Goal: Information Seeking & Learning: Learn about a topic

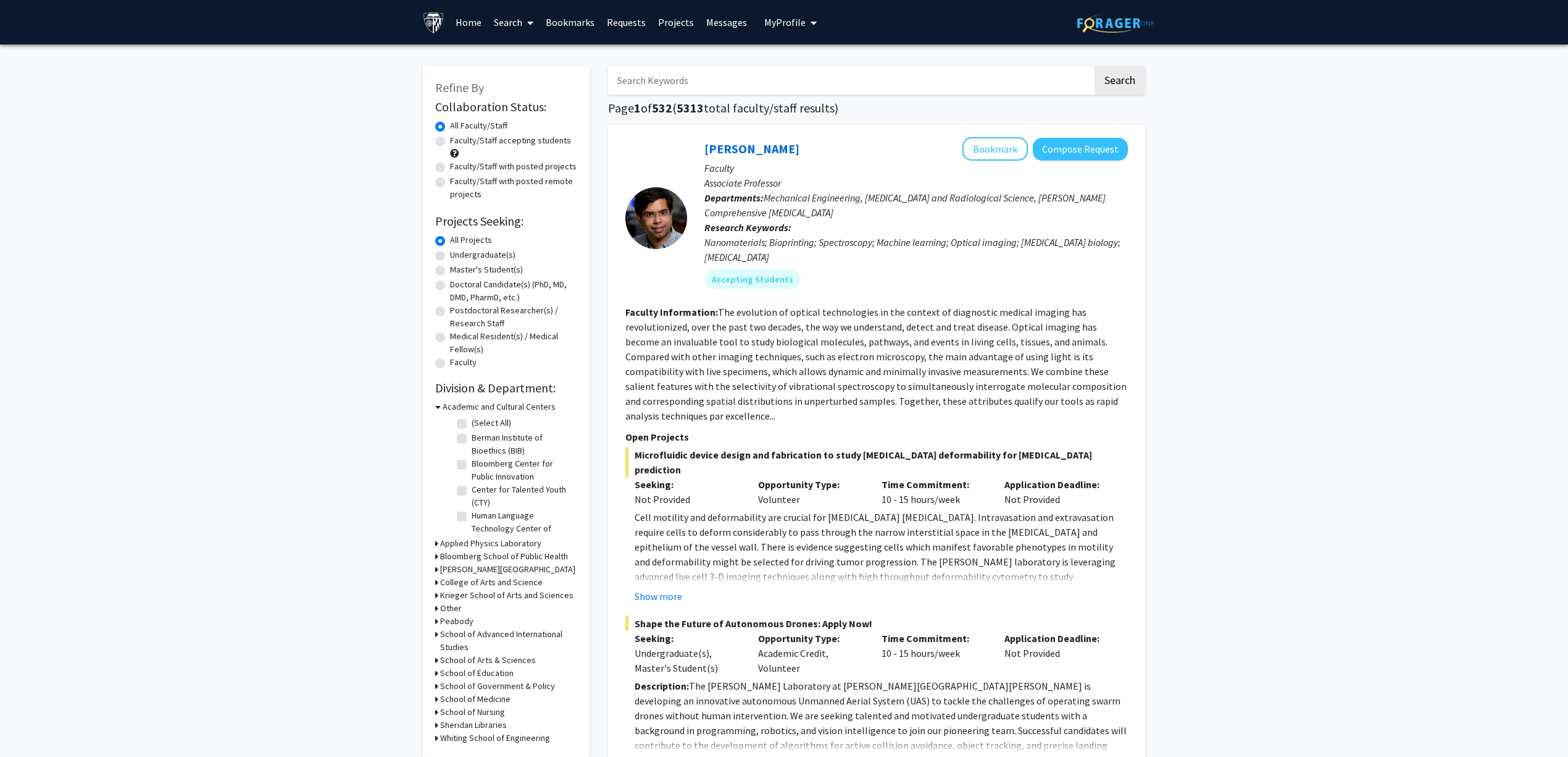
click at [495, 164] on label "Faculty/Staff with posted projects" at bounding box center [513, 166] width 127 height 13
click at [458, 164] on input "Faculty/Staff with posted projects" at bounding box center [454, 164] width 8 height 8
radio input "true"
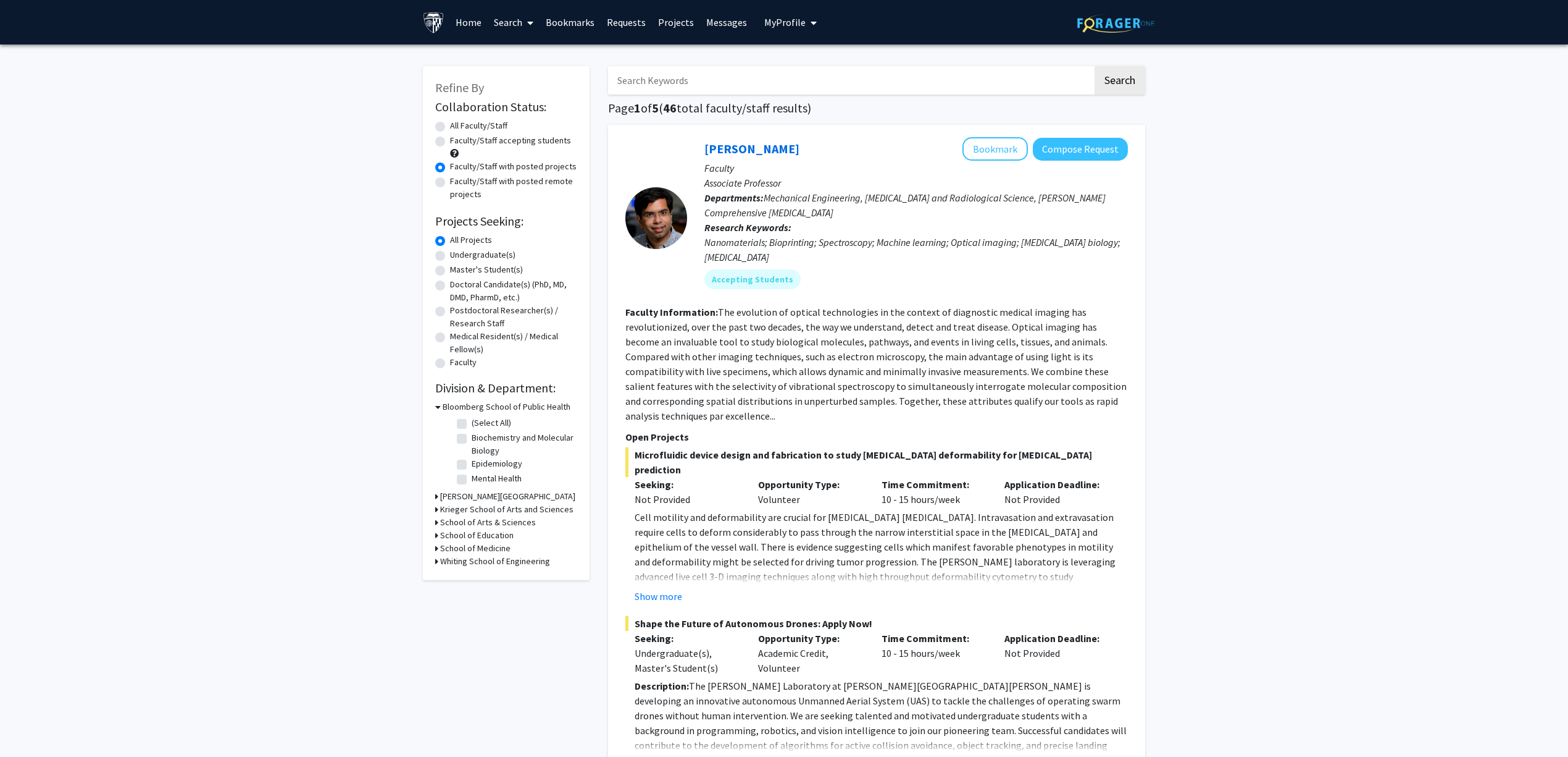
click at [503, 122] on label "All Faculty/Staff" at bounding box center [479, 126] width 58 height 13
click at [496, 127] on label "All Faculty/Staff" at bounding box center [479, 126] width 58 height 13
click at [458, 127] on input "All Faculty/Staff" at bounding box center [454, 123] width 8 height 8
radio input "true"
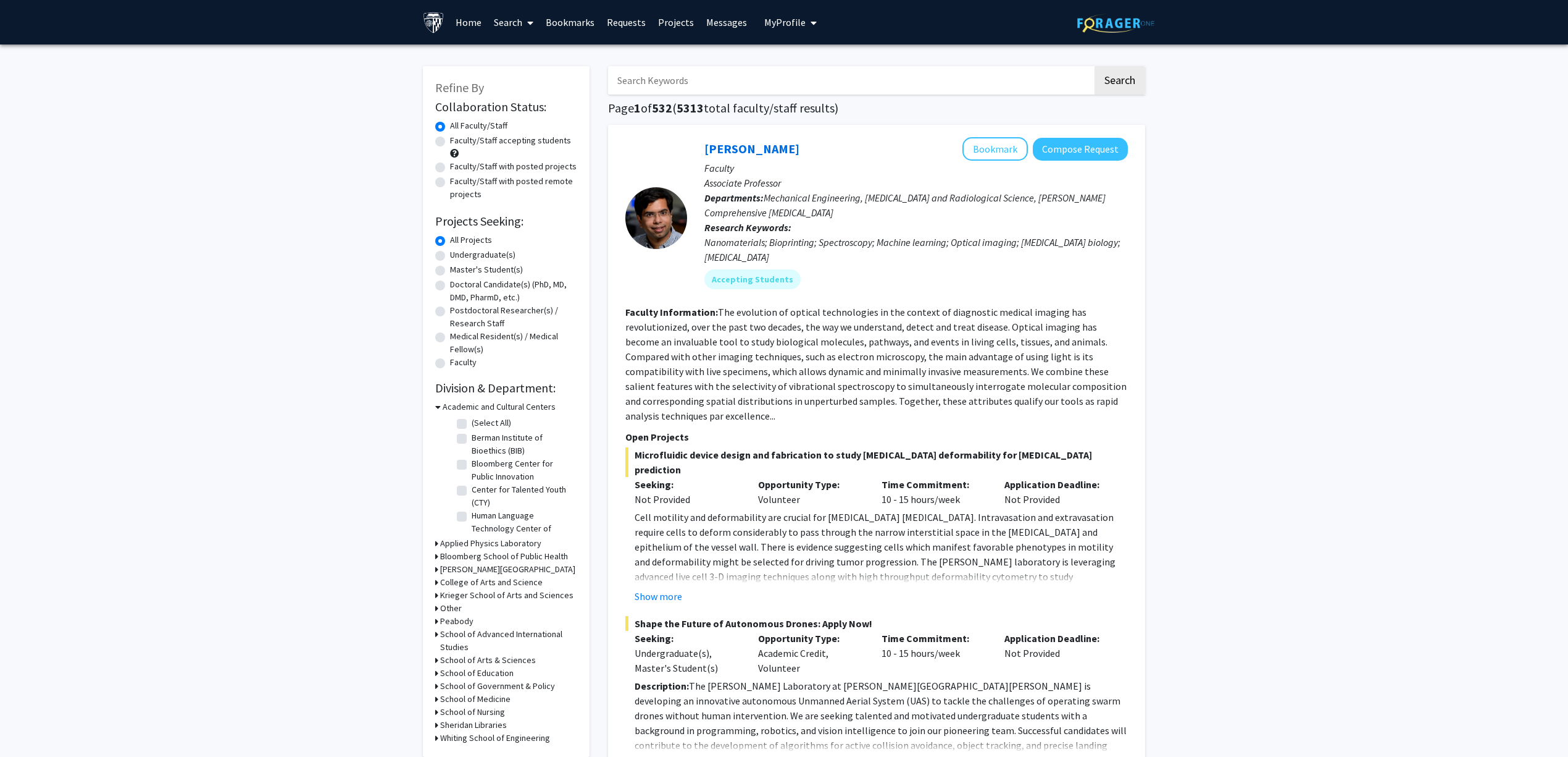
click at [620, 75] on input "Search Keywords" at bounding box center [850, 81] width 485 height 28
type input "ophthalmology"
click at [1095, 66] on button "Search" at bounding box center [1119, 81] width 50 height 28
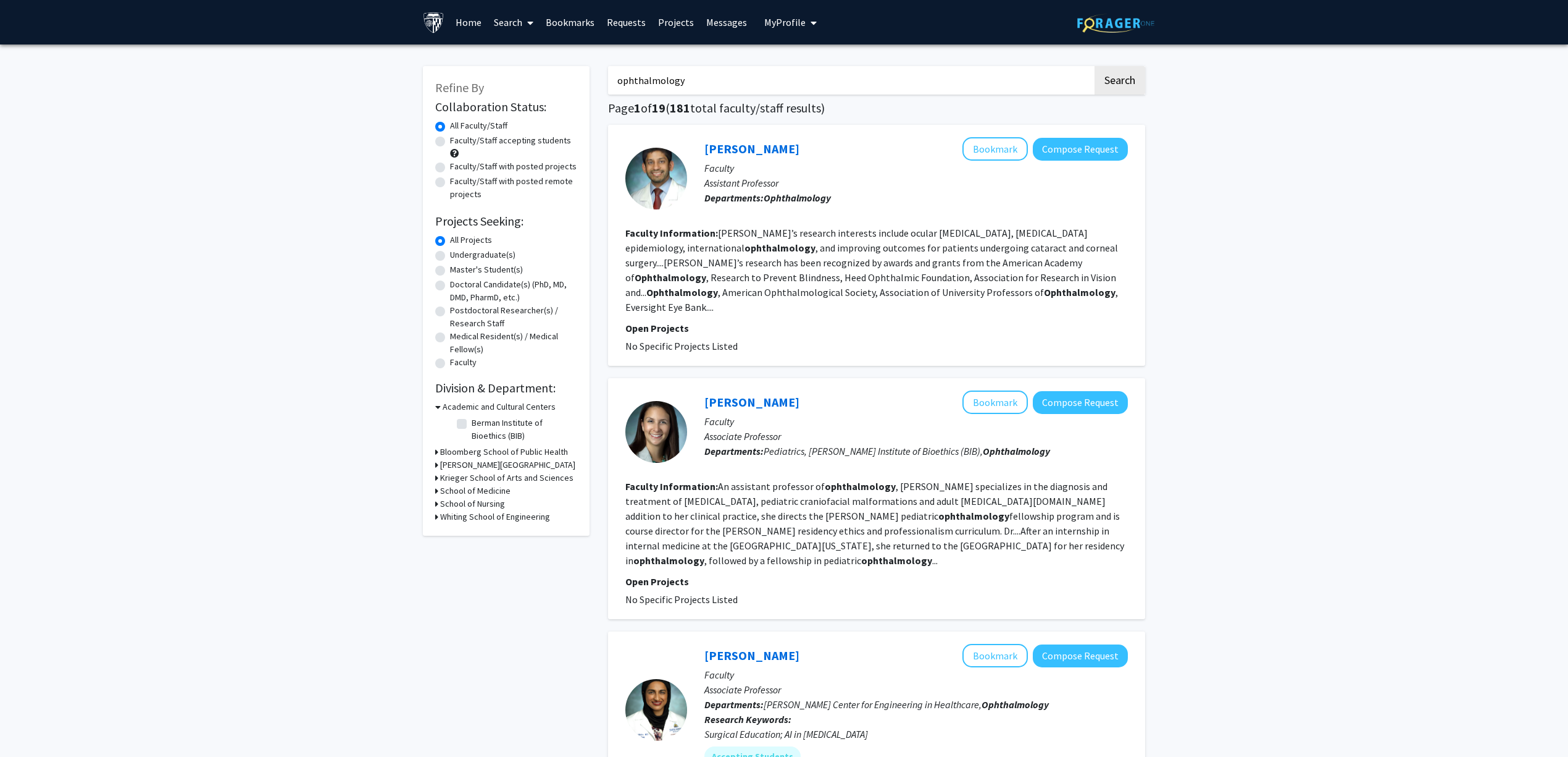
click at [474, 171] on label "Faculty/Staff with posted projects" at bounding box center [513, 166] width 127 height 13
click at [458, 168] on input "Faculty/Staff with posted projects" at bounding box center [454, 164] width 8 height 8
radio input "true"
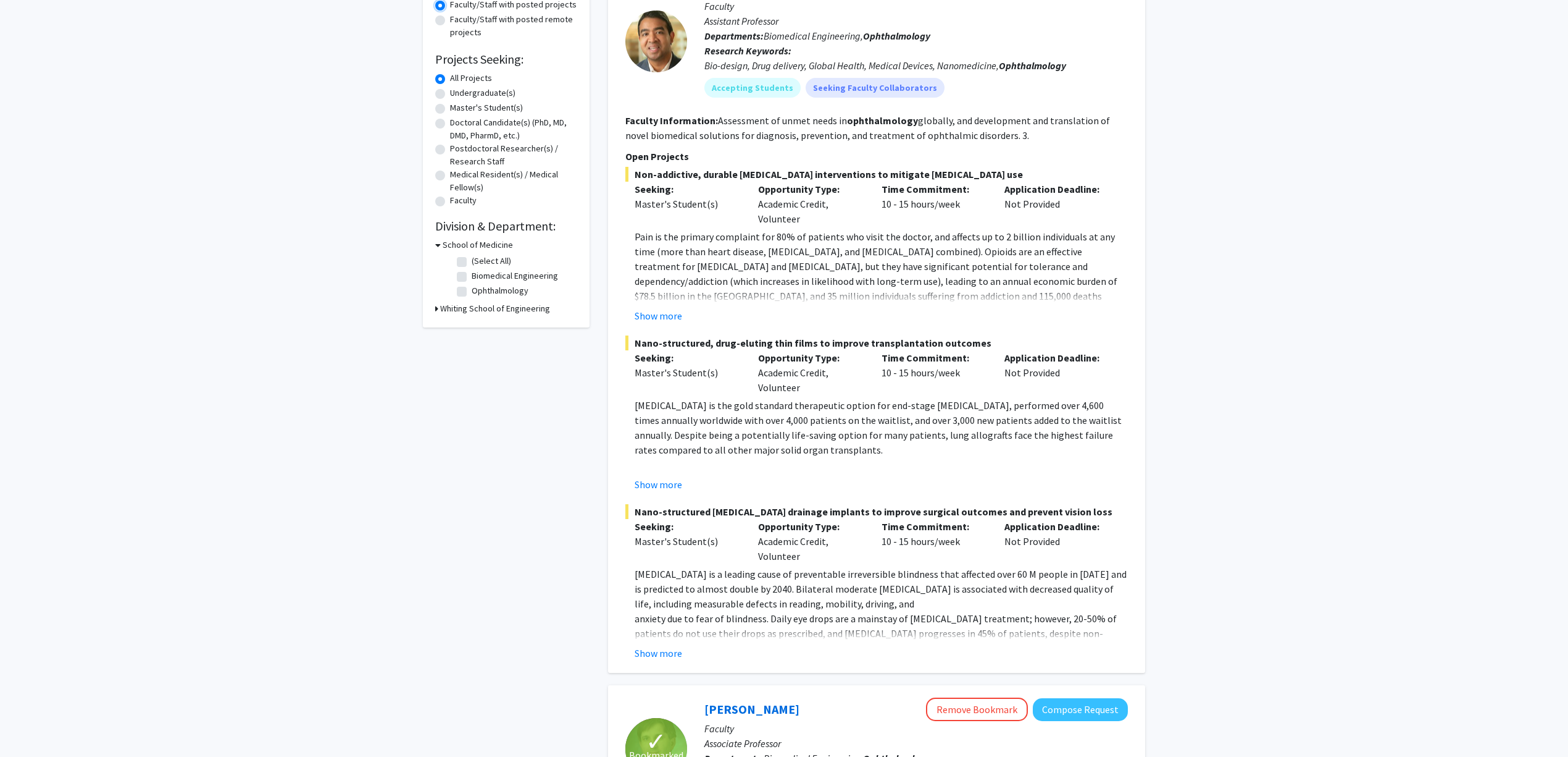
scroll to position [165, 0]
click at [677, 647] on button "Show more" at bounding box center [658, 650] width 48 height 15
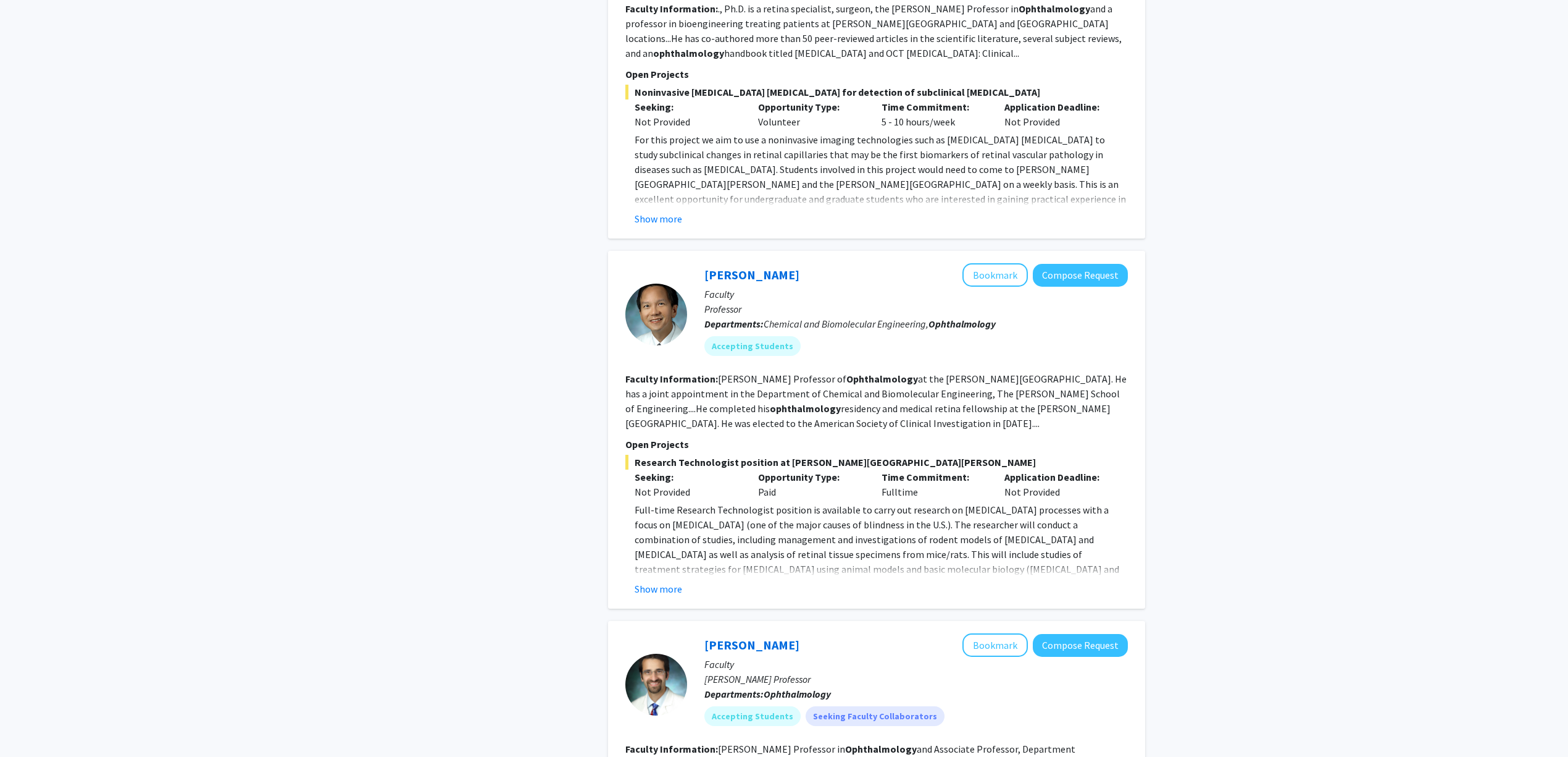
scroll to position [1153, 0]
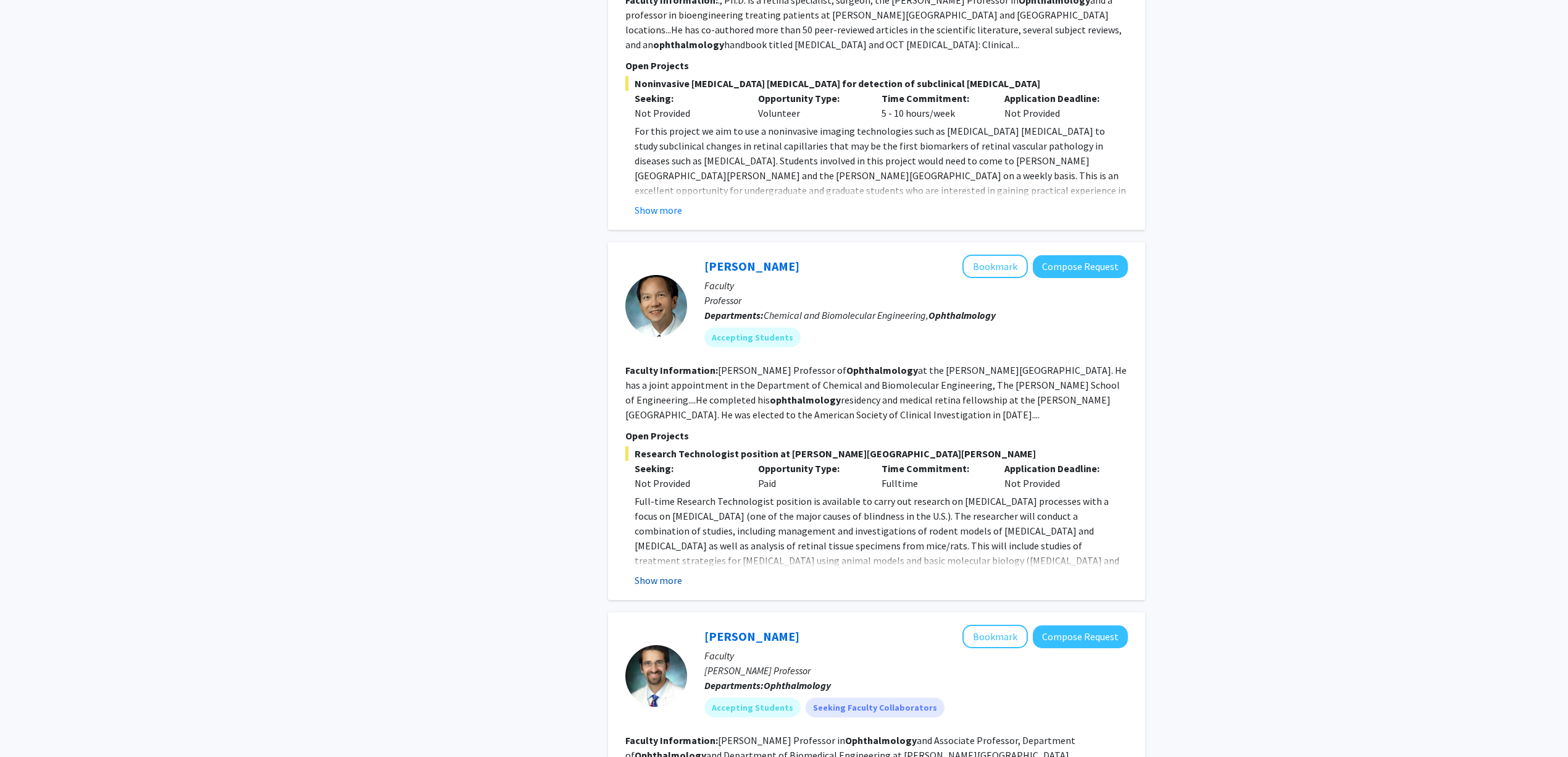
click at [674, 573] on button "Show more" at bounding box center [658, 580] width 48 height 15
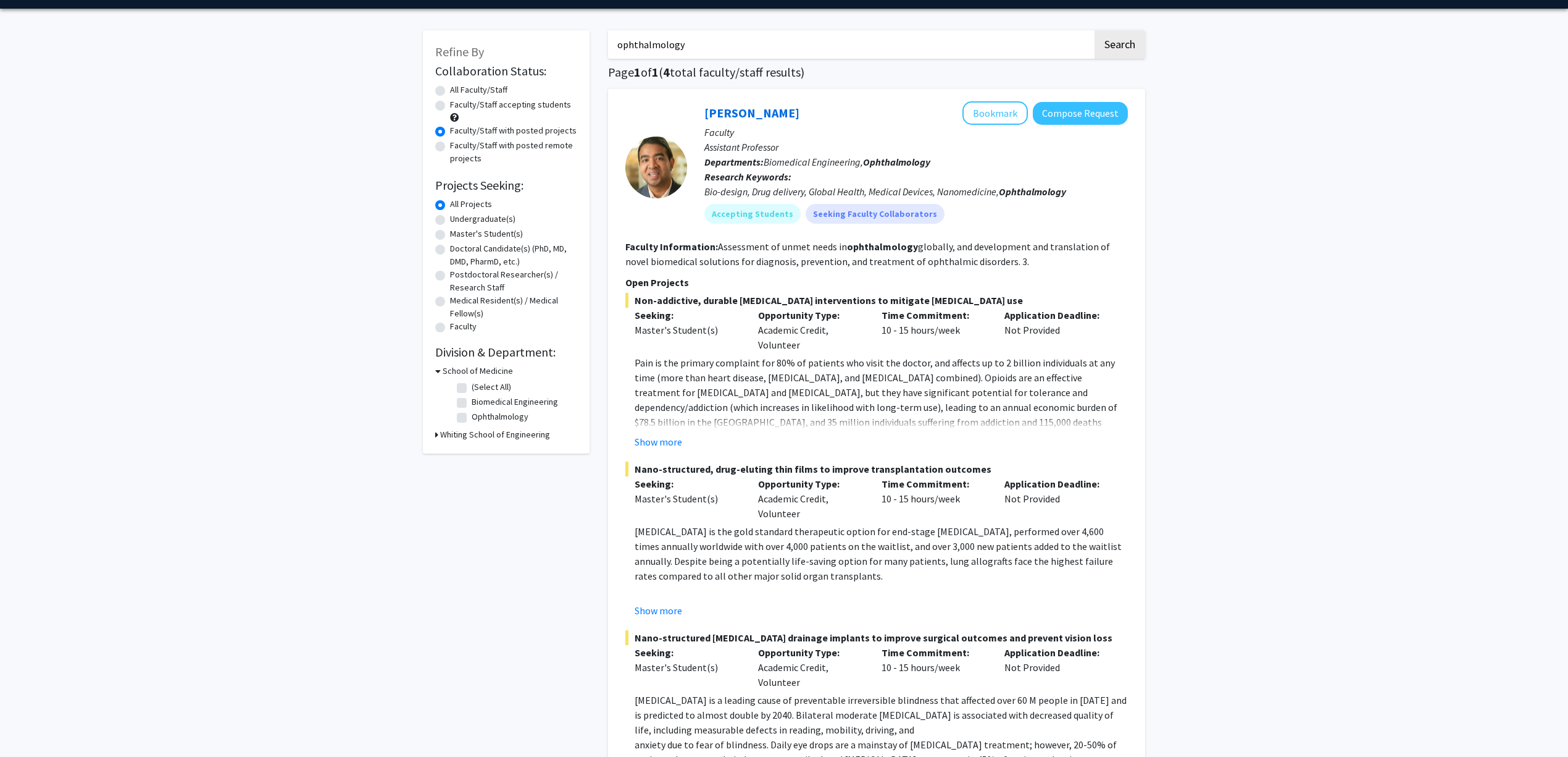
scroll to position [0, 0]
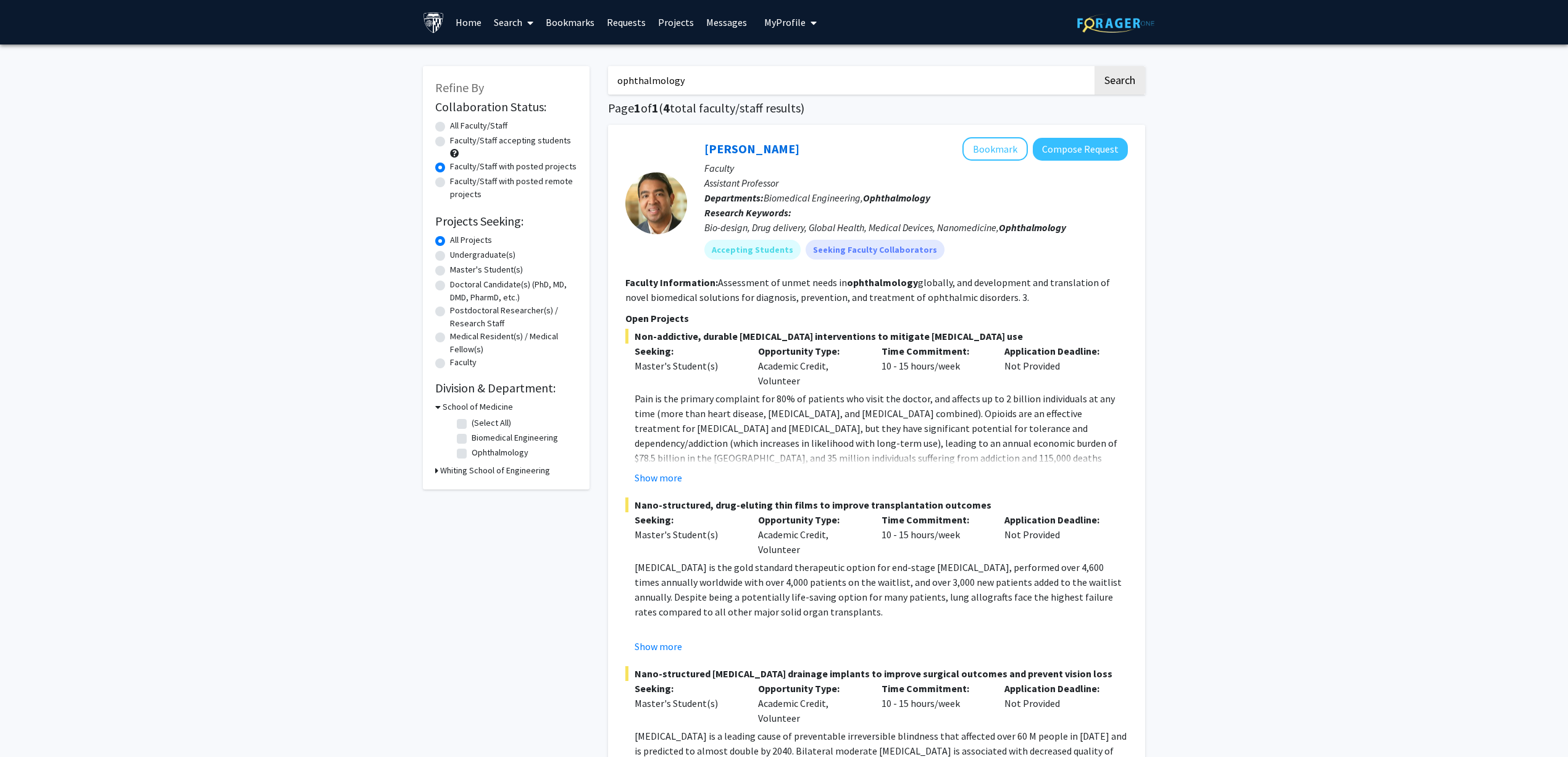
click at [530, 182] on label "Faculty/Staff with posted remote projects" at bounding box center [514, 187] width 127 height 26
click at [458, 182] on input "Faculty/Staff with posted remote projects" at bounding box center [454, 178] width 8 height 8
radio input "true"
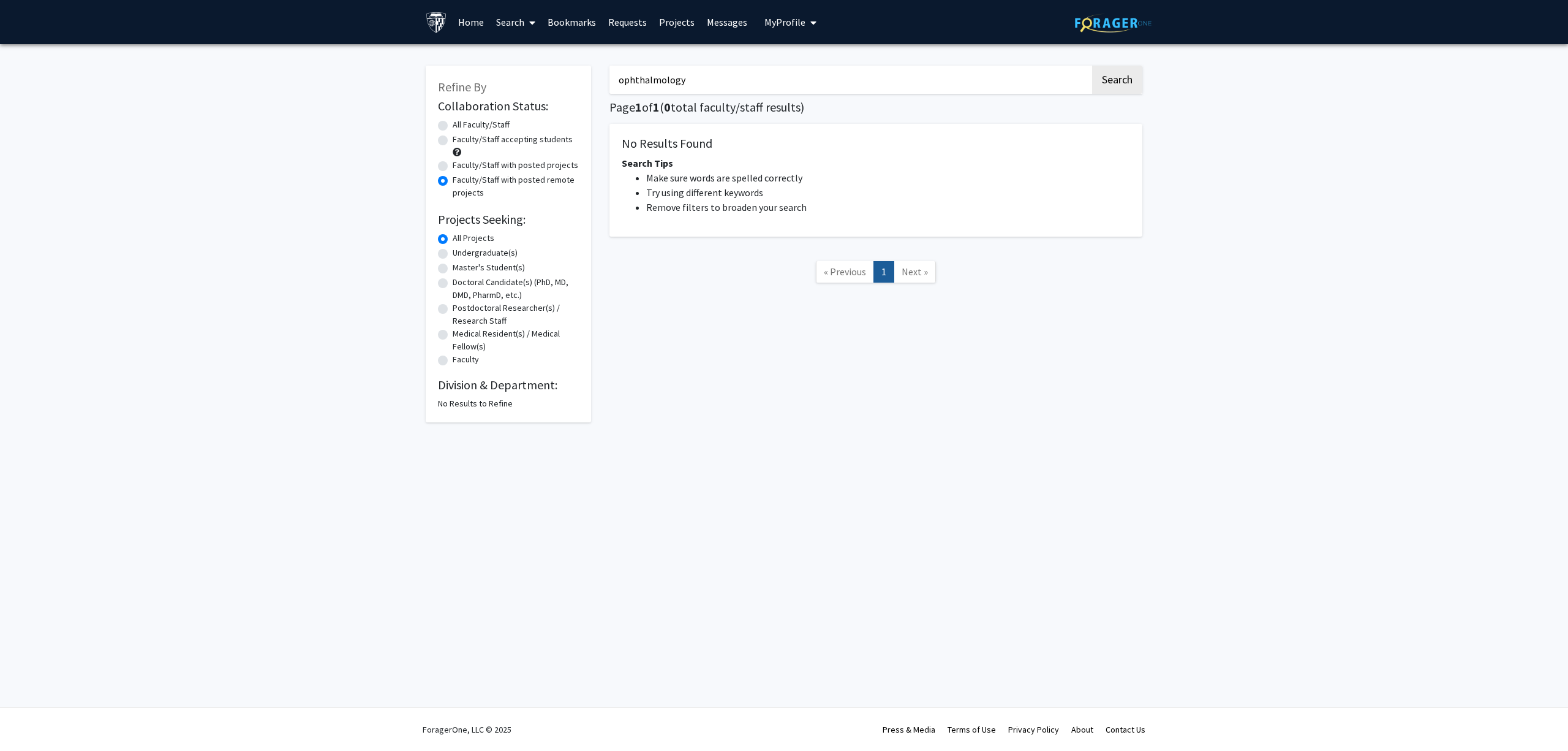
click at [544, 140] on label "Faculty/Staff accepting students" at bounding box center [513, 139] width 120 height 13
click at [461, 140] on input "Faculty/Staff accepting students" at bounding box center [457, 136] width 8 height 8
radio input "true"
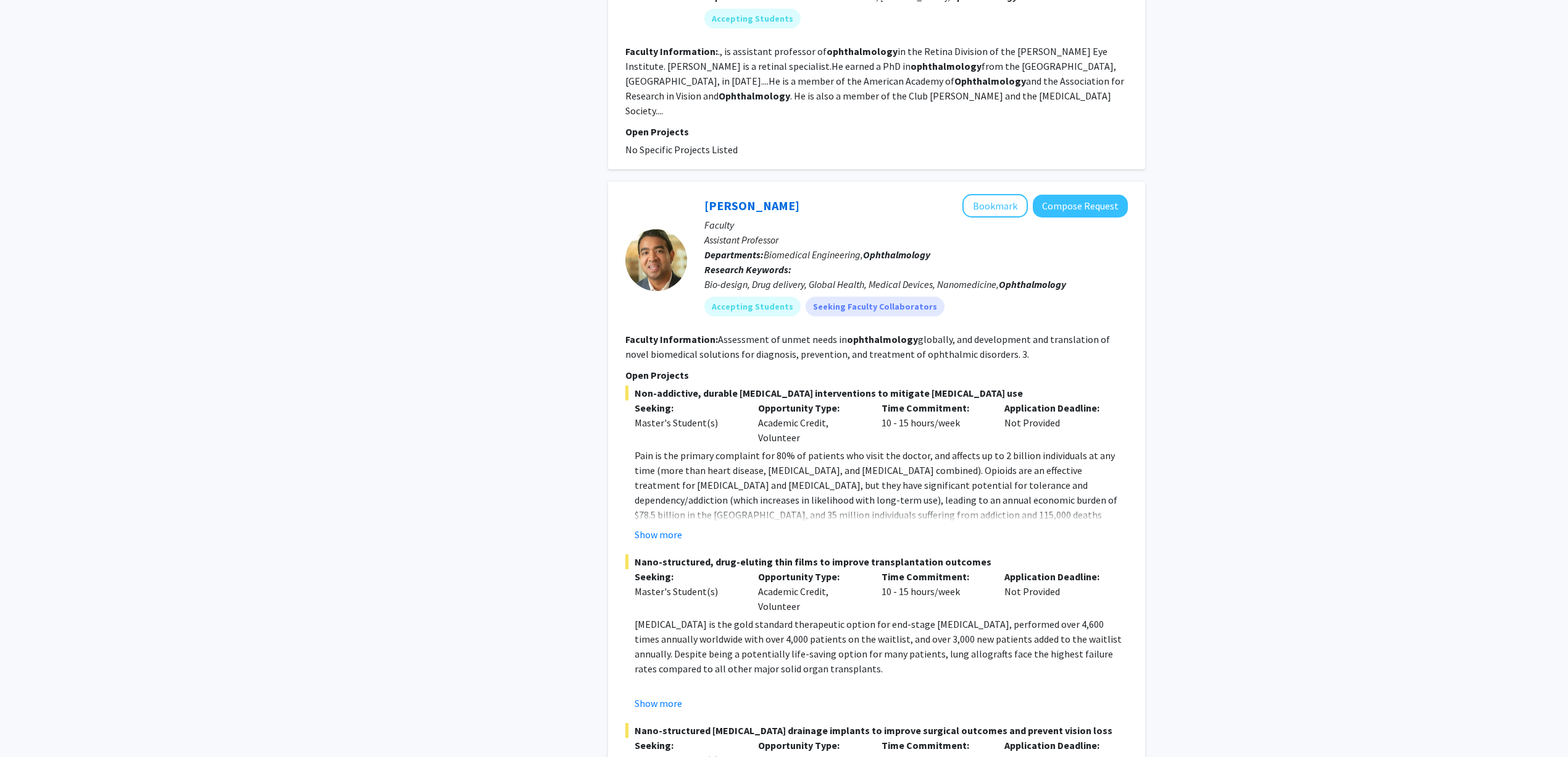
scroll to position [1317, 0]
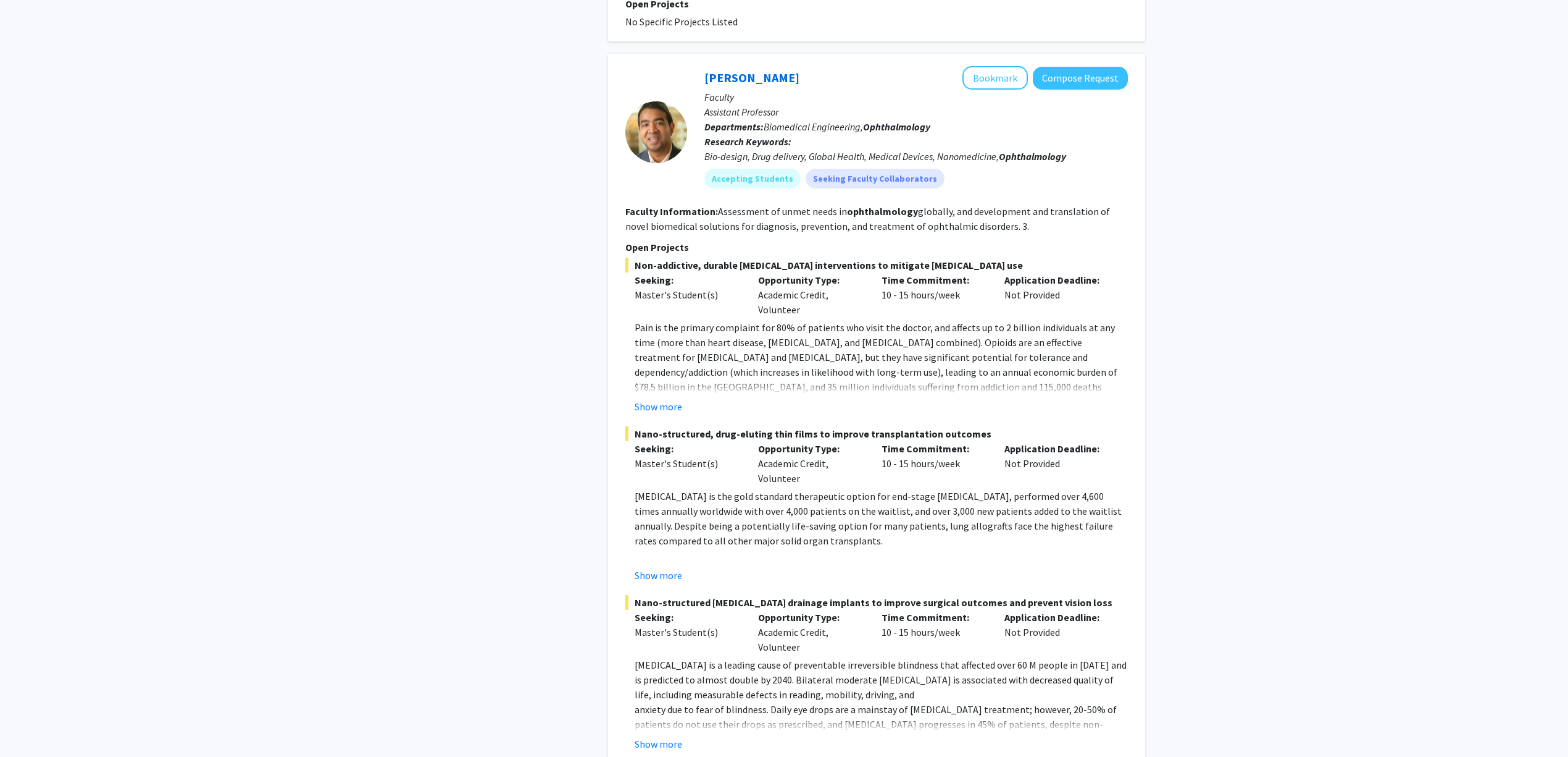
click at [630, 703] on fg-read-more "Glaucoma is a leading cause of preventable irreversible blindness that affected…" at bounding box center [877, 704] width 503 height 94
click at [646, 737] on button "Show more" at bounding box center [658, 744] width 48 height 15
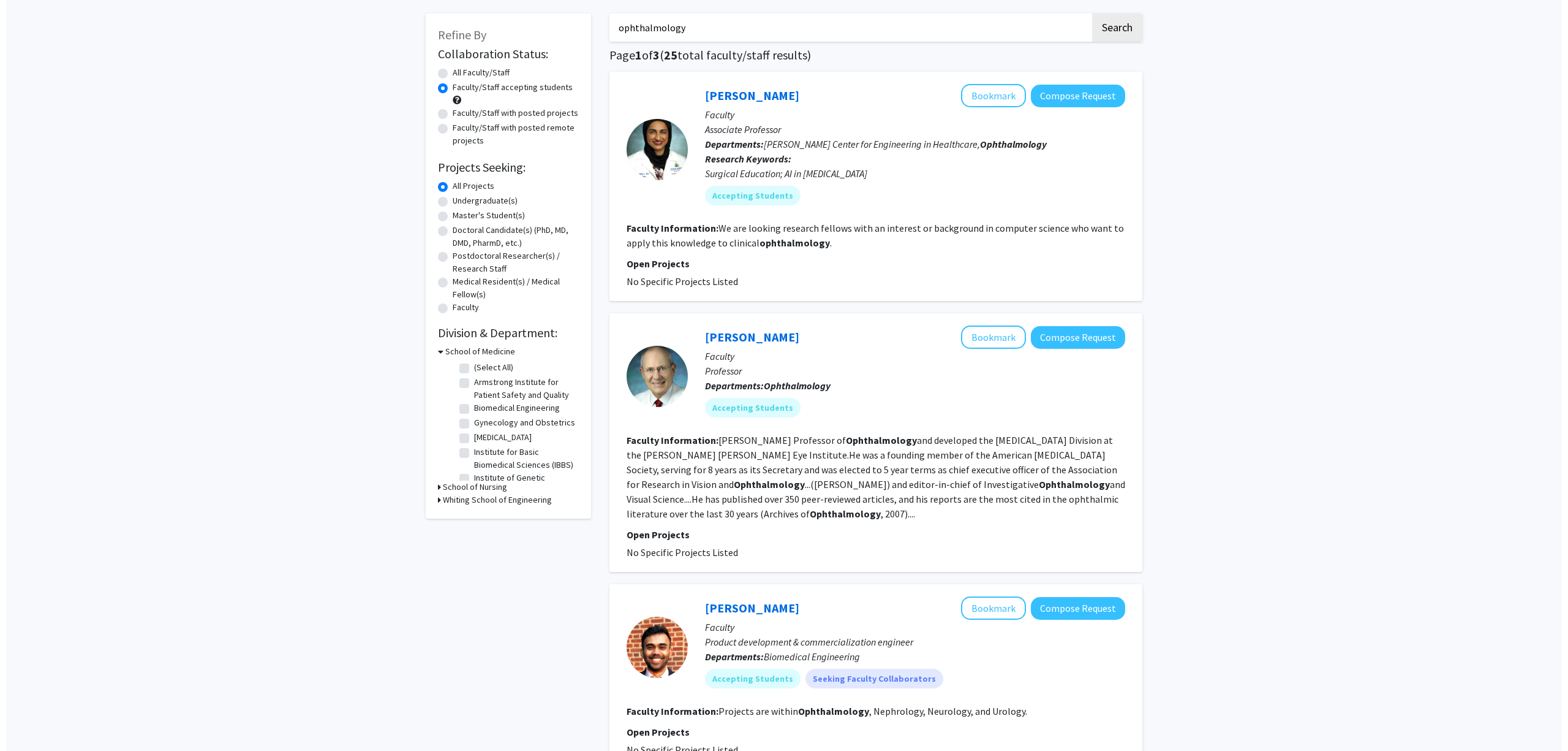
scroll to position [0, 0]
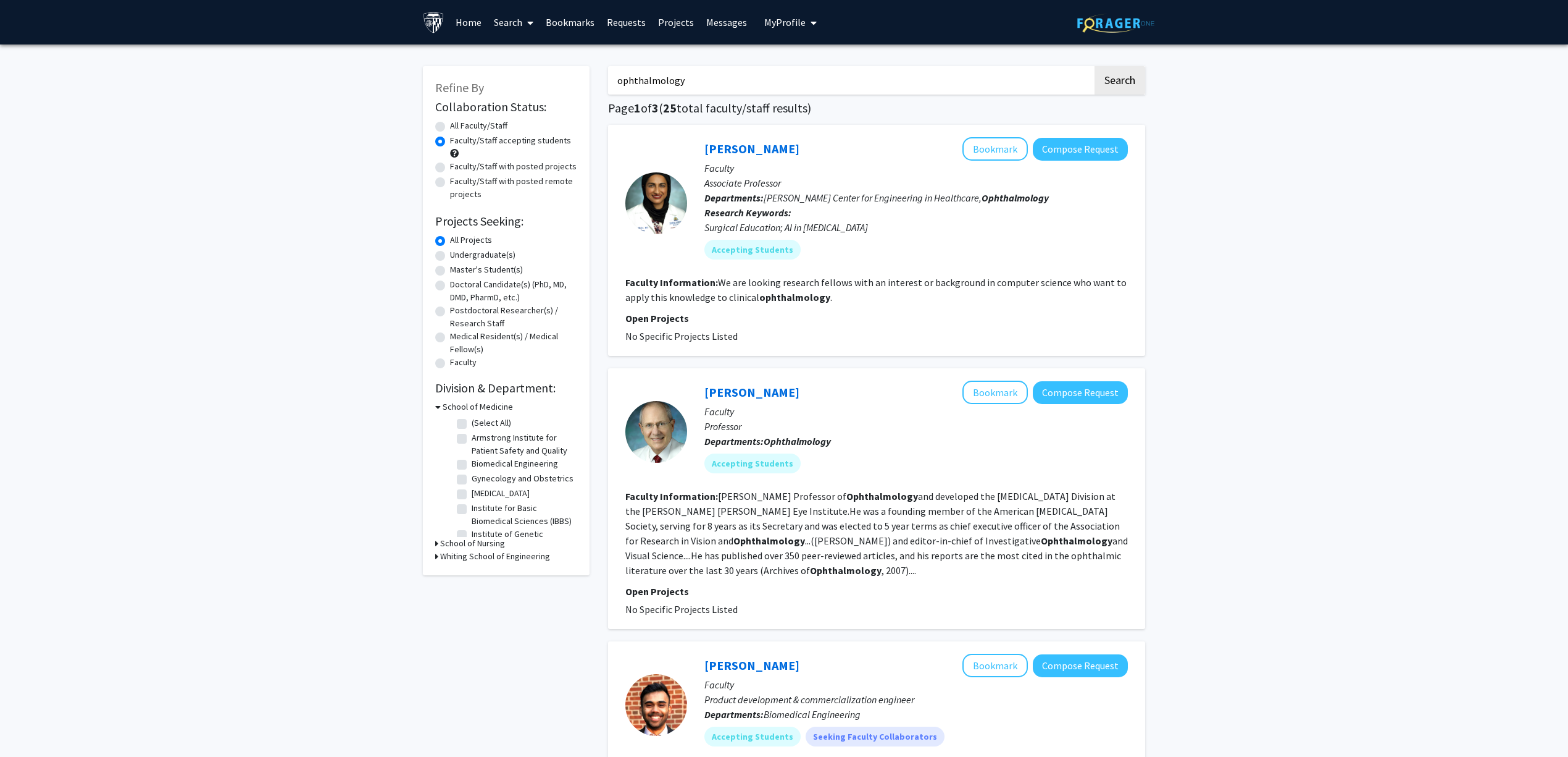
click at [715, 90] on input "ophthalmology" at bounding box center [850, 81] width 485 height 28
click at [714, 90] on input "ophthalmology" at bounding box center [850, 81] width 485 height 28
type input "ramulu"
click at [1095, 66] on button "Search" at bounding box center [1119, 81] width 50 height 28
radio input "true"
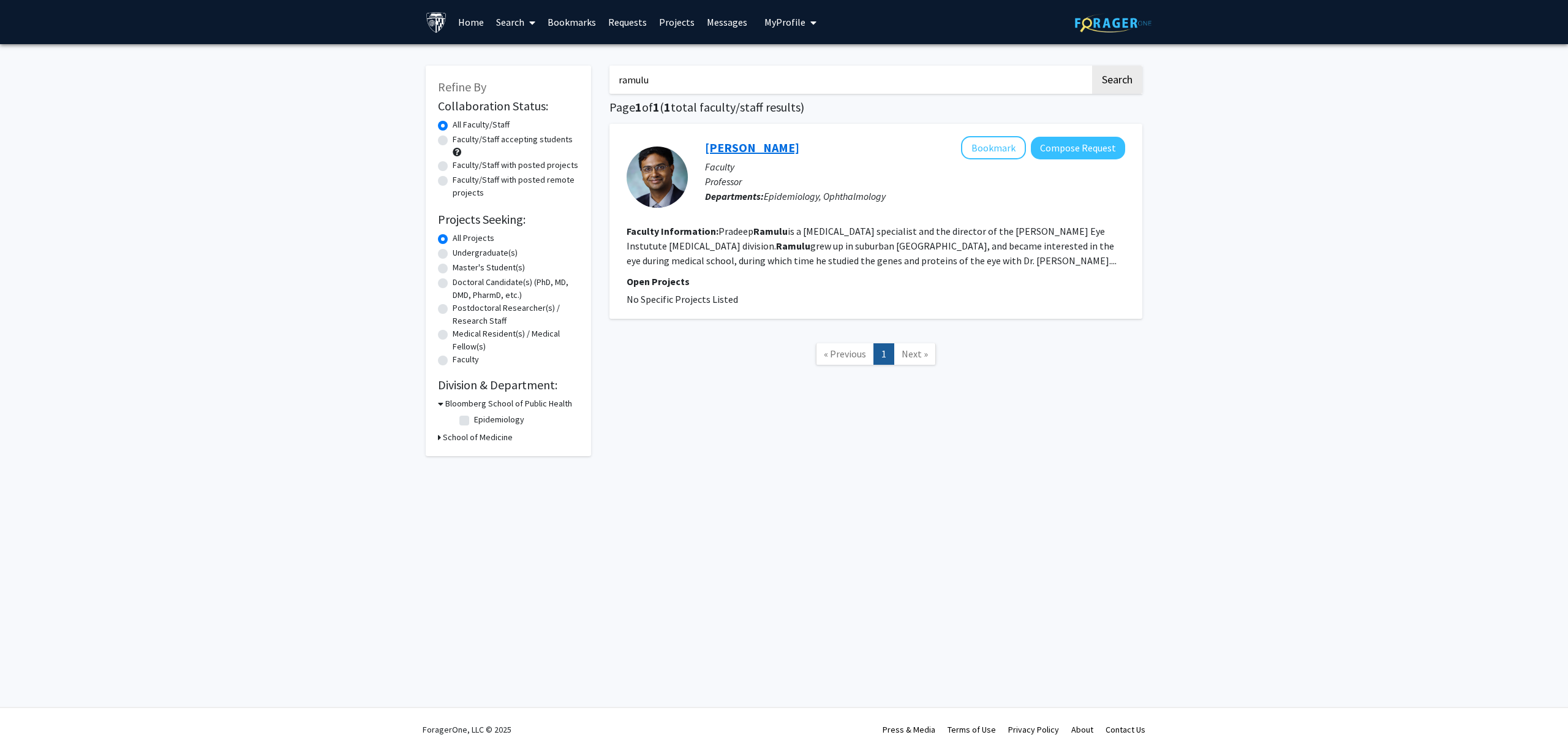
click at [747, 140] on link "[PERSON_NAME]" at bounding box center [752, 147] width 94 height 15
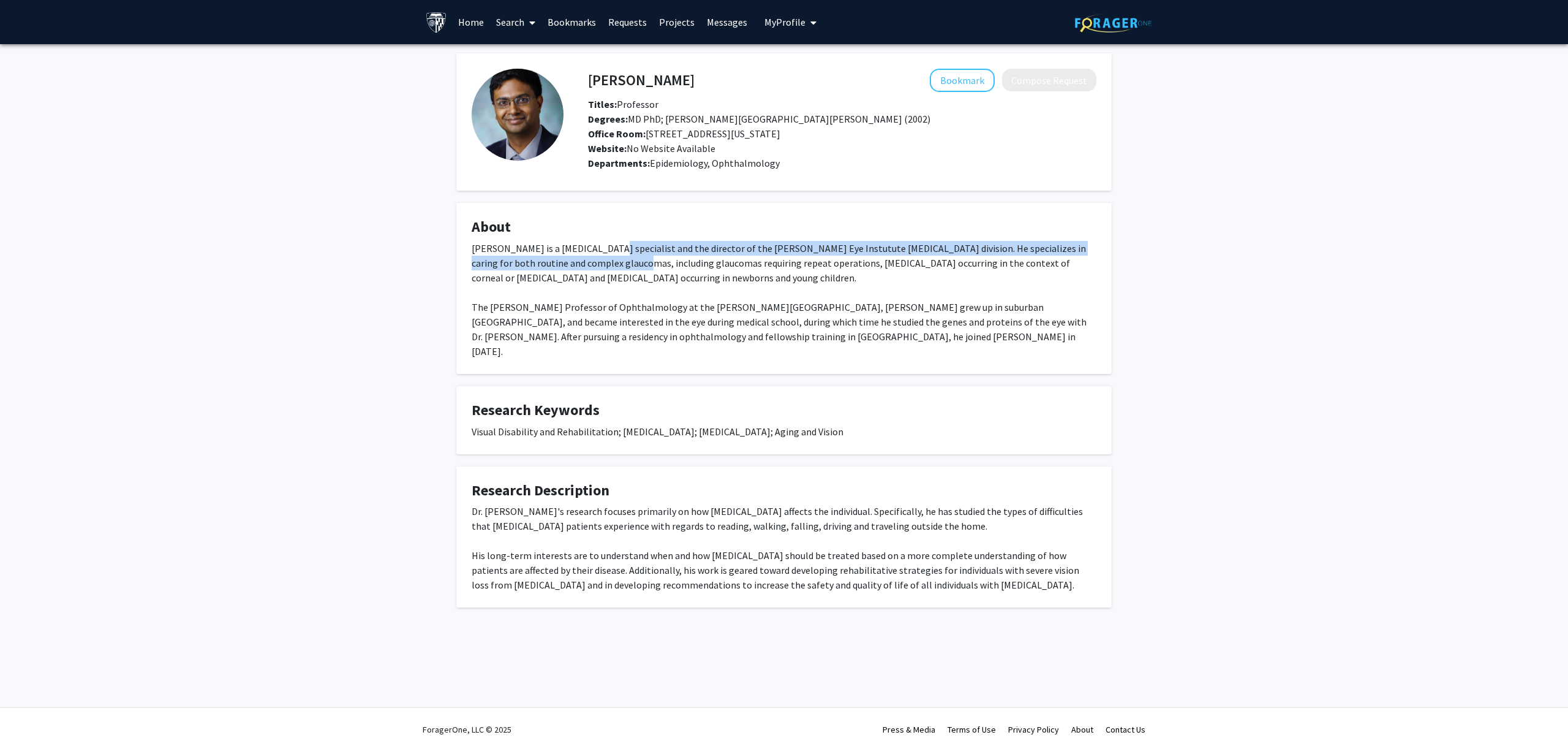
drag, startPoint x: 593, startPoint y: 255, endPoint x: 629, endPoint y: 250, distance: 36.3
click at [613, 250] on div "Dr. Pradeep Ramulu is a glaucoma specialist and the director of the Wilmer Eye …" at bounding box center [784, 300] width 625 height 118
click at [633, 250] on div "Dr. Pradeep Ramulu is a glaucoma specialist and the director of the Wilmer Eye …" at bounding box center [784, 300] width 625 height 118
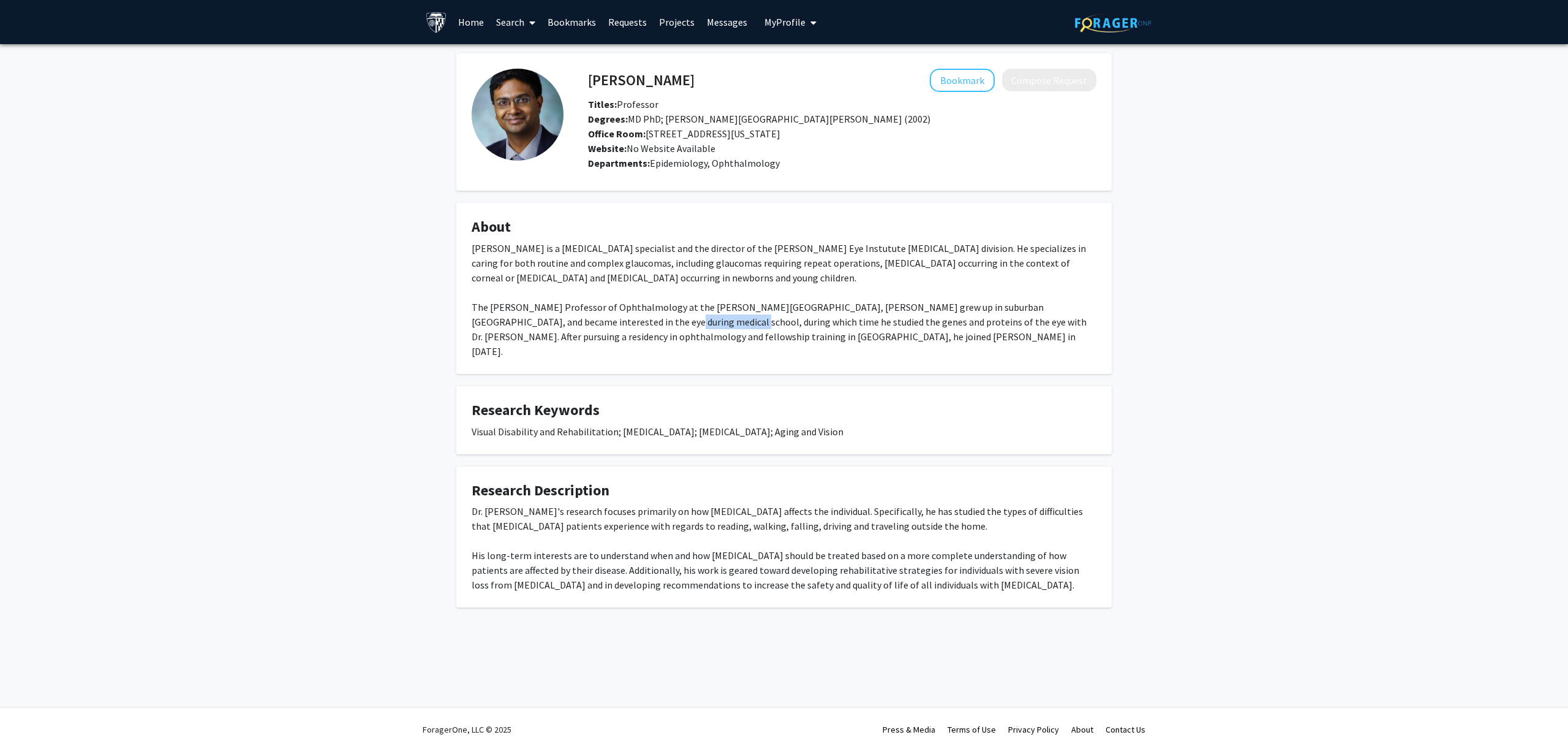
drag, startPoint x: 562, startPoint y: 314, endPoint x: 645, endPoint y: 322, distance: 83.4
click at [642, 321] on div "Dr. Pradeep Ramulu is a glaucoma specialist and the director of the Wilmer Eye …" at bounding box center [784, 300] width 625 height 118
click at [654, 322] on div "Dr. Pradeep Ramulu is a glaucoma specialist and the director of the Wilmer Eye …" at bounding box center [784, 300] width 625 height 118
drag, startPoint x: 601, startPoint y: 331, endPoint x: 622, endPoint y: 329, distance: 21.1
click at [620, 329] on div "Dr. Pradeep Ramulu is a glaucoma specialist and the director of the Wilmer Eye …" at bounding box center [784, 300] width 625 height 118
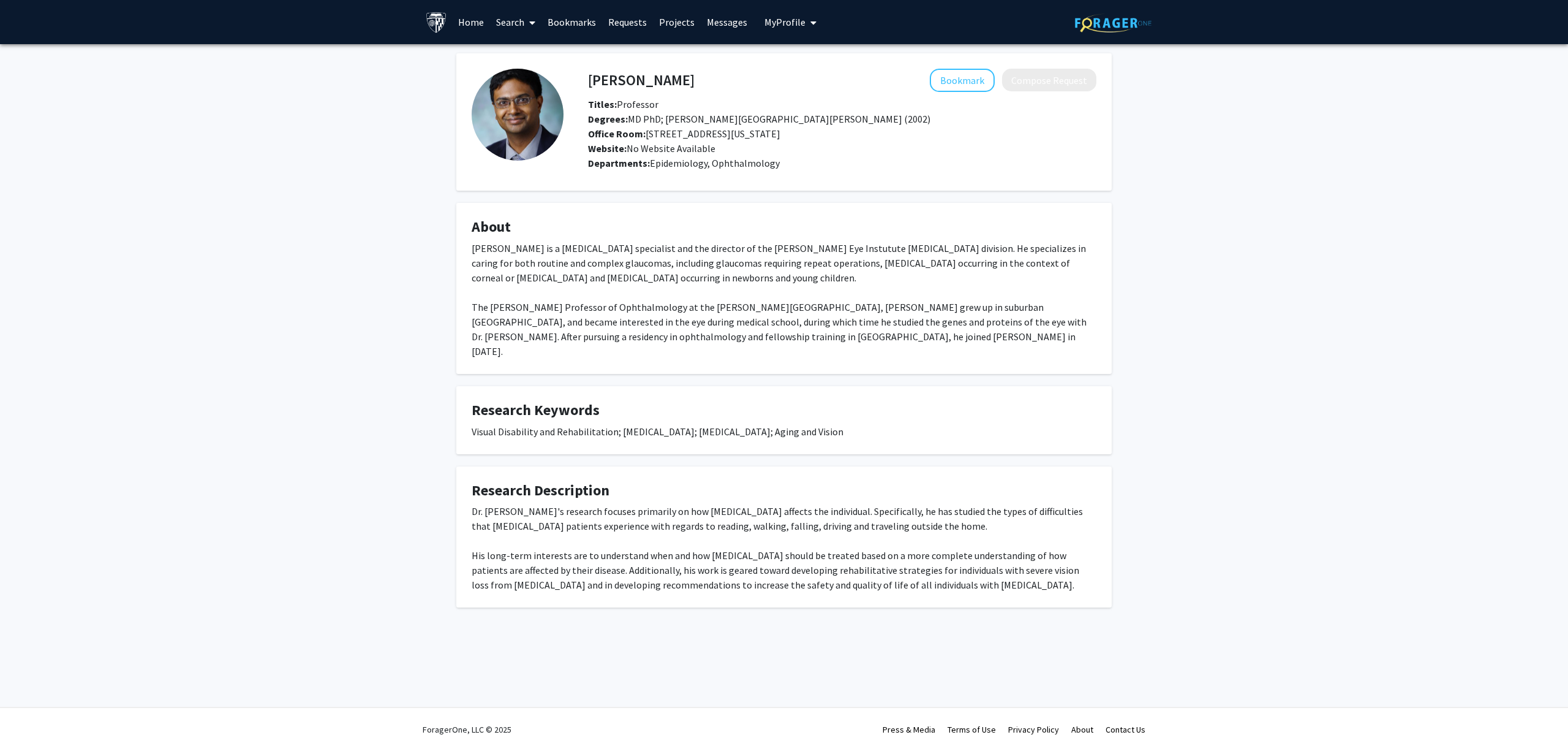
click at [622, 329] on div "Dr. Pradeep Ramulu is a glaucoma specialist and the director of the Wilmer Eye …" at bounding box center [784, 300] width 625 height 118
drag, startPoint x: 703, startPoint y: 499, endPoint x: 753, endPoint y: 502, distance: 50.1
click at [753, 503] on div "Dr. Ramulu's research focuses primarily on how glaucoma affects the individual.…" at bounding box center [784, 547] width 625 height 88
drag, startPoint x: 716, startPoint y: 502, endPoint x: 736, endPoint y: 495, distance: 21.2
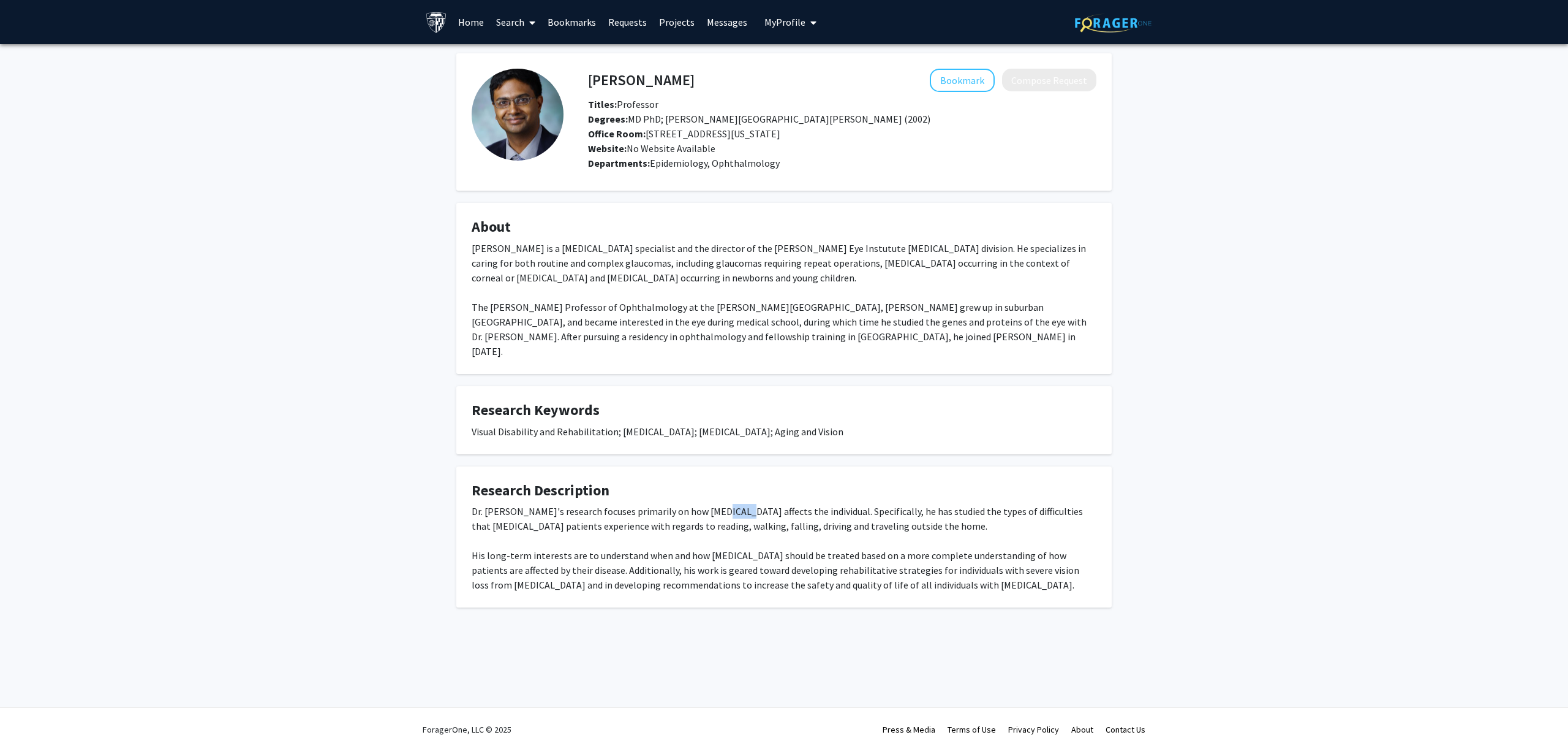
click at [736, 503] on div "Dr. Ramulu's research focuses primarily on how glaucoma affects the individual.…" at bounding box center [784, 547] width 625 height 88
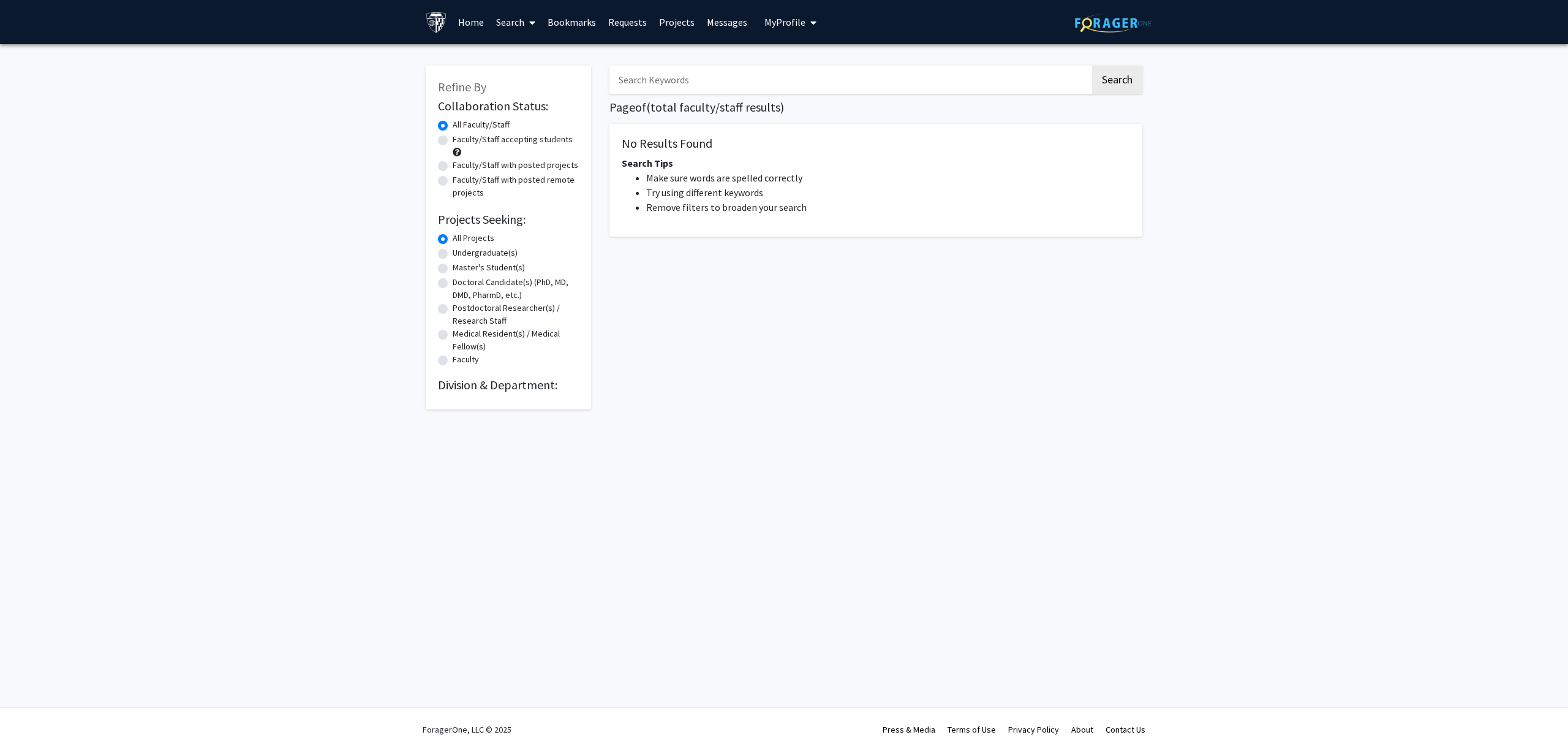
drag, startPoint x: 532, startPoint y: 249, endPoint x: 540, endPoint y: 241, distance: 11.3
click at [688, 84] on input "Search Keywords" at bounding box center [850, 80] width 481 height 28
click at [1092, 66] on button "Search" at bounding box center [1117, 80] width 50 height 28
click at [692, 74] on input "campocchiaro" at bounding box center [850, 80] width 481 height 28
click at [694, 74] on input "campocchiaro" at bounding box center [850, 80] width 481 height 28
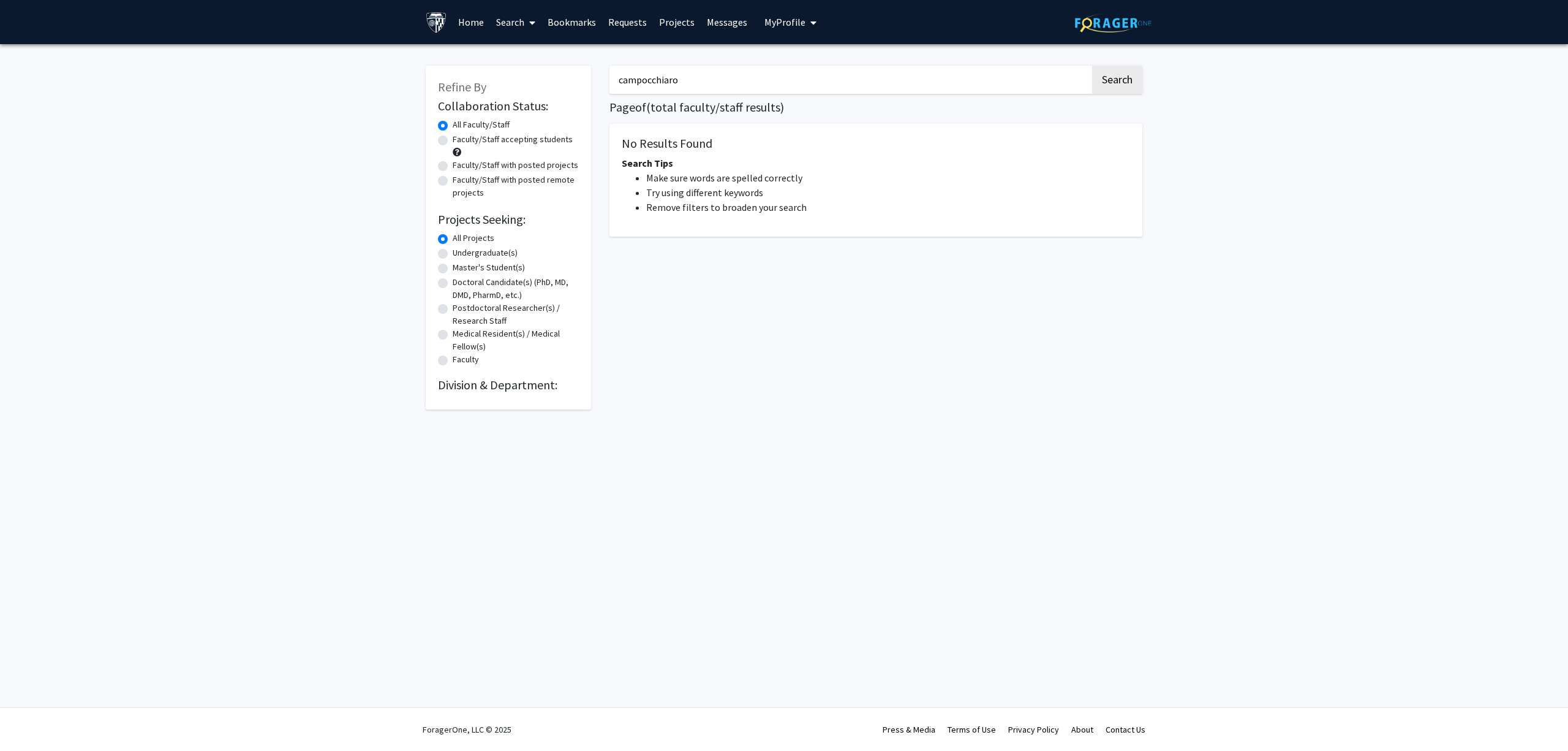
click at [647, 76] on input "campocchiaro" at bounding box center [850, 80] width 481 height 28
click at [657, 77] on input "campocchiaro" at bounding box center [850, 80] width 481 height 28
click at [1092, 66] on button "Search" at bounding box center [1117, 80] width 50 height 28
drag, startPoint x: 708, startPoint y: 80, endPoint x: 579, endPoint y: 66, distance: 129.8
click at [579, 66] on div "Refine By Collaboration Status: Collaboration Status All Faculty/Staff Collabor…" at bounding box center [783, 231] width 735 height 356
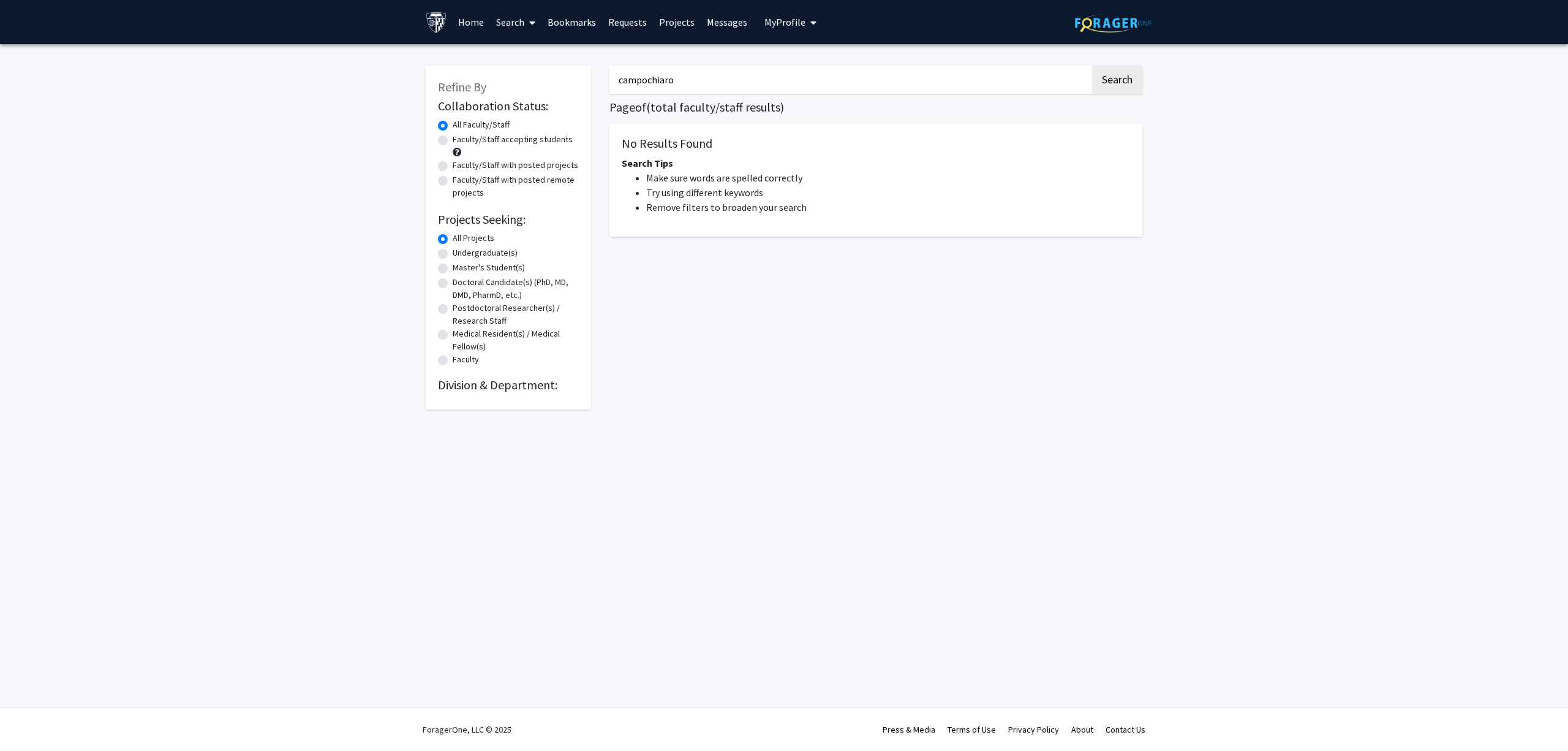
click at [1092, 66] on button "Search" at bounding box center [1117, 80] width 50 height 28
click at [1120, 74] on button "Search" at bounding box center [1117, 80] width 50 height 28
click at [680, 78] on input "campochiaro" at bounding box center [850, 80] width 481 height 28
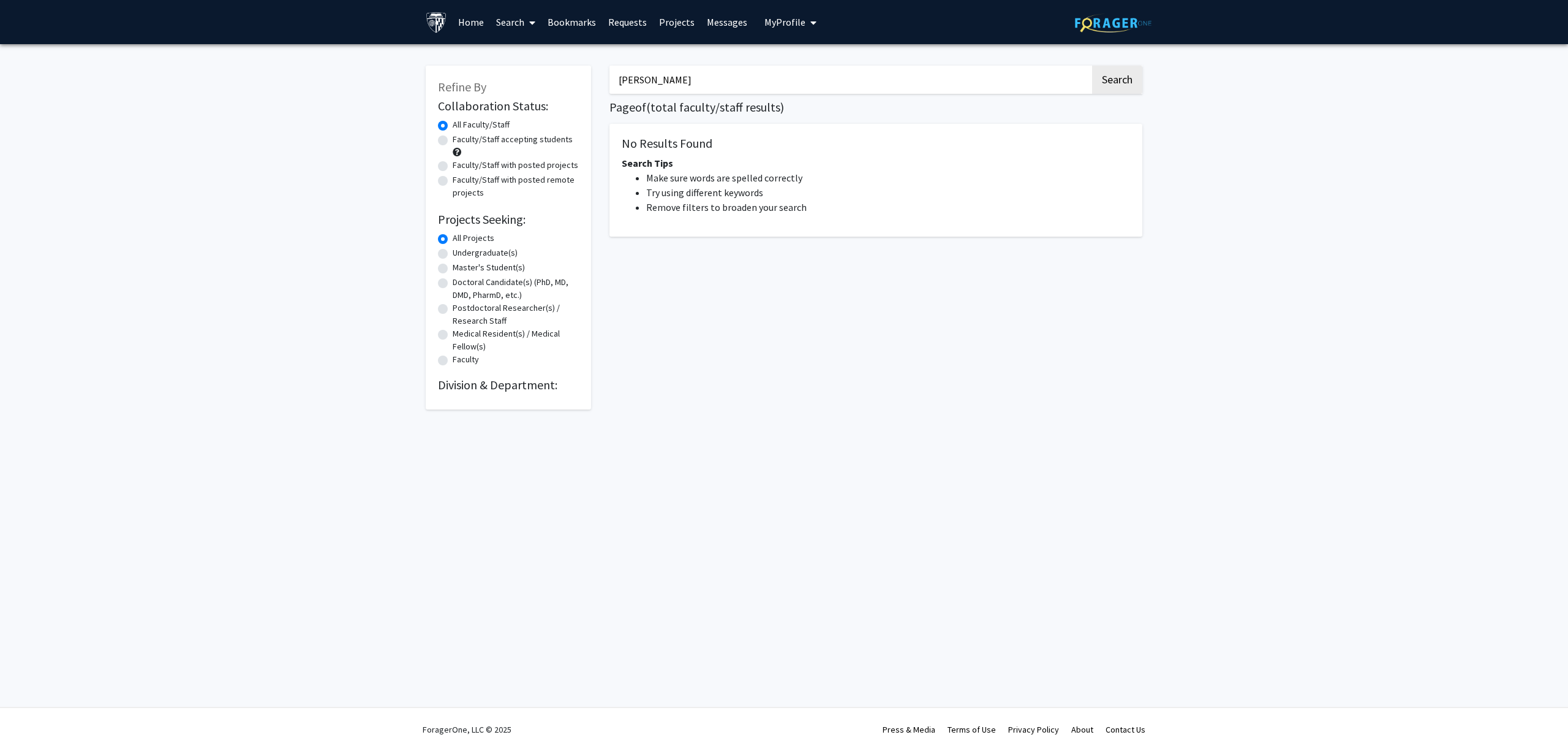
click at [1092, 66] on button "Search" at bounding box center [1117, 80] width 50 height 28
click at [730, 86] on input "handa" at bounding box center [850, 80] width 481 height 28
click at [1092, 66] on button "Search" at bounding box center [1117, 80] width 50 height 28
click at [1113, 74] on button "Search" at bounding box center [1117, 80] width 50 height 28
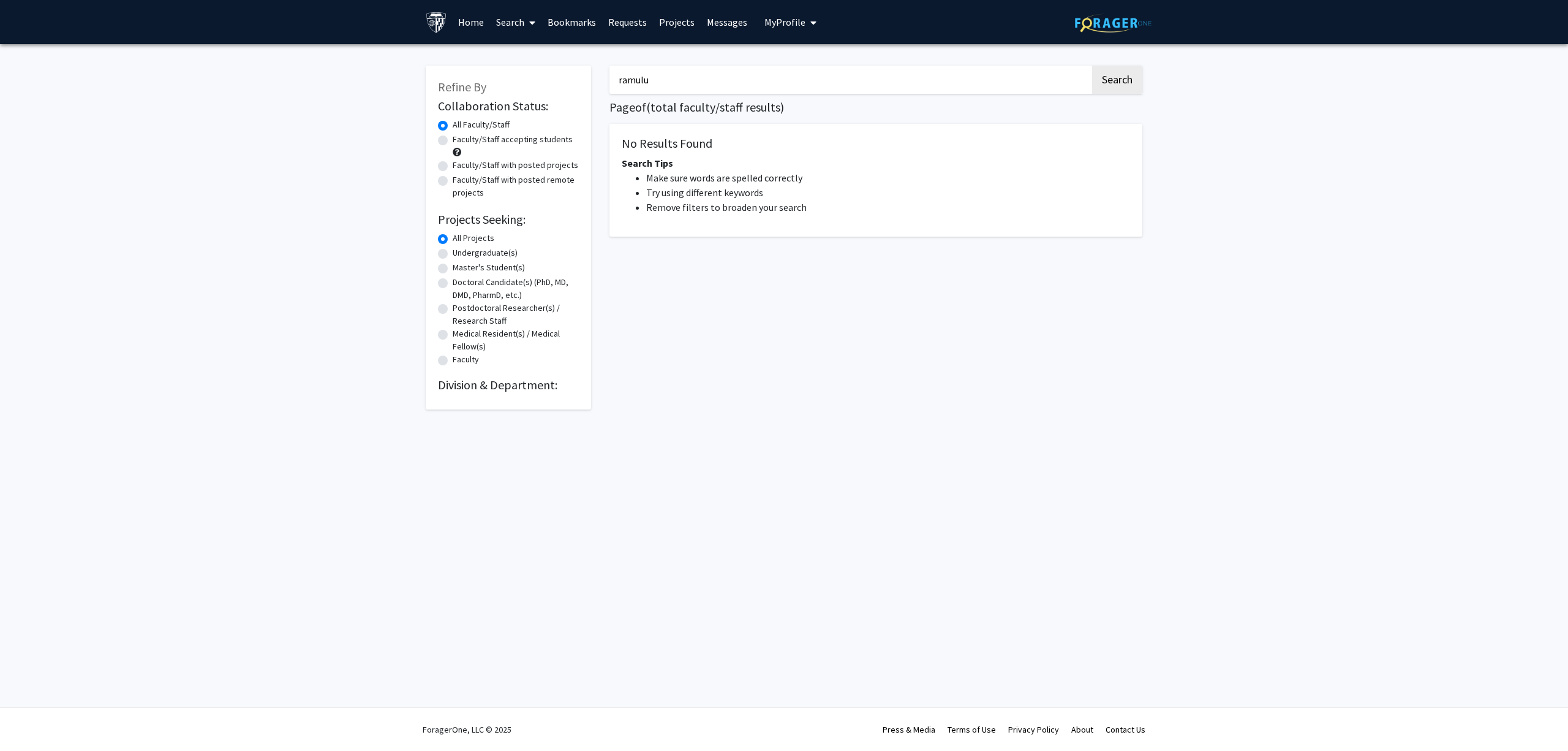
click at [686, 82] on input "ramulu" at bounding box center [850, 80] width 481 height 28
drag, startPoint x: 1149, startPoint y: 70, endPoint x: 1140, endPoint y: 67, distance: 9.5
click at [1147, 69] on div "ramulu Search Page of ( total faculty/staff results) No Results Found Search Ti…" at bounding box center [876, 231] width 551 height 356
click at [1137, 68] on button "Search" at bounding box center [1117, 80] width 50 height 28
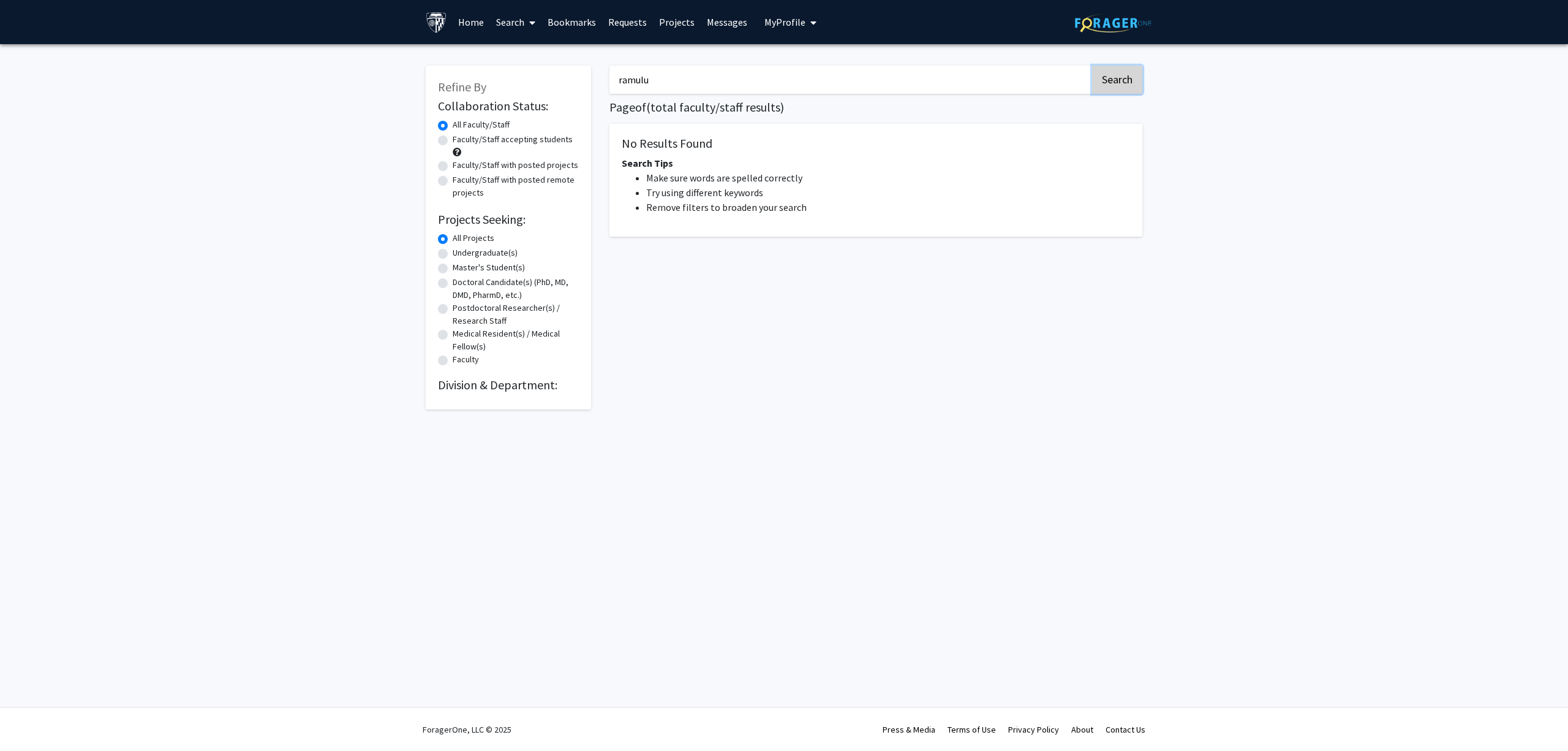
click at [1135, 68] on button "Search" at bounding box center [1117, 80] width 50 height 28
click at [720, 72] on input "ramulu" at bounding box center [850, 80] width 481 height 28
click at [1092, 66] on button "Search" at bounding box center [1117, 80] width 50 height 28
click at [502, 16] on link "Search" at bounding box center [515, 22] width 52 height 43
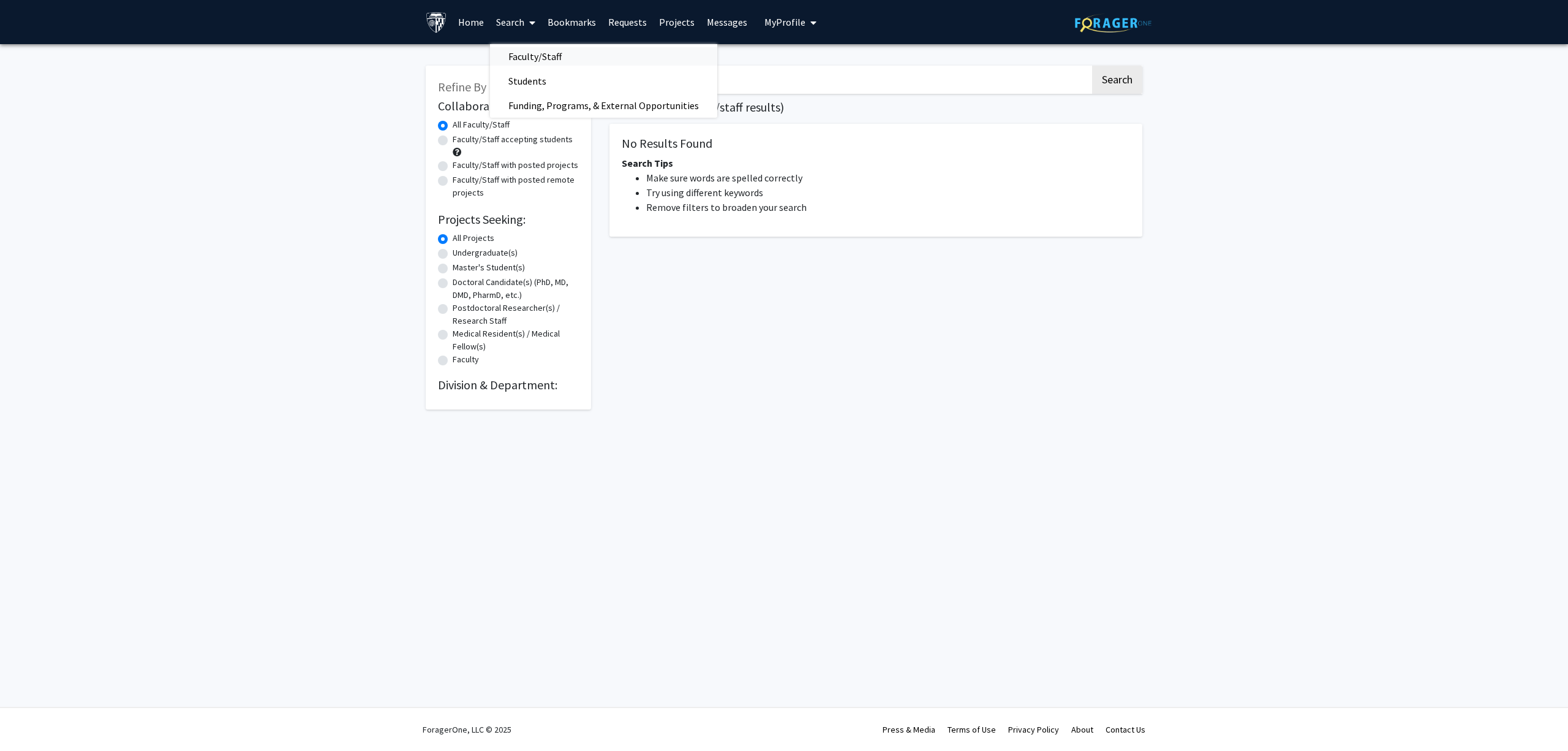
click at [534, 47] on span "Faculty/Staff" at bounding box center [535, 56] width 90 height 25
click at [679, 84] on input "pradeep" at bounding box center [850, 80] width 481 height 28
type input "ramulu"
click at [1132, 79] on button "Search" at bounding box center [1117, 80] width 50 height 28
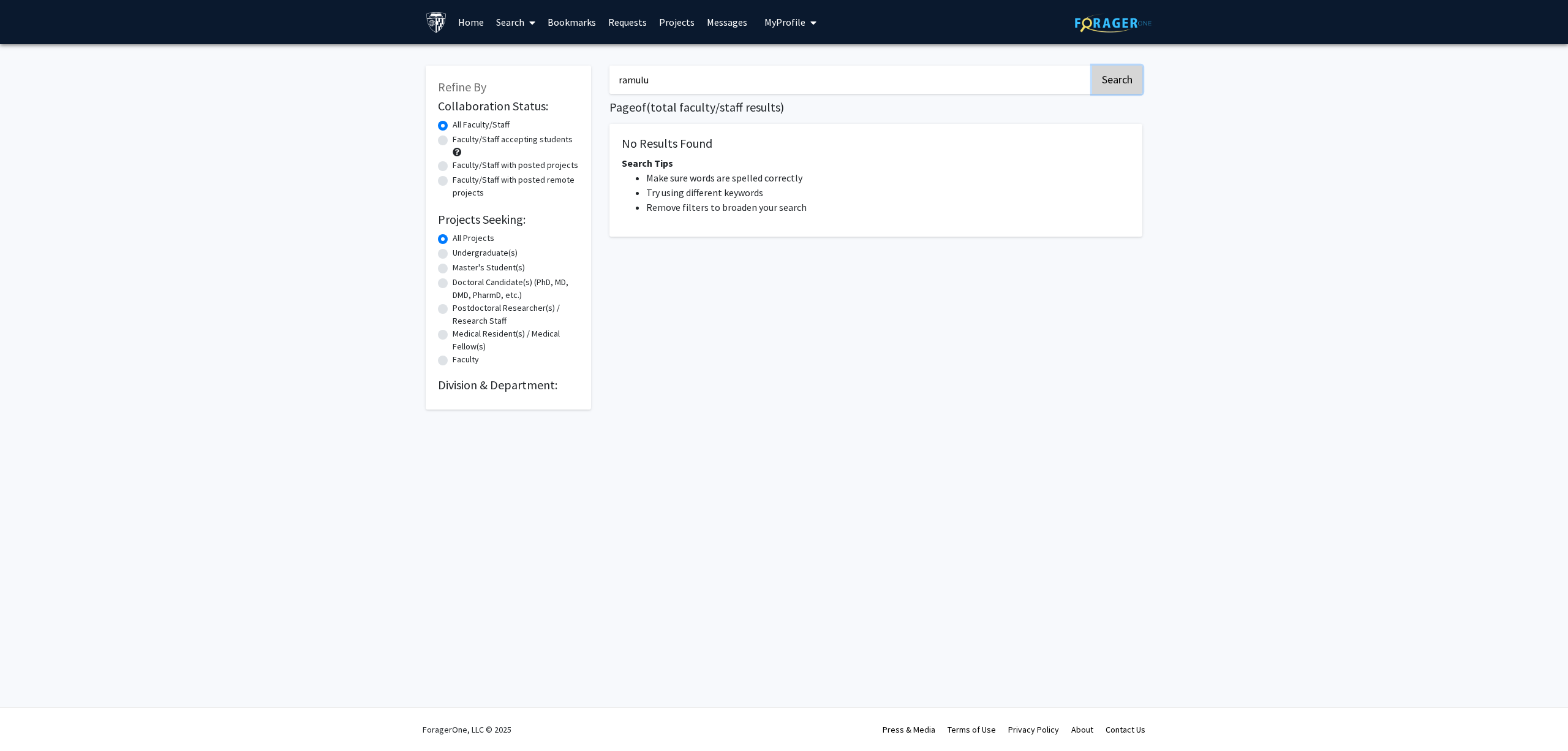
click at [1132, 79] on button "Search" at bounding box center [1117, 80] width 50 height 28
click at [684, 88] on input "Search Keywords" at bounding box center [844, 80] width 481 height 28
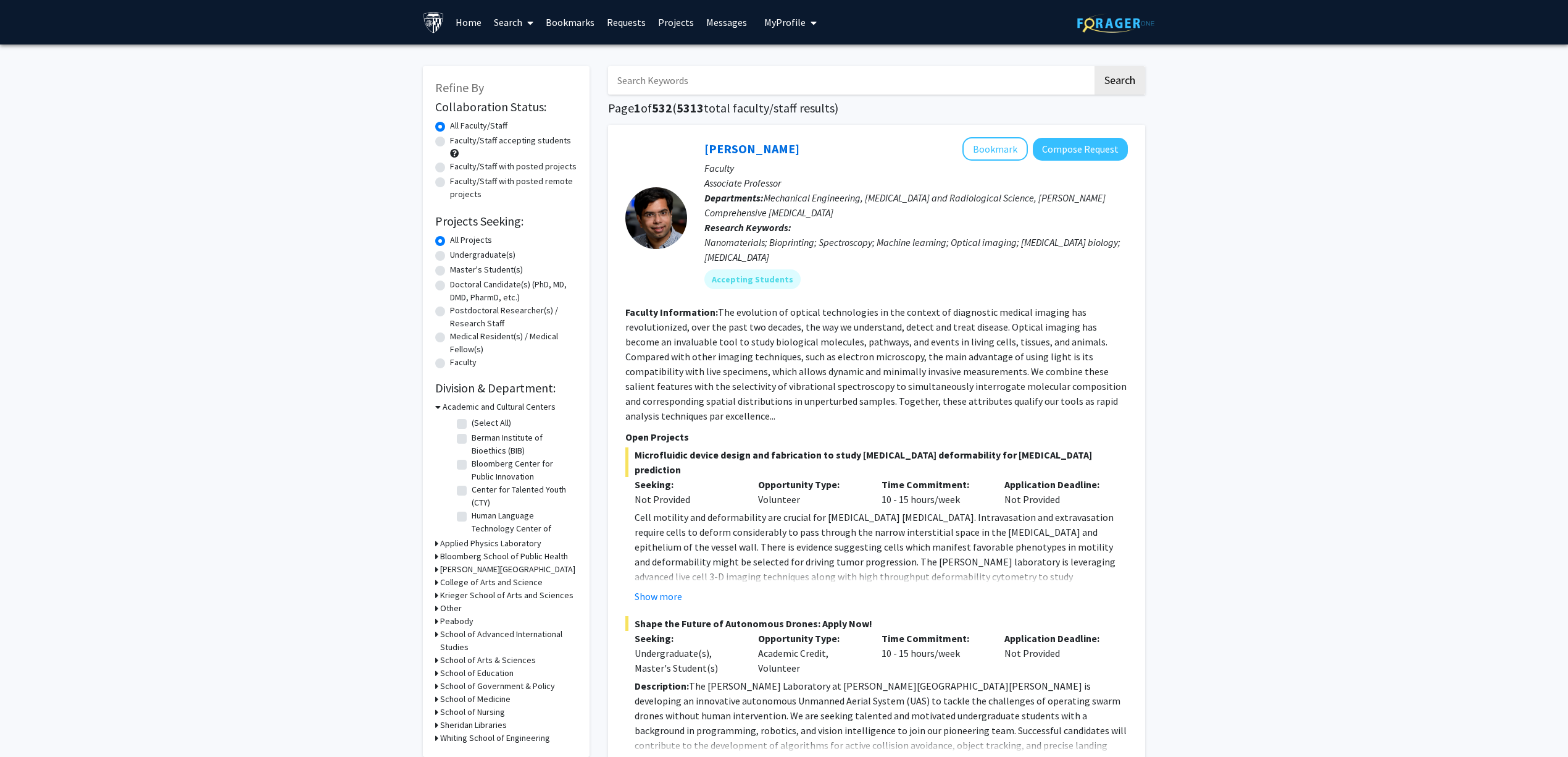
click at [685, 84] on input "Search Keywords" at bounding box center [850, 81] width 485 height 28
click at [1095, 66] on button "Search" at bounding box center [1119, 81] width 50 height 28
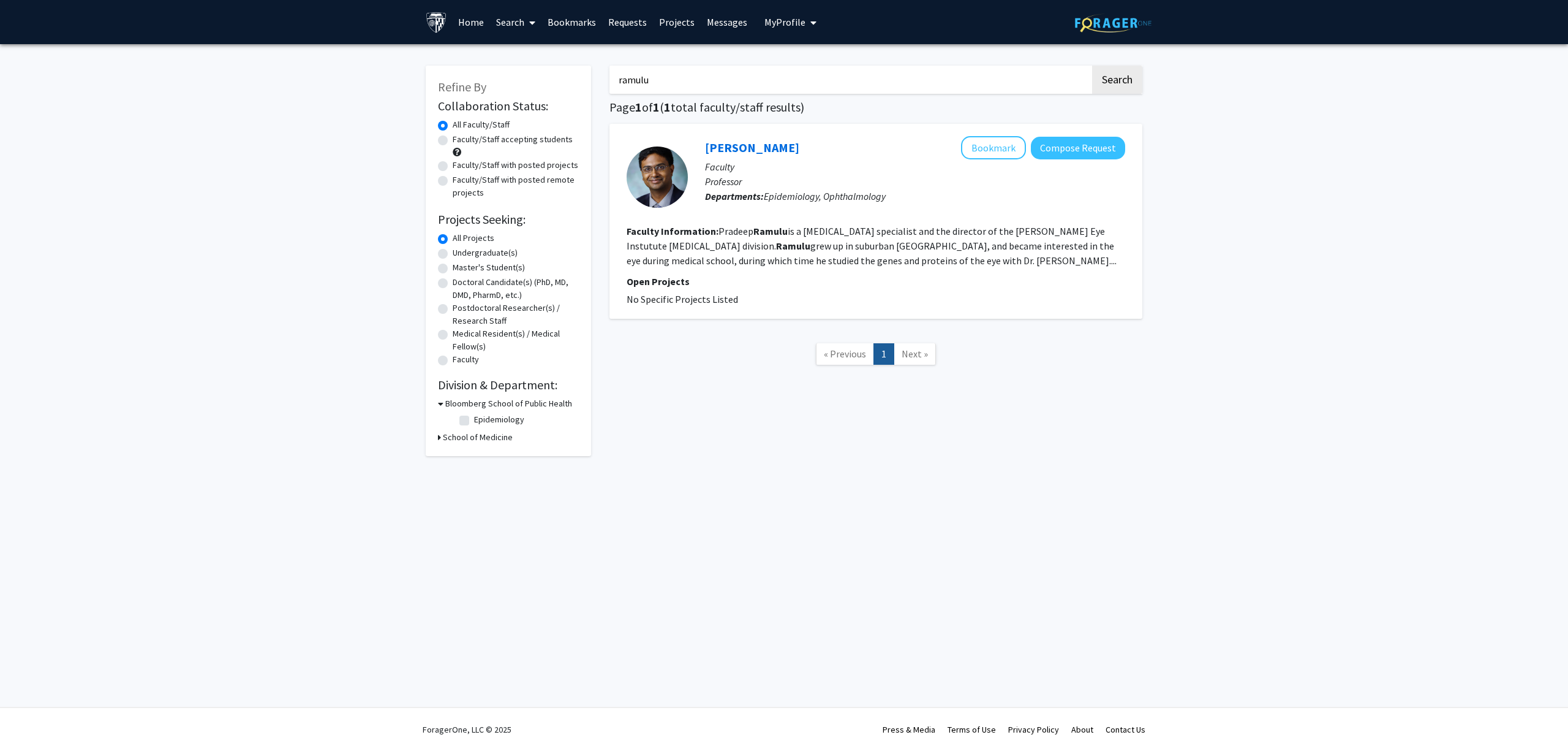
click at [795, 91] on input "ramulu" at bounding box center [850, 80] width 481 height 28
click at [1092, 66] on button "Search" at bounding box center [1117, 80] width 50 height 28
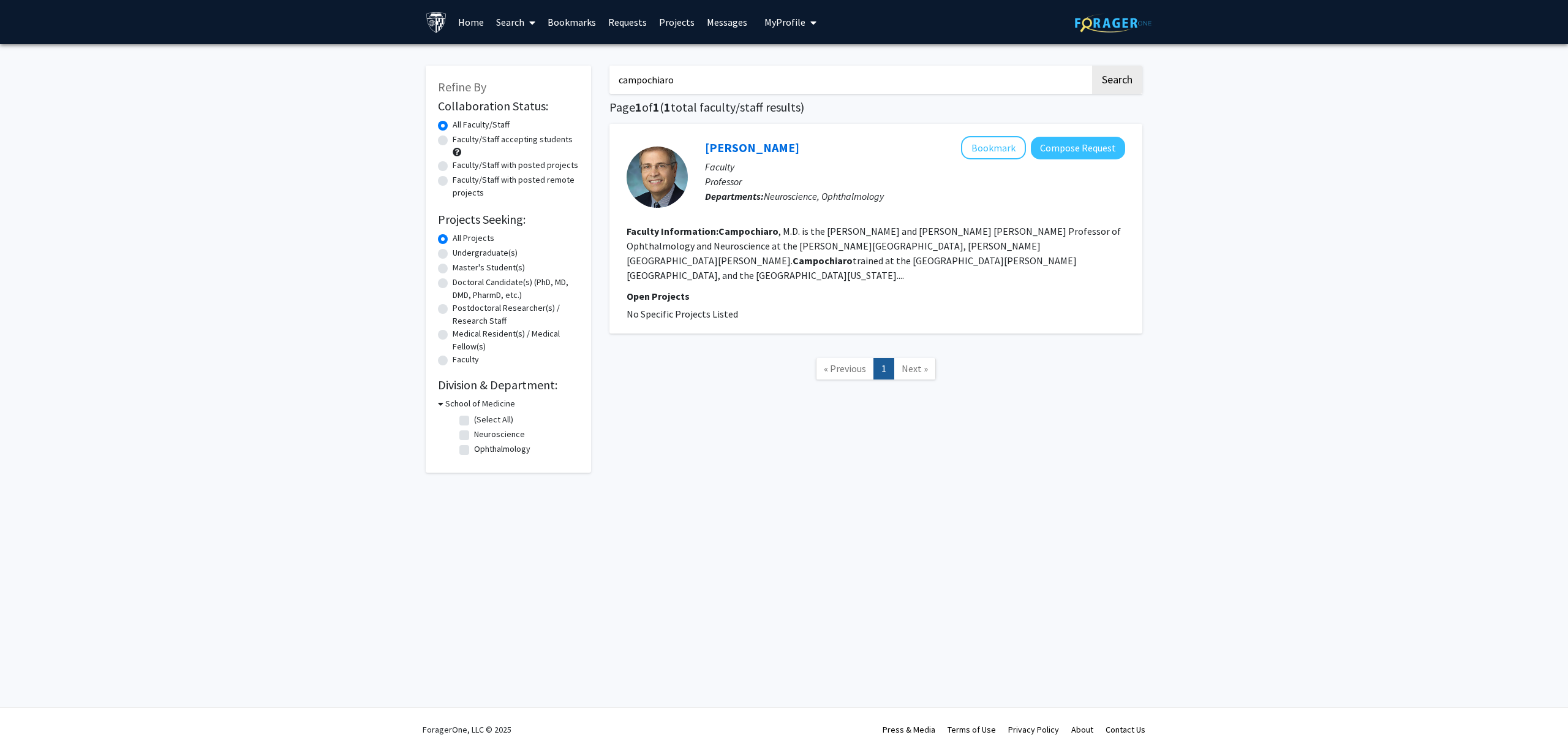
drag, startPoint x: 714, startPoint y: 84, endPoint x: 592, endPoint y: 88, distance: 122.1
click at [592, 88] on div "Refine By Collaboration Status: Collaboration Status All Faculty/Staff Collabor…" at bounding box center [783, 263] width 735 height 419
type input "alvin liu"
click at [1092, 66] on button "Search" at bounding box center [1117, 80] width 50 height 28
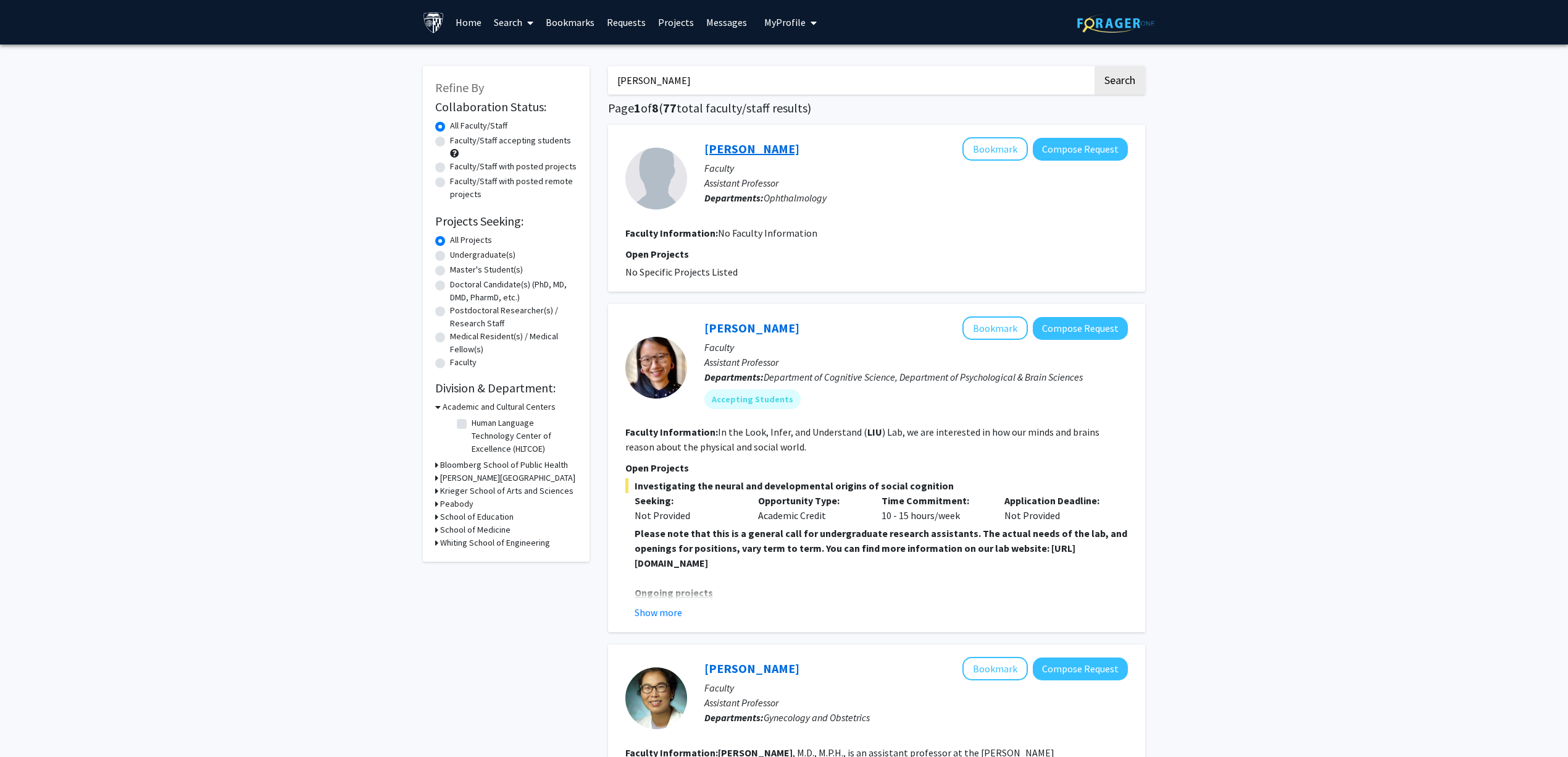
click at [742, 146] on link "Alvin Liu" at bounding box center [751, 148] width 95 height 15
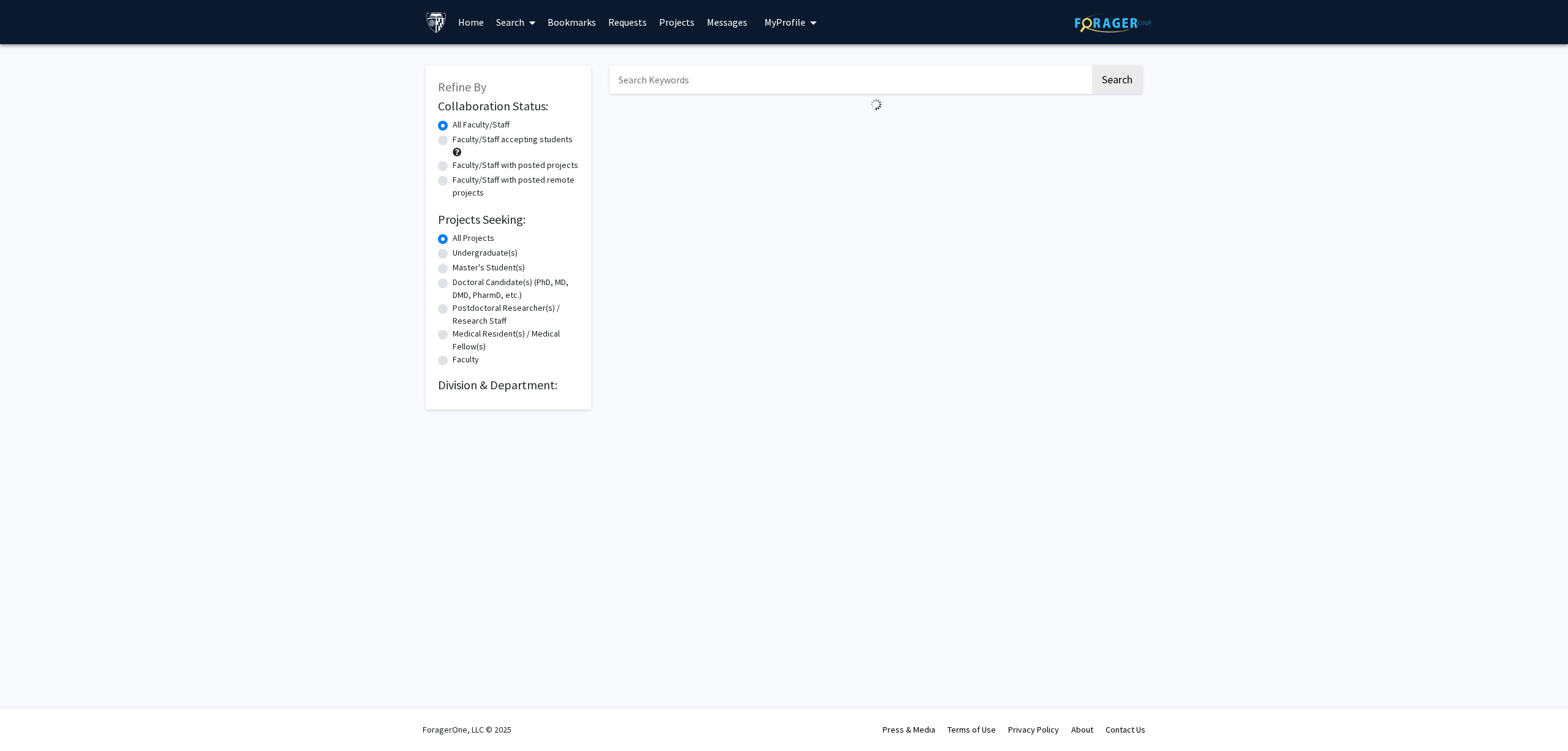
click at [796, 80] on input "Search Keywords" at bounding box center [850, 80] width 481 height 28
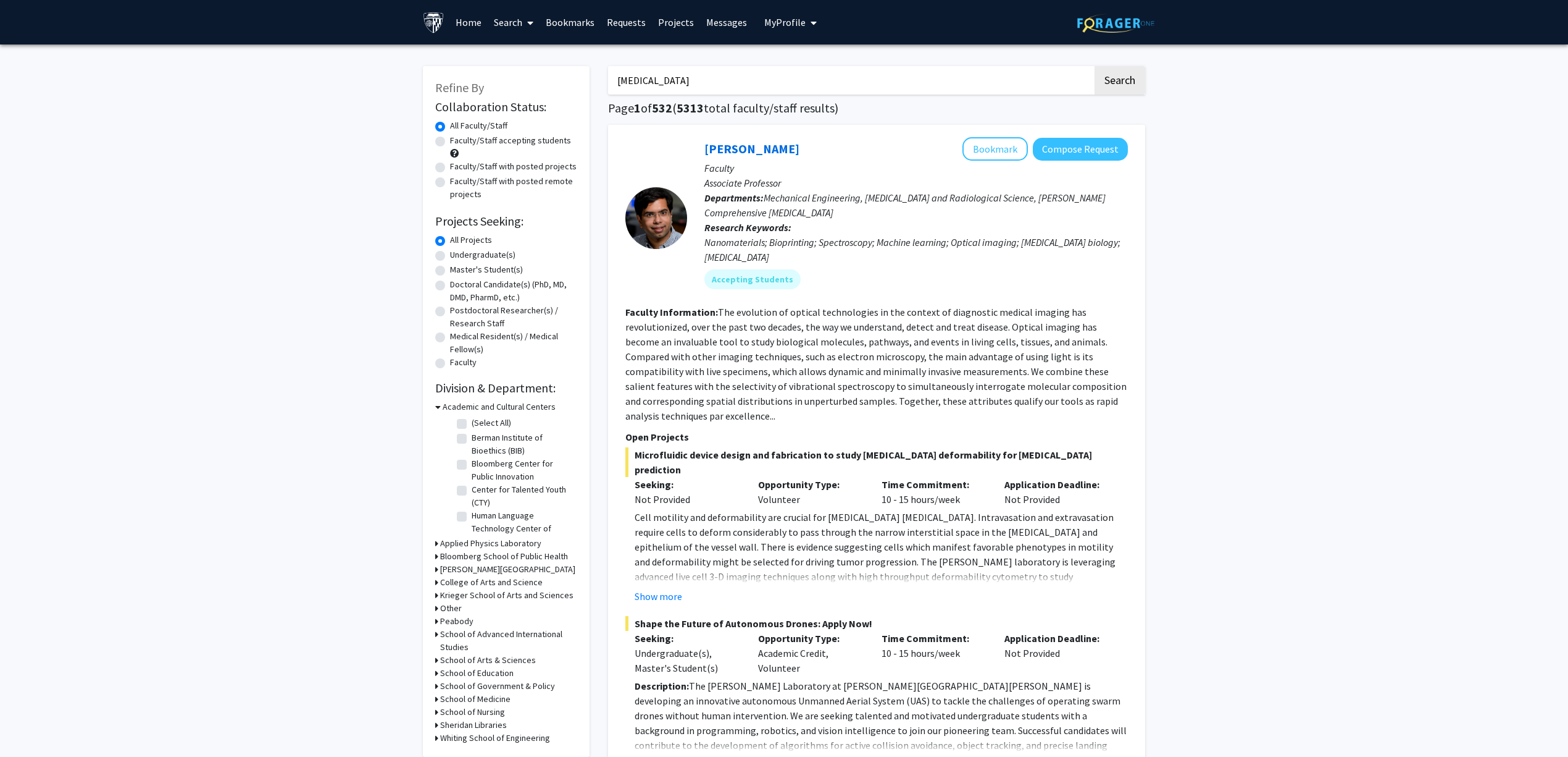
click at [1095, 66] on button "Search" at bounding box center [1119, 81] width 50 height 28
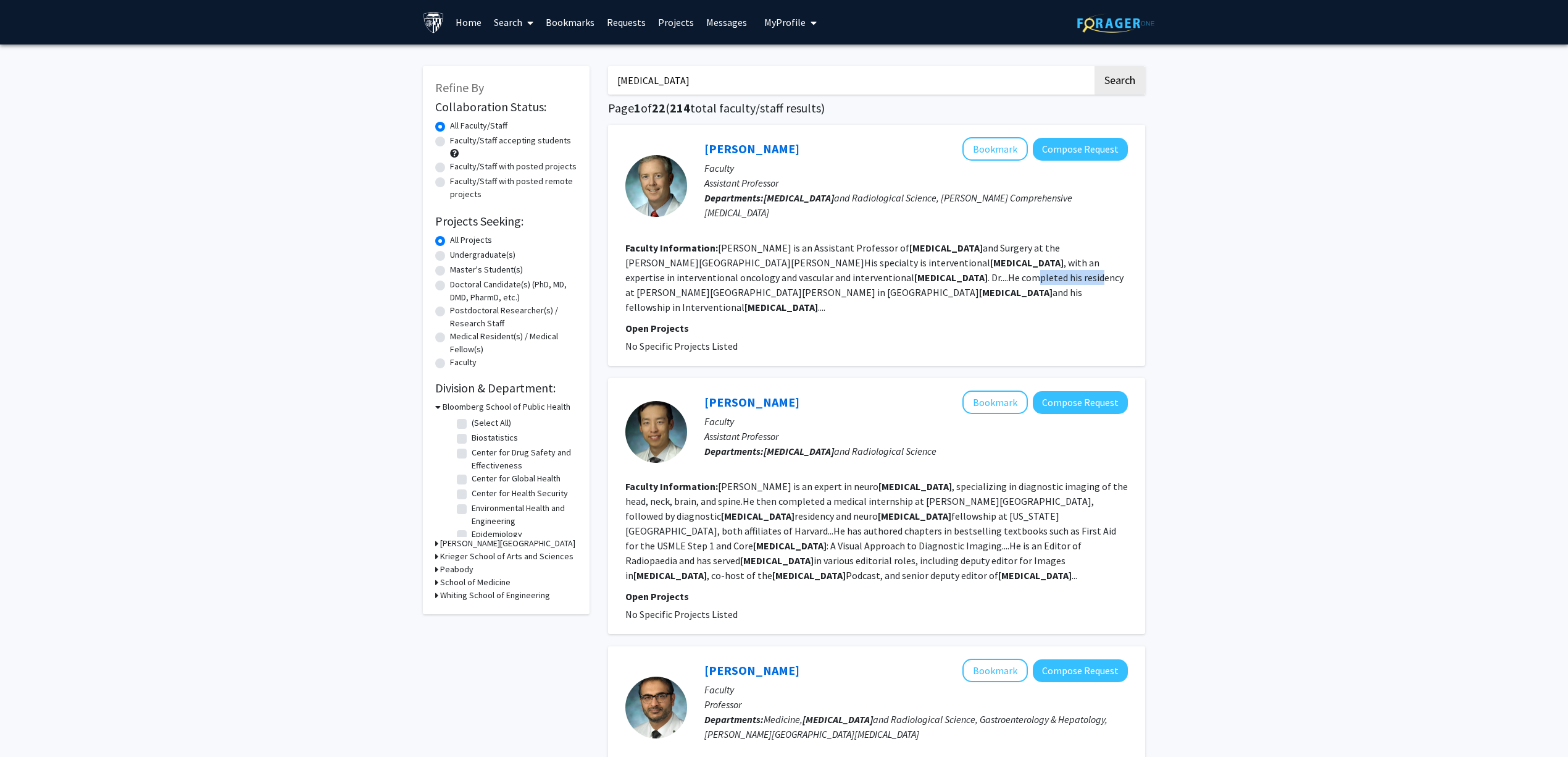
drag, startPoint x: 779, startPoint y: 257, endPoint x: 865, endPoint y: 266, distance: 86.5
click at [860, 266] on fg-read-more "[PERSON_NAME] is an Assistant Professor of [MEDICAL_DATA] and Surgery at the [P…" at bounding box center [874, 277] width 498 height 72
click at [865, 266] on fg-read-more "[PERSON_NAME] is an Assistant Professor of [MEDICAL_DATA] and Surgery at the [P…" at bounding box center [874, 277] width 498 height 72
click at [758, 85] on input "radiology" at bounding box center [850, 81] width 485 height 28
click at [1095, 66] on button "Search" at bounding box center [1119, 81] width 50 height 28
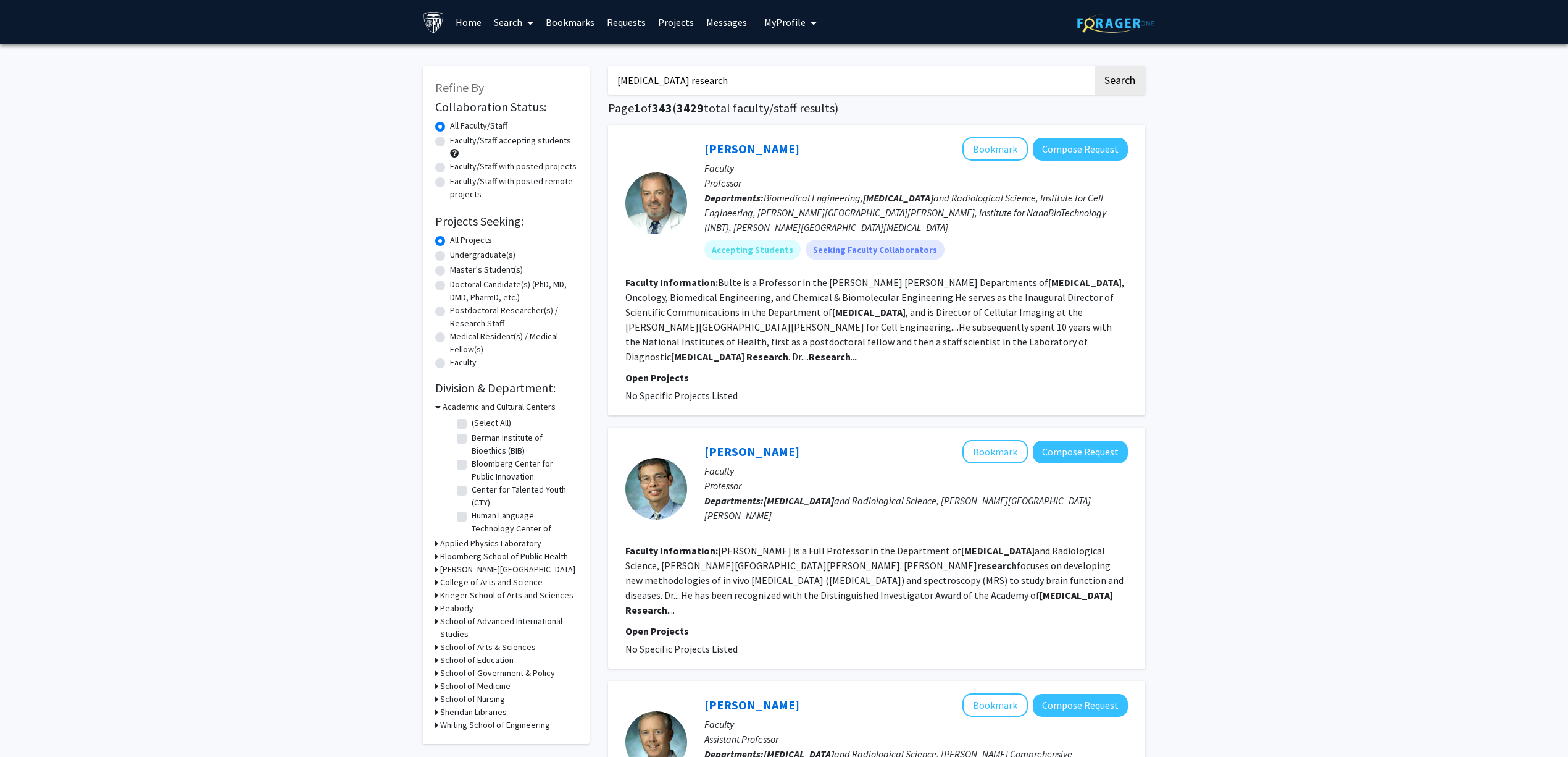
click at [772, 84] on input "radiology research" at bounding box center [850, 81] width 485 height 28
click at [657, 84] on input "radiology research" at bounding box center [850, 81] width 485 height 28
click at [1095, 66] on button "Search" at bounding box center [1119, 81] width 50 height 28
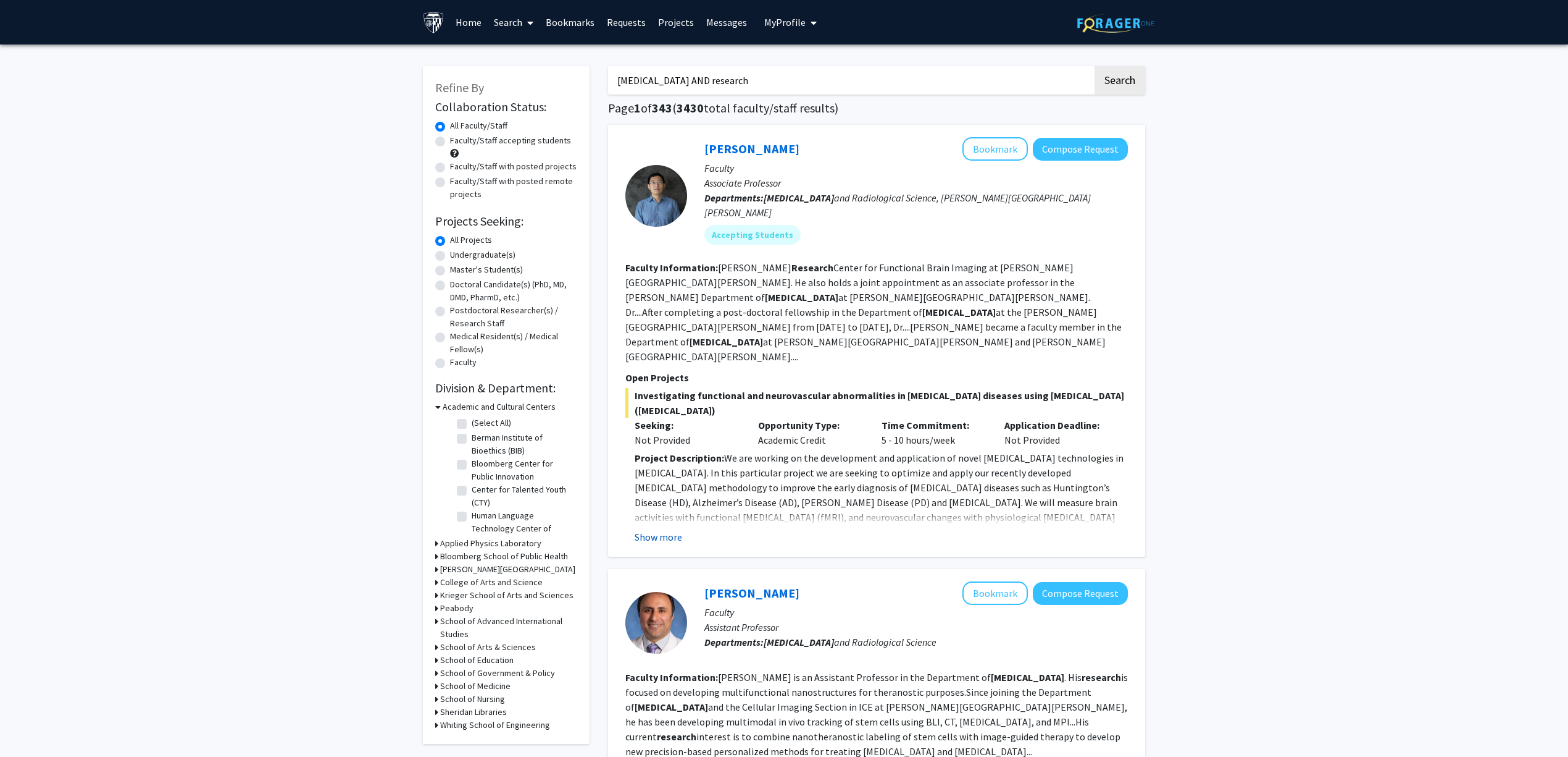
click at [678, 529] on button "Show more" at bounding box center [658, 537] width 48 height 15
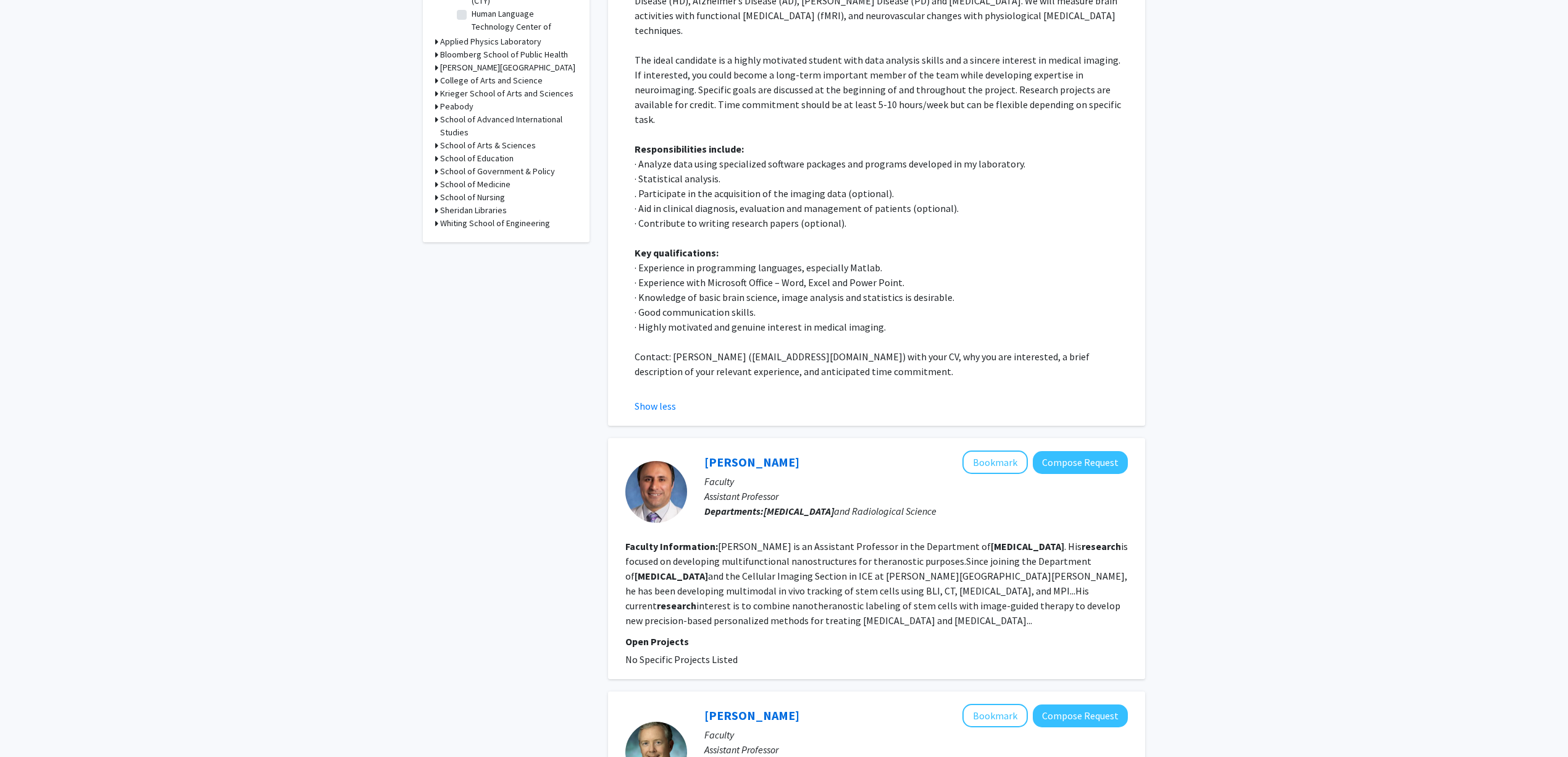
scroll to position [576, 0]
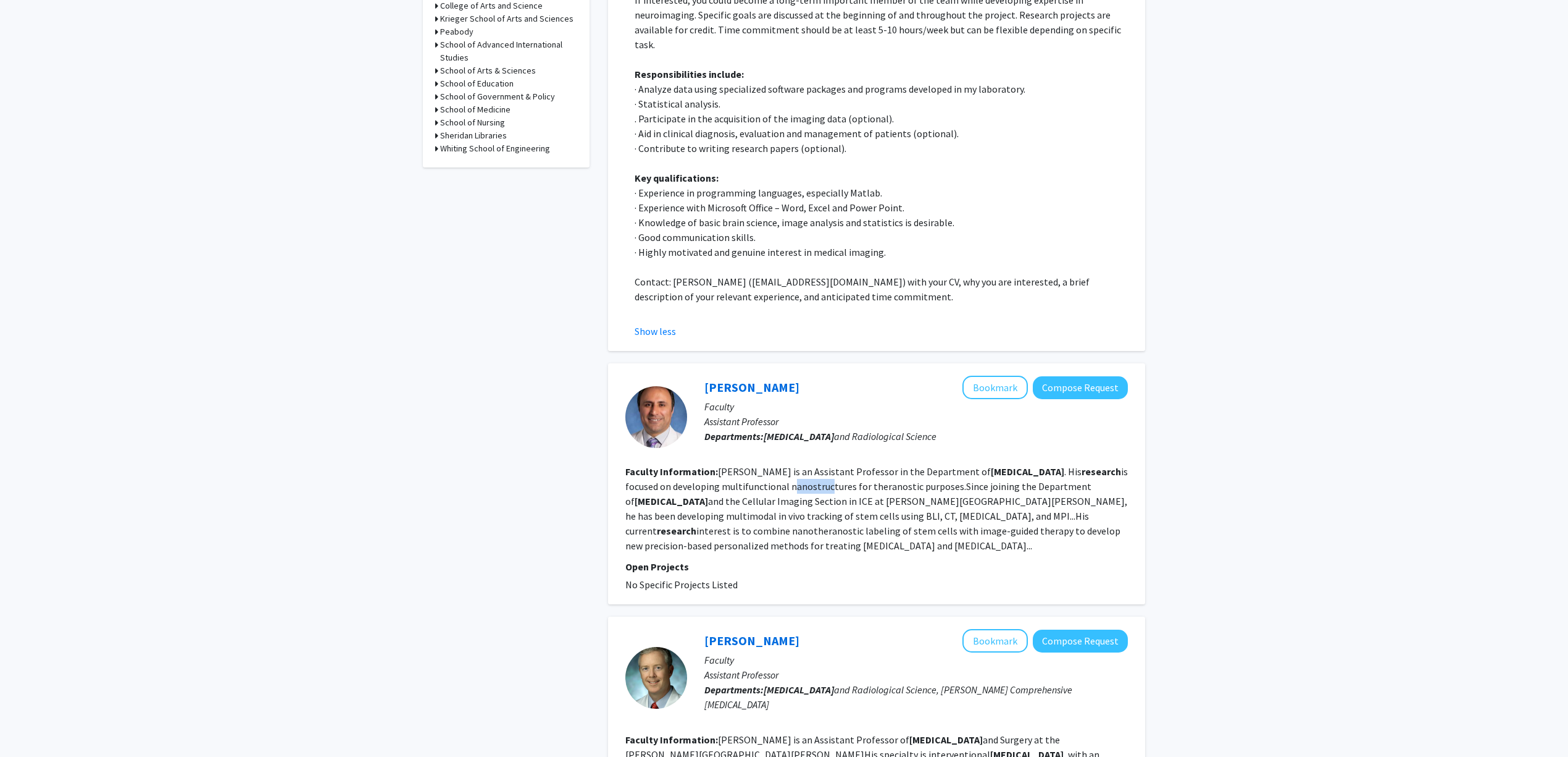
drag, startPoint x: 738, startPoint y: 413, endPoint x: 834, endPoint y: 413, distance: 96.0
click at [823, 465] on fg-read-more "Shakeri-Zadeh is an Assistant Professor in the Department of Radiology . His re…" at bounding box center [877, 508] width 503 height 87
click at [853, 465] on fg-read-more "Shakeri-Zadeh is an Assistant Professor in the Department of Radiology . His re…" at bounding box center [877, 508] width 503 height 87
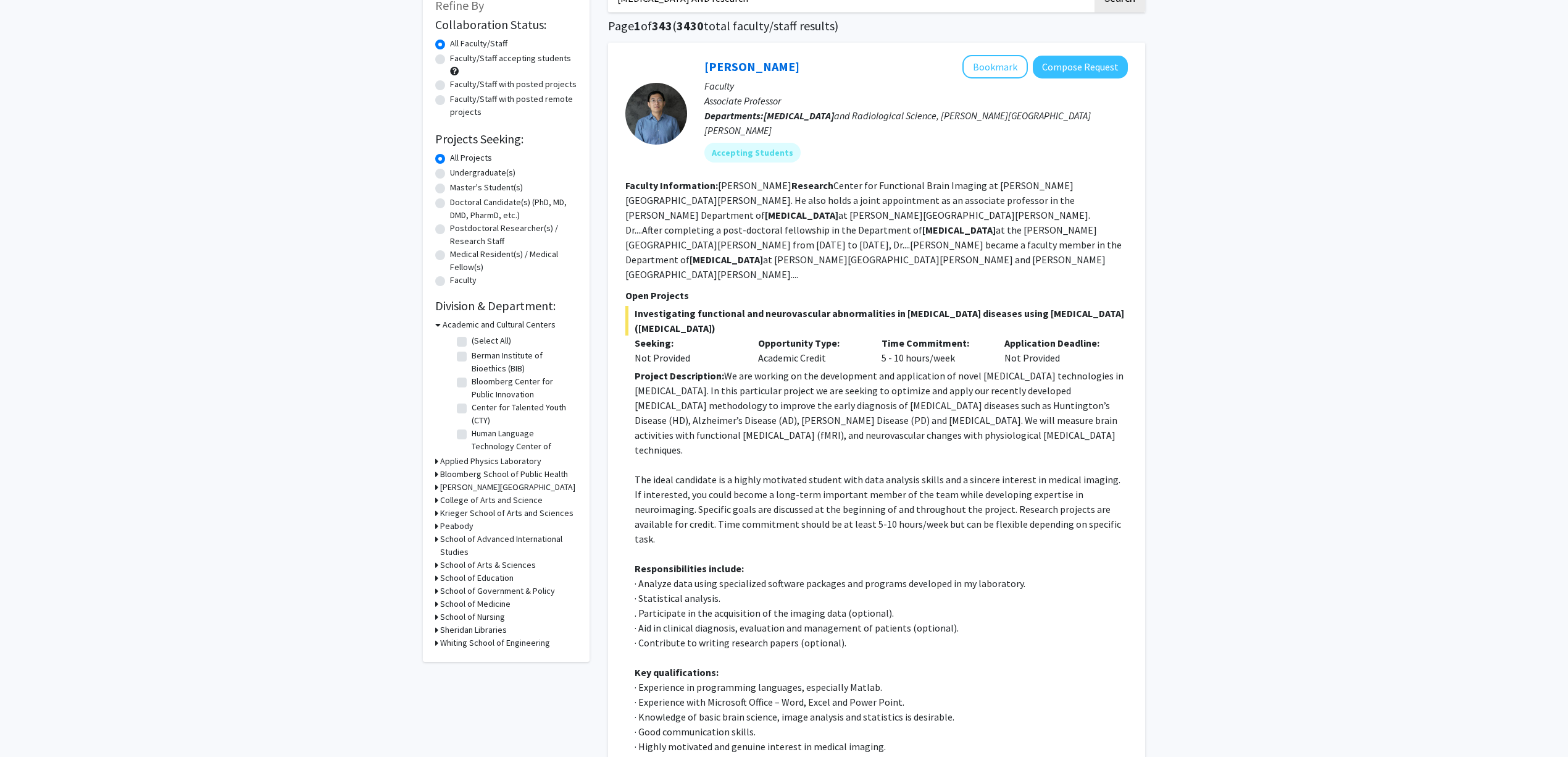
scroll to position [0, 0]
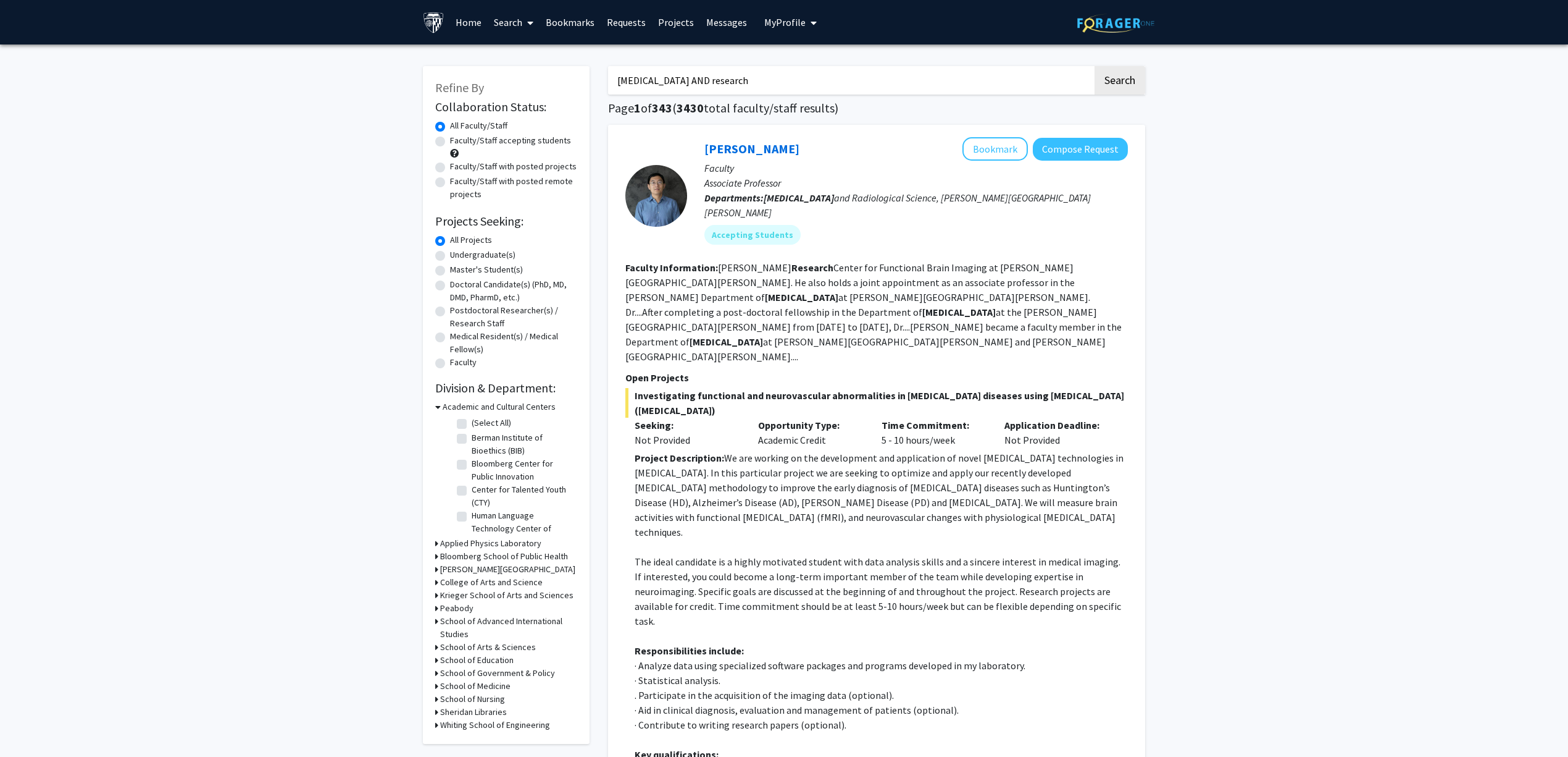
click at [793, 81] on input "radiology AND research" at bounding box center [850, 81] width 485 height 28
click at [1095, 66] on button "Search" at bounding box center [1119, 81] width 50 height 28
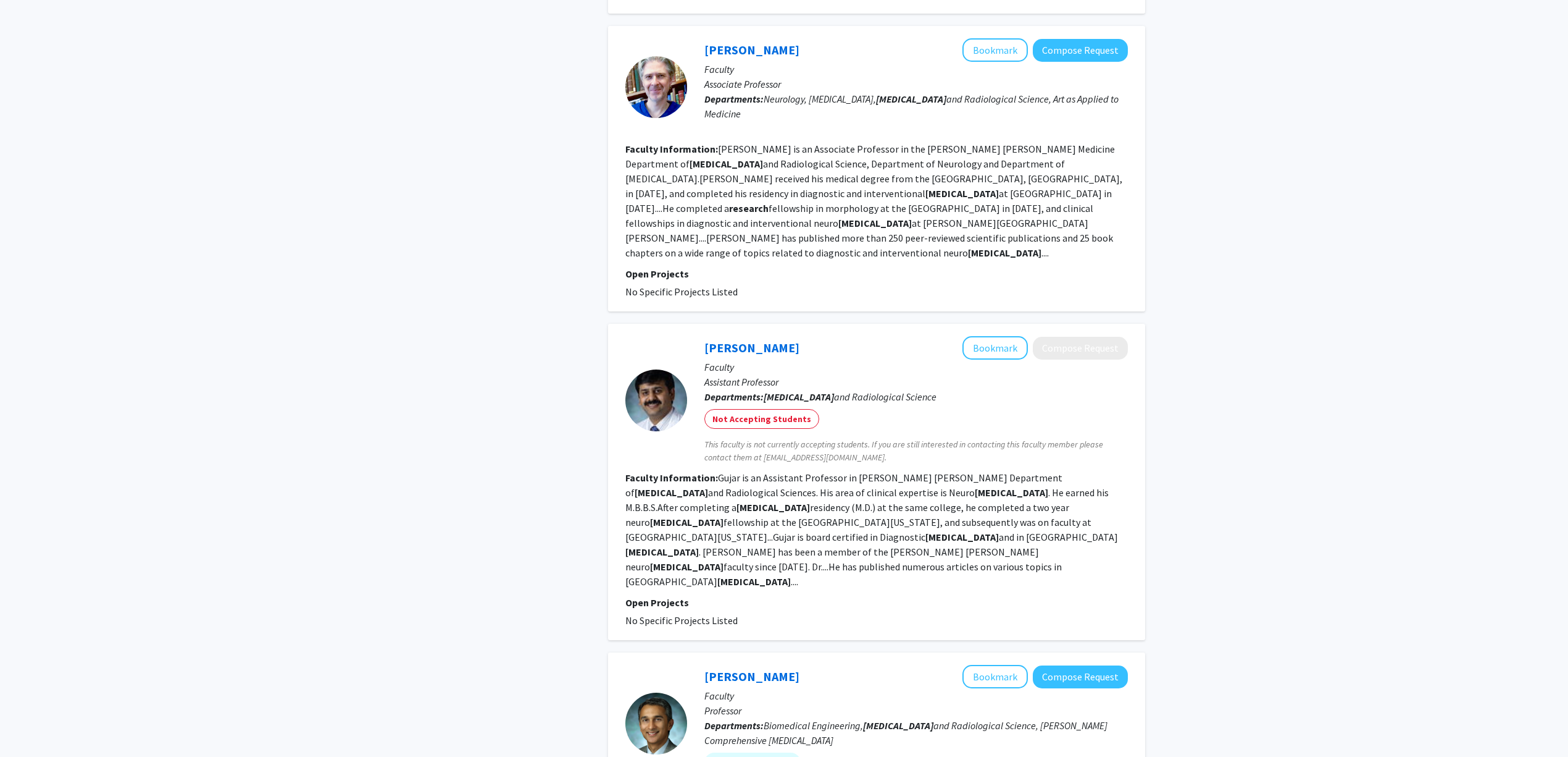
scroll to position [1400, 0]
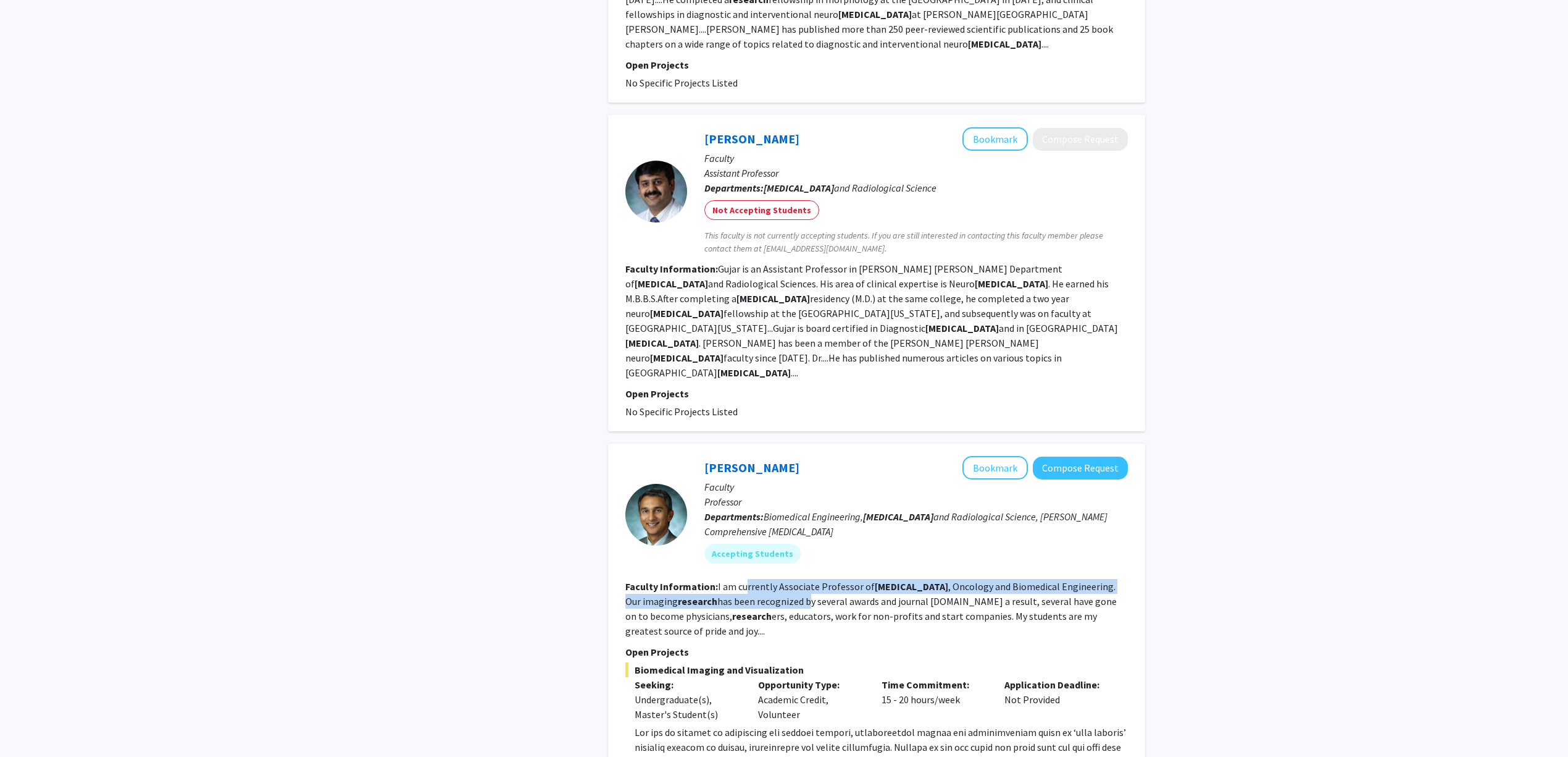
drag, startPoint x: 744, startPoint y: 455, endPoint x: 830, endPoint y: 467, distance: 86.8
click at [830, 579] on section "Faculty Information: I am currently Associate Professor of Radiology , Oncology…" at bounding box center [877, 608] width 503 height 59
click at [830, 580] on fg-read-more "I am currently Associate Professor of Radiology , Oncology and Biomedical Engin…" at bounding box center [871, 608] width 491 height 57
click at [656, 724] on fg-read-more "www.pathaklab.org ) to Dr. Arvind Pathak at apathak2@jhmi.edu . Show more" at bounding box center [877, 771] width 503 height 94
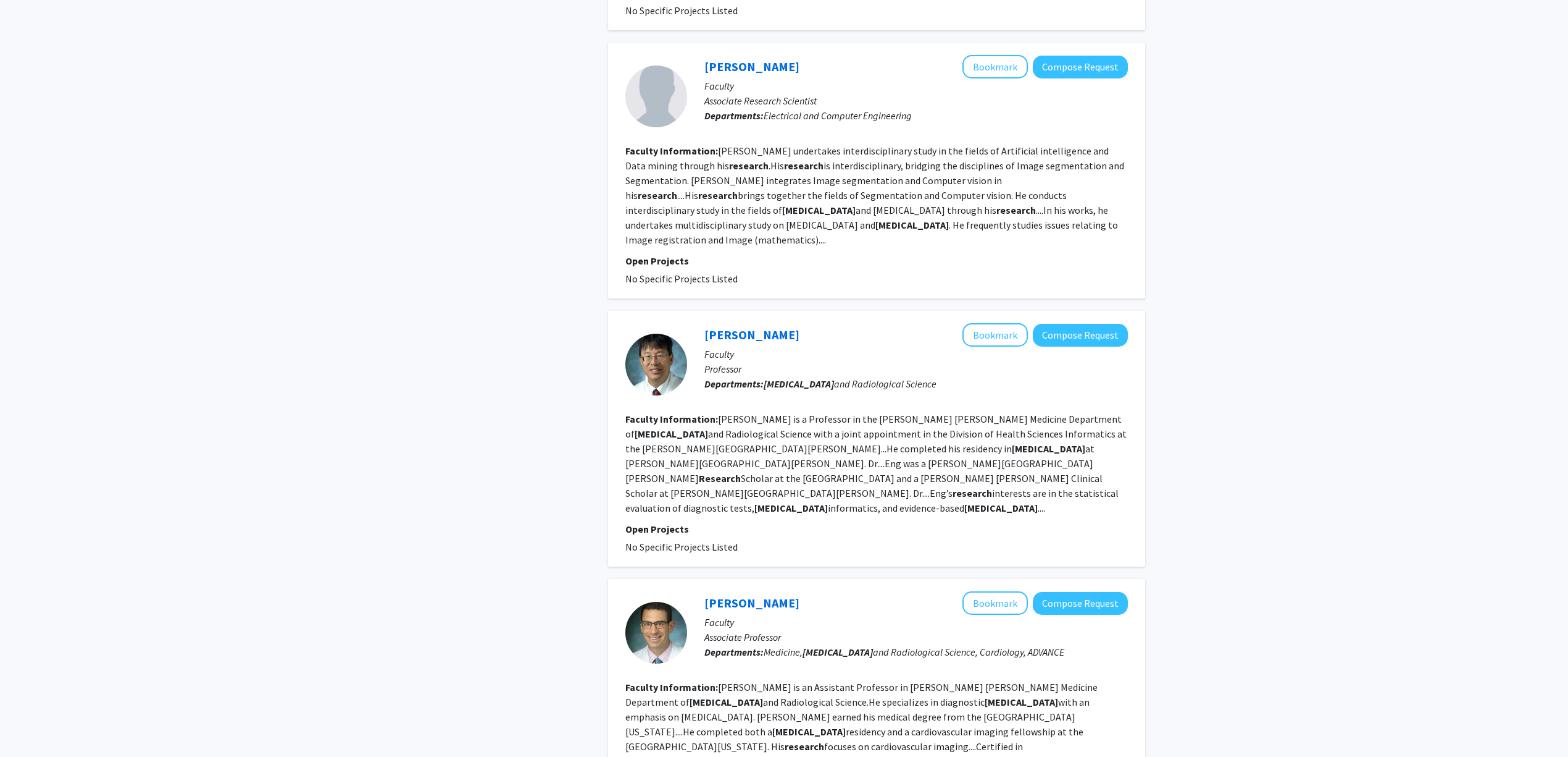
scroll to position [2543, 0]
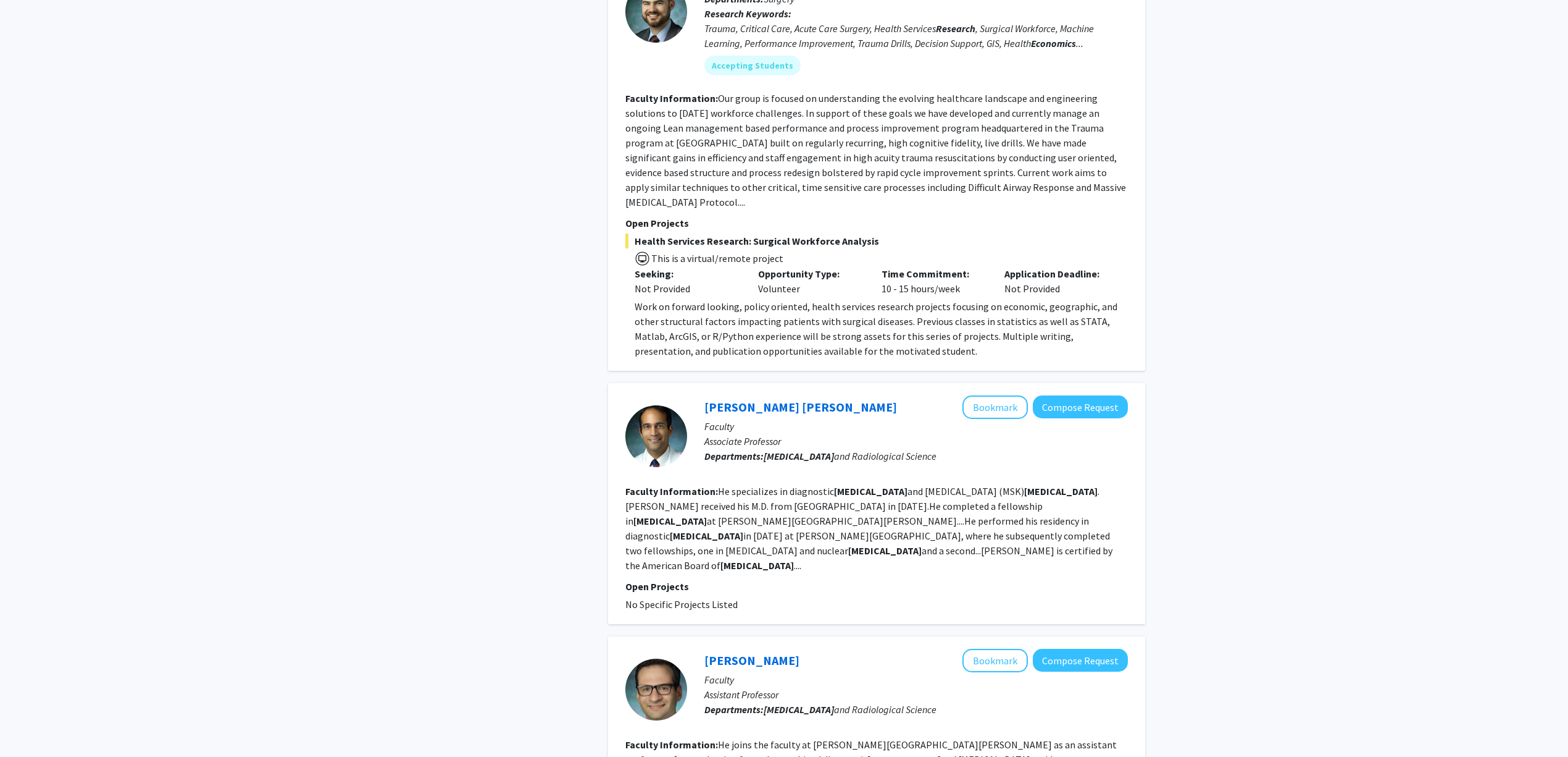
scroll to position [1647, 0]
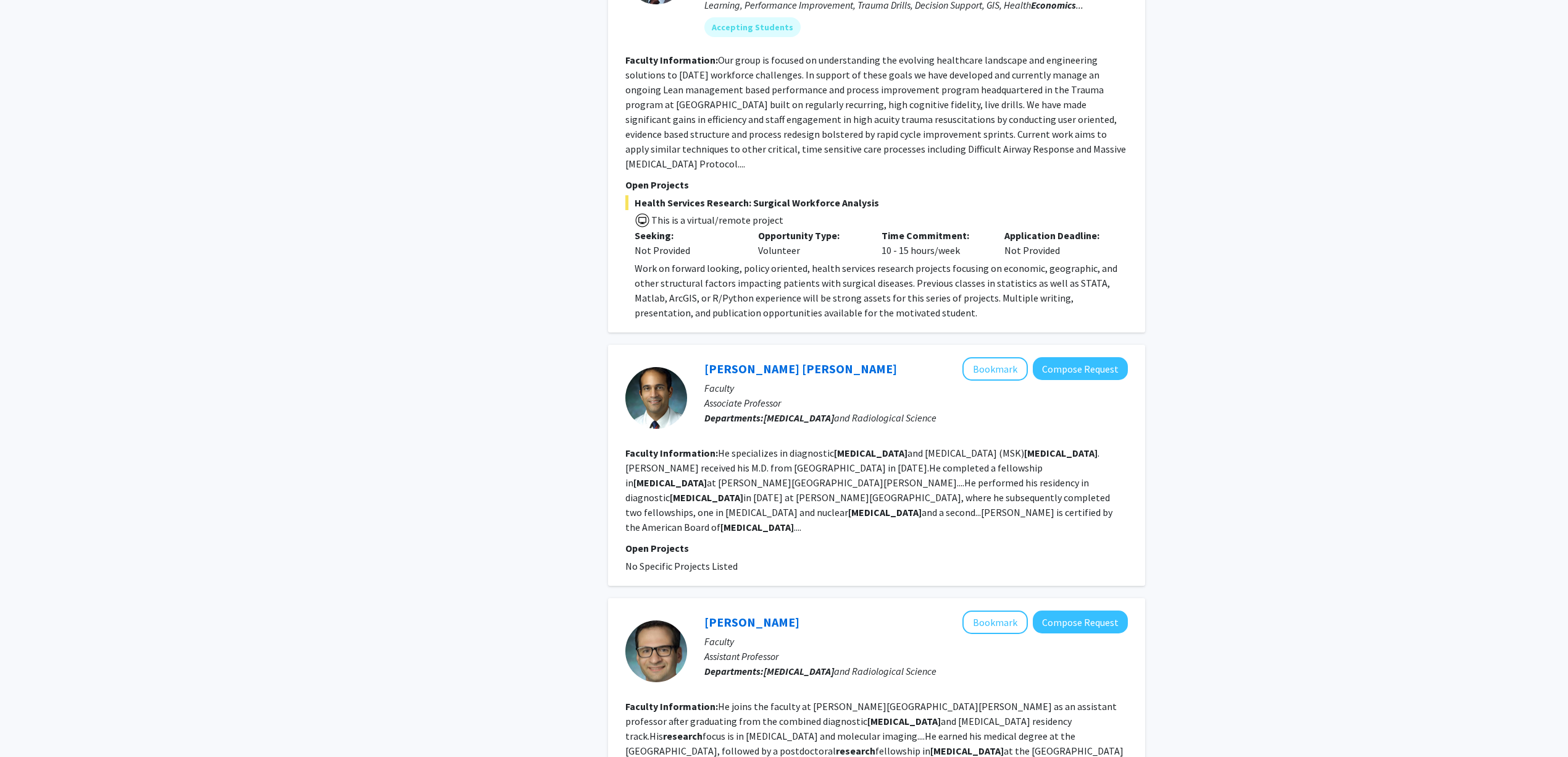
click at [868, 446] on fg-read-more "He specializes in diagnostic radiology and musculoskeletal (MSK) radiology . Dr…" at bounding box center [869, 490] width 487 height 87
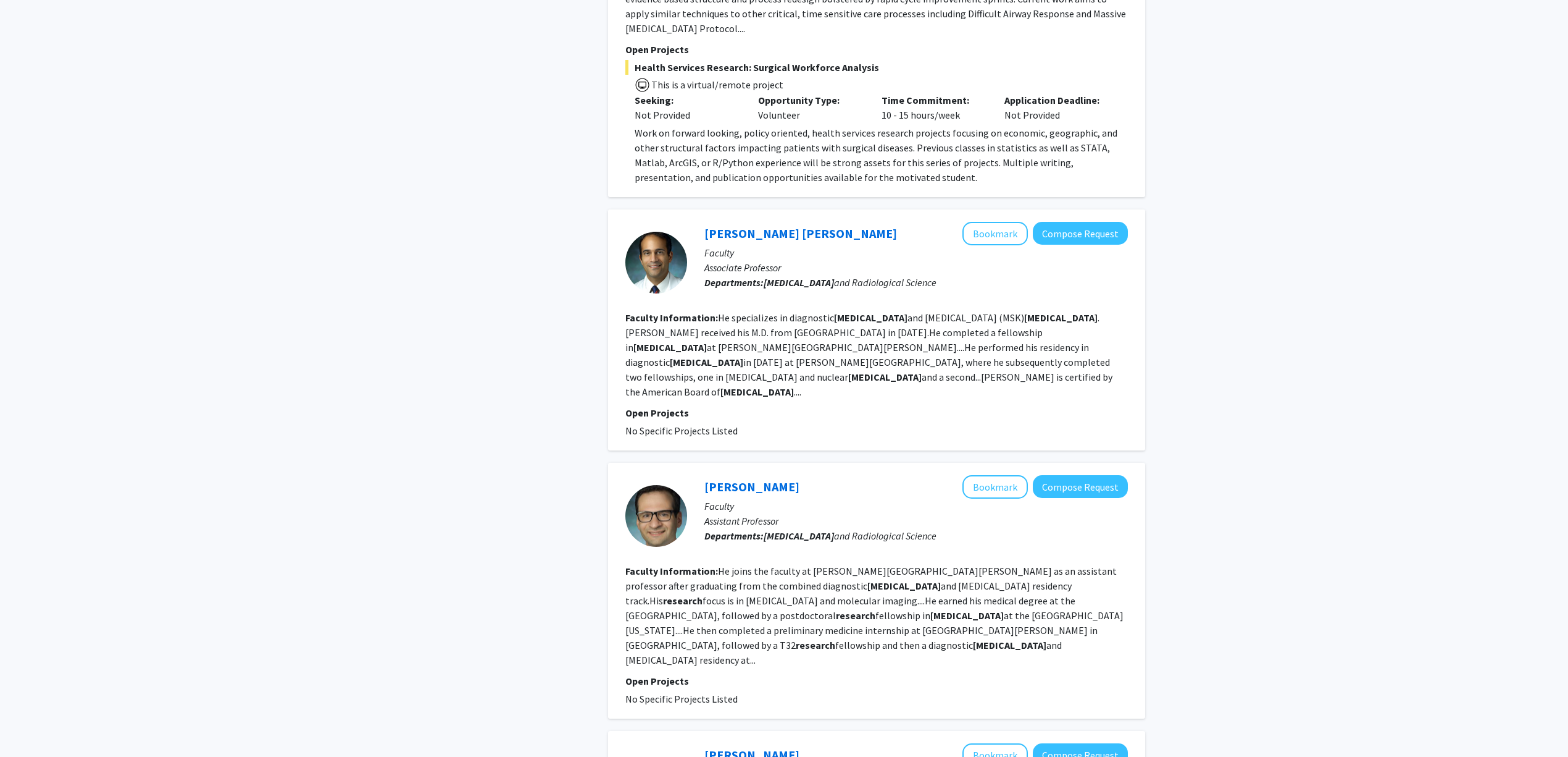
scroll to position [1811, 0]
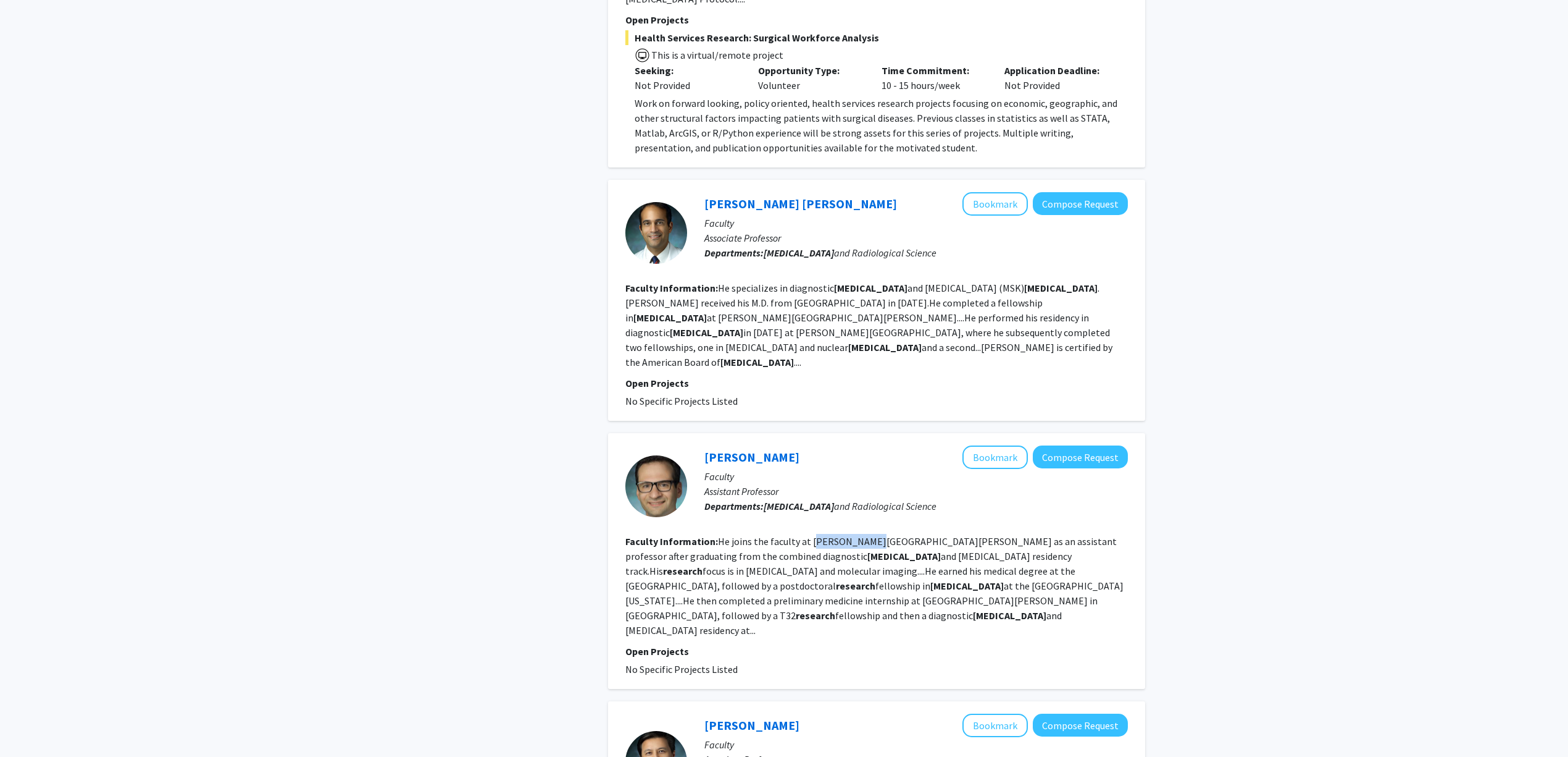
drag, startPoint x: 884, startPoint y: 438, endPoint x: 911, endPoint y: 443, distance: 27.5
click at [896, 535] on fg-read-more "He joins the faculty at Johns Hopkins as an assistant professor after graduatin…" at bounding box center [874, 585] width 498 height 101
click at [703, 565] on b "research" at bounding box center [682, 571] width 40 height 12
drag, startPoint x: 832, startPoint y: 444, endPoint x: 877, endPoint y: 447, distance: 45.1
click at [872, 535] on fg-read-more "He joins the faculty at Johns Hopkins as an assistant professor after graduatin…" at bounding box center [874, 585] width 498 height 101
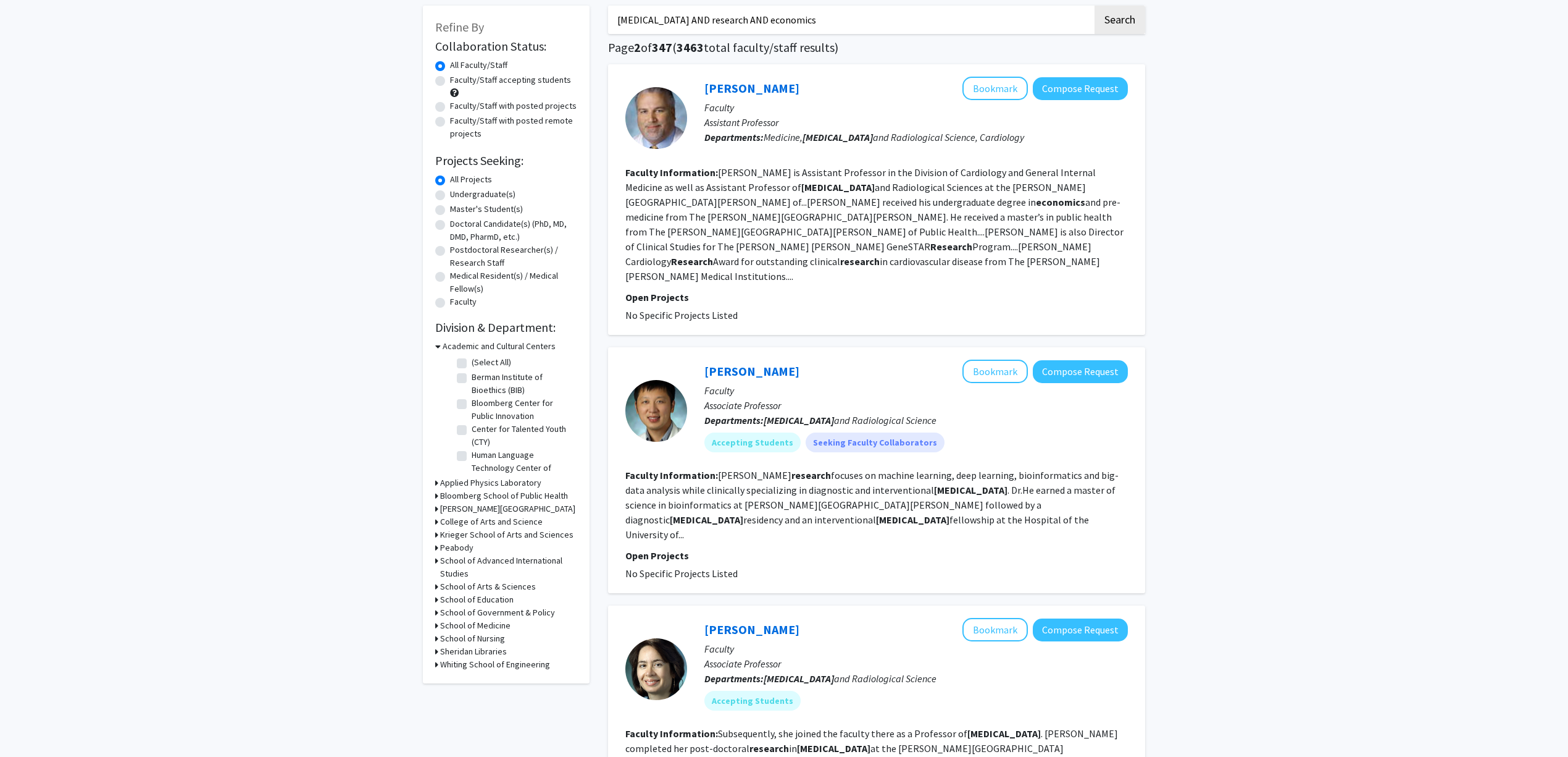
scroll to position [0, 0]
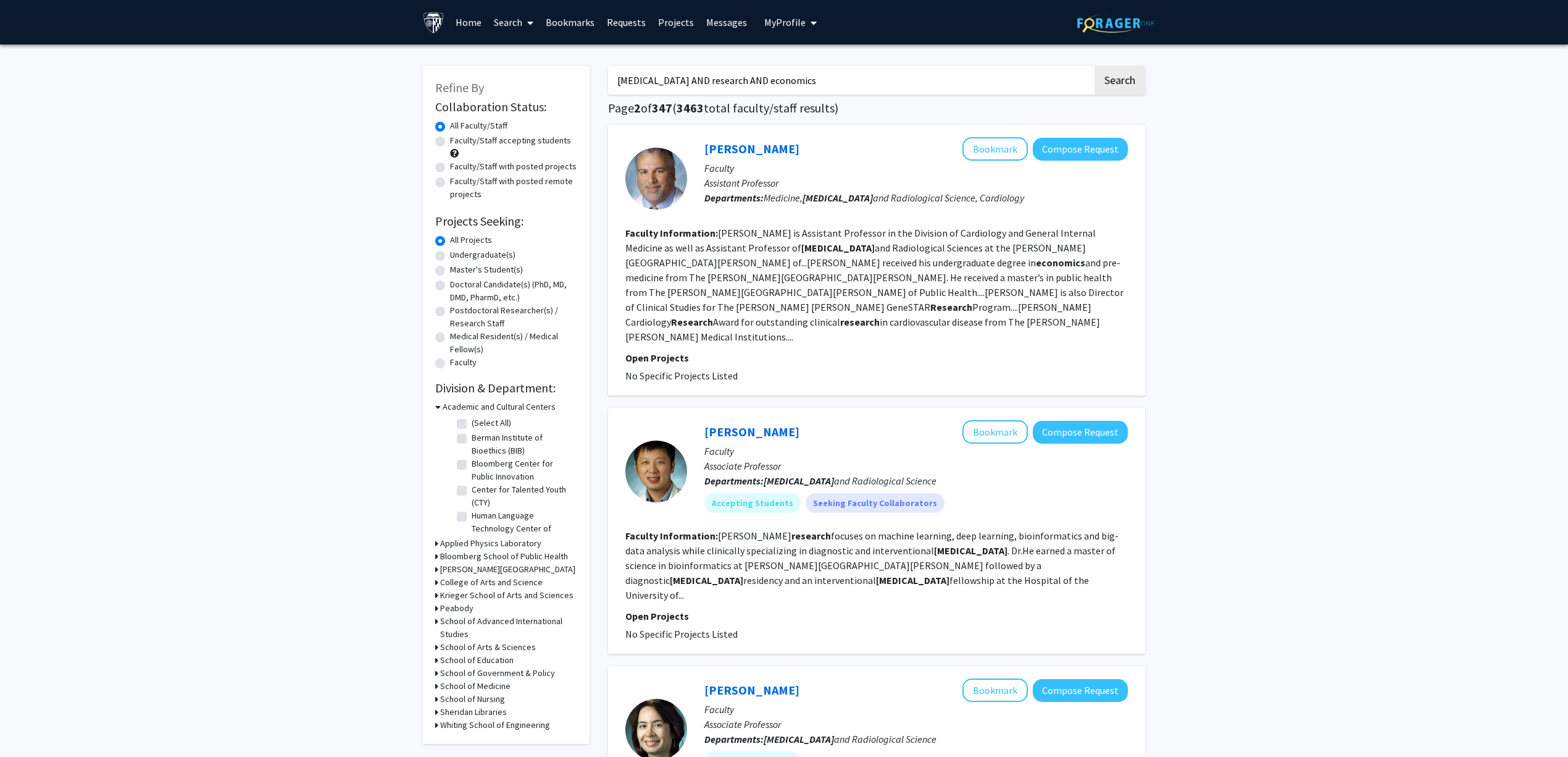
drag, startPoint x: 812, startPoint y: 88, endPoint x: 657, endPoint y: 95, distance: 155.2
type input "radiology economics"
click at [1095, 66] on button "Search" at bounding box center [1119, 81] width 50 height 28
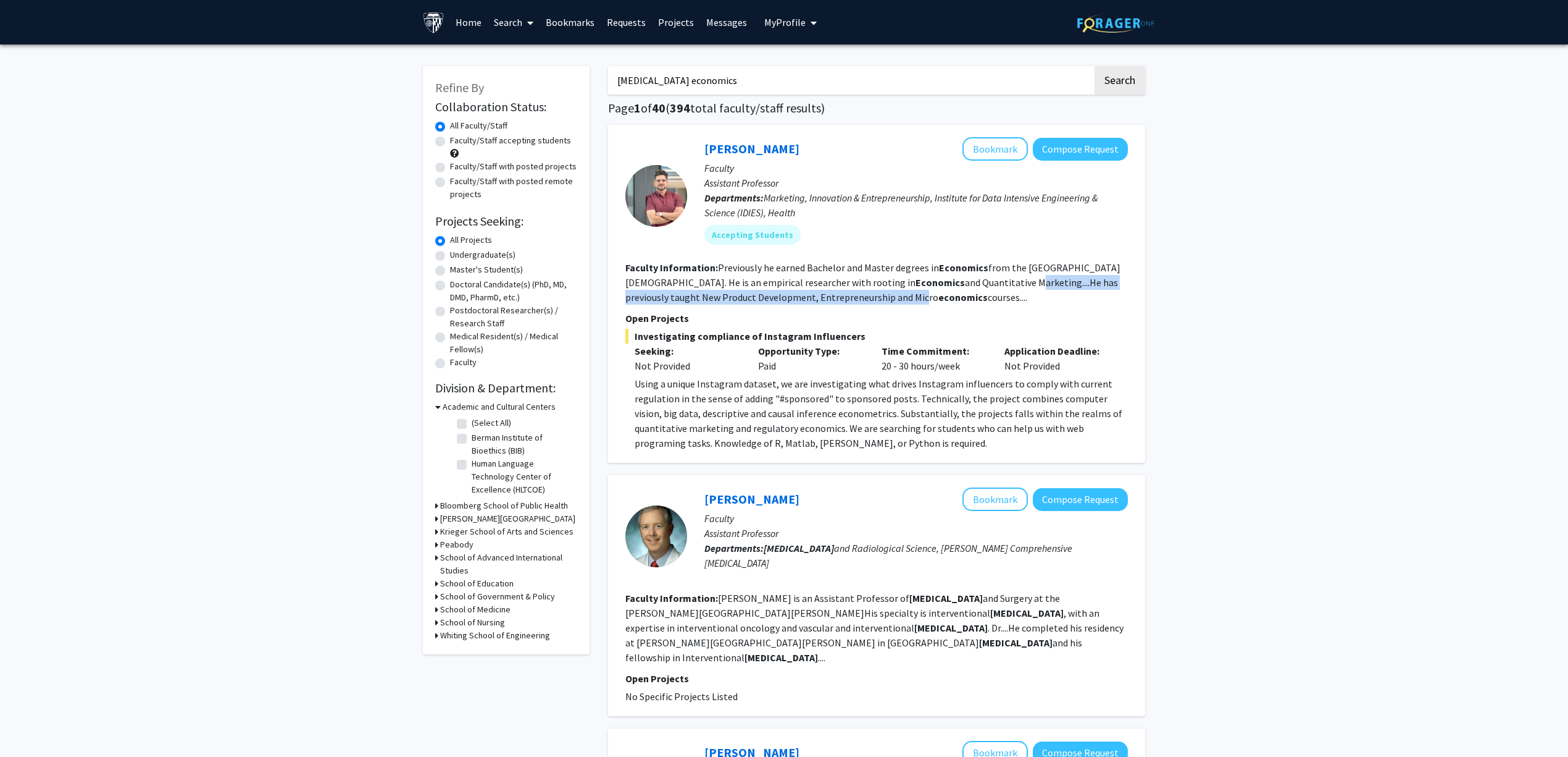
drag, startPoint x: 872, startPoint y: 289, endPoint x: 1000, endPoint y: 287, distance: 128.0
click at [1000, 287] on section "Faculty Information: Previously he earned Bachelor and Master degrees in Econom…" at bounding box center [877, 282] width 503 height 44
click at [1000, 287] on fg-read-more "Previously he earned Bachelor and Master degrees in Economics from the Pontific…" at bounding box center [872, 282] width 495 height 42
drag, startPoint x: 927, startPoint y: 285, endPoint x: 998, endPoint y: 288, distance: 71.1
click at [969, 290] on fg-read-more "Previously he earned Bachelor and Master degrees in Economics from the Pontific…" at bounding box center [872, 282] width 495 height 42
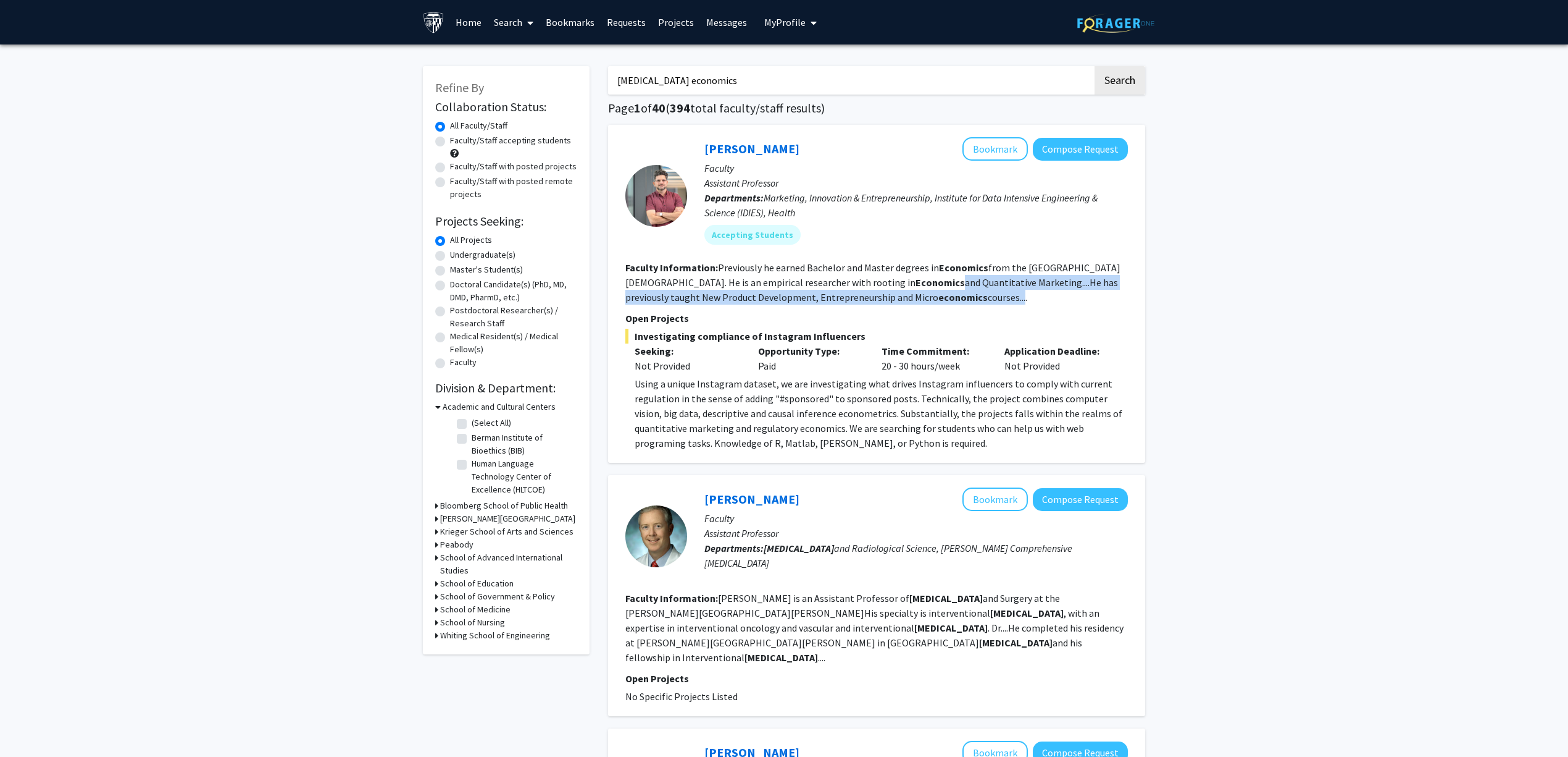
click at [998, 288] on section "Faculty Information: Previously he earned Bachelor and Master degrees in Econom…" at bounding box center [877, 282] width 503 height 44
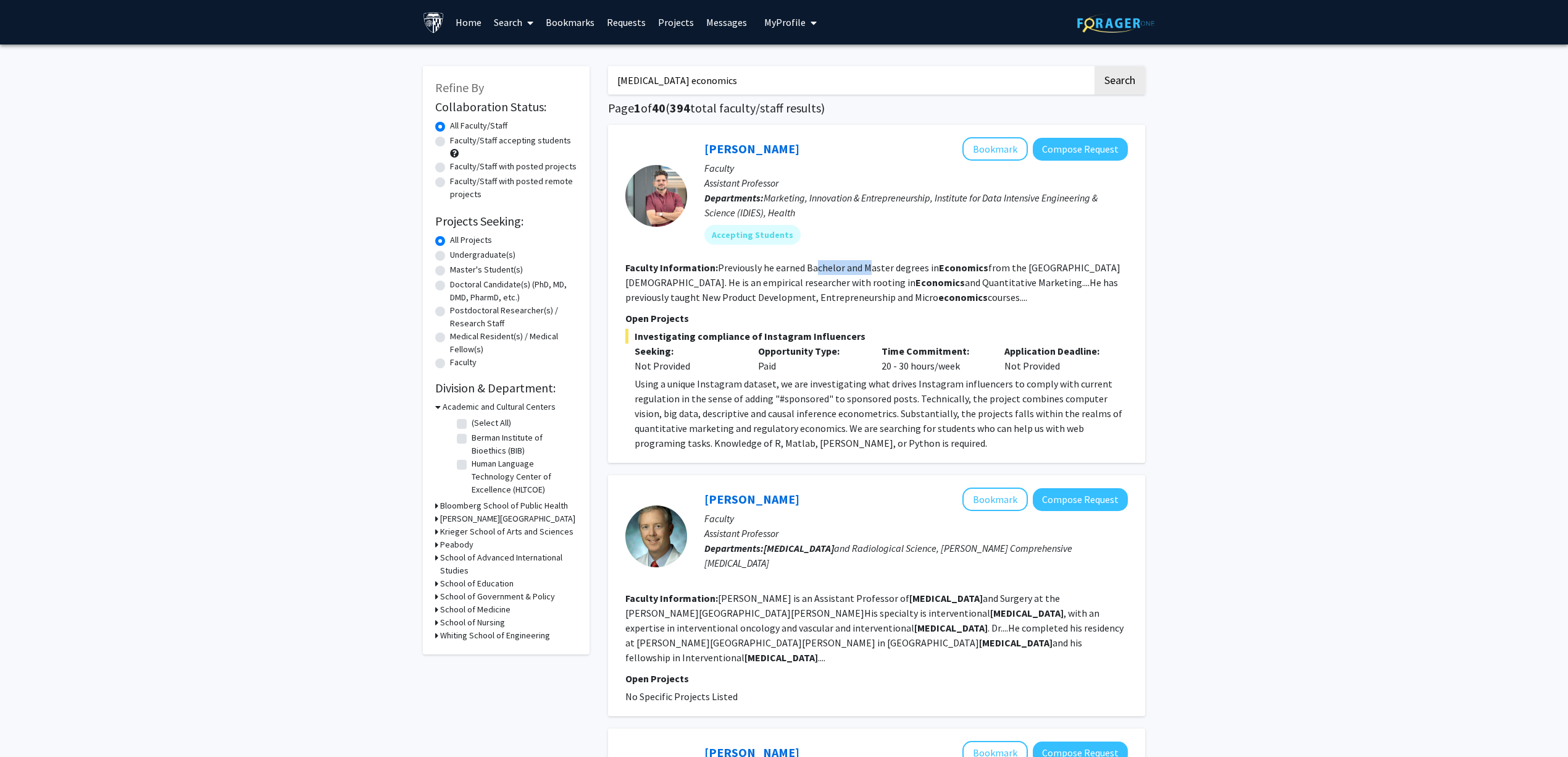
drag, startPoint x: 818, startPoint y: 269, endPoint x: 980, endPoint y: 285, distance: 162.8
click at [957, 282] on fg-read-more "Previously he earned Bachelor and Master degrees in Economics from the Pontific…" at bounding box center [872, 282] width 495 height 42
click at [985, 285] on fg-read-more "Previously he earned Bachelor and Master degrees in Economics from the Pontific…" at bounding box center [872, 282] width 495 height 42
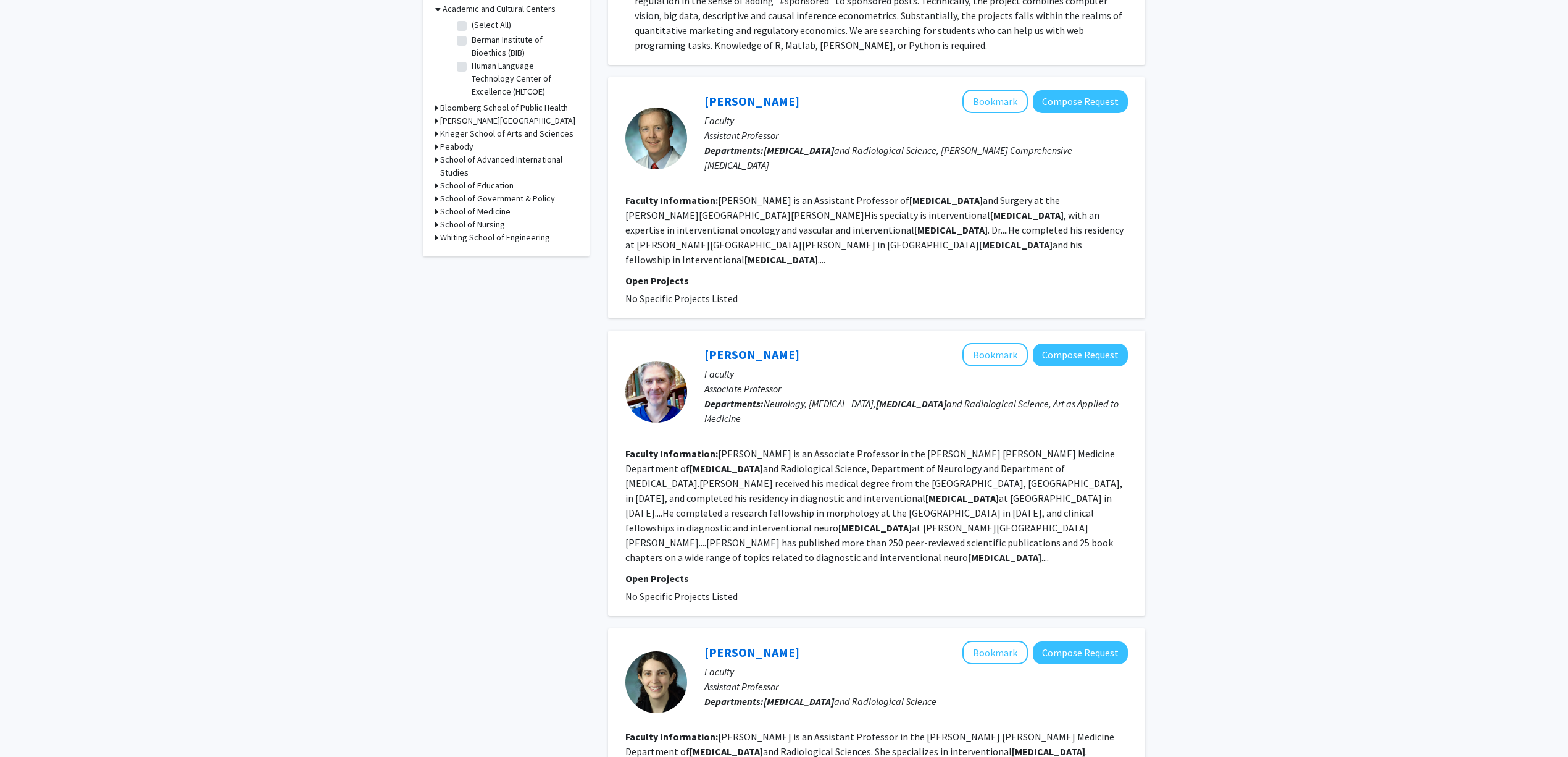
scroll to position [412, 0]
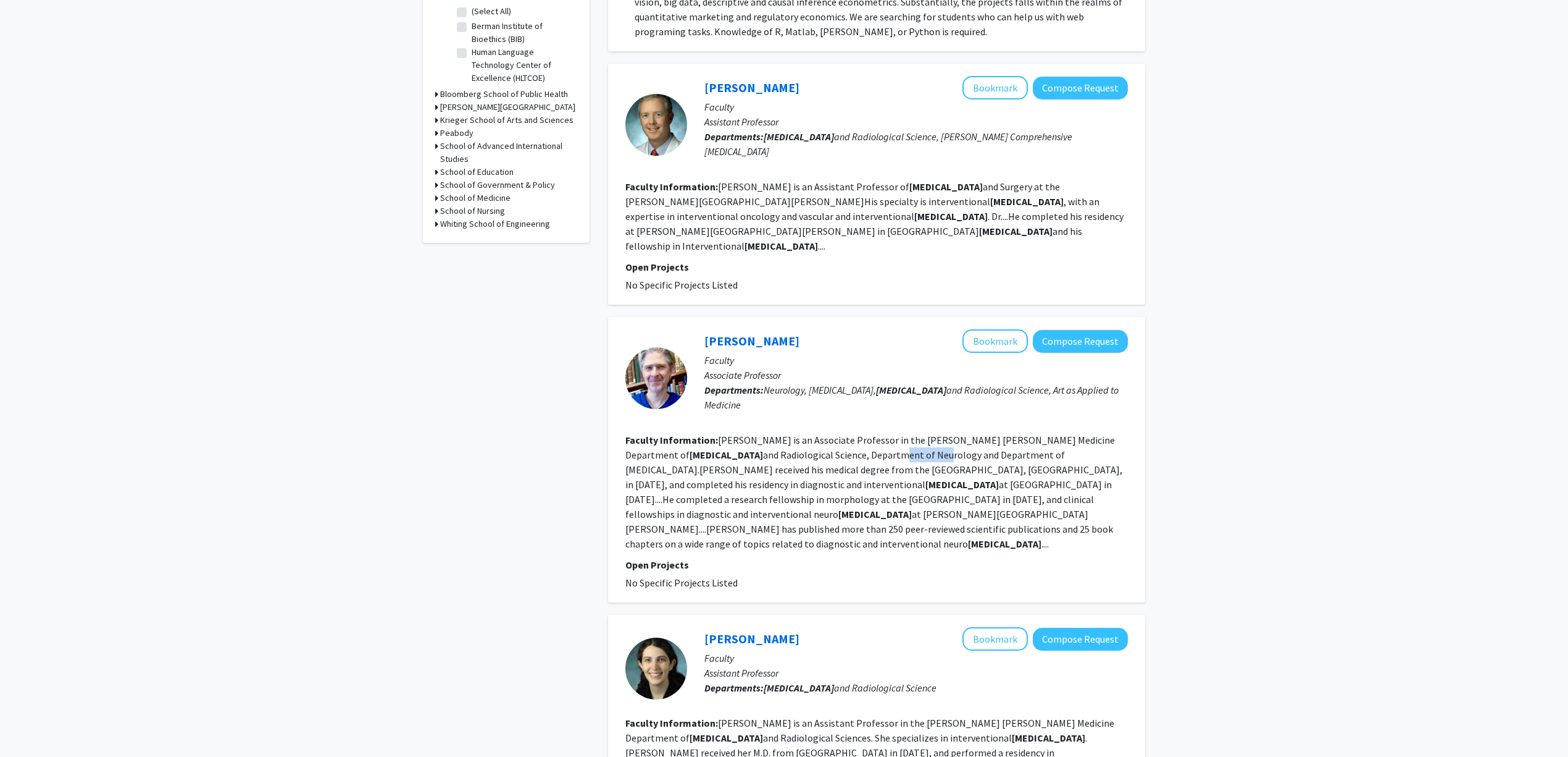
drag, startPoint x: 761, startPoint y: 407, endPoint x: 849, endPoint y: 413, distance: 88.2
click at [828, 434] on fg-read-more "Philippe Gailloud is an Associate Professor in the Johns Hopkins Medicine Depar…" at bounding box center [874, 491] width 497 height 116
click at [852, 432] on section "Faculty Information: Philippe Gailloud is an Associate Professor in the Johns H…" at bounding box center [877, 491] width 503 height 119
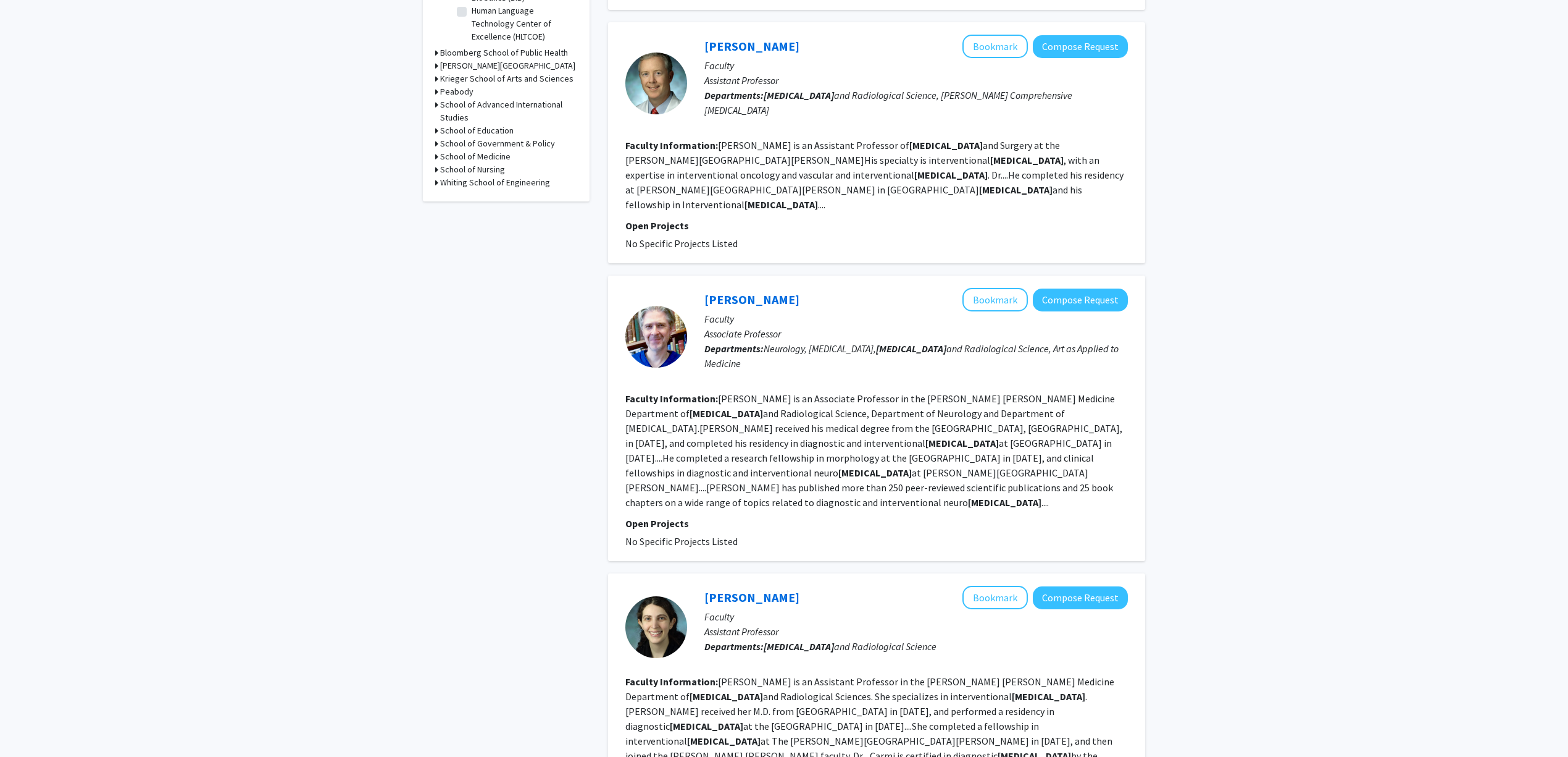
scroll to position [0, 0]
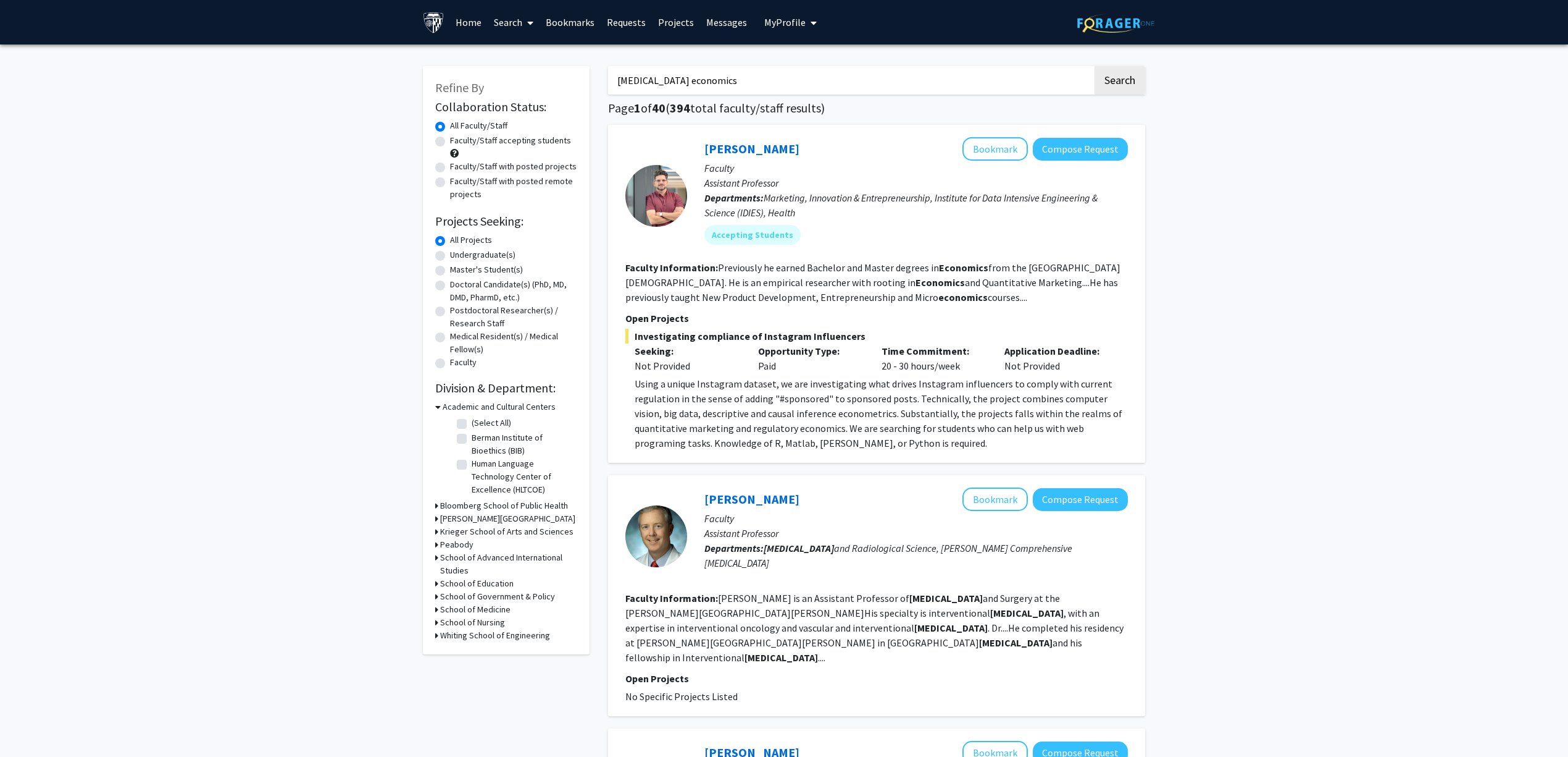
click at [511, 166] on label "Faculty/Staff with posted projects" at bounding box center [513, 166] width 127 height 13
click at [458, 166] on input "Faculty/Staff with posted projects" at bounding box center [454, 164] width 8 height 8
radio input "true"
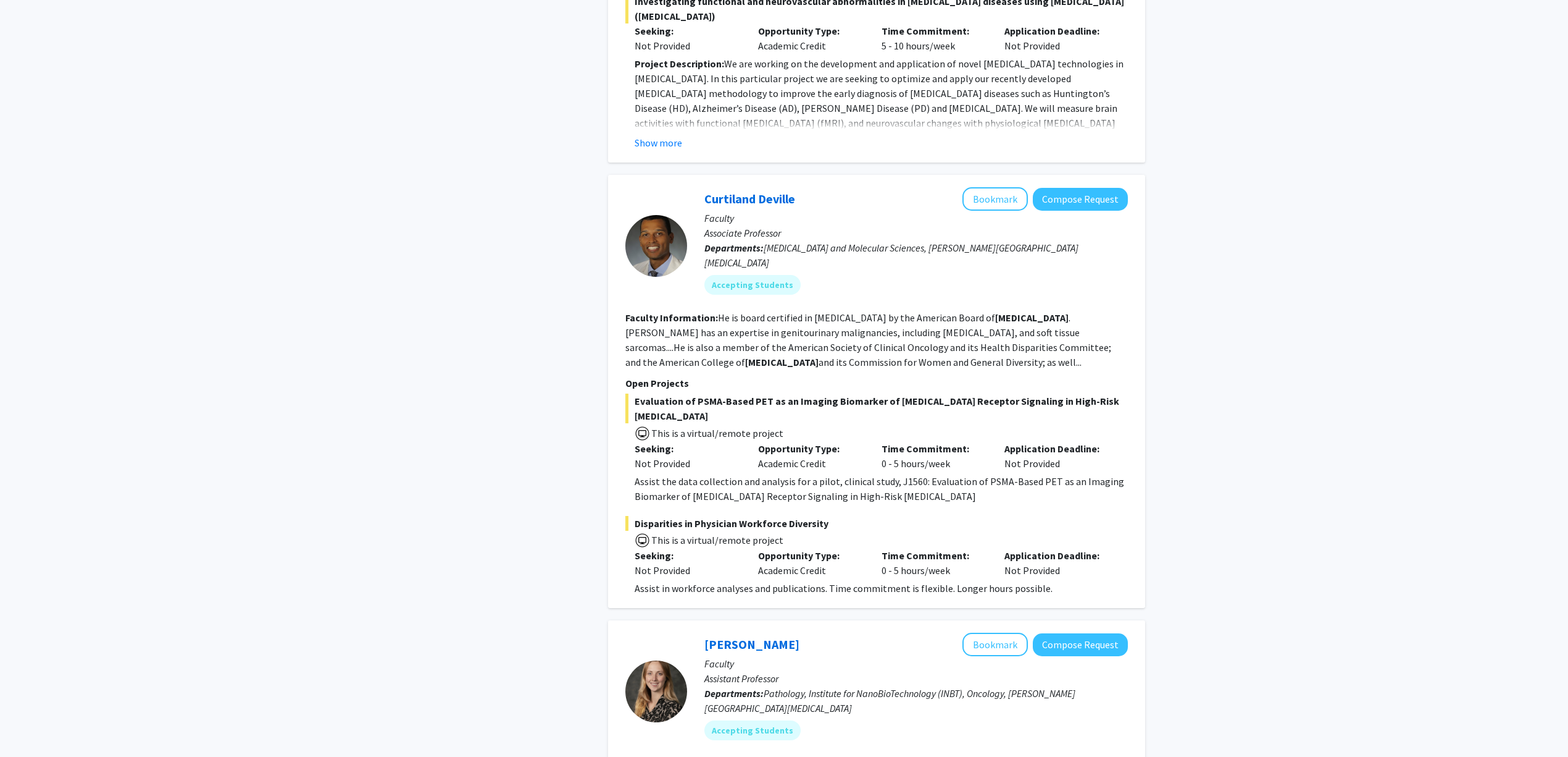
scroll to position [741, 0]
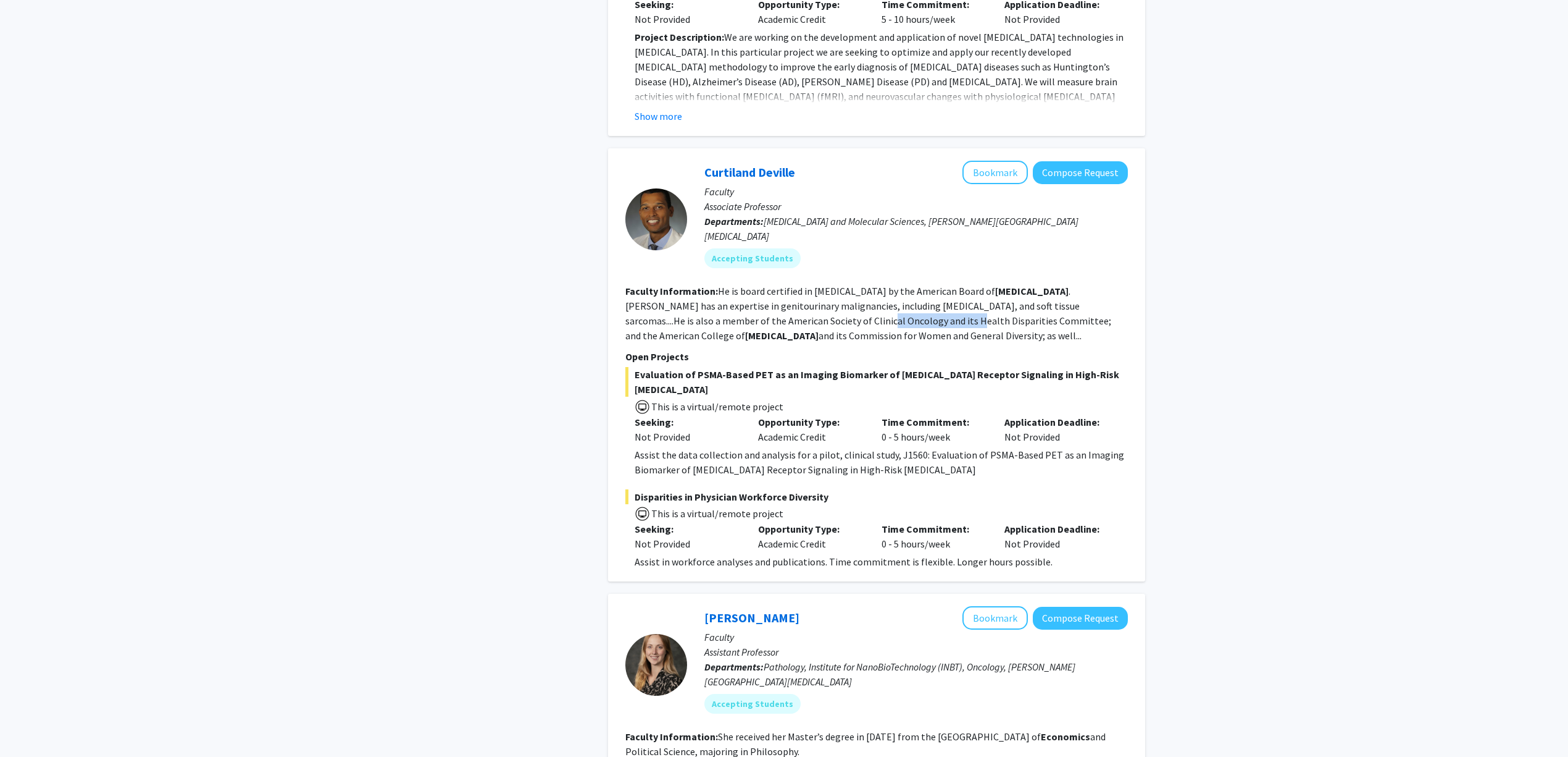
drag, startPoint x: 736, startPoint y: 253, endPoint x: 865, endPoint y: 258, distance: 129.1
click at [842, 285] on fg-read-more "He is board certified in radiation oncology by the American Board of Radiology …" at bounding box center [868, 313] width 486 height 57
click at [865, 285] on fg-read-more "He is board certified in radiation oncology by the American Board of Radiology …" at bounding box center [868, 313] width 486 height 57
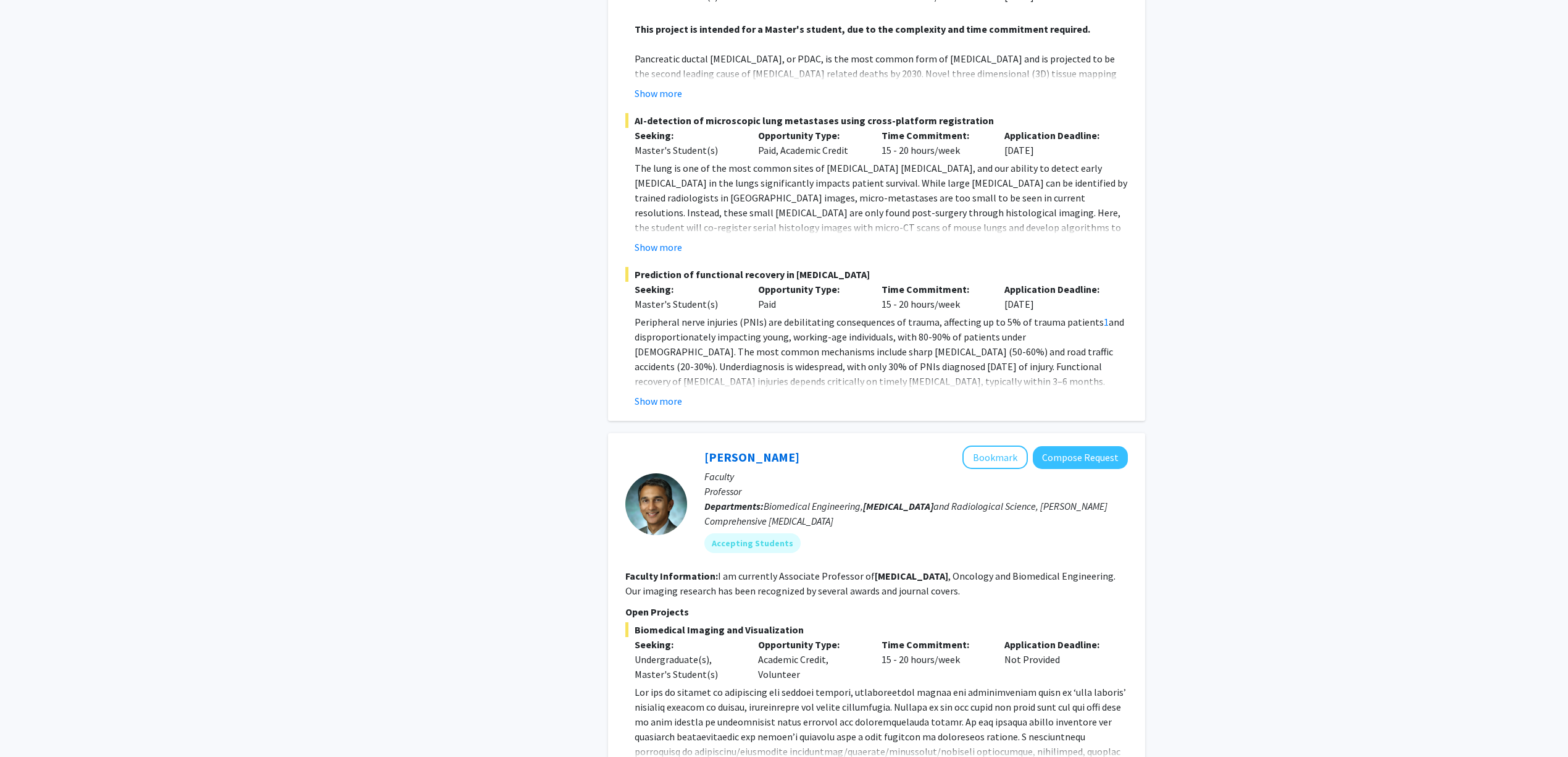
scroll to position [1647, 0]
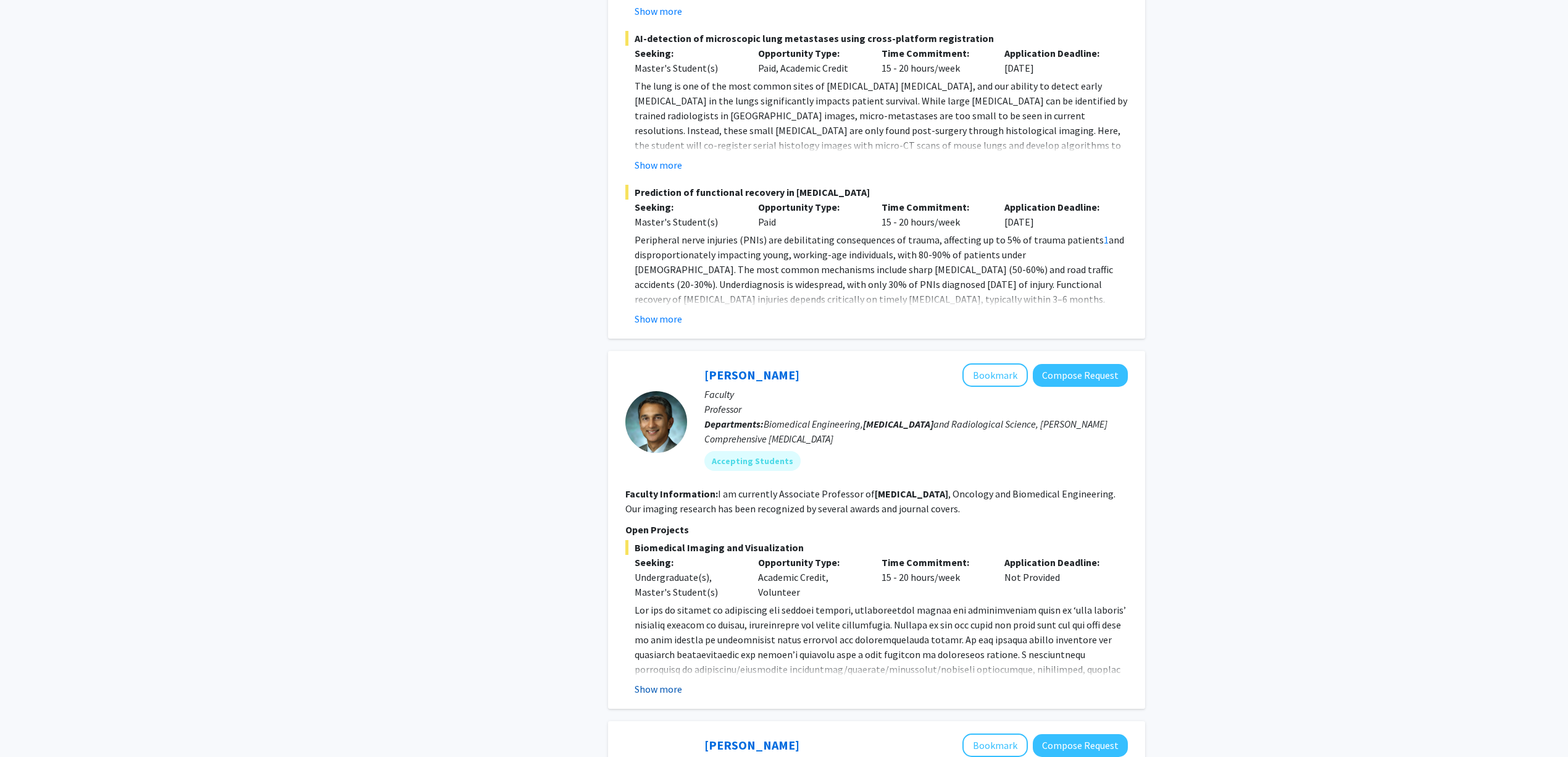
click at [668, 681] on button "Show more" at bounding box center [658, 688] width 48 height 15
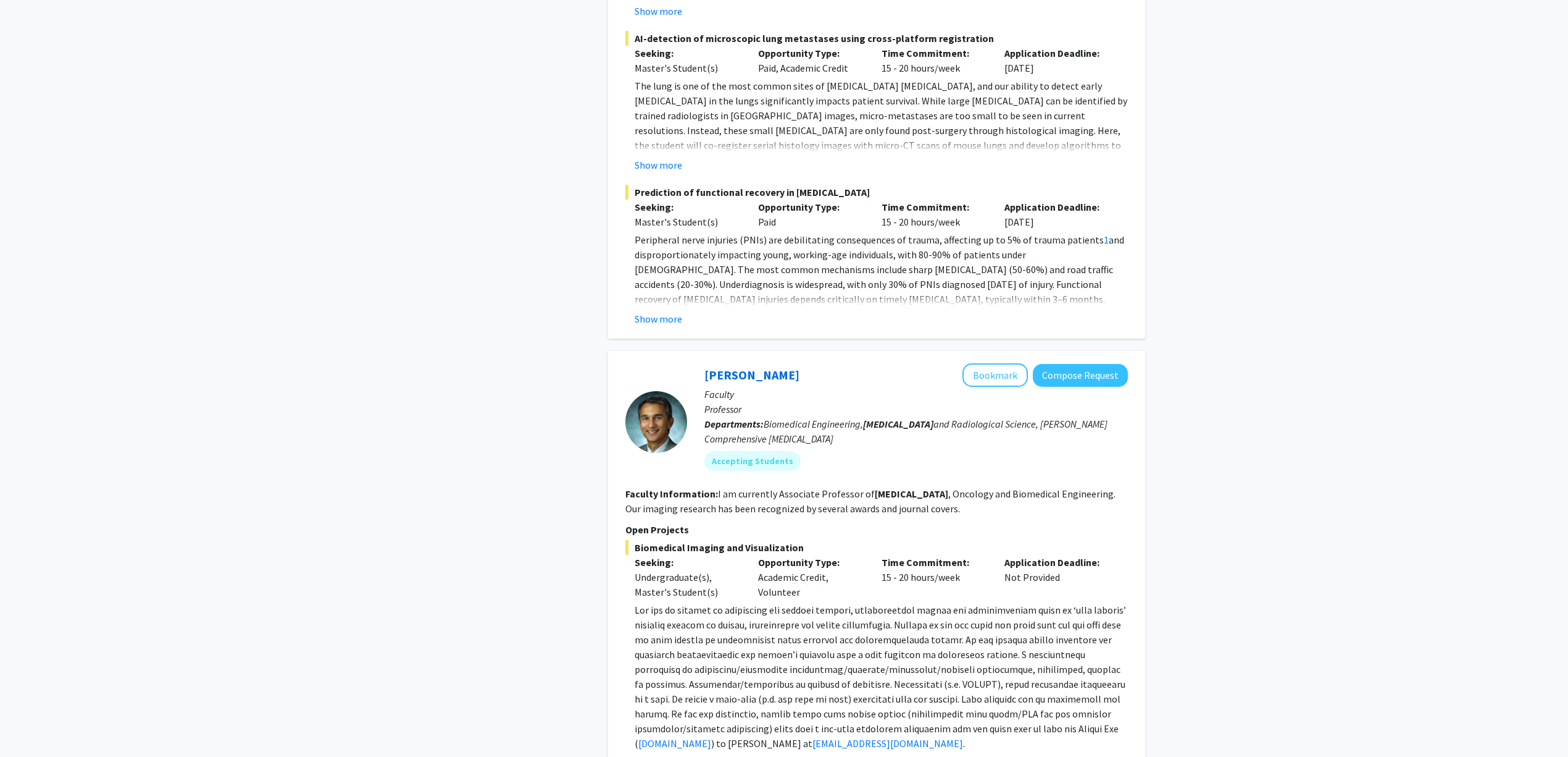
scroll to position [1729, 0]
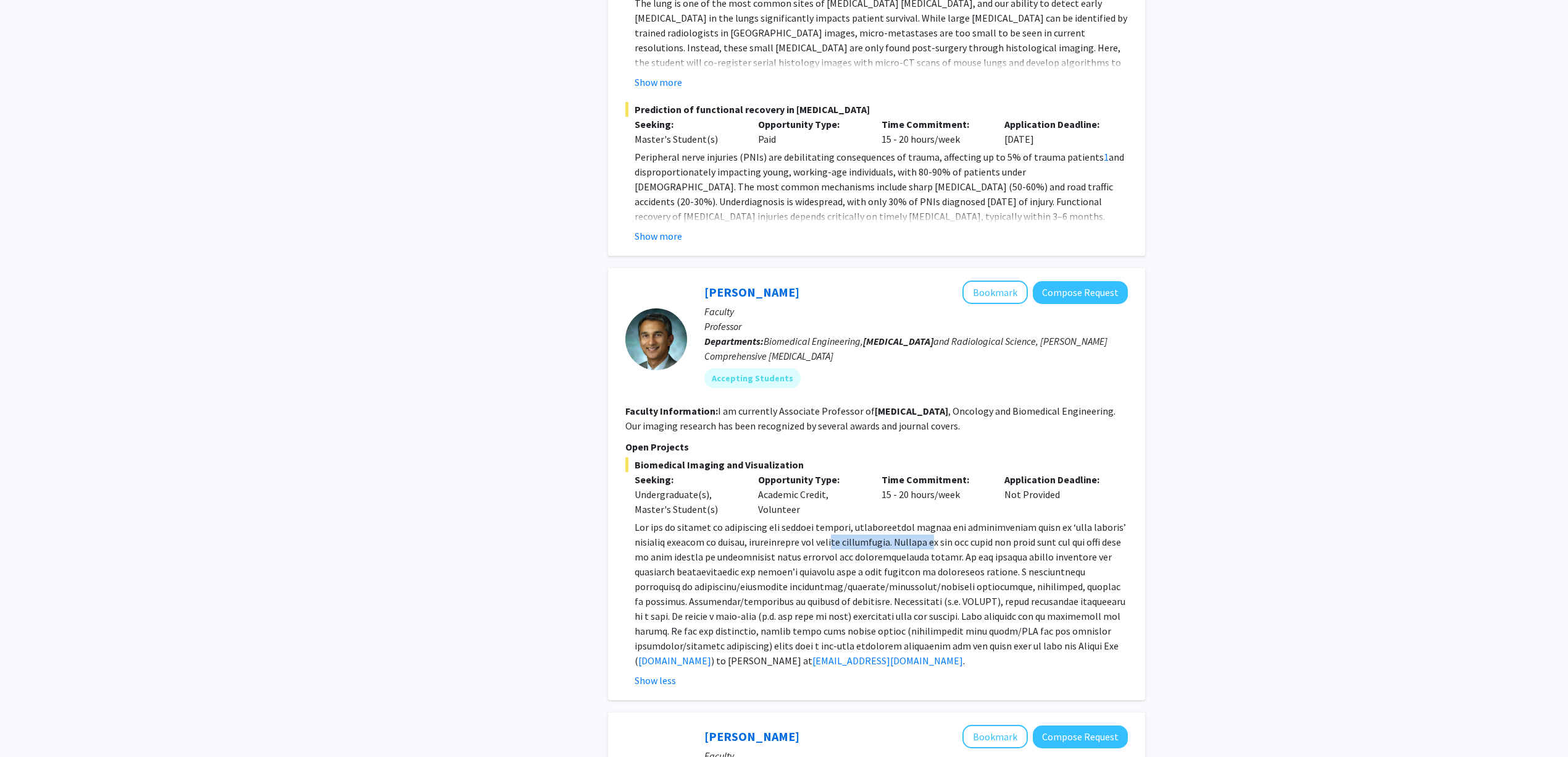
drag, startPoint x: 834, startPoint y: 478, endPoint x: 995, endPoint y: 493, distance: 161.7
click at [985, 521] on span at bounding box center [880, 593] width 491 height 146
click at [995, 521] on span at bounding box center [880, 593] width 491 height 146
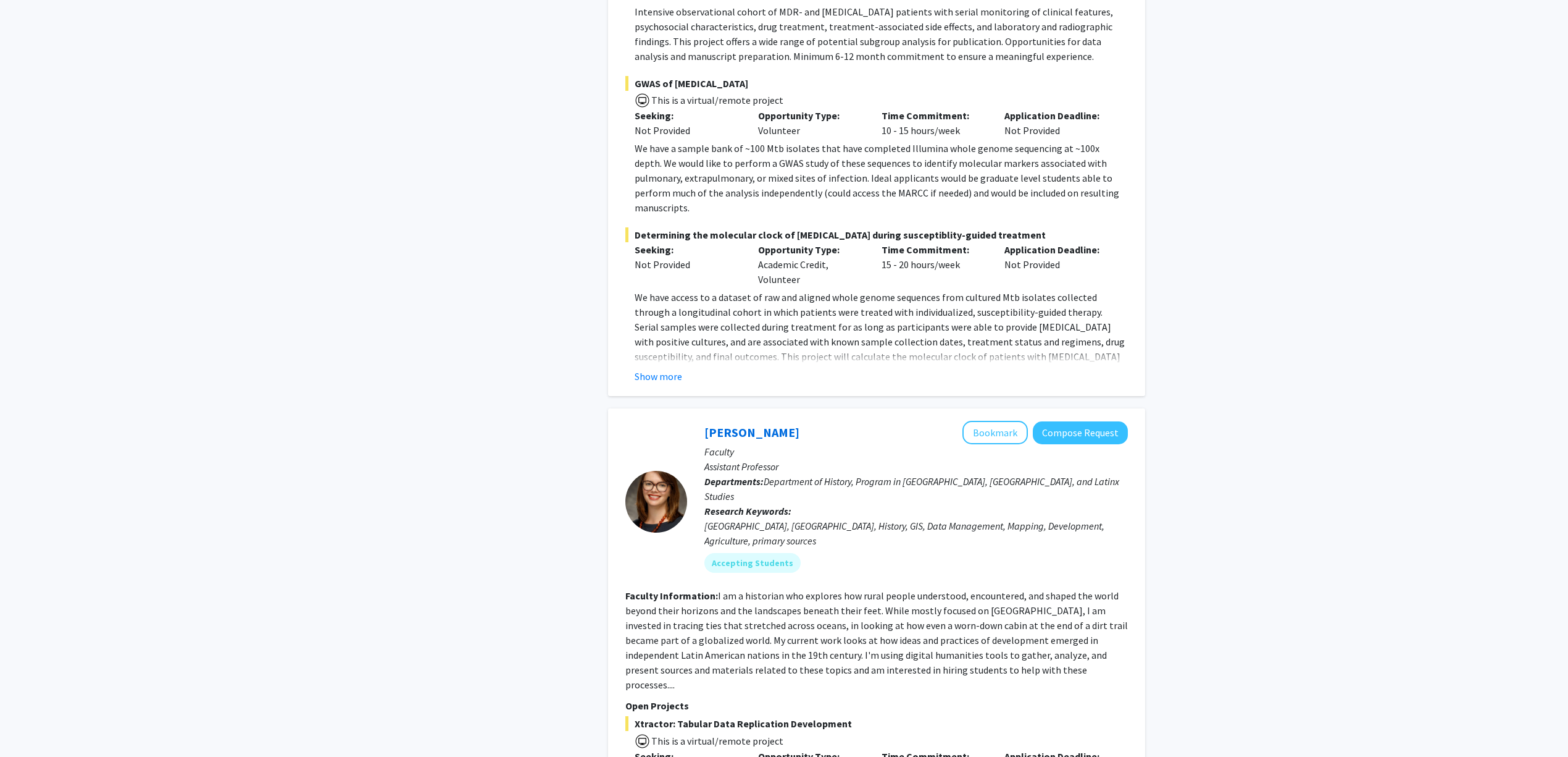
scroll to position [3294, 0]
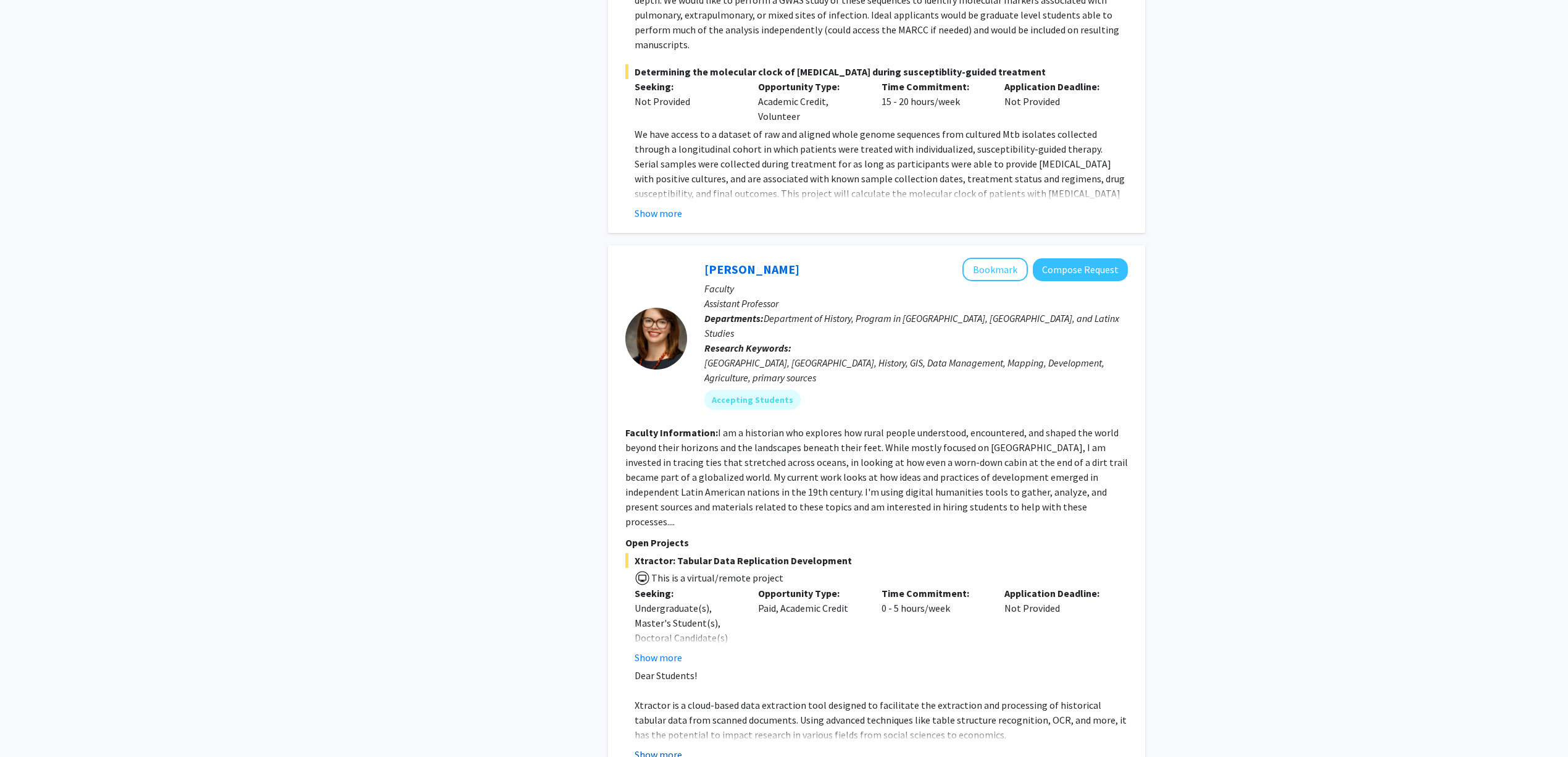
click at [646, 746] on button "Show more" at bounding box center [658, 753] width 48 height 15
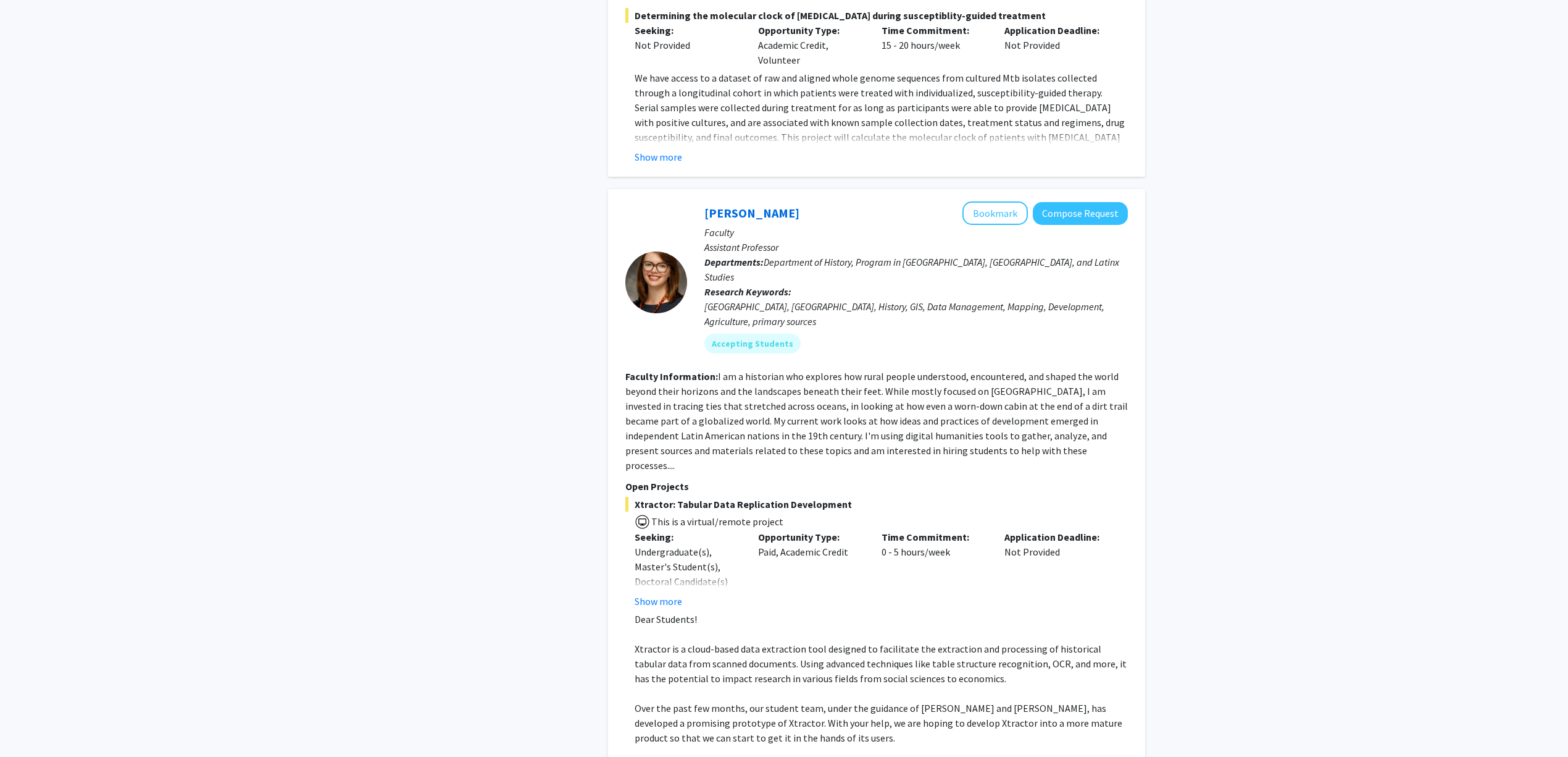
scroll to position [3376, 0]
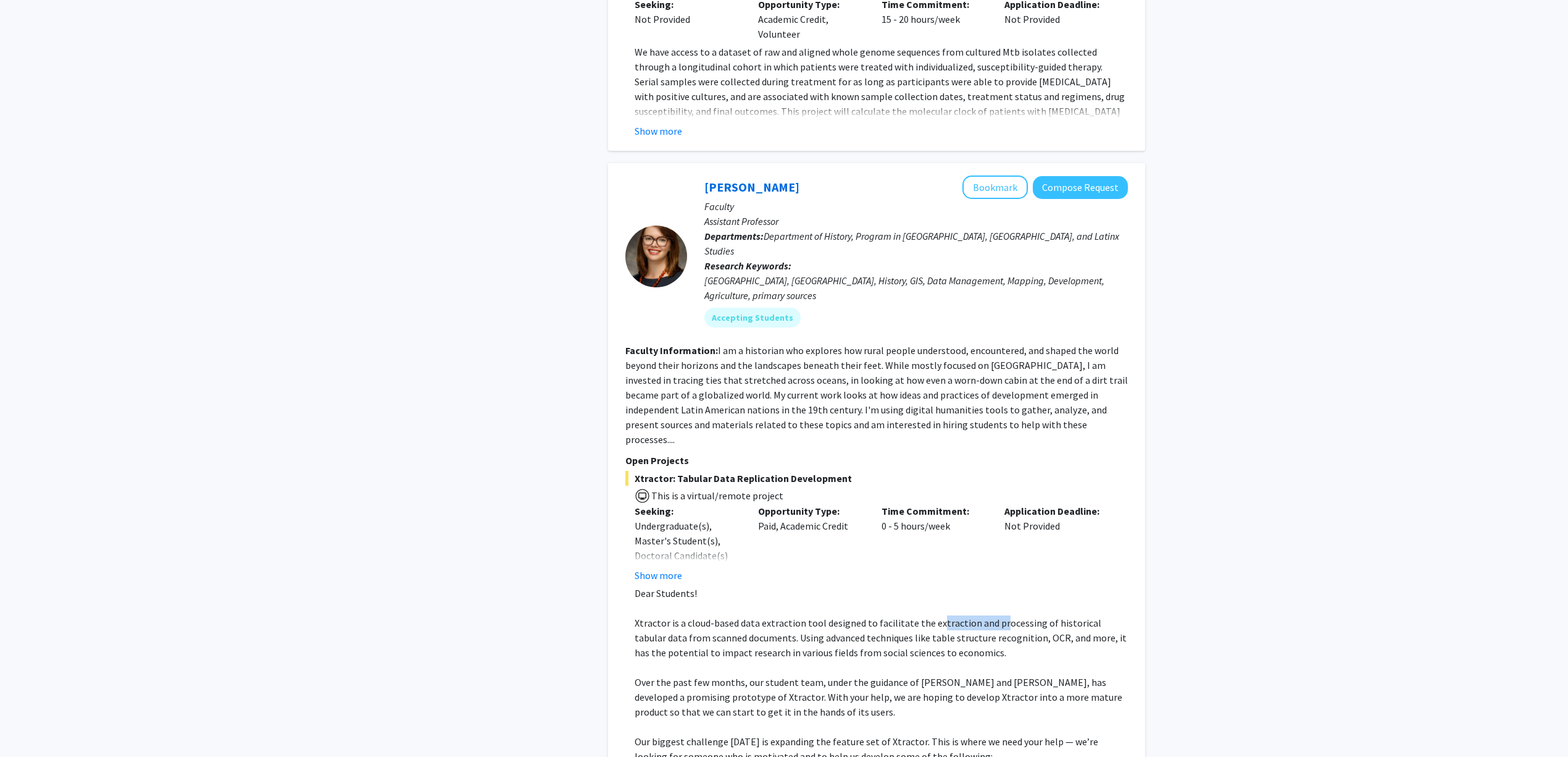
drag, startPoint x: 932, startPoint y: 506, endPoint x: 1038, endPoint y: 514, distance: 106.3
click at [1037, 616] on span "Xtractor is a cloud-based data extraction tool designed to facilitate the extra…" at bounding box center [880, 637] width 492 height 42
click at [1038, 616] on span "Xtractor is a cloud-based data extraction tool designed to facilitate the extra…" at bounding box center [880, 637] width 492 height 42
drag, startPoint x: 840, startPoint y: 514, endPoint x: 922, endPoint y: 521, distance: 82.3
click at [906, 616] on span "Xtractor is a cloud-based data extraction tool designed to facilitate the extra…" at bounding box center [880, 637] width 492 height 42
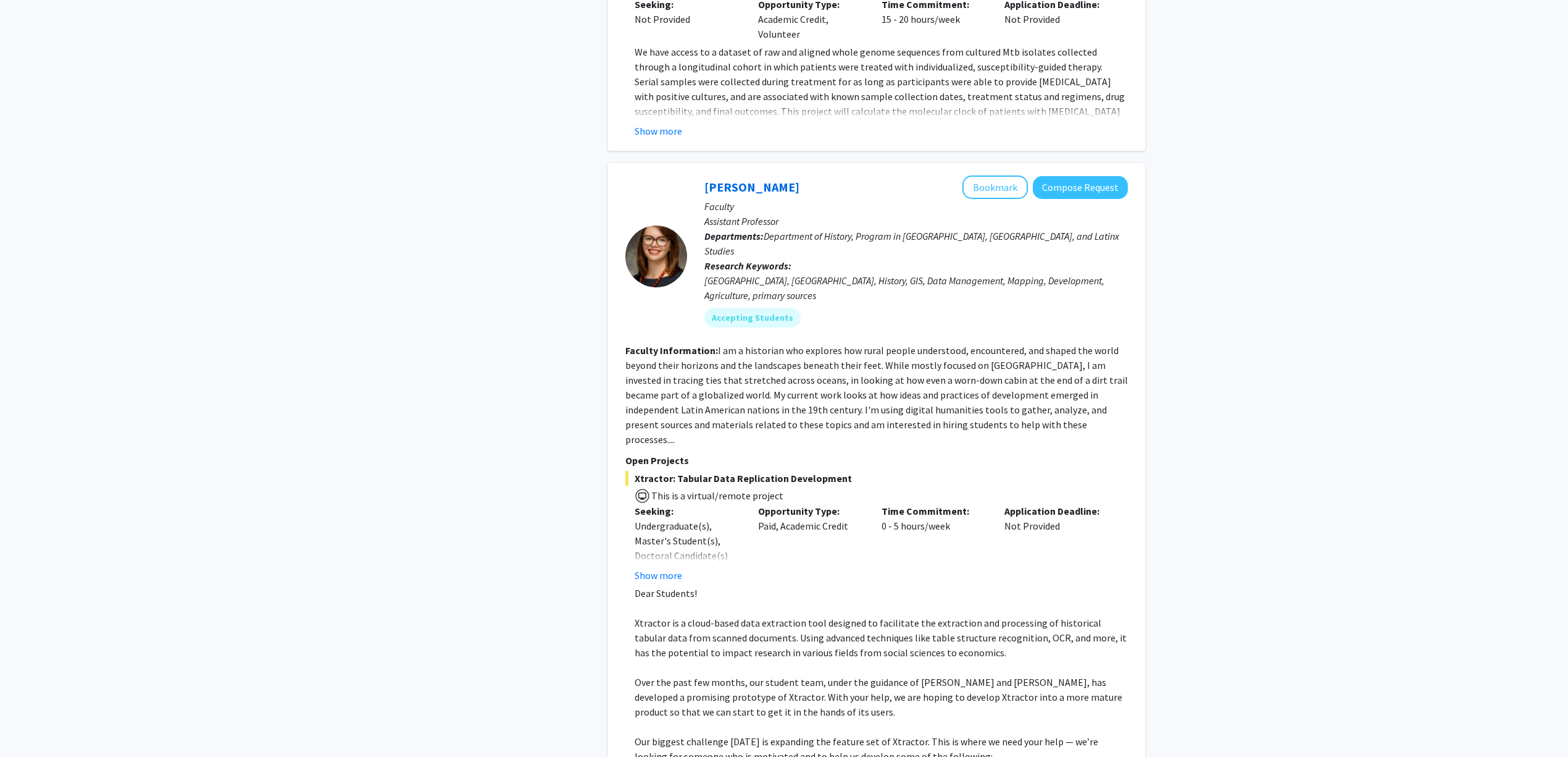
click at [926, 616] on span "Xtractor is a cloud-based data extraction tool designed to facilitate the extra…" at bounding box center [880, 637] width 492 height 42
drag, startPoint x: 882, startPoint y: 525, endPoint x: 954, endPoint y: 532, distance: 72.3
click at [938, 616] on span "Xtractor is a cloud-based data extraction tool designed to facilitate the extra…" at bounding box center [880, 637] width 492 height 42
click at [954, 615] on p "Xtractor is a cloud-based data extraction tool designed to facilitate the extra…" at bounding box center [880, 637] width 493 height 44
drag, startPoint x: 768, startPoint y: 632, endPoint x: 881, endPoint y: 646, distance: 113.9
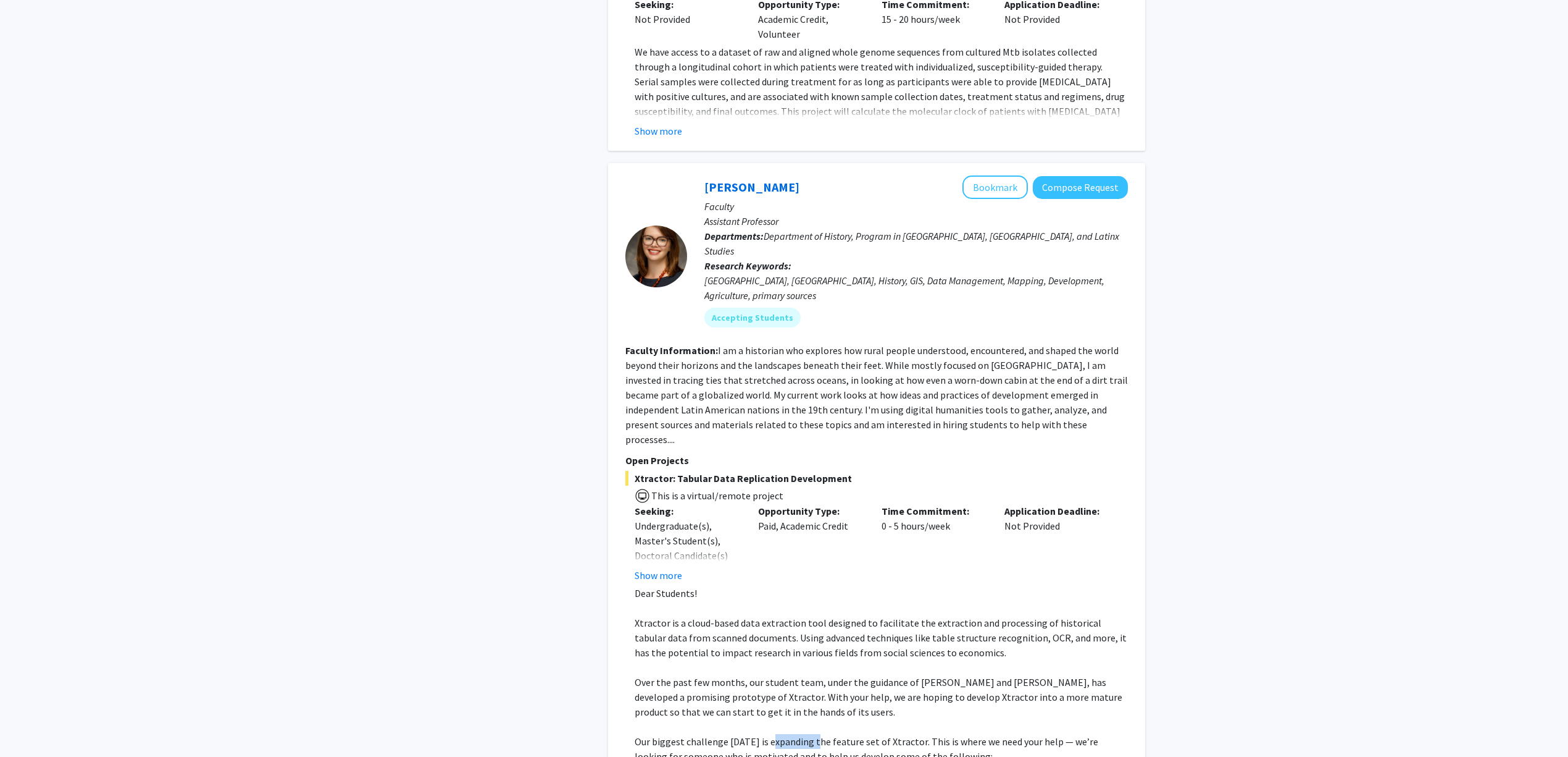
click at [855, 735] on span "Our biggest challenge today is expanding the feature set of Xtractor. This is w…" at bounding box center [866, 748] width 464 height 27
click at [887, 735] on span "Our biggest challenge today is expanding the feature set of Xtractor. This is w…" at bounding box center [866, 748] width 464 height 27
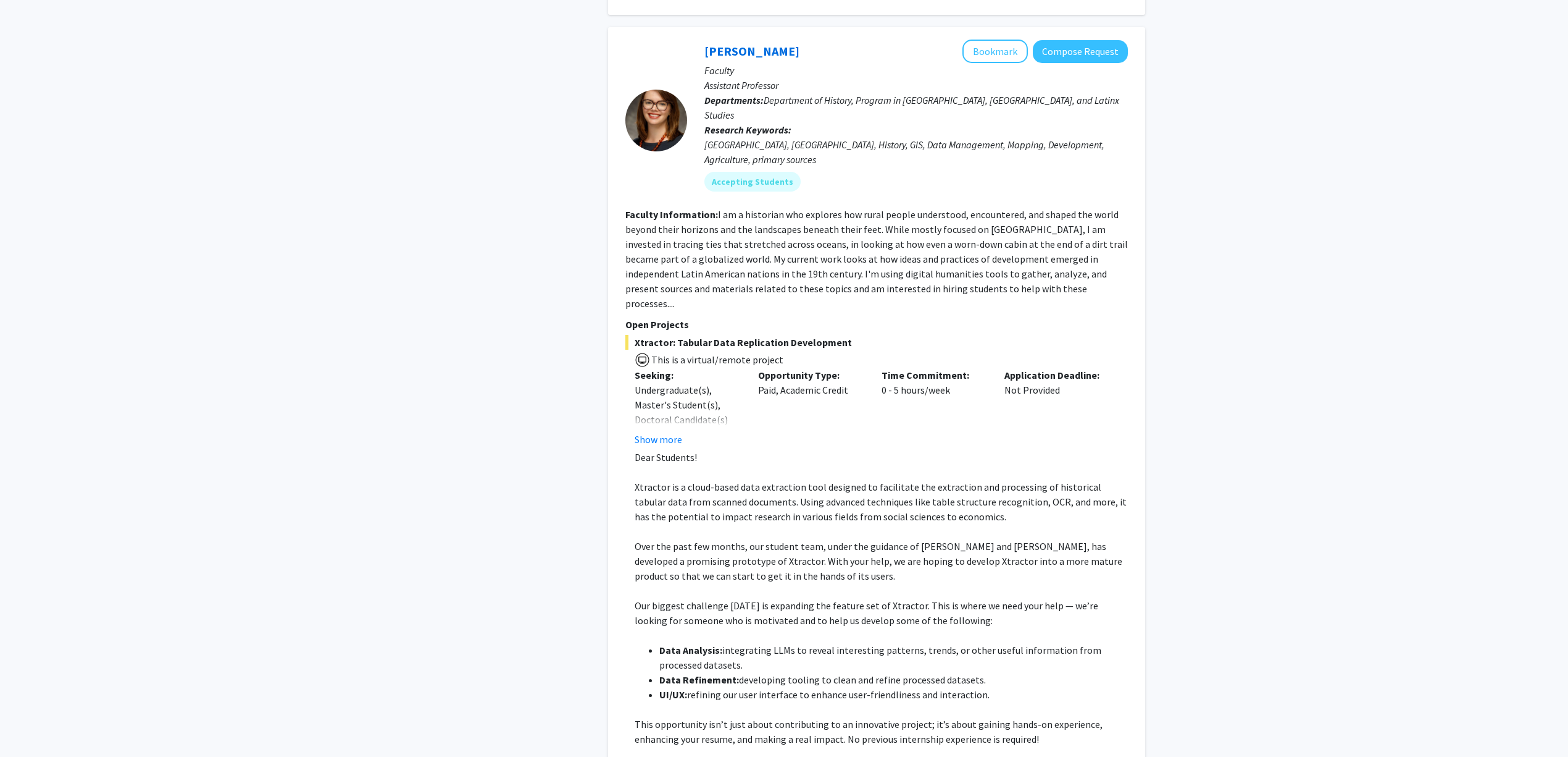
scroll to position [3541, 0]
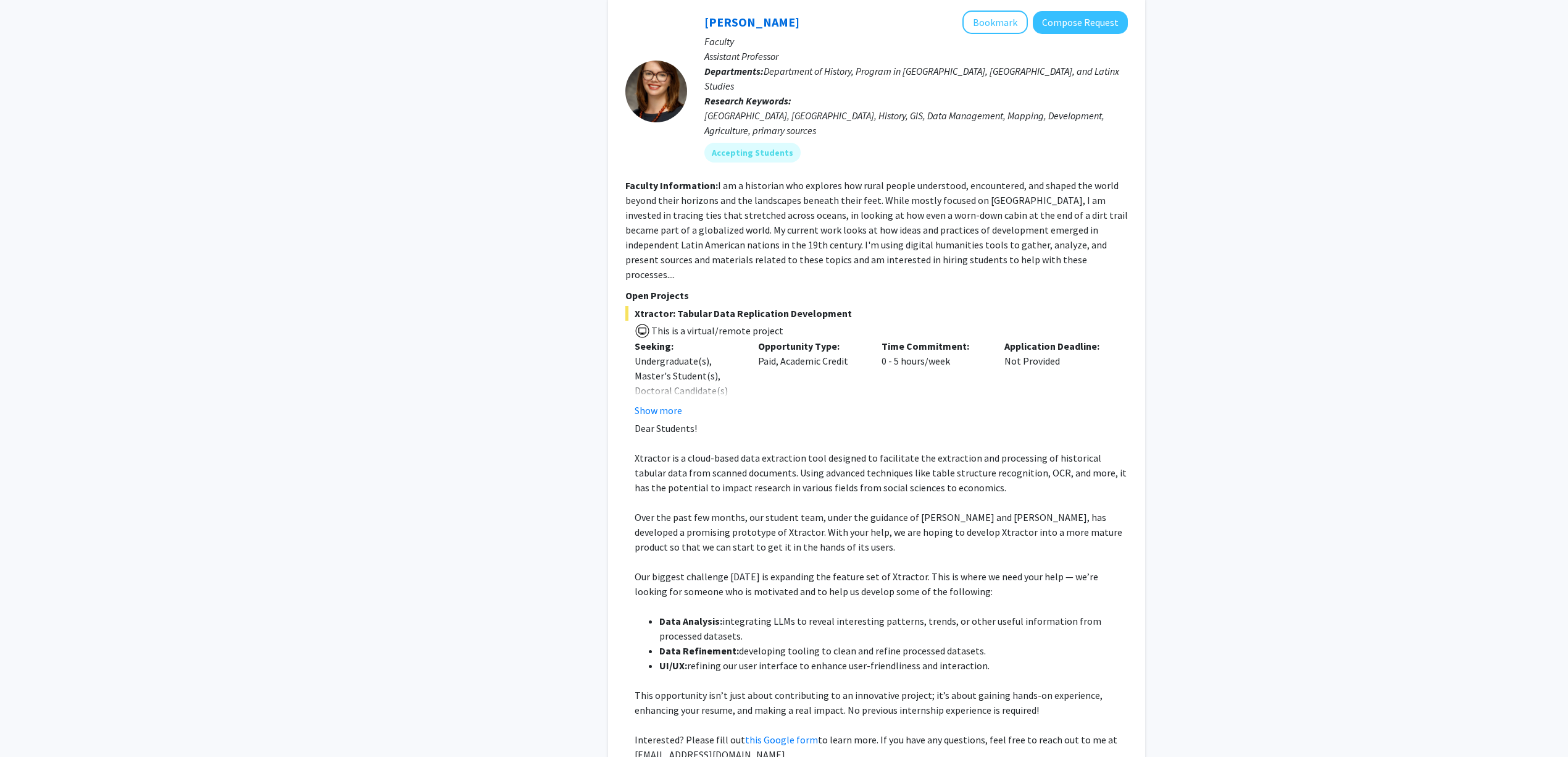
copy span "https://forms.gle/8prvdQ9FzGuK1Exo6"
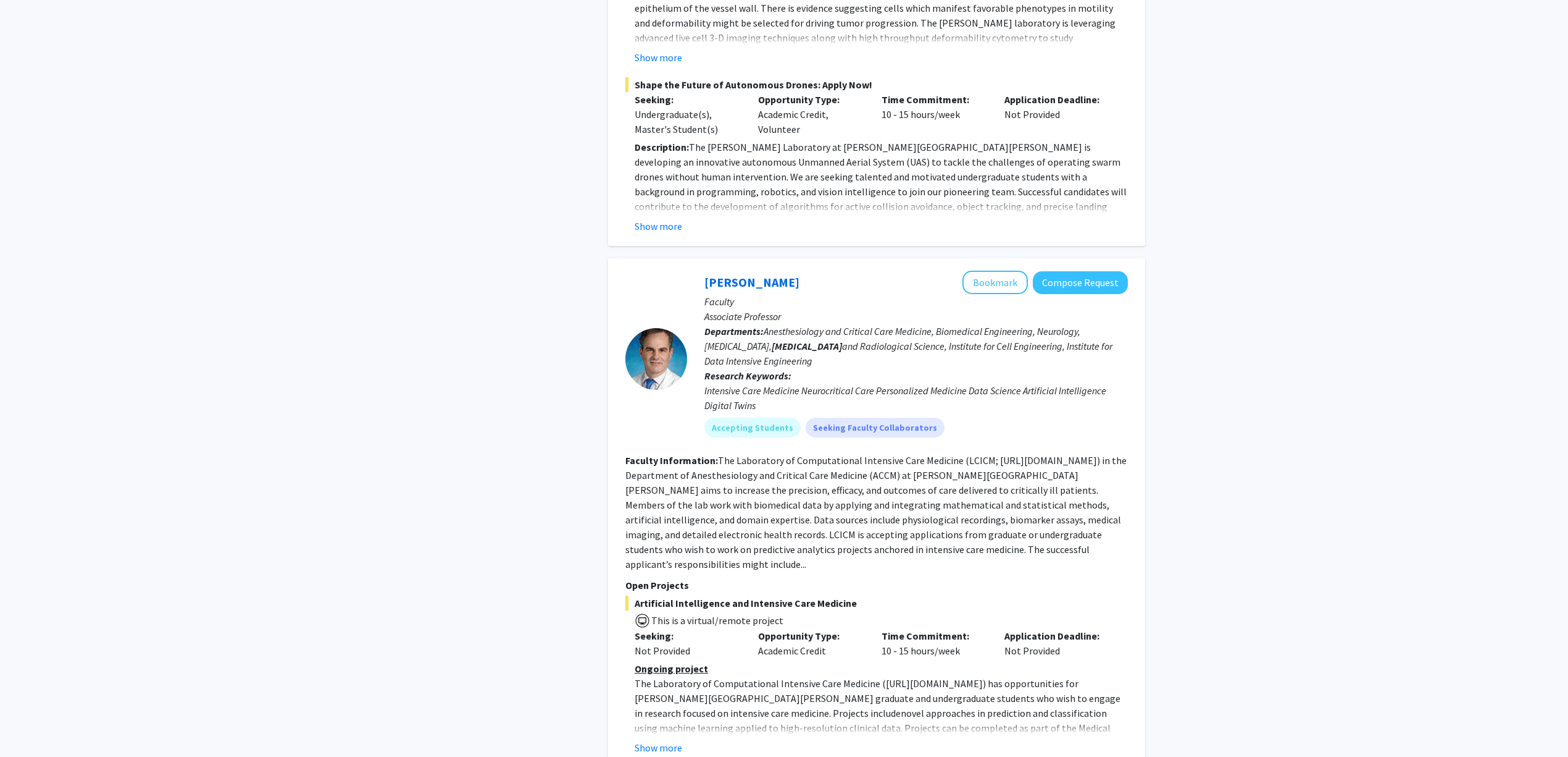
scroll to position [4839, 0]
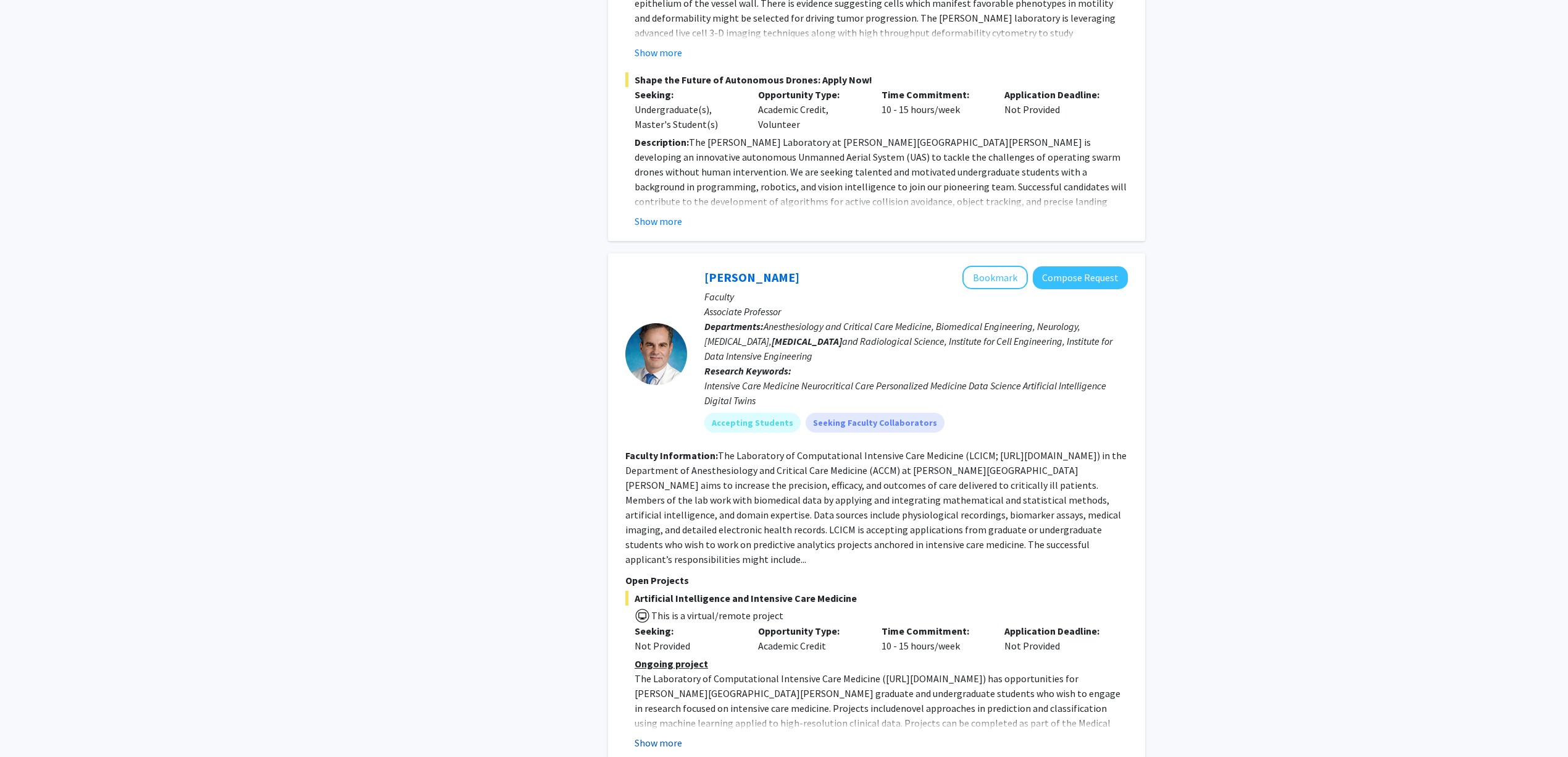
click at [657, 735] on button "Show more" at bounding box center [658, 742] width 48 height 15
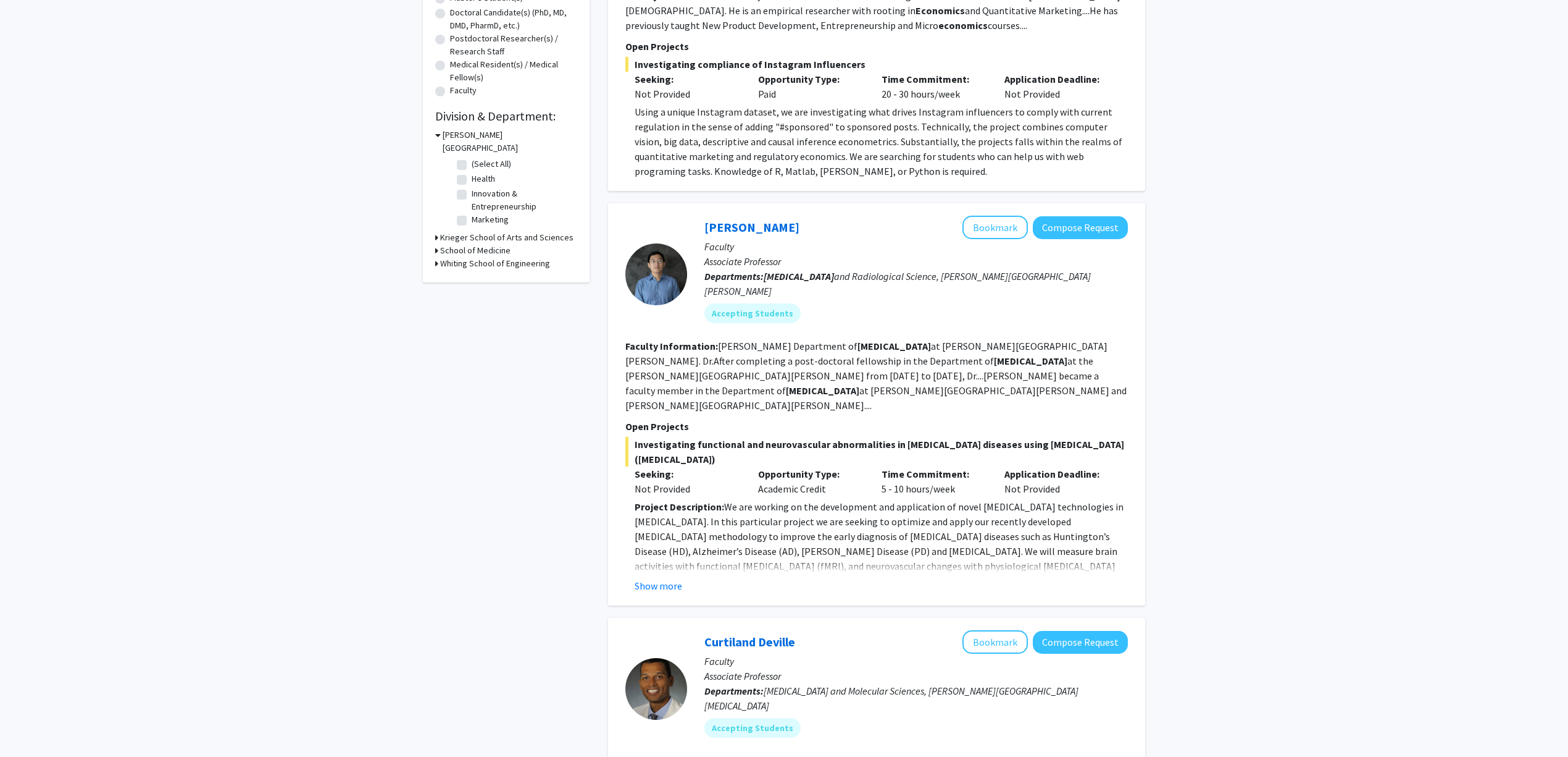
scroll to position [0, 0]
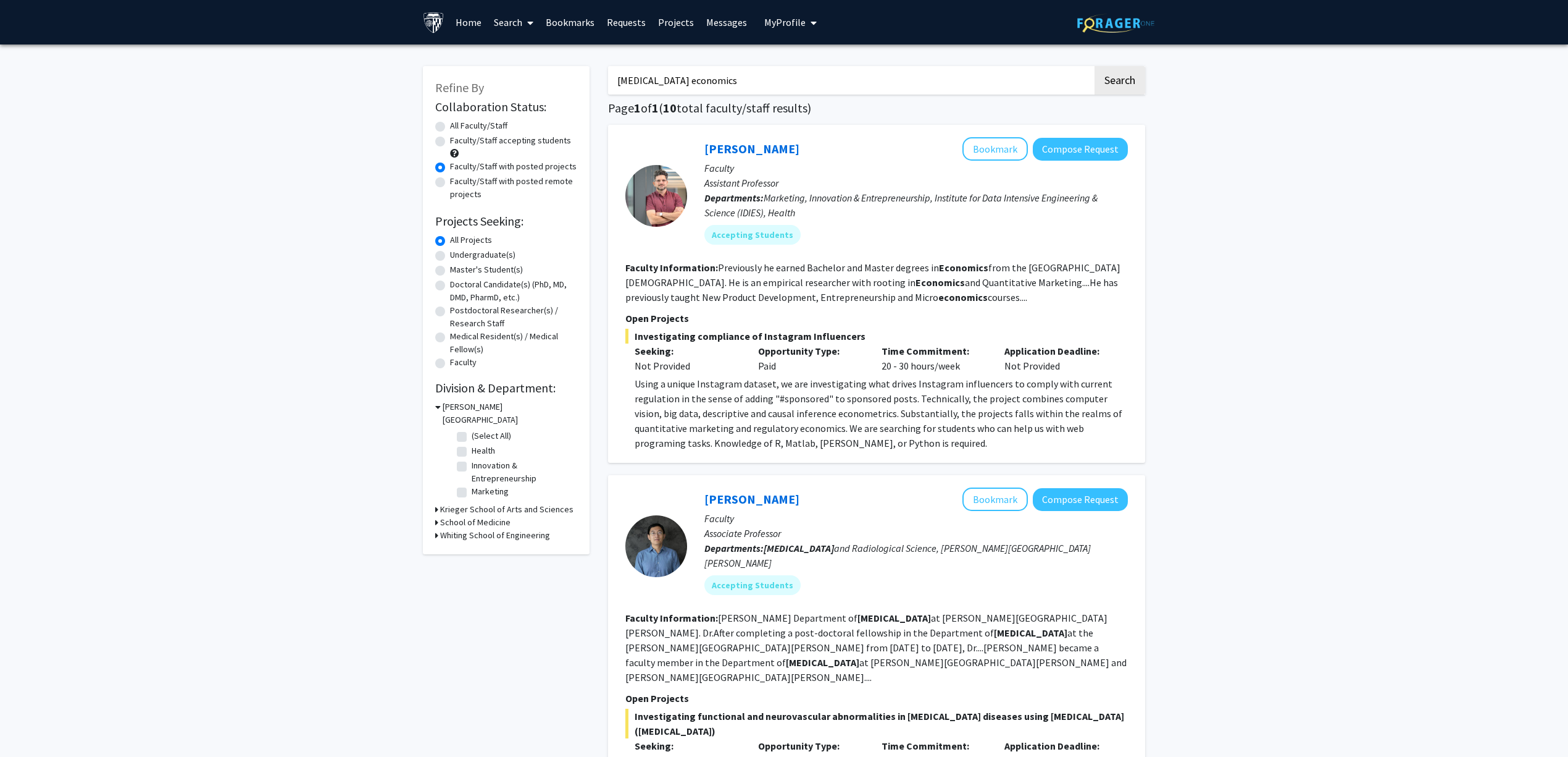
click at [673, 81] on input "radiology economics" at bounding box center [850, 81] width 485 height 28
type input "imaging"
click at [1095, 66] on button "Search" at bounding box center [1119, 81] width 50 height 28
radio input "true"
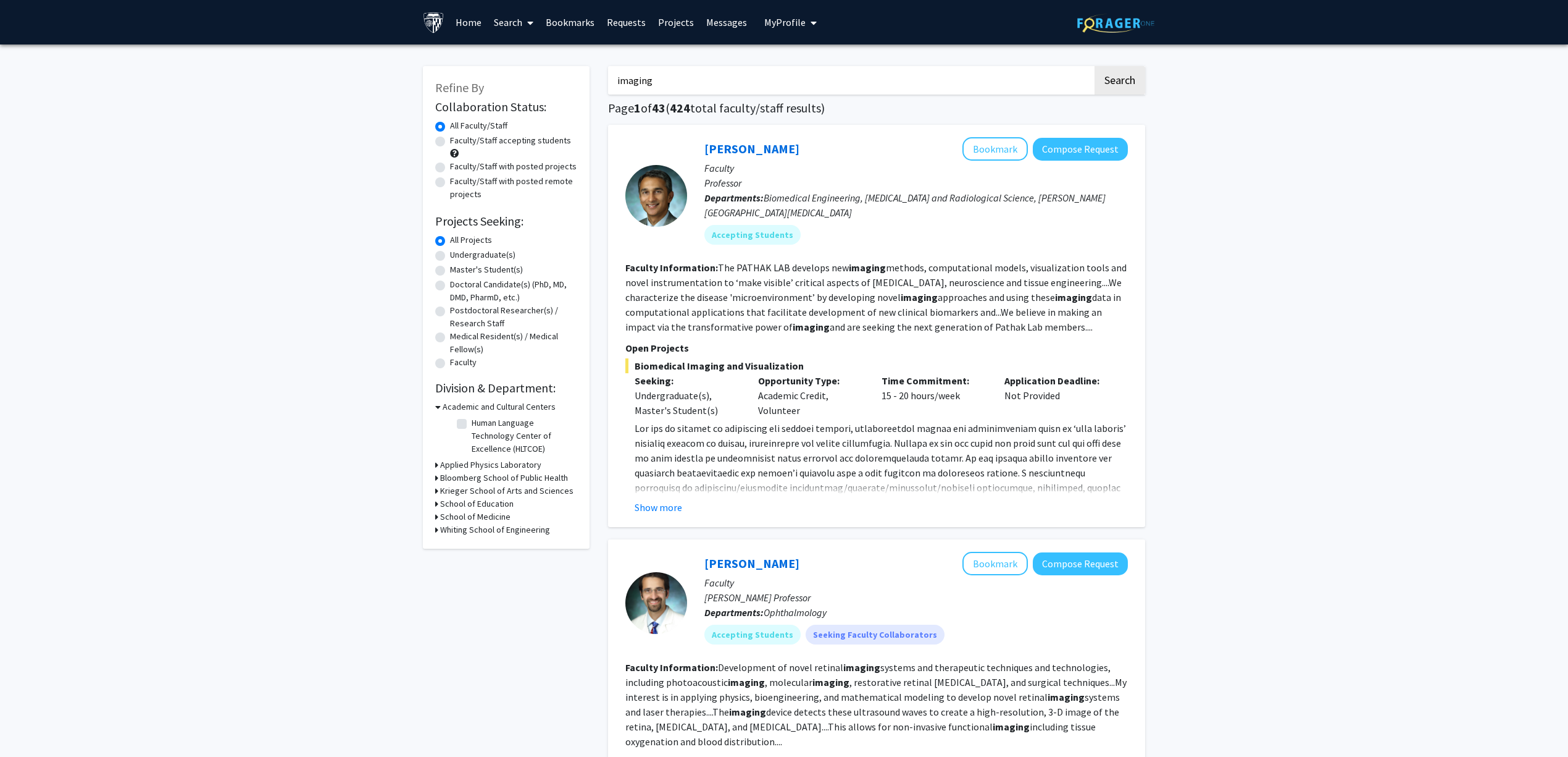
click at [529, 162] on label "Faculty/Staff with posted projects" at bounding box center [513, 166] width 127 height 13
click at [458, 162] on input "Faculty/Staff with posted projects" at bounding box center [454, 164] width 8 height 8
radio input "true"
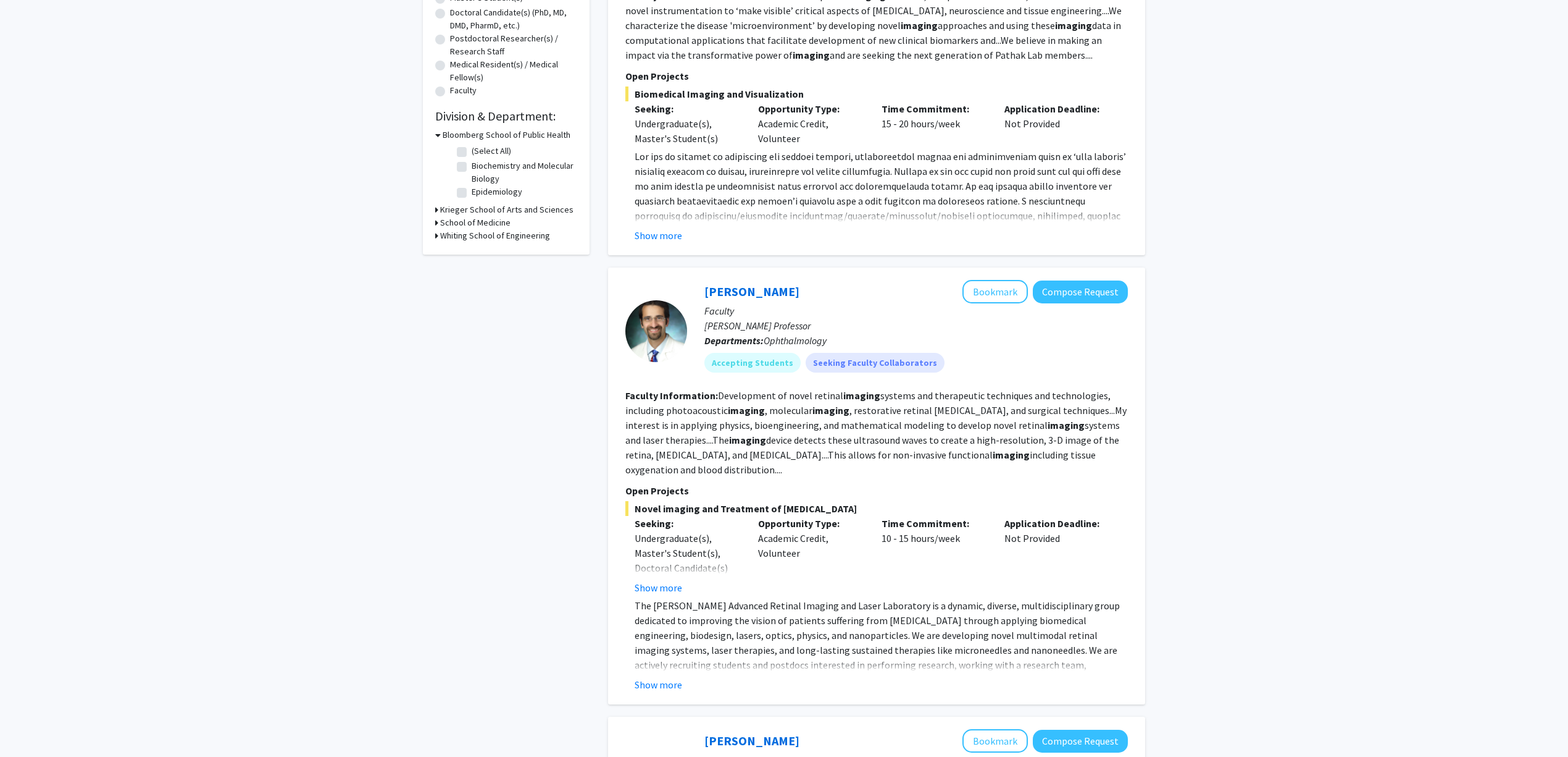
scroll to position [494, 0]
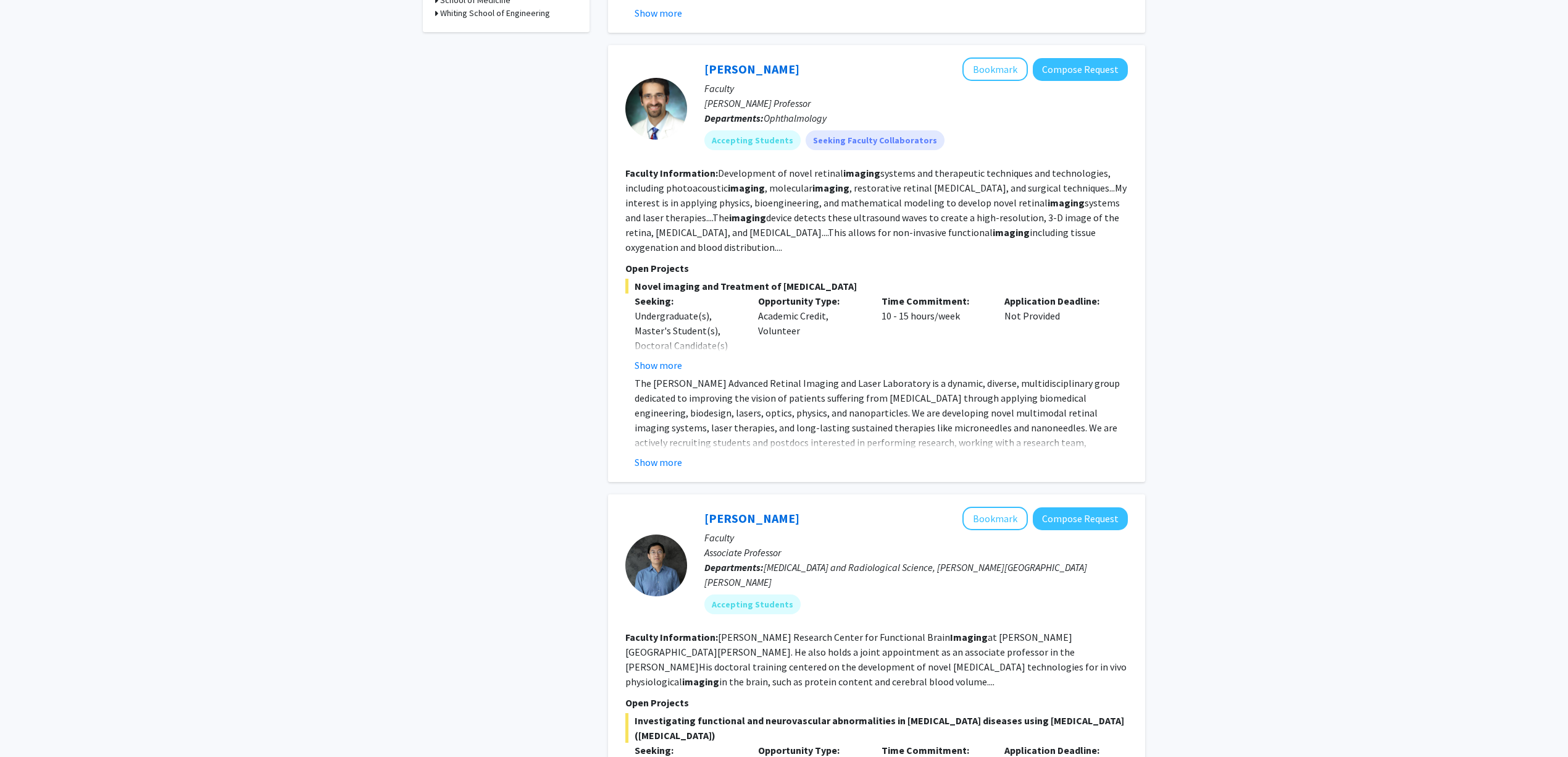
click at [675, 371] on button "Show more" at bounding box center [658, 365] width 48 height 15
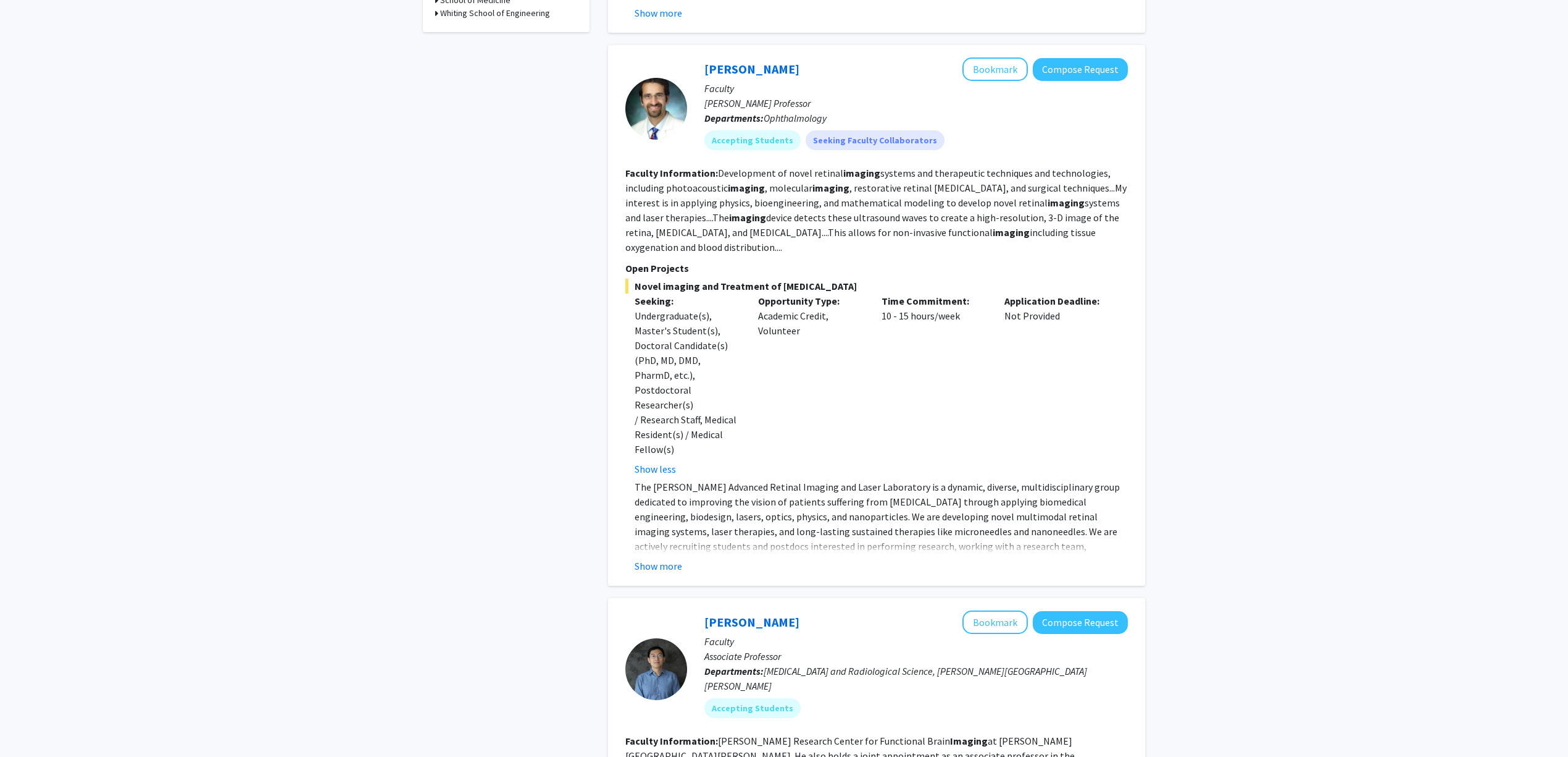
click at [673, 520] on p "The [PERSON_NAME] Advanced Retinal Imaging and Laser Laboratory is a dynamic, d…" at bounding box center [880, 538] width 493 height 119
click at [673, 524] on fg-read-more "The Paulus Advanced Retinal Imaging and Laser Laboratory is a dynamic, diverse,…" at bounding box center [877, 526] width 503 height 94
click at [673, 559] on button "Show more" at bounding box center [658, 566] width 48 height 15
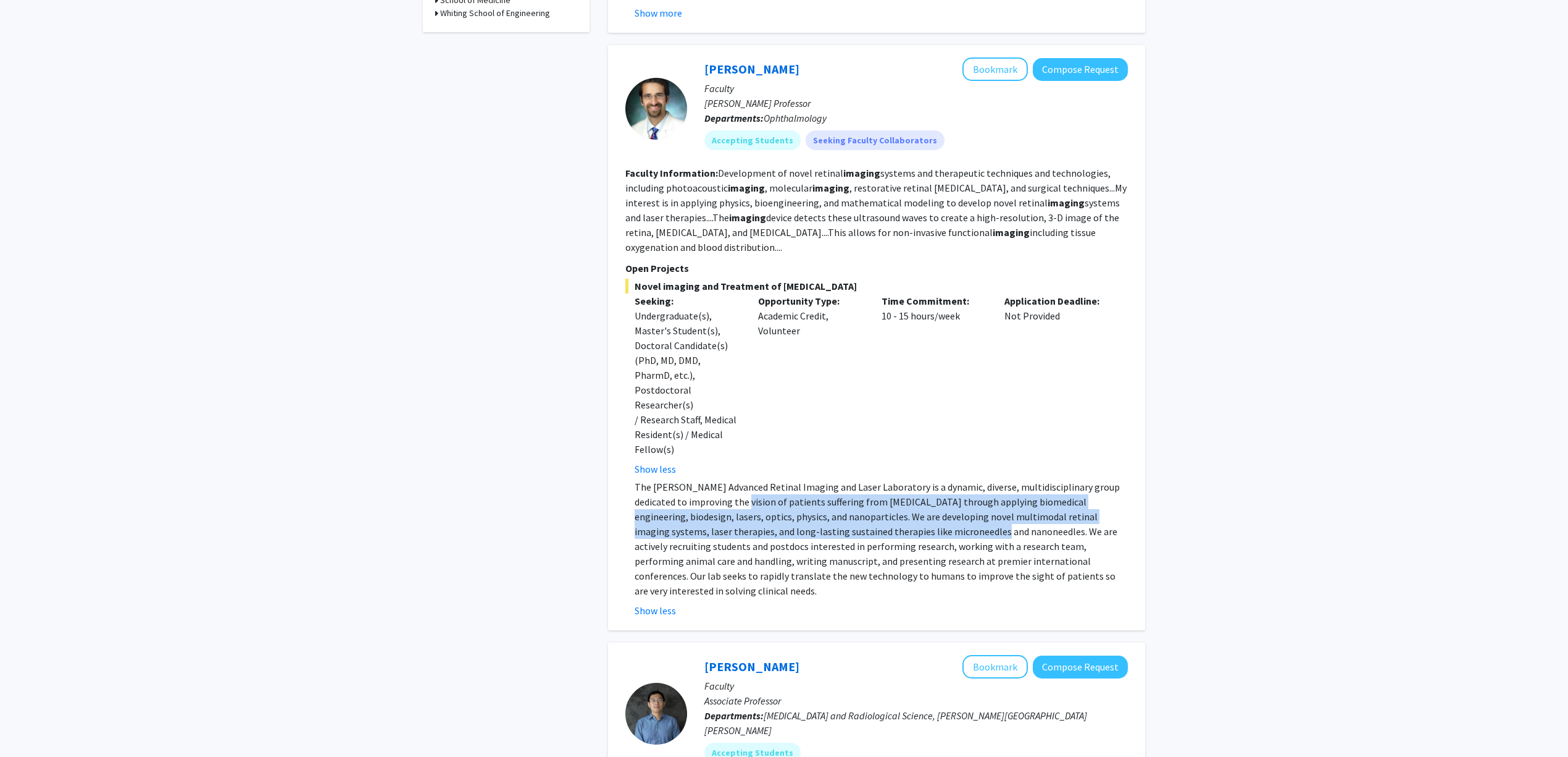
drag, startPoint x: 732, startPoint y: 478, endPoint x: 881, endPoint y: 506, distance: 151.6
click at [881, 506] on p "The [PERSON_NAME] Advanced Retinal Imaging and Laser Laboratory is a dynamic, d…" at bounding box center [880, 538] width 493 height 119
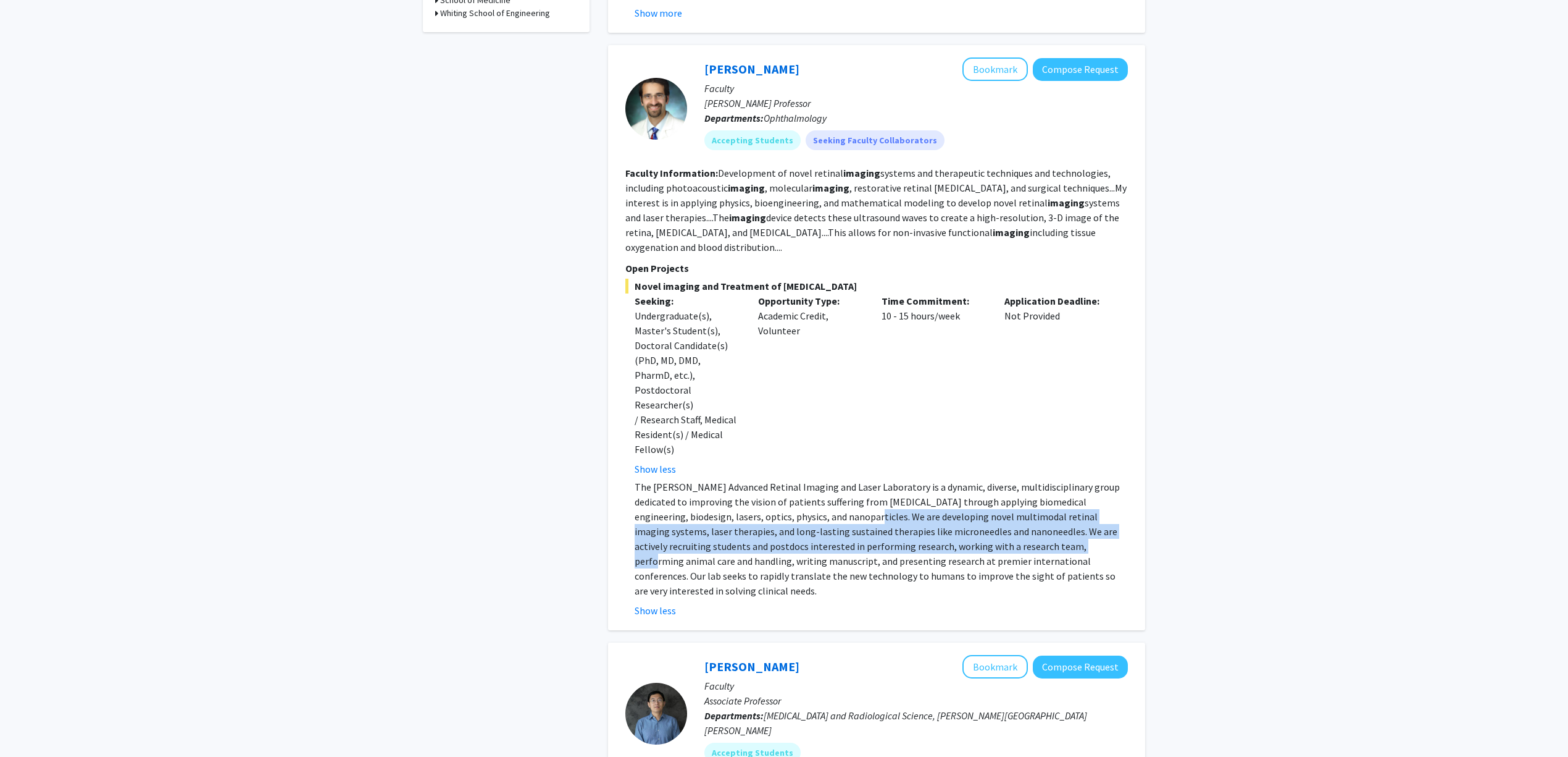
drag, startPoint x: 928, startPoint y: 510, endPoint x: 1011, endPoint y: 527, distance: 84.7
click at [1000, 524] on p "The [PERSON_NAME] Advanced Retinal Imaging and Laser Laboratory is a dynamic, d…" at bounding box center [880, 538] width 493 height 119
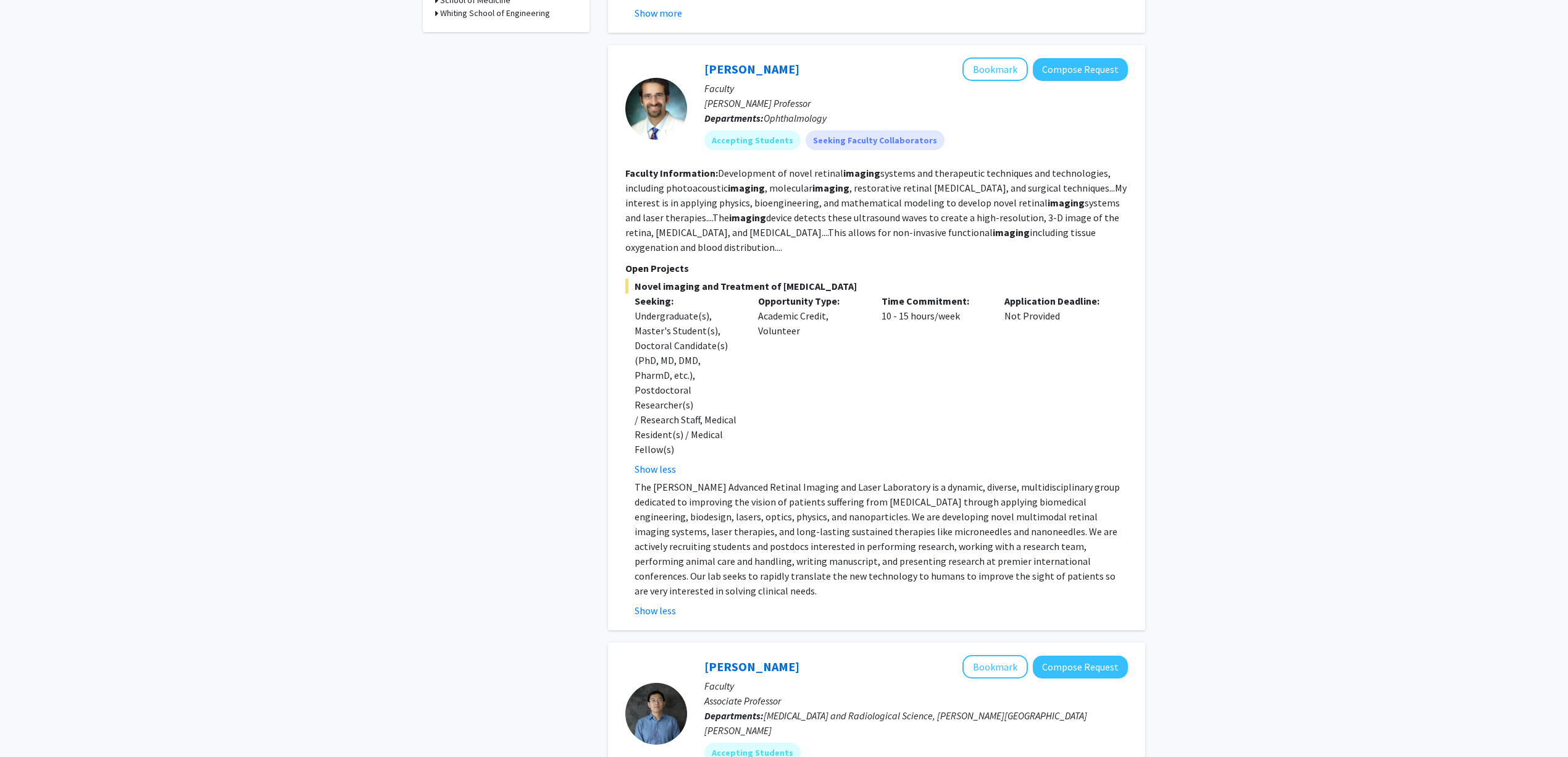
click at [1018, 529] on p "The [PERSON_NAME] Advanced Retinal Imaging and Laser Laboratory is a dynamic, d…" at bounding box center [880, 538] width 493 height 119
drag, startPoint x: 990, startPoint y: 515, endPoint x: 1027, endPoint y: 522, distance: 37.7
click at [1011, 520] on p "The [PERSON_NAME] Advanced Retinal Imaging and Laser Laboratory is a dynamic, d…" at bounding box center [880, 538] width 493 height 119
click at [1027, 522] on p "The [PERSON_NAME] Advanced Retinal Imaging and Laser Laboratory is a dynamic, d…" at bounding box center [880, 538] width 493 height 119
drag, startPoint x: 888, startPoint y: 499, endPoint x: 963, endPoint y: 512, distance: 76.1
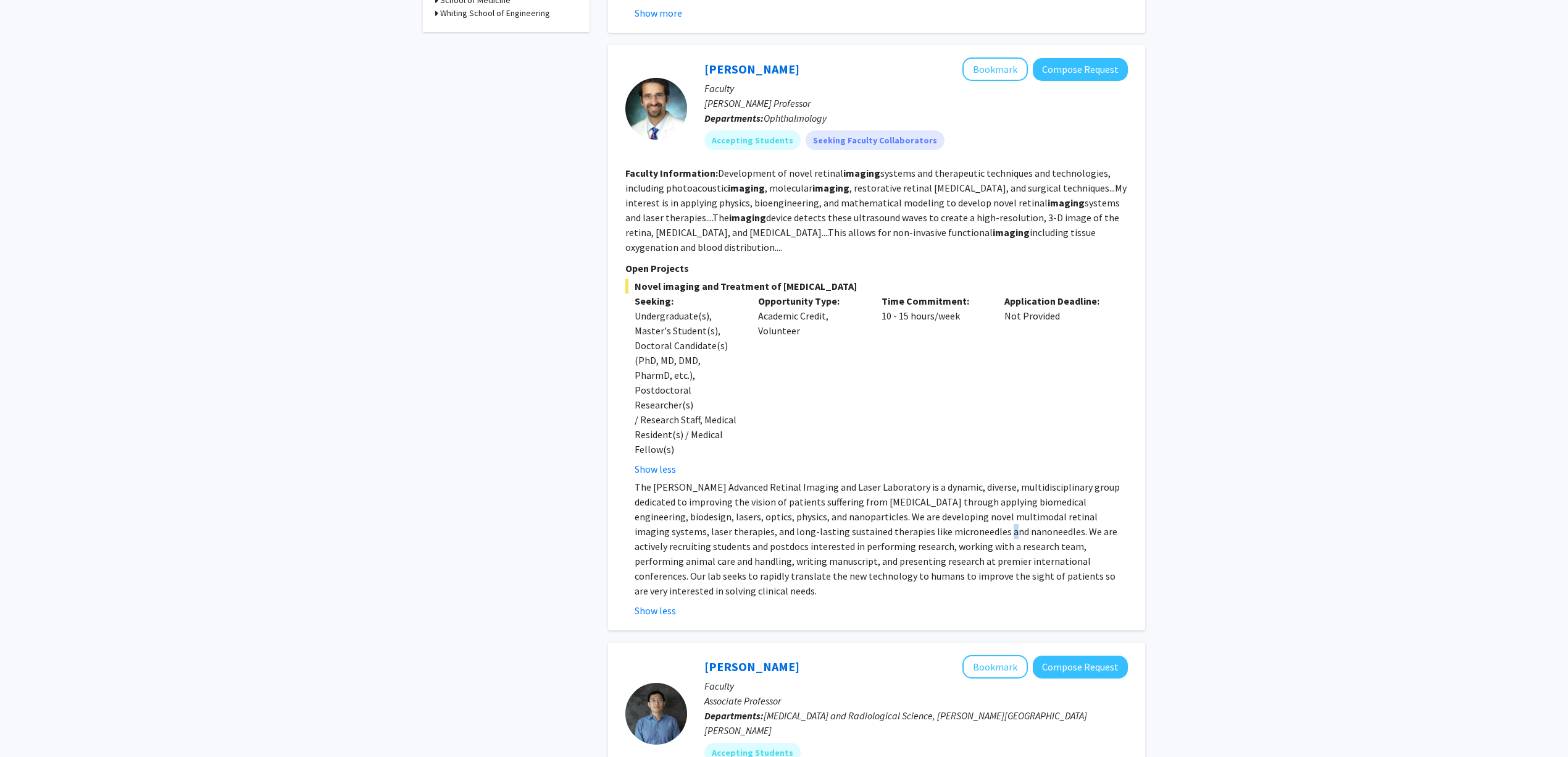
click at [937, 507] on p "The [PERSON_NAME] Advanced Retinal Imaging and Laser Laboratory is a dynamic, d…" at bounding box center [880, 538] width 493 height 119
click at [963, 512] on p "The [PERSON_NAME] Advanced Retinal Imaging and Laser Laboratory is a dynamic, d…" at bounding box center [880, 538] width 493 height 119
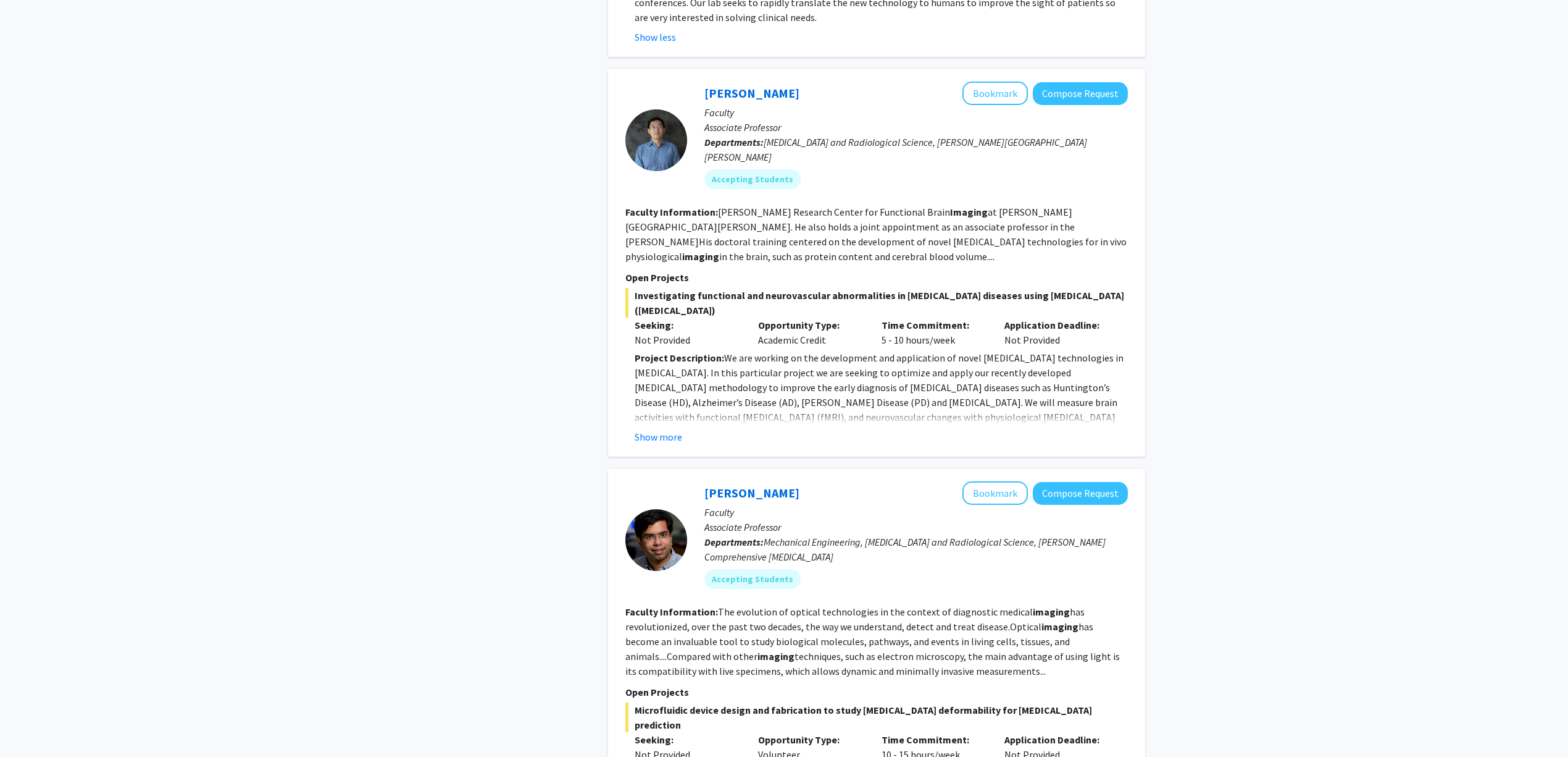
scroll to position [1070, 0]
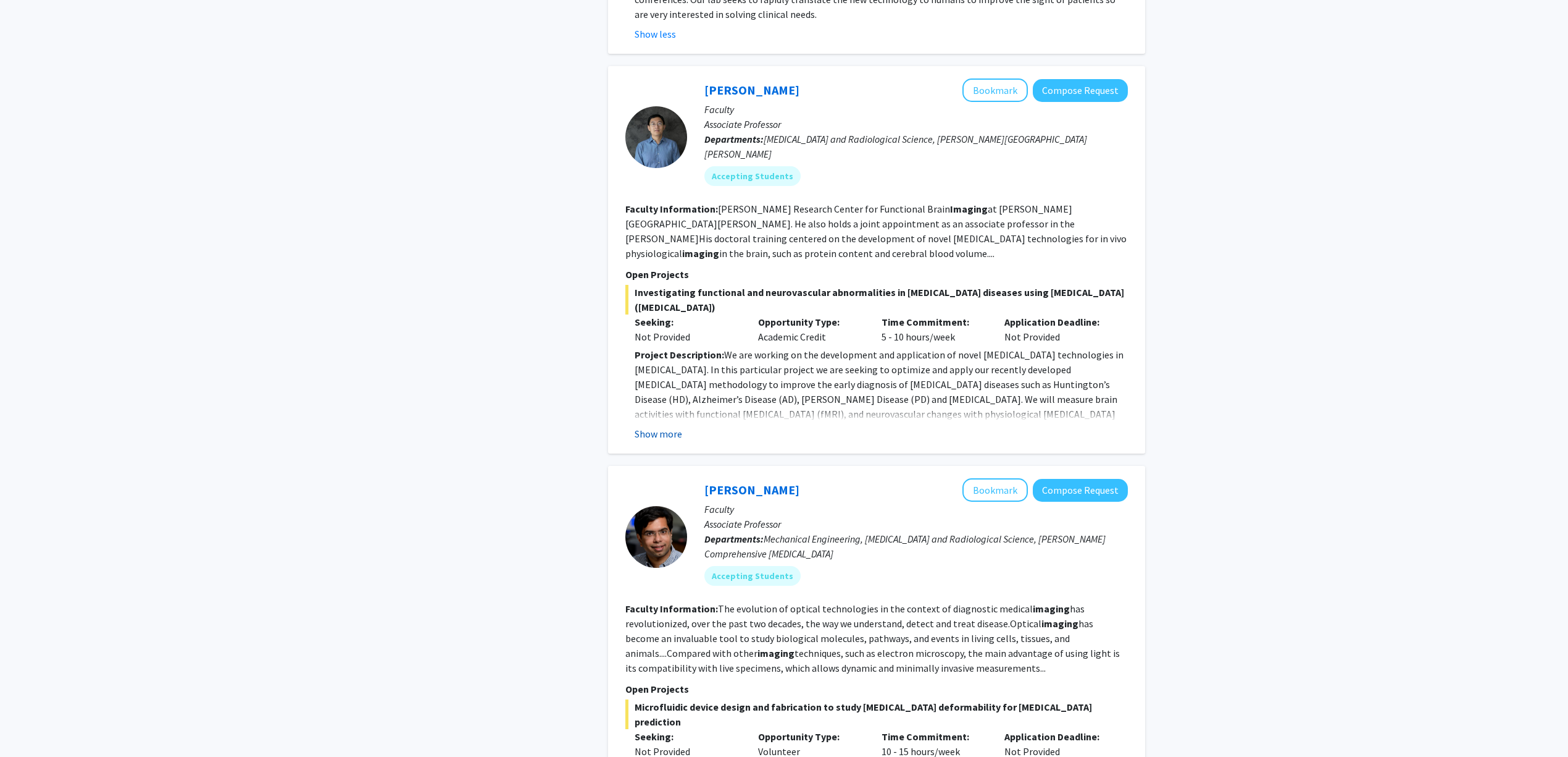
drag, startPoint x: 685, startPoint y: 351, endPoint x: 675, endPoint y: 357, distance: 11.7
click at [675, 426] on div "Show more" at bounding box center [880, 433] width 493 height 15
click at [674, 426] on button "Show more" at bounding box center [658, 433] width 48 height 15
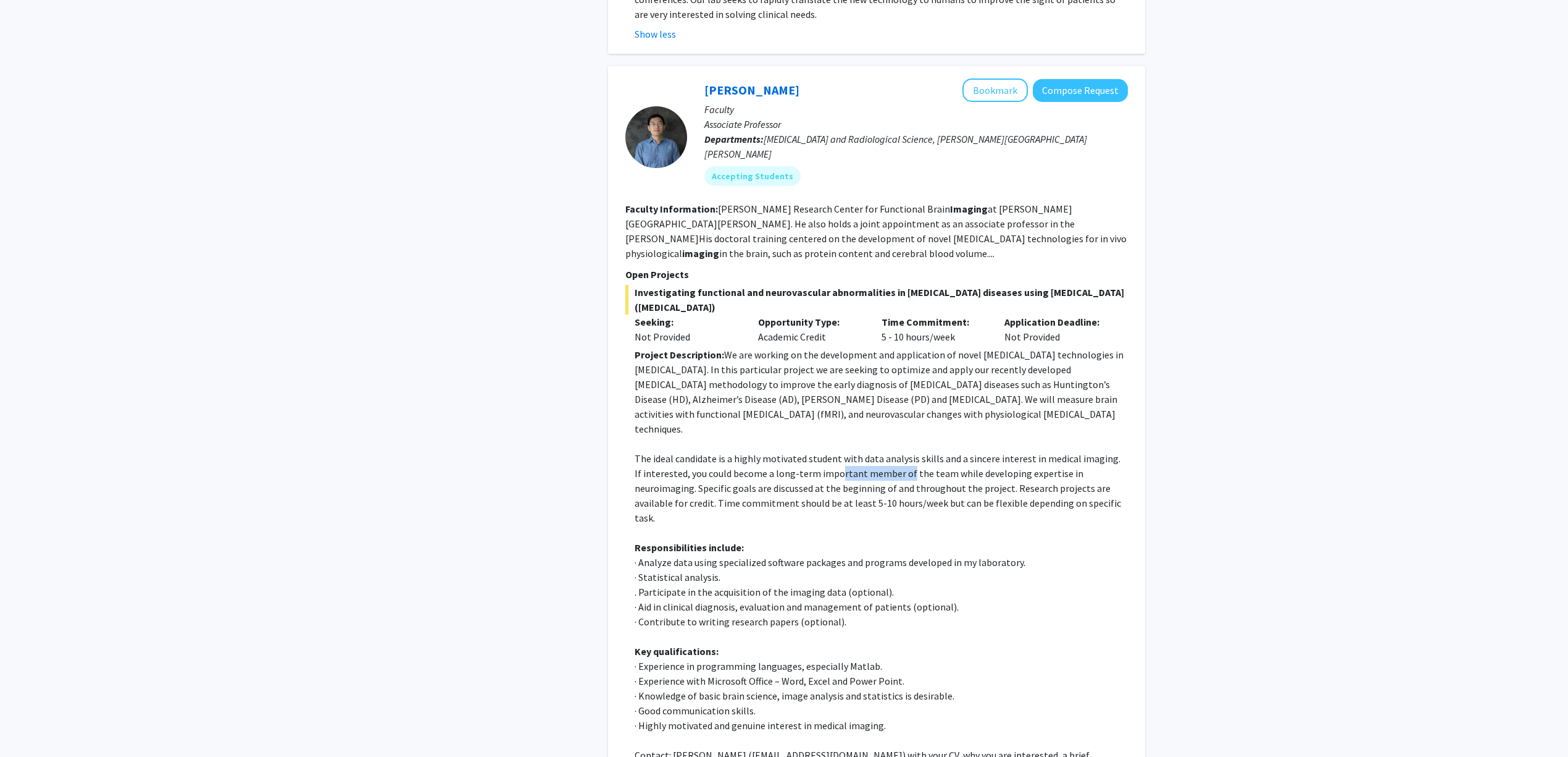
drag, startPoint x: 827, startPoint y: 375, endPoint x: 926, endPoint y: 379, distance: 99.1
click at [911, 451] on p "The ideal candidate is a highly motivated student with data analysis skills and…" at bounding box center [880, 488] width 493 height 74
click at [927, 451] on p "The ideal candidate is a highly motivated student with data analysis skills and…" at bounding box center [880, 488] width 493 height 74
drag, startPoint x: 927, startPoint y: 381, endPoint x: 877, endPoint y: 379, distance: 50.0
click at [877, 451] on p "The ideal candidate is a highly motivated student with data analysis skills and…" at bounding box center [880, 488] width 493 height 74
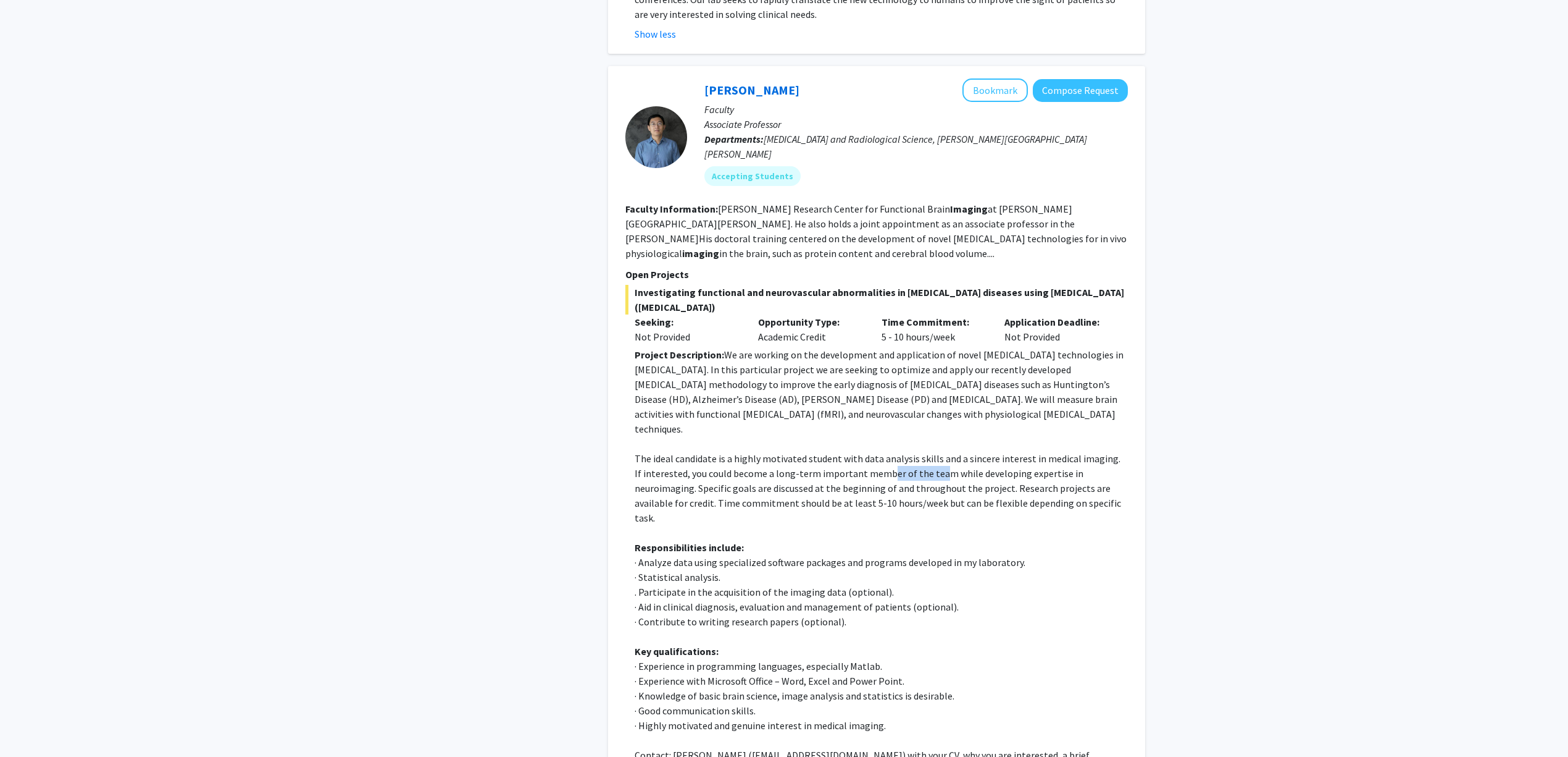
click at [875, 451] on p "The ideal candidate is a highly motivated student with data analysis skills and…" at bounding box center [880, 488] width 493 height 74
click at [775, 659] on p "· Experience in programming languages, especially Matlab." at bounding box center [880, 666] width 493 height 15
click at [777, 659] on p "· Experience in programming languages, especially Matlab." at bounding box center [880, 666] width 493 height 15
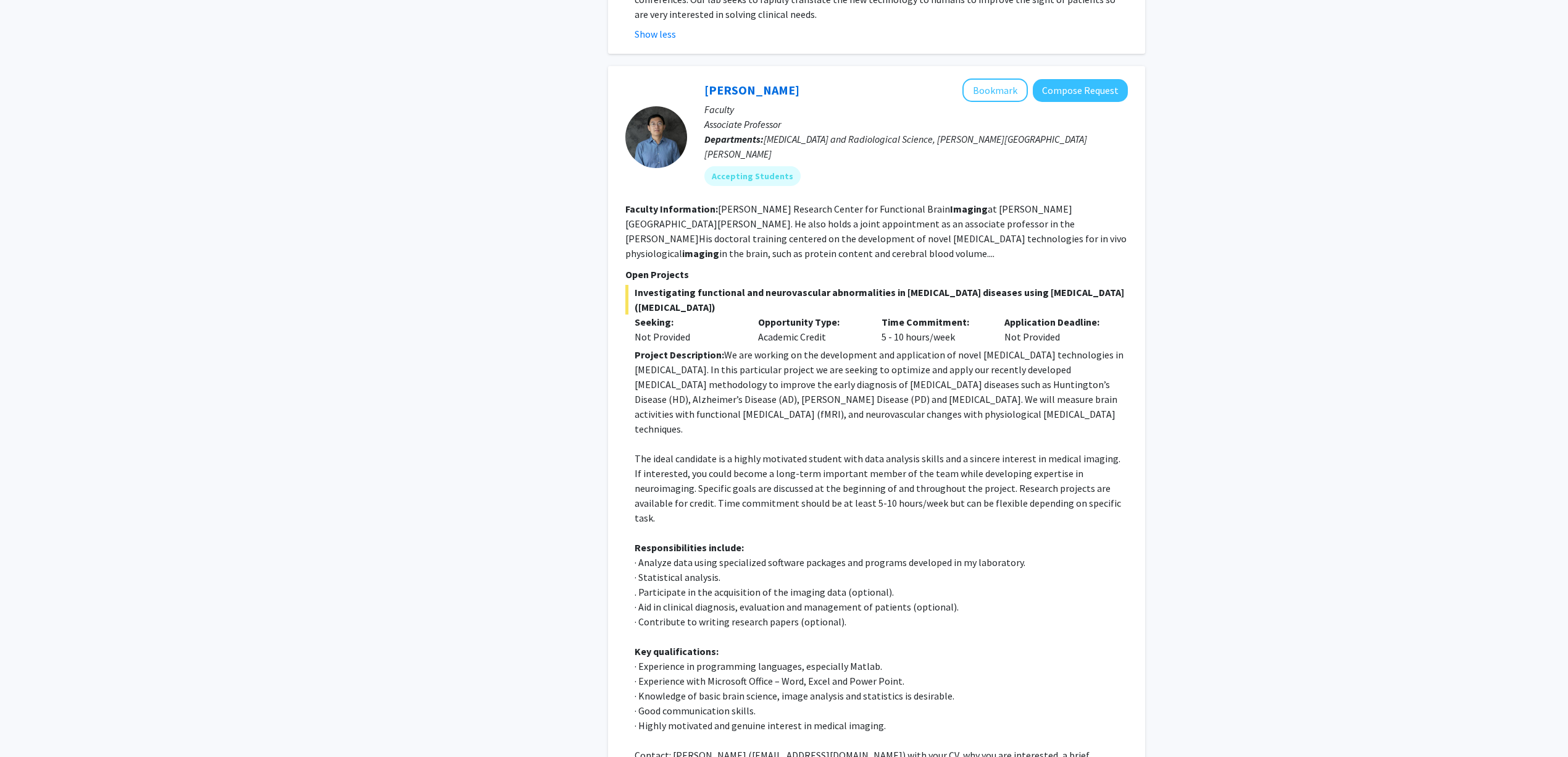
drag, startPoint x: 703, startPoint y: 475, endPoint x: 725, endPoint y: 473, distance: 22.1
click at [719, 569] on p "· Statistical analysis." at bounding box center [880, 576] width 493 height 15
click at [725, 569] on p "· Statistical analysis." at bounding box center [880, 576] width 493 height 15
drag, startPoint x: 685, startPoint y: 475, endPoint x: 646, endPoint y: 477, distance: 39.1
click at [647, 569] on p "· Statistical analysis." at bounding box center [880, 576] width 493 height 15
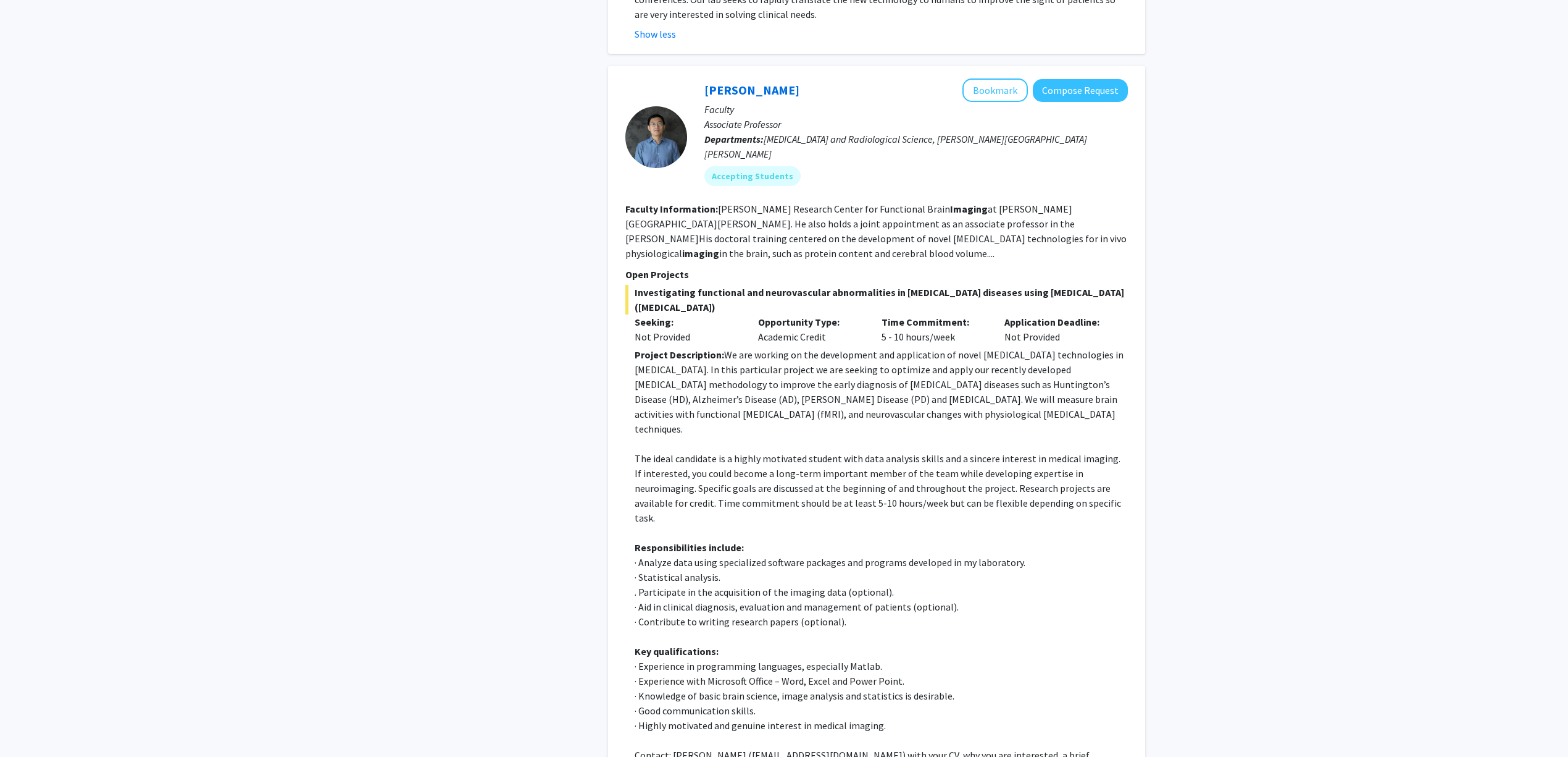
click at [645, 569] on p "· Statistical analysis." at bounding box center [880, 576] width 493 height 15
drag, startPoint x: 803, startPoint y: 488, endPoint x: 757, endPoint y: 490, distance: 46.0
click at [757, 584] on p ". Participate in the acquisition of the imaging data (optional)." at bounding box center [880, 591] width 493 height 15
click at [754, 584] on p ". Participate in the acquisition of the imaging data (optional)." at bounding box center [880, 591] width 493 height 15
drag, startPoint x: 812, startPoint y: 430, endPoint x: 897, endPoint y: 409, distance: 87.6
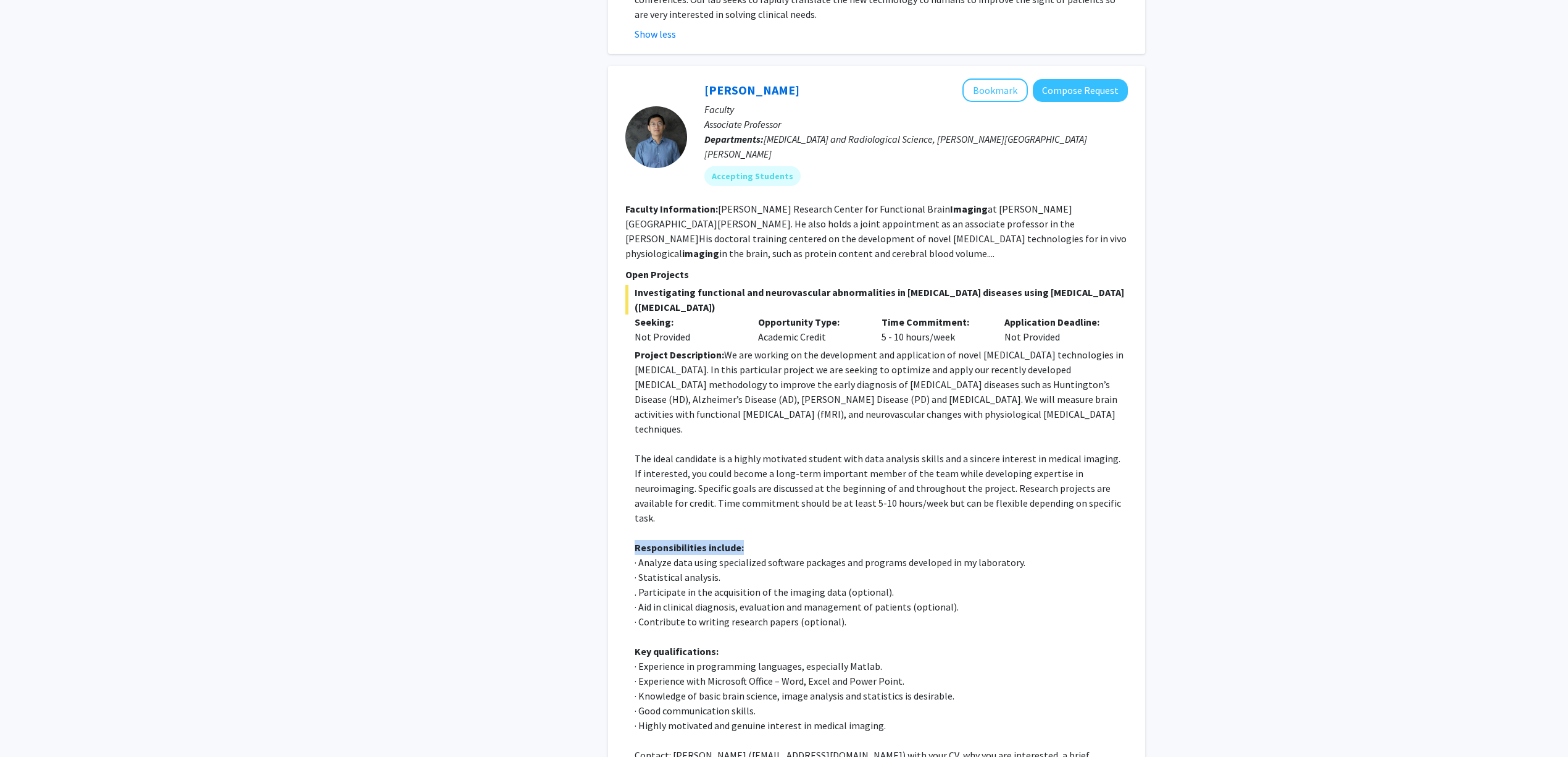
click at [890, 412] on div "Project Description: We are working on the development and application of novel…" at bounding box center [880, 569] width 493 height 444
click at [897, 451] on p "The ideal candidate is a highly motivated student with data analysis skills and…" at bounding box center [880, 488] width 493 height 74
drag, startPoint x: 909, startPoint y: 400, endPoint x: 832, endPoint y: 396, distance: 77.1
click at [832, 451] on p "The ideal candidate is a highly motivated student with data analysis skills and…" at bounding box center [880, 488] width 493 height 74
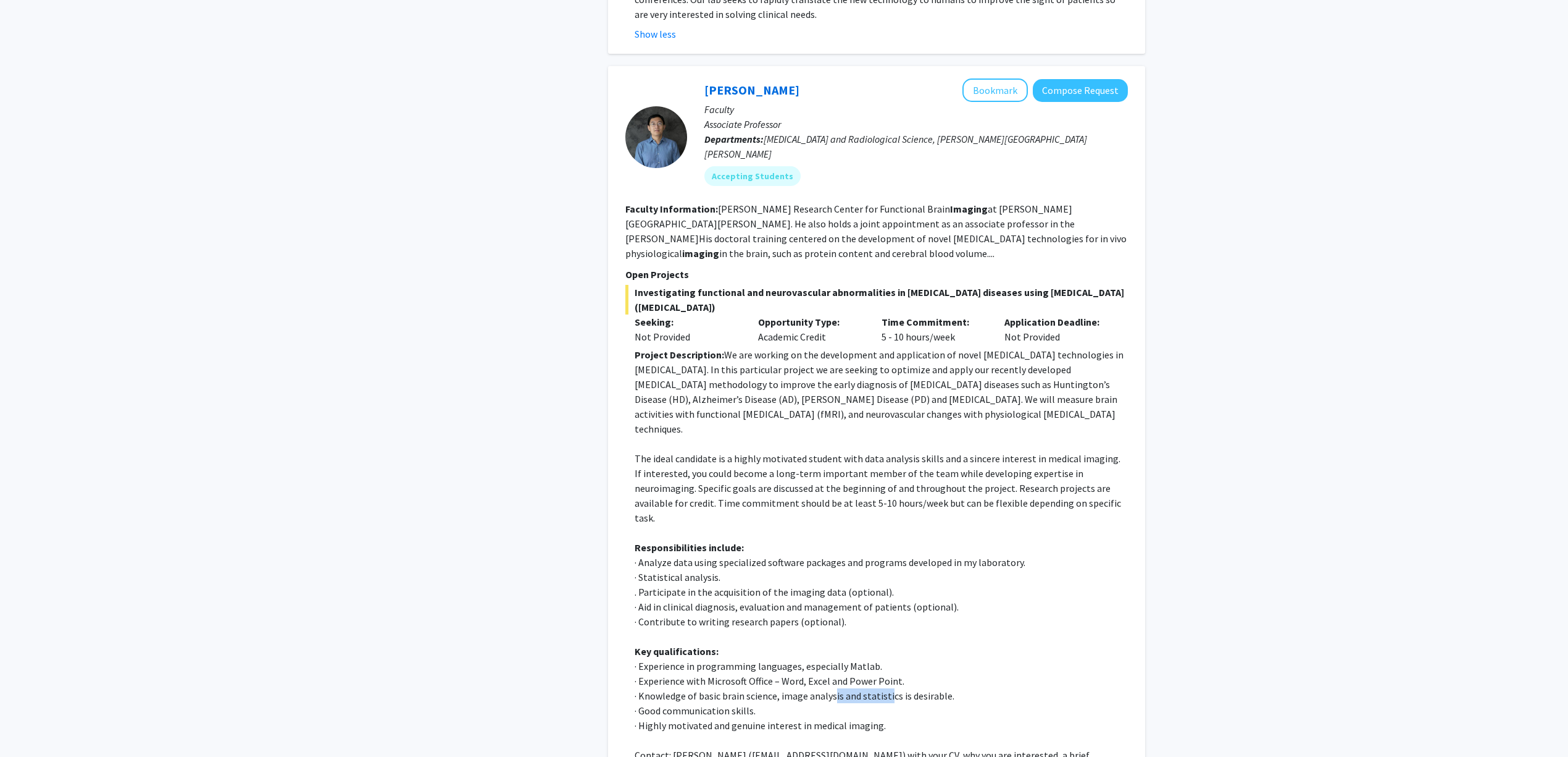
drag, startPoint x: 883, startPoint y: 583, endPoint x: 801, endPoint y: 593, distance: 82.6
click at [805, 688] on p "· Knowledge of basic brain science, image analysis and statistics is desirable." at bounding box center [880, 695] width 493 height 15
click at [800, 688] on p "· Knowledge of basic brain science, image analysis and statistics is desirable." at bounding box center [880, 695] width 493 height 15
drag, startPoint x: 772, startPoint y: 648, endPoint x: 711, endPoint y: 650, distance: 61.0
click at [711, 747] on p "Contact: [PERSON_NAME] ([EMAIL_ADDRESS][DOMAIN_NAME]) with your CV, why you are…" at bounding box center [880, 761] width 493 height 29
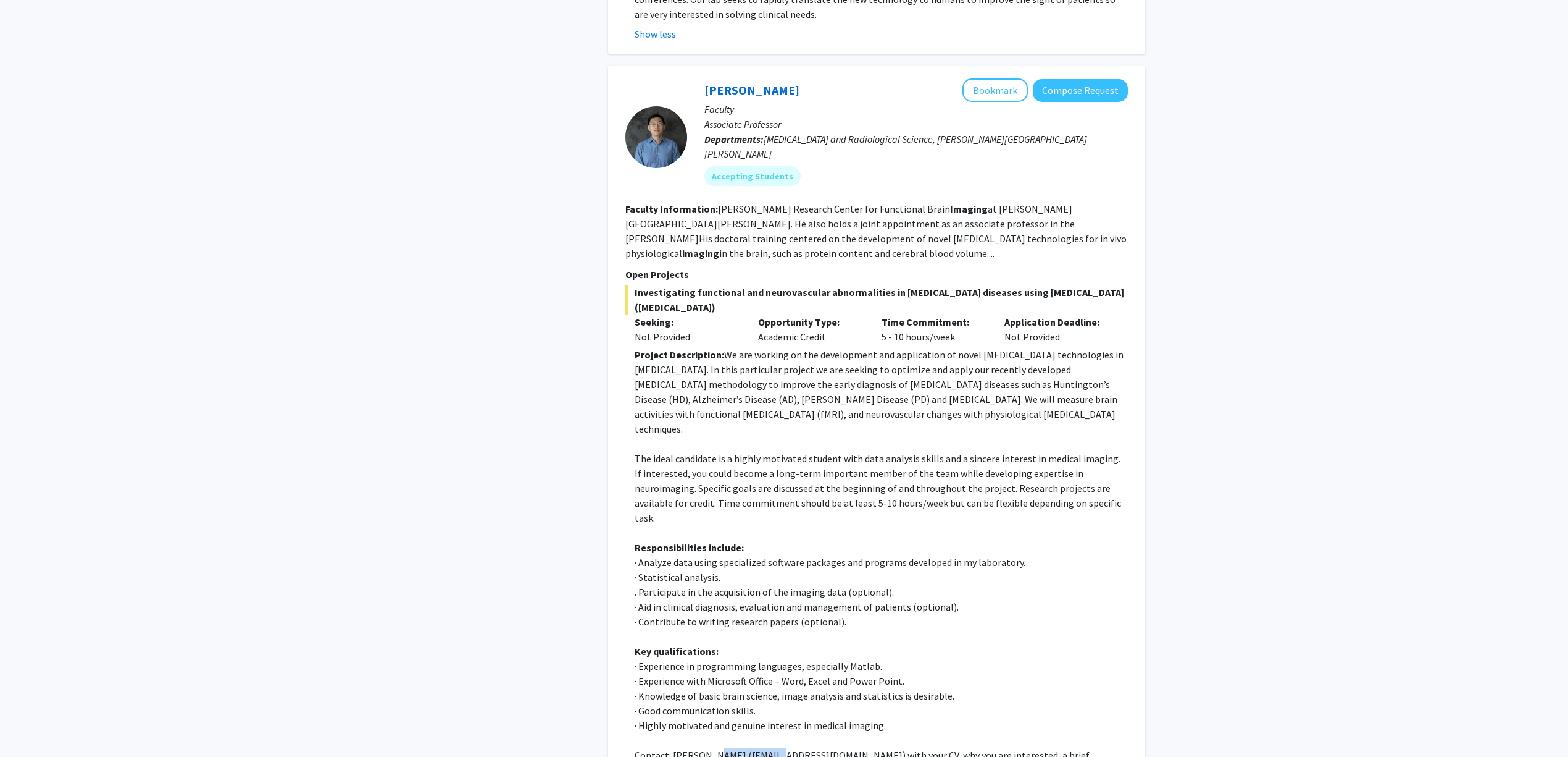
copy p "jhua1@jhu.edu"
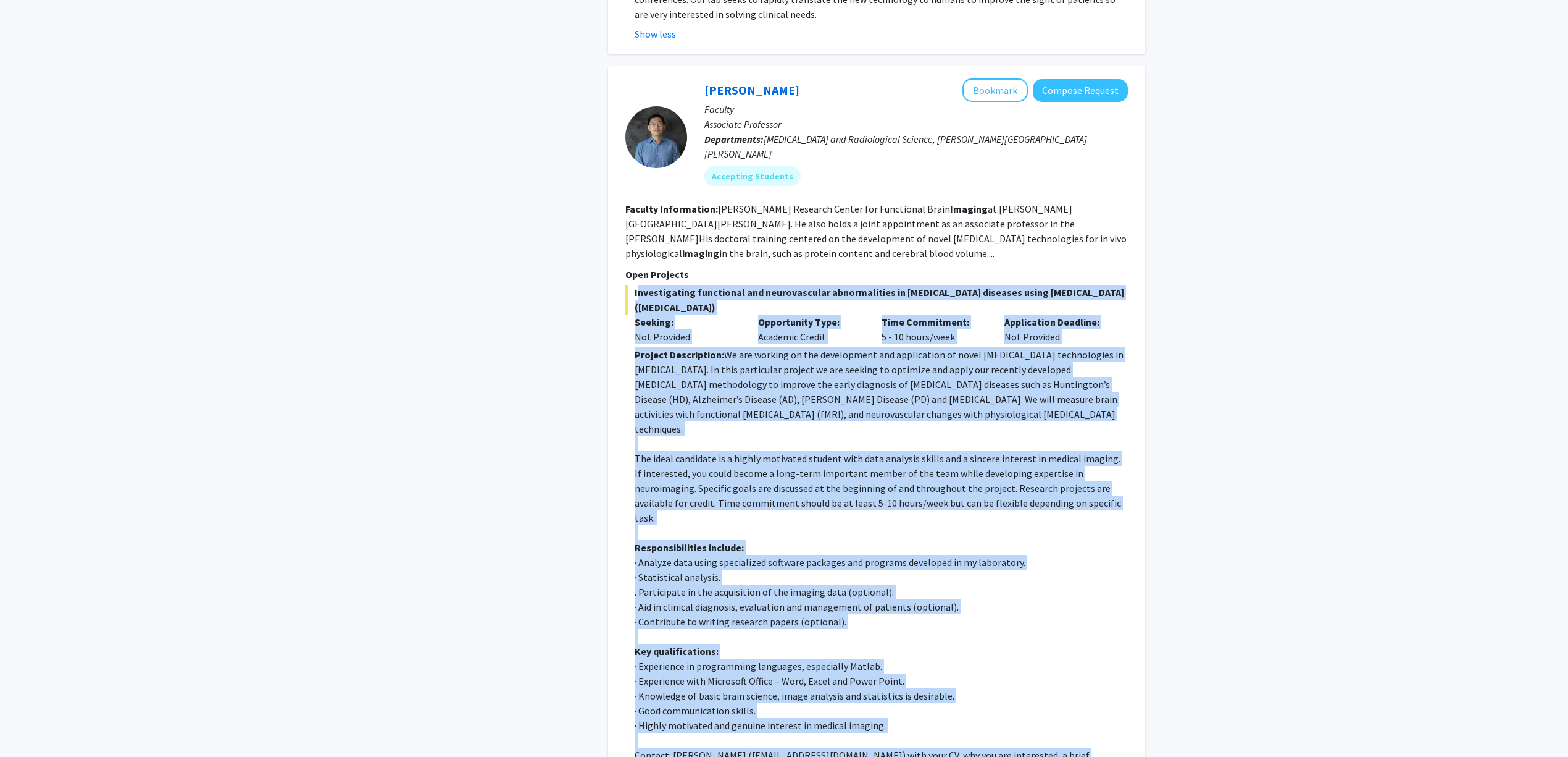
drag, startPoint x: 816, startPoint y: 658, endPoint x: 630, endPoint y: 212, distance: 483.2
click at [630, 285] on div "Investigating functional and neurovascular abnormalities in neurodegenerative d…" at bounding box center [877, 548] width 503 height 527
copy div "Investigating functional and neurovascular abnormalities in neurodegenerative d…"
click at [983, 347] on p "Project Description: We are working on the development and application of novel…" at bounding box center [880, 391] width 493 height 89
click at [682, 348] on strong "Project Description:" at bounding box center [679, 354] width 89 height 12
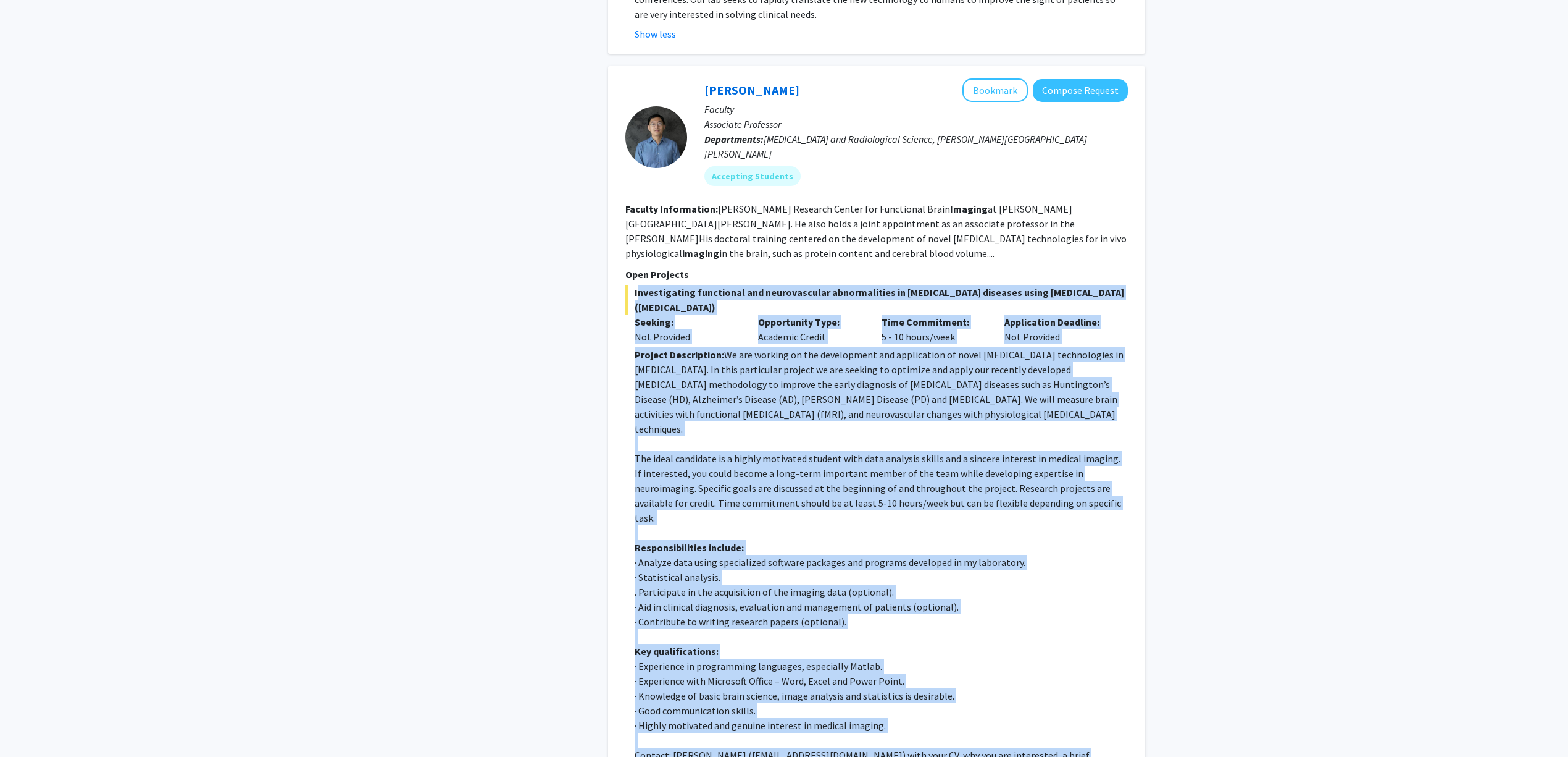
click at [699, 347] on p "Project Description: We are working on the development and application of novel…" at bounding box center [880, 391] width 493 height 89
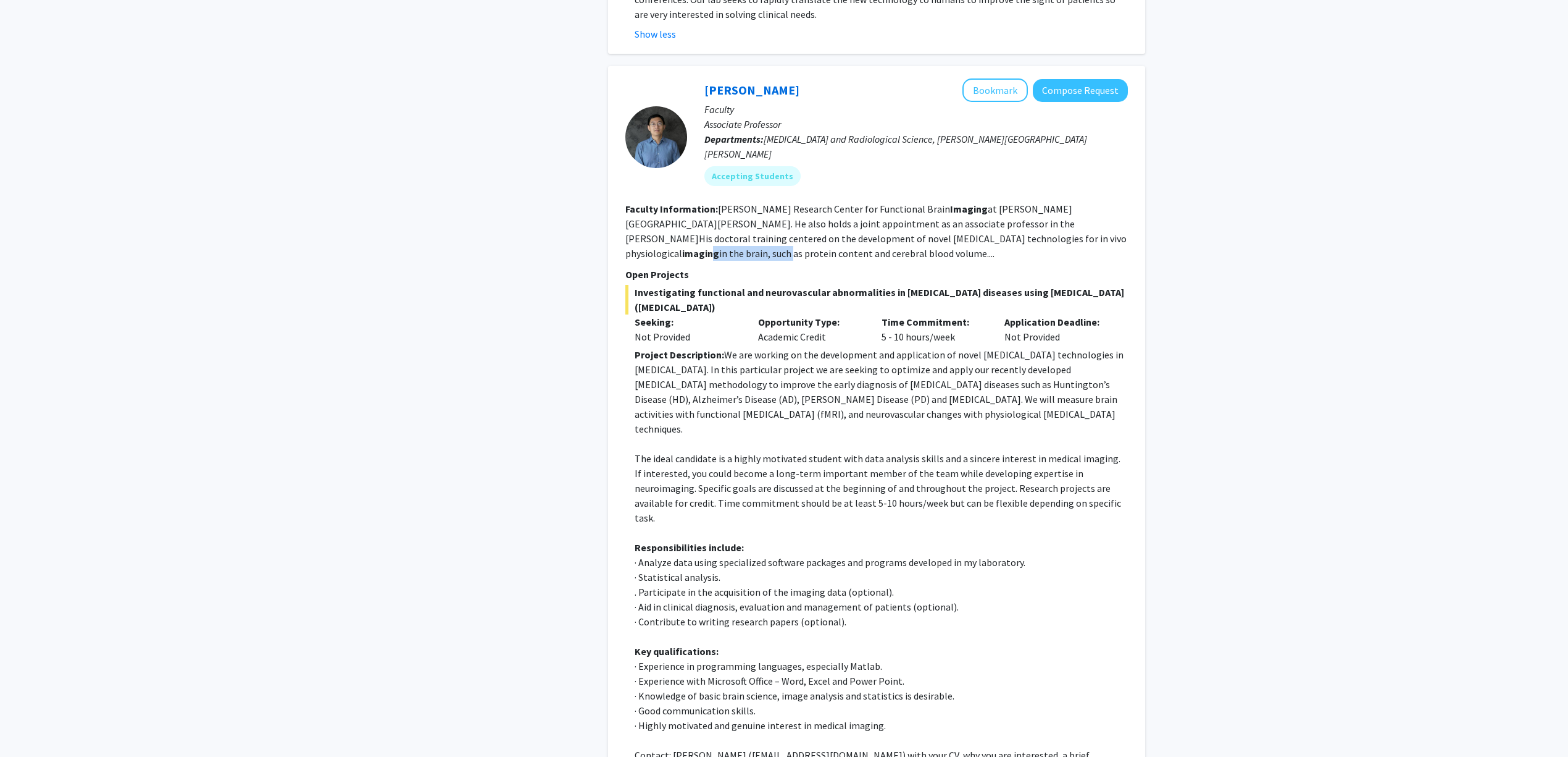
drag, startPoint x: 824, startPoint y: 172, endPoint x: 987, endPoint y: 171, distance: 163.0
click at [979, 203] on fg-read-more "Kirby Research Center for Functional Brain Imaging at Kennedy Krieger Institute…" at bounding box center [876, 231] width 501 height 57
click at [988, 203] on fg-read-more "Kirby Research Center for Functional Brain Imaging at Kennedy Krieger Institute…" at bounding box center [876, 231] width 501 height 57
drag, startPoint x: 1013, startPoint y: 183, endPoint x: 1055, endPoint y: 183, distance: 42.0
click at [1030, 201] on section "Faculty Information: Kirby Research Center for Functional Brain Imaging at Kenn…" at bounding box center [877, 230] width 503 height 59
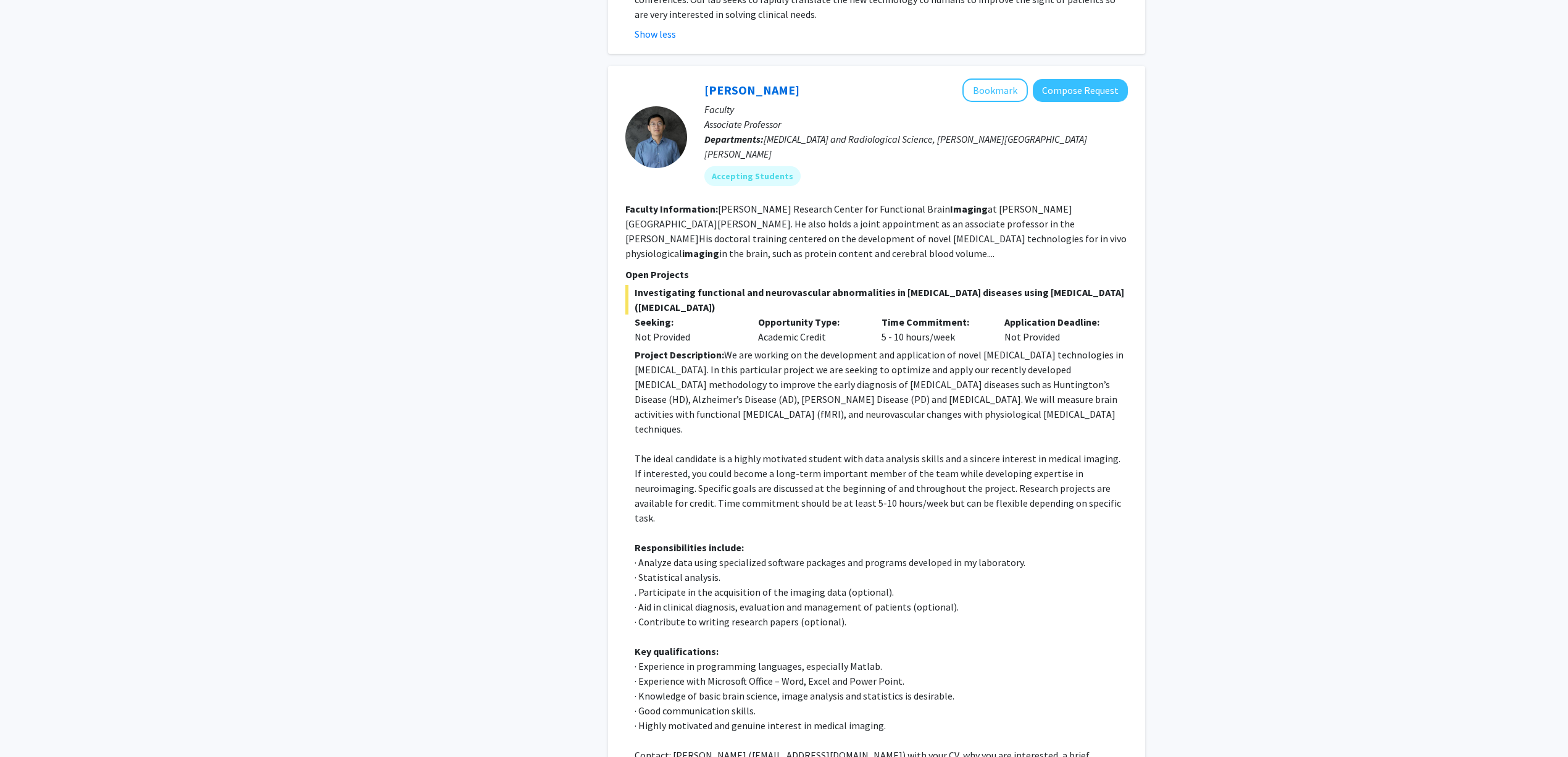
click at [1055, 201] on section "Faculty Information: Kirby Research Center for Functional Brain Imaging at Kenn…" at bounding box center [877, 230] width 503 height 59
drag, startPoint x: 818, startPoint y: 622, endPoint x: 721, endPoint y: 621, distance: 97.0
click at [721, 718] on p "· Highly motivated and genuine interest in medical imaging." at bounding box center [880, 725] width 493 height 15
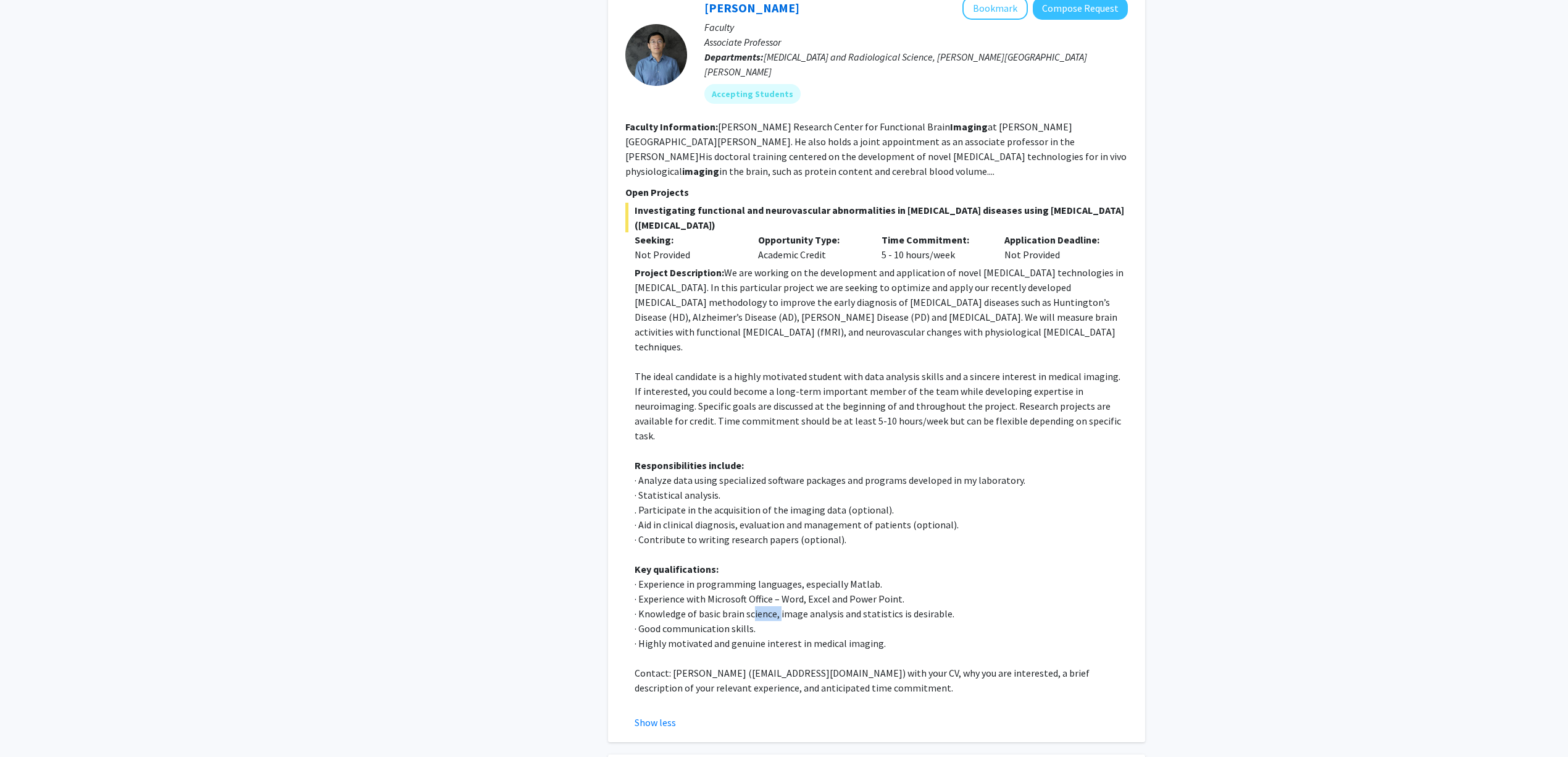
drag, startPoint x: 753, startPoint y: 506, endPoint x: 812, endPoint y: 504, distance: 59.0
click at [799, 606] on p "· Knowledge of basic brain science, image analysis and statistics is desirable." at bounding box center [880, 613] width 493 height 15
click at [813, 606] on p "· Knowledge of basic brain science, image analysis and statistics is desirable." at bounding box center [880, 613] width 493 height 15
drag, startPoint x: 838, startPoint y: 501, endPoint x: 958, endPoint y: 502, distance: 120.0
click at [957, 606] on p "· Knowledge of basic brain science, image analysis and statistics is desirable." at bounding box center [880, 613] width 493 height 15
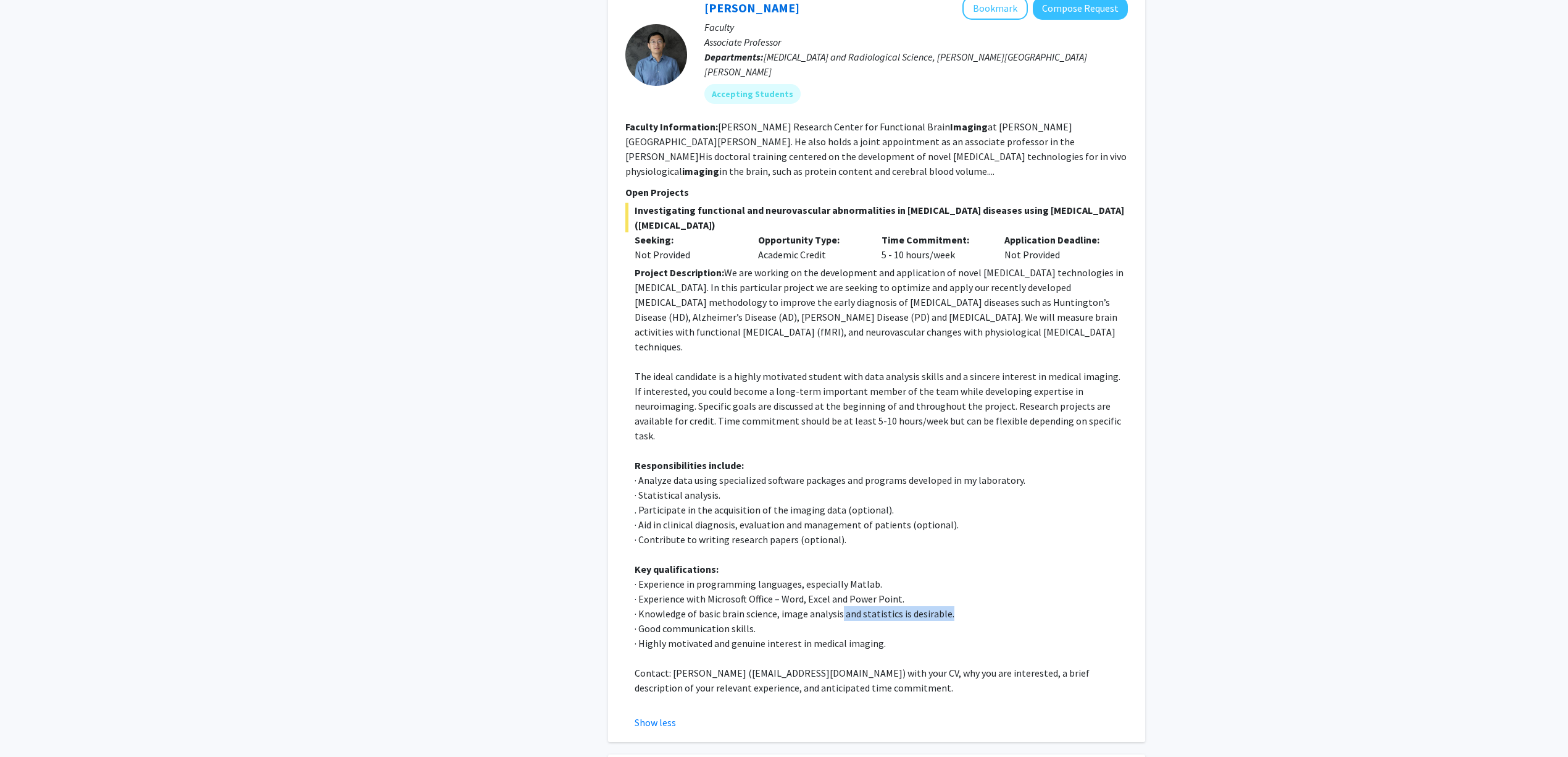
click at [958, 606] on p "· Knowledge of basic brain science, image analysis and statistics is desirable." at bounding box center [880, 613] width 493 height 15
drag, startPoint x: 958, startPoint y: 502, endPoint x: 840, endPoint y: 505, distance: 118.0
click at [840, 606] on p "· Knowledge of basic brain science, image analysis and statistics is desirable." at bounding box center [880, 613] width 493 height 15
drag, startPoint x: 856, startPoint y: 504, endPoint x: 910, endPoint y: 506, distance: 54.0
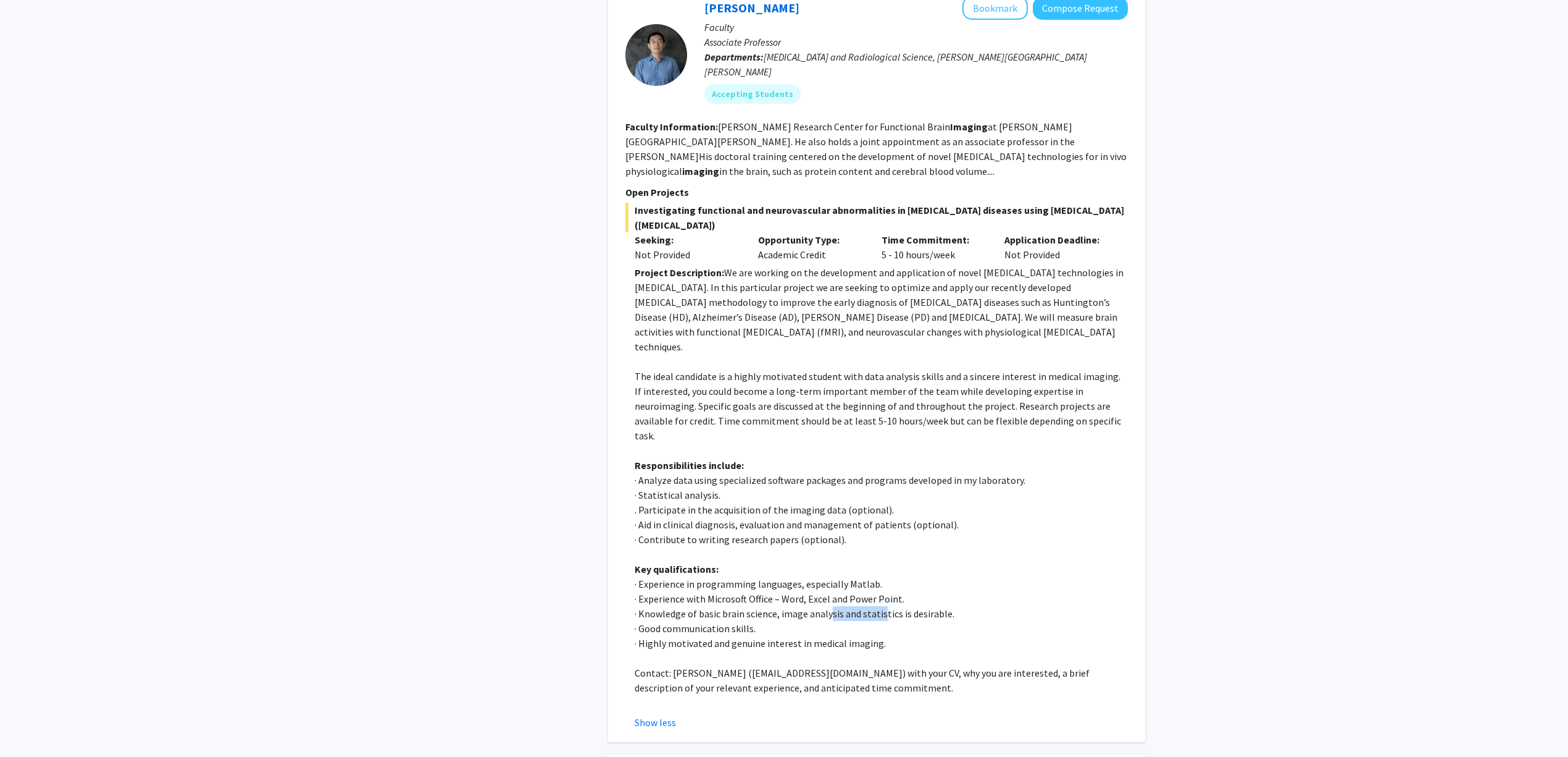
click at [910, 606] on p "· Knowledge of basic brain science, image analysis and statistics is desirable." at bounding box center [880, 613] width 493 height 15
drag, startPoint x: 910, startPoint y: 506, endPoint x: 830, endPoint y: 504, distance: 80.0
click at [830, 606] on p "· Knowledge of basic brain science, image analysis and statistics is desirable." at bounding box center [880, 613] width 493 height 15
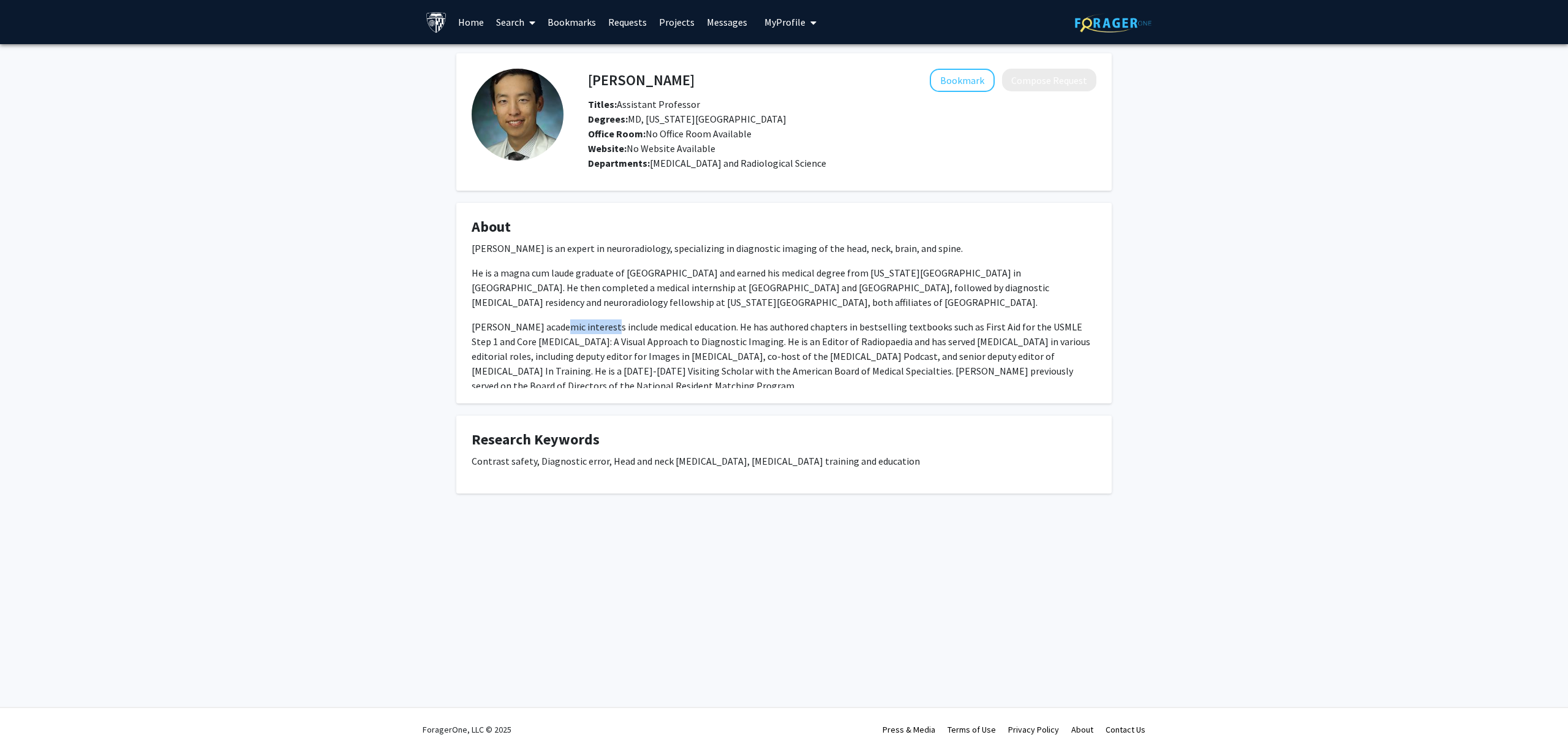
drag, startPoint x: 557, startPoint y: 323, endPoint x: 662, endPoint y: 323, distance: 105.0
click at [637, 321] on p "Dr. Deng's academic interests include medical education. He has authored chapte…" at bounding box center [784, 356] width 625 height 74
click at [667, 323] on p "Dr. Deng's academic interests include medical education. He has authored chapte…" at bounding box center [784, 356] width 625 height 74
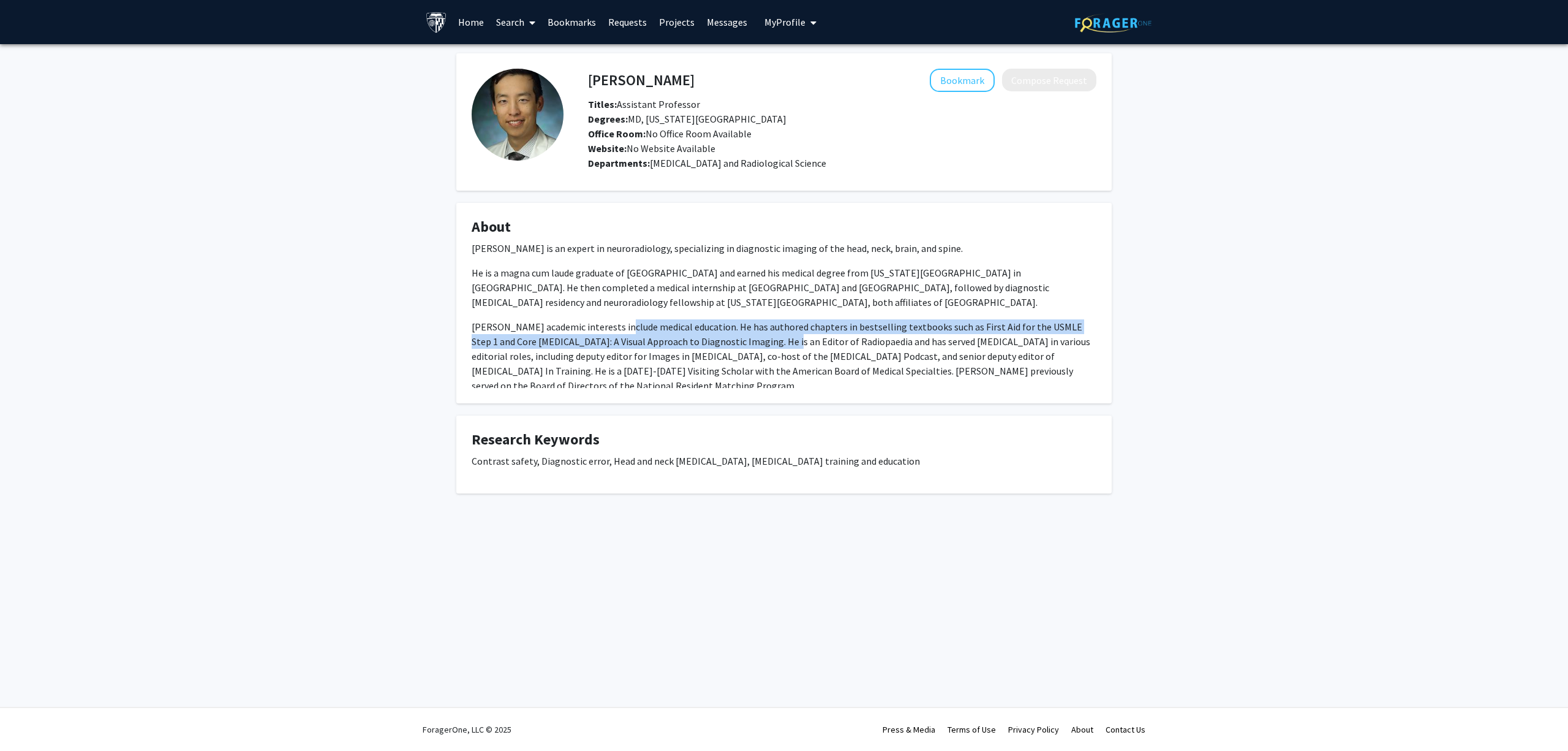
drag, startPoint x: 615, startPoint y: 329, endPoint x: 753, endPoint y: 333, distance: 138.1
click at [753, 333] on p "Dr. Deng's academic interests include medical education. He has authored chapte…" at bounding box center [784, 356] width 625 height 74
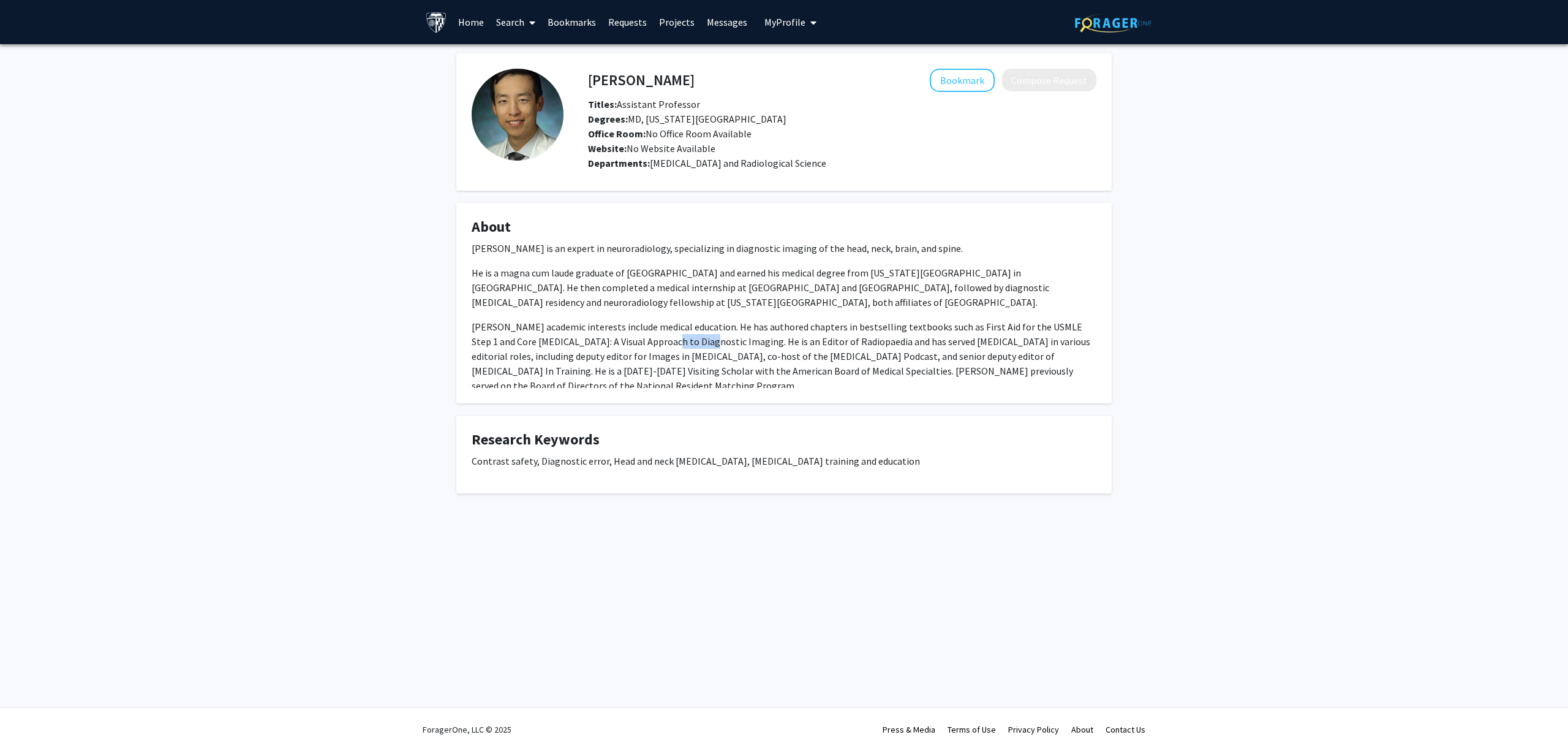
drag, startPoint x: 647, startPoint y: 342, endPoint x: 706, endPoint y: 338, distance: 59.1
click at [691, 338] on p "Dr. Deng's academic interests include medical education. He has authored chapte…" at bounding box center [784, 356] width 625 height 74
click at [706, 338] on p "Dr. Deng's academic interests include medical education. He has authored chapte…" at bounding box center [784, 356] width 625 height 74
drag, startPoint x: 659, startPoint y: 341, endPoint x: 744, endPoint y: 342, distance: 85.0
click at [730, 342] on p "Dr. Deng's academic interests include medical education. He has authored chapte…" at bounding box center [784, 356] width 625 height 74
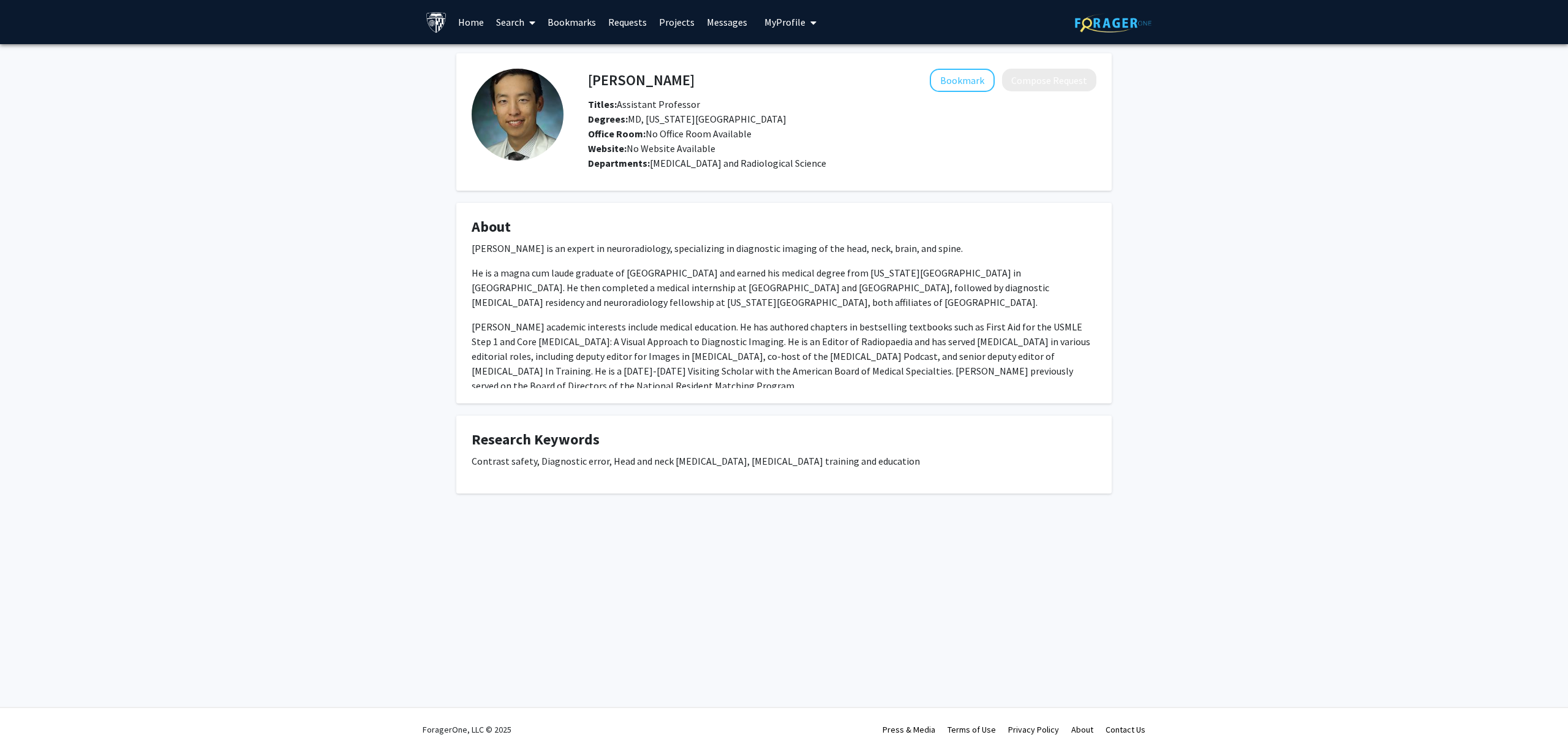
click at [747, 342] on p "Dr. Deng's academic interests include medical education. He has authored chapte…" at bounding box center [784, 356] width 625 height 74
drag, startPoint x: 632, startPoint y: 292, endPoint x: 708, endPoint y: 286, distance: 76.2
click at [701, 286] on p "He is a magna cum laude graduate of Harvard College and earned his medical degr…" at bounding box center [784, 287] width 625 height 44
click at [710, 286] on p "He is a magna cum laude graduate of Harvard College and earned his medical degr…" at bounding box center [784, 287] width 625 height 44
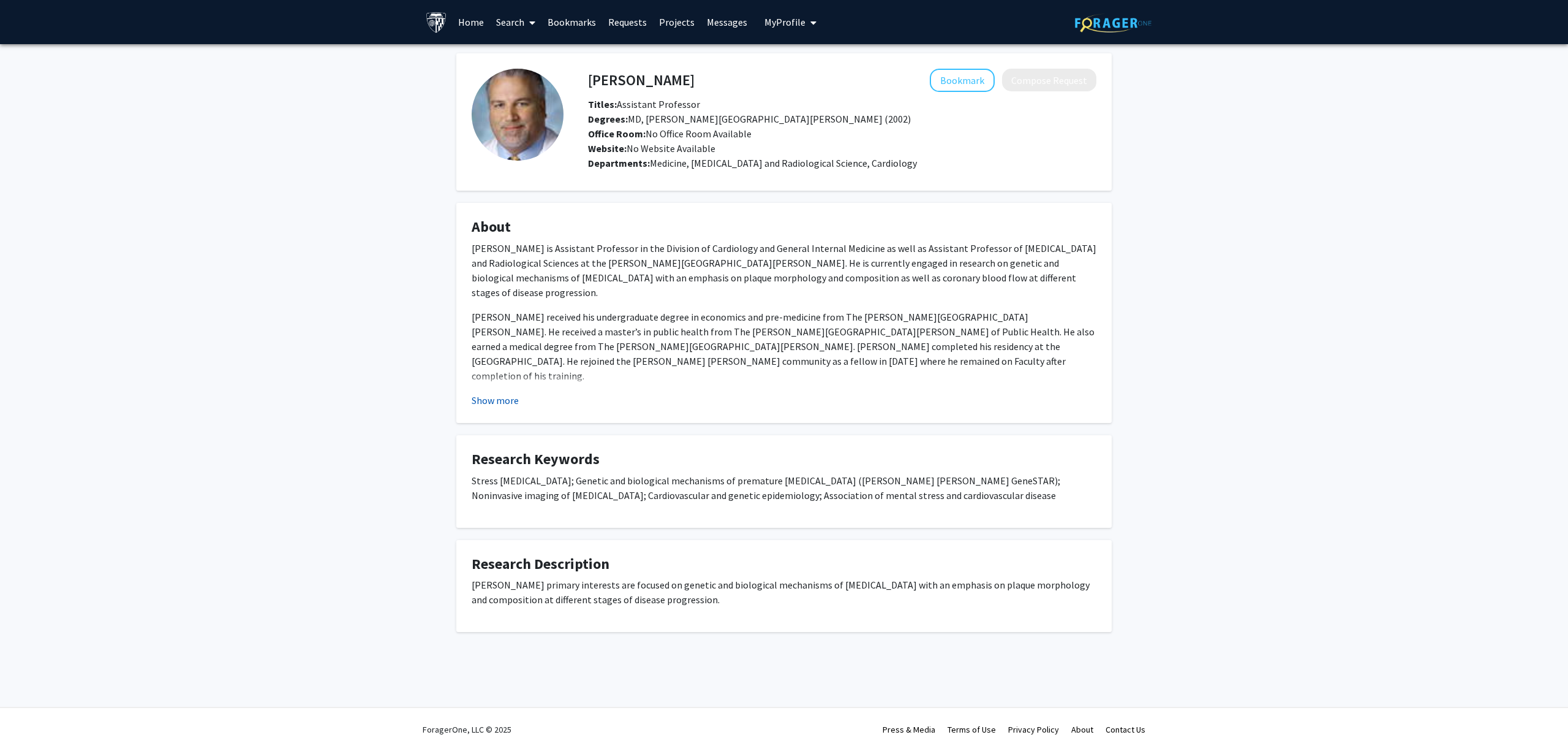
click at [499, 398] on button "Show more" at bounding box center [495, 400] width 47 height 15
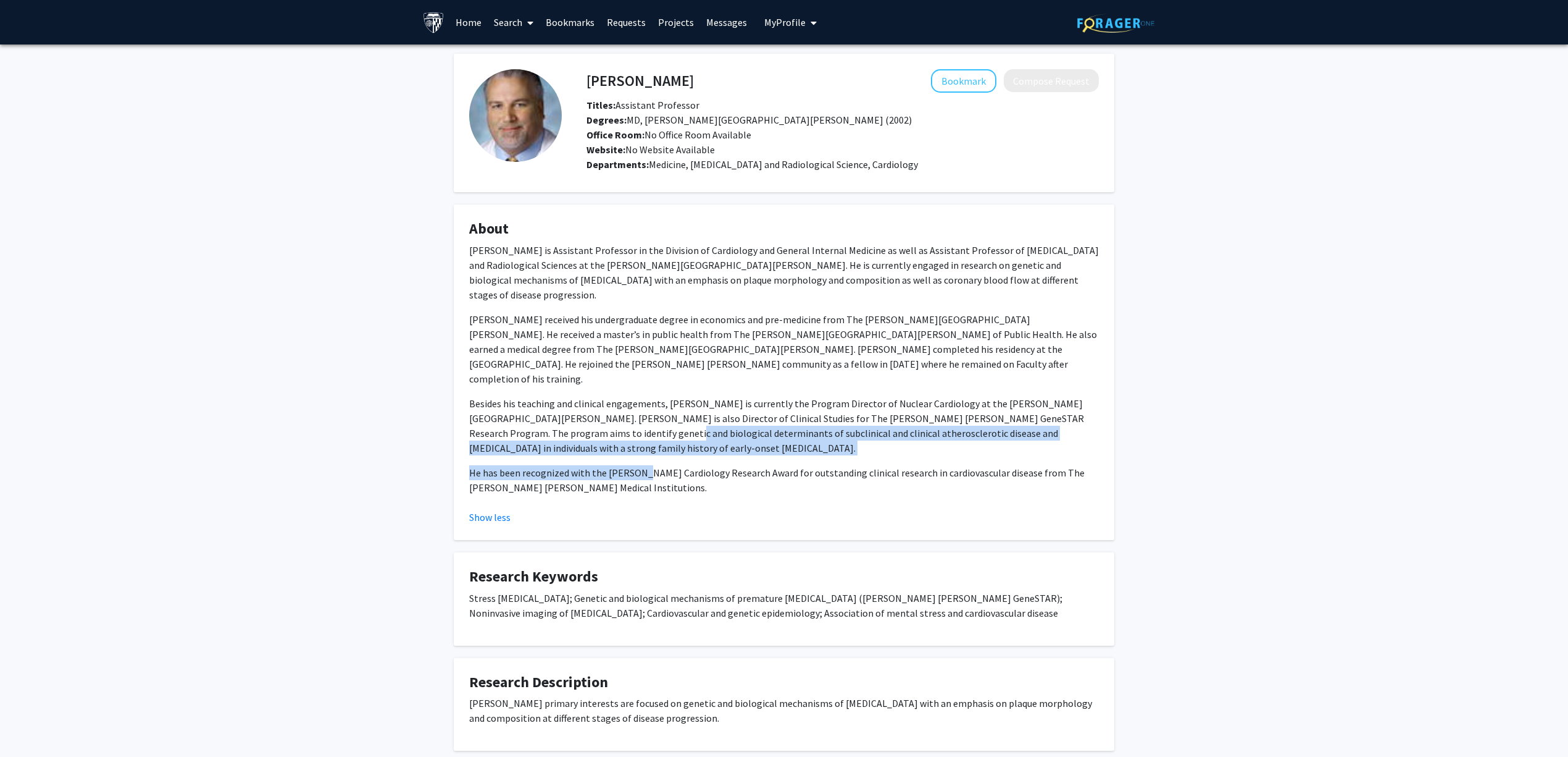
drag, startPoint x: 627, startPoint y: 444, endPoint x: 546, endPoint y: 401, distance: 91.7
click at [546, 401] on div "Dr. Brian Gustav Kral is Assistant Professor in the Division of Cardiology and …" at bounding box center [784, 368] width 630 height 252
click at [546, 400] on p "Besides his teaching and clinical engagements, Dr. Kral is currently the Progra…" at bounding box center [784, 425] width 630 height 59
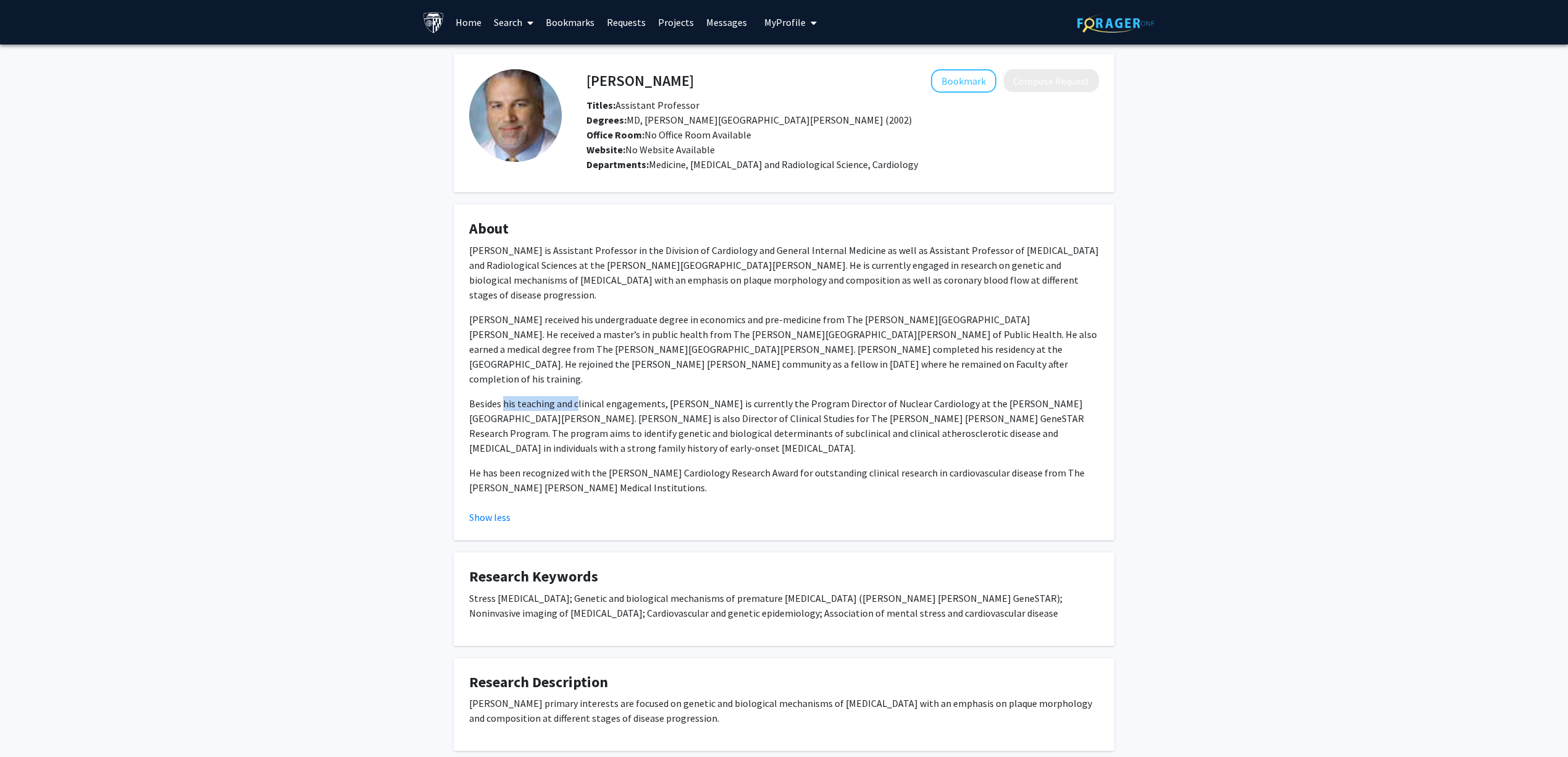
drag, startPoint x: 560, startPoint y: 363, endPoint x: 630, endPoint y: 375, distance: 71.0
click at [610, 396] on p "Besides his teaching and clinical engagements, Dr. Kral is currently the Progra…" at bounding box center [784, 425] width 630 height 59
click at [660, 396] on p "Besides his teaching and clinical engagements, Dr. Kral is currently the Progra…" at bounding box center [784, 425] width 630 height 59
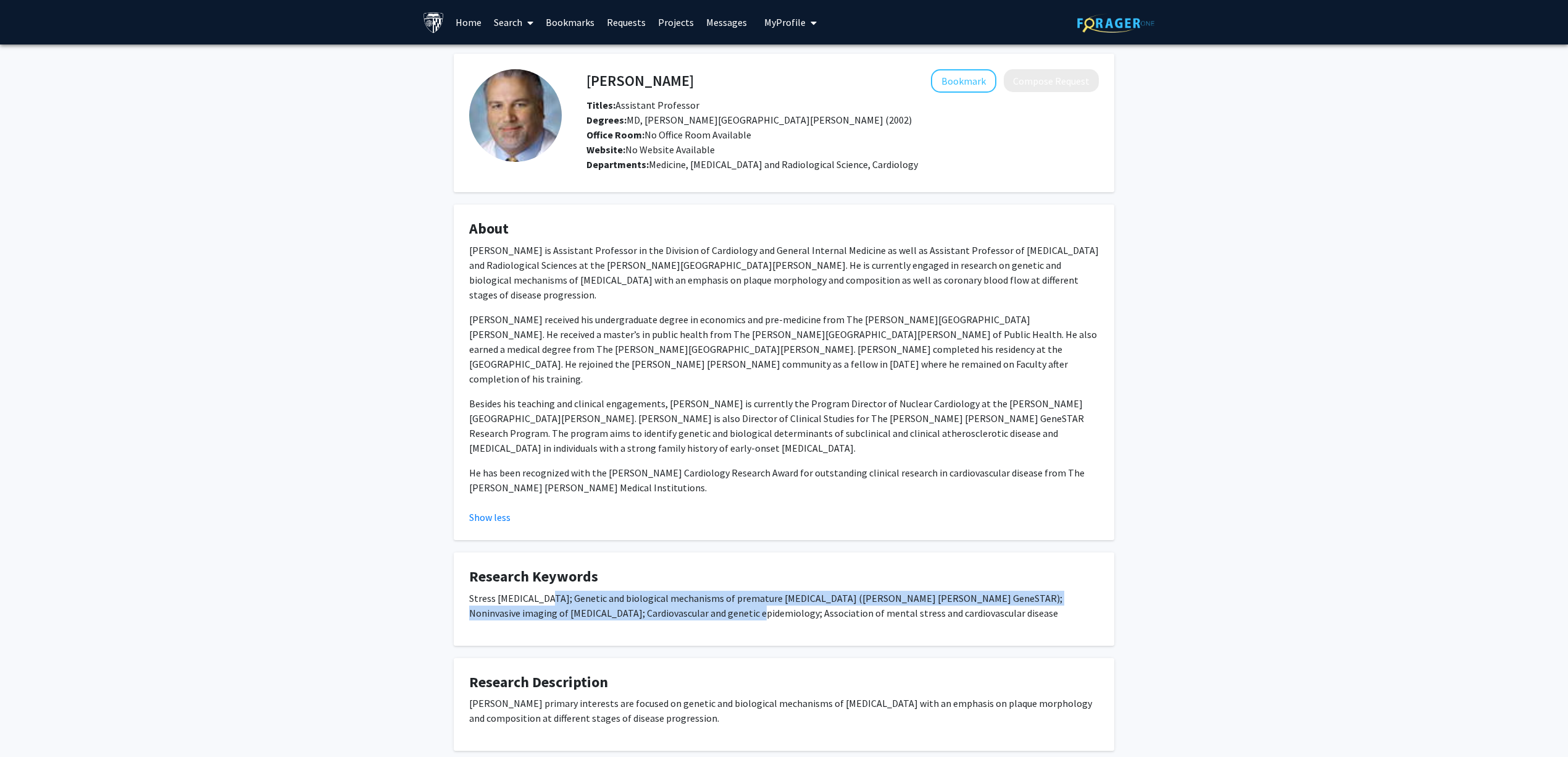
drag, startPoint x: 544, startPoint y: 562, endPoint x: 759, endPoint y: 594, distance: 217.4
click at [759, 594] on div "Stress myocardial perfusion imaging; Genetic and biological mechanisms of prema…" at bounding box center [784, 610] width 630 height 40
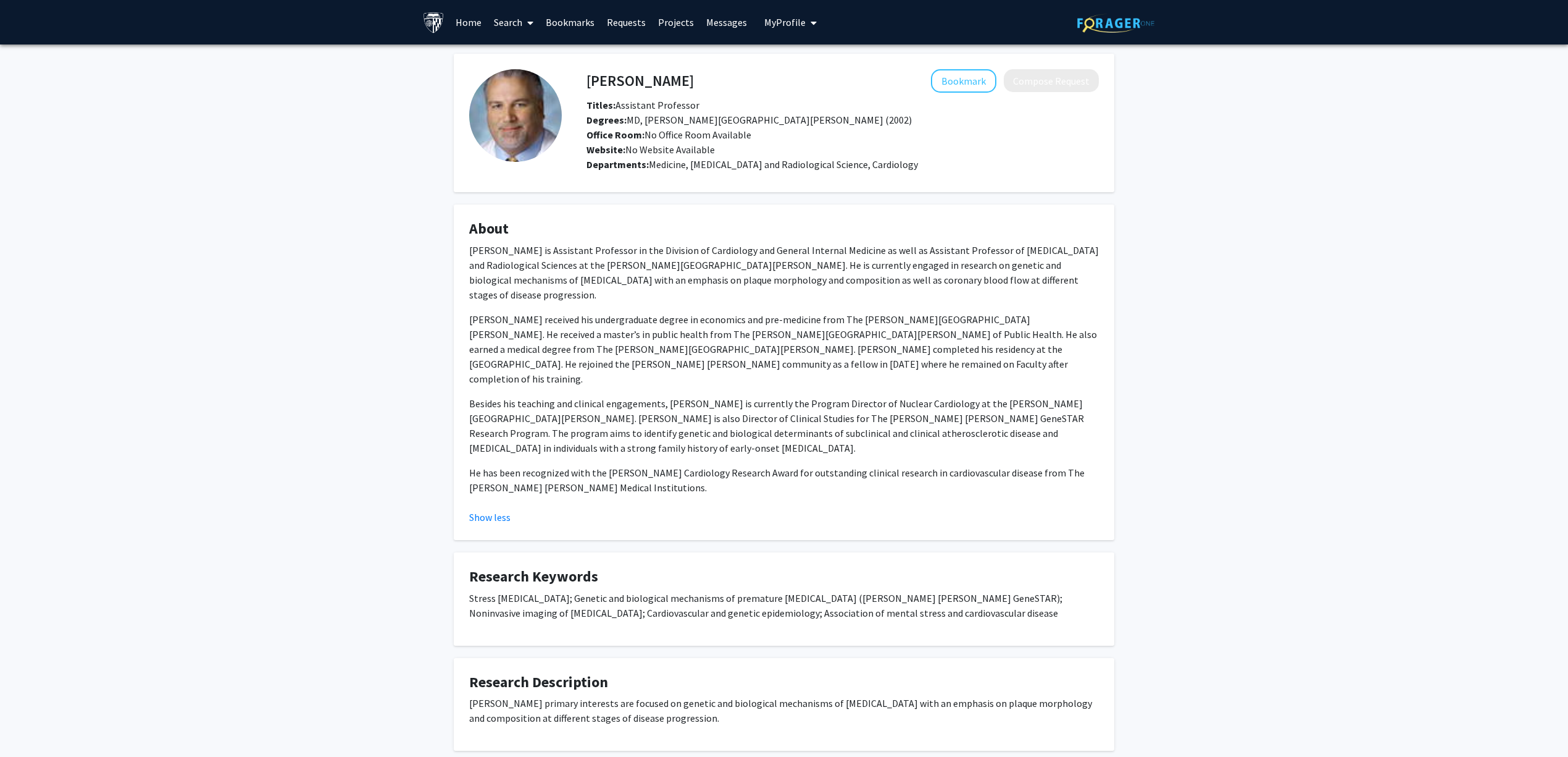
click at [808, 601] on fg-card "Research Keywords Stress myocardial perfusion imaging; Genetic and biological m…" at bounding box center [784, 599] width 660 height 93
drag, startPoint x: 765, startPoint y: 698, endPoint x: 632, endPoint y: 683, distance: 133.8
click at [632, 696] on div "Dr. Kral's primary interests are focused on genetic and biological mechanisms o…" at bounding box center [784, 715] width 630 height 40
click at [632, 696] on p "Dr. Kral's primary interests are focused on genetic and biological mechanisms o…" at bounding box center [784, 710] width 630 height 29
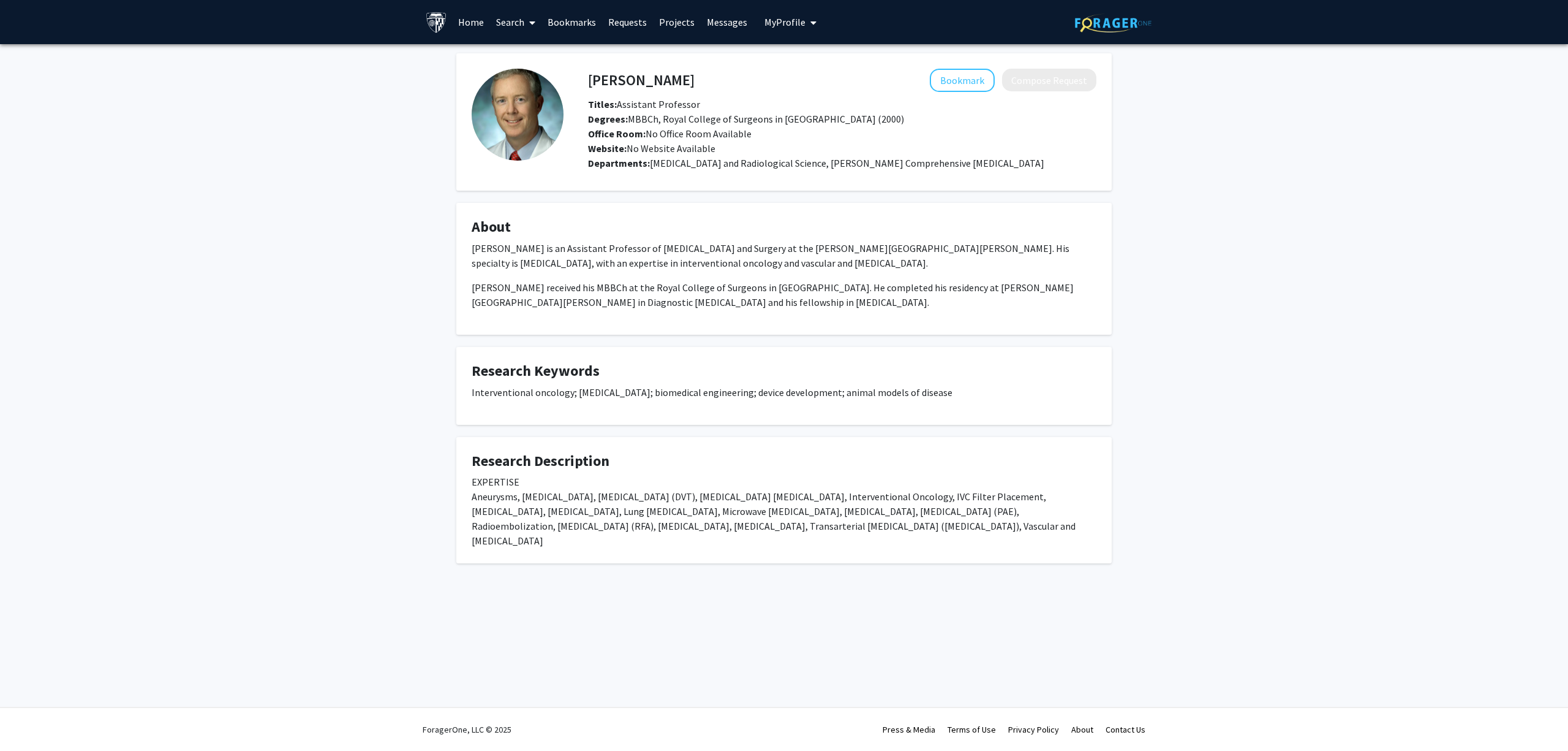
drag, startPoint x: 540, startPoint y: 509, endPoint x: 692, endPoint y: 505, distance: 152.1
click at [652, 503] on div "EXPERTISE Aneurysms, [MEDICAL_DATA], [MEDICAL_DATA] (DVT), [MEDICAL_DATA] [MEDI…" at bounding box center [784, 511] width 625 height 74
click at [692, 505] on div "EXPERTISE Aneurysms, [MEDICAL_DATA], [MEDICAL_DATA] (DVT), [MEDICAL_DATA] [MEDI…" at bounding box center [784, 511] width 625 height 74
click at [680, 386] on p "Interventional oncology; [MEDICAL_DATA]; biomedical engineering; device develop…" at bounding box center [784, 392] width 625 height 15
drag, startPoint x: 617, startPoint y: 386, endPoint x: 726, endPoint y: 386, distance: 109.0
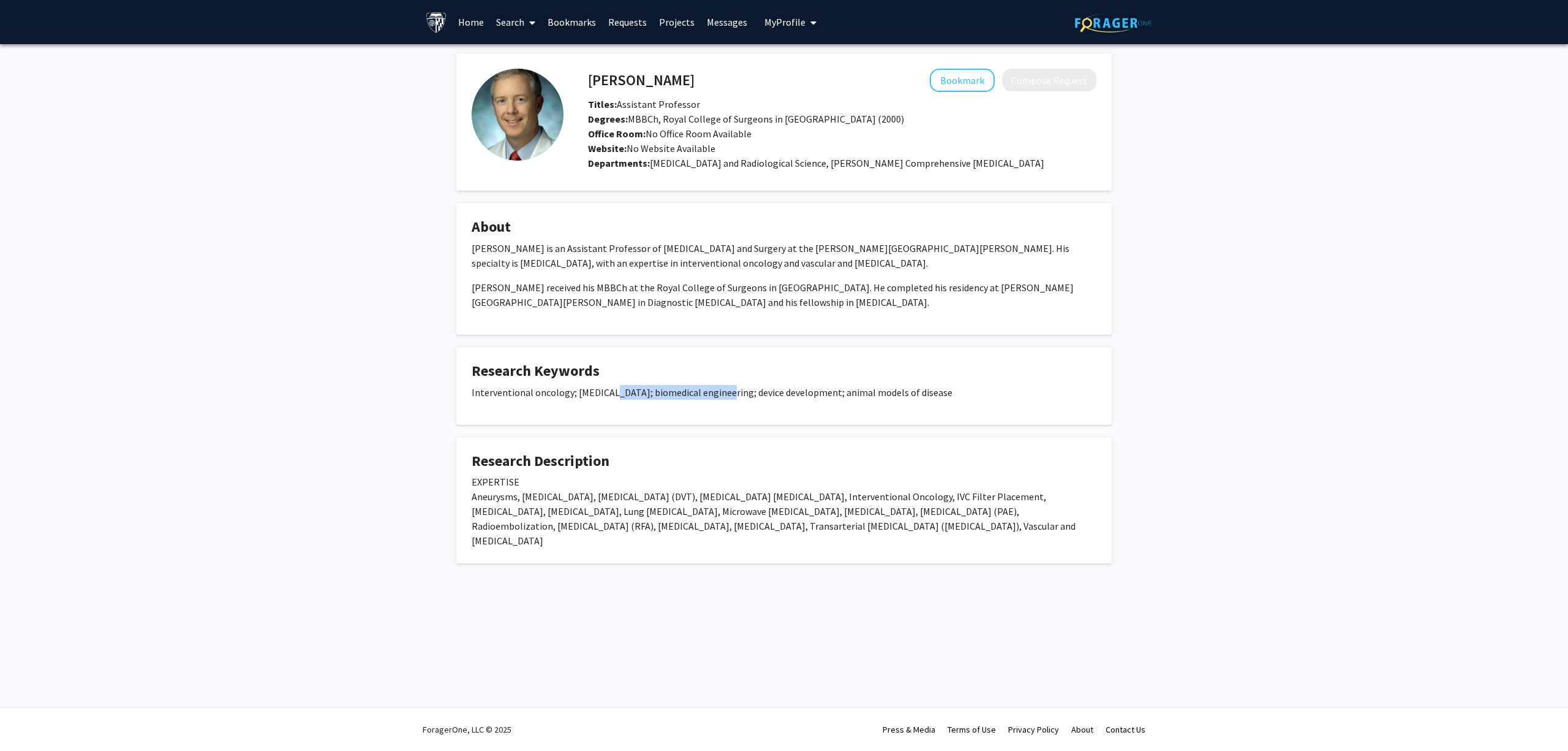
click at [726, 386] on p "Interventional oncology; [MEDICAL_DATA]; biomedical engineering; device develop…" at bounding box center [784, 392] width 625 height 15
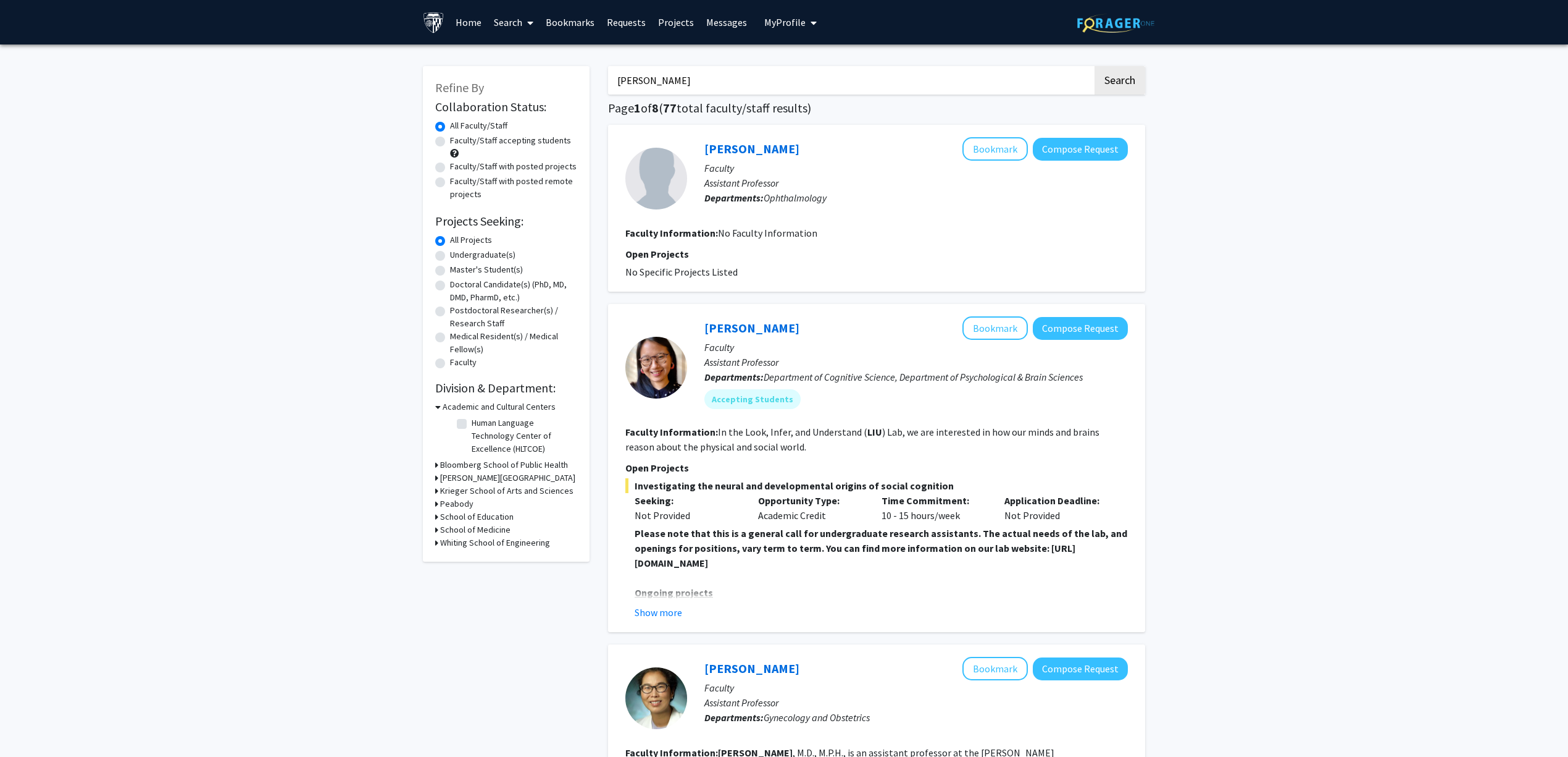
click at [658, 67] on input "[PERSON_NAME]" at bounding box center [850, 81] width 485 height 28
click at [658, 68] on input "[PERSON_NAME]" at bounding box center [850, 81] width 485 height 28
type input "imaging"
click at [1095, 66] on button "Search" at bounding box center [1119, 81] width 50 height 28
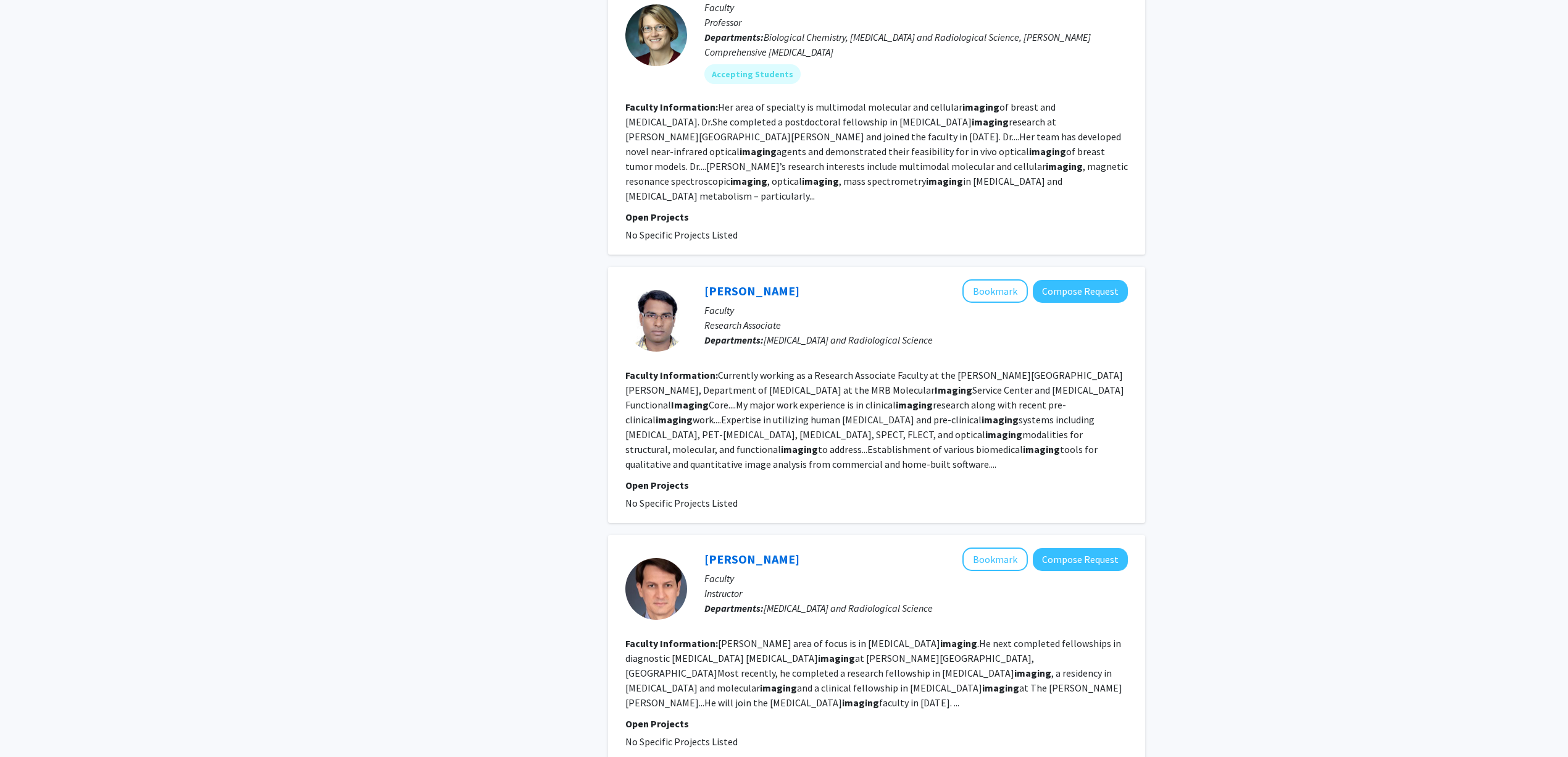
scroll to position [2059, 0]
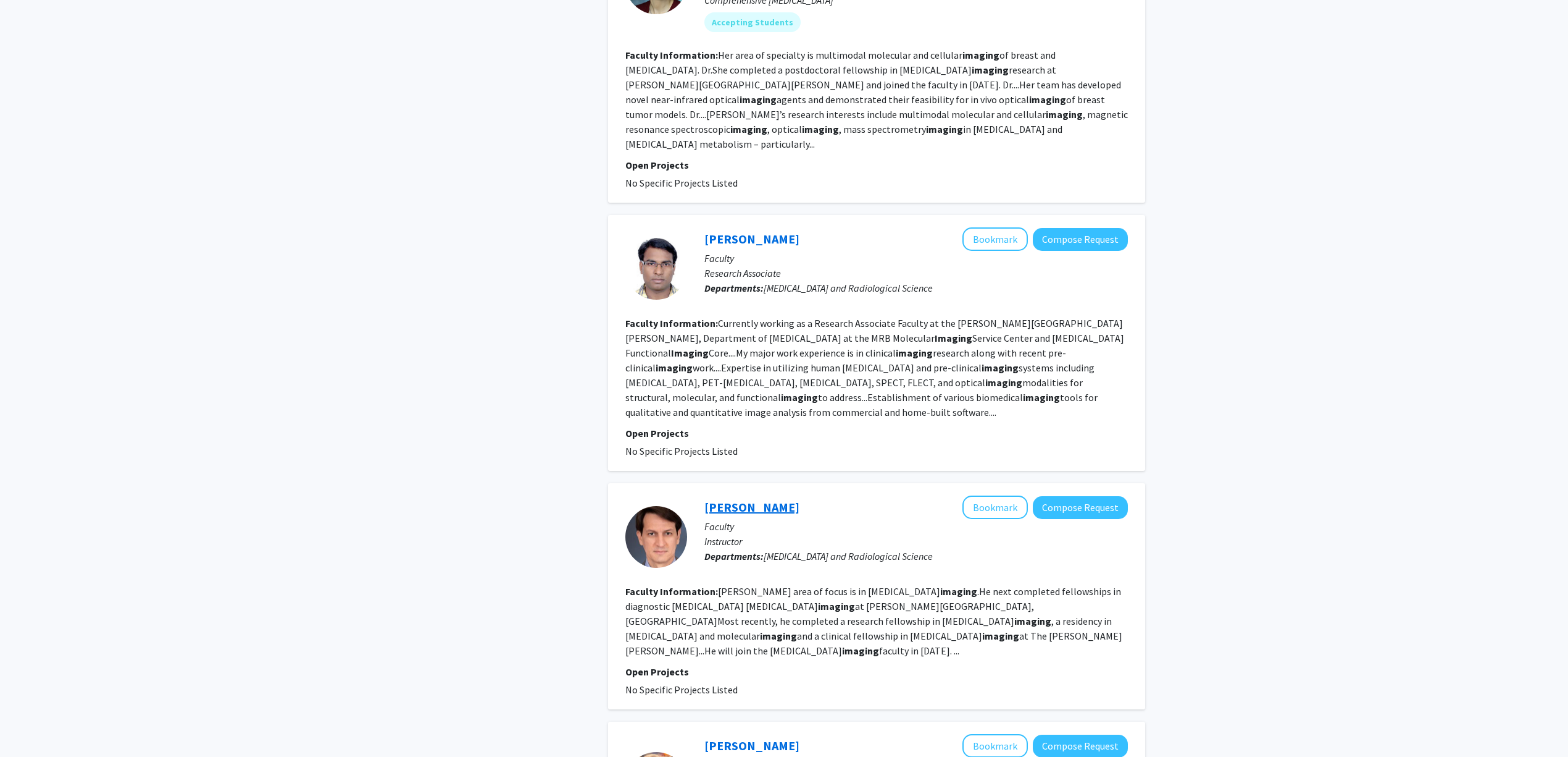
click at [754, 499] on link "Rodrigo Luna" at bounding box center [751, 506] width 95 height 15
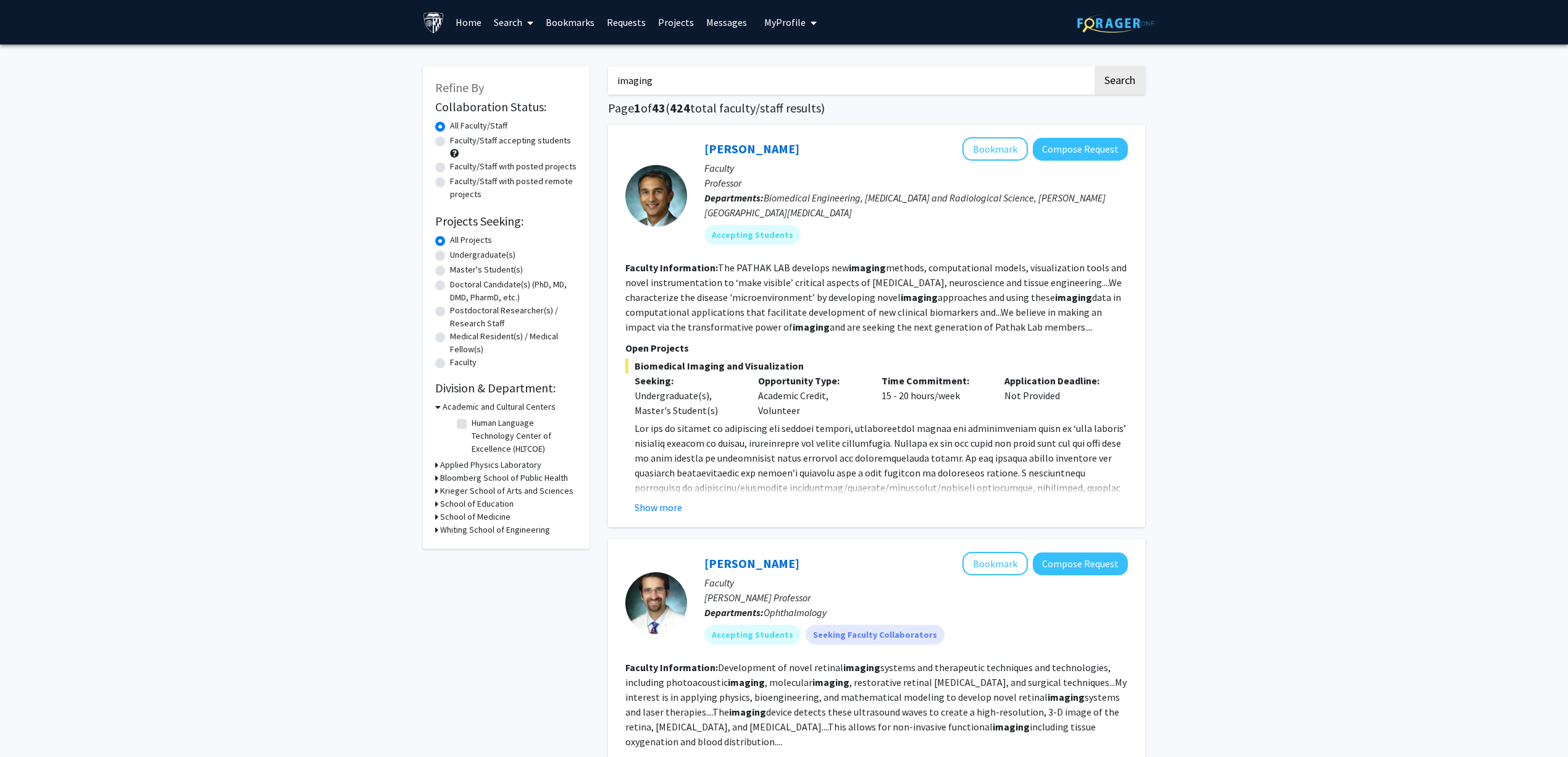
click at [772, 85] on input "imaging" at bounding box center [850, 81] width 485 height 28
click at [1095, 66] on button "Search" at bounding box center [1119, 81] width 50 height 28
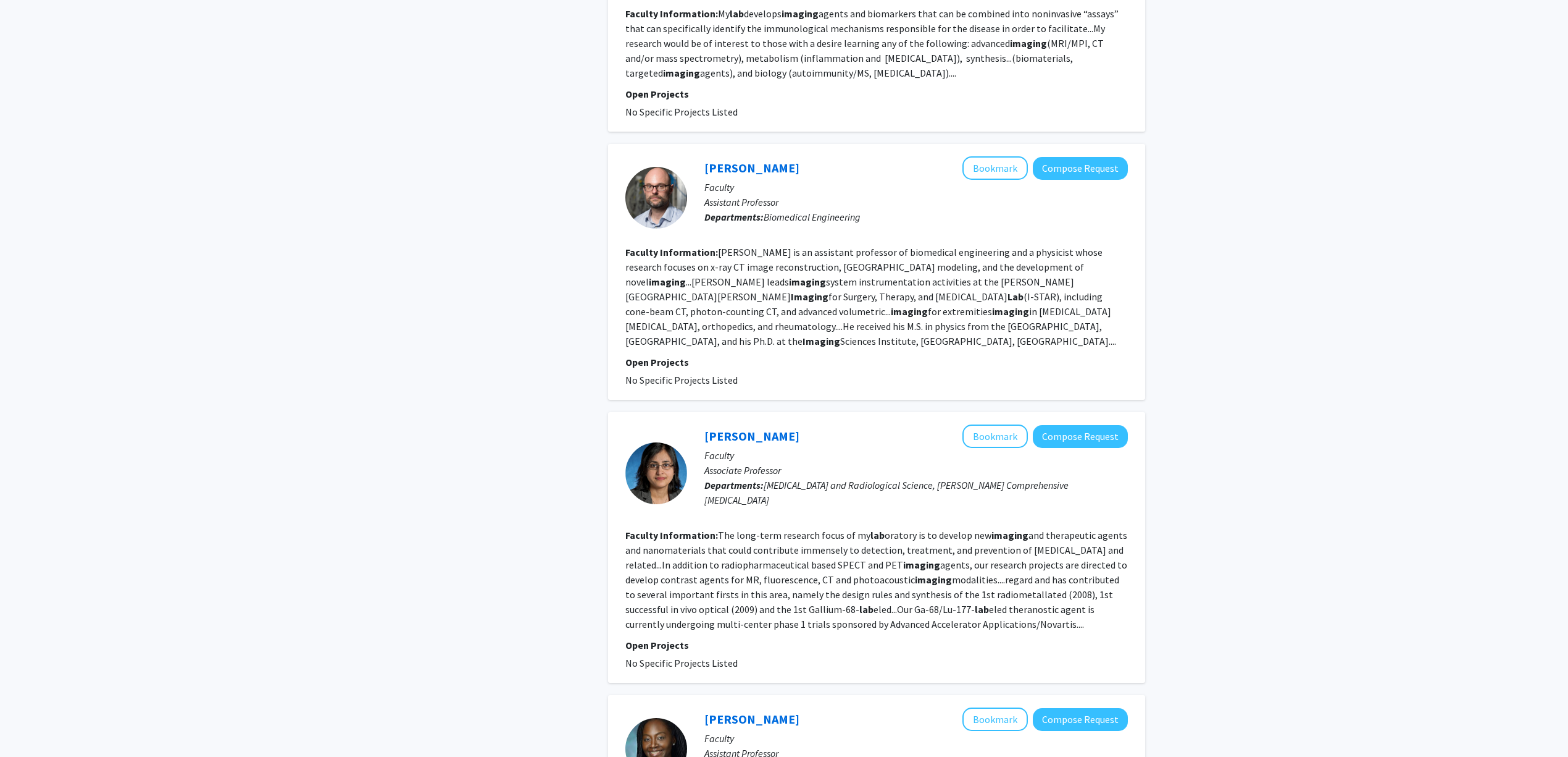
scroll to position [1564, 0]
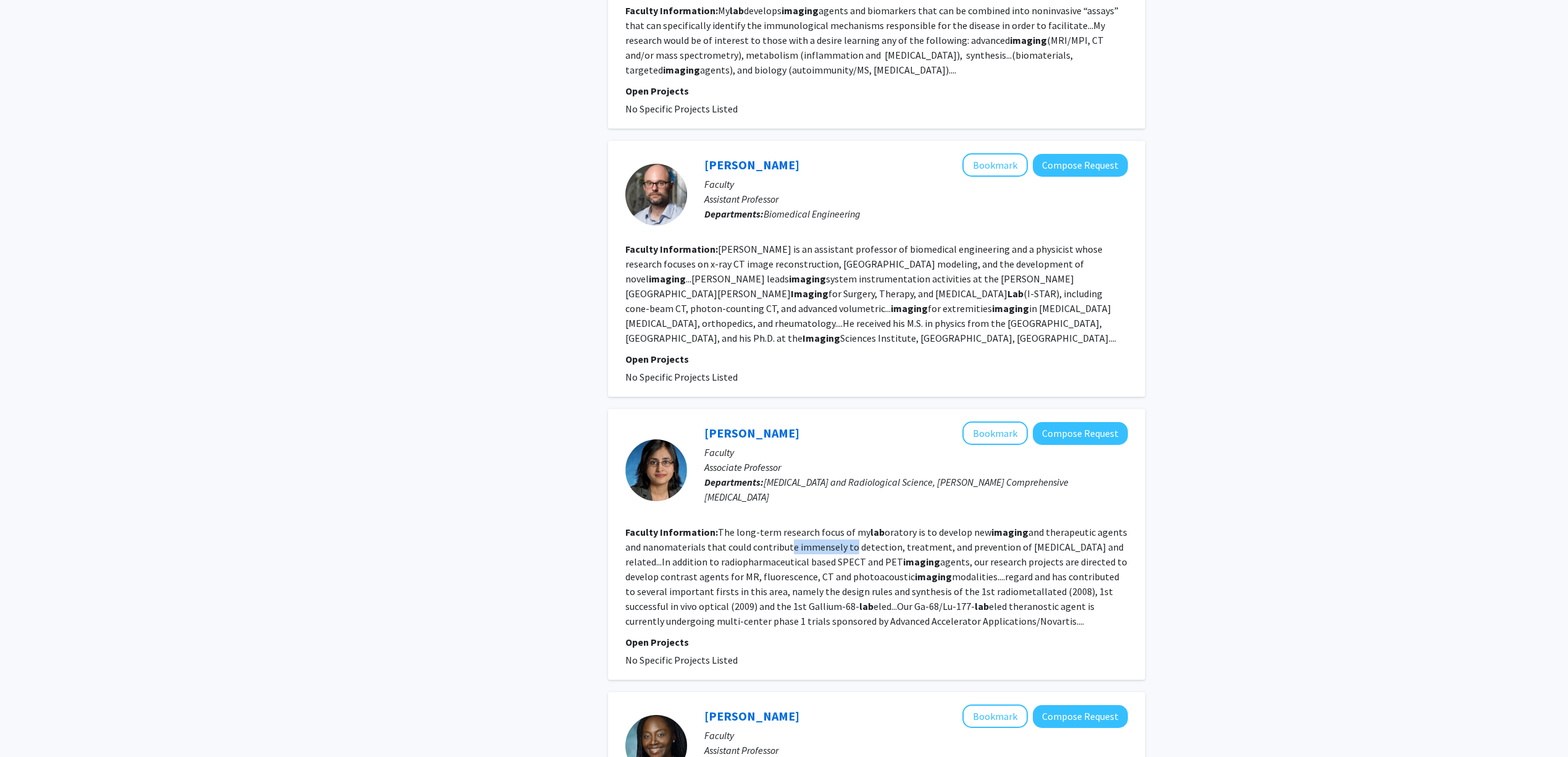
drag, startPoint x: 783, startPoint y: 483, endPoint x: 878, endPoint y: 485, distance: 95.0
click at [870, 526] on fg-read-more "The long-term research focus of my lab oratory is to develop new imaging and th…" at bounding box center [876, 576] width 502 height 101
click at [884, 526] on fg-read-more "The long-term research focus of my lab oratory is to develop new imaging and th…" at bounding box center [876, 576] width 502 height 101
drag, startPoint x: 796, startPoint y: 499, endPoint x: 865, endPoint y: 497, distance: 69.0
click at [863, 526] on fg-read-more "The long-term research focus of my lab oratory is to develop new imaging and th…" at bounding box center [876, 576] width 502 height 101
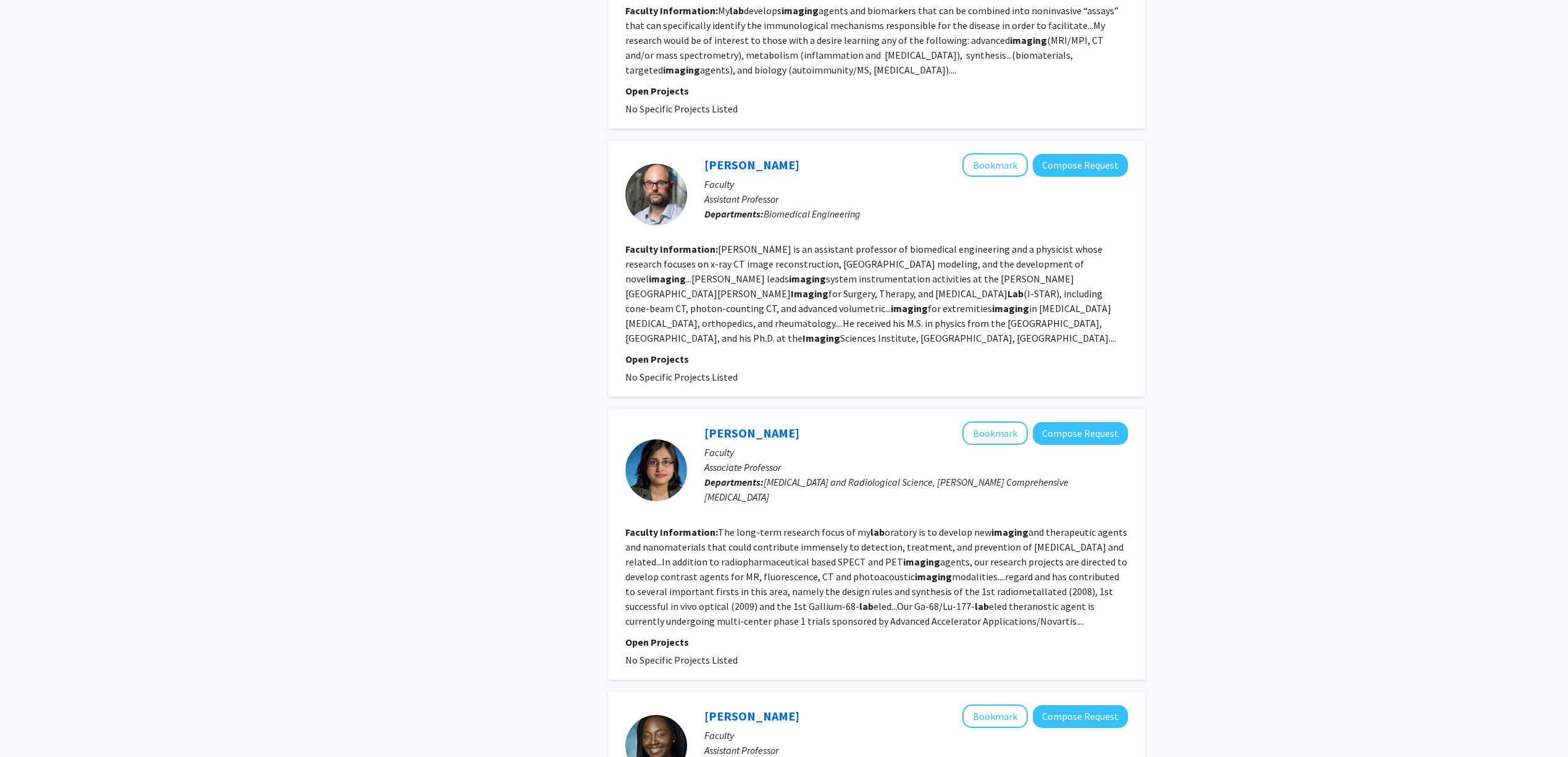
click at [903, 555] on b "imaging" at bounding box center [922, 561] width 37 height 12
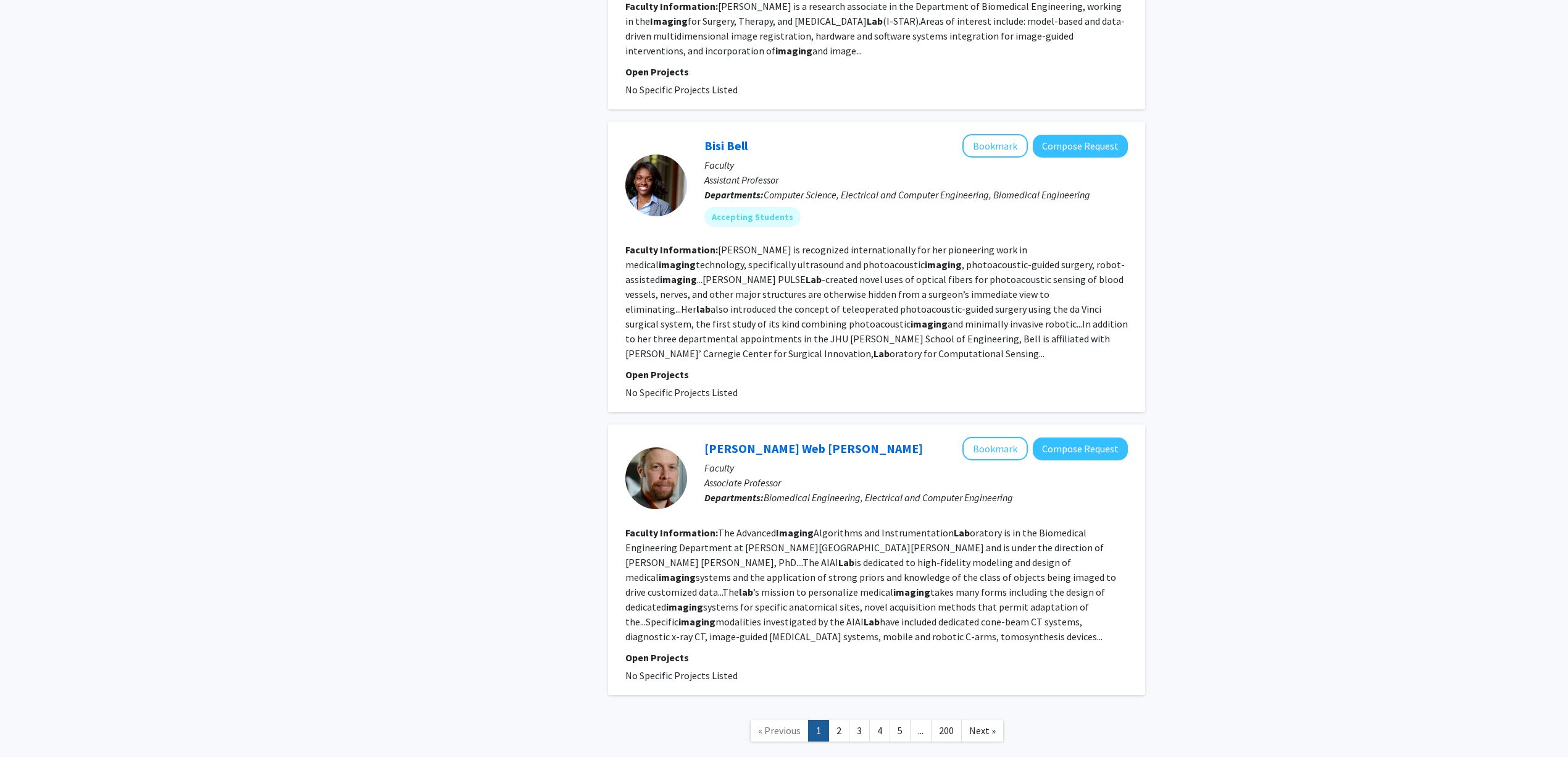
scroll to position [2591, 0]
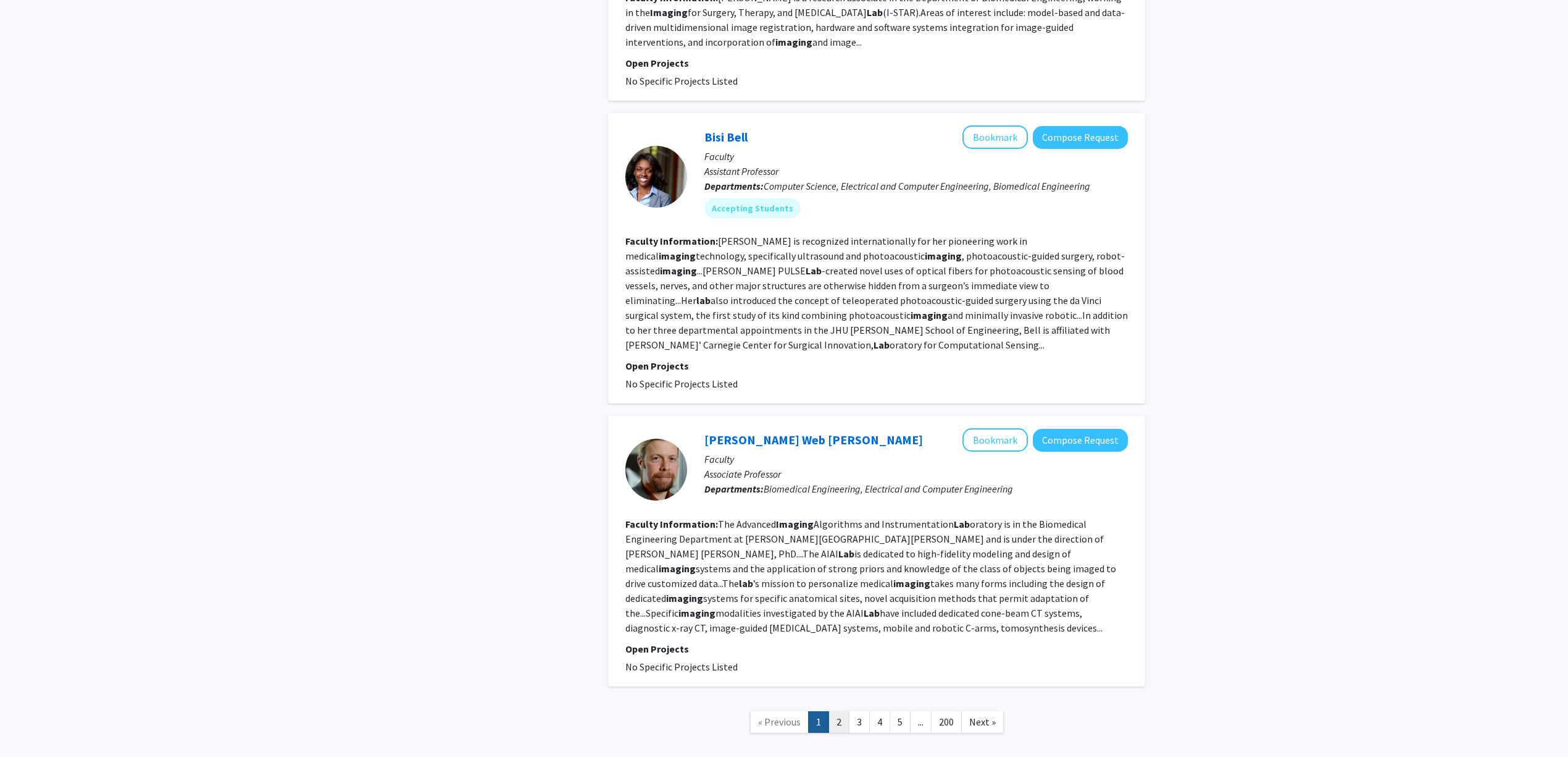
click at [841, 711] on link "2" at bounding box center [839, 722] width 21 height 21
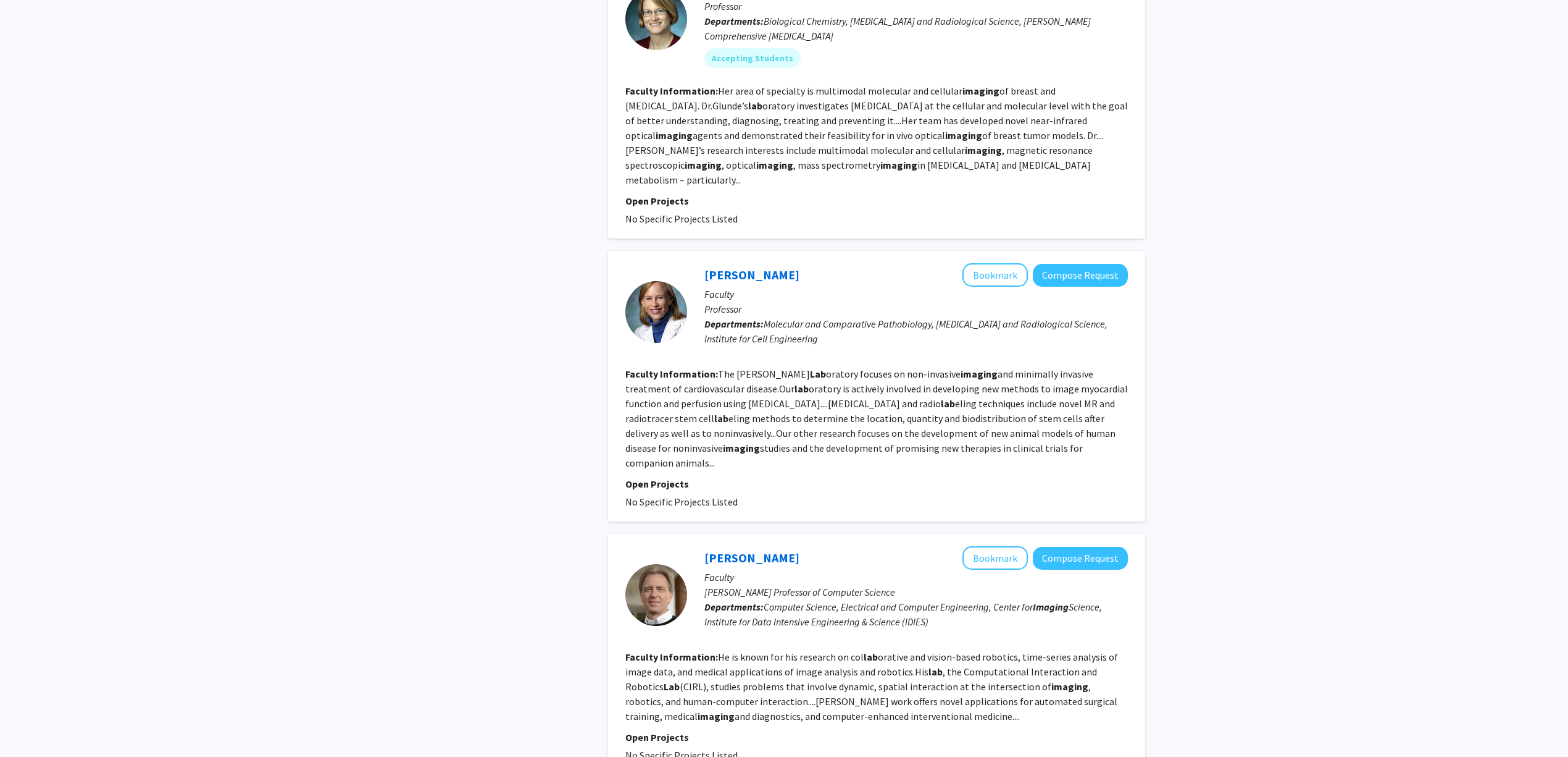
scroll to position [1070, 0]
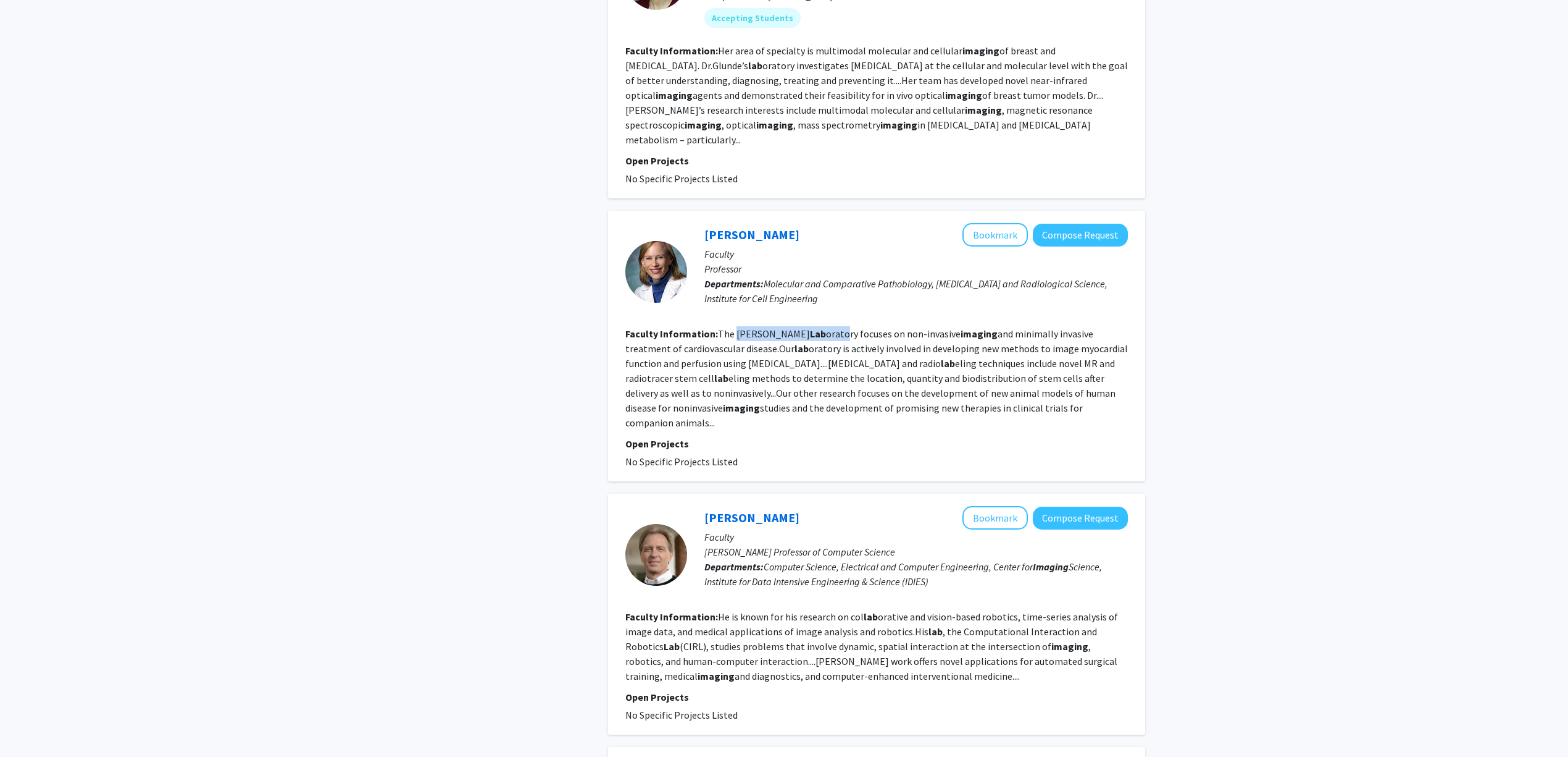
drag, startPoint x: 744, startPoint y: 293, endPoint x: 857, endPoint y: 299, distance: 113.2
click at [852, 326] on section "Faculty Information: The Dara Kraitchman Lab oratory focuses on non-invasive im…" at bounding box center [877, 377] width 503 height 104
click at [857, 328] on fg-read-more "The Dara Kraitchman Lab oratory focuses on non-invasive imaging and minimally i…" at bounding box center [877, 378] width 503 height 101
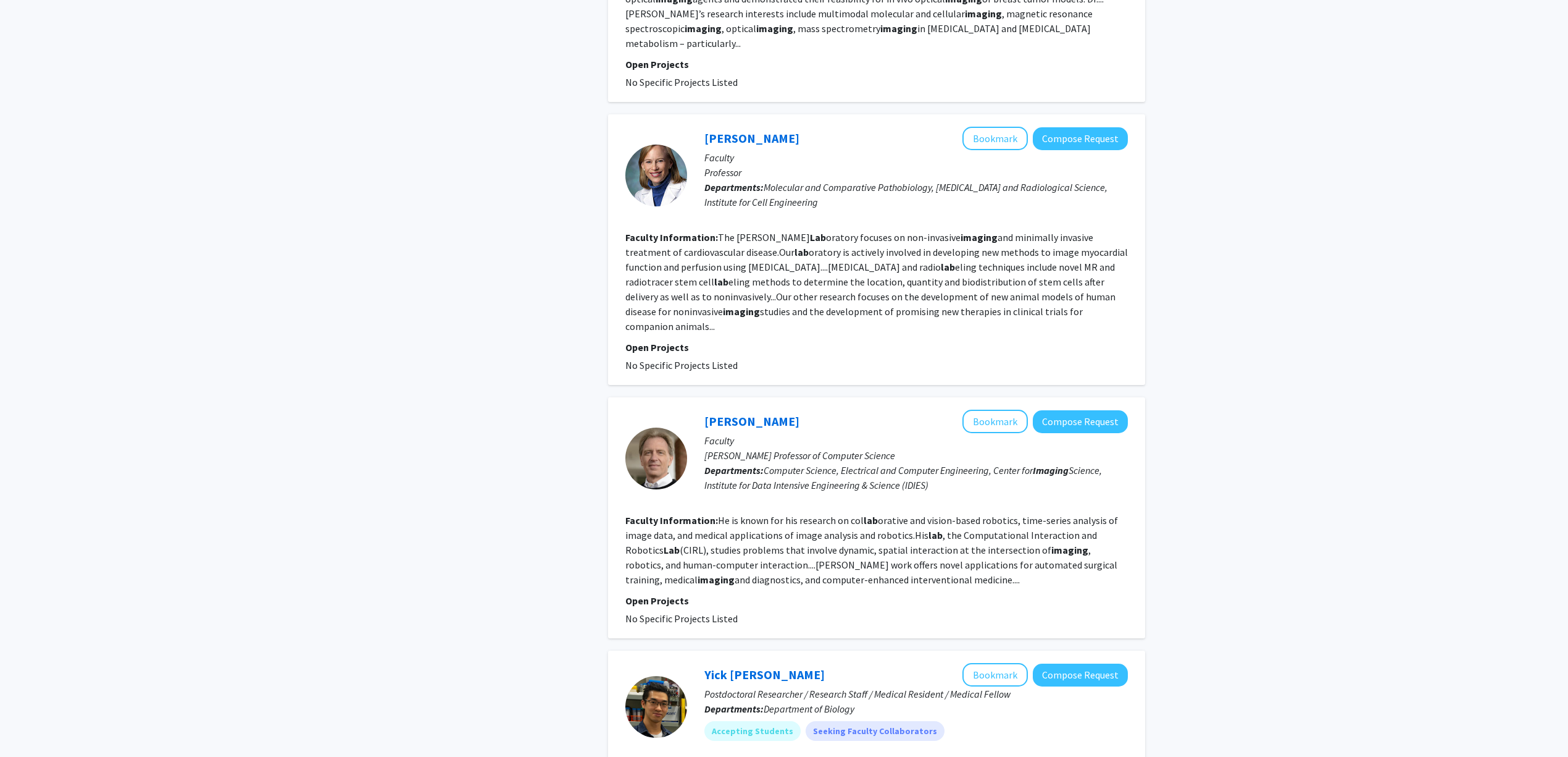
scroll to position [1400, 0]
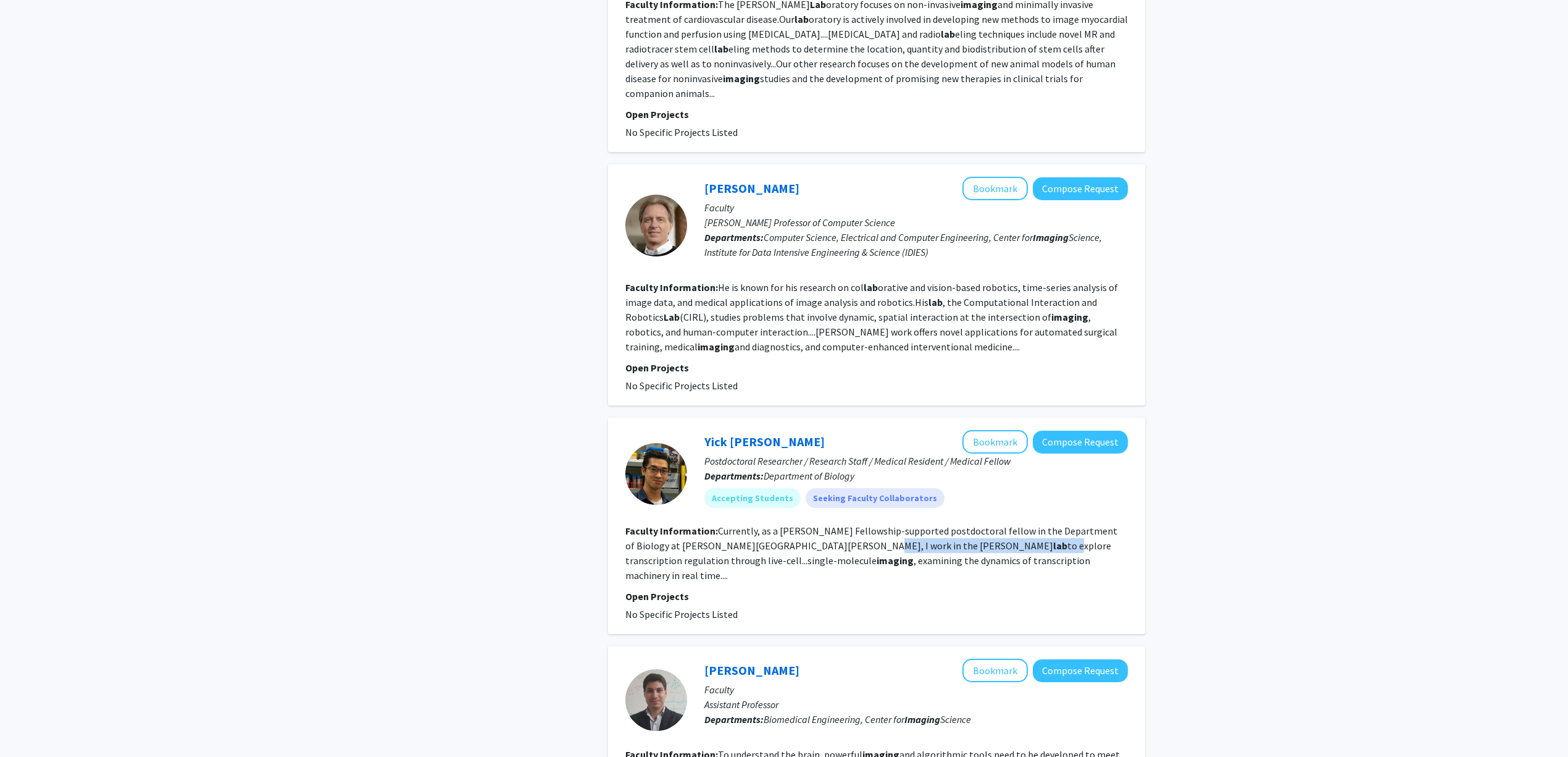
drag, startPoint x: 808, startPoint y: 497, endPoint x: 846, endPoint y: 495, distance: 38.1
click at [846, 524] on fg-read-more "Currently, as a Croucher Fellowship-supported postdoctoral fellow in the Depart…" at bounding box center [872, 552] width 492 height 57
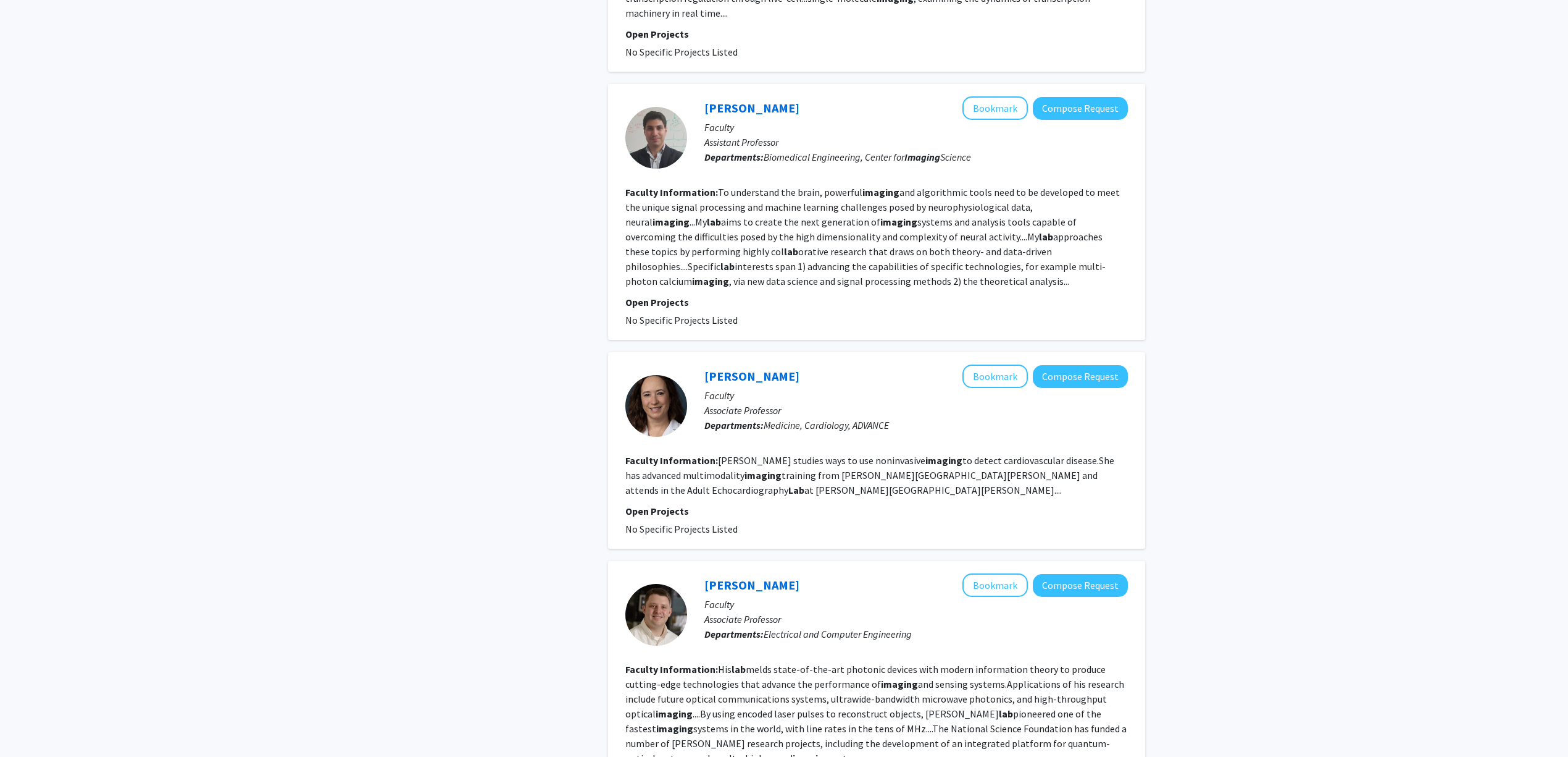
scroll to position [1976, 0]
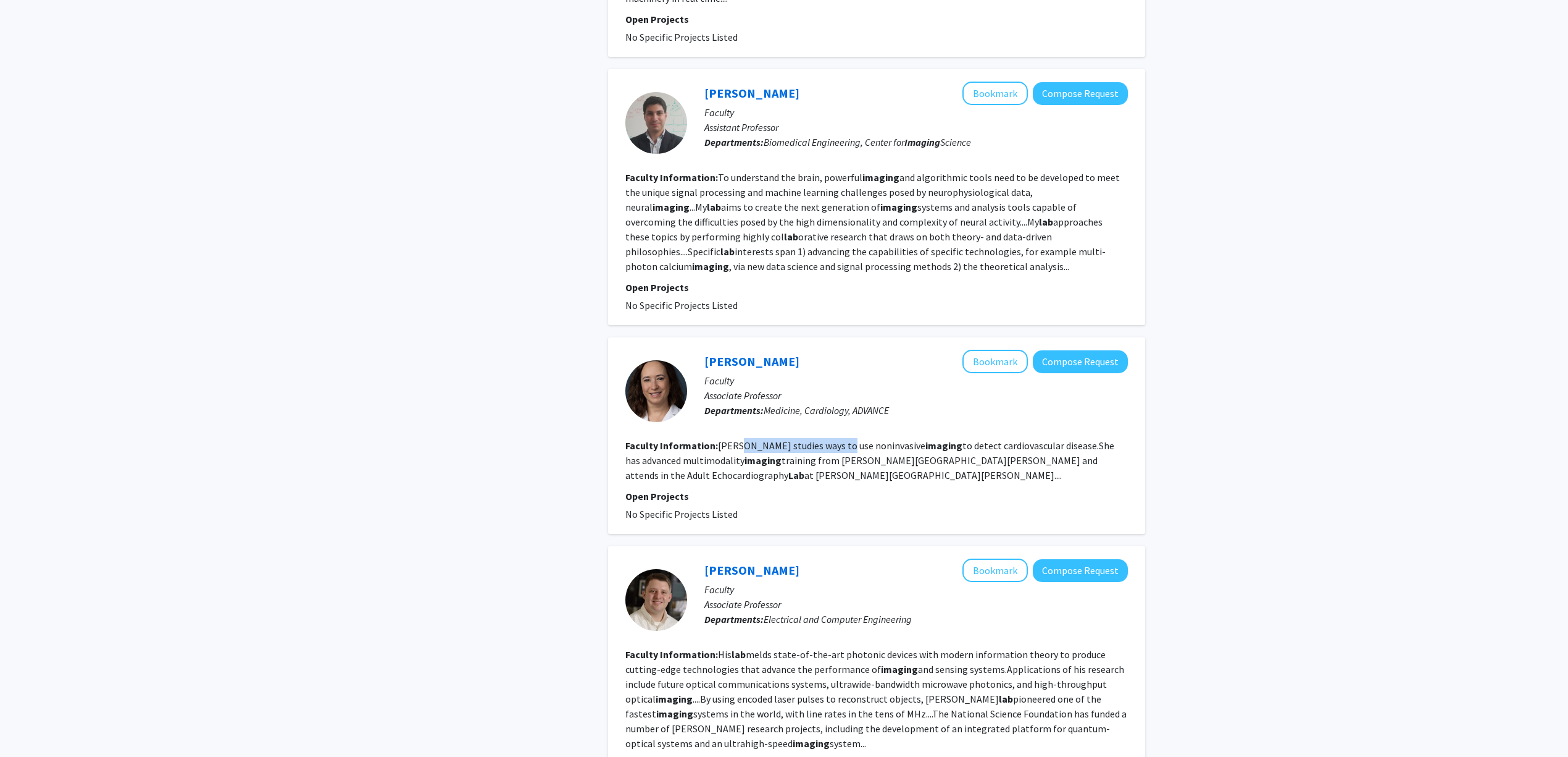
drag, startPoint x: 747, startPoint y: 379, endPoint x: 875, endPoint y: 381, distance: 128.0
click at [855, 439] on fg-read-more "Hays studies ways to use noninvasive imaging to detect cardiovascular disease.S…" at bounding box center [870, 460] width 489 height 42
click at [926, 439] on b "imaging" at bounding box center [944, 445] width 37 height 12
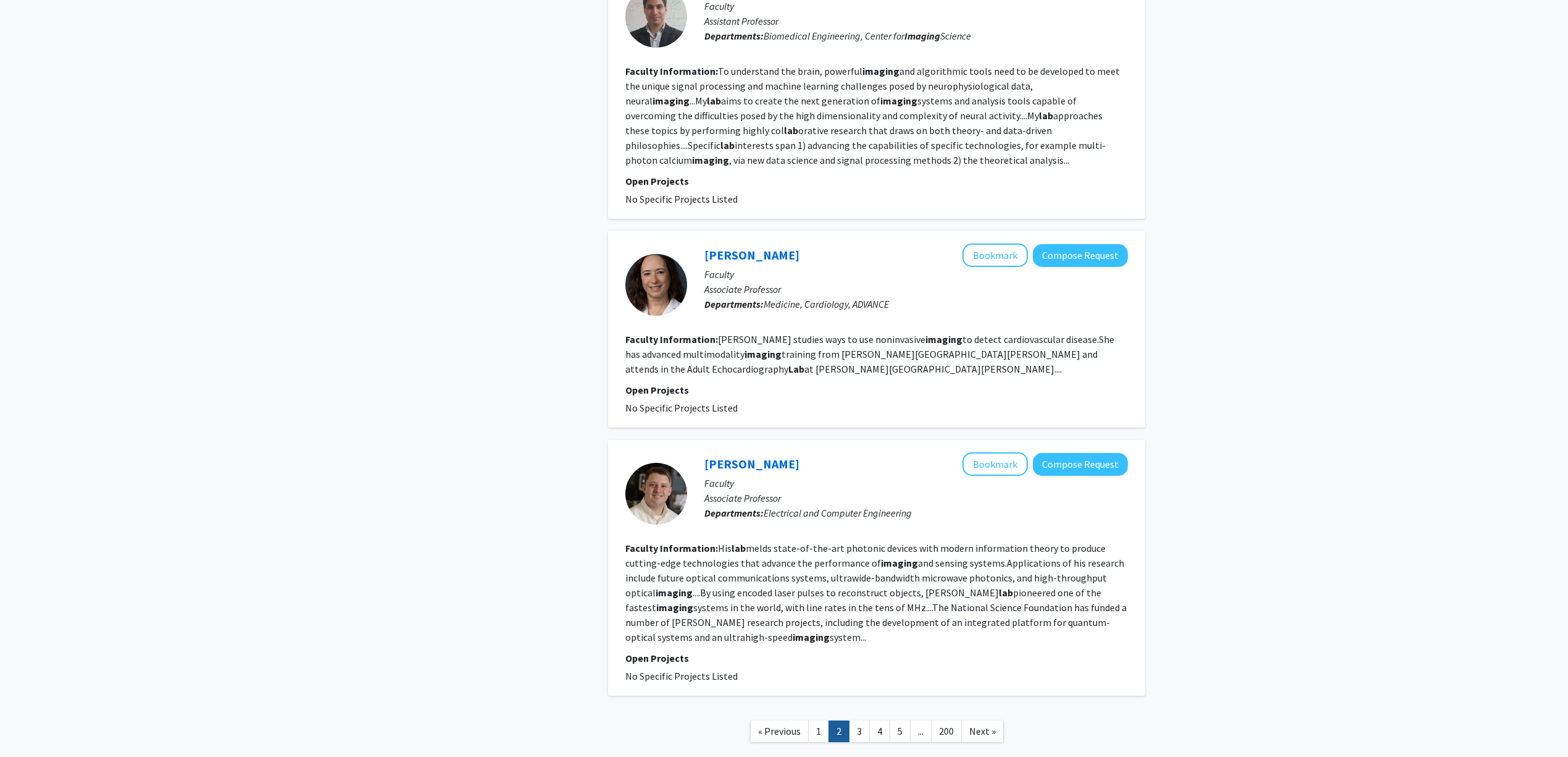
scroll to position [2092, 0]
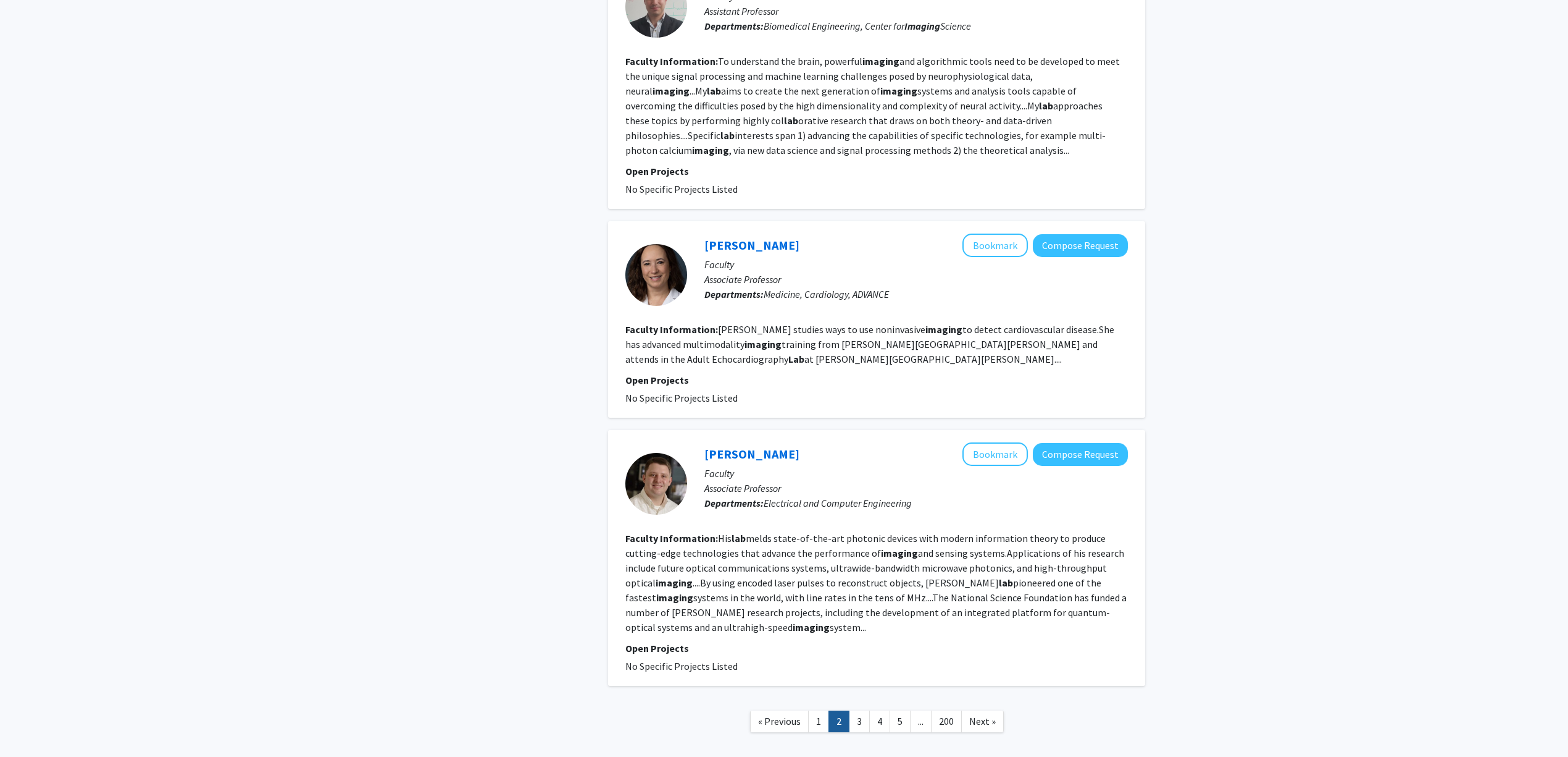
click at [865, 710] on link "3" at bounding box center [859, 721] width 21 height 21
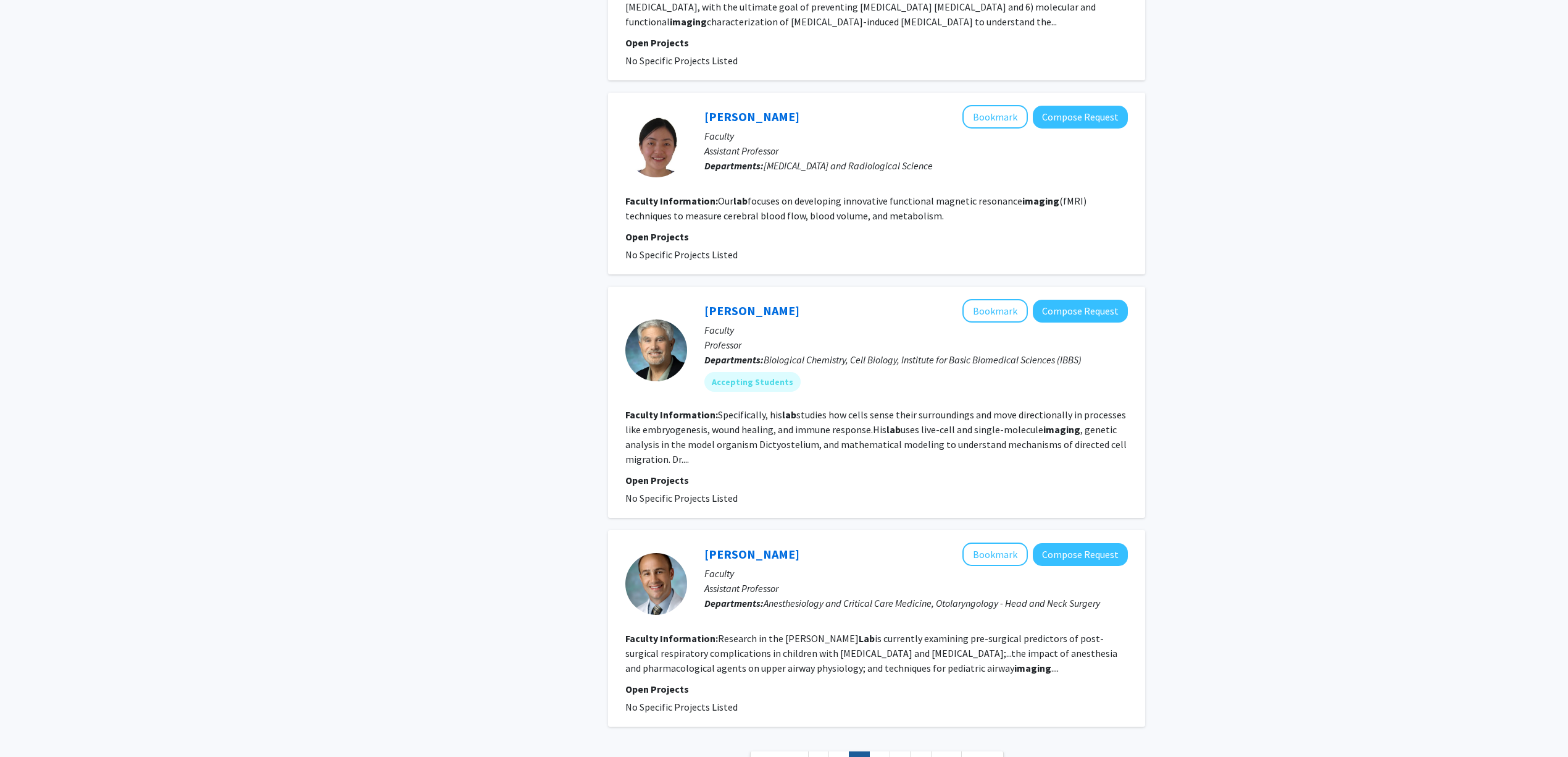
scroll to position [2686, 0]
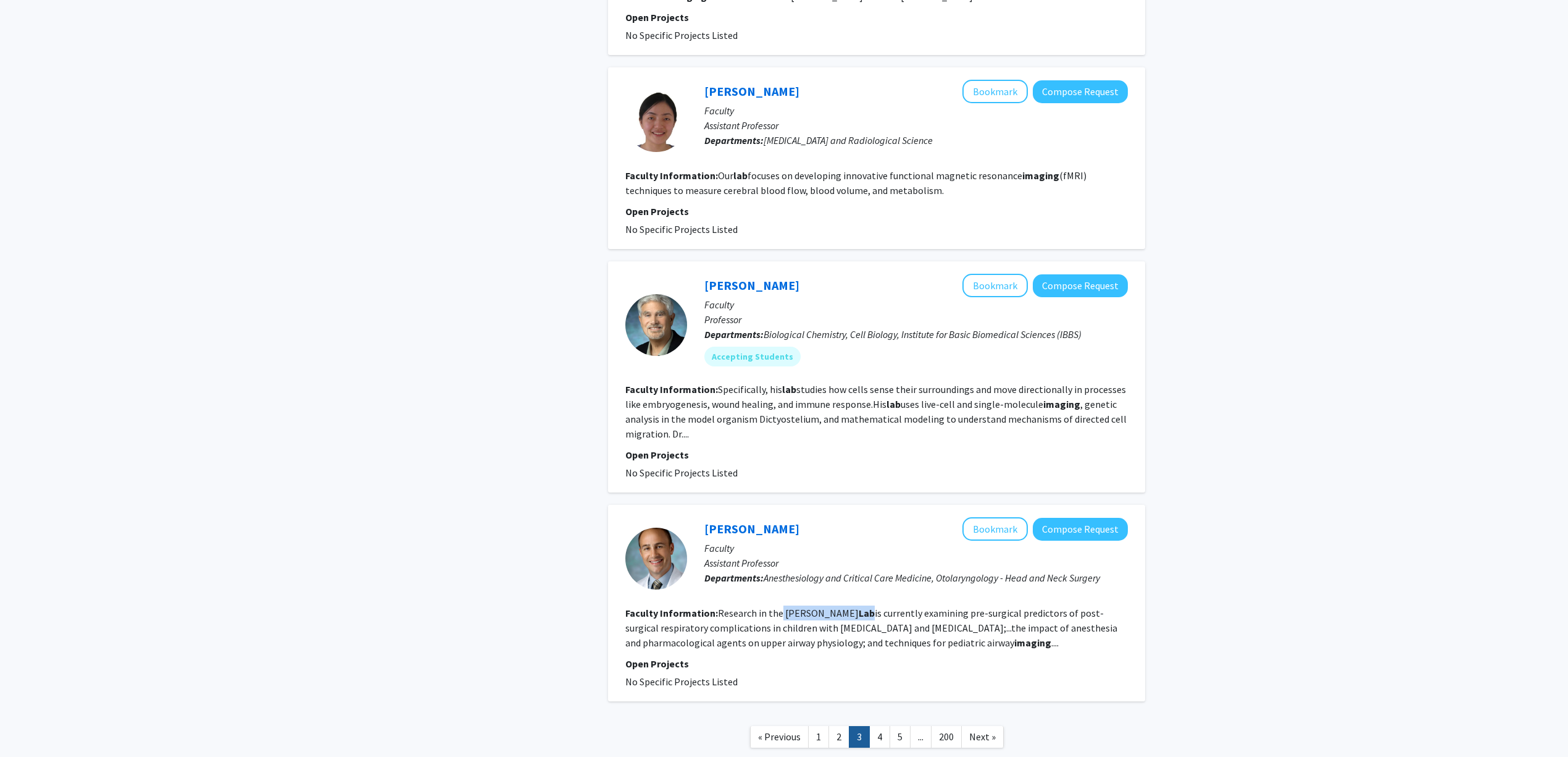
drag, startPoint x: 780, startPoint y: 529, endPoint x: 865, endPoint y: 527, distance: 85.0
click at [865, 606] on fg-read-more "Research in the Nicholas Dalesio Lab is currently examining pre-surgical predic…" at bounding box center [872, 627] width 492 height 42
copy fg-read-more "Nicholas Dalesio Lab"
click at [874, 726] on link "4" at bounding box center [880, 737] width 21 height 21
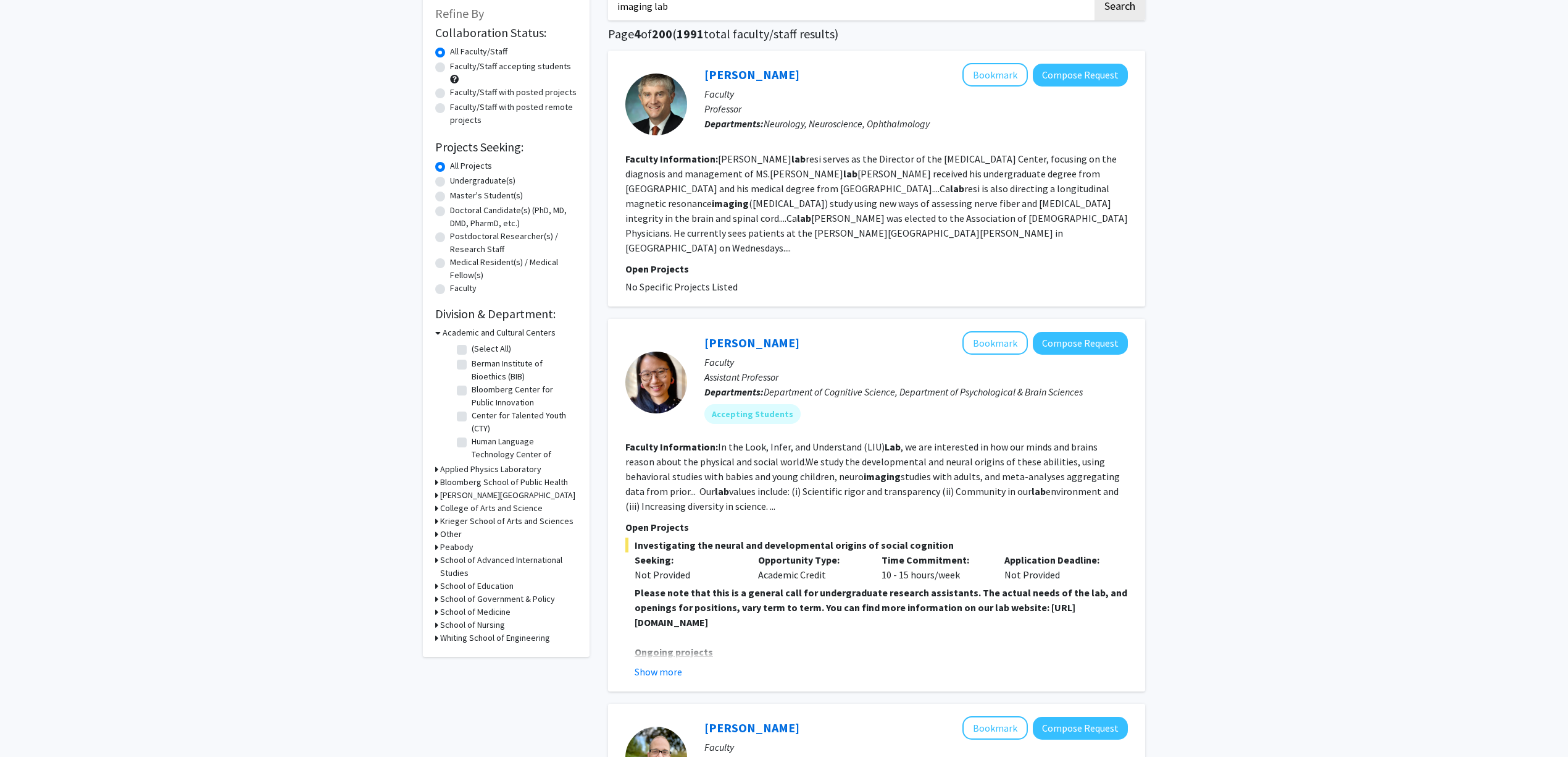
scroll to position [247, 0]
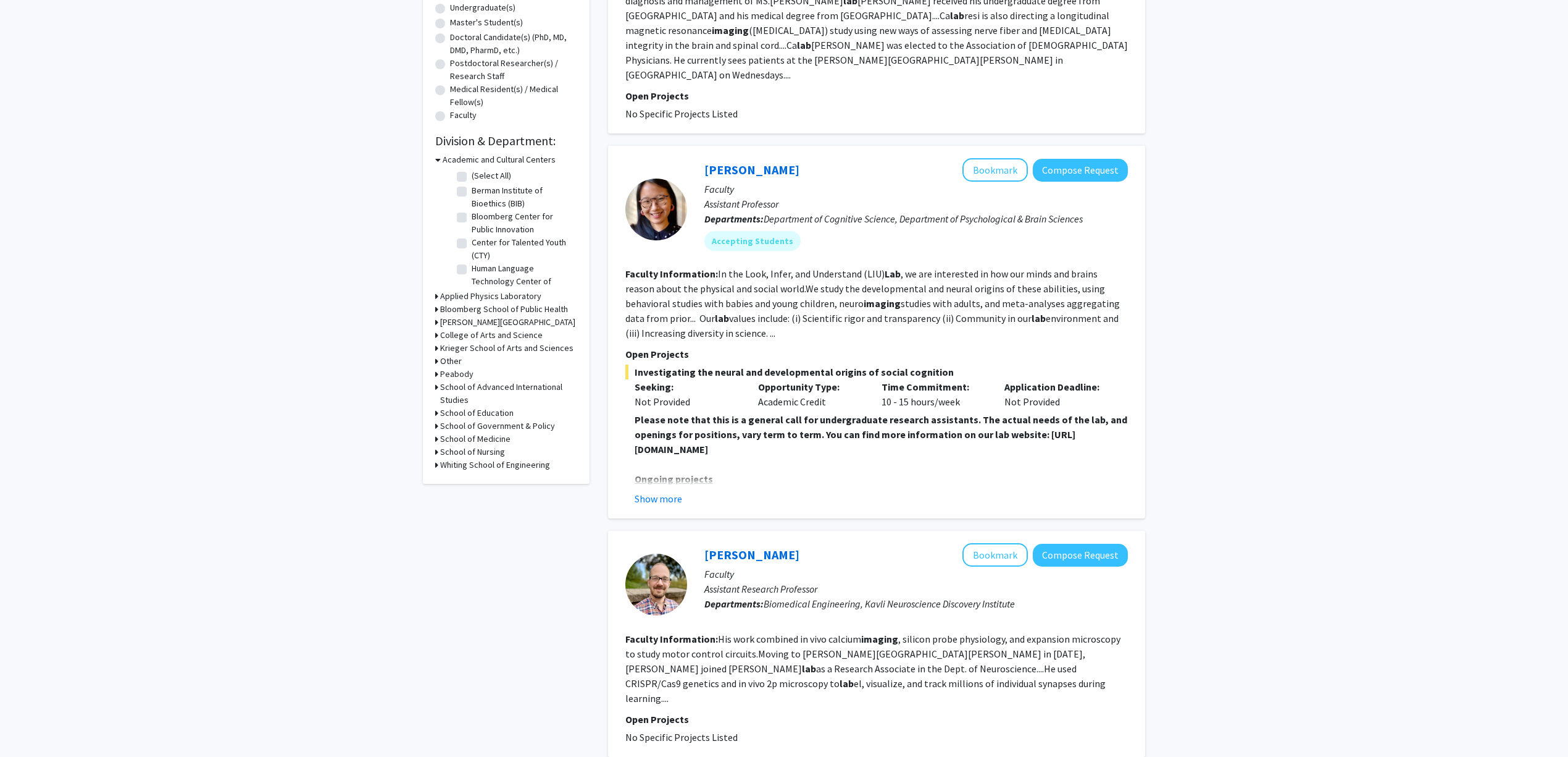
click at [673, 456] on fg-read-more "Please note that this is a general call for undergraduate research assistants. …" at bounding box center [877, 459] width 503 height 94
click at [665, 491] on button "Show more" at bounding box center [658, 498] width 48 height 15
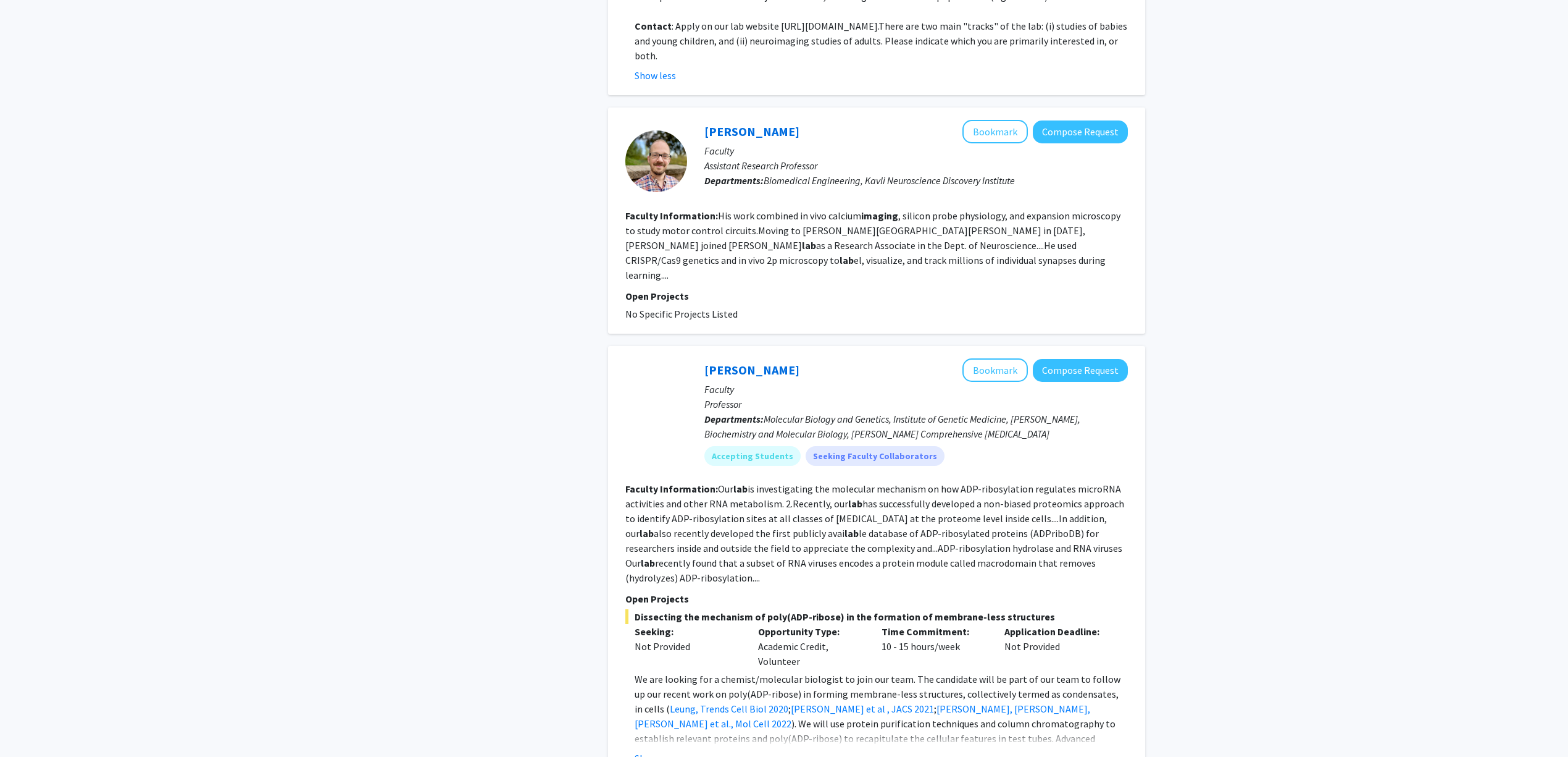
scroll to position [1070, 0]
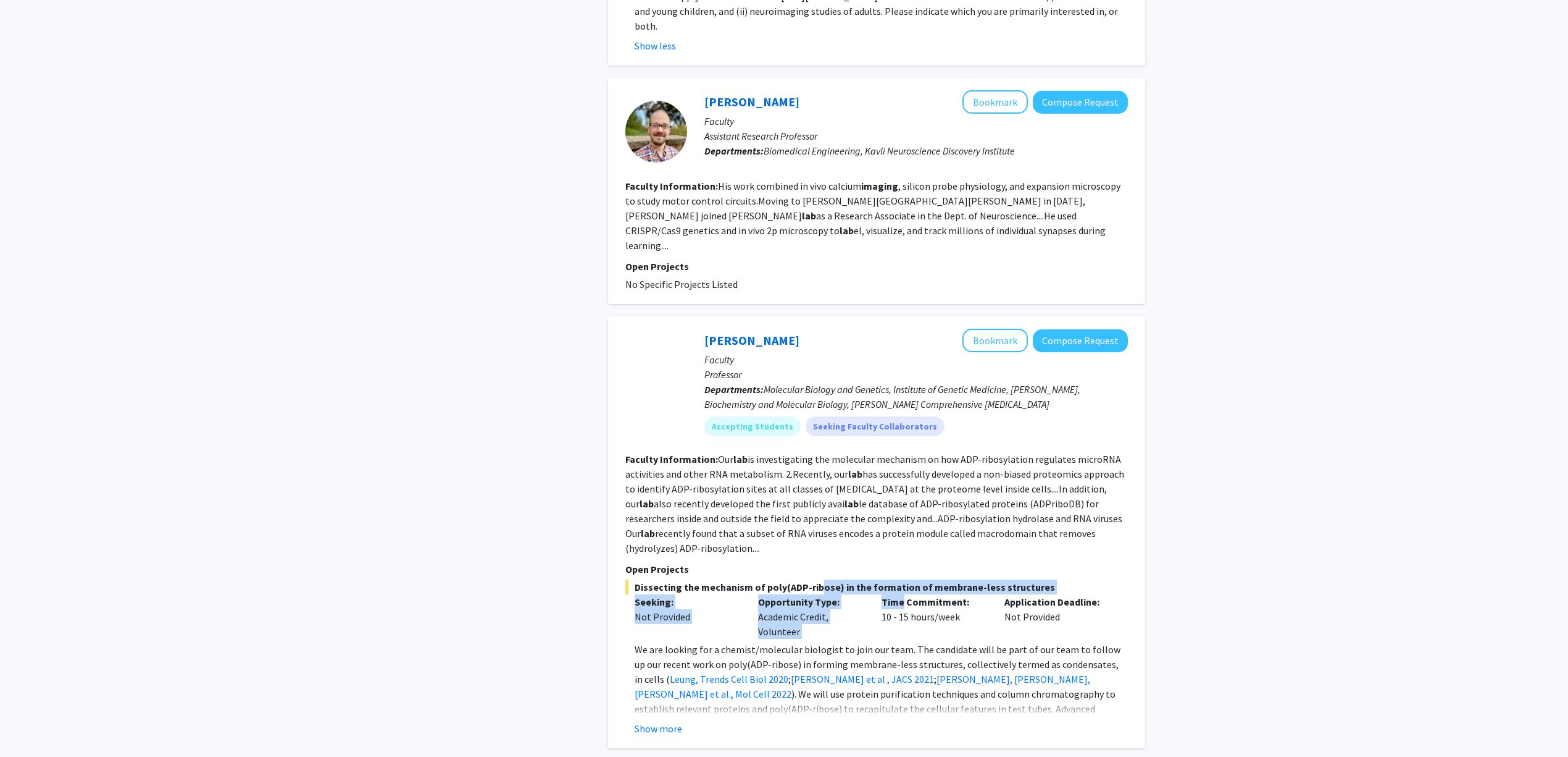
drag, startPoint x: 819, startPoint y: 539, endPoint x: 917, endPoint y: 554, distance: 99.1
click at [917, 579] on div "Dissecting the mechanism of poly(ADP-ribose) in the formation of membrane-less …" at bounding box center [877, 657] width 503 height 156
click at [917, 594] on p "Time Commitment:" at bounding box center [934, 601] width 105 height 15
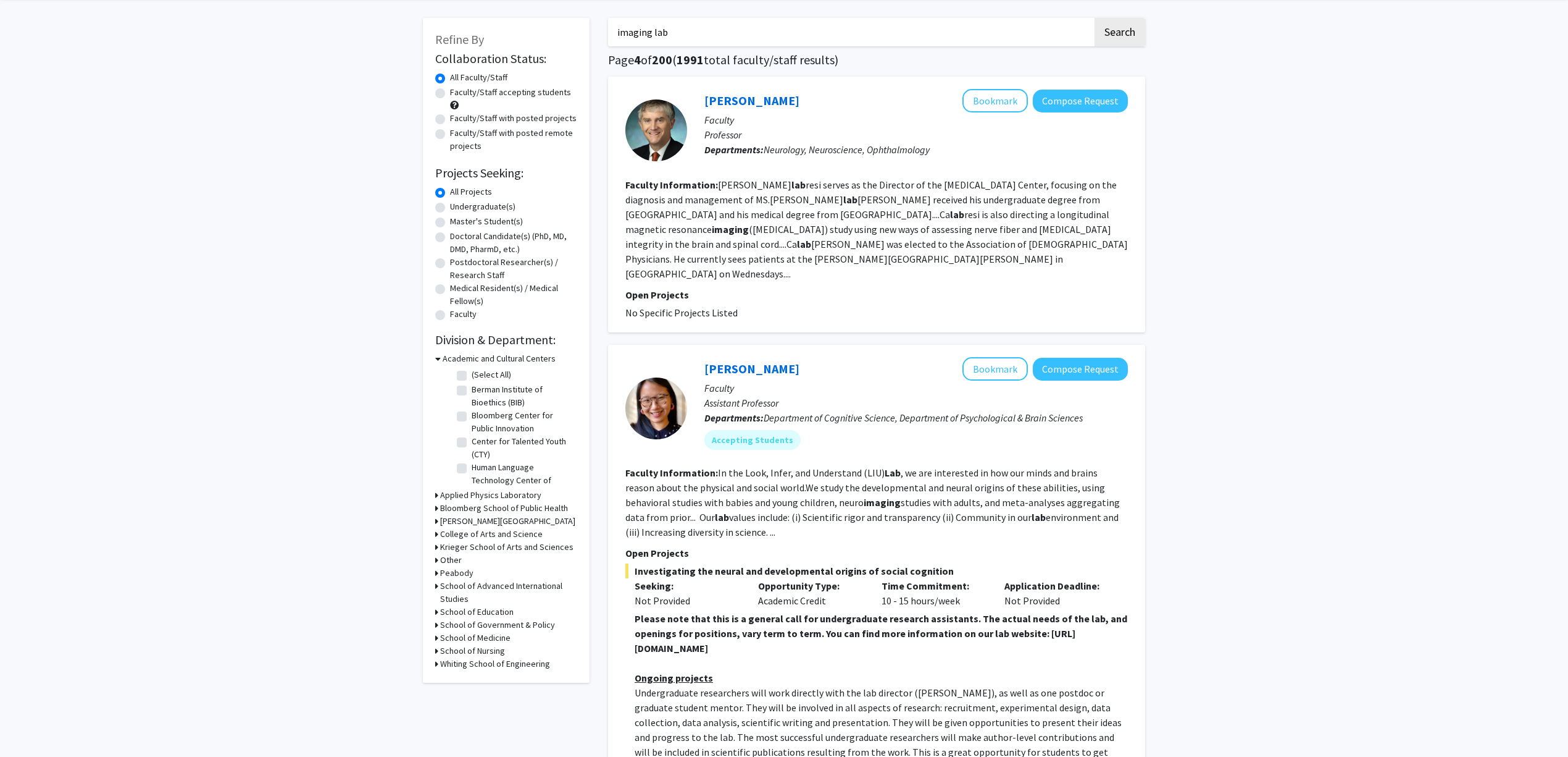
scroll to position [0, 0]
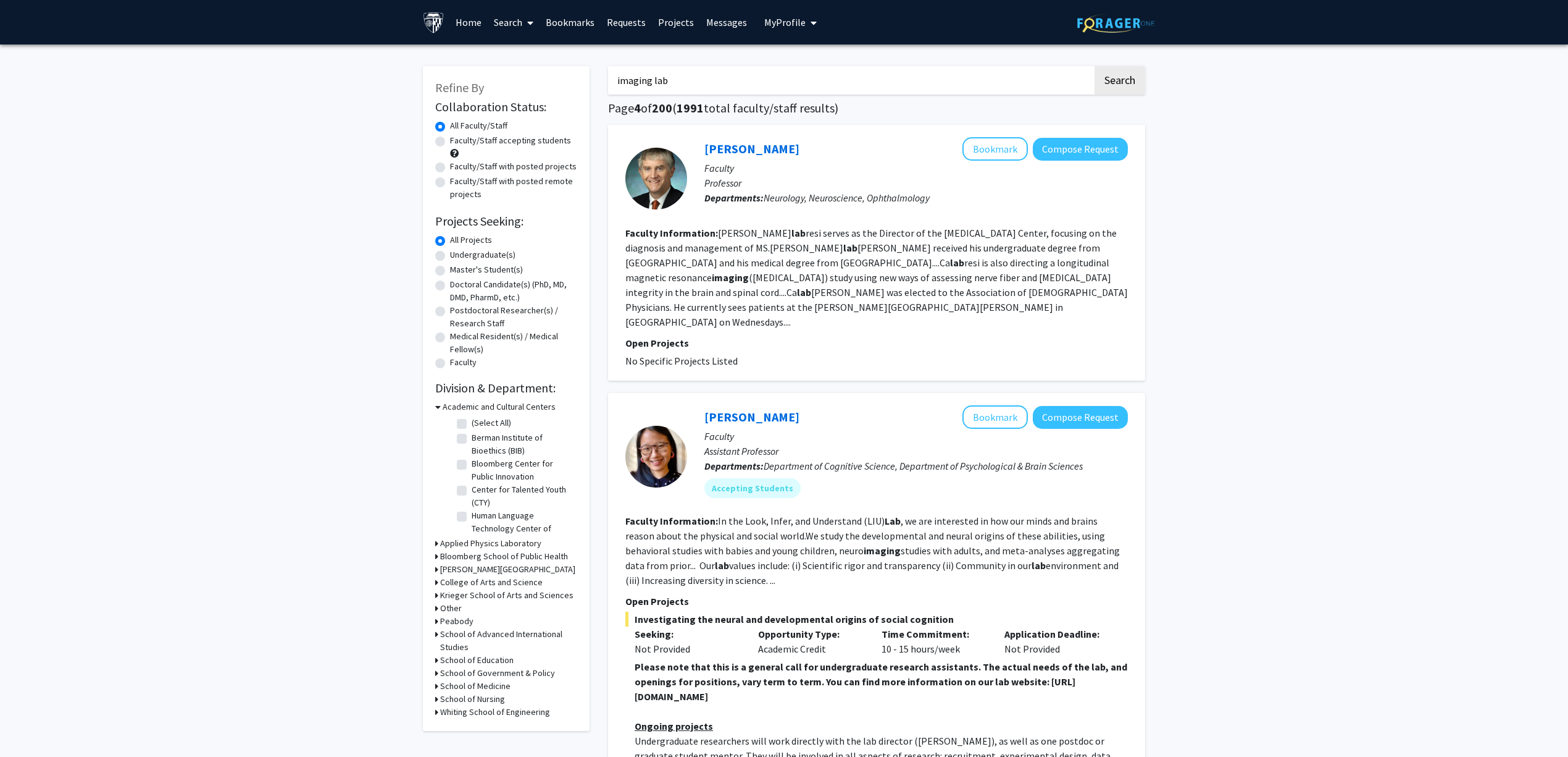
click at [688, 85] on input "imaging lab" at bounding box center [850, 81] width 485 height 28
type input "imaging lab economics"
click at [1095, 66] on button "Search" at bounding box center [1119, 81] width 50 height 28
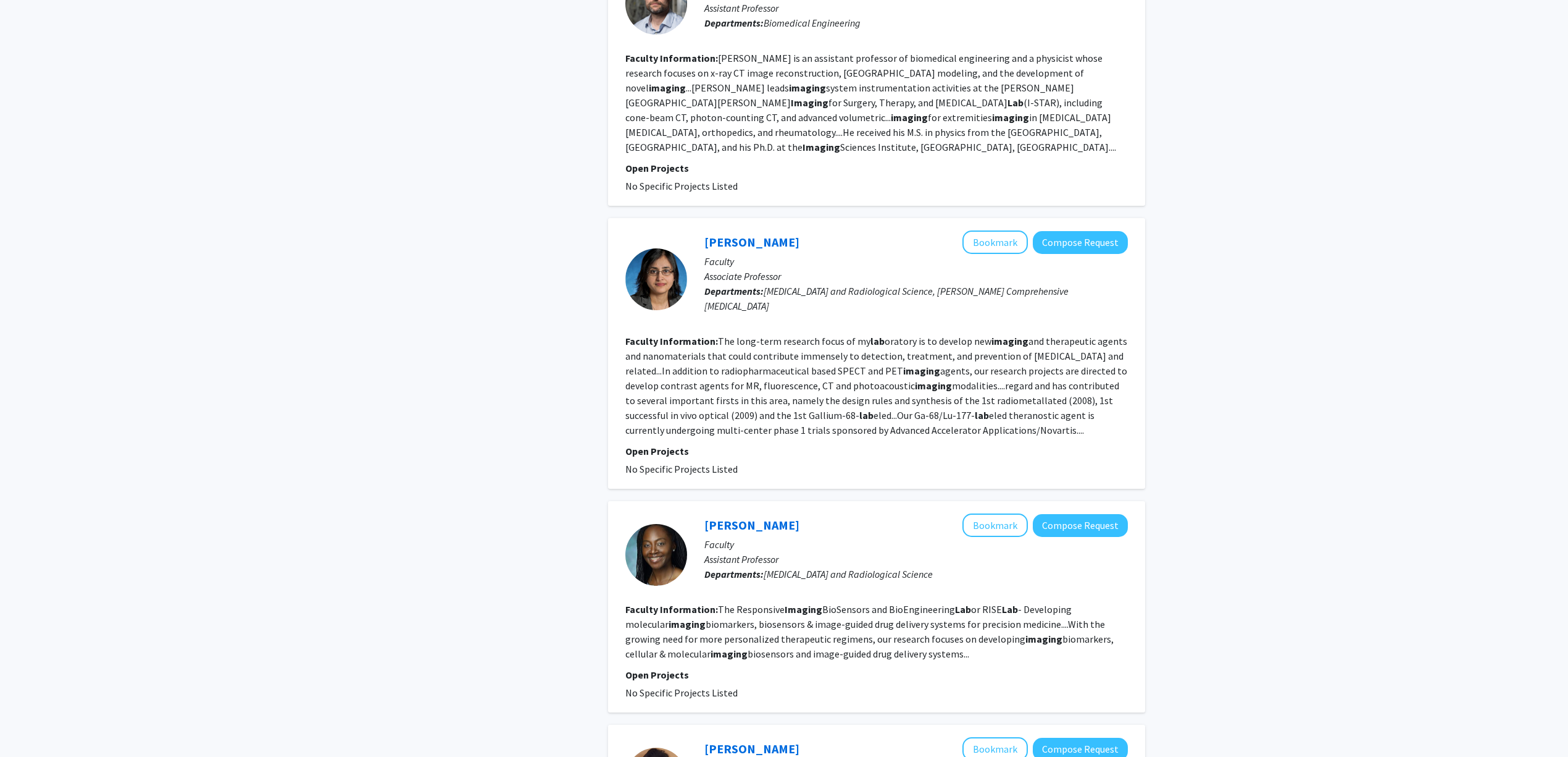
scroll to position [2659, 0]
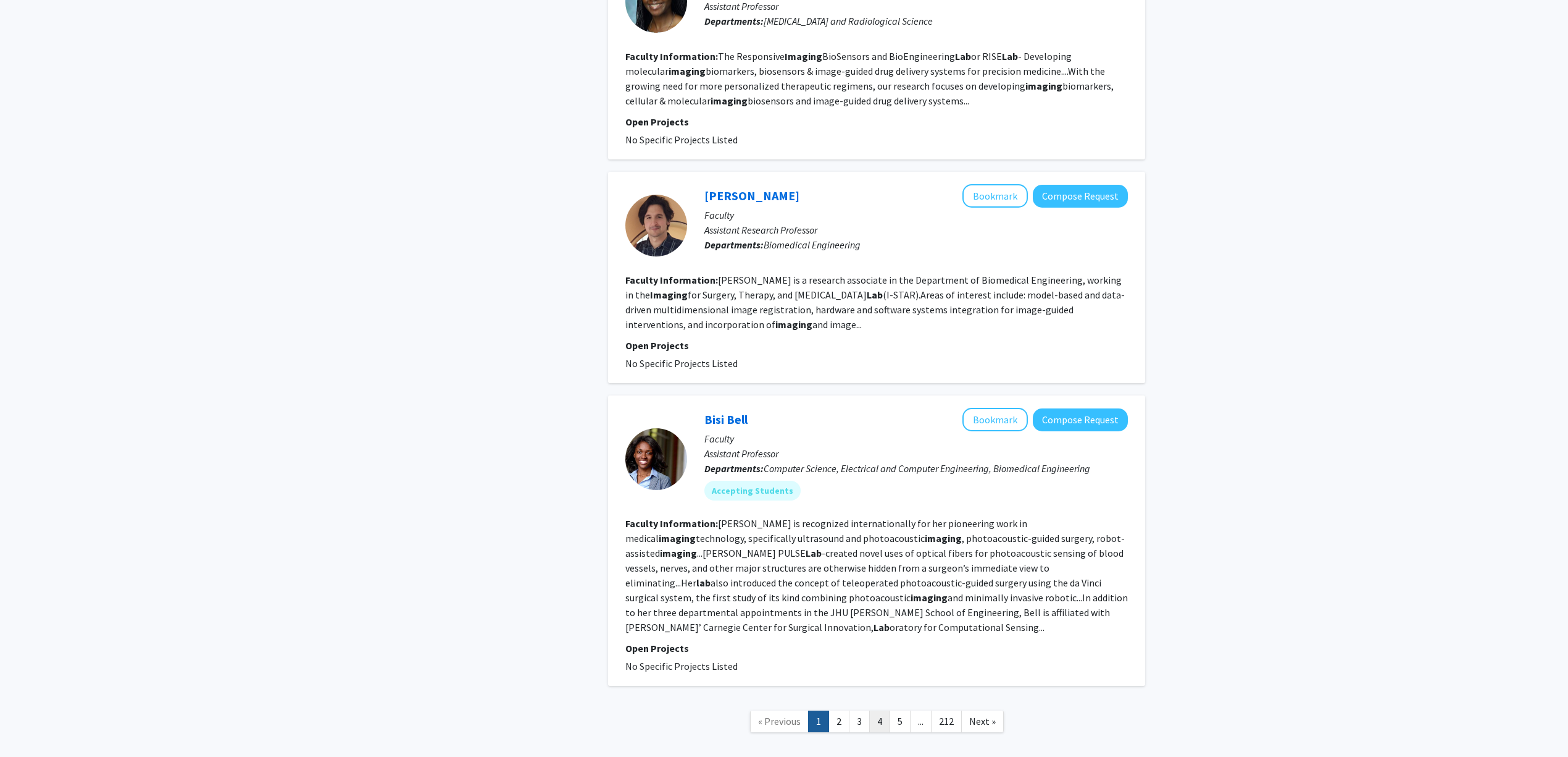
click at [875, 710] on link "4" at bounding box center [880, 721] width 21 height 21
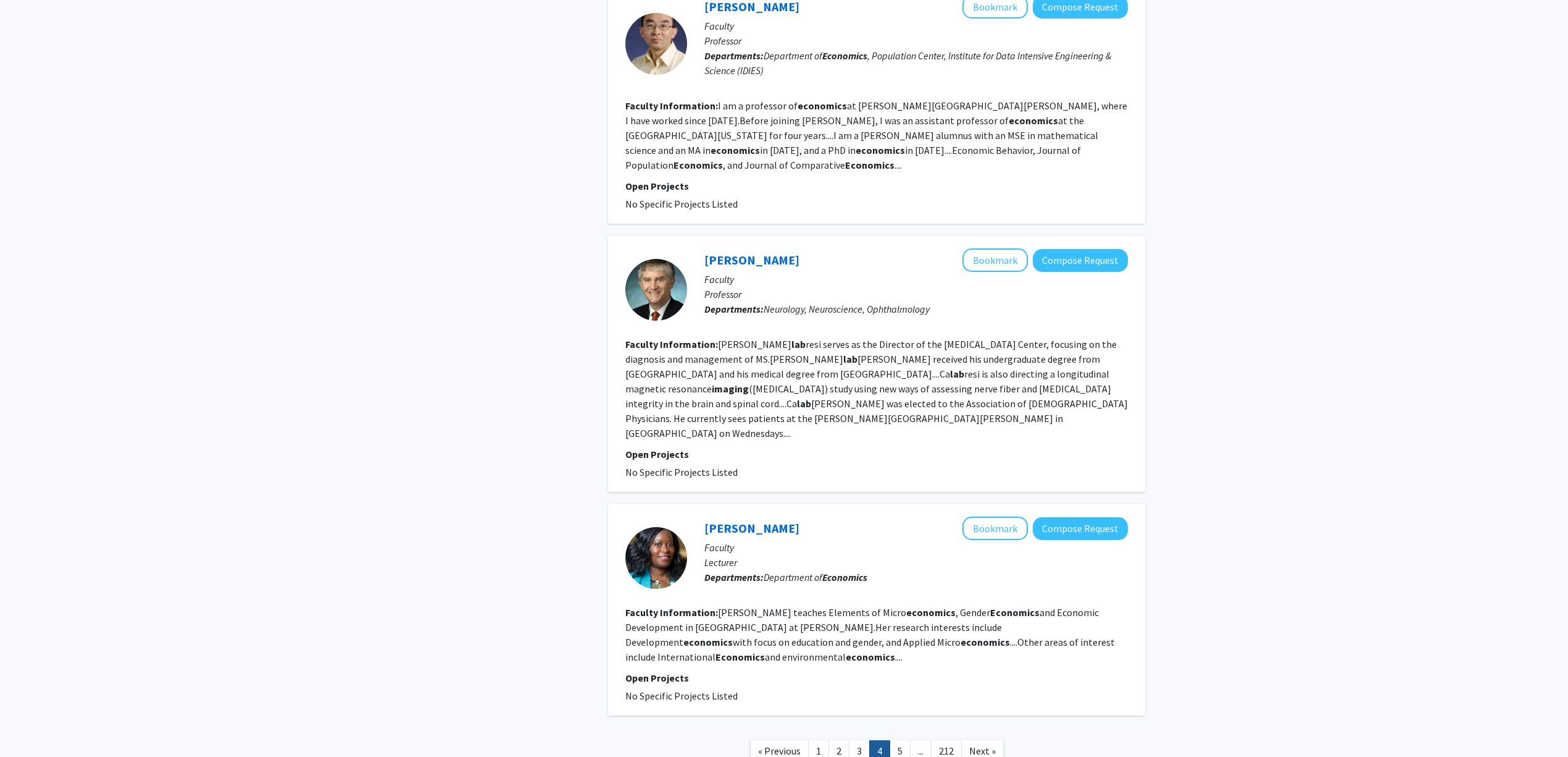
scroll to position [1976, 0]
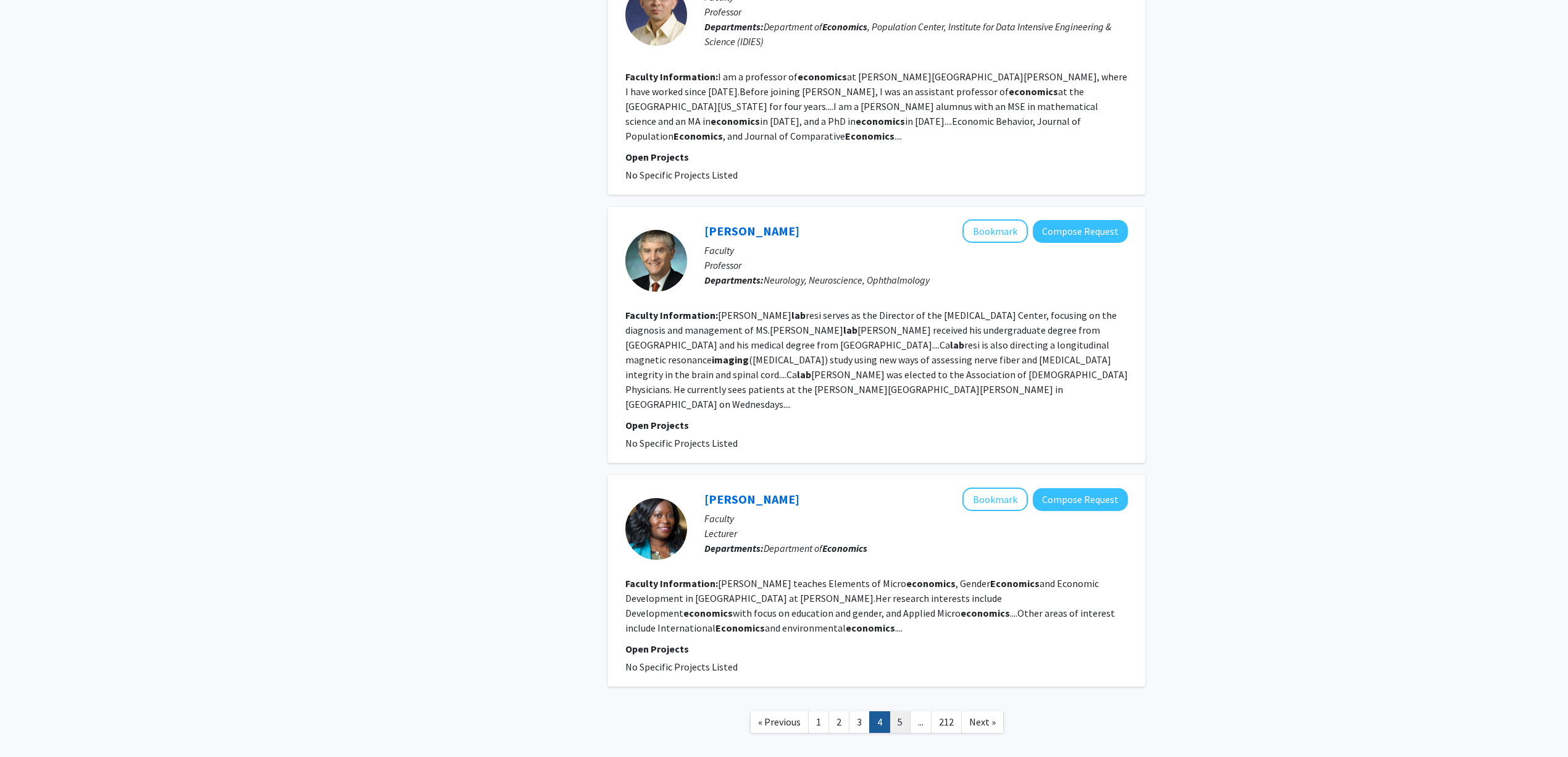
click at [902, 711] on link "5" at bounding box center [900, 722] width 21 height 21
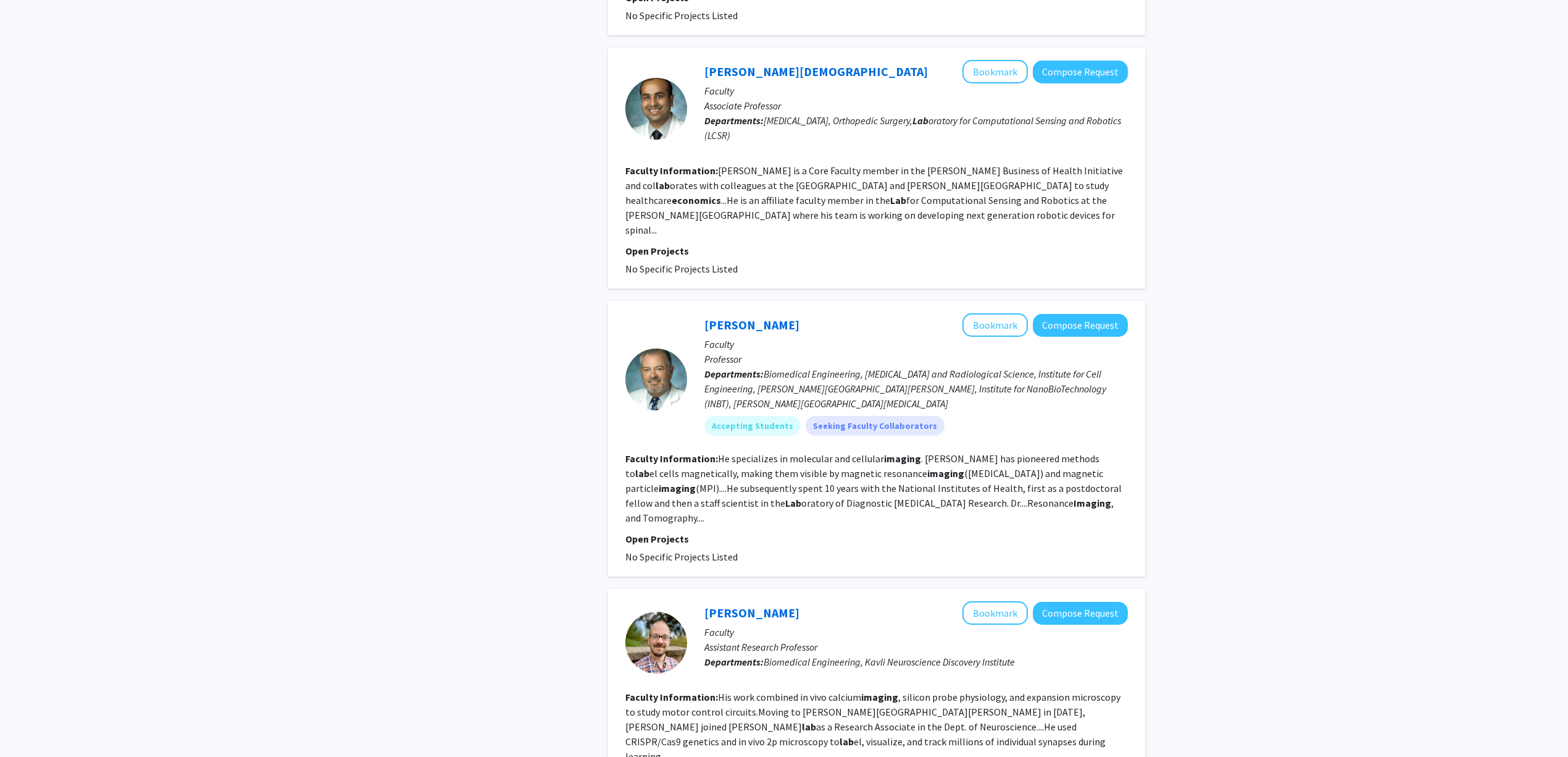
scroll to position [988, 0]
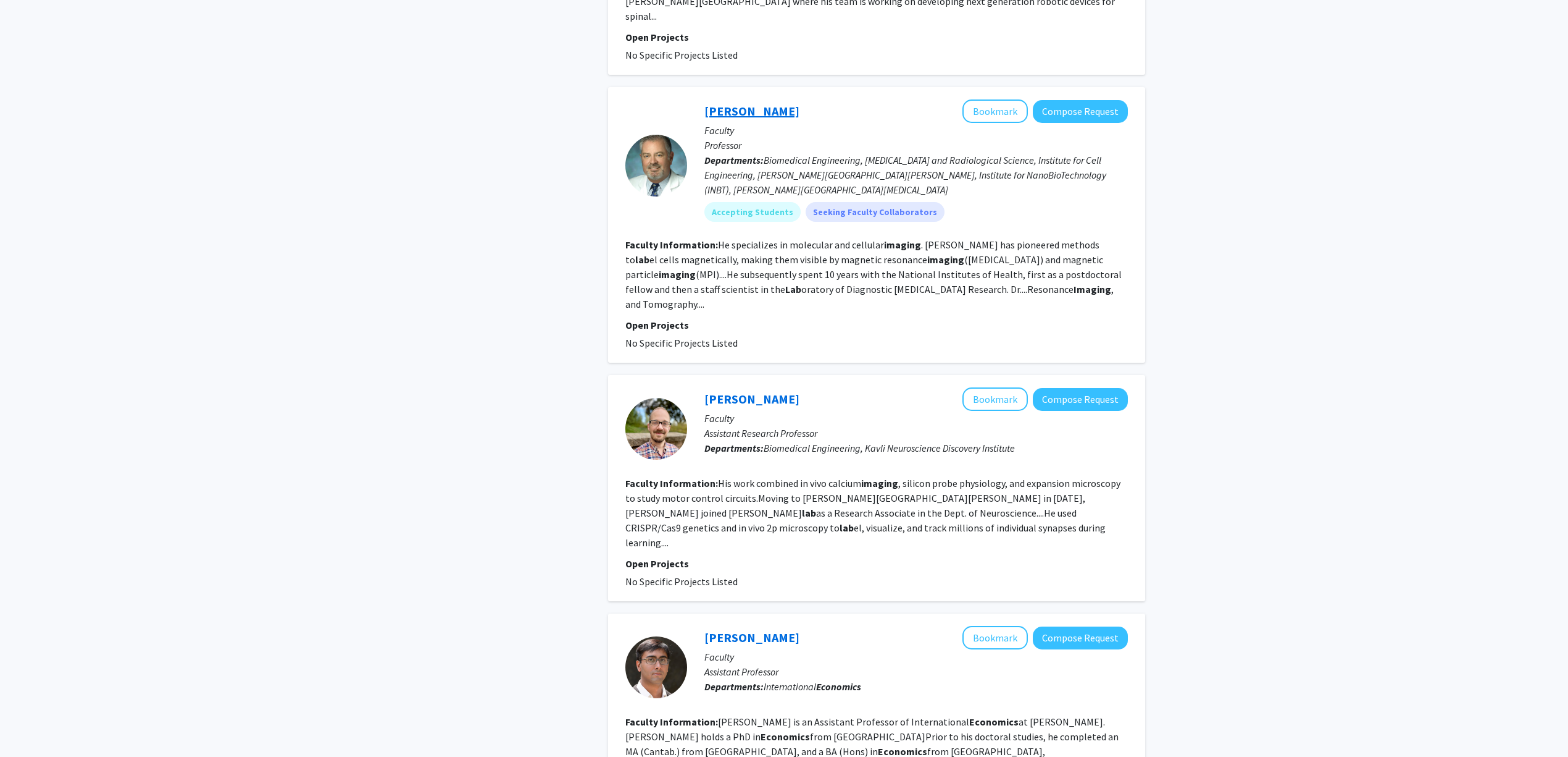
drag, startPoint x: 744, startPoint y: 88, endPoint x: 742, endPoint y: 79, distance: 9.2
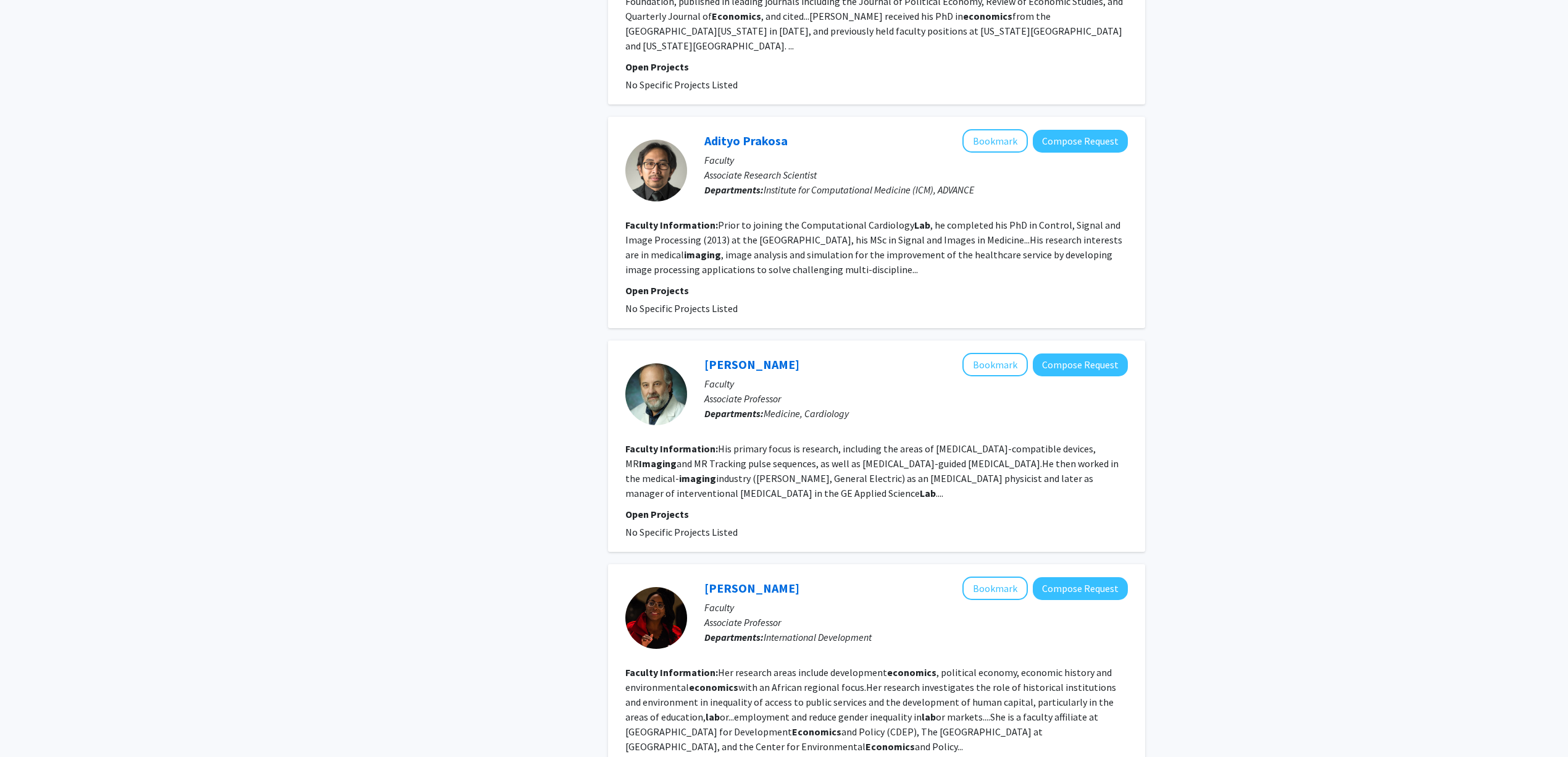
scroll to position [2059, 0]
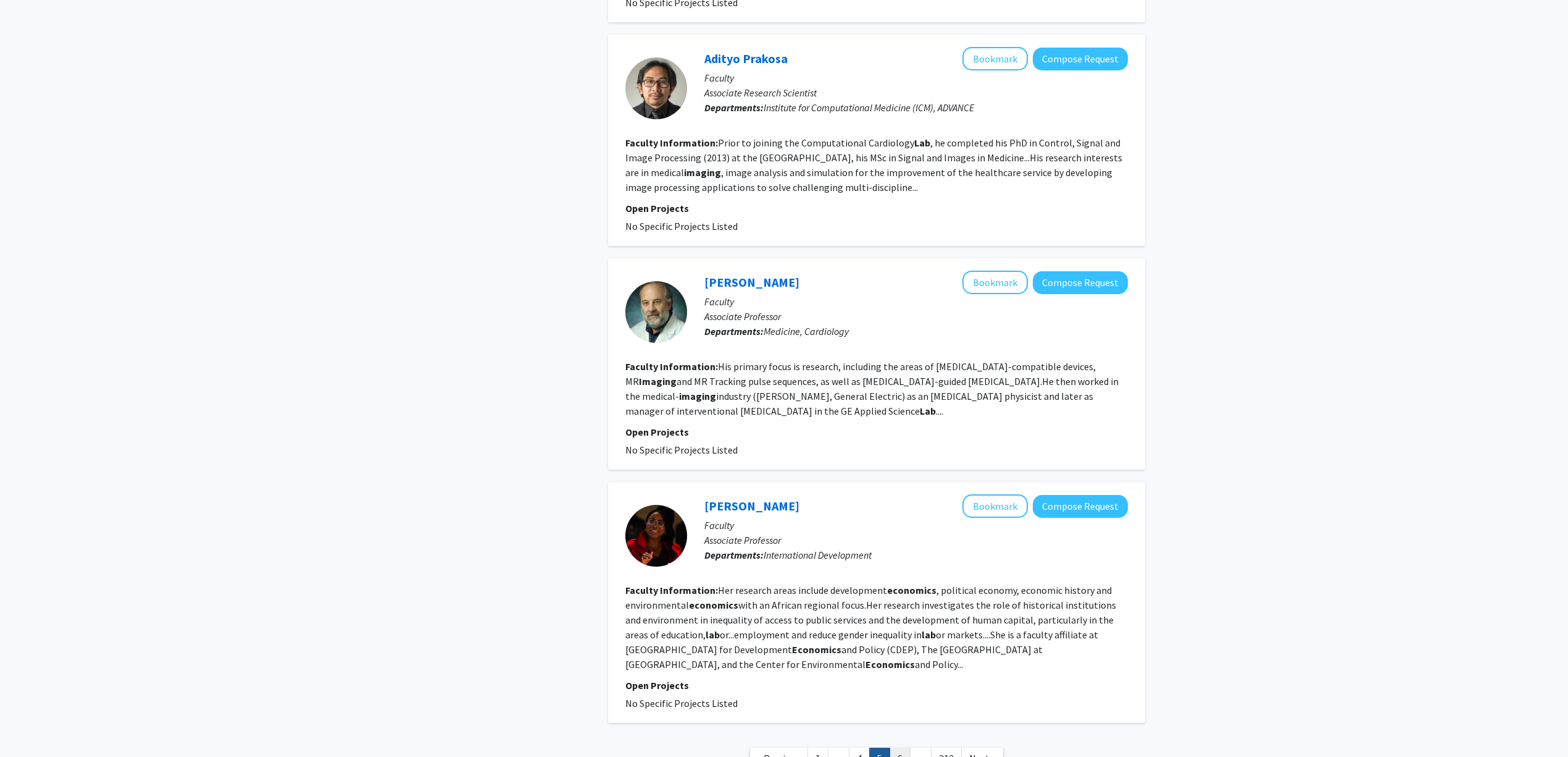
click at [902, 747] on link "6" at bounding box center [900, 758] width 21 height 21
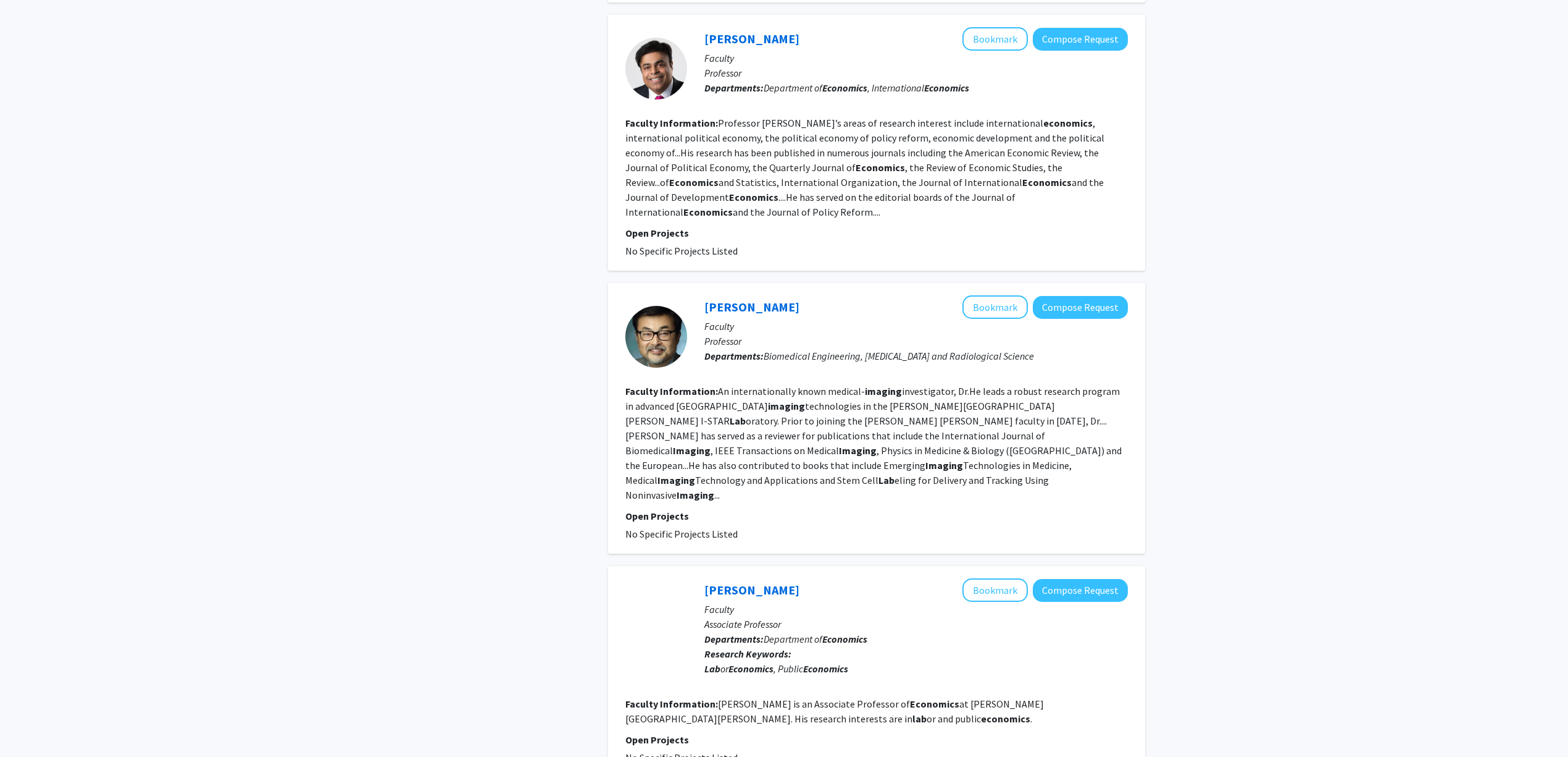
scroll to position [1894, 0]
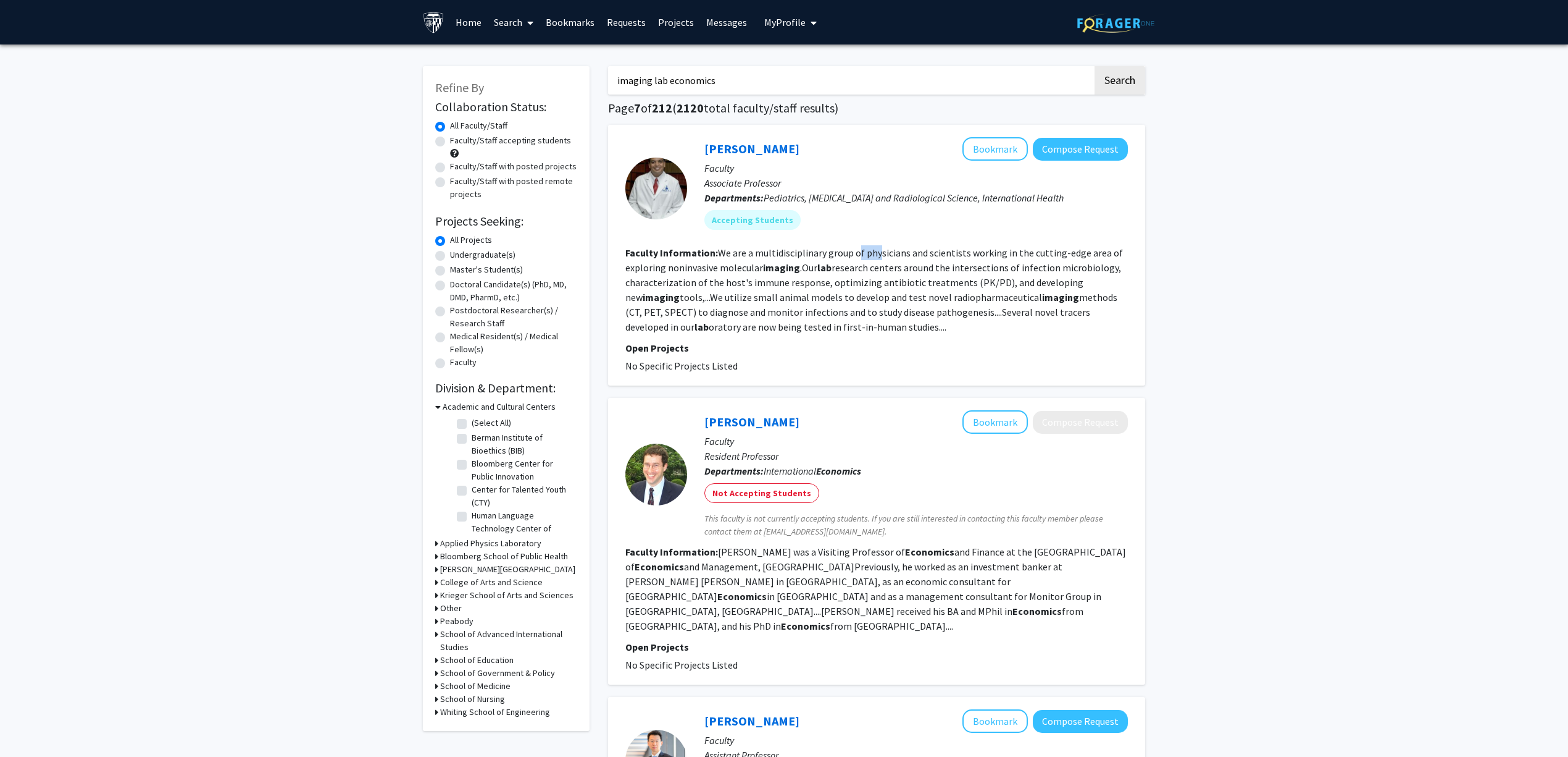
drag, startPoint x: 857, startPoint y: 253, endPoint x: 897, endPoint y: 253, distance: 40.0
click at [890, 253] on fg-read-more "We are a multidisciplinary group of physicians and scientists working in the cu…" at bounding box center [874, 290] width 497 height 87
click at [902, 253] on fg-read-more "We are a multidisciplinary group of physicians and scientists working in the cu…" at bounding box center [874, 290] width 497 height 87
drag, startPoint x: 800, startPoint y: 253, endPoint x: 842, endPoint y: 260, distance: 42.6
click at [832, 259] on section "Faculty Information: We are a multidisciplinary group of physicians and scienti…" at bounding box center [877, 290] width 503 height 89
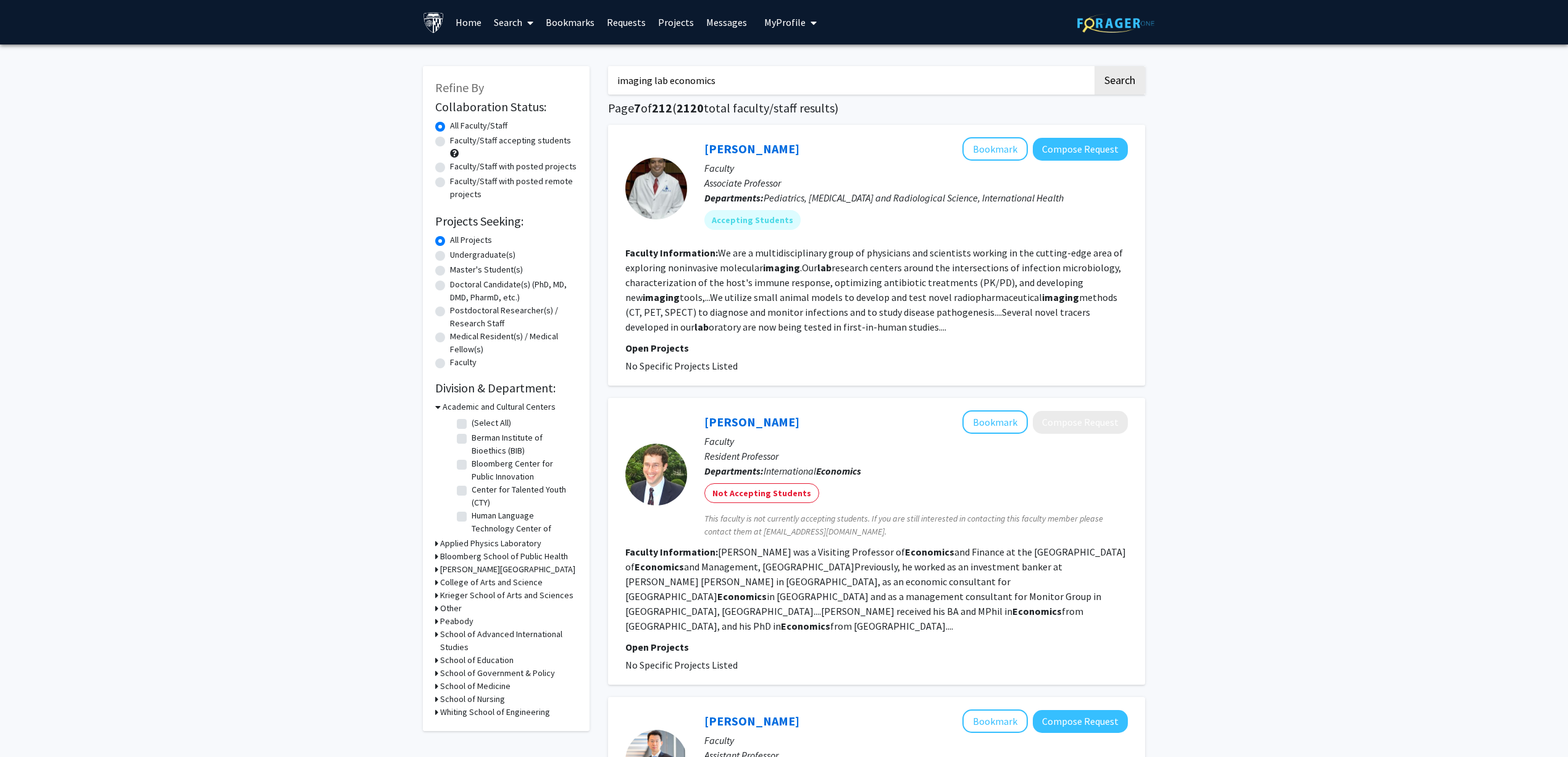
click at [842, 260] on fg-read-more "We are a multidisciplinary group of physicians and scientists working in the cu…" at bounding box center [874, 290] width 497 height 87
drag, startPoint x: 754, startPoint y: 262, endPoint x: 793, endPoint y: 266, distance: 39.2
click at [791, 266] on fg-read-more "We are a multidisciplinary group of physicians and scientists working in the cu…" at bounding box center [874, 290] width 497 height 87
click at [793, 266] on b "imaging" at bounding box center [781, 267] width 37 height 12
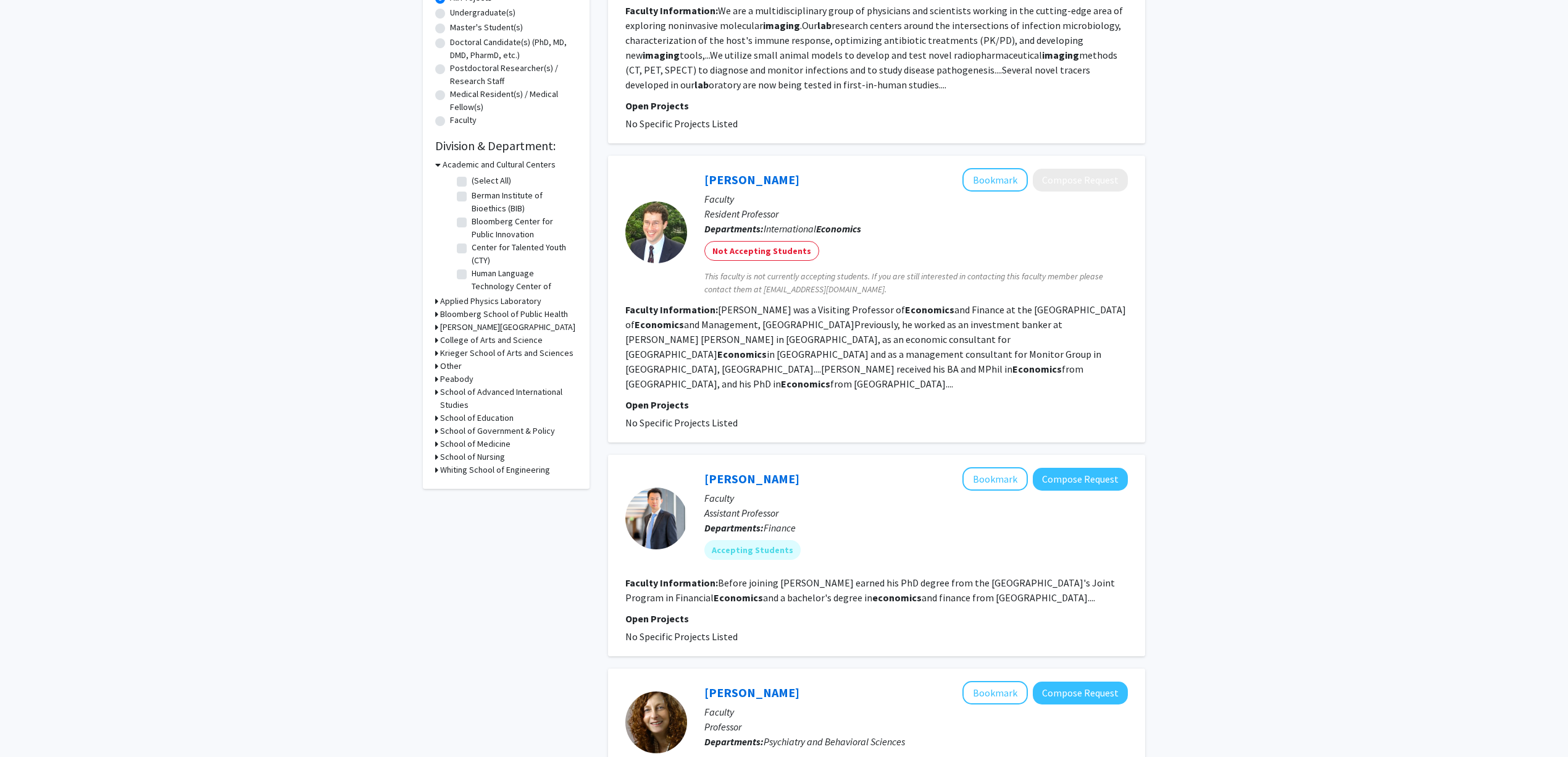
scroll to position [412, 0]
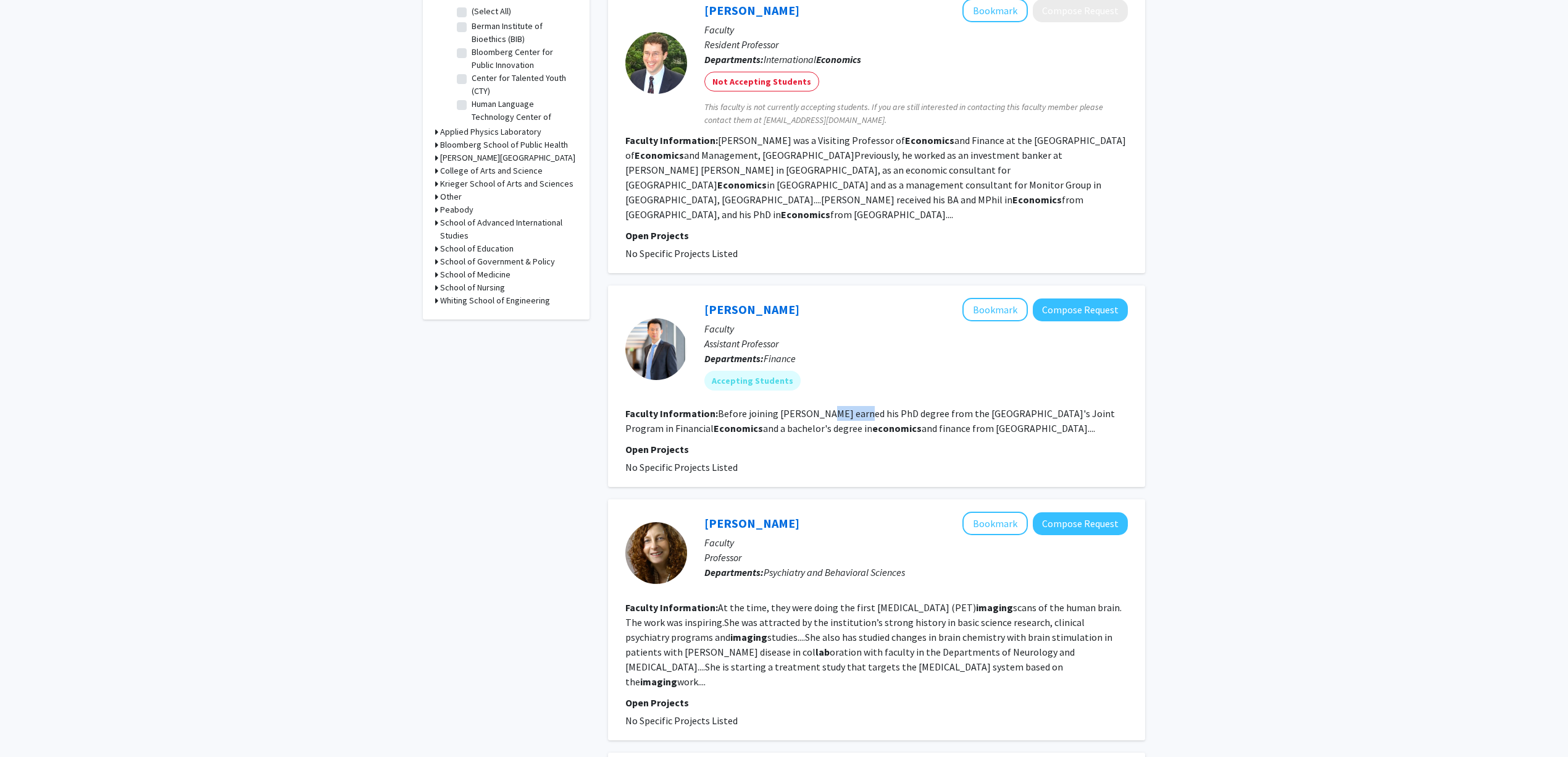
drag, startPoint x: 818, startPoint y: 401, endPoint x: 872, endPoint y: 400, distance: 54.0
click at [858, 406] on section "Faculty Information: Before joining Carey, Yinan Su earned his PhD degree from …" at bounding box center [877, 420] width 503 height 29
click at [872, 407] on fg-read-more "Before joining Carey, Yinan Su earned his PhD degree from the University of Chi…" at bounding box center [870, 421] width 489 height 27
drag, startPoint x: 754, startPoint y: 406, endPoint x: 869, endPoint y: 413, distance: 115.2
click at [865, 413] on fg-read-more "Before joining Carey, Yinan Su earned his PhD degree from the University of Chi…" at bounding box center [870, 421] width 489 height 27
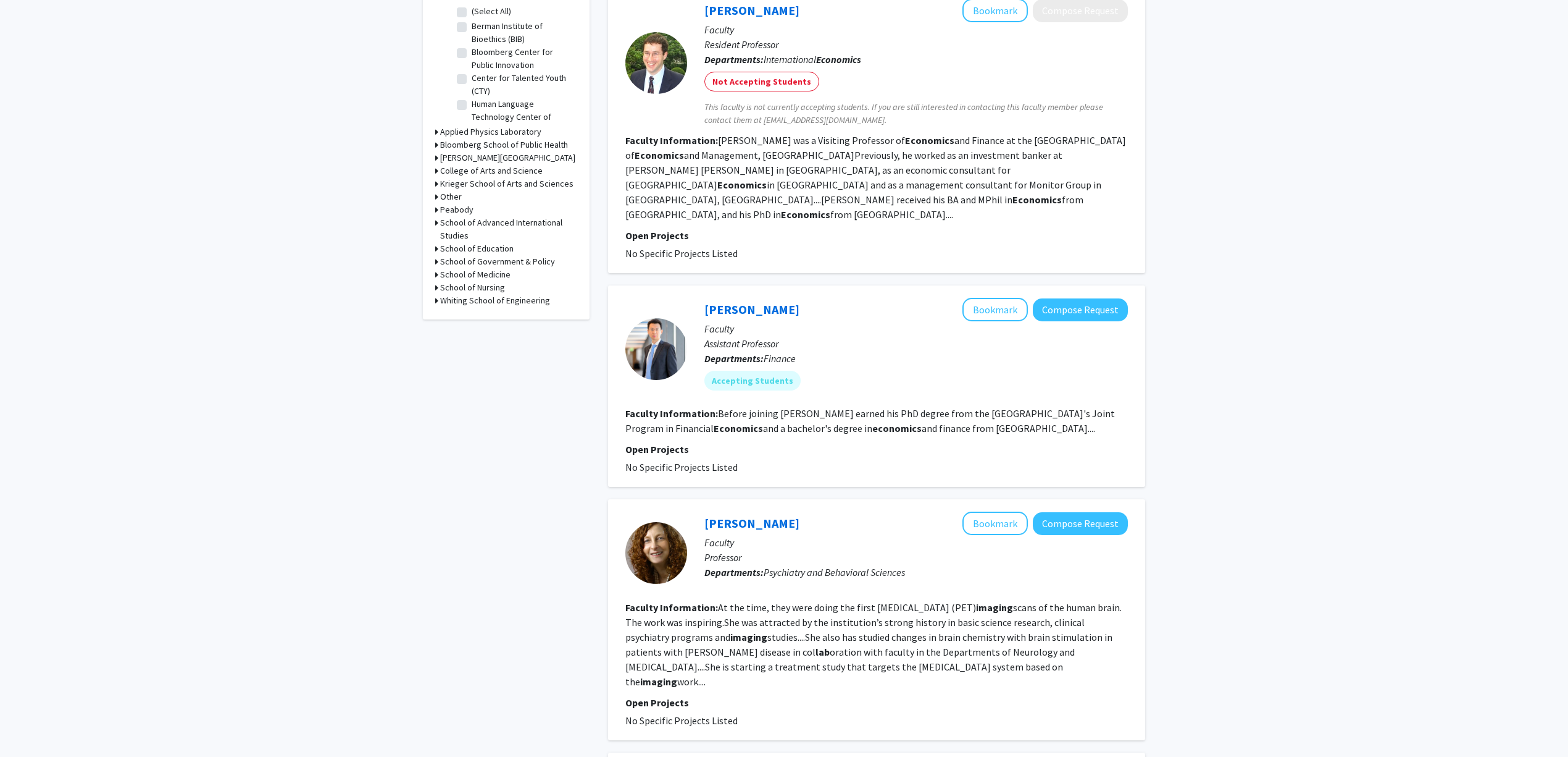
click at [872, 421] on b "economics" at bounding box center [897, 428] width 50 height 12
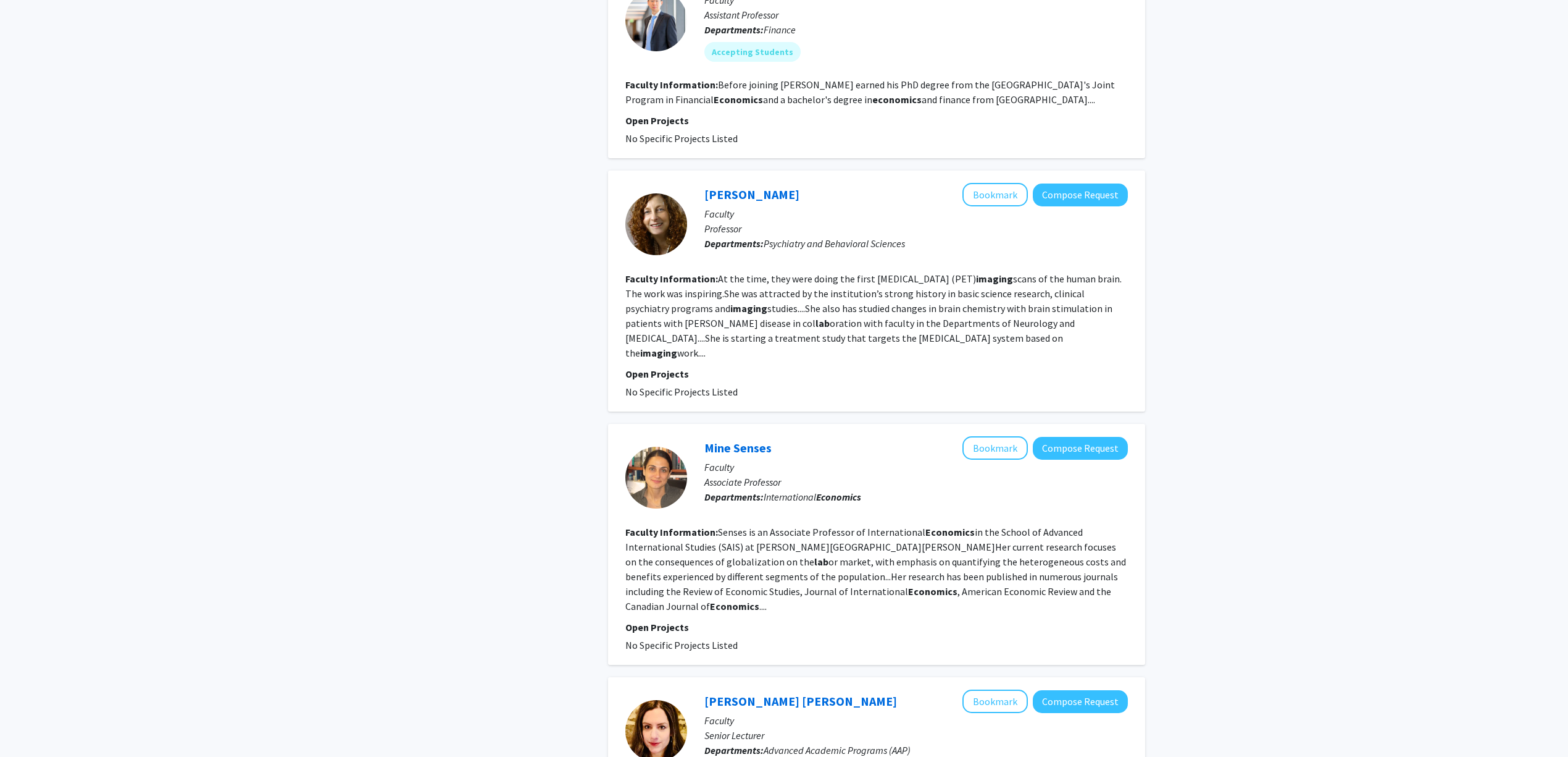
scroll to position [741, 0]
click at [719, 205] on p "Faculty" at bounding box center [916, 212] width 424 height 15
click at [718, 205] on p "Faculty" at bounding box center [916, 212] width 424 height 15
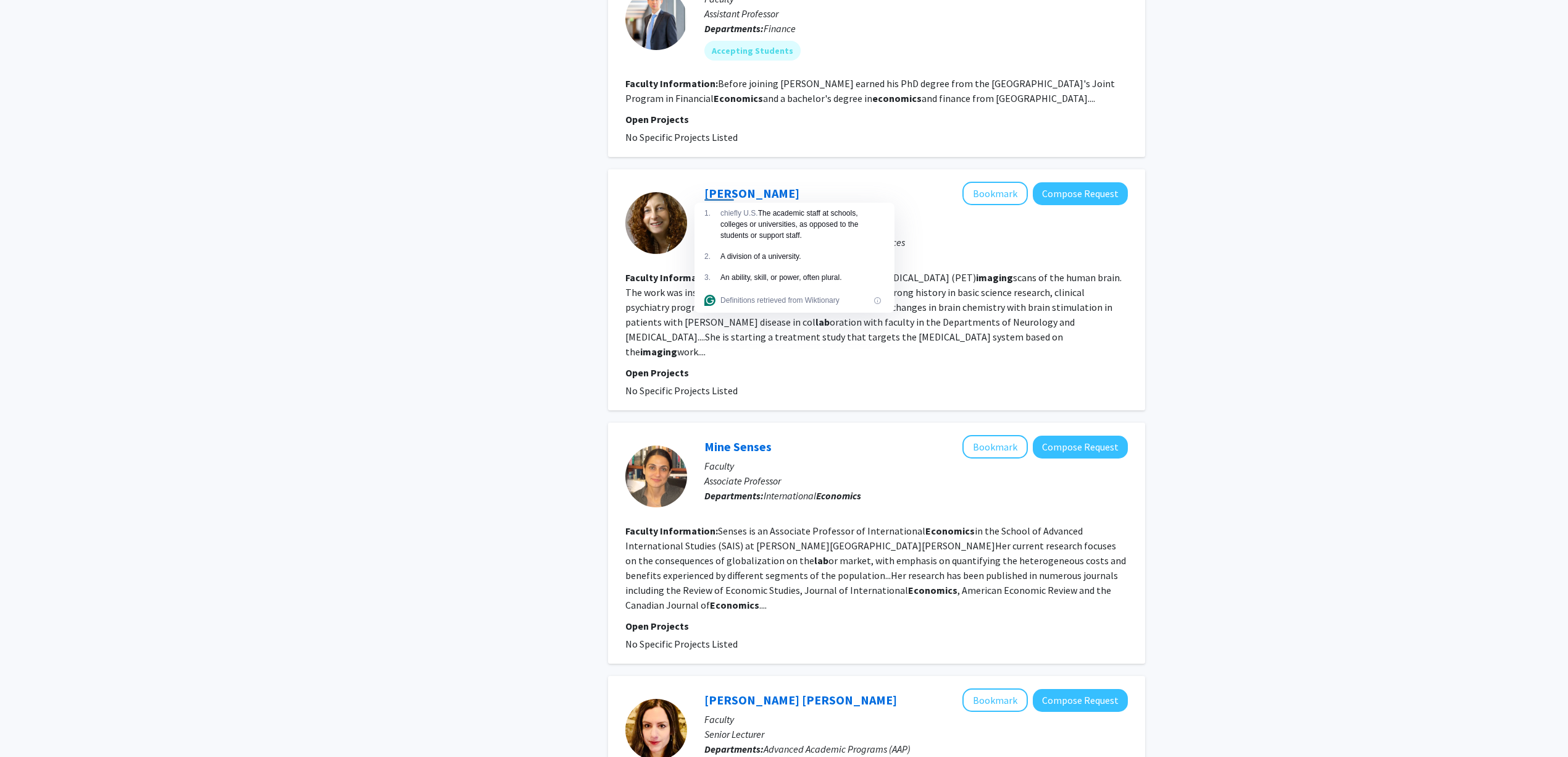
click at [724, 209] on span "chiefly U.S." at bounding box center [739, 213] width 38 height 9
click at [749, 205] on p "Faculty" at bounding box center [916, 212] width 424 height 15
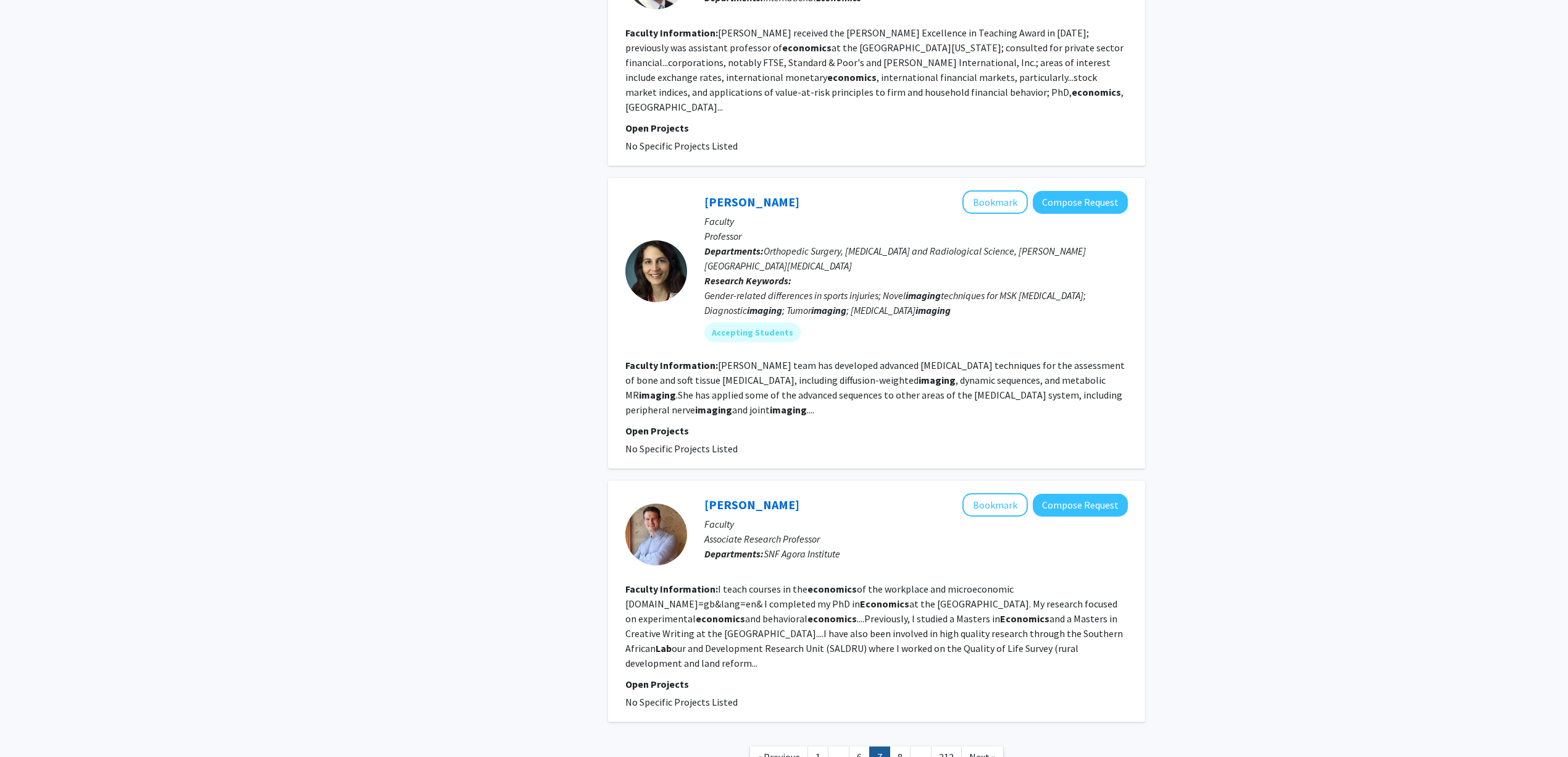
scroll to position [2020, 0]
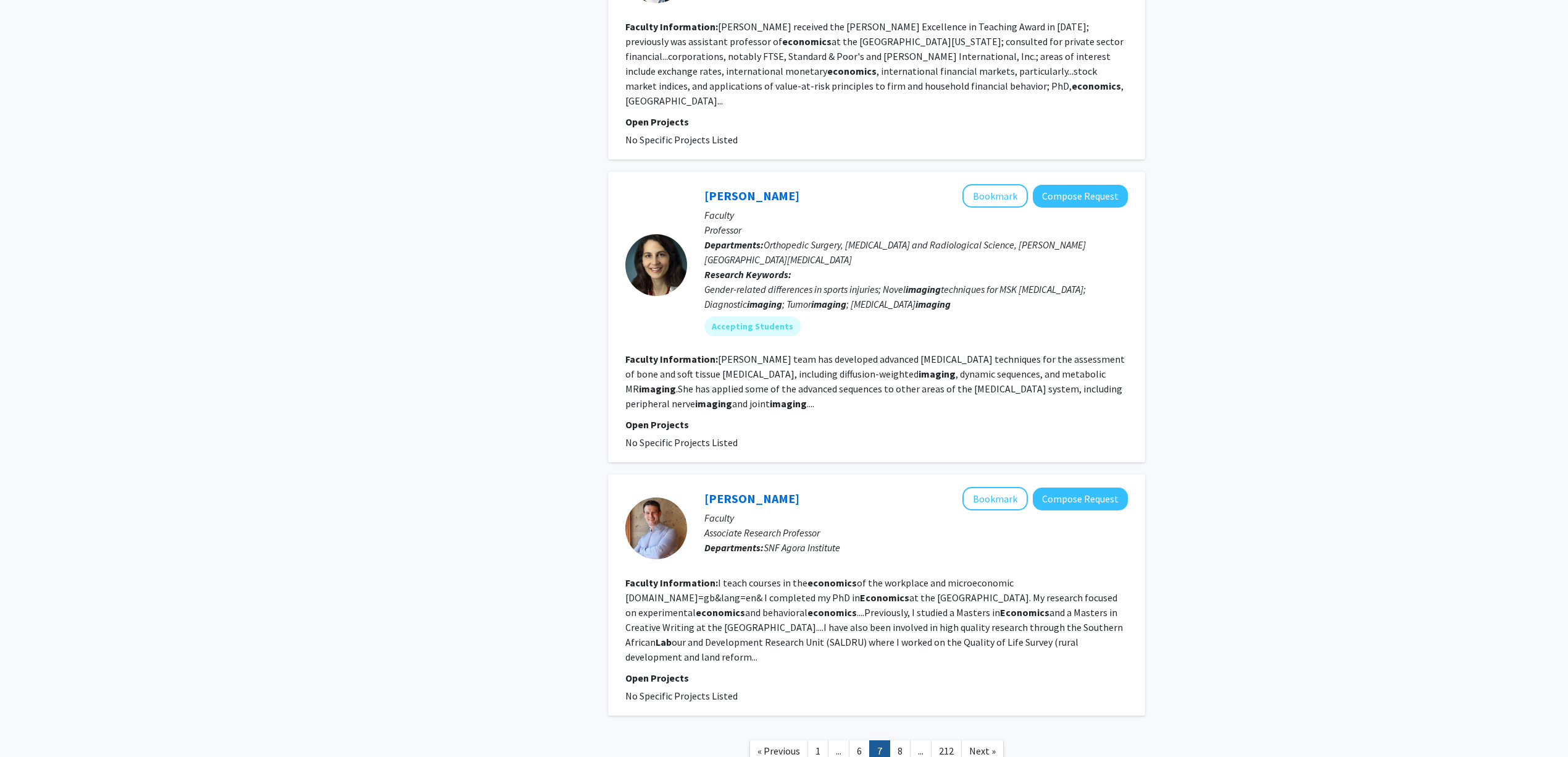
click at [905, 740] on link "8" at bounding box center [900, 751] width 21 height 21
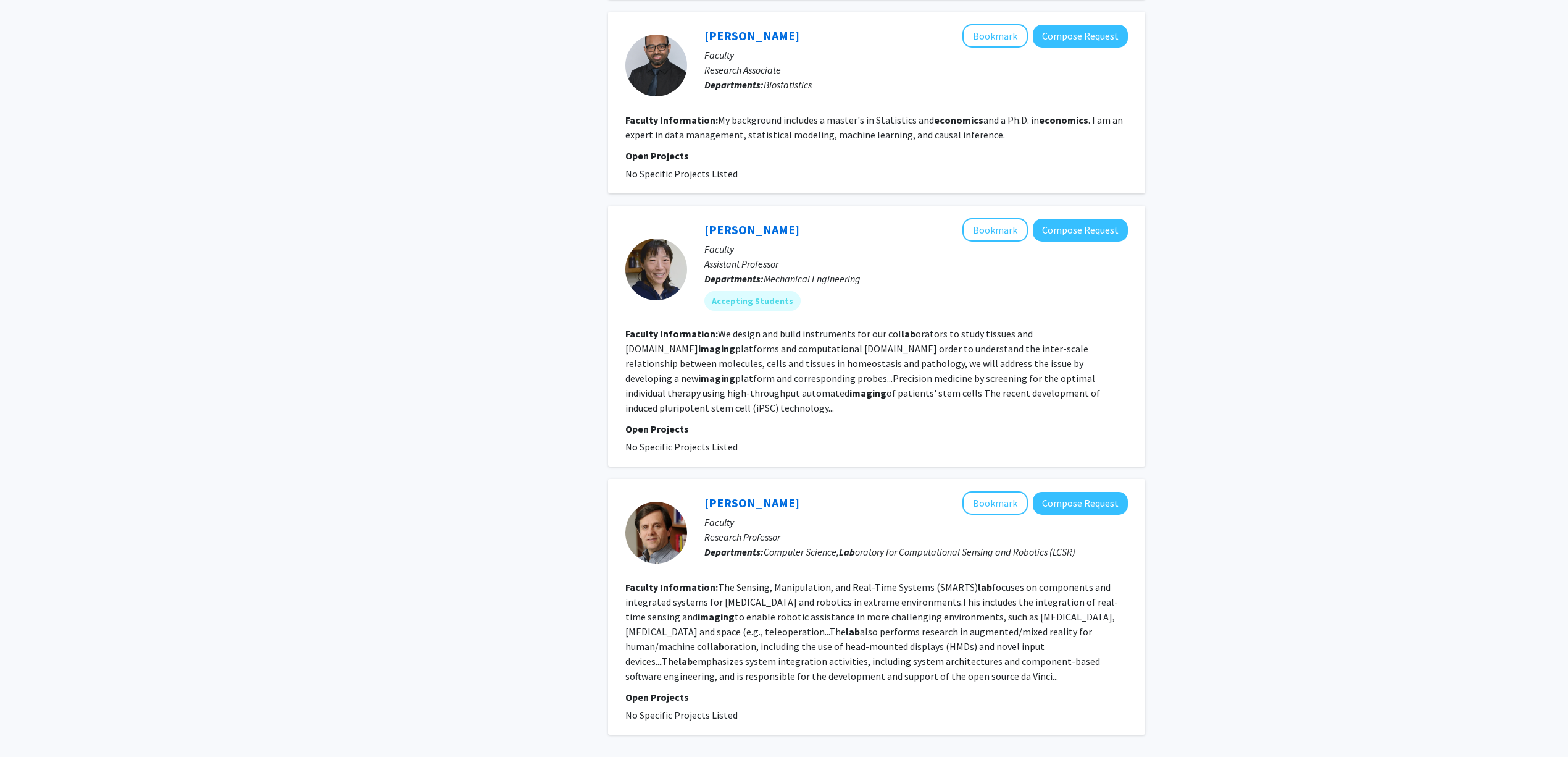
scroll to position [1881, 0]
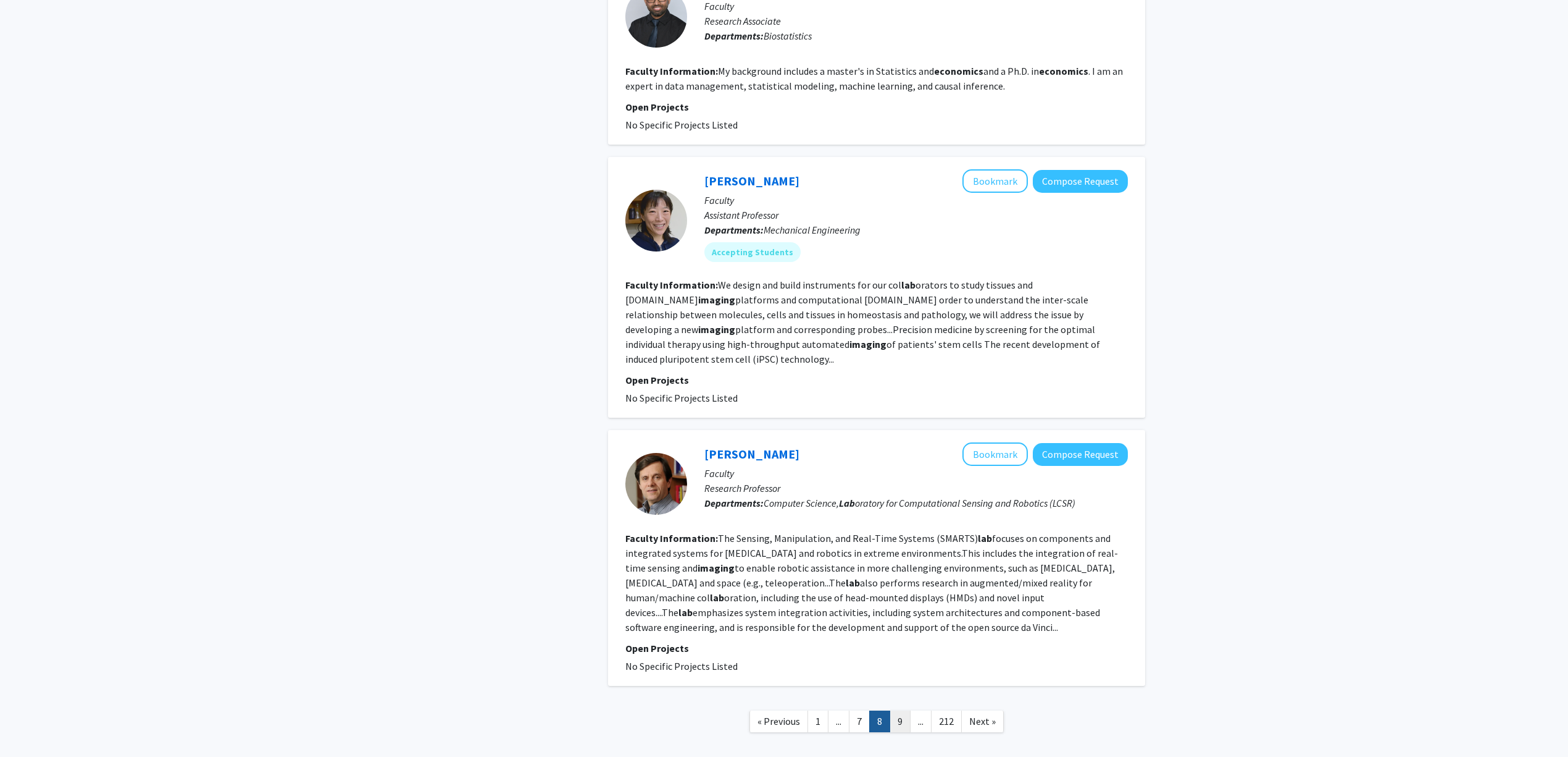
click at [902, 710] on link "9" at bounding box center [900, 721] width 21 height 21
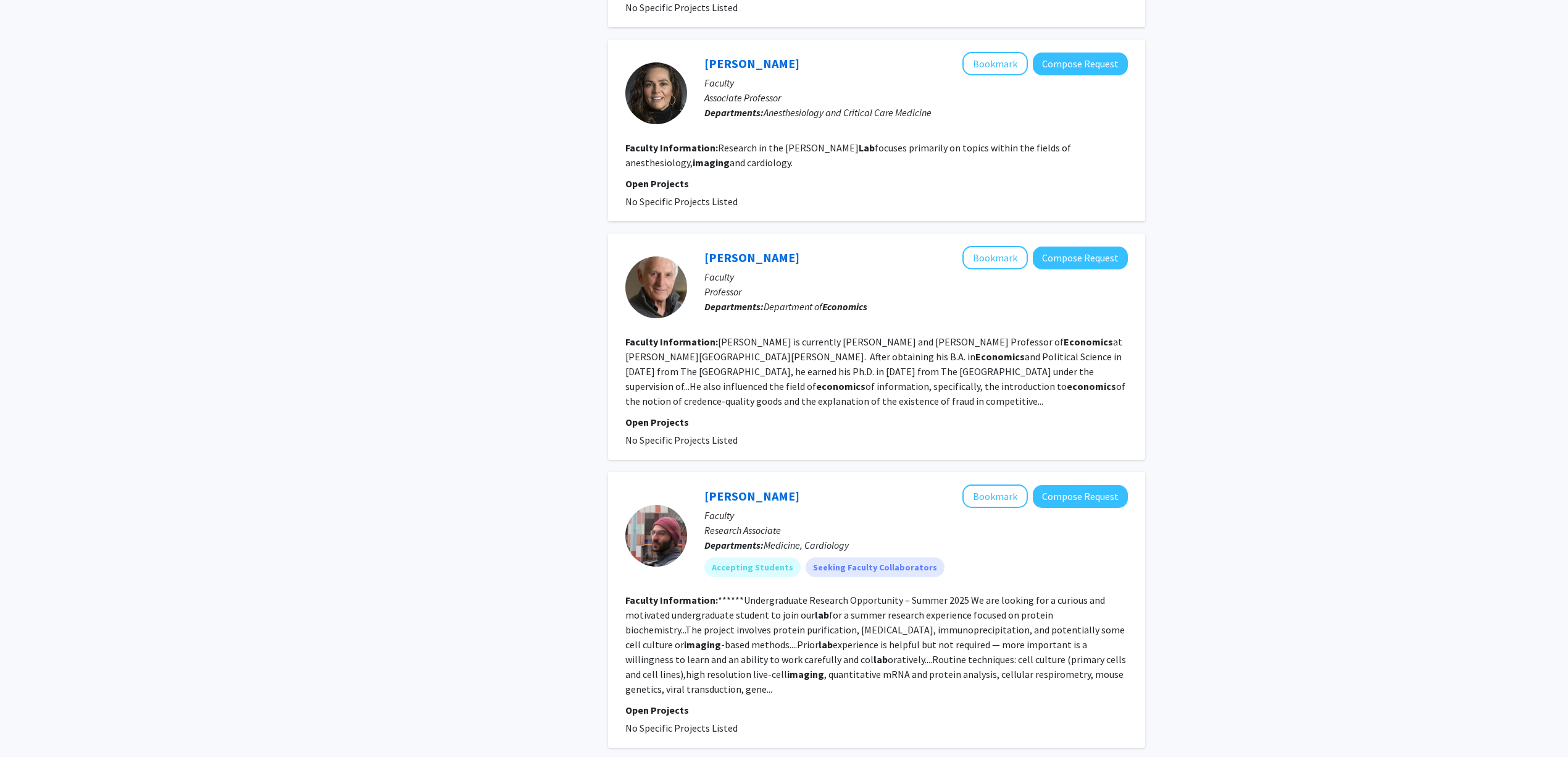
scroll to position [2009, 0]
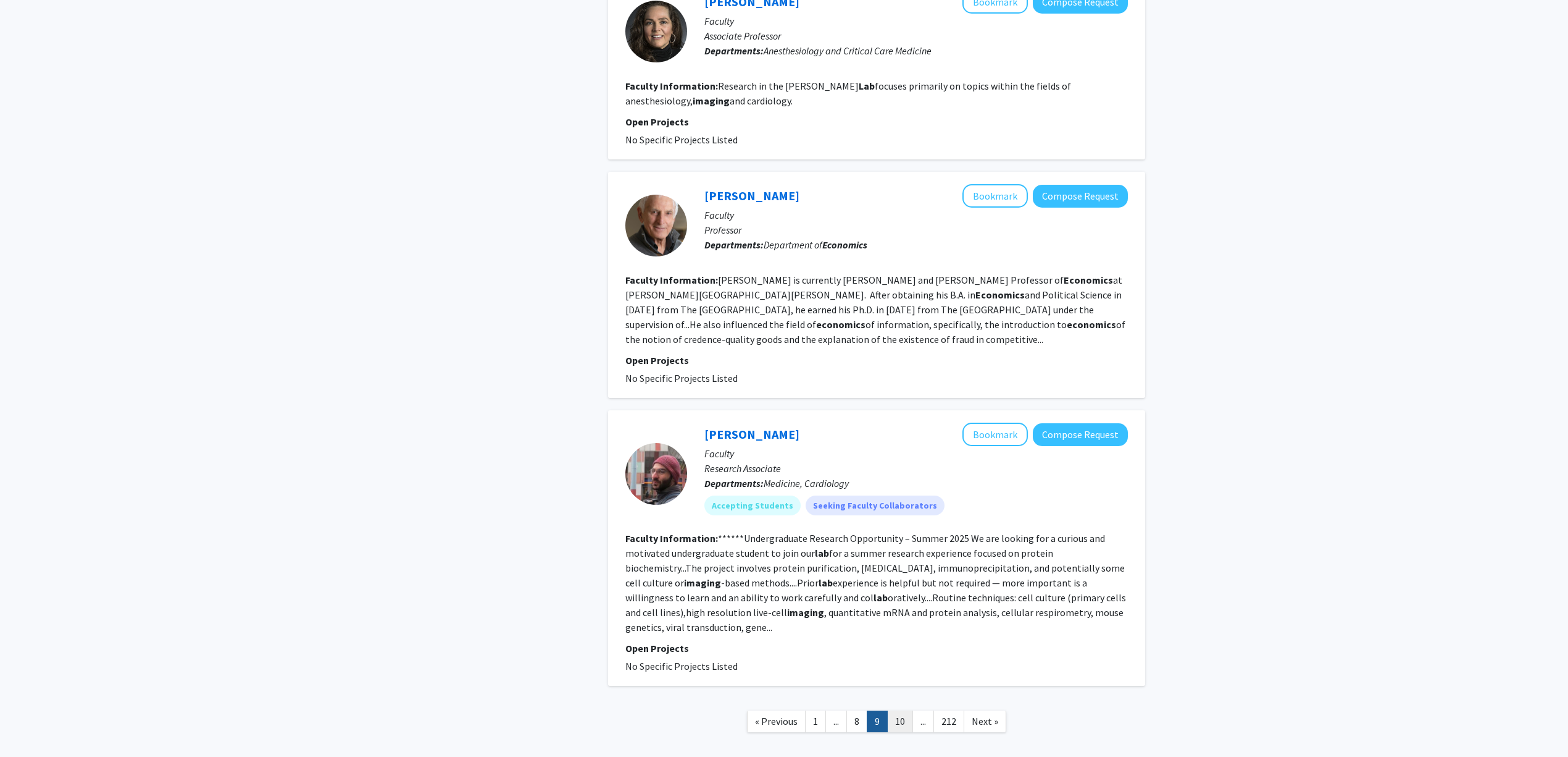
click at [896, 710] on link "10" at bounding box center [899, 721] width 26 height 21
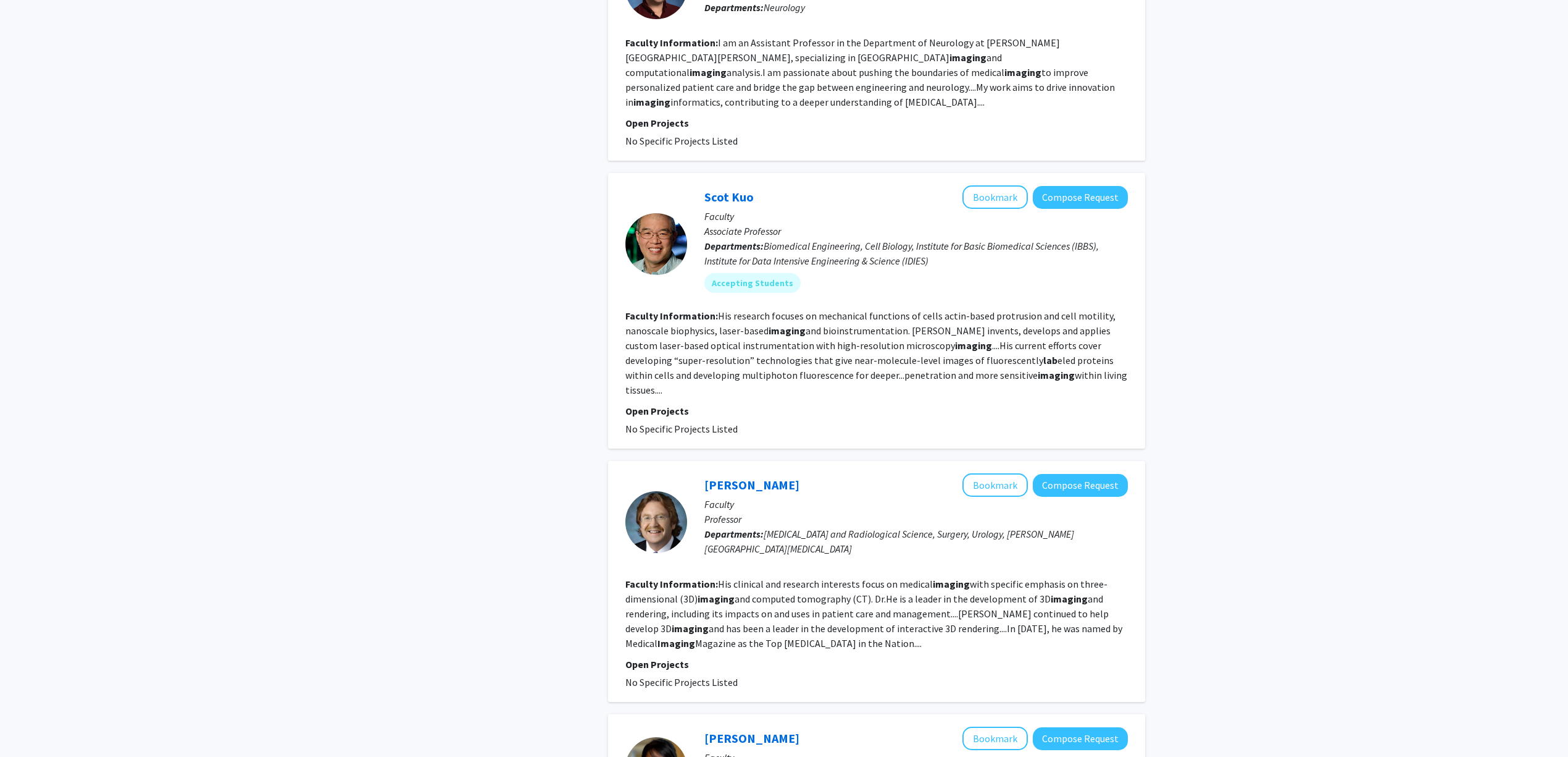
scroll to position [1894, 0]
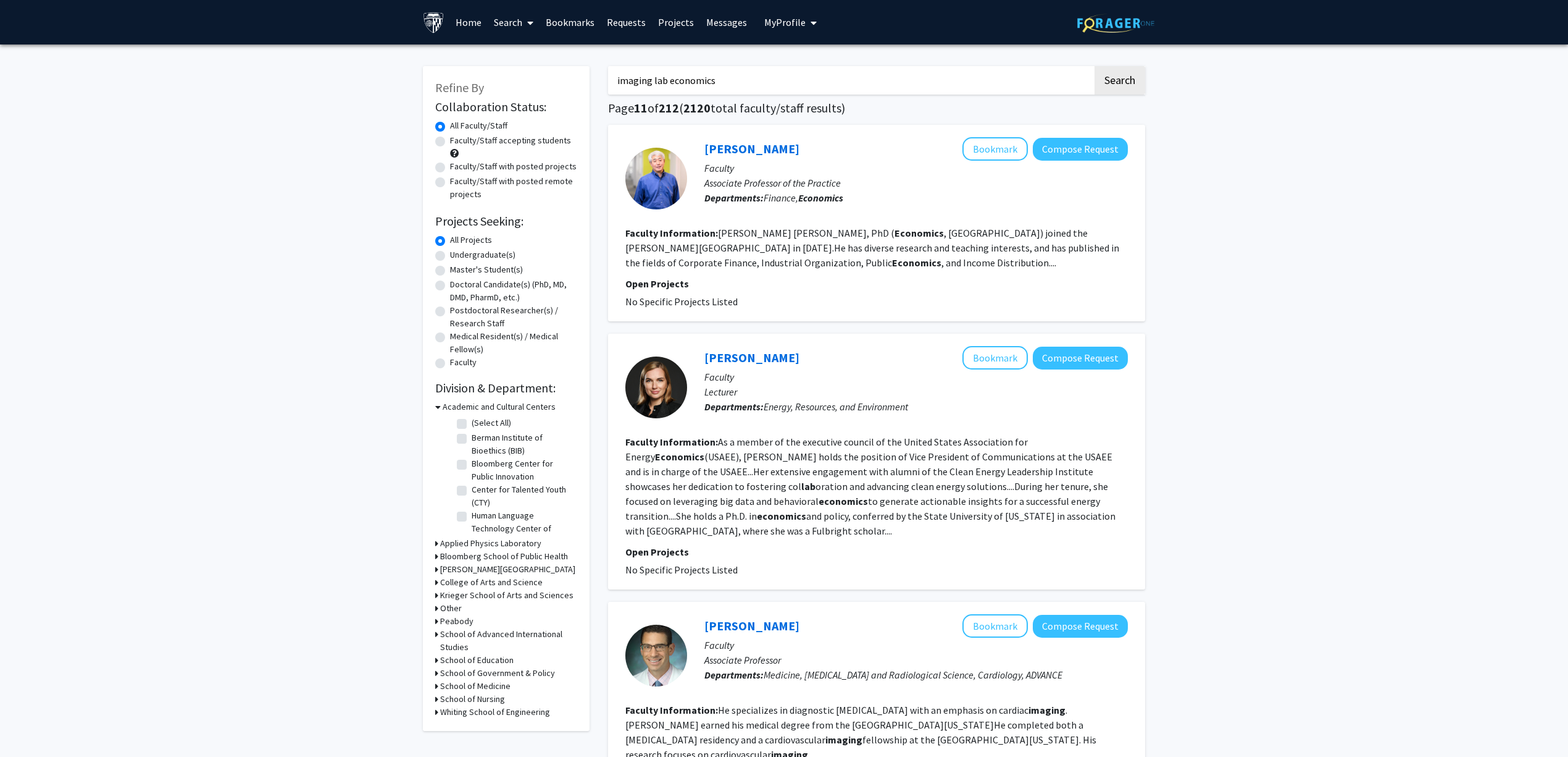
click at [539, 141] on label "Faculty/Staff accepting students" at bounding box center [511, 140] width 121 height 13
click at [458, 141] on input "Faculty/Staff accepting students" at bounding box center [454, 137] width 8 height 8
radio input "true"
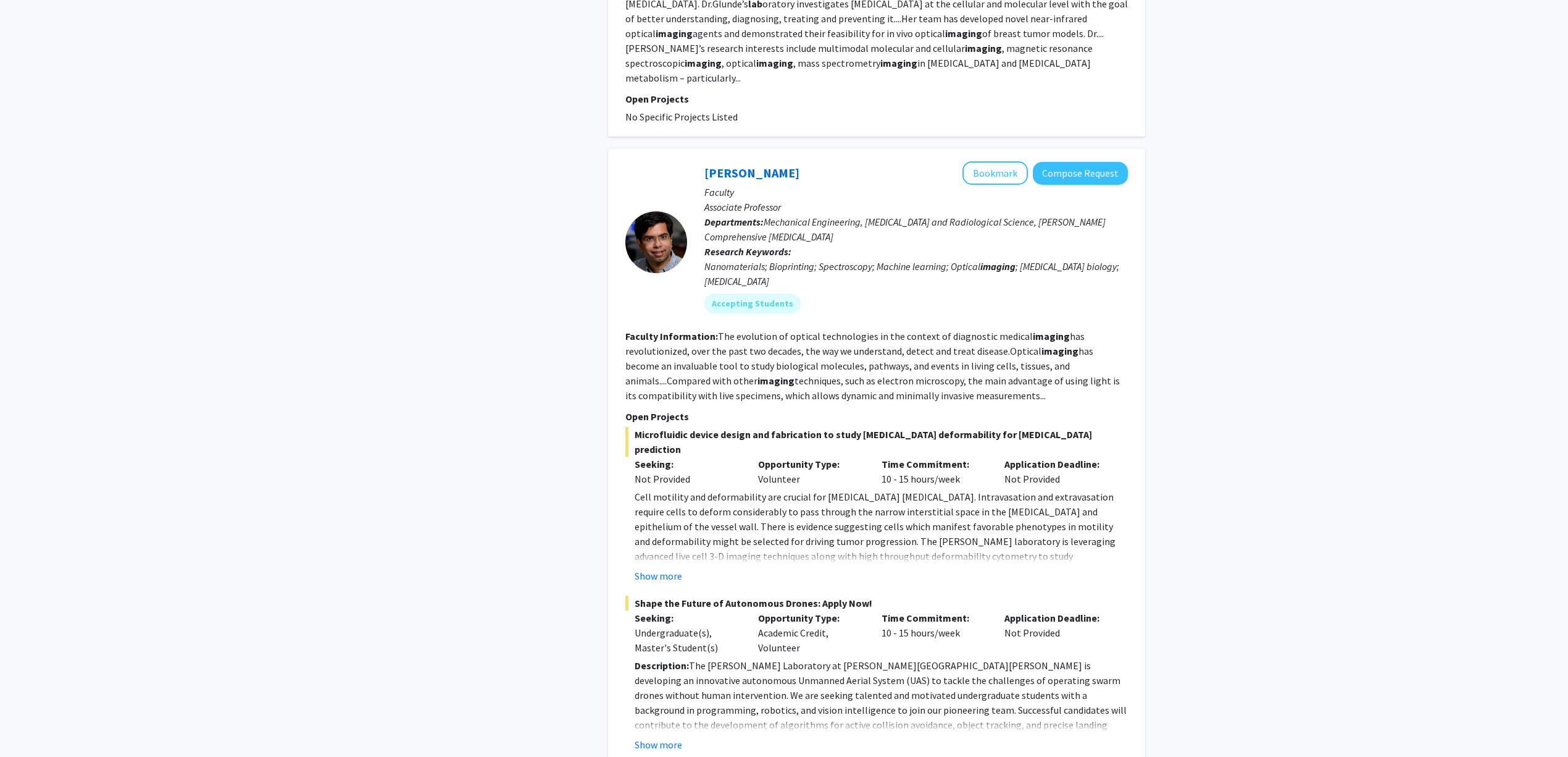
scroll to position [3541, 0]
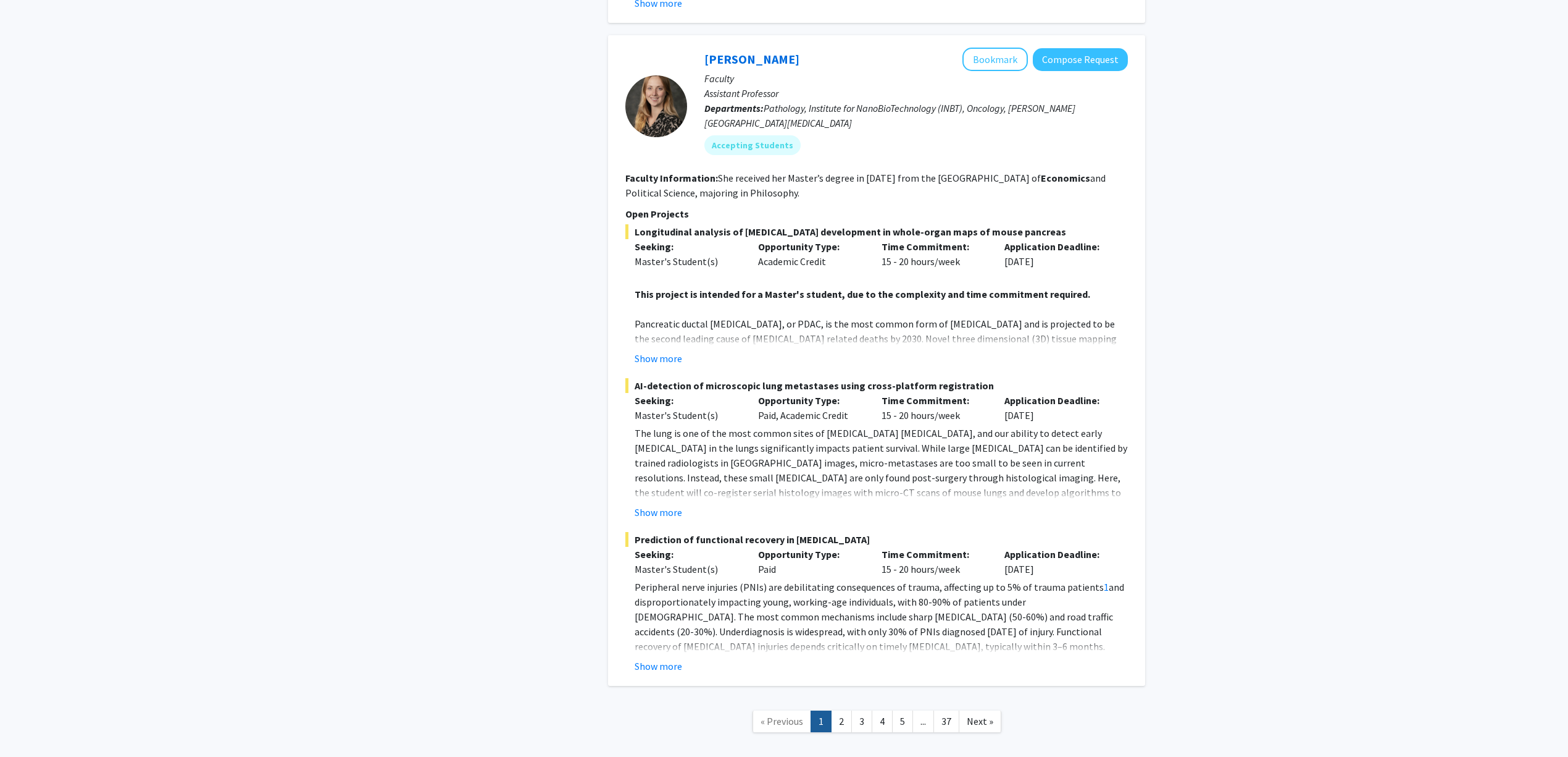
click at [934, 710] on link "..." at bounding box center [923, 721] width 21 height 21
click at [942, 710] on link "37" at bounding box center [946, 721] width 26 height 21
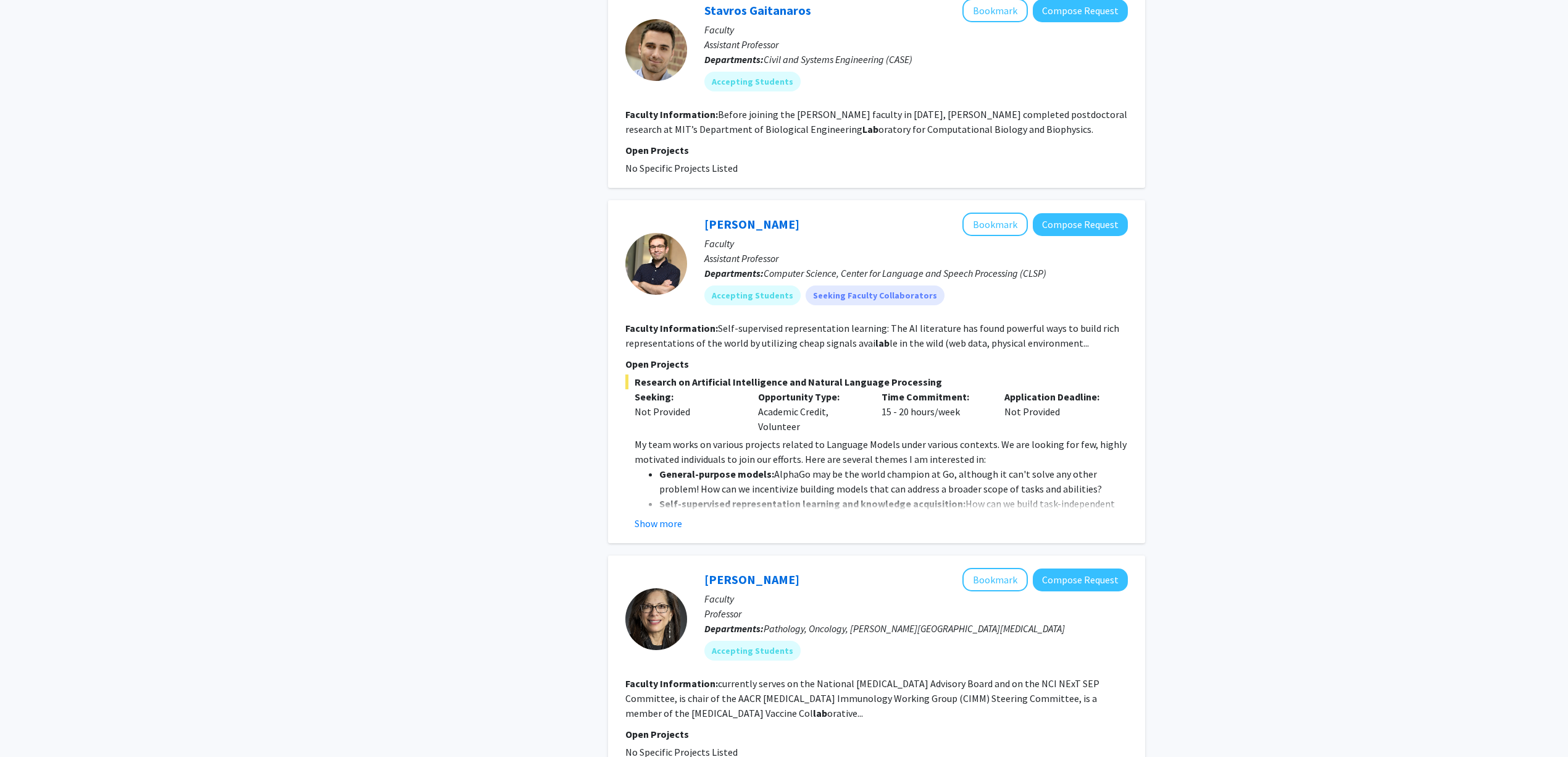
scroll to position [1317, 0]
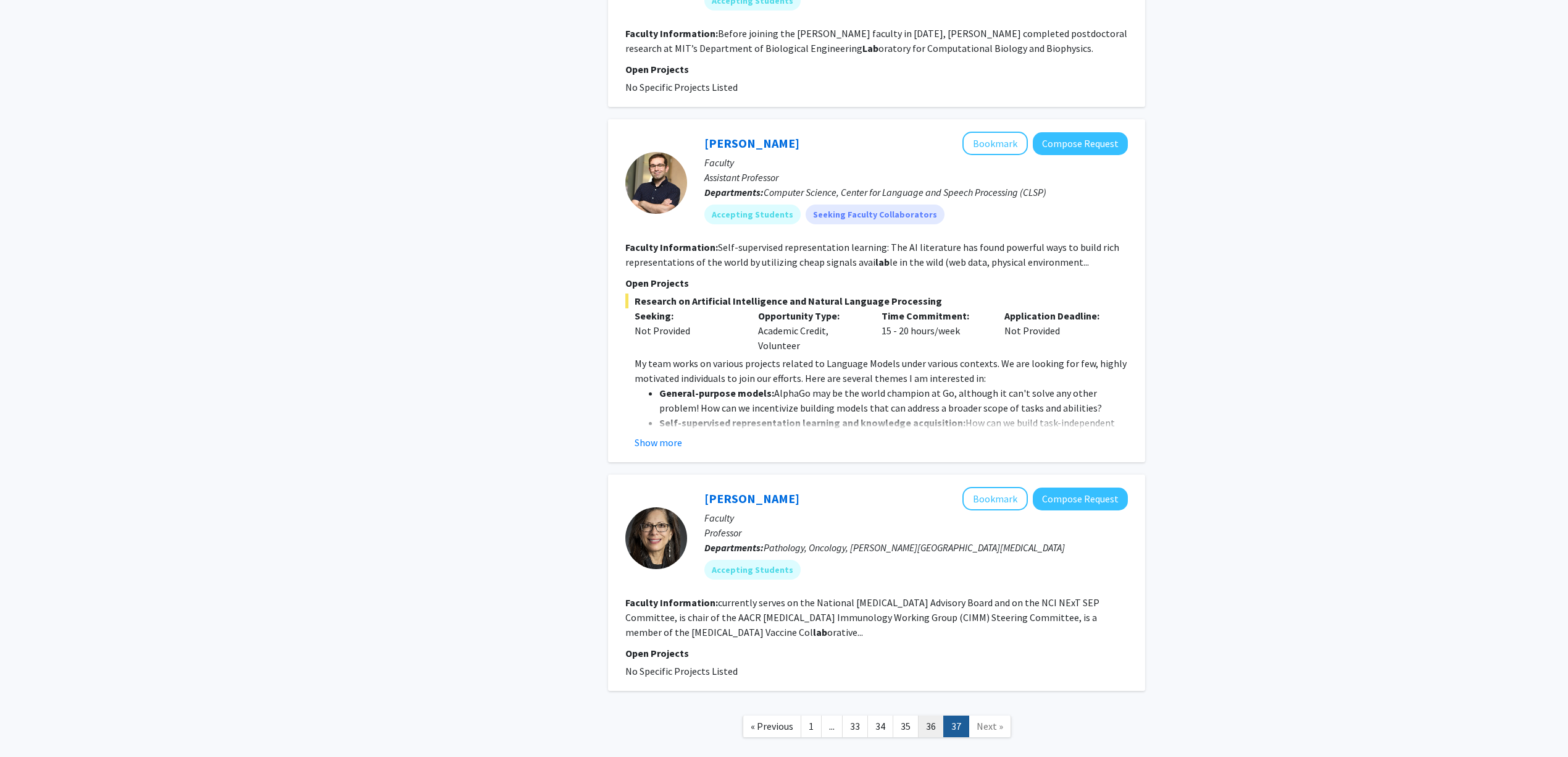
click at [937, 715] on link "36" at bounding box center [930, 726] width 26 height 21
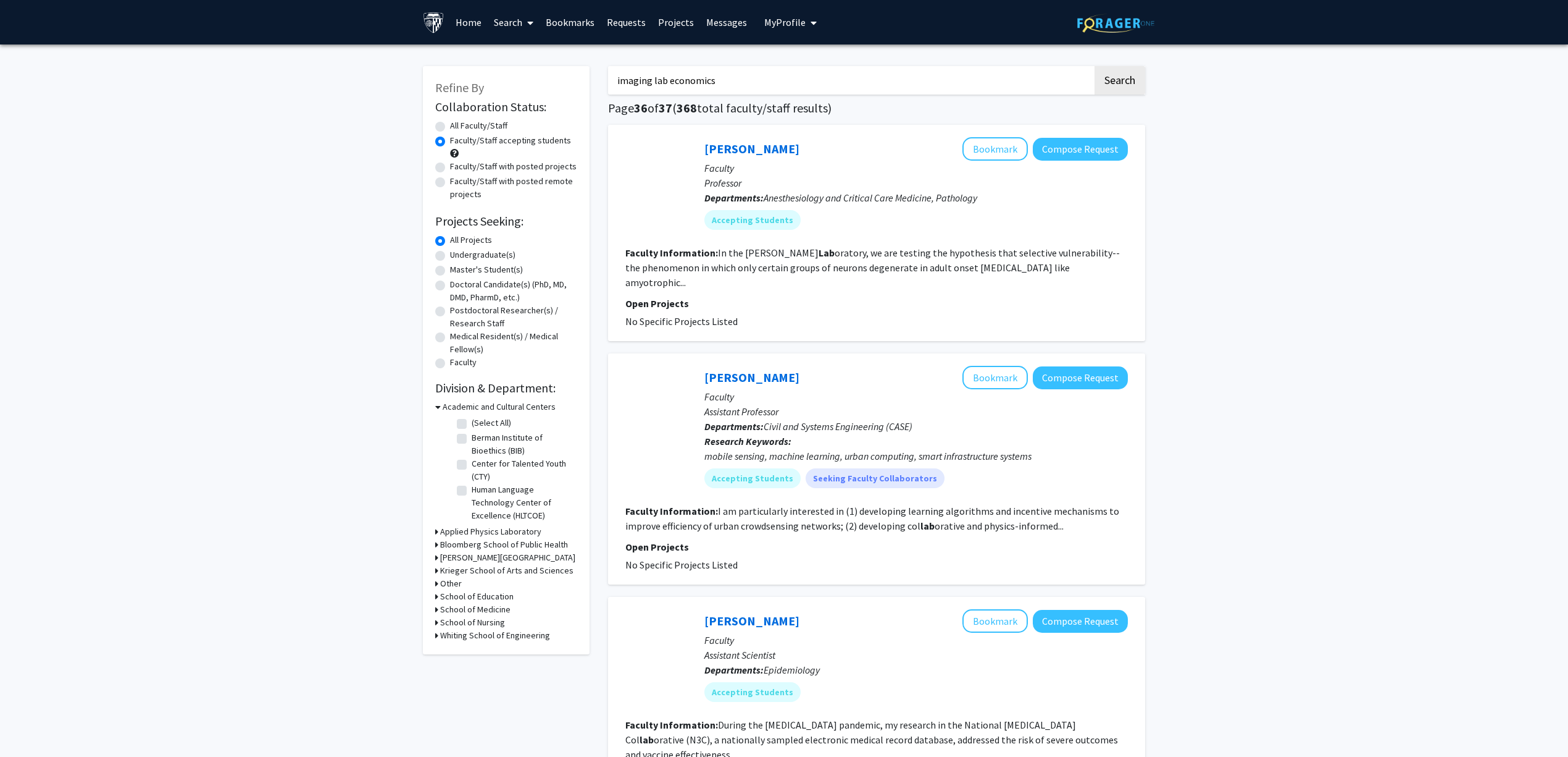
scroll to position [82, 0]
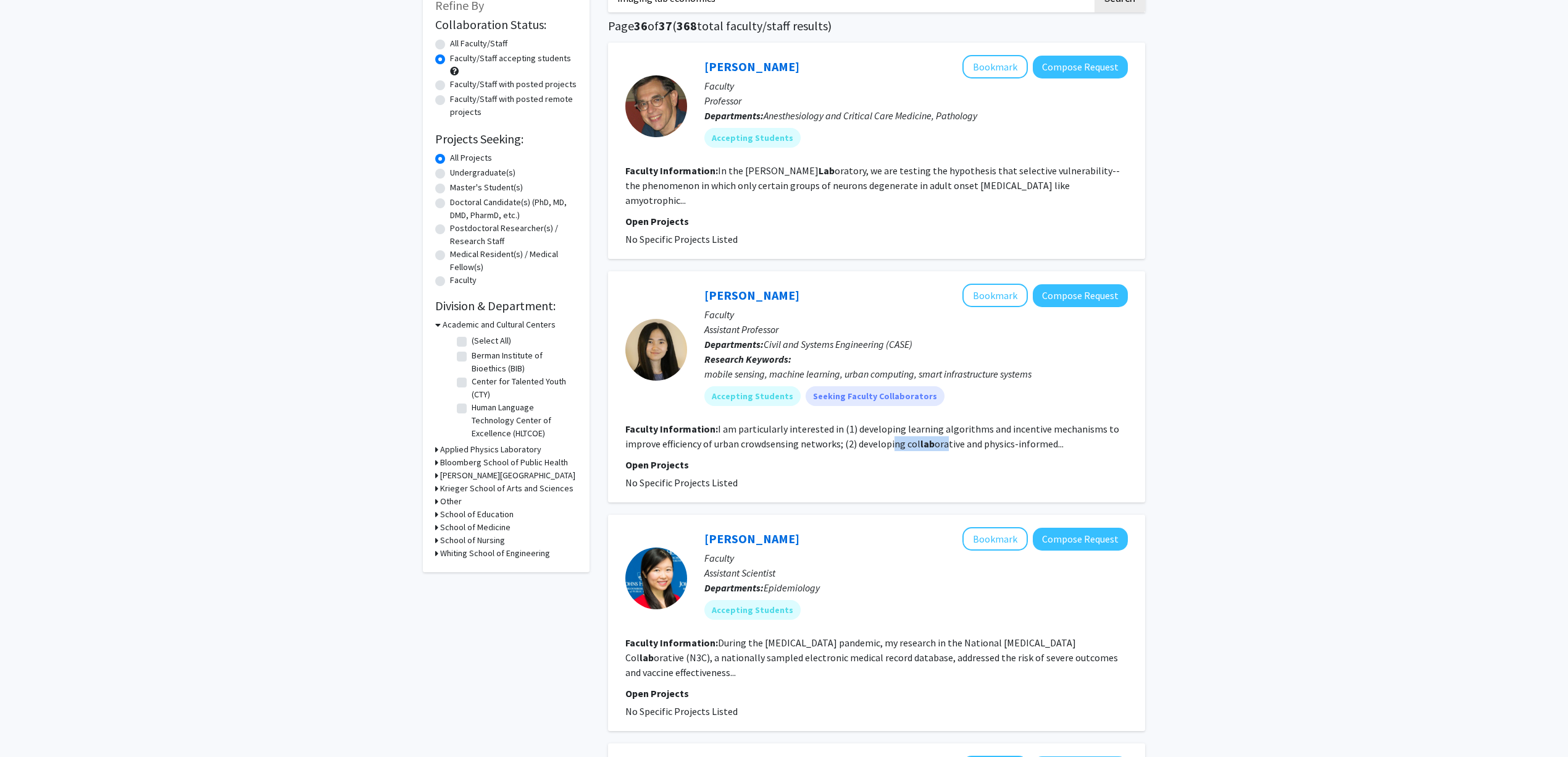
click at [954, 432] on fg-read-more "I am particularly interested in (1) developing learning algorithms and incentiv…" at bounding box center [872, 436] width 494 height 27
click at [958, 432] on fg-read-more "I am particularly interested in (1) developing learning algorithms and incentiv…" at bounding box center [872, 436] width 494 height 27
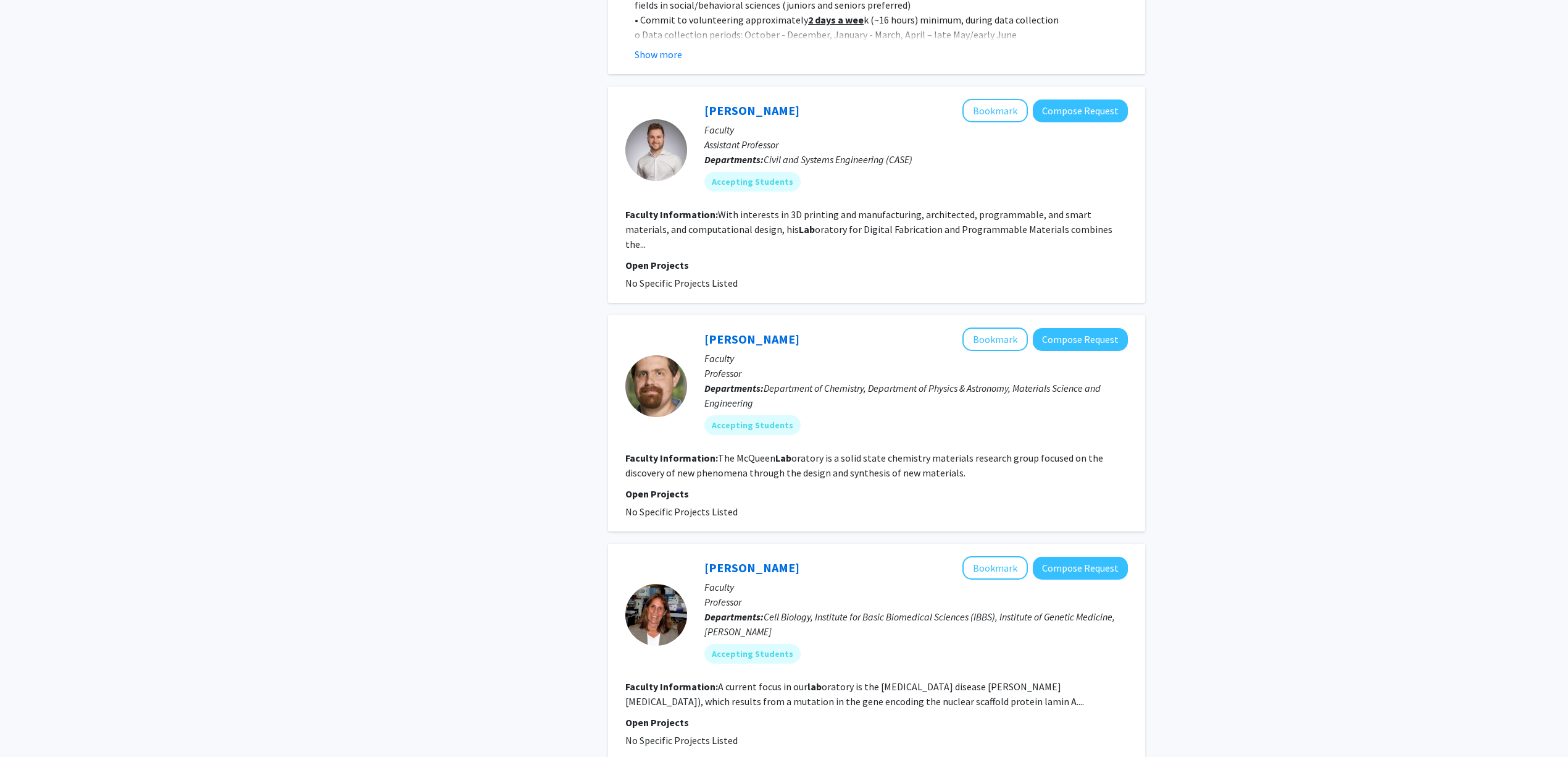
scroll to position [1883, 0]
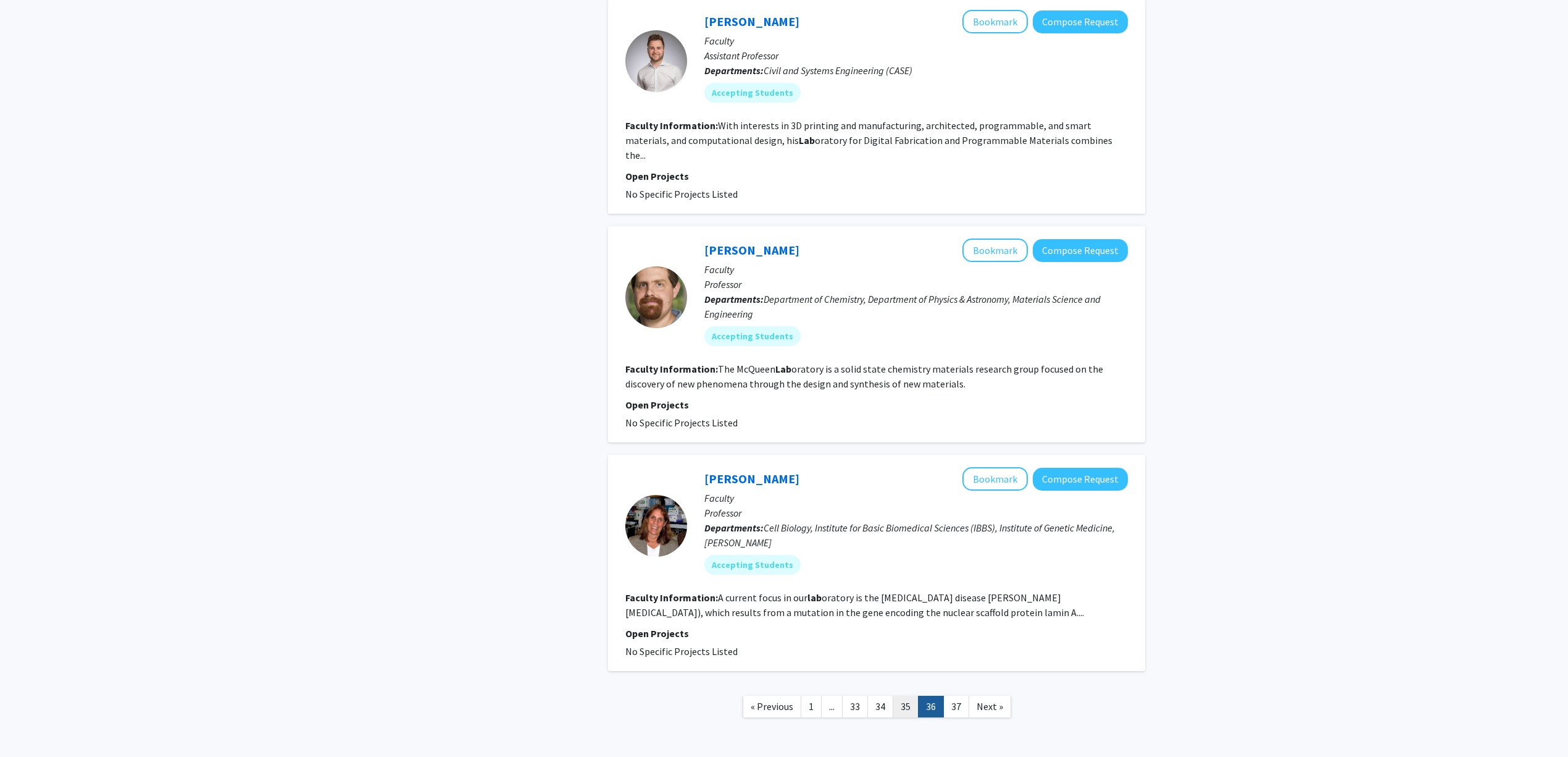
click at [909, 696] on link "35" at bounding box center [905, 707] width 26 height 21
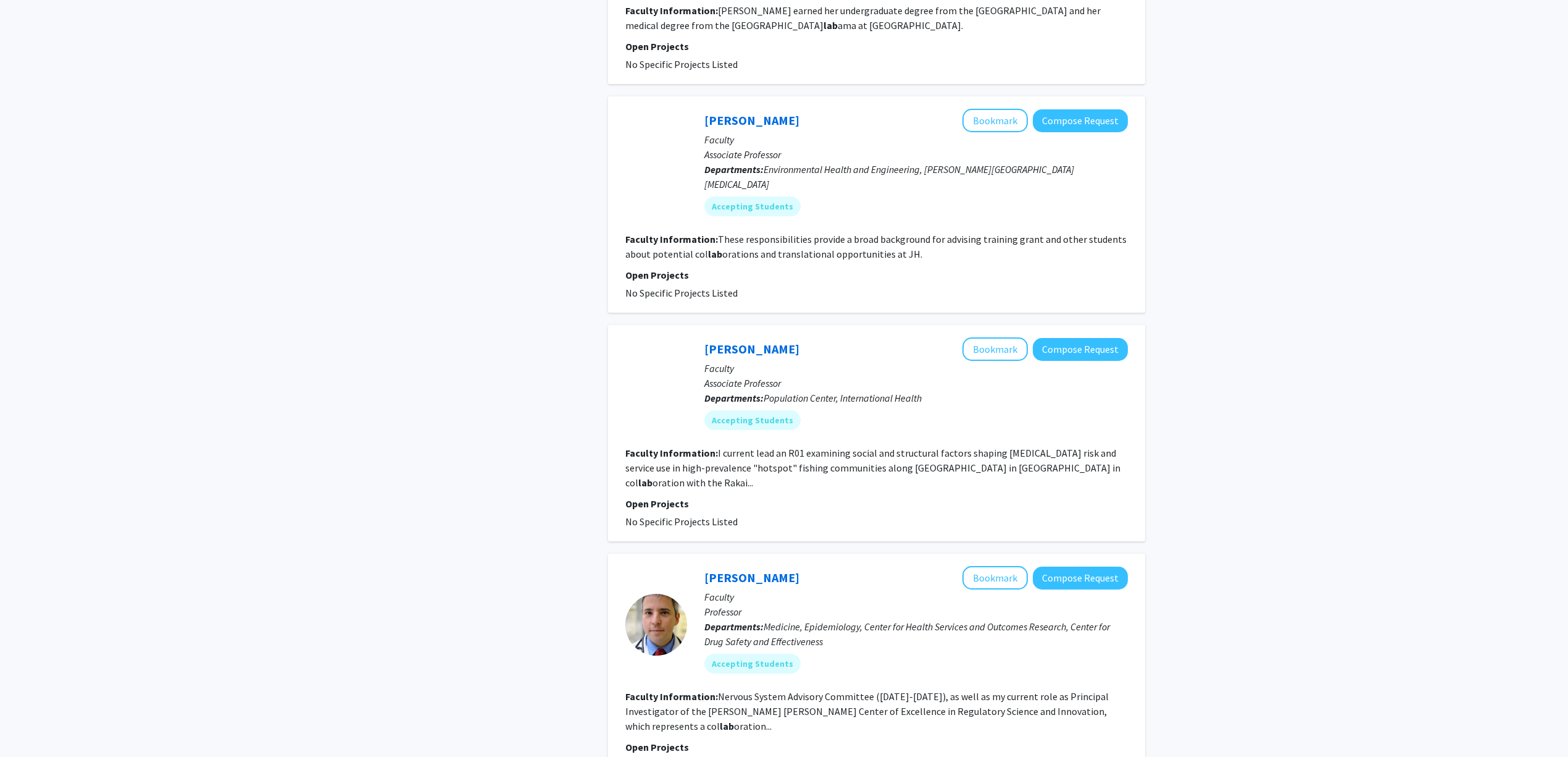
scroll to position [1647, 0]
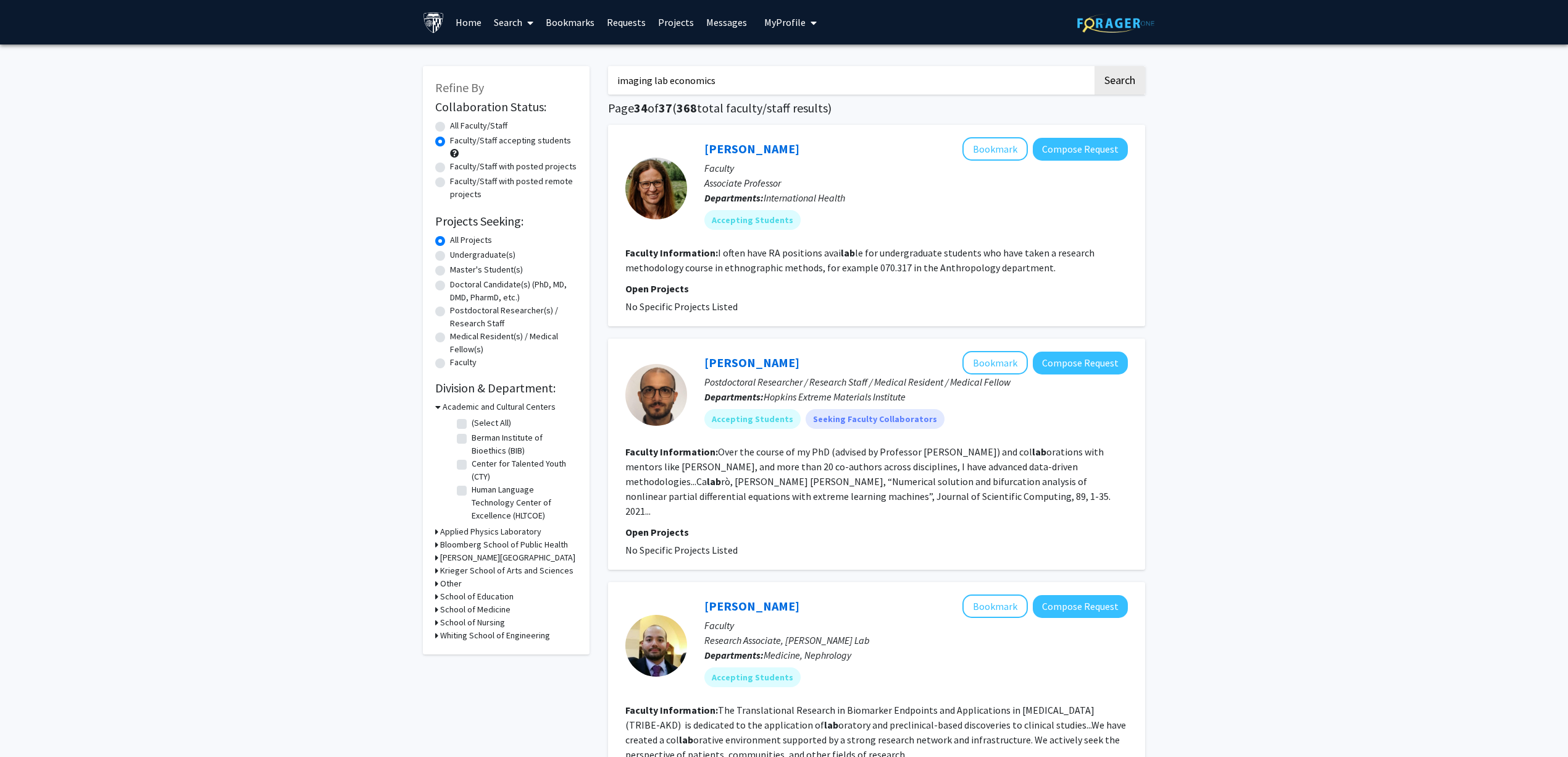
click at [648, 81] on input "imaging lab economics" at bounding box center [850, 81] width 485 height 28
type input ""imaging" AND "lab""
click at [1095, 66] on button "Search" at bounding box center [1119, 81] width 50 height 28
radio input "true"
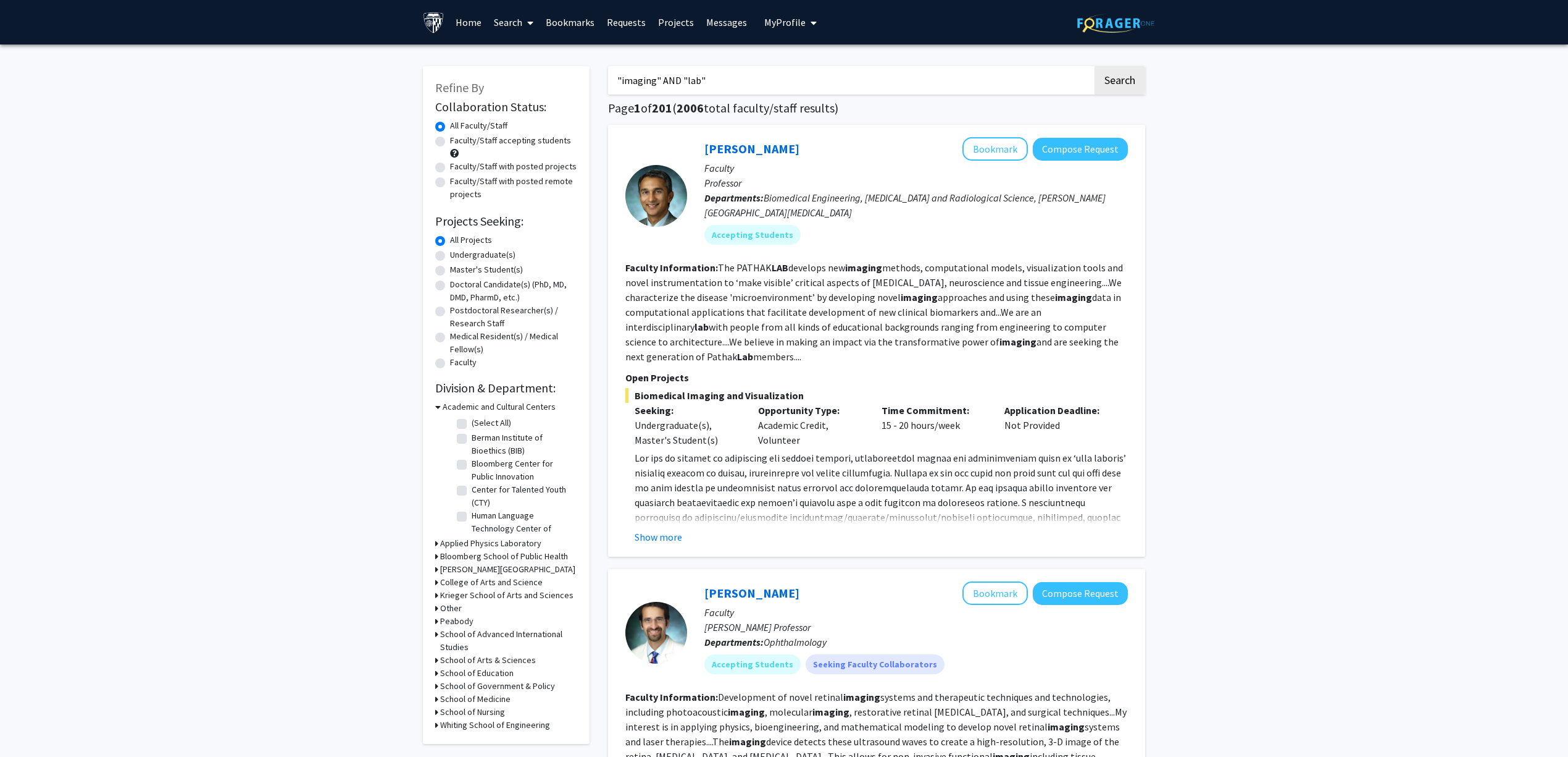
drag, startPoint x: 734, startPoint y: 90, endPoint x: 558, endPoint y: 79, distance: 176.3
type input "pradeep ramulu"
click at [1095, 66] on button "Search" at bounding box center [1119, 81] width 50 height 28
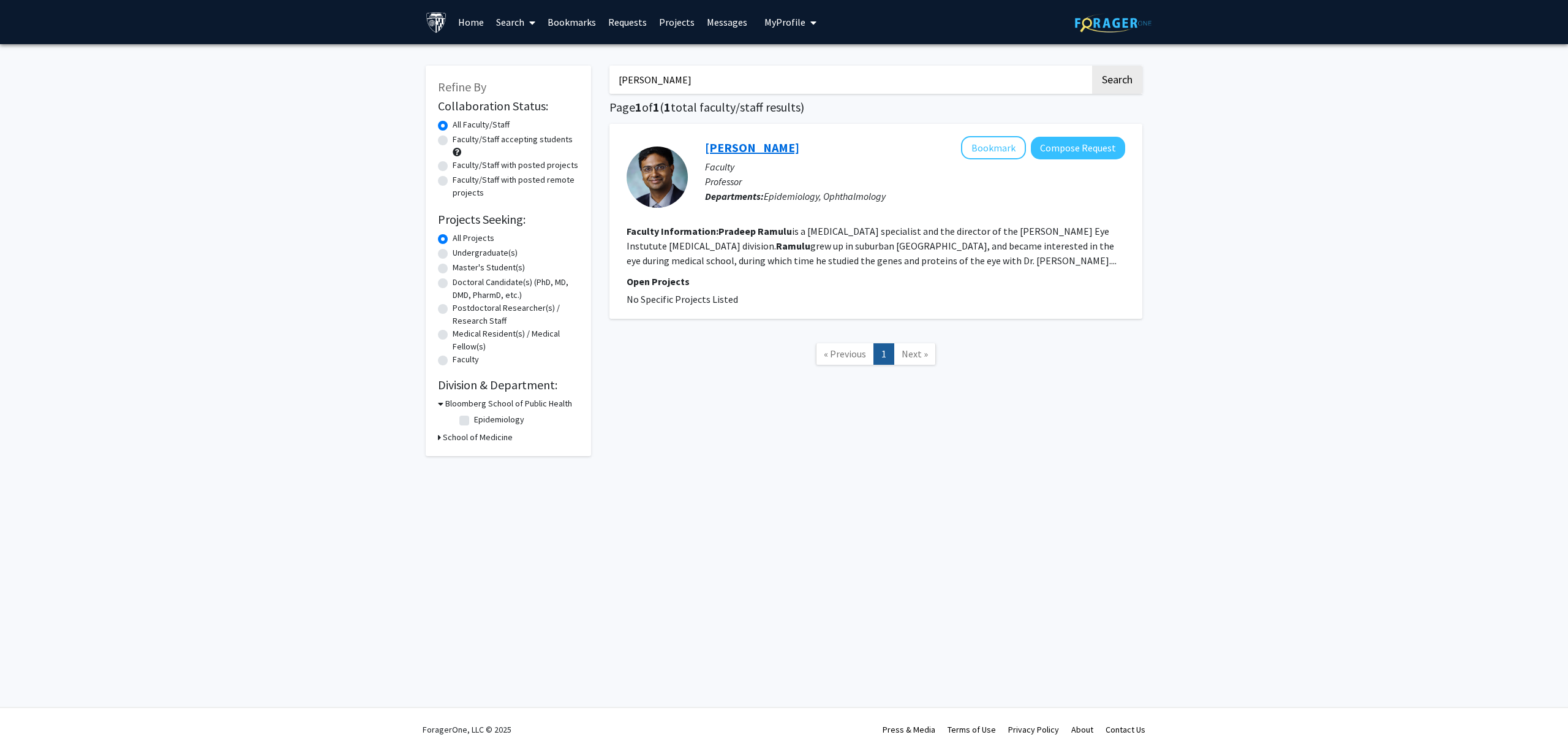
click at [745, 155] on link "Pradeep Ramulu" at bounding box center [752, 147] width 94 height 15
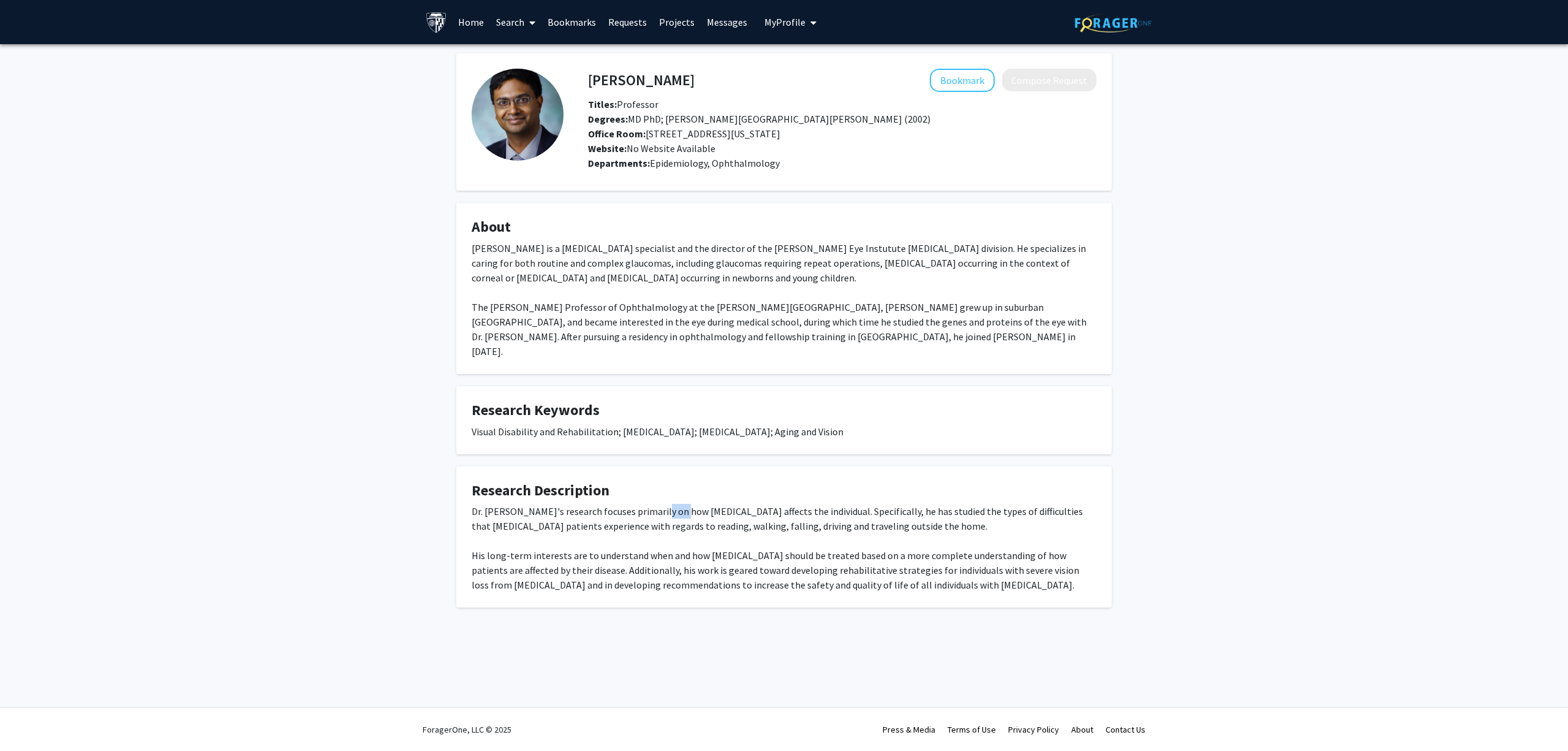
drag, startPoint x: 659, startPoint y: 498, endPoint x: 708, endPoint y: 503, distance: 49.3
click at [701, 503] on div "Dr. Ramulu's research focuses primarily on how glaucoma affects the individual.…" at bounding box center [784, 547] width 625 height 88
click at [708, 503] on div "Dr. Ramulu's research focuses primarily on how glaucoma affects the individual.…" at bounding box center [784, 547] width 625 height 88
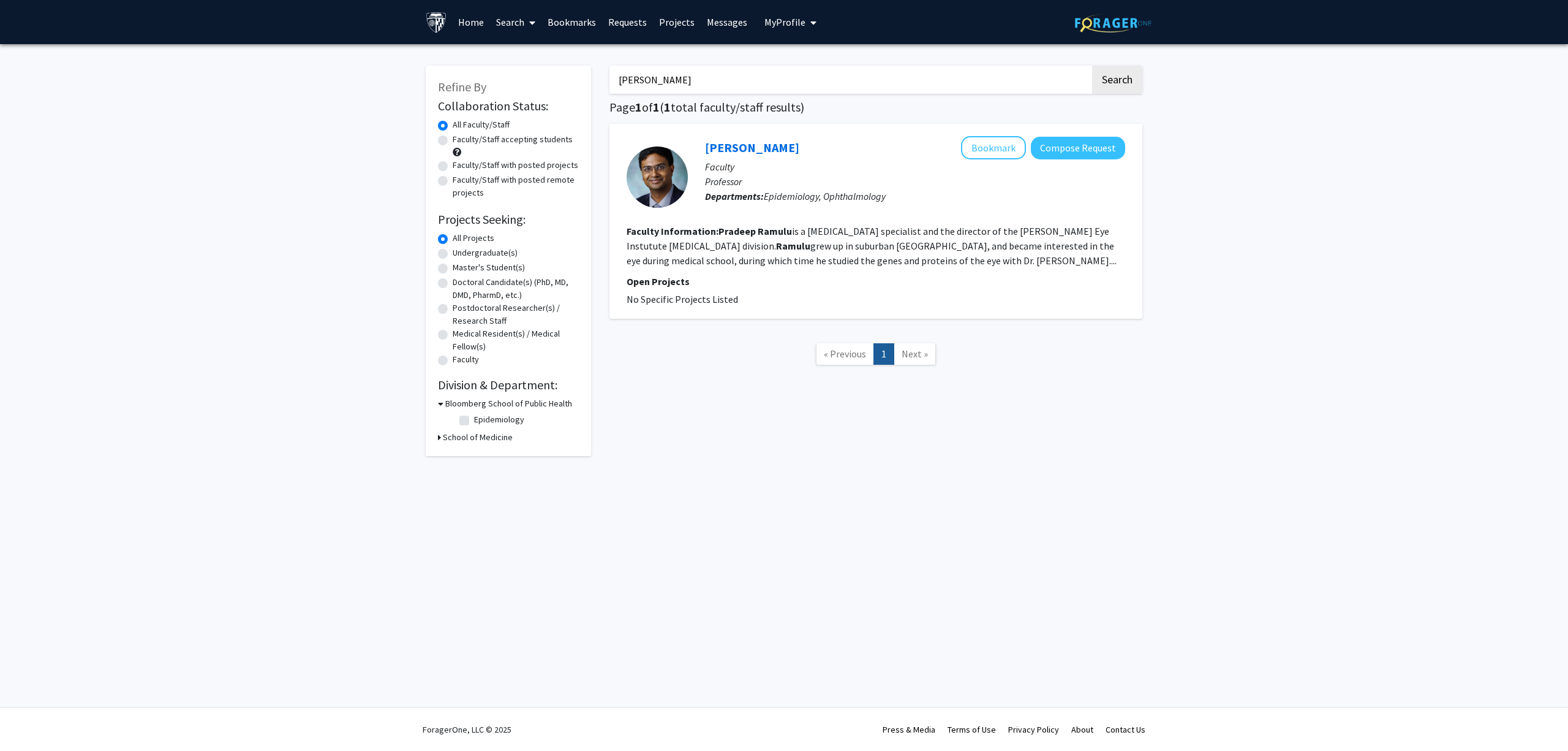
click at [688, 84] on input "pradeep ramulu" at bounding box center [850, 80] width 481 height 28
click at [1092, 66] on button "Search" at bounding box center [1117, 80] width 50 height 28
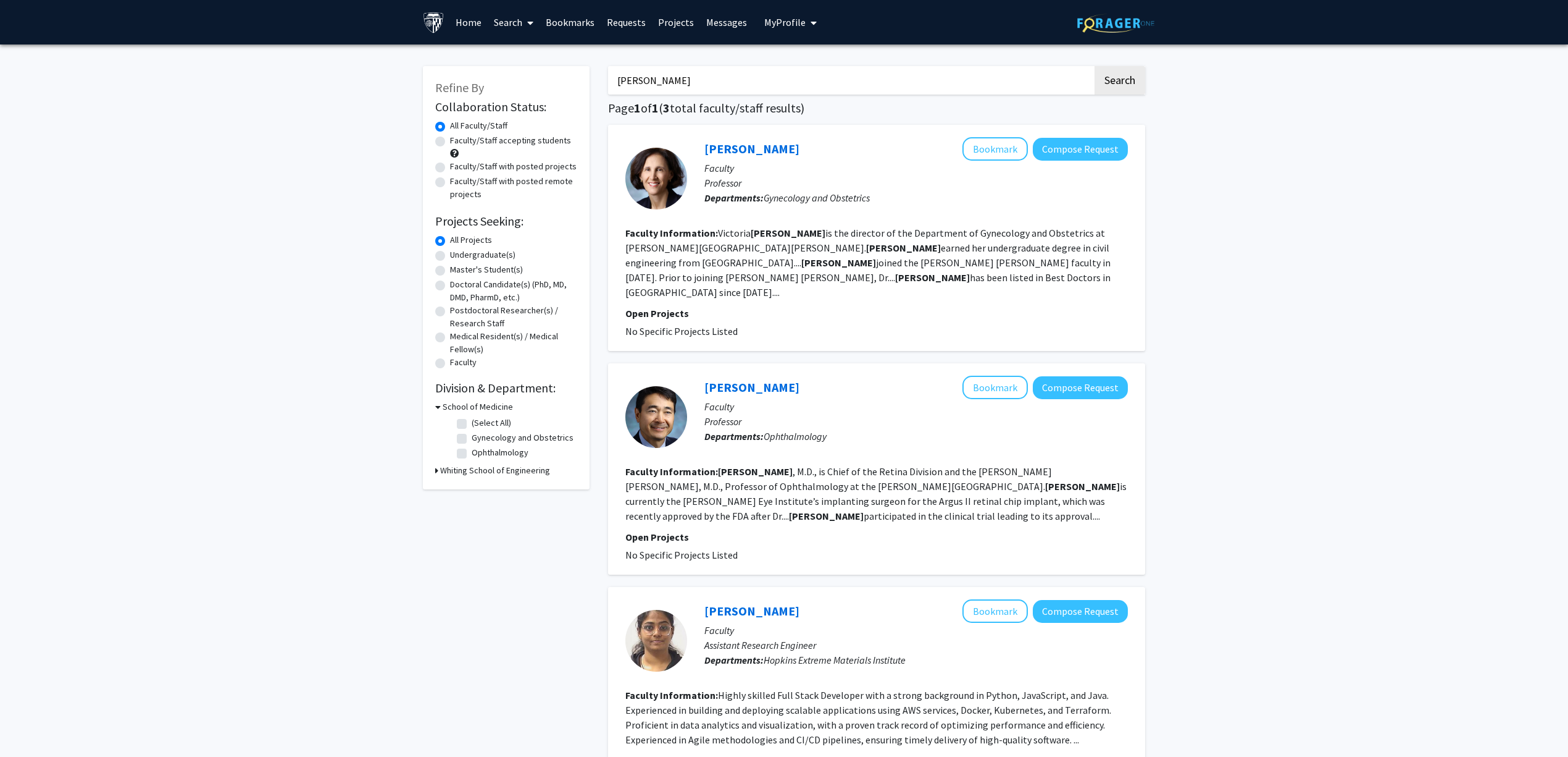
click at [695, 66] on input "handa" at bounding box center [850, 81] width 485 height 28
click at [1095, 66] on button "Search" at bounding box center [1119, 81] width 50 height 28
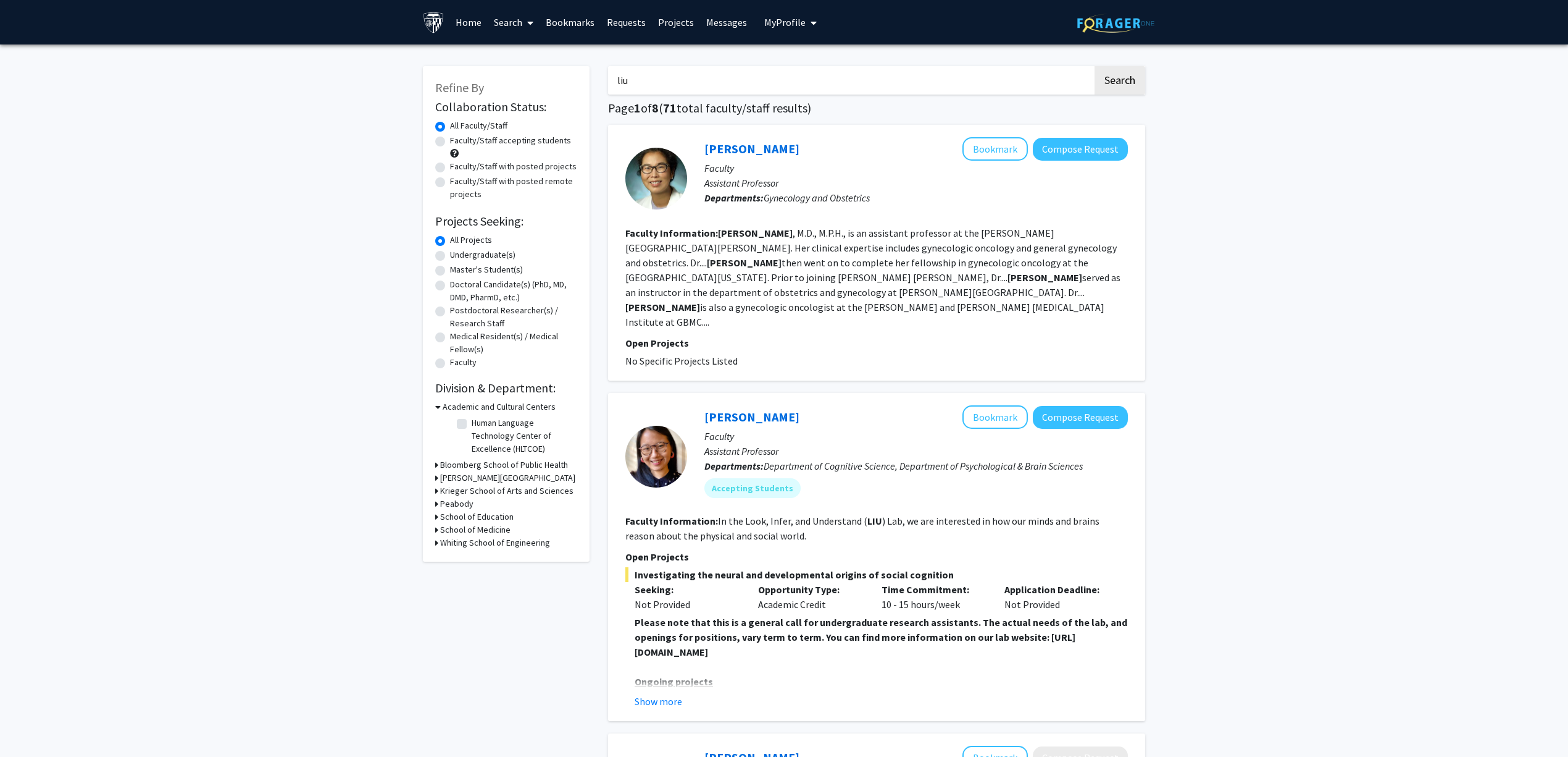
click at [695, 66] on input "liu" at bounding box center [850, 81] width 485 height 28
type input "alvin liu"
click at [1095, 66] on button "Search" at bounding box center [1119, 81] width 50 height 28
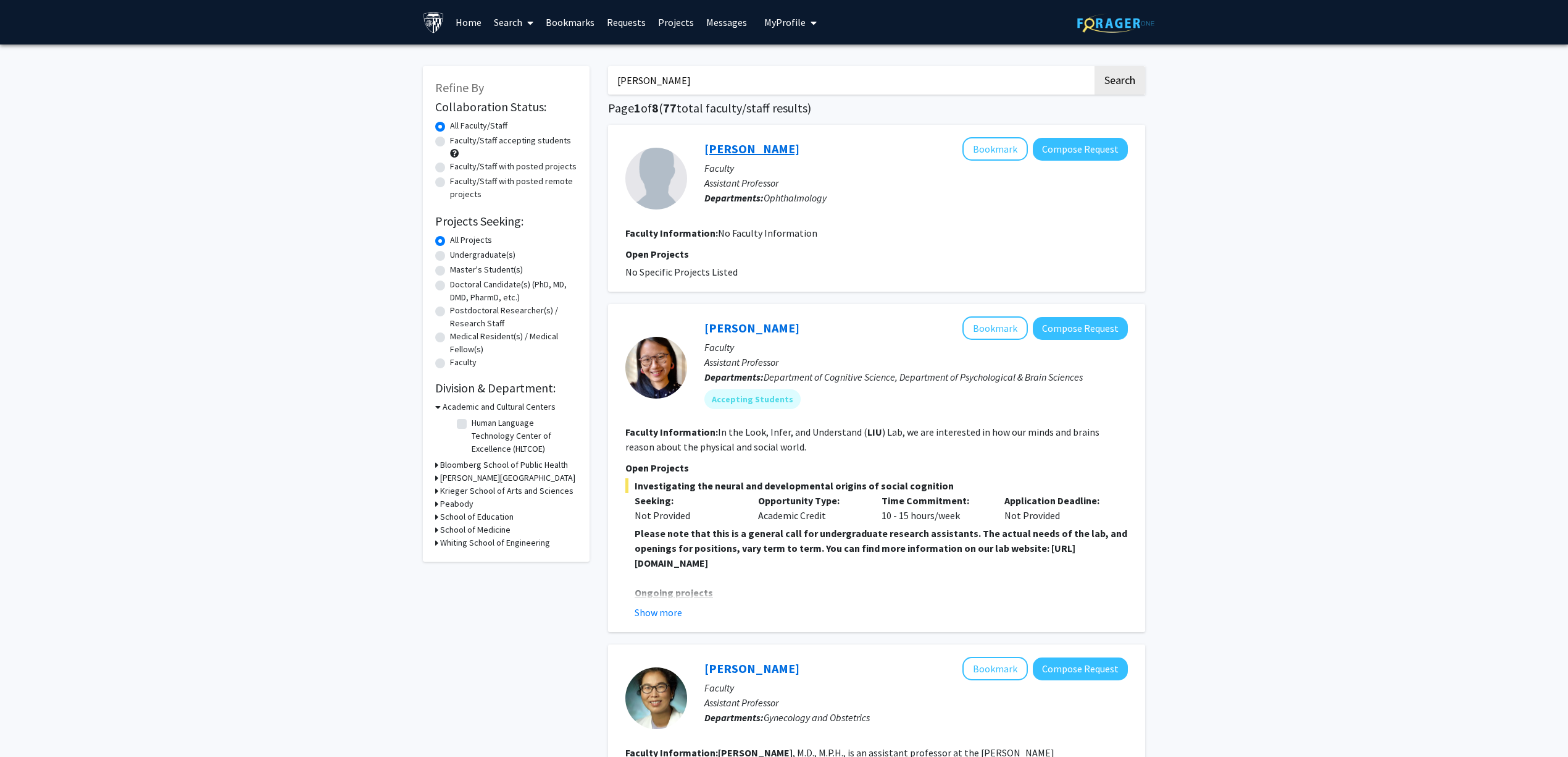
click at [724, 144] on link "Alvin Liu" at bounding box center [751, 148] width 95 height 15
click at [689, 594] on u "Ongoing projects" at bounding box center [673, 592] width 79 height 12
click at [674, 600] on fg-read-more "Please note that this is a general call for undergraduate research assistants. …" at bounding box center [877, 573] width 503 height 94
click at [672, 606] on button "Show more" at bounding box center [658, 612] width 48 height 15
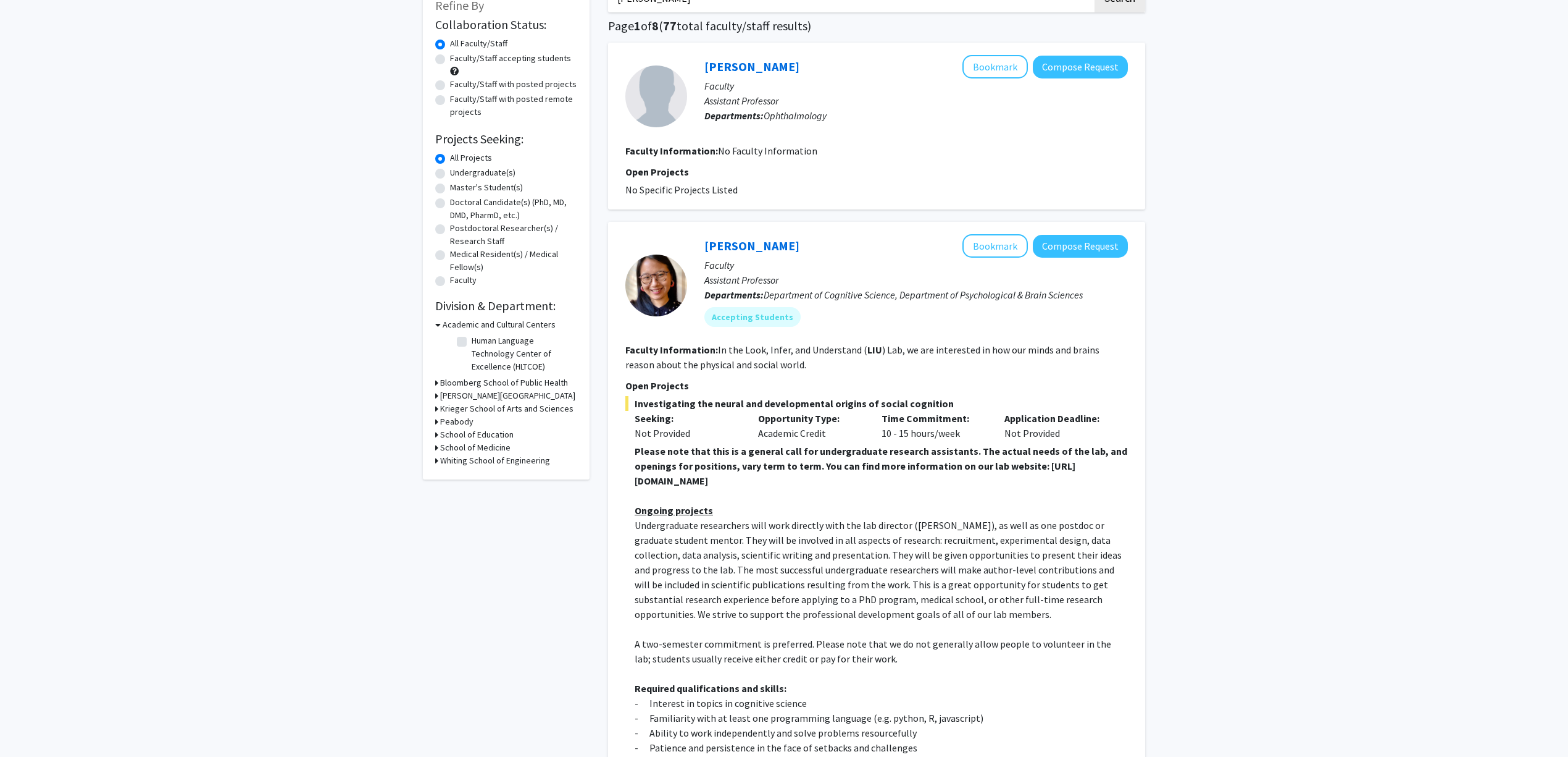
scroll to position [165, 0]
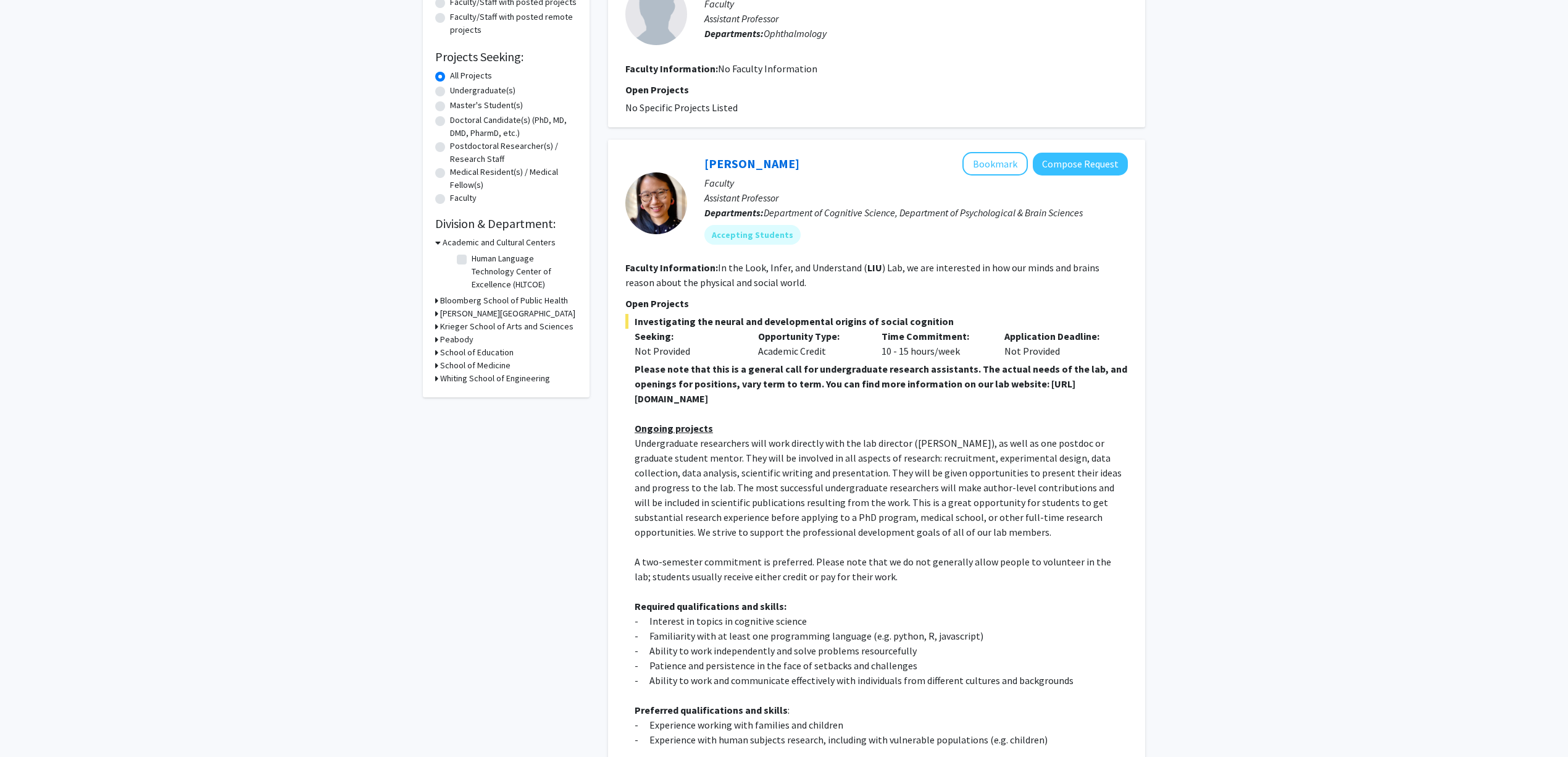
click at [797, 459] on span "Undergraduate researchers will work directly with the lab director (Dr. Shari L…" at bounding box center [878, 487] width 487 height 101
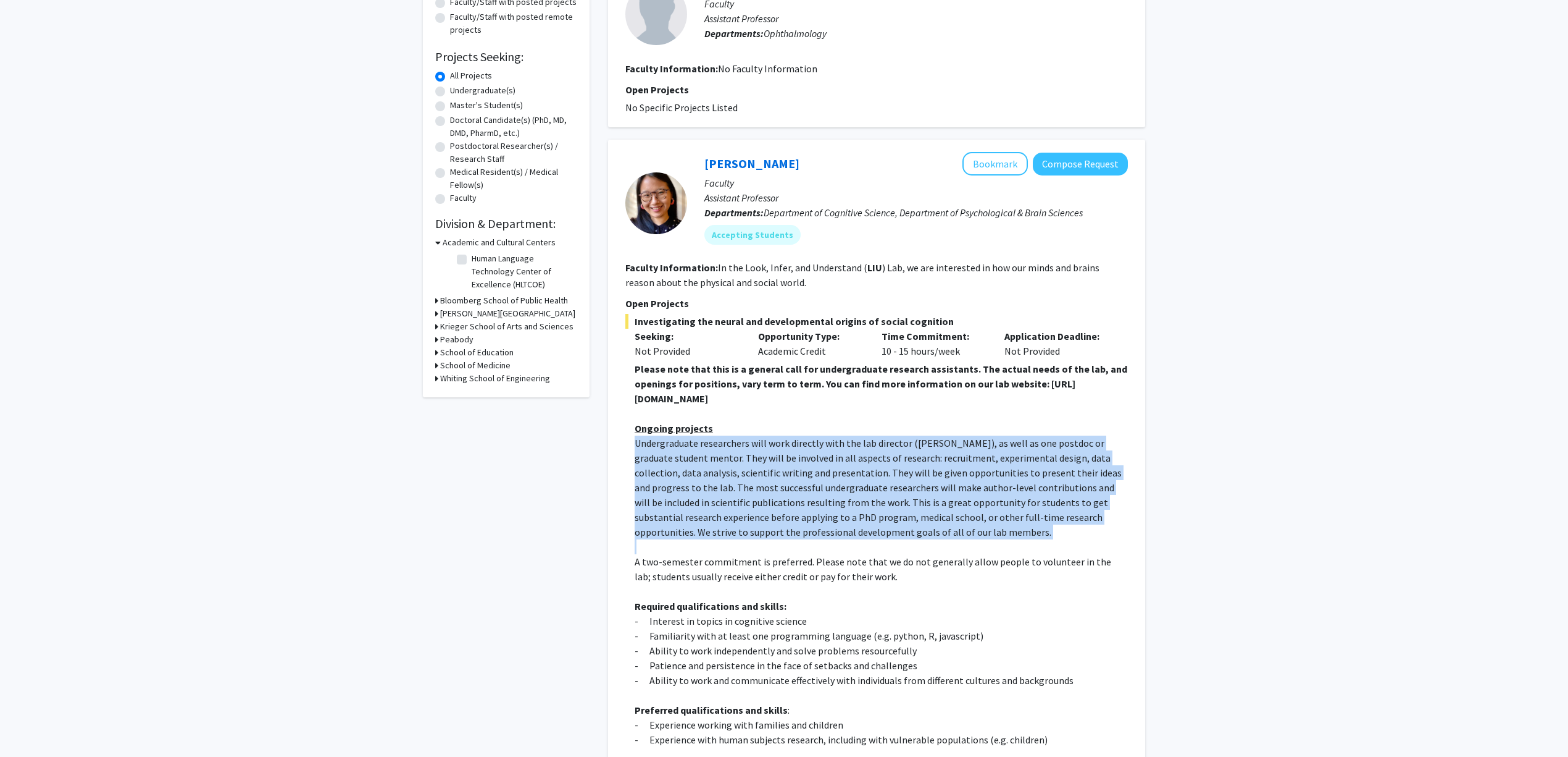
click at [797, 459] on span "Undergraduate researchers will work directly with the lab director (Dr. Shari L…" at bounding box center [878, 487] width 487 height 101
click at [822, 454] on span "Undergraduate researchers will work directly with the lab director (Dr. Shari L…" at bounding box center [878, 487] width 487 height 101
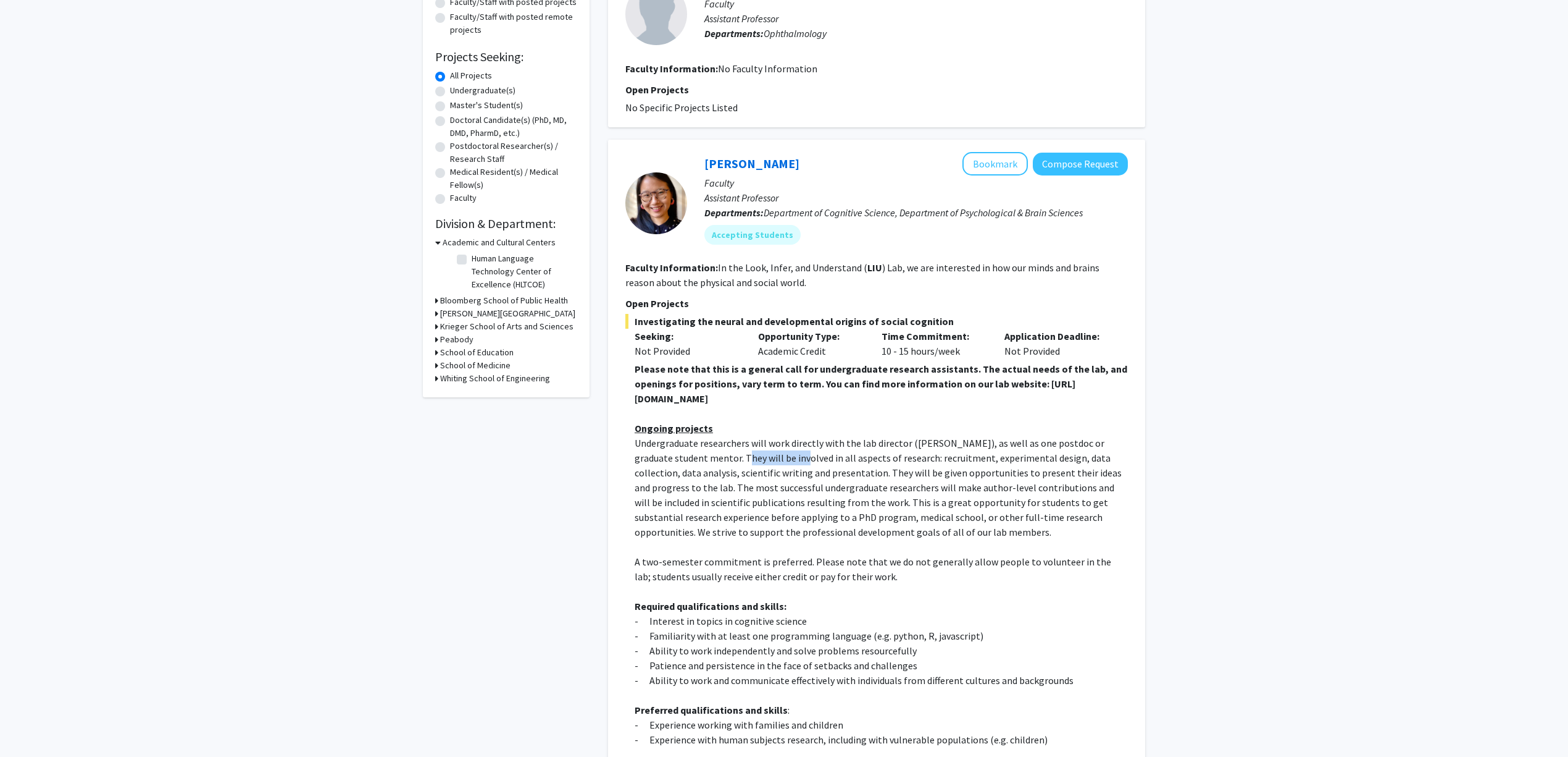
drag, startPoint x: 707, startPoint y: 452, endPoint x: 773, endPoint y: 463, distance: 66.9
click at [773, 463] on p "Undergraduate researchers will work directly with the lab director (Dr. Shari L…" at bounding box center [880, 487] width 493 height 104
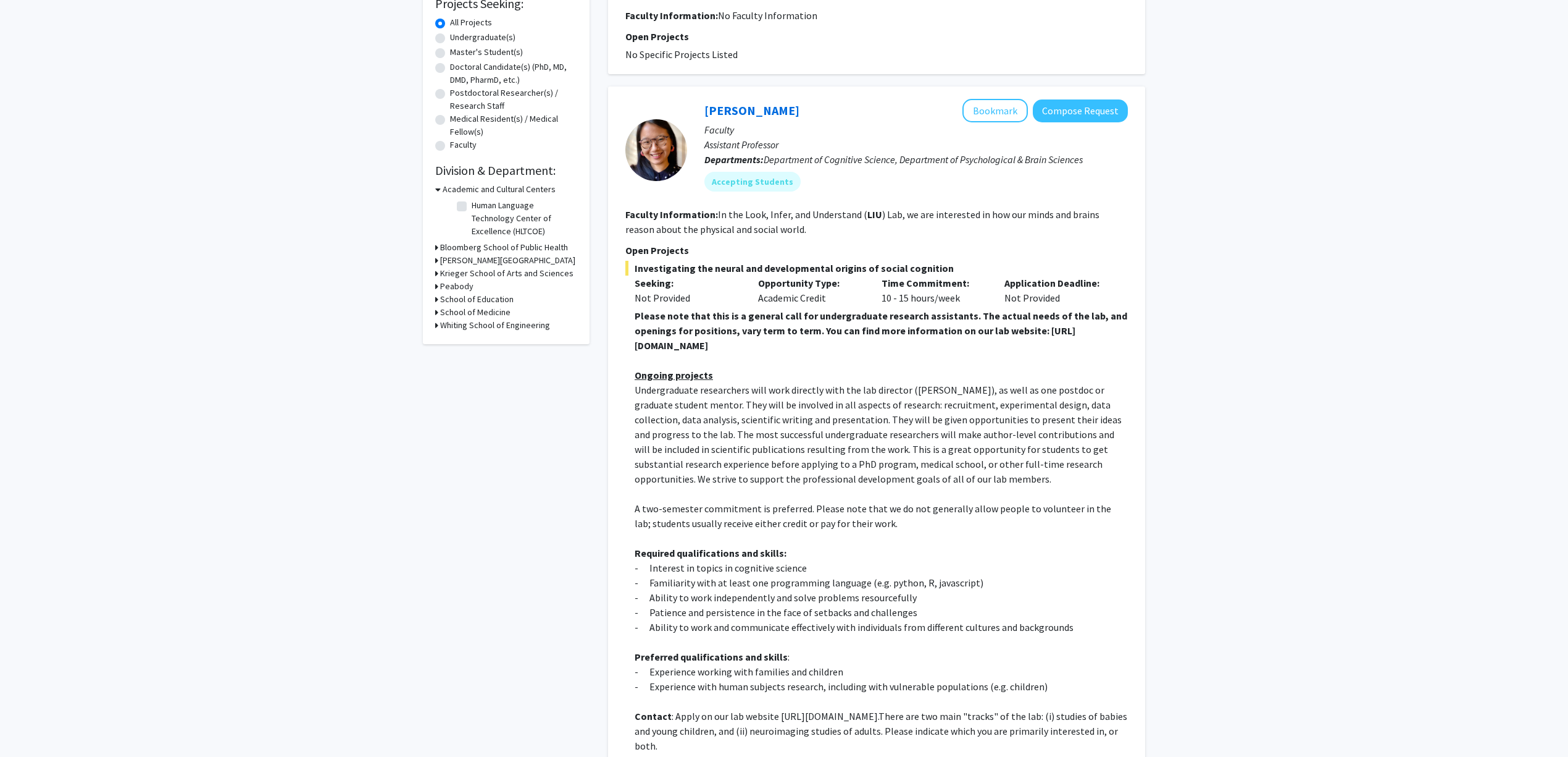
scroll to position [247, 0]
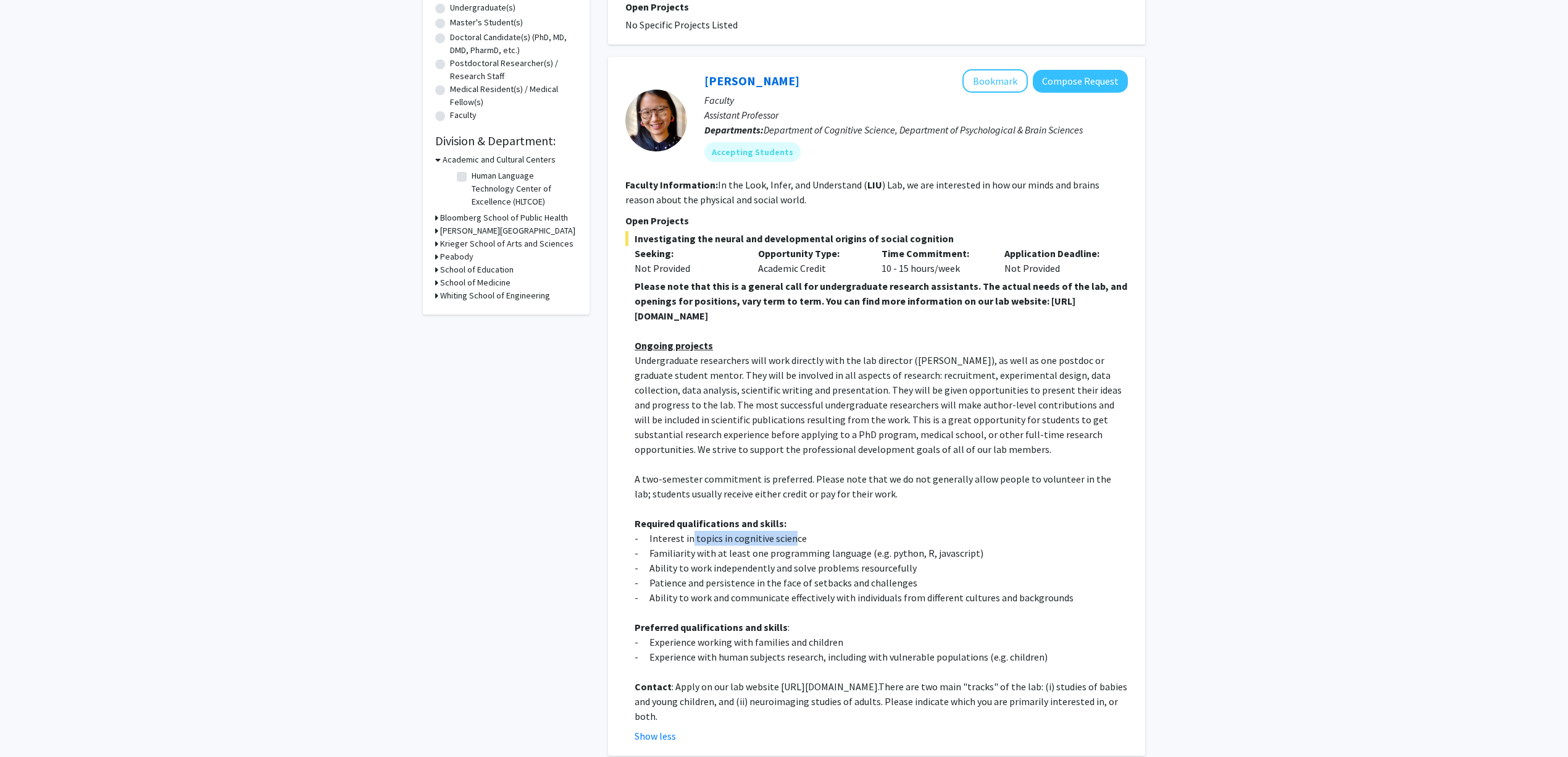
drag, startPoint x: 724, startPoint y: 532, endPoint x: 687, endPoint y: 529, distance: 37.1
click at [687, 530] on p "- Interest in topics in cognitive science" at bounding box center [880, 537] width 493 height 15
drag, startPoint x: 728, startPoint y: 531, endPoint x: 758, endPoint y: 535, distance: 30.3
click at [758, 535] on p "- Interest in topics in cognitive science" at bounding box center [880, 537] width 493 height 15
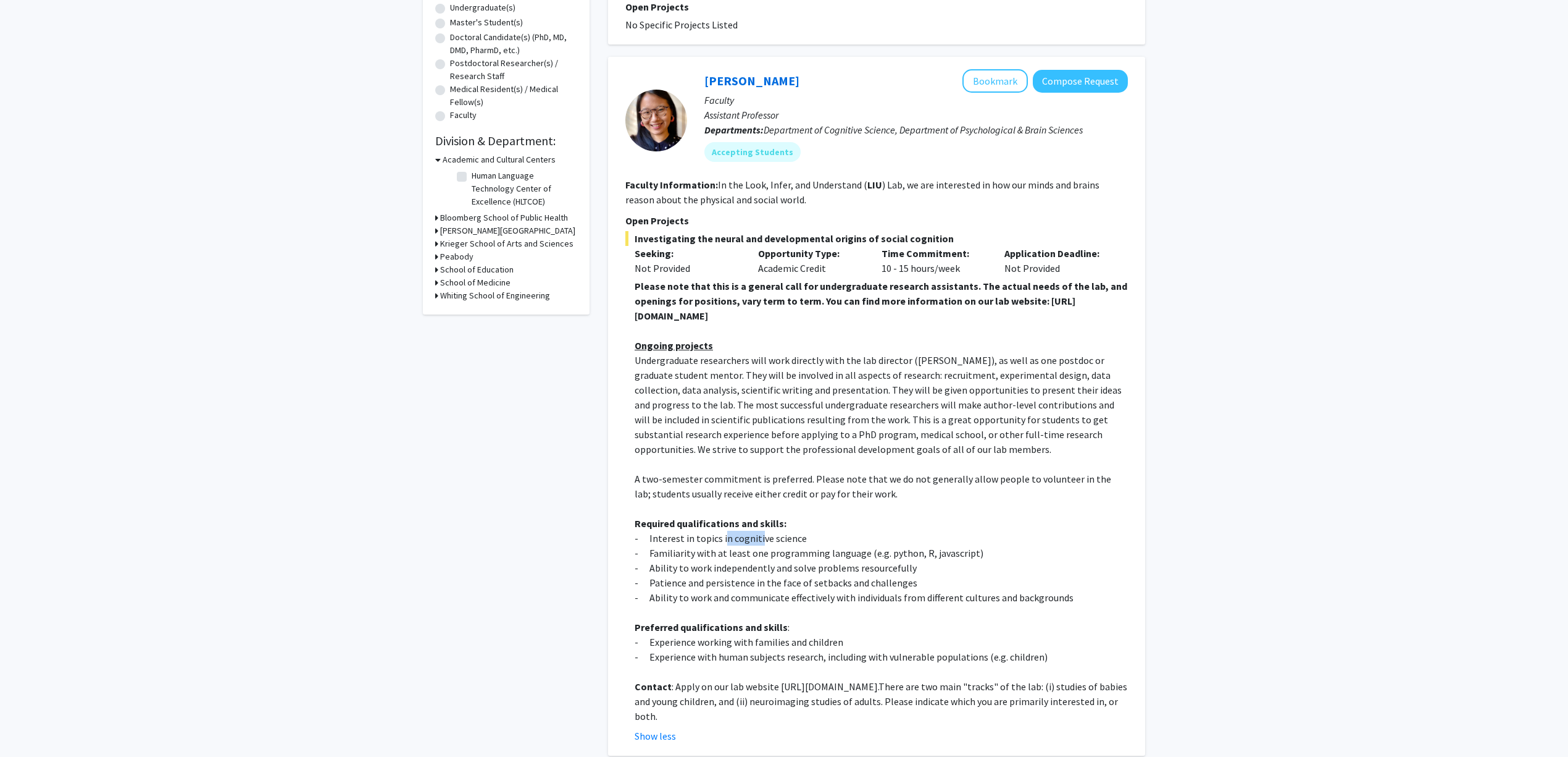
click at [758, 535] on p "- Interest in topics in cognitive science" at bounding box center [880, 537] width 493 height 15
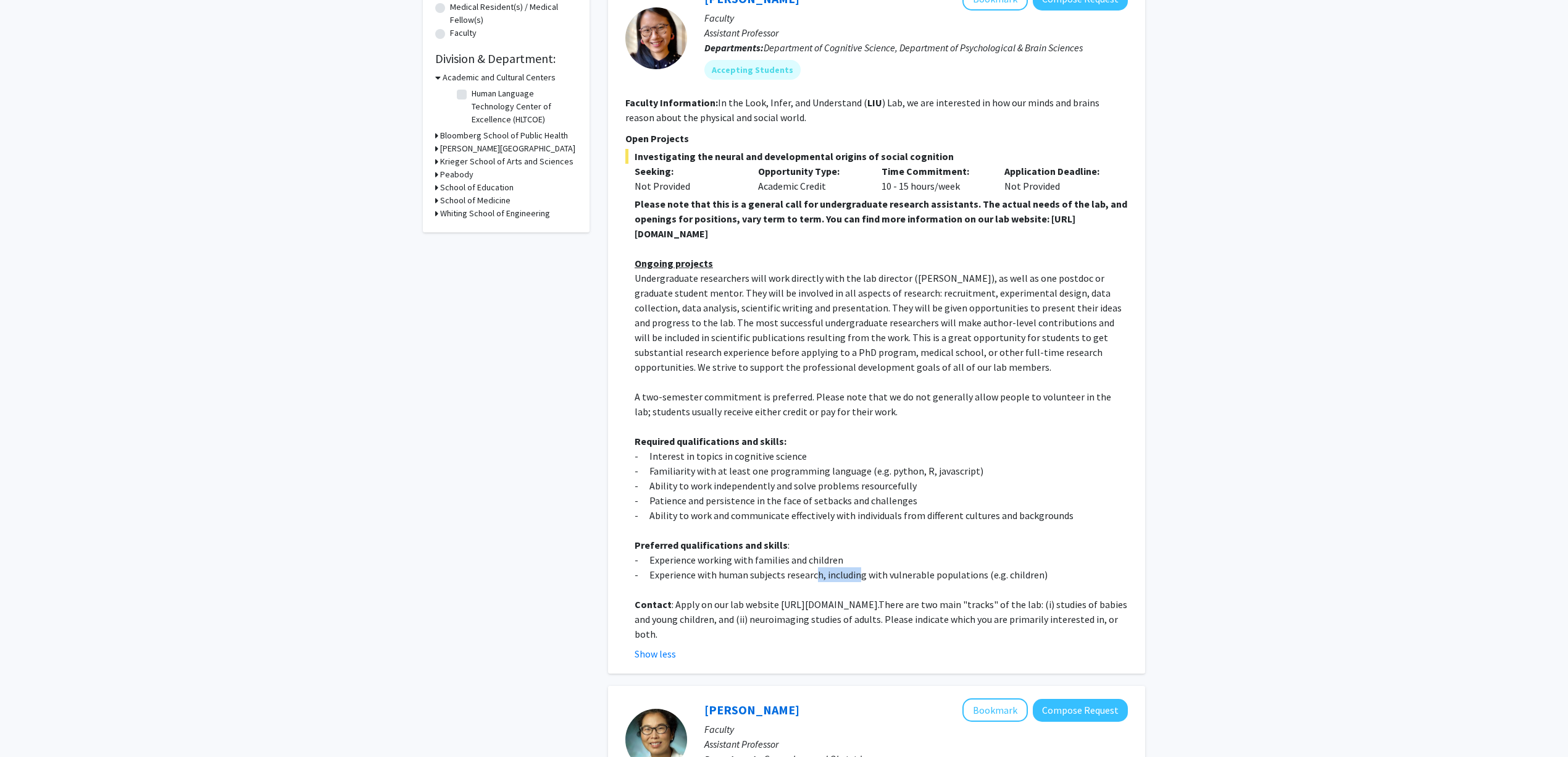
drag, startPoint x: 813, startPoint y: 571, endPoint x: 875, endPoint y: 581, distance: 62.8
click at [870, 581] on div "Please note that this is a general call for undergraduate research assistants. …" at bounding box center [880, 419] width 493 height 444
click at [875, 582] on p at bounding box center [880, 589] width 493 height 15
drag, startPoint x: 841, startPoint y: 561, endPoint x: 711, endPoint y: 549, distance: 130.6
click at [711, 549] on div "Please note that this is a general call for undergraduate research assistants. …" at bounding box center [880, 419] width 493 height 444
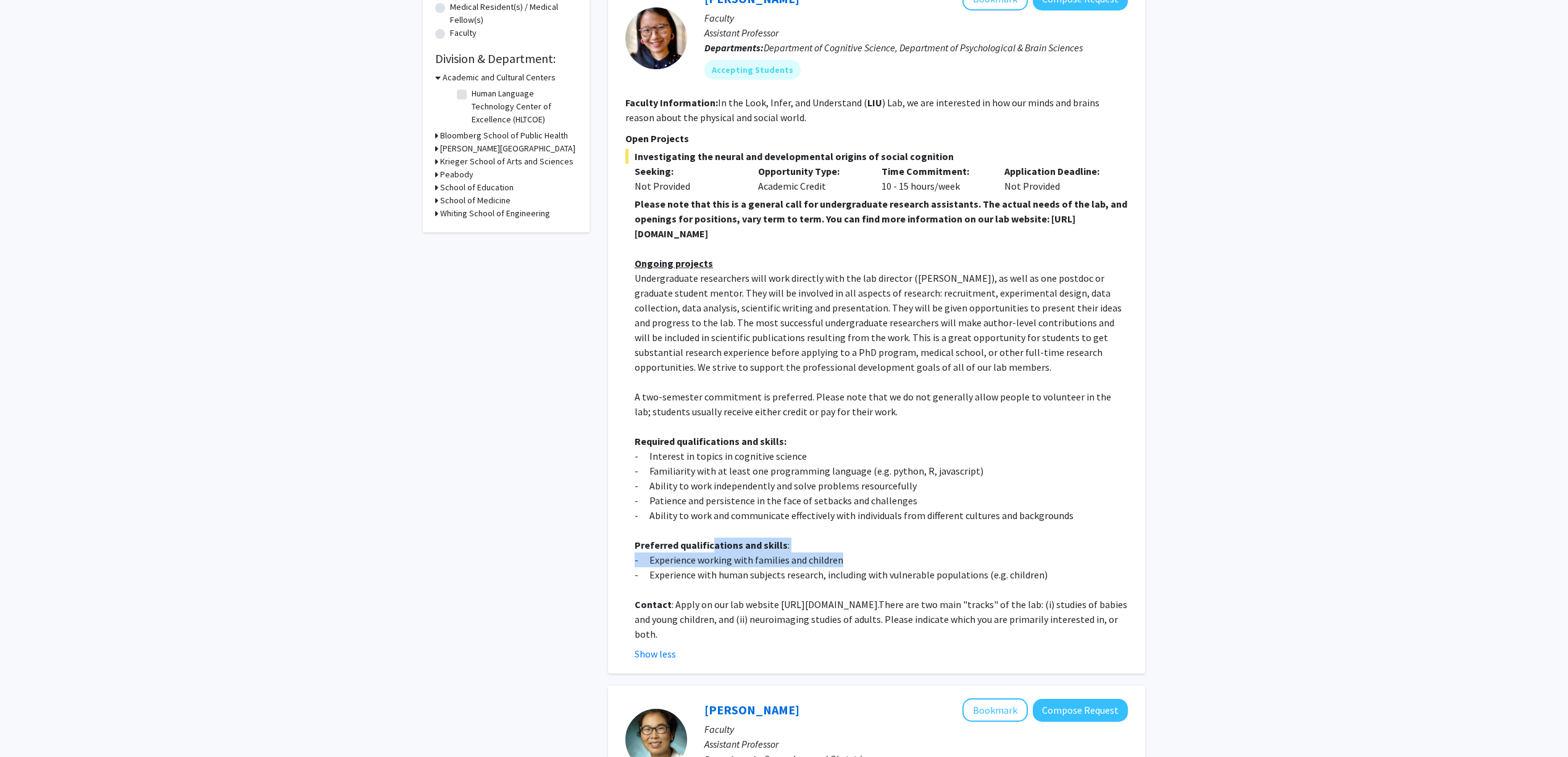
click at [711, 549] on p "Preferred qualifications and skills :" at bounding box center [880, 545] width 493 height 15
drag, startPoint x: 697, startPoint y: 557, endPoint x: 763, endPoint y: 564, distance: 66.4
click at [762, 564] on p "- Experience working with families and children" at bounding box center [880, 560] width 493 height 15
click at [764, 564] on p "- Experience working with families and children" at bounding box center [880, 560] width 493 height 15
drag, startPoint x: 777, startPoint y: 604, endPoint x: 995, endPoint y: 599, distance: 218.1
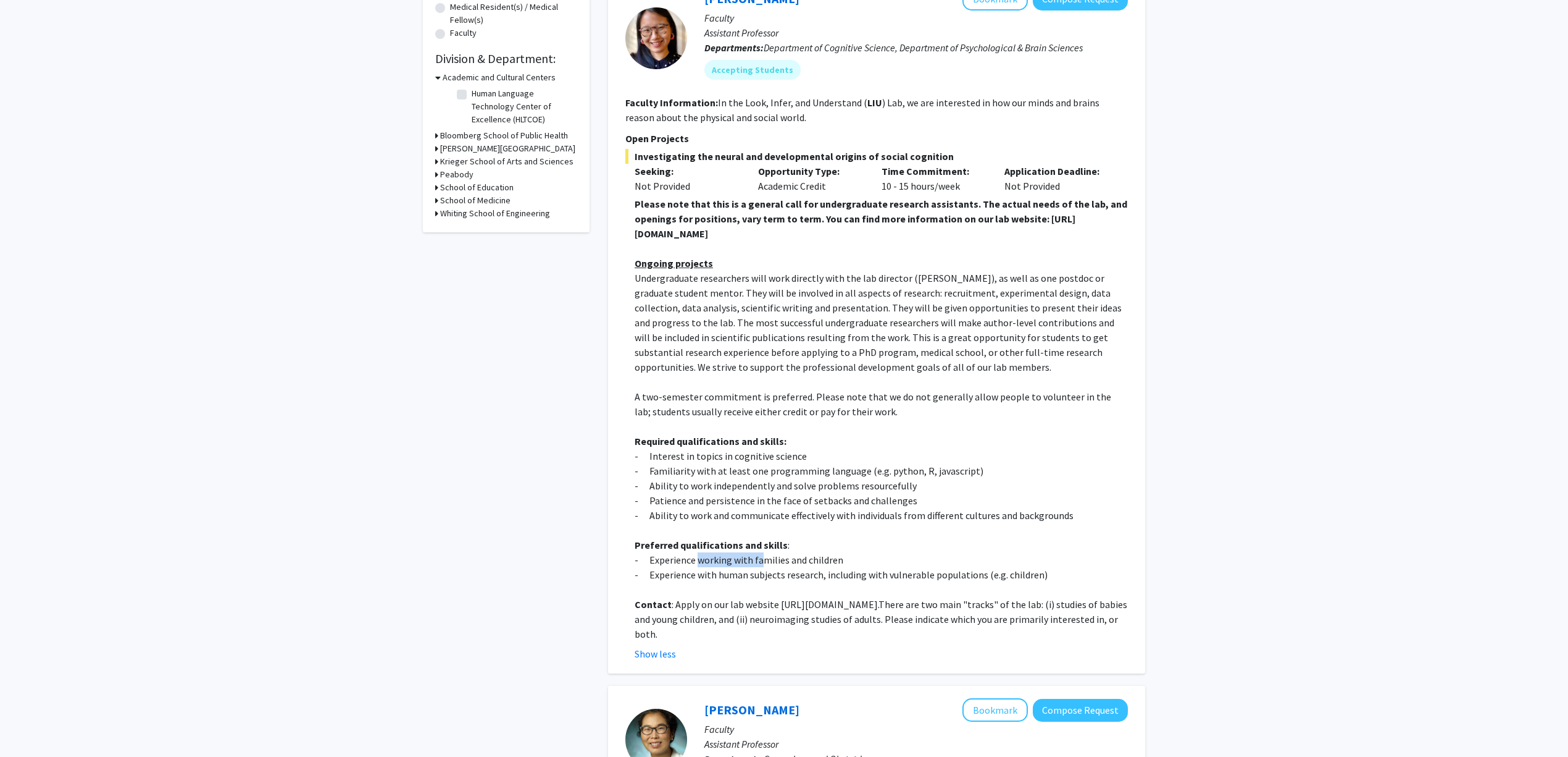
click at [995, 599] on p "Contact : Apply on our lab website https://www.liulaboratory.org/people/joining…" at bounding box center [880, 619] width 493 height 44
copy p "https://www.liulaboratory.org/people/joining-the-lab"
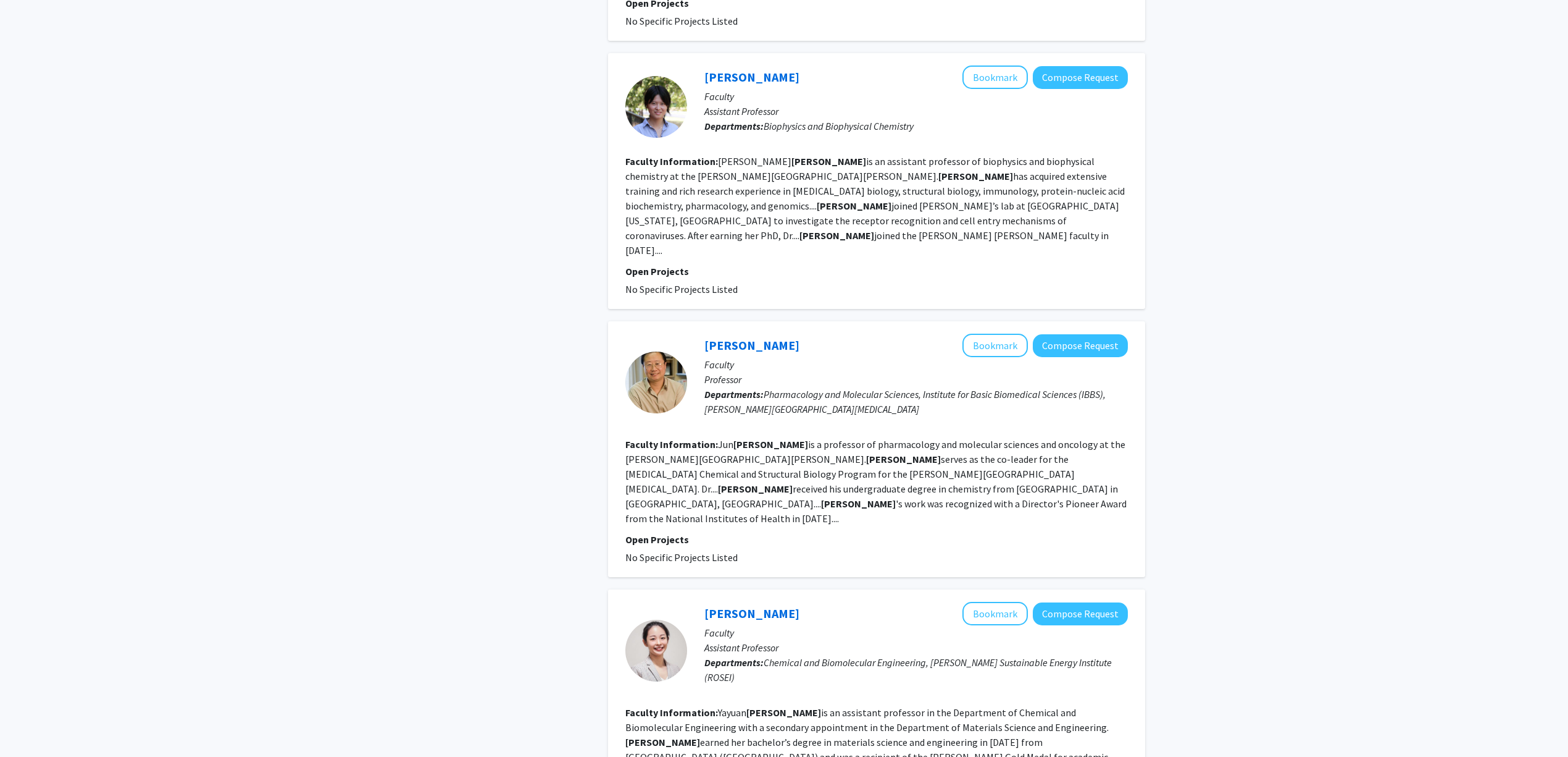
scroll to position [1729, 0]
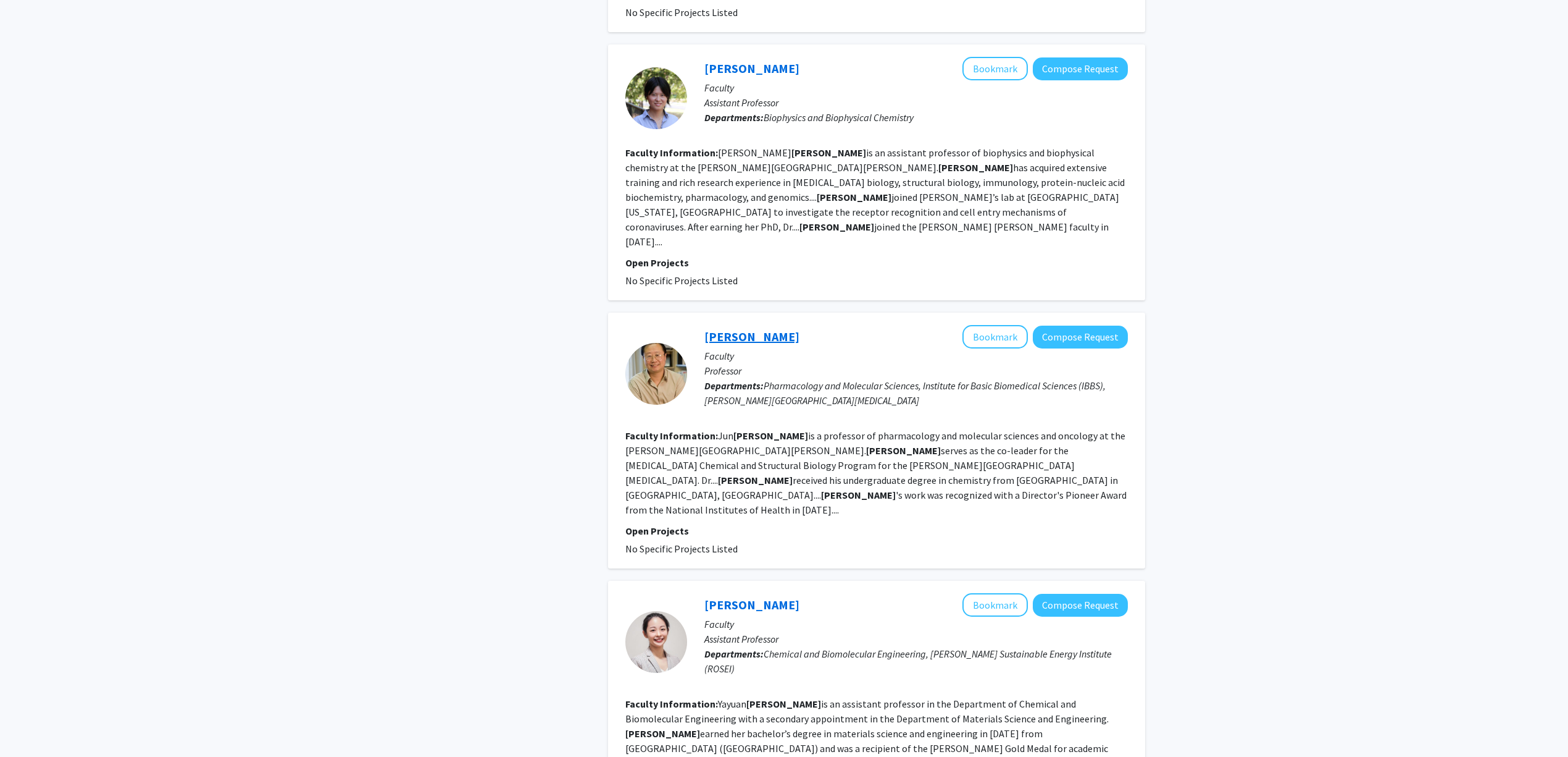
click at [741, 328] on link "Jun Liu" at bounding box center [751, 336] width 95 height 15
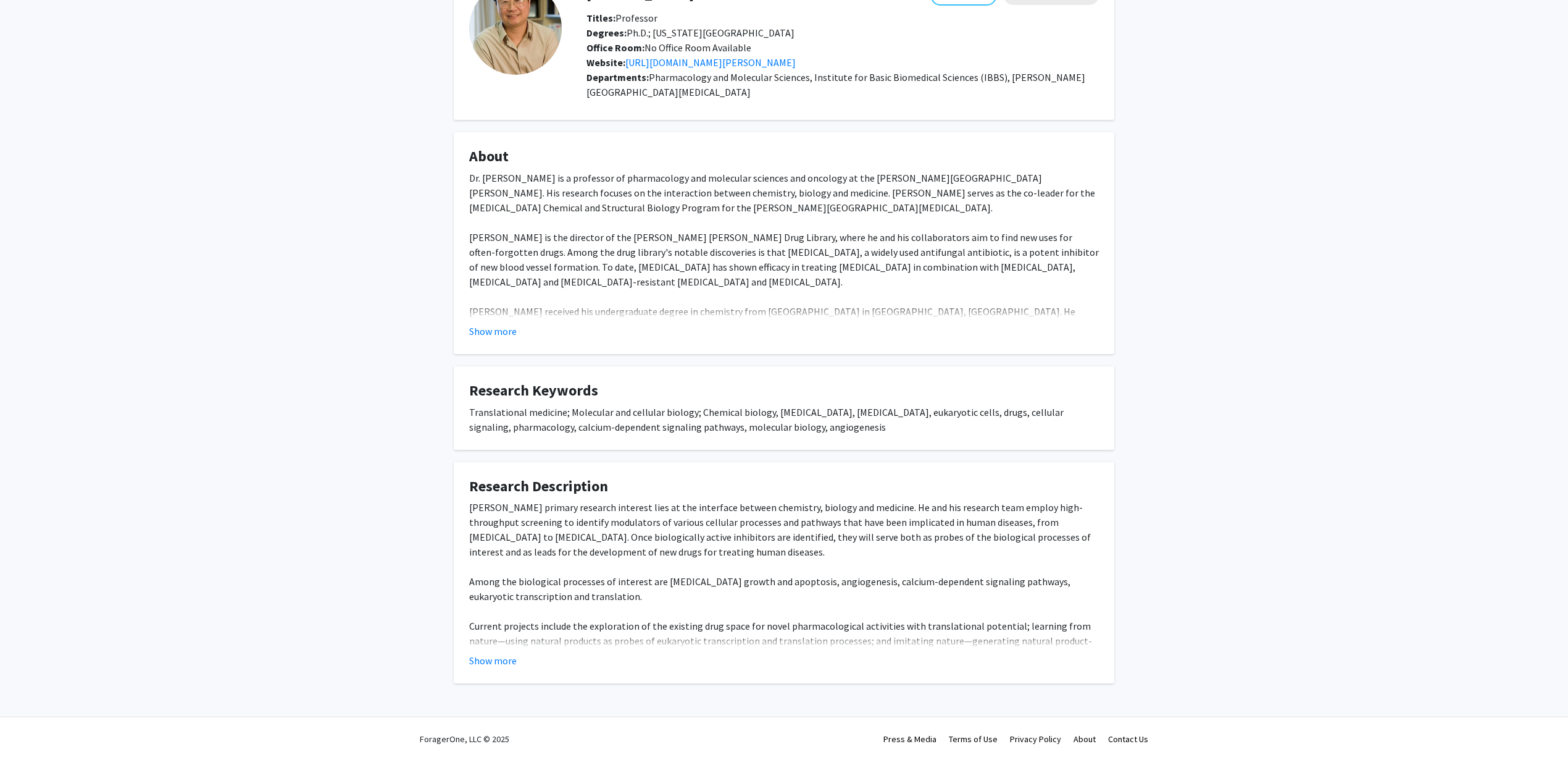
scroll to position [90, 0]
click at [485, 677] on fg-card "Research Description Dr. Liu's primary research interest lies at the interface …" at bounding box center [784, 569] width 660 height 221
click at [491, 665] on fg-card "Research Description Dr. Liu's primary research interest lies at the interface …" at bounding box center [784, 569] width 660 height 221
click at [496, 657] on button "Show more" at bounding box center [493, 657] width 48 height 15
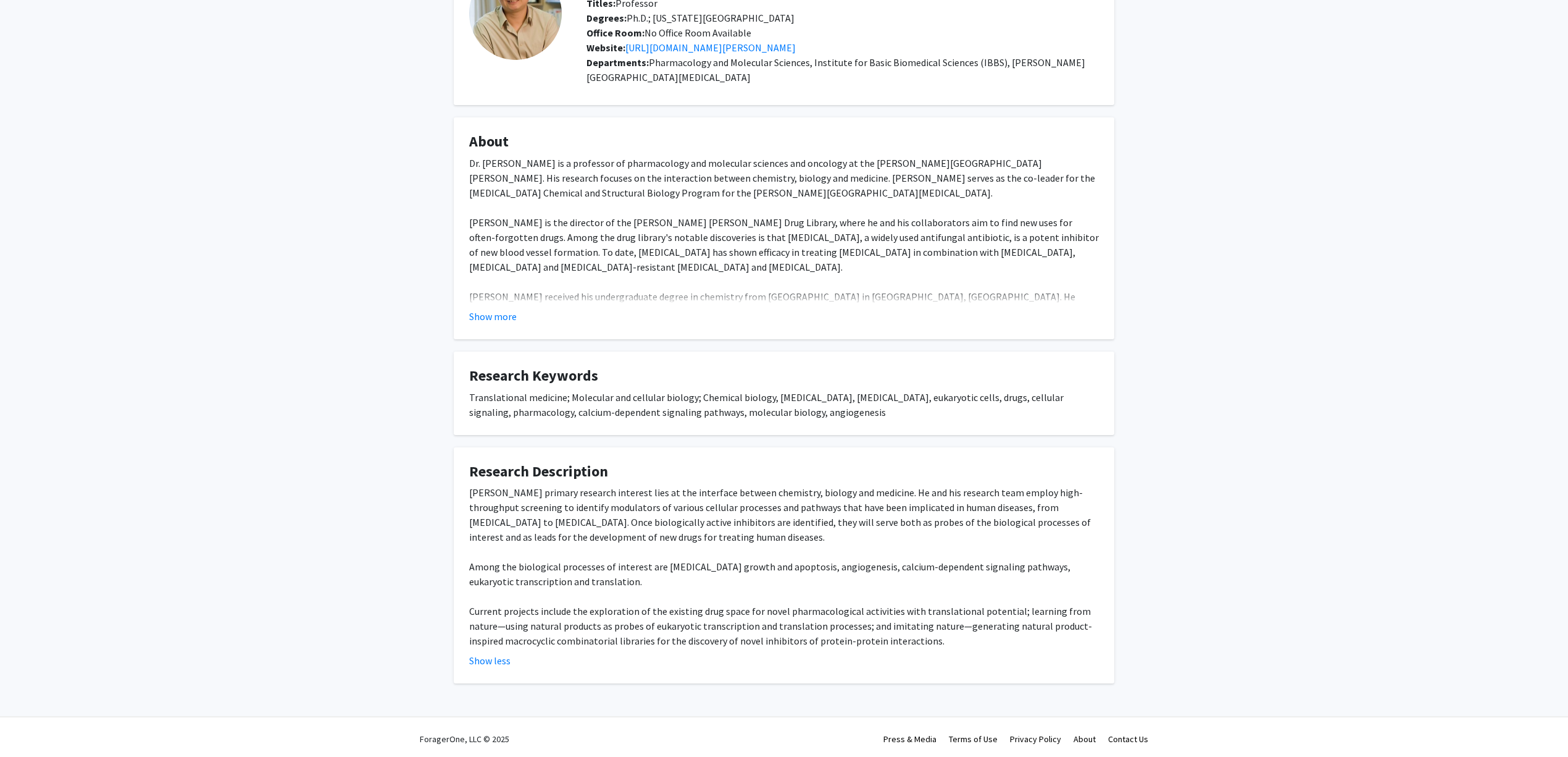
scroll to position [105, 0]
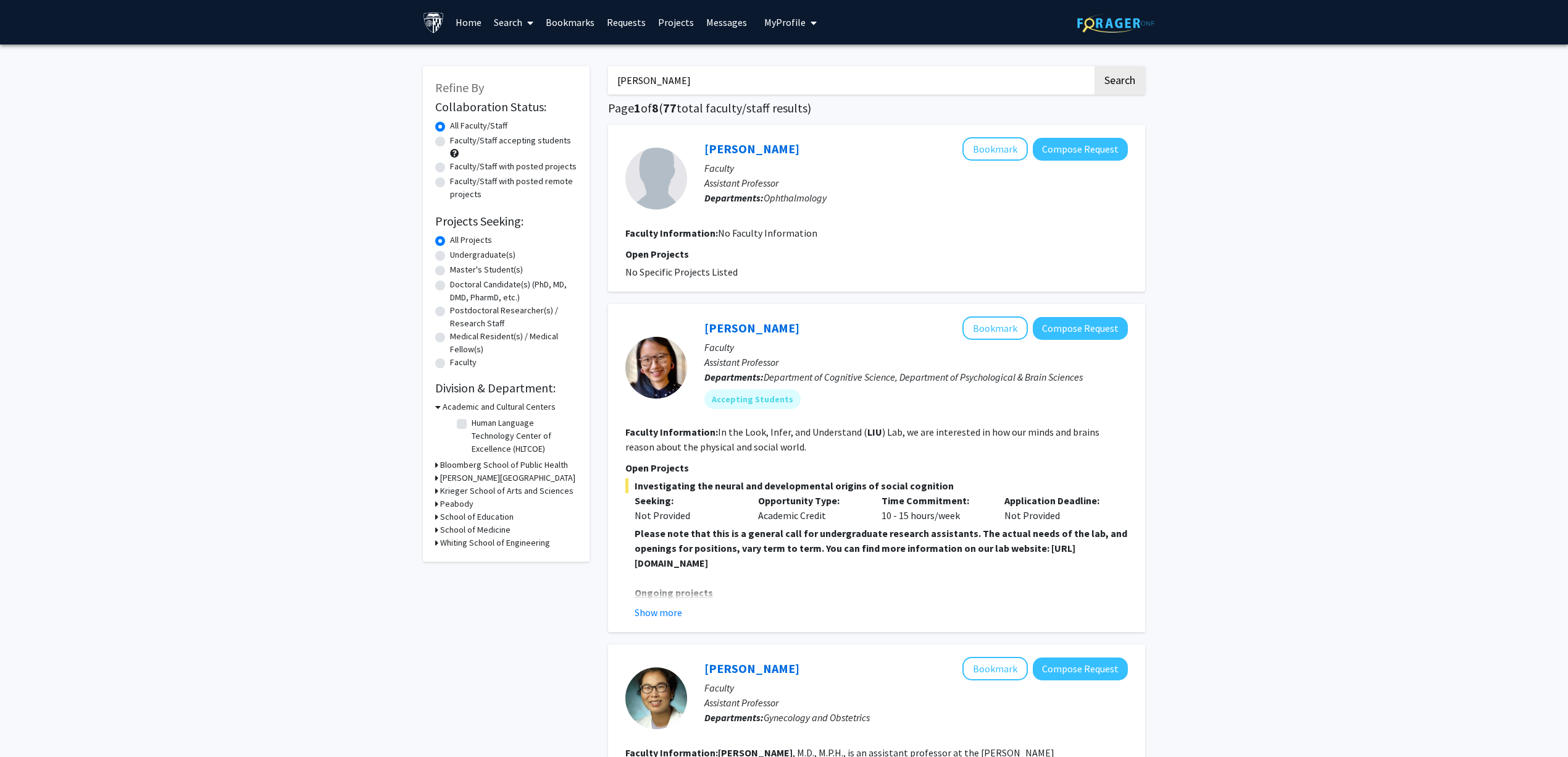
click at [803, 85] on input "alvin liu" at bounding box center [850, 81] width 485 height 28
type input "drug development"
click at [1095, 66] on button "Search" at bounding box center [1119, 81] width 50 height 28
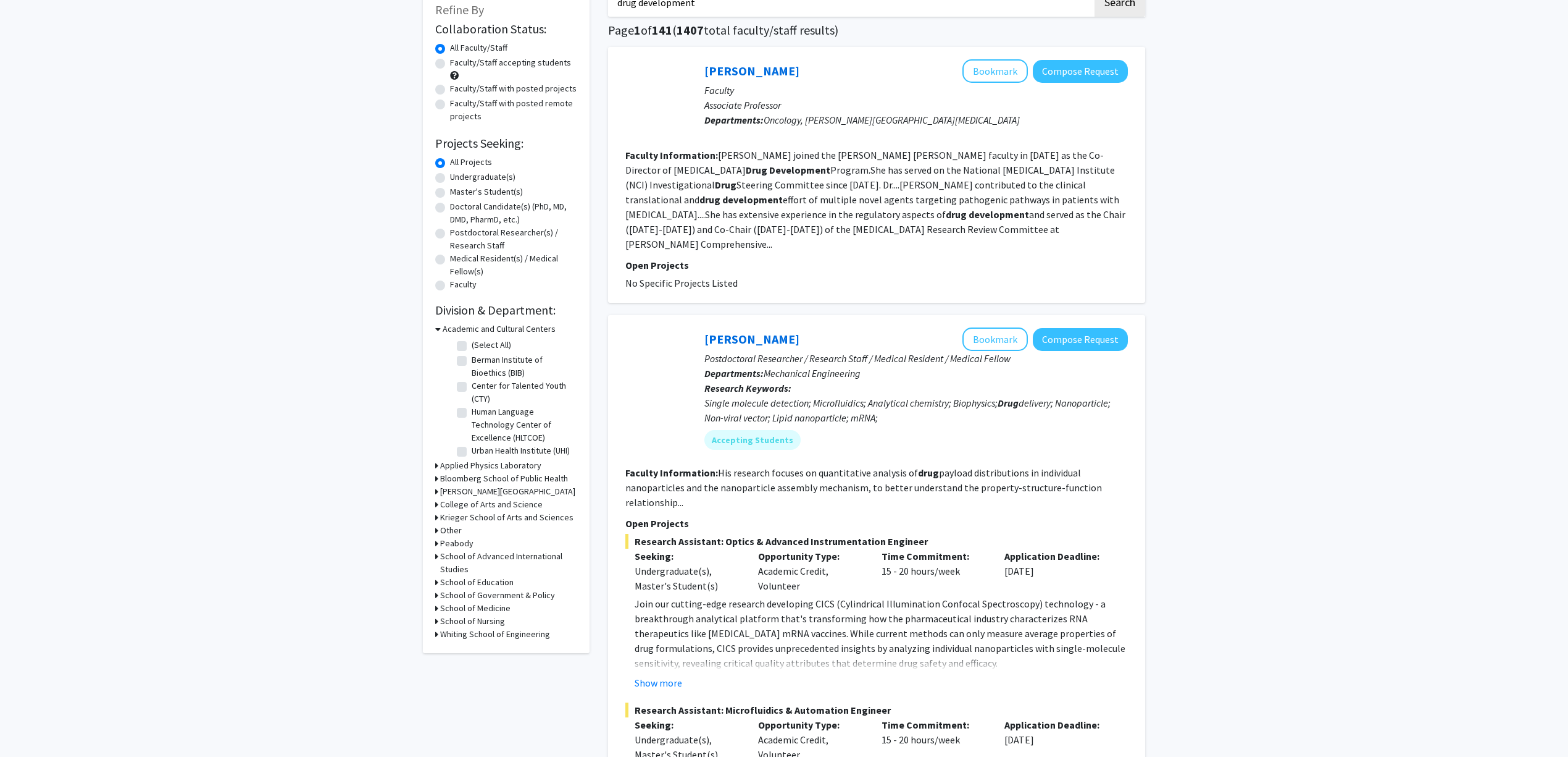
scroll to position [165, 0]
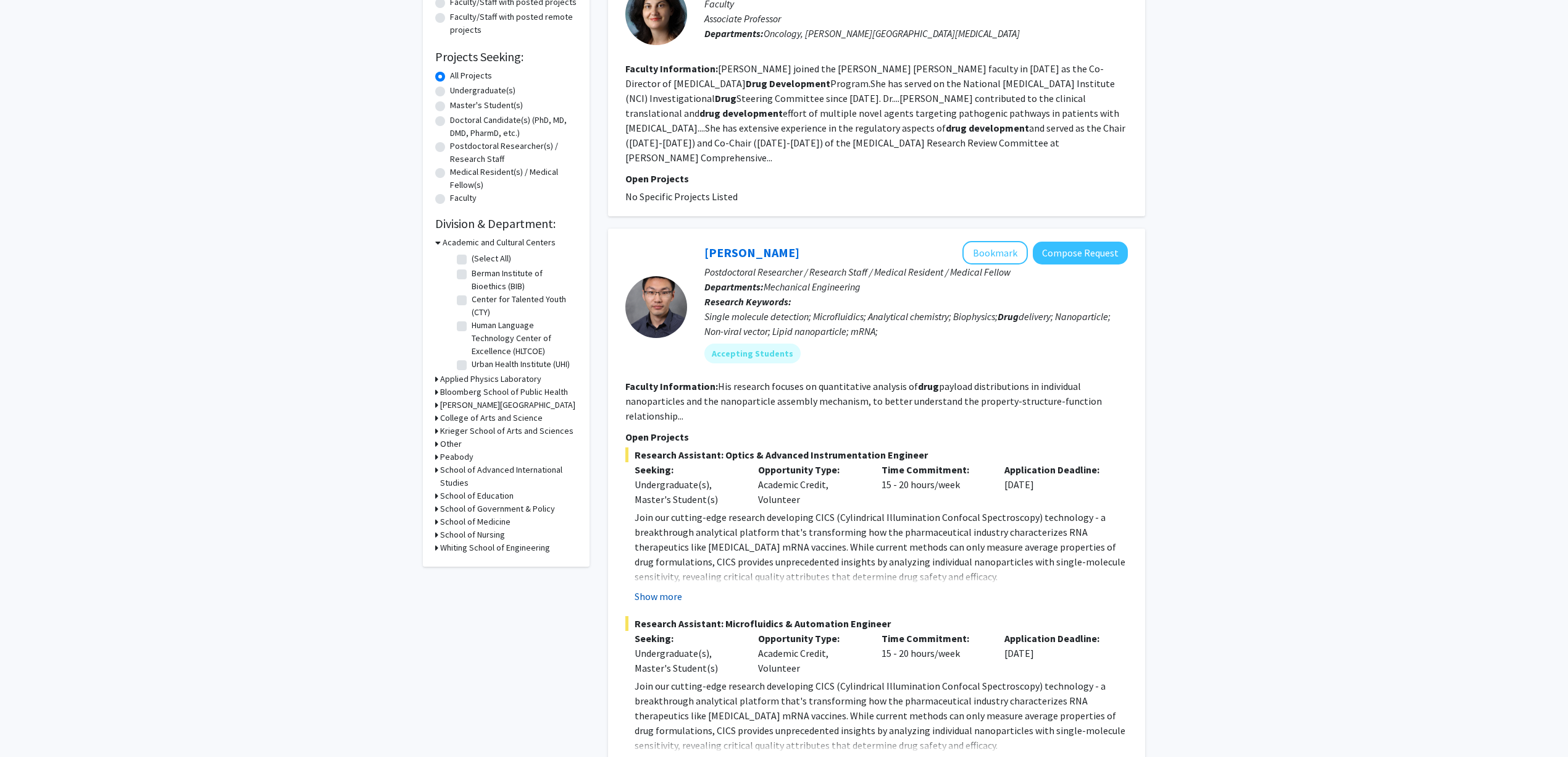
click at [673, 589] on button "Show more" at bounding box center [658, 596] width 48 height 15
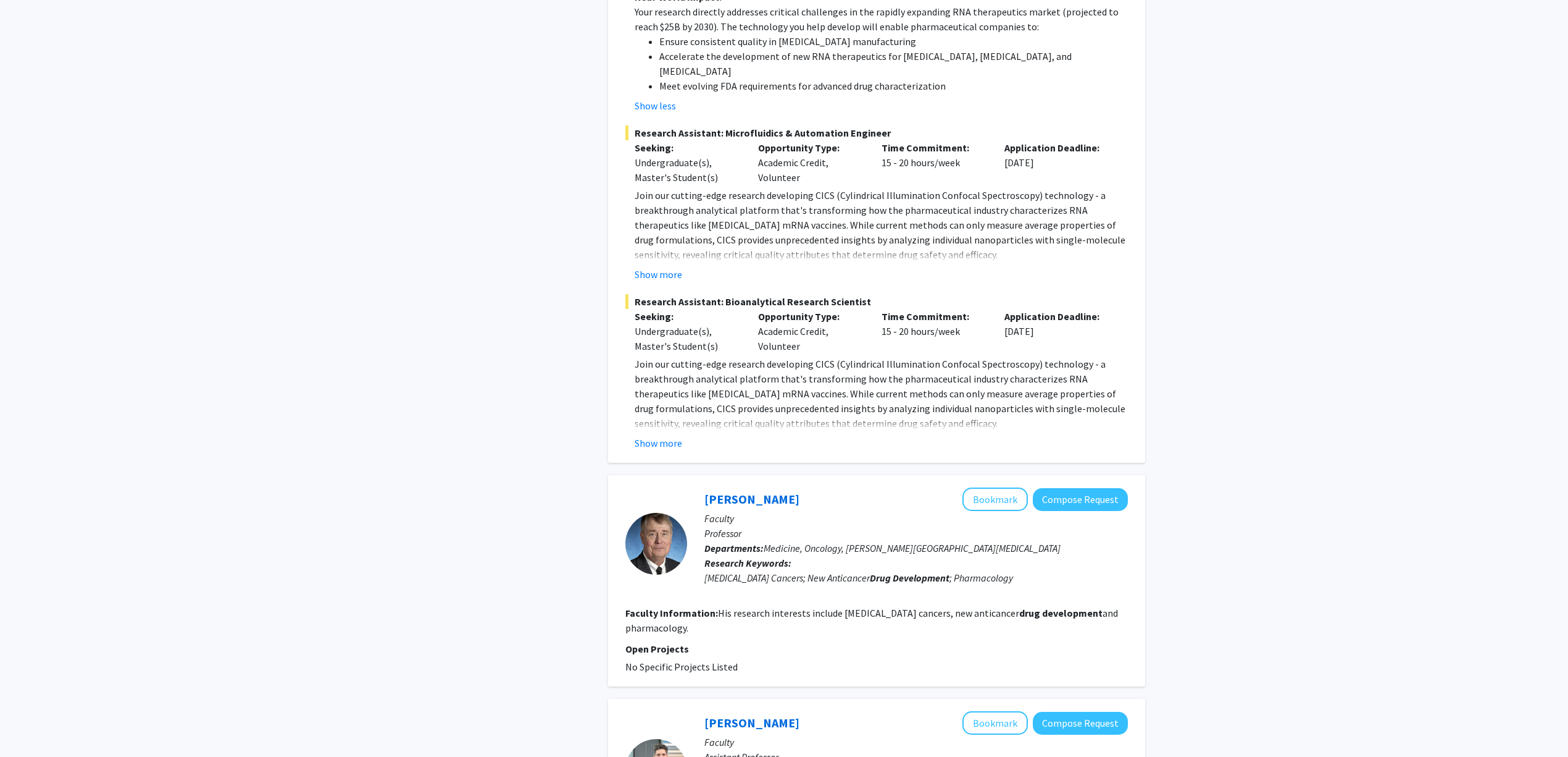
scroll to position [1070, 0]
click at [670, 435] on button "Show more" at bounding box center [658, 442] width 48 height 15
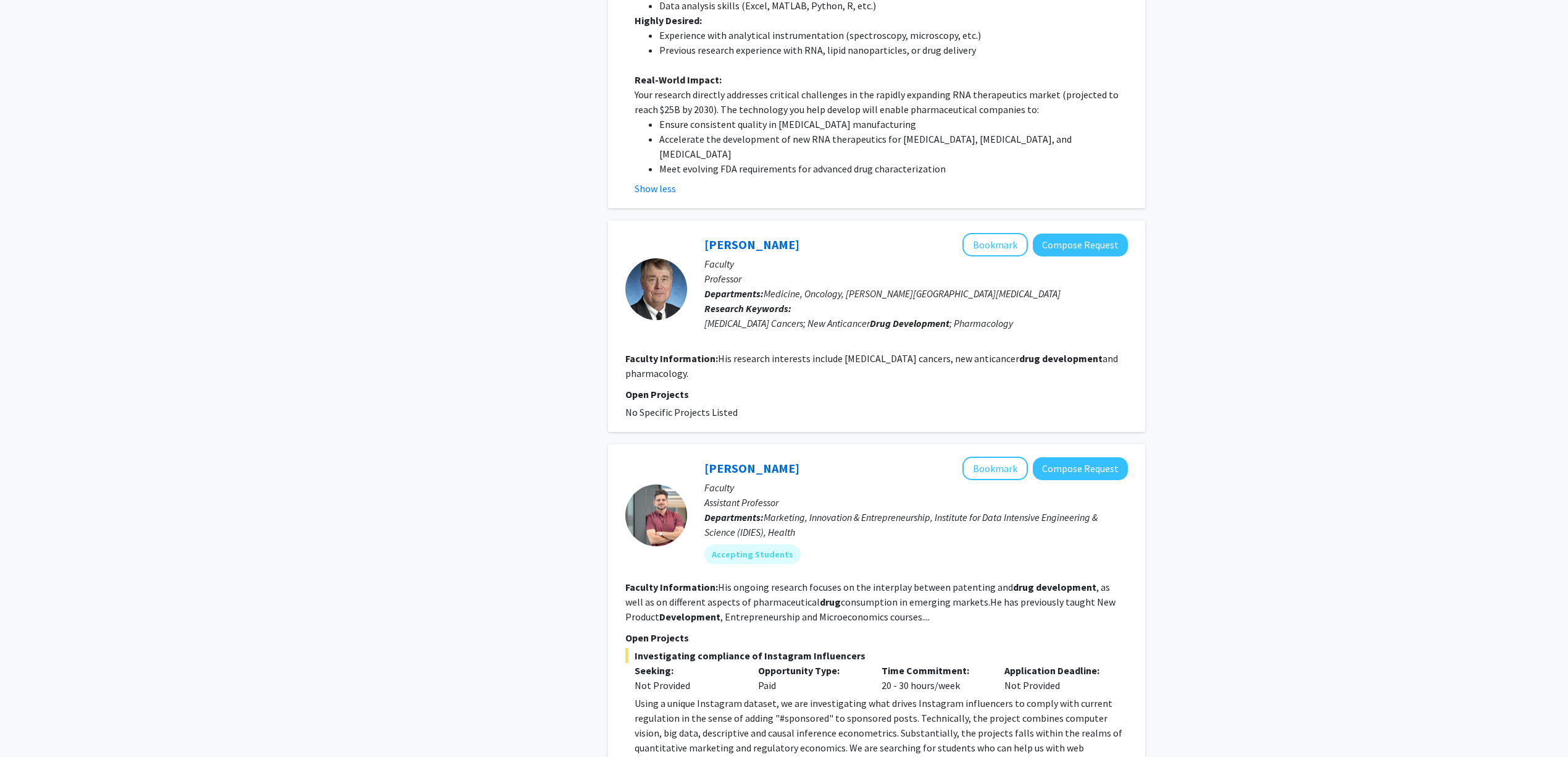
scroll to position [1894, 0]
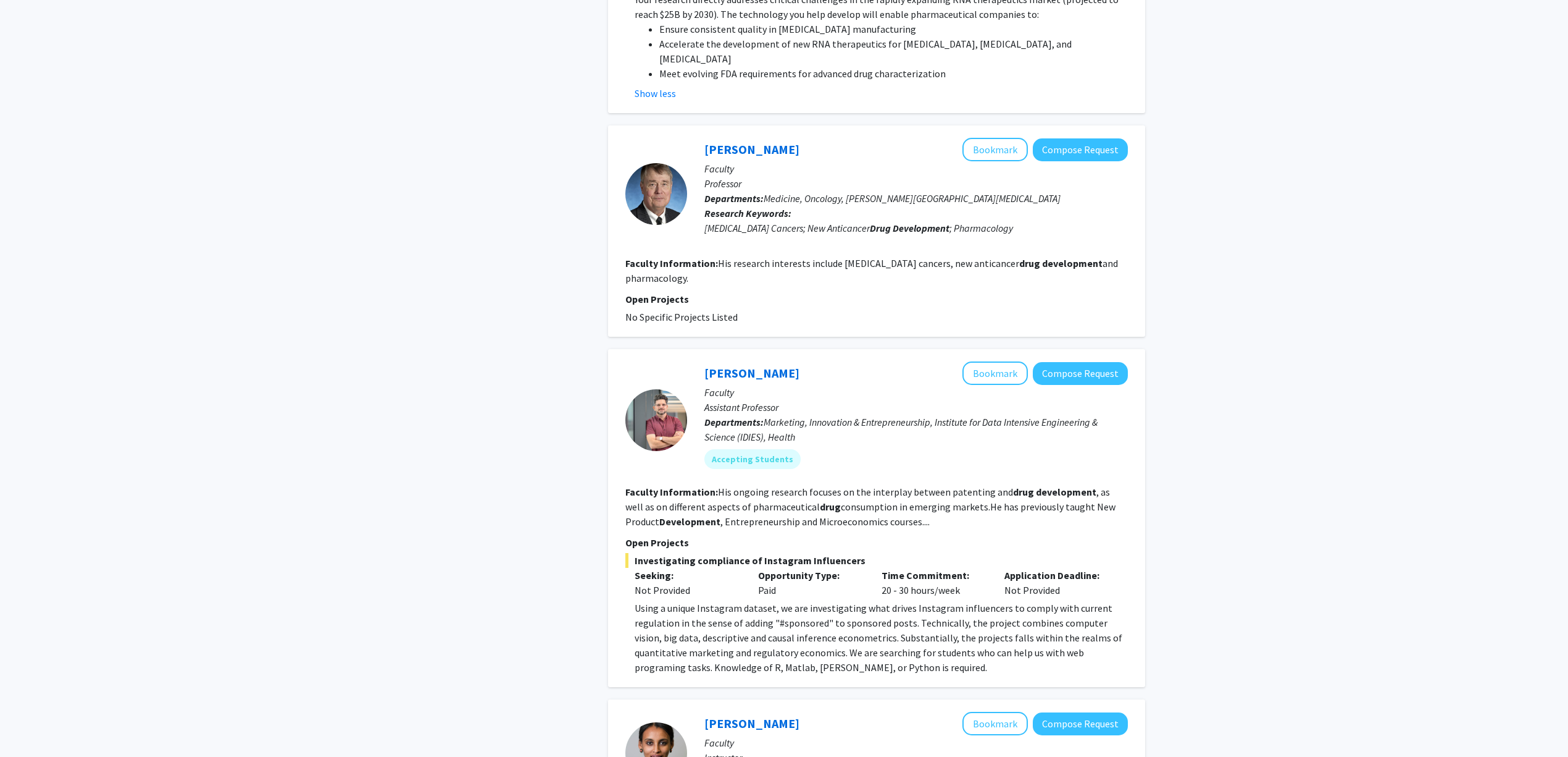
click at [796, 365] on link "Manuel Hermosilla" at bounding box center [751, 372] width 95 height 15
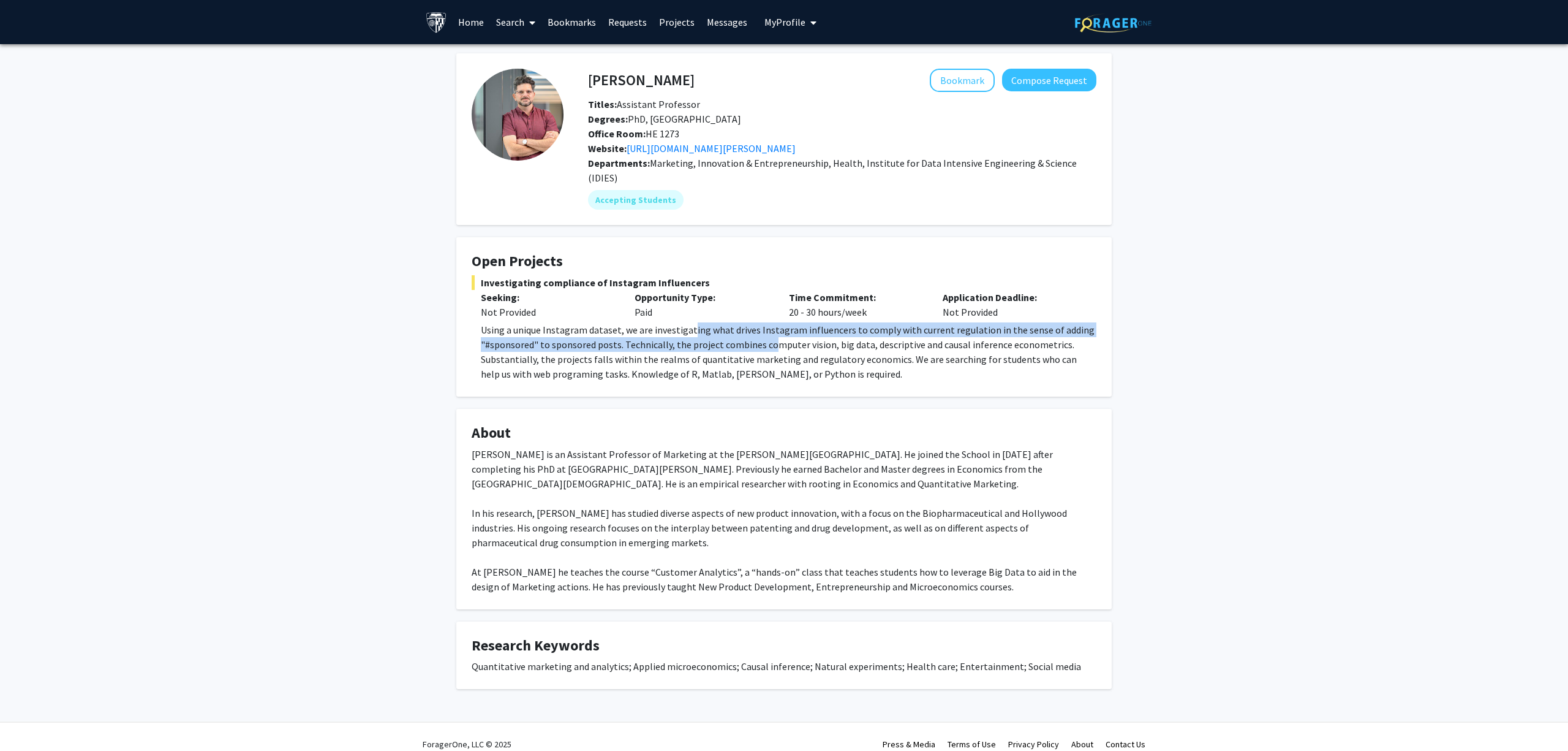
drag, startPoint x: 690, startPoint y: 313, endPoint x: 771, endPoint y: 336, distance: 84.2
click at [771, 336] on div "Using a unique Instagram dataset, we are investigating what drives Instagram in…" at bounding box center [788, 351] width 615 height 59
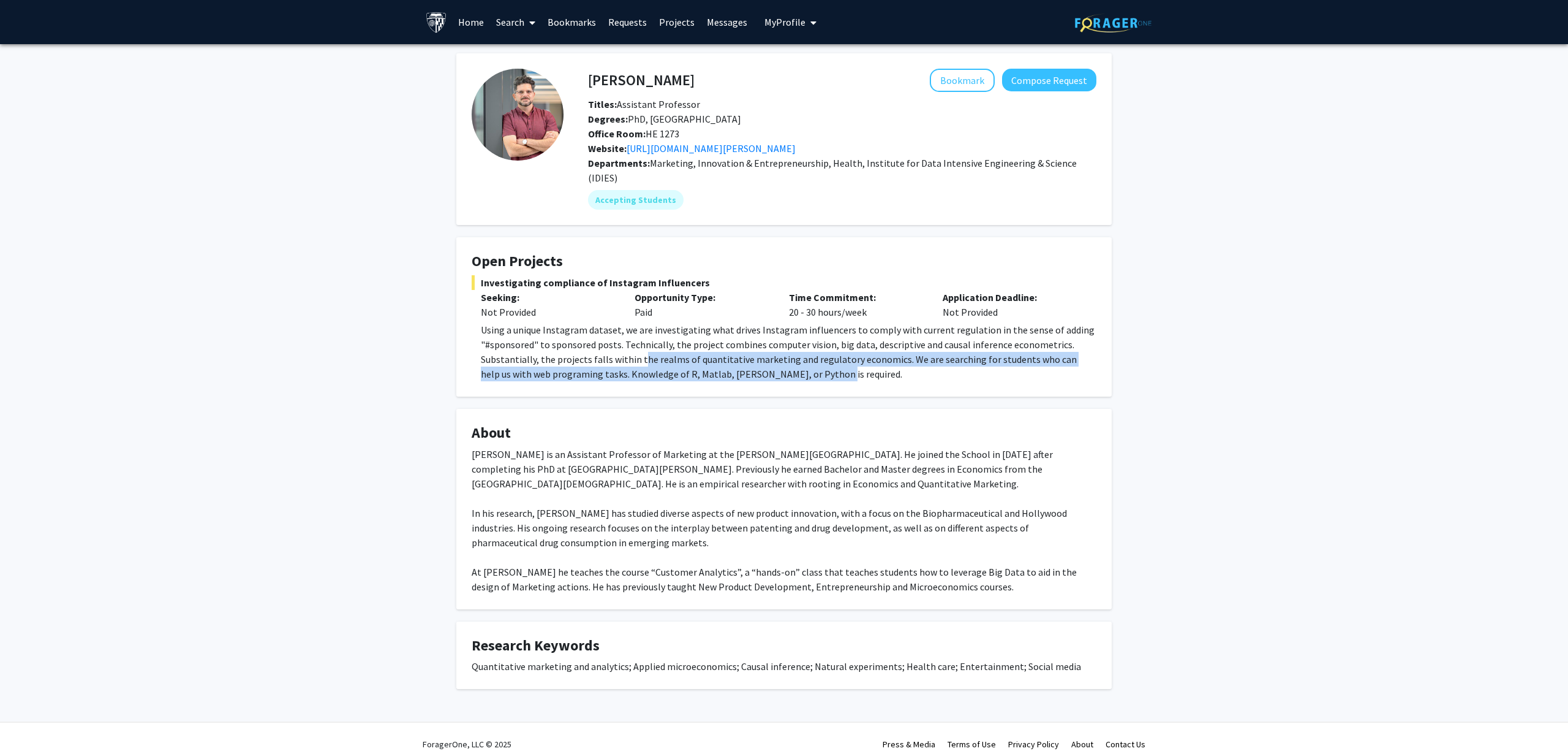
click at [793, 351] on div "Using a unique Instagram dataset, we are investigating what drives Instagram in…" at bounding box center [788, 351] width 615 height 59
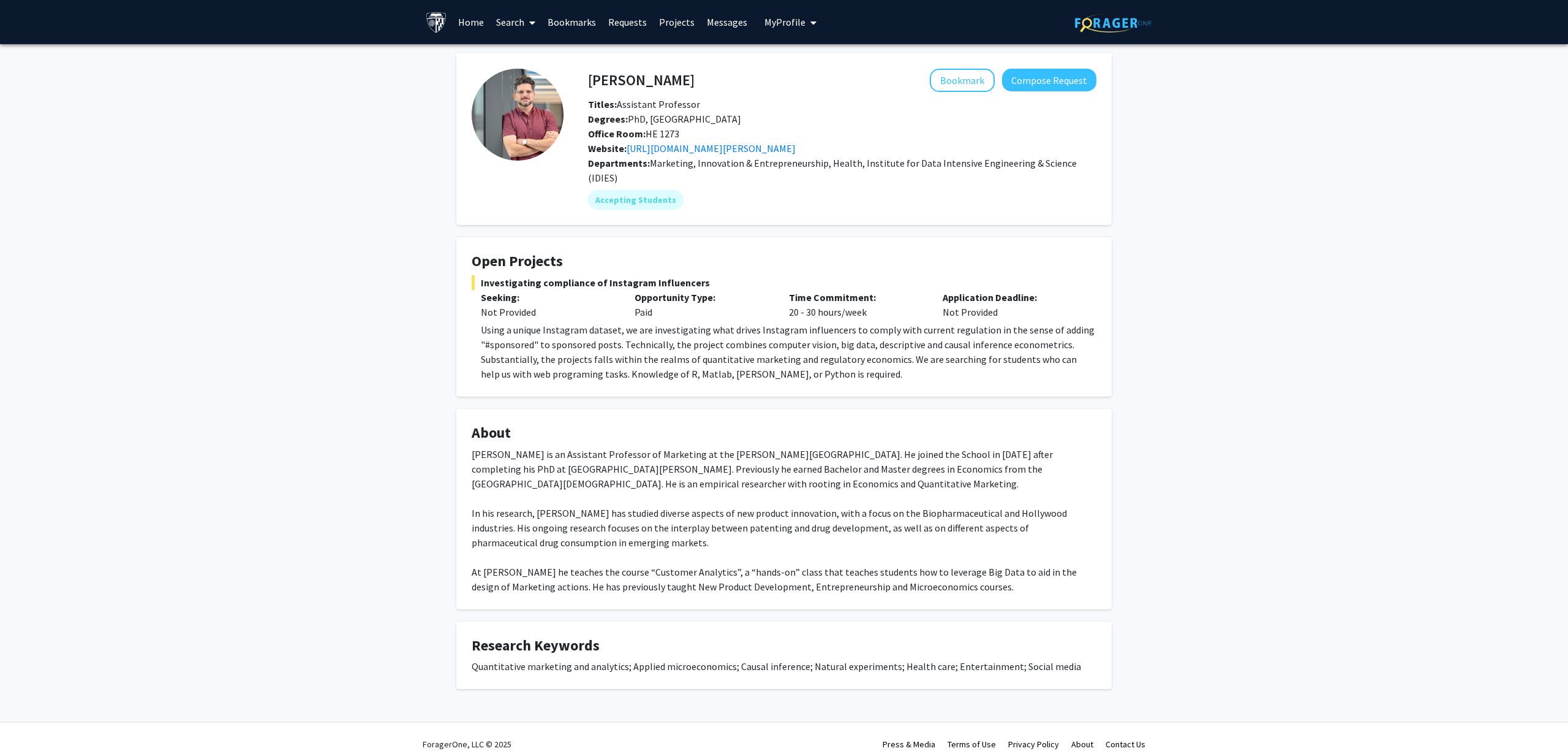
click at [807, 351] on div "Using a unique Instagram dataset, we are investigating what drives Instagram in…" at bounding box center [788, 351] width 615 height 59
drag, startPoint x: 684, startPoint y: 351, endPoint x: 640, endPoint y: 350, distance: 44.0
click at [645, 351] on div "Using a unique Instagram dataset, we are investigating what drives Instagram in…" at bounding box center [788, 351] width 615 height 59
click at [639, 350] on div "Using a unique Instagram dataset, we are investigating what drives Instagram in…" at bounding box center [788, 351] width 615 height 59
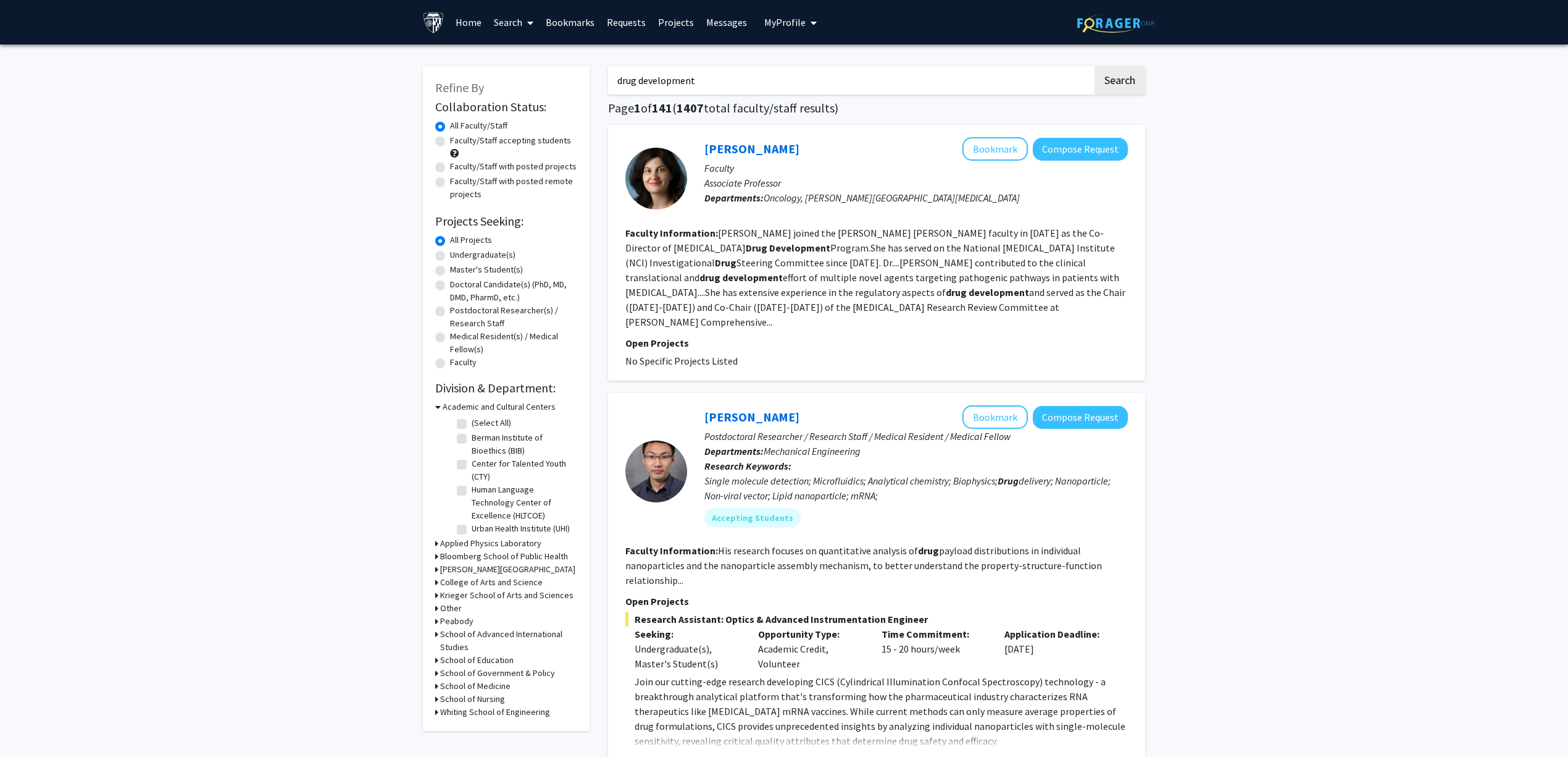
click at [521, 139] on label "Faculty/Staff accepting students" at bounding box center [511, 140] width 121 height 13
click at [458, 139] on input "Faculty/Staff accepting students" at bounding box center [454, 137] width 8 height 8
radio input "true"
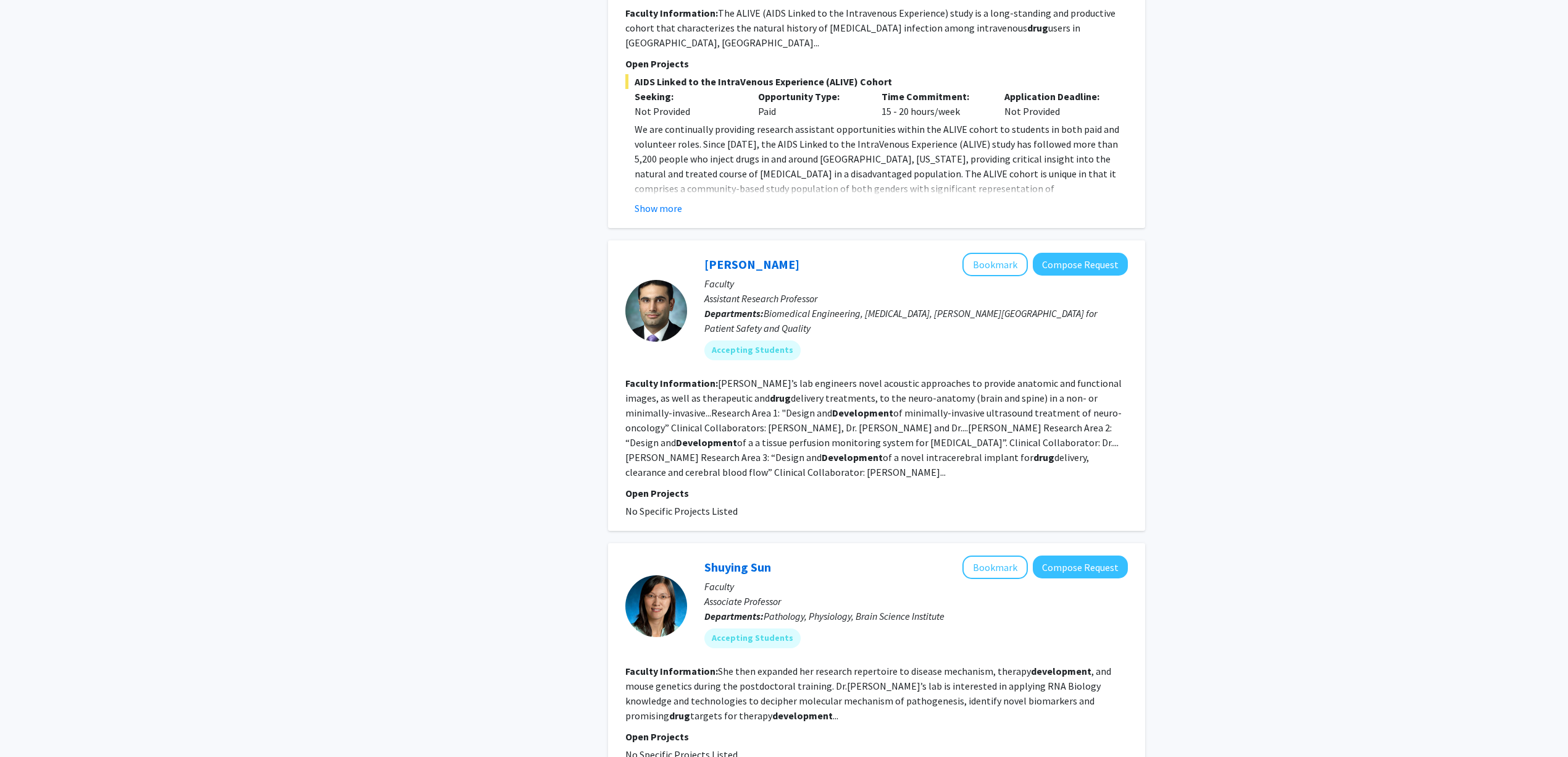
scroll to position [3623, 0]
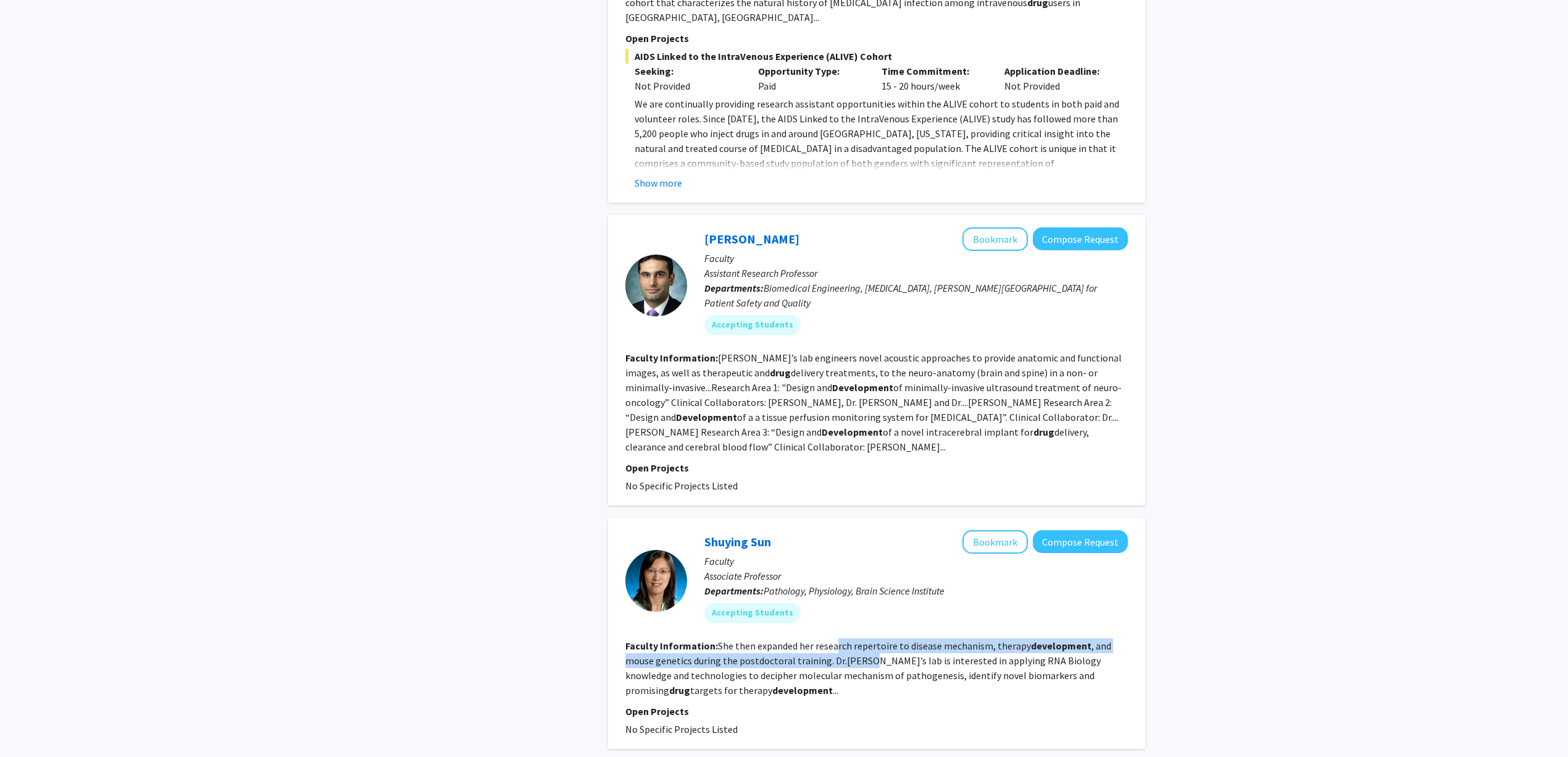
drag, startPoint x: 835, startPoint y: 582, endPoint x: 909, endPoint y: 587, distance: 74.2
click at [885, 639] on fg-read-more "She then expanded her research repertoire to disease mechanism, therapy develop…" at bounding box center [868, 668] width 486 height 57
click at [910, 639] on fg-read-more "She then expanded her research repertoire to disease mechanism, therapy develop…" at bounding box center [868, 668] width 486 height 57
drag, startPoint x: 762, startPoint y: 584, endPoint x: 868, endPoint y: 589, distance: 106.1
click at [836, 638] on section "Faculty Information: She then expanded her research repertoire to disease mecha…" at bounding box center [877, 668] width 503 height 59
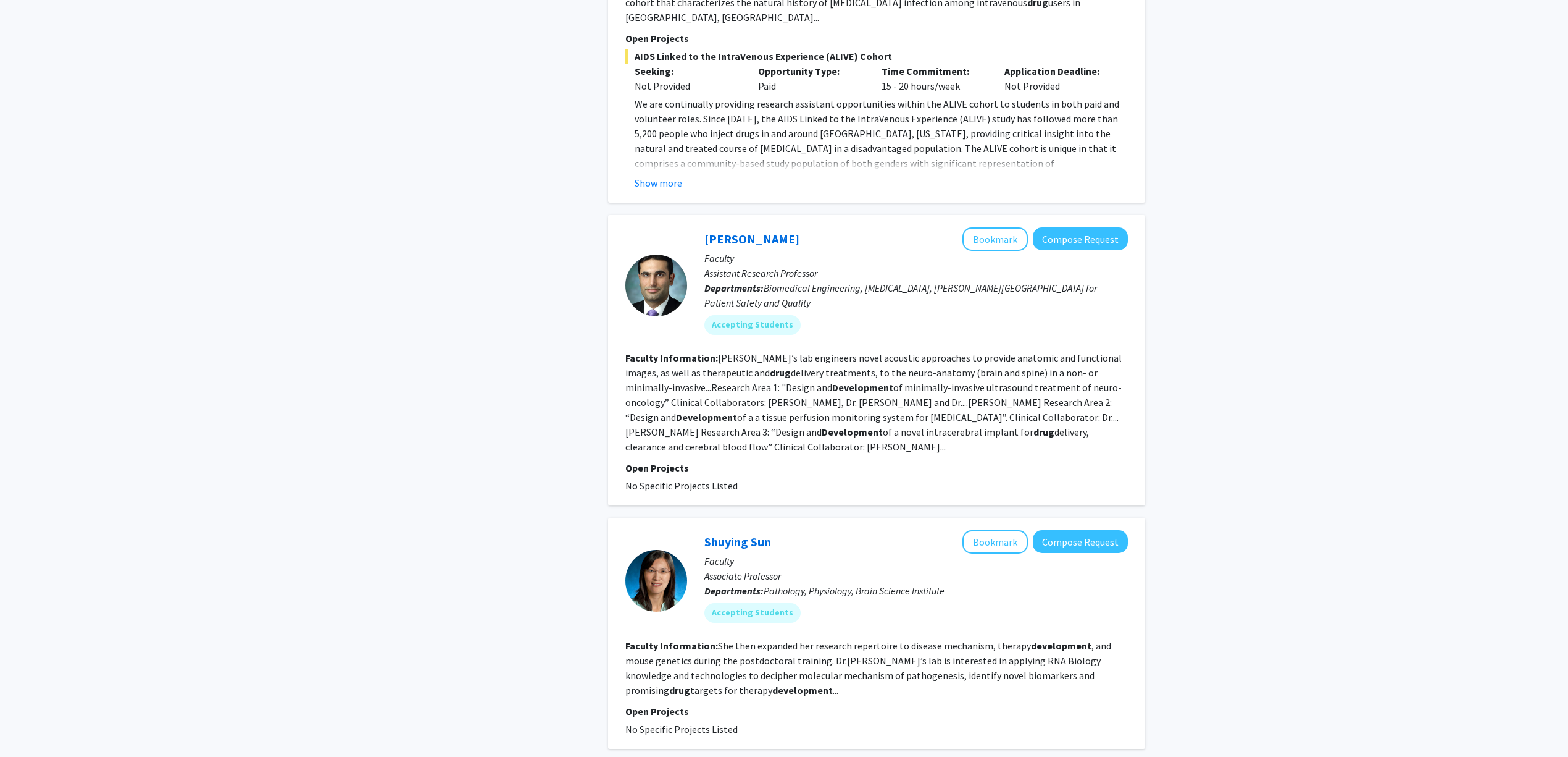
click at [868, 639] on fg-read-more "She then expanded her research repertoire to disease mechanism, therapy develop…" at bounding box center [868, 668] width 486 height 57
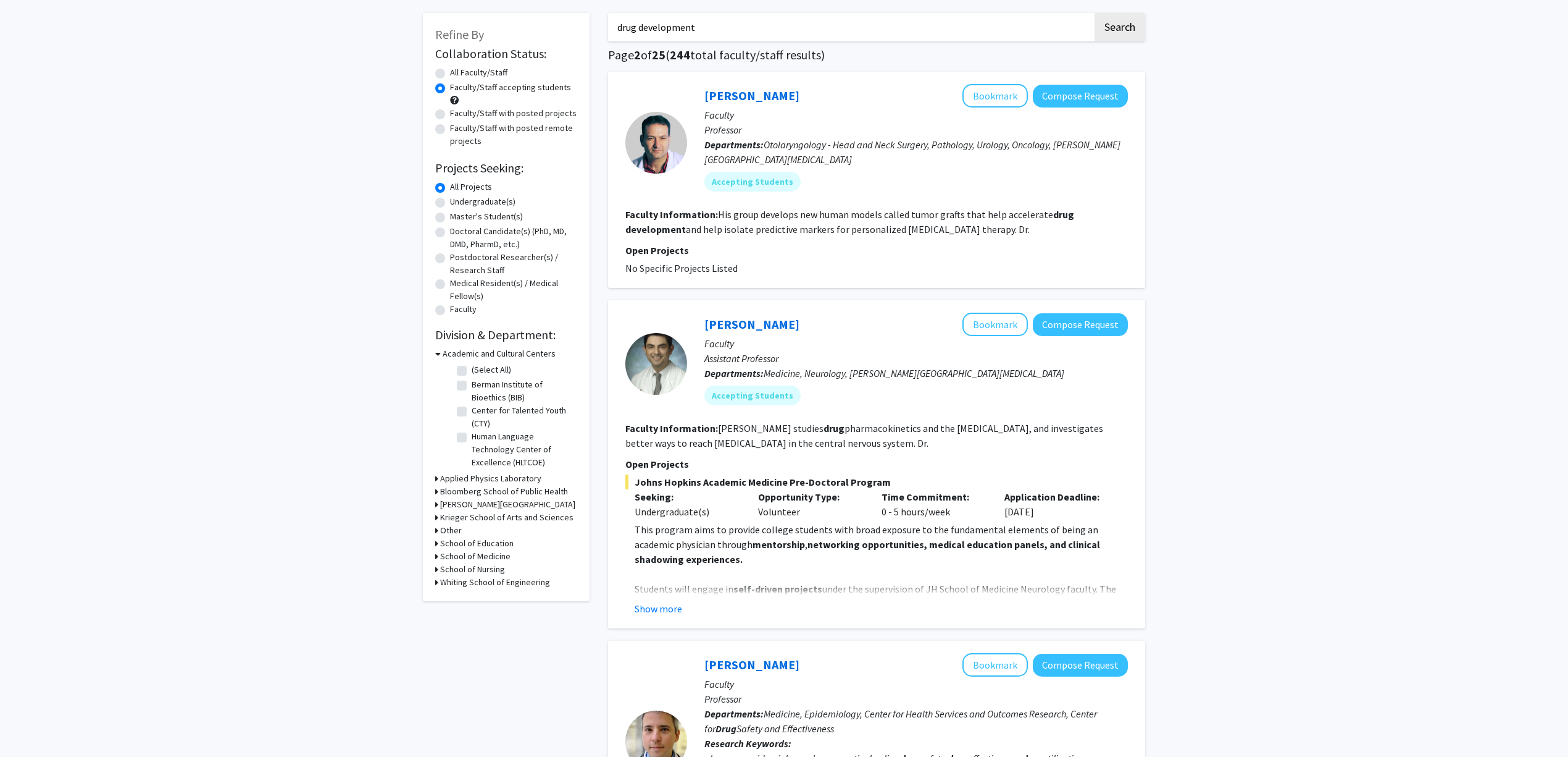
scroll to position [165, 0]
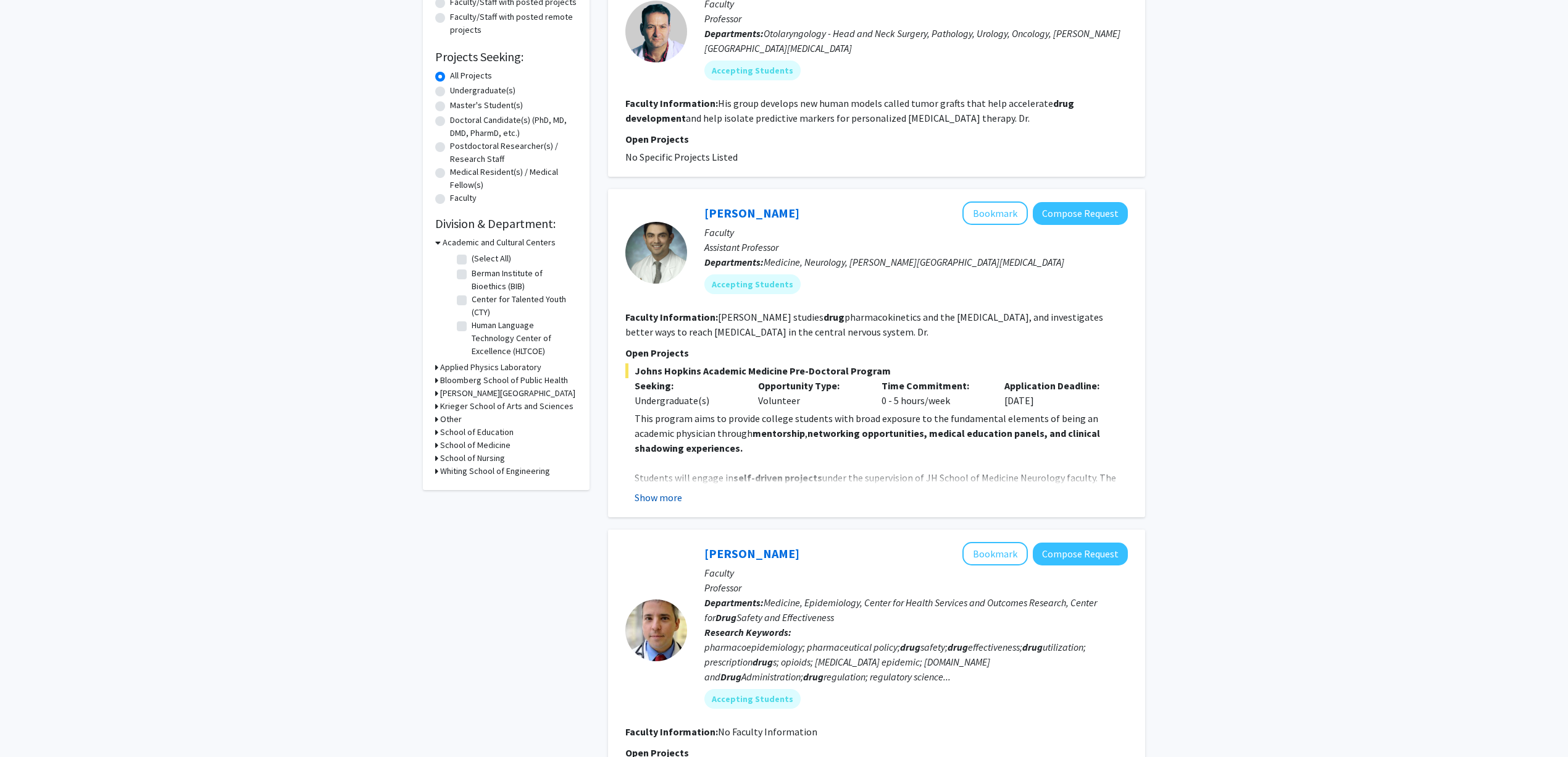
click at [660, 502] on button "Show more" at bounding box center [658, 497] width 48 height 15
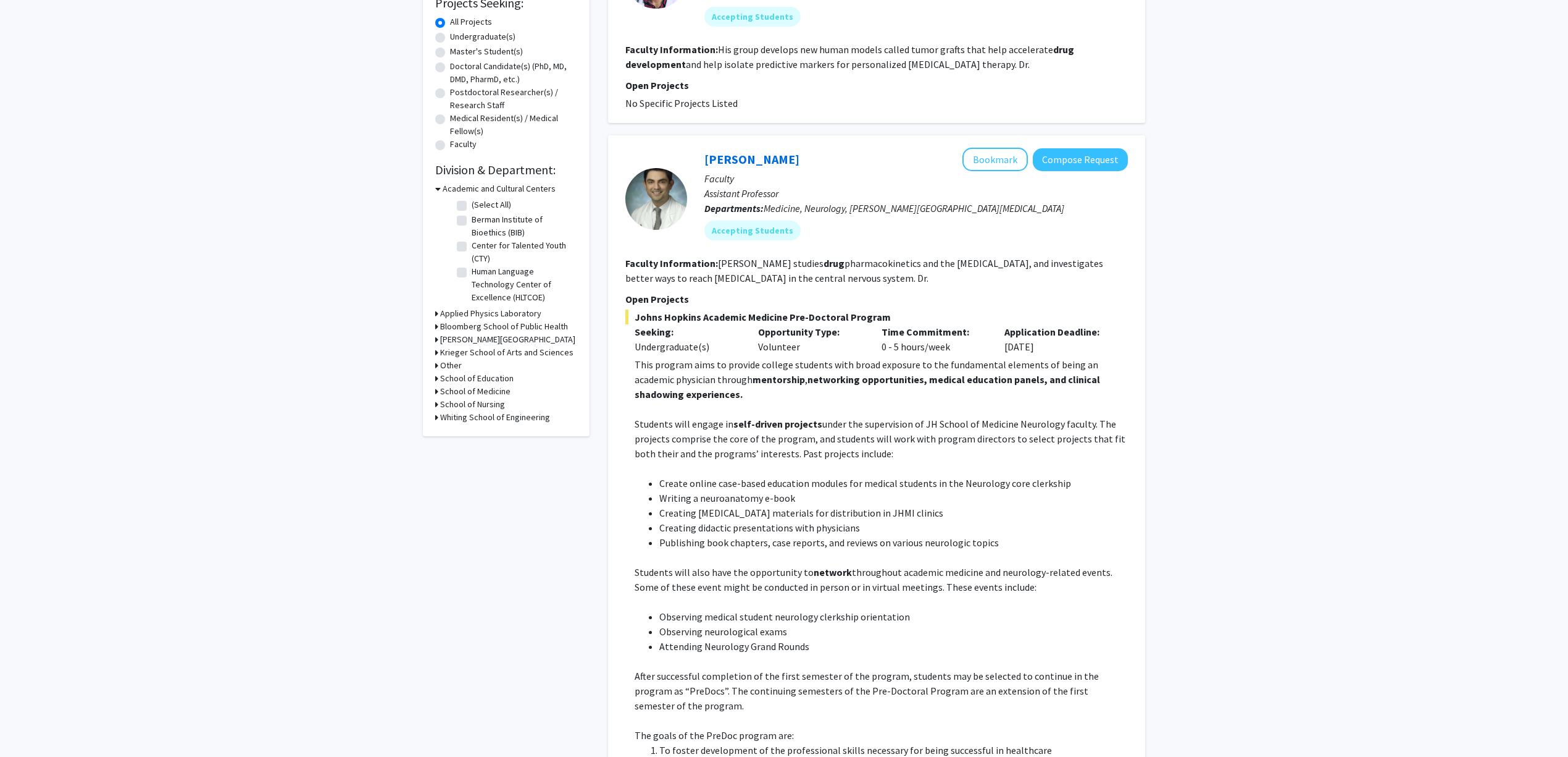
scroll to position [247, 0]
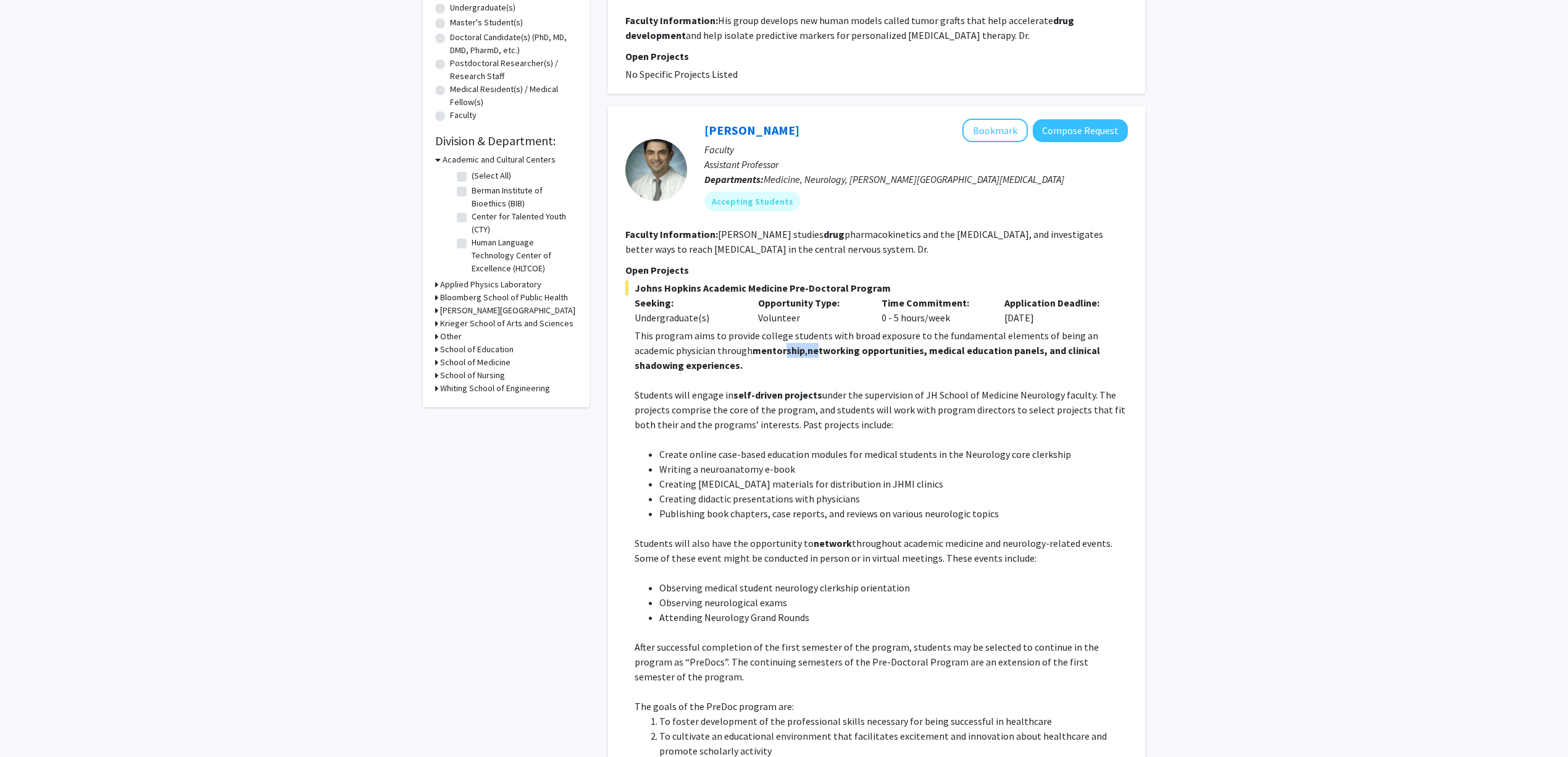
drag, startPoint x: 744, startPoint y: 349, endPoint x: 788, endPoint y: 349, distance: 44.0
click at [787, 349] on p "This program aims to provide college students with broad exposure to the fundam…" at bounding box center [880, 350] width 493 height 44
click at [789, 348] on strong "networking opportunities, medical education panels, and clinical shadowing expe…" at bounding box center [867, 358] width 465 height 27
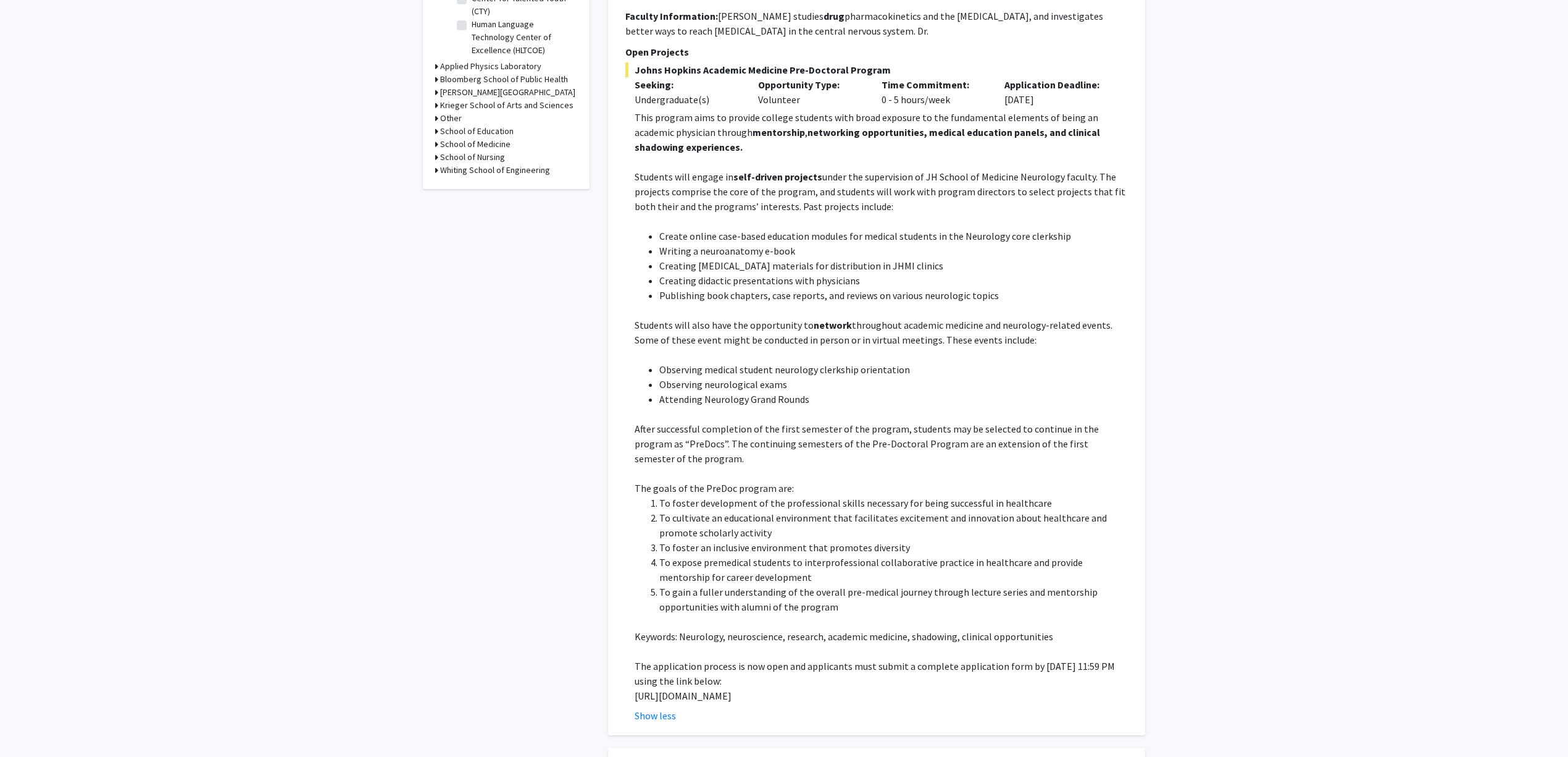
scroll to position [494, 0]
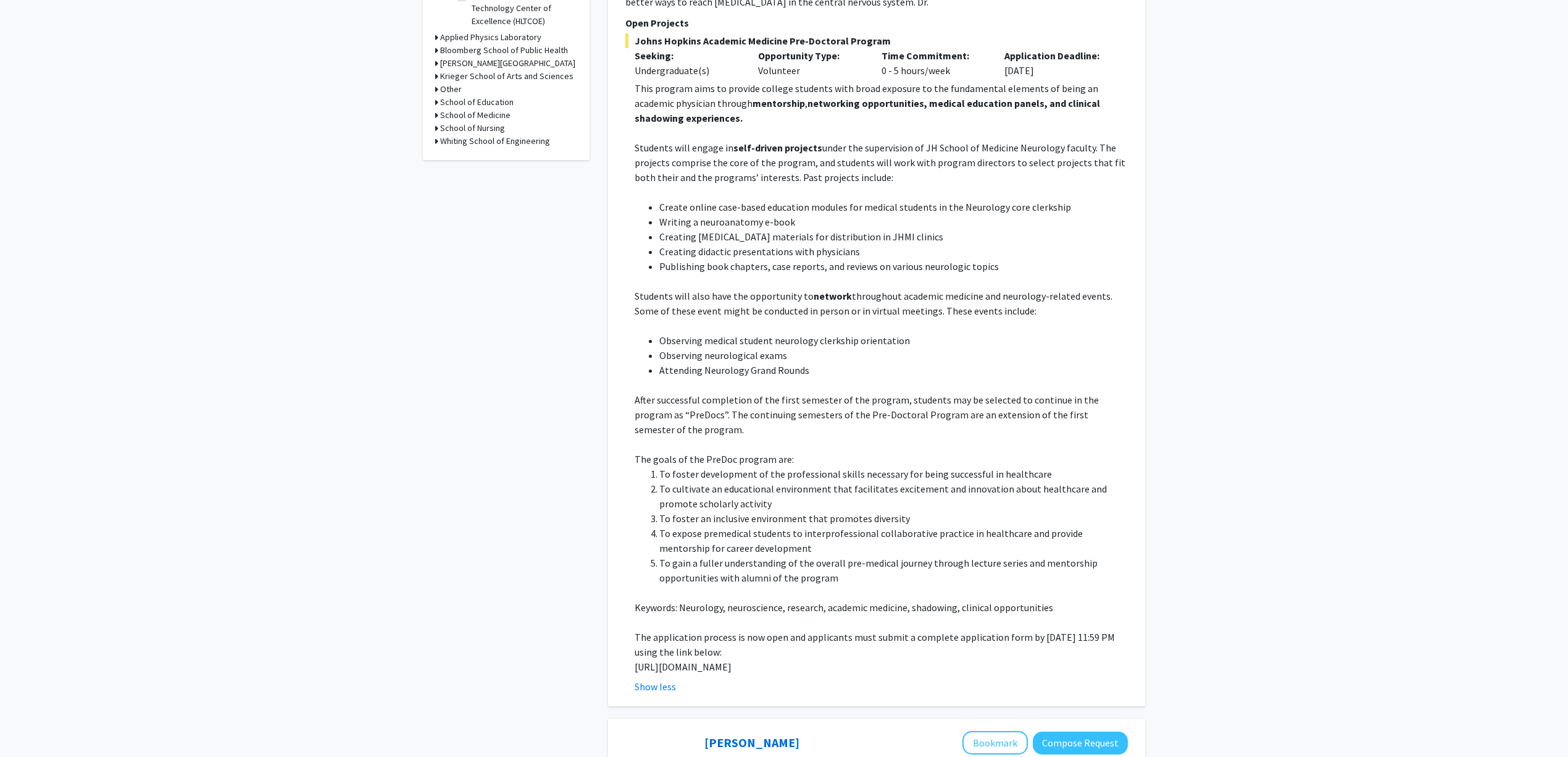
drag, startPoint x: 719, startPoint y: 666, endPoint x: 603, endPoint y: 650, distance: 117.1
copy p "https://docs.google.com/forms/d/e/1FAIpQLSfs9lKRobckOITW585IvGZb3cvsBE6oiZybaV9…"
click at [758, 318] on p at bounding box center [880, 325] width 493 height 15
drag, startPoint x: 840, startPoint y: 404, endPoint x: 916, endPoint y: 406, distance: 76.0
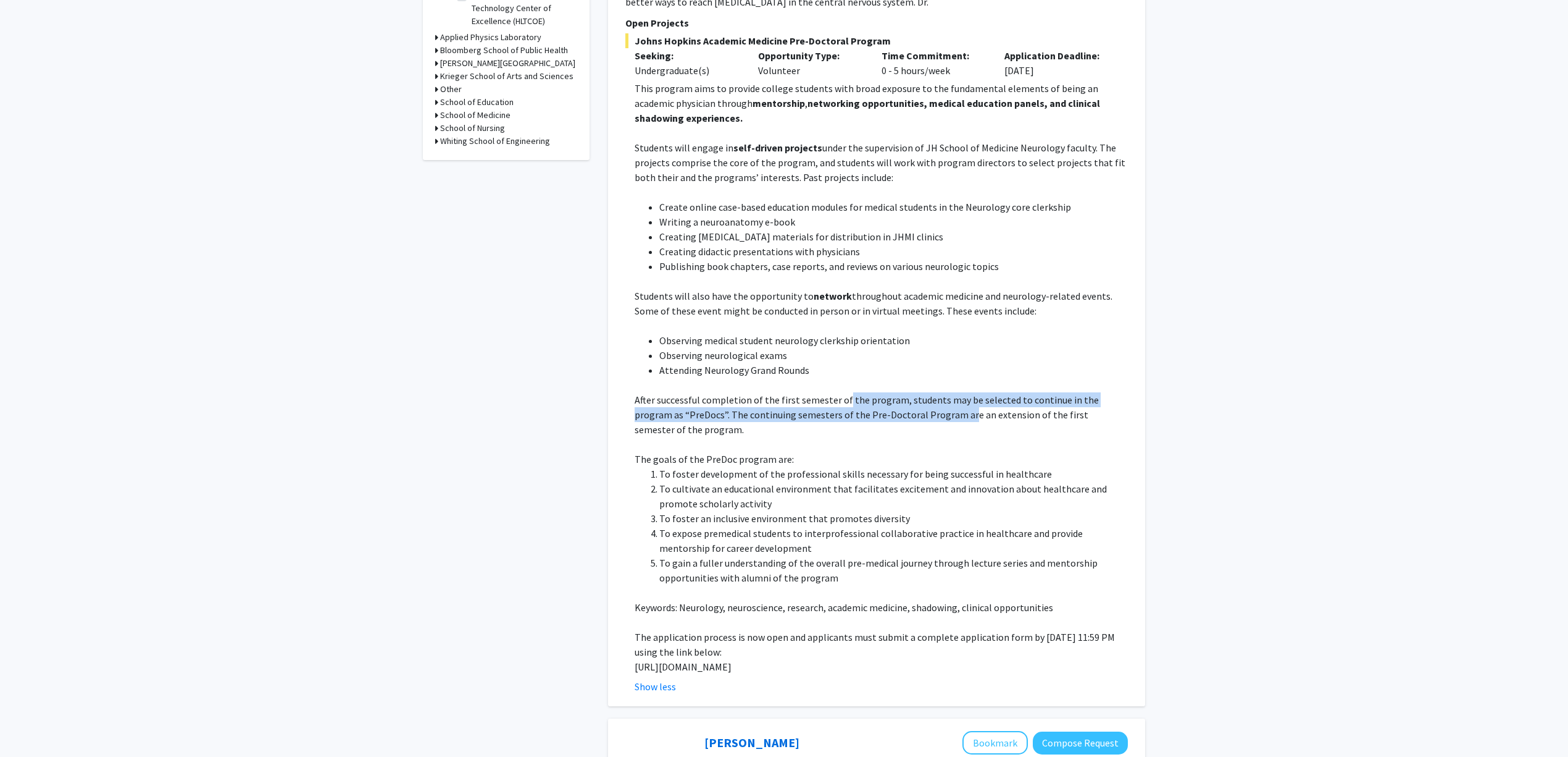
click at [916, 406] on p "After successful completion of the first semester of the program, students may …" at bounding box center [880, 414] width 493 height 44
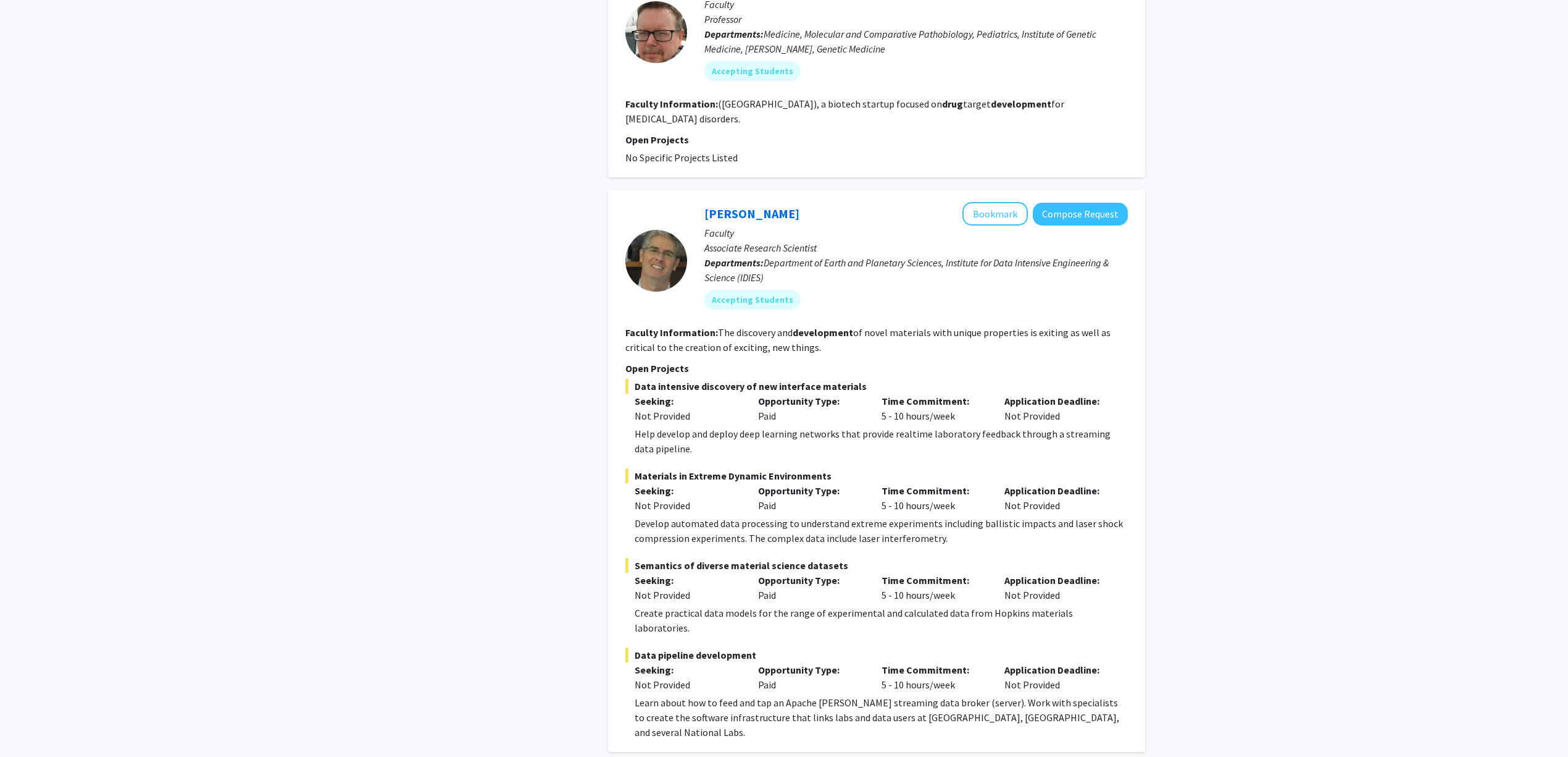
scroll to position [1811, 0]
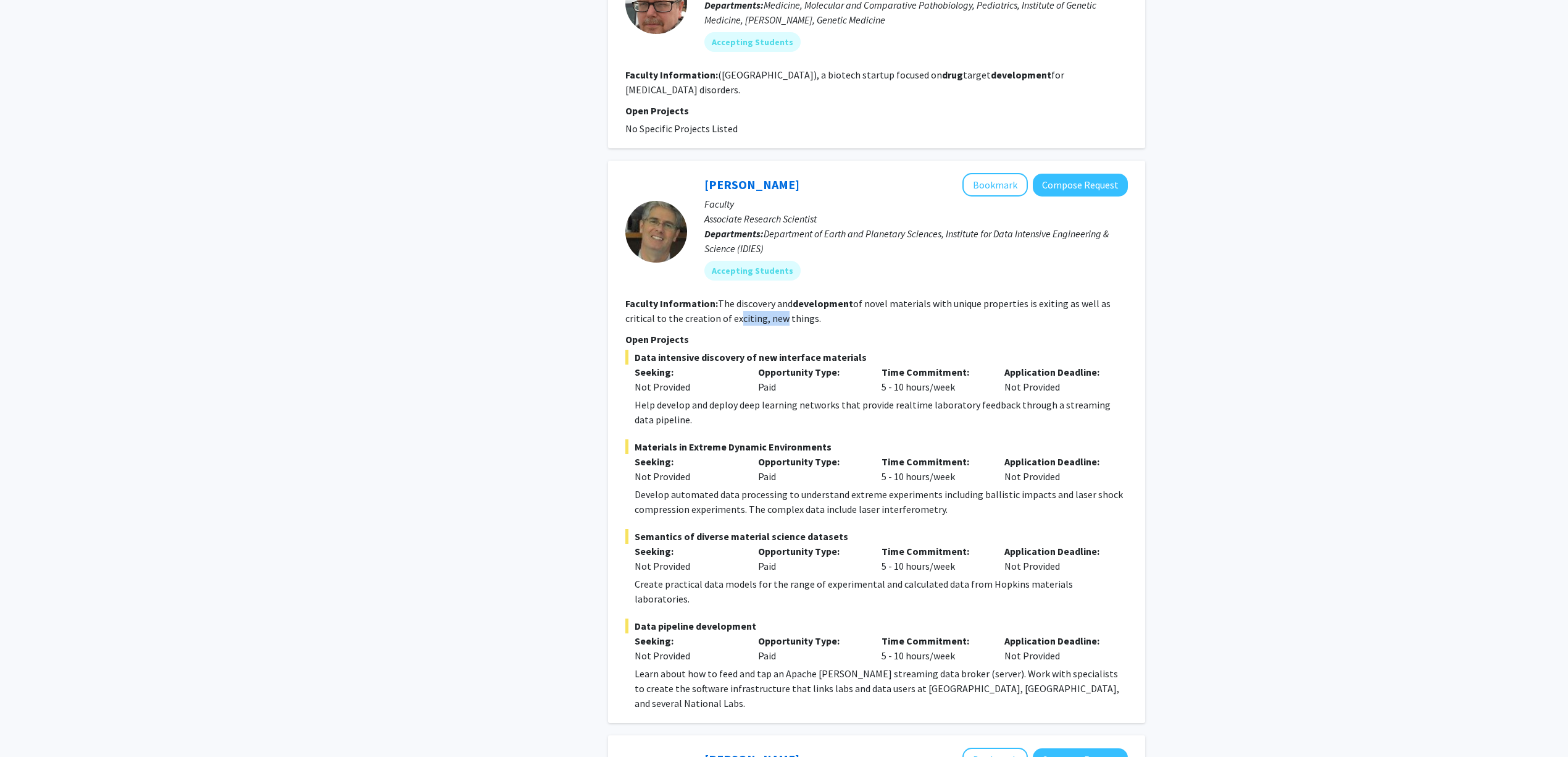
drag, startPoint x: 774, startPoint y: 303, endPoint x: 730, endPoint y: 295, distance: 44.7
click at [732, 297] on fg-read-more "The discovery and development of novel materials with unique properties is exit…" at bounding box center [868, 311] width 485 height 27
click at [730, 297] on fg-read-more "The discovery and development of novel materials with unique properties is exit…" at bounding box center [868, 311] width 485 height 27
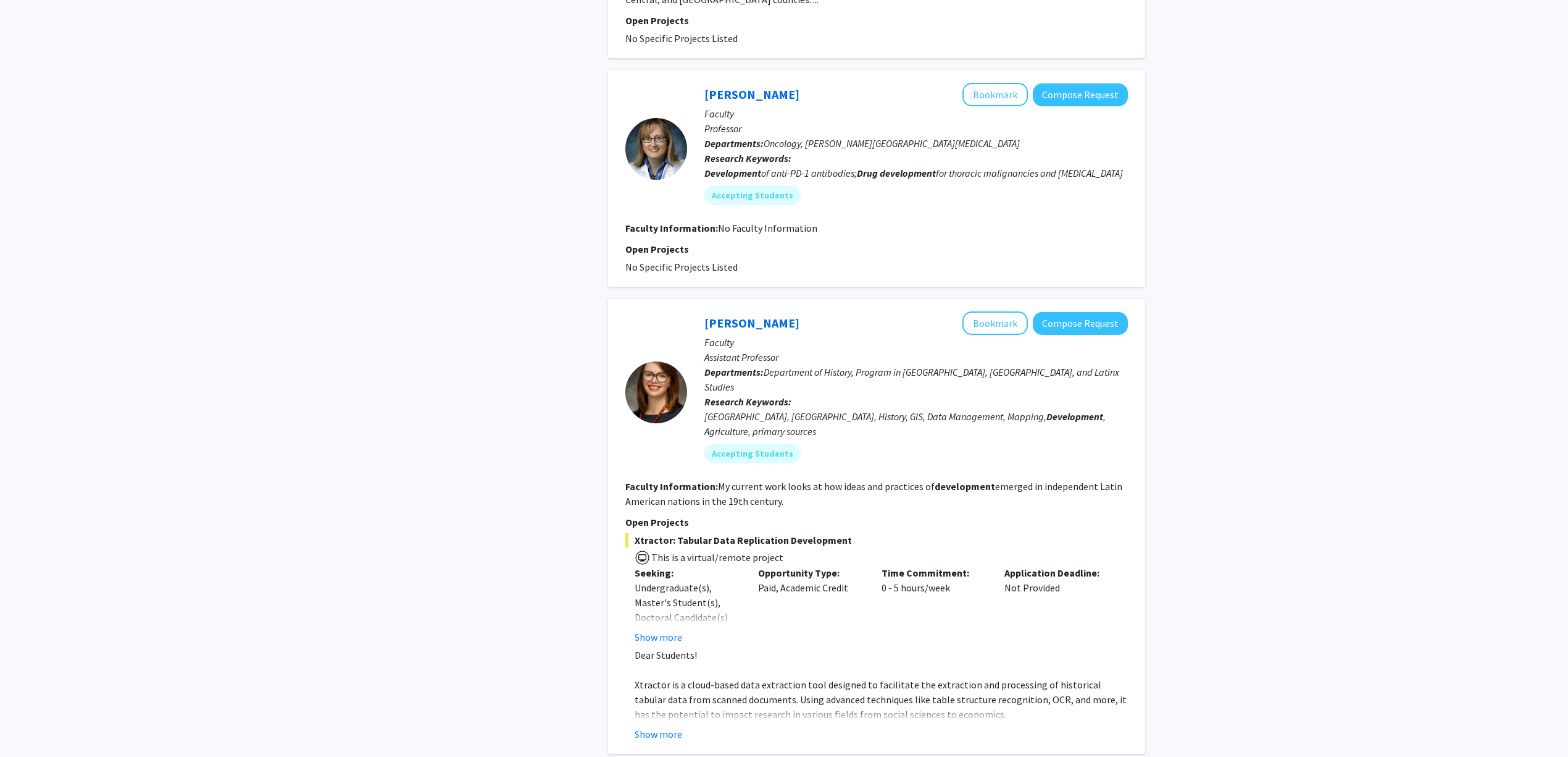
scroll to position [3459, 0]
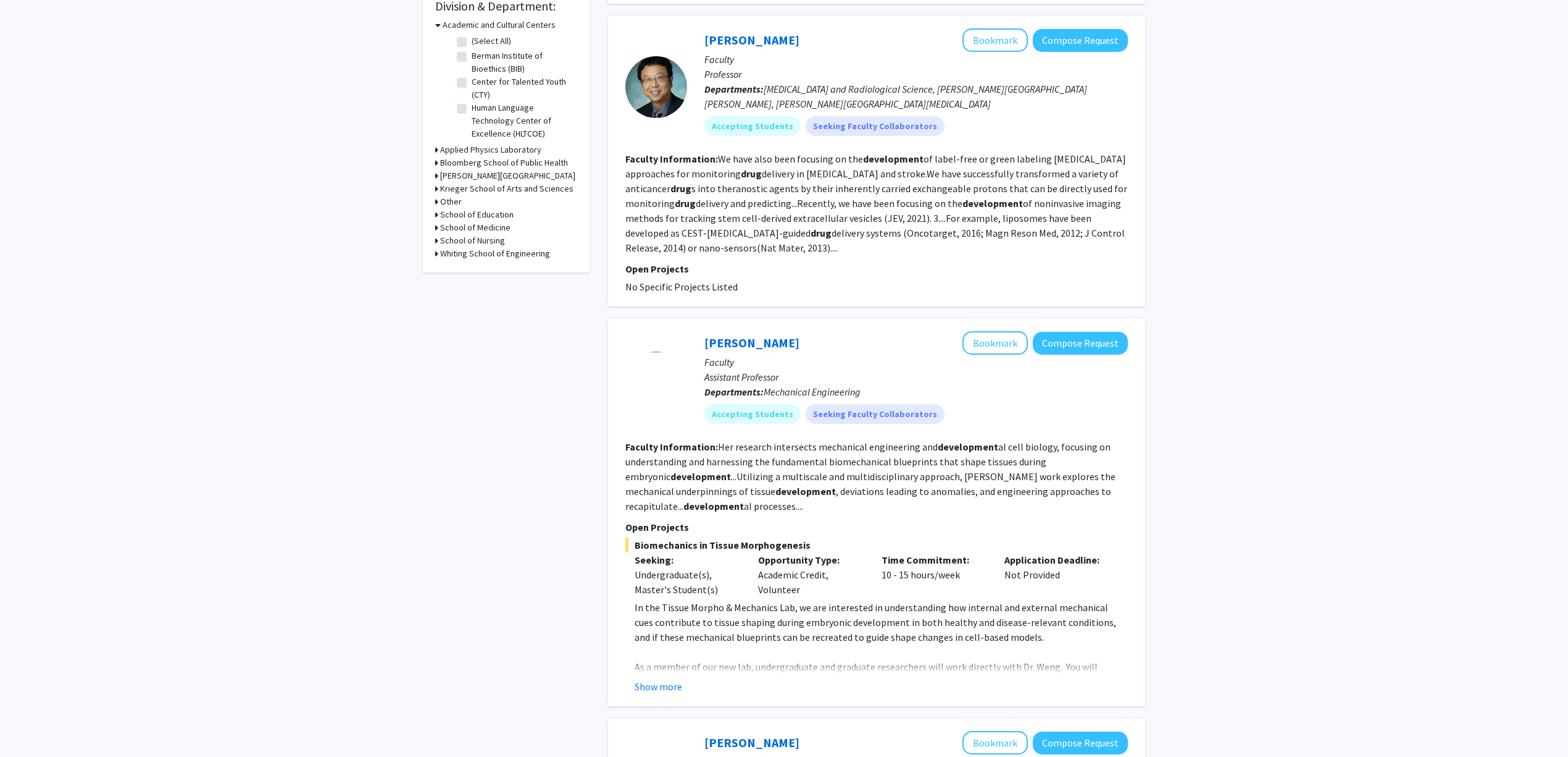
scroll to position [412, 0]
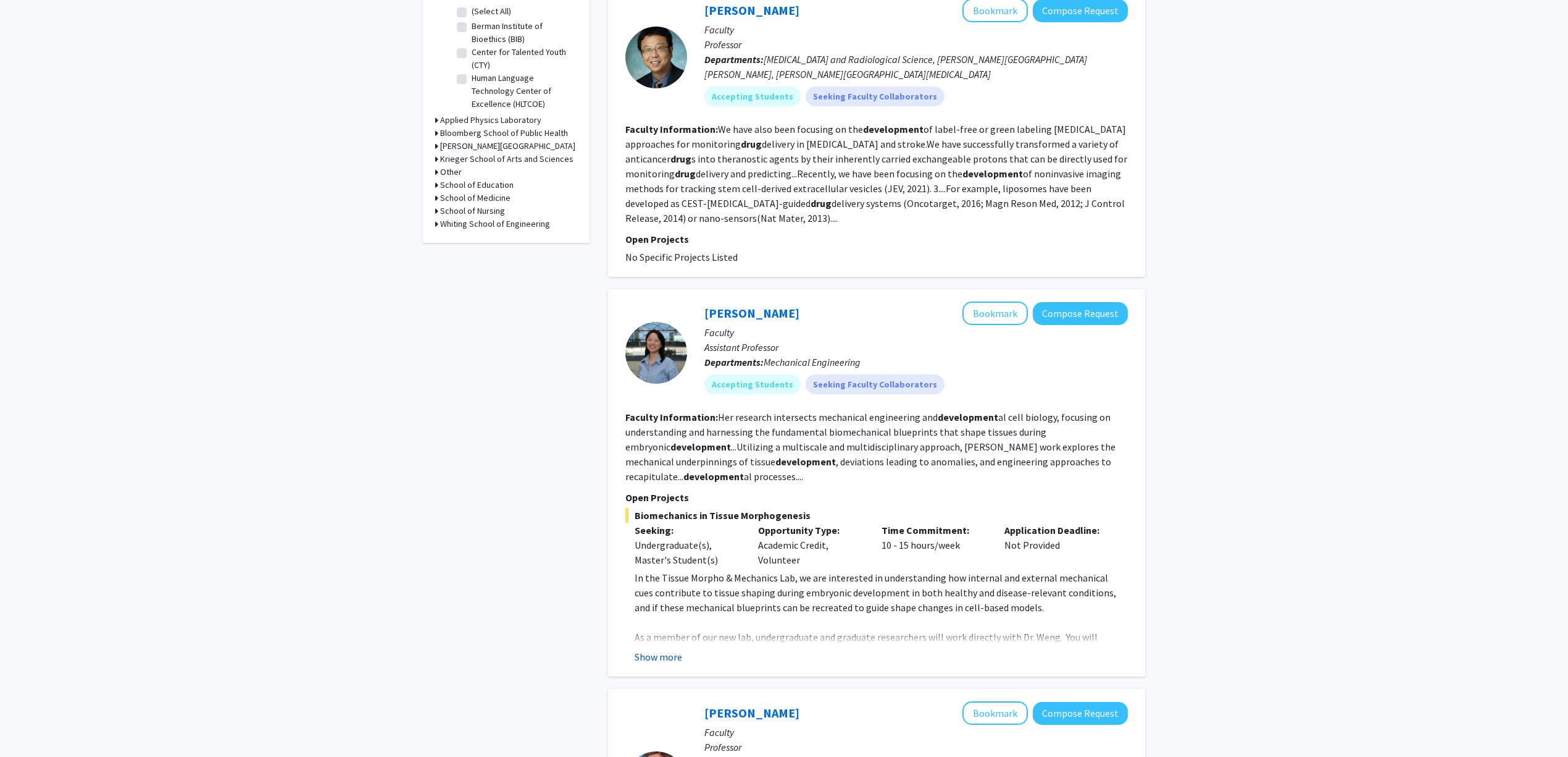
click at [663, 649] on button "Show more" at bounding box center [658, 656] width 48 height 15
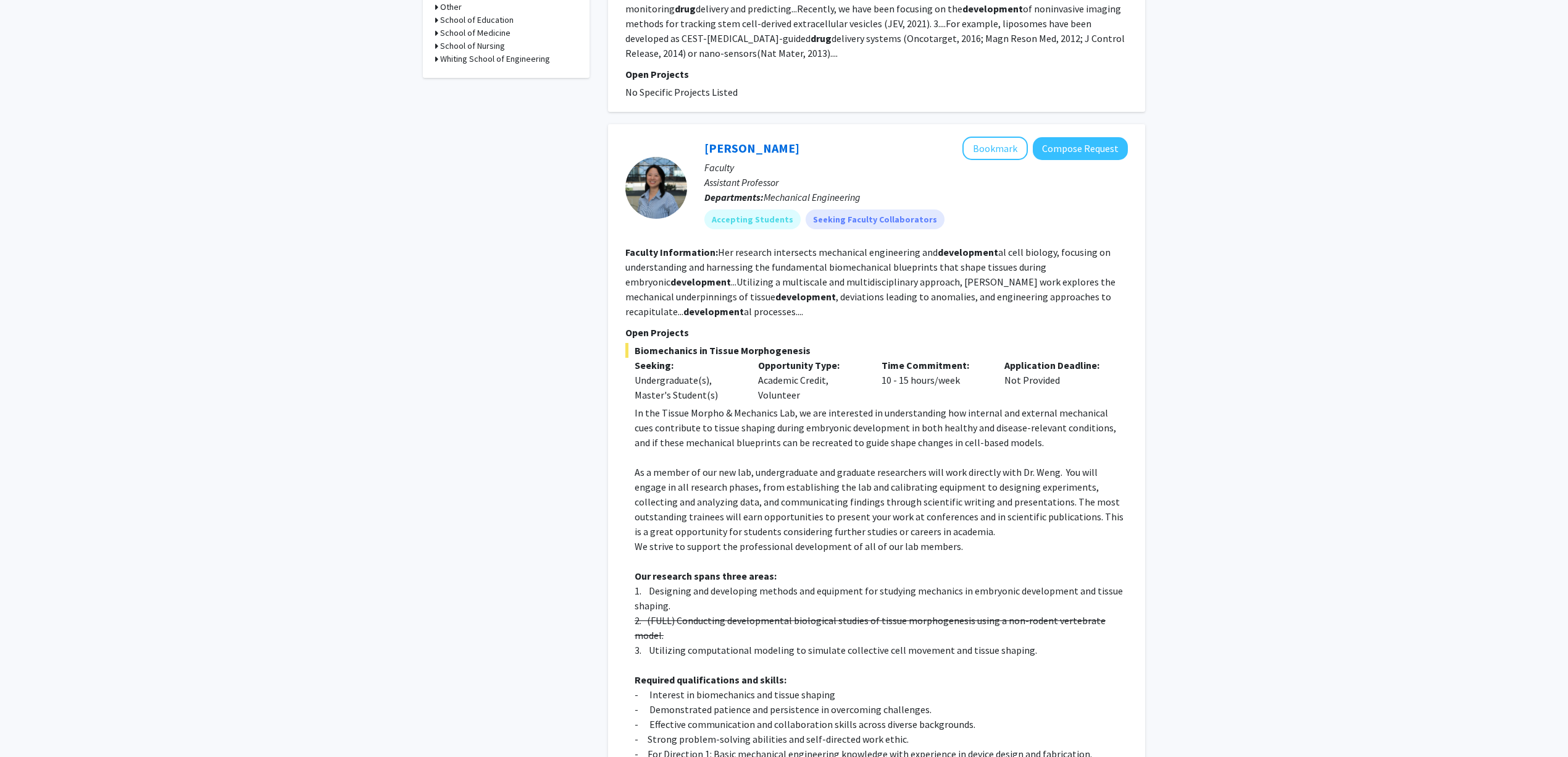
scroll to position [659, 0]
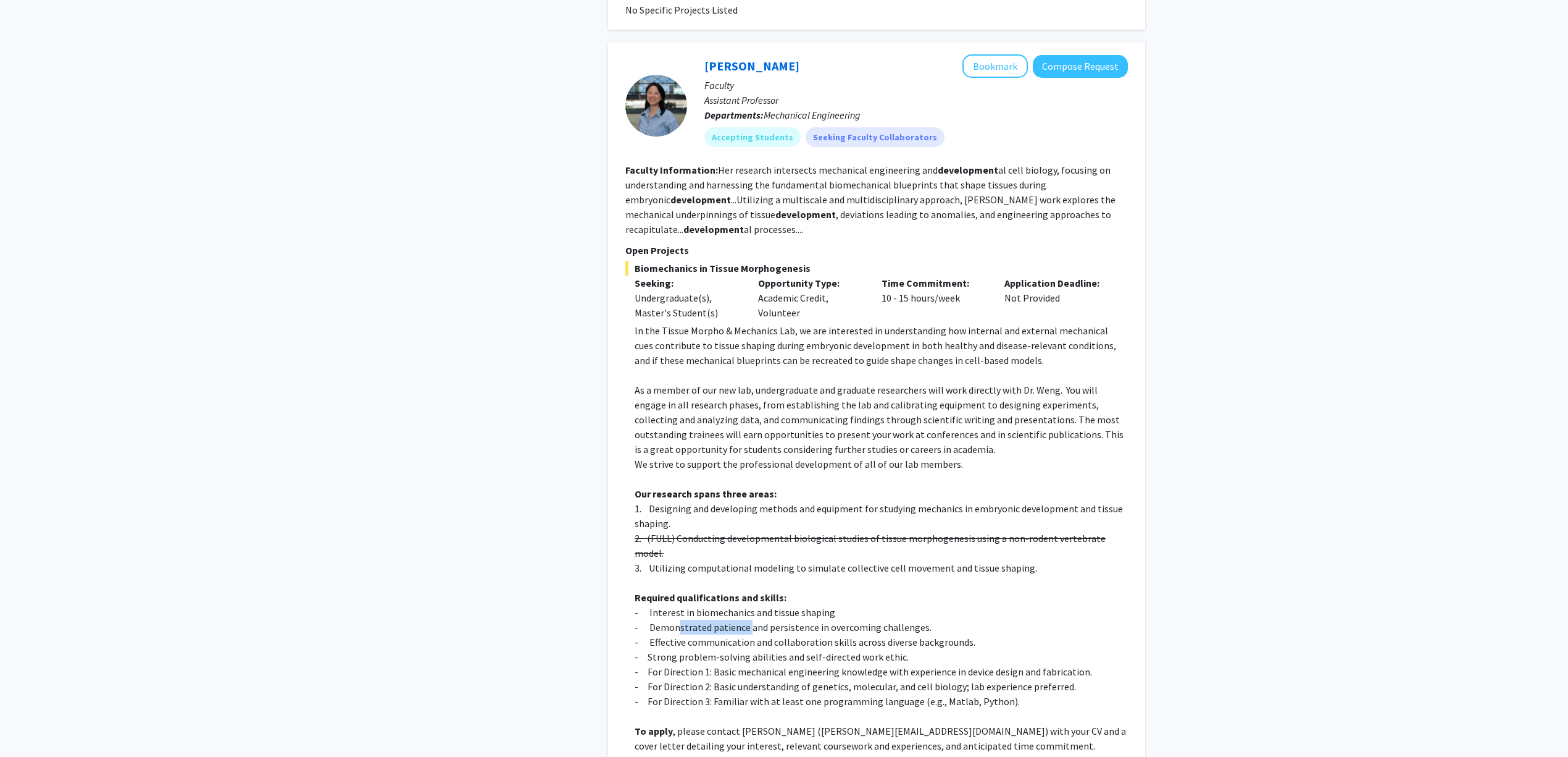
drag, startPoint x: 683, startPoint y: 591, endPoint x: 760, endPoint y: 598, distance: 77.3
click at [760, 620] on p "- Demonstrated patience and persistence in overcoming challenges." at bounding box center [880, 627] width 493 height 15
drag, startPoint x: 751, startPoint y: 640, endPoint x: 797, endPoint y: 637, distance: 46.1
click at [797, 664] on p "- For Direction 1: Basic mechanical engineering knowledge with experience in de…" at bounding box center [880, 671] width 493 height 15
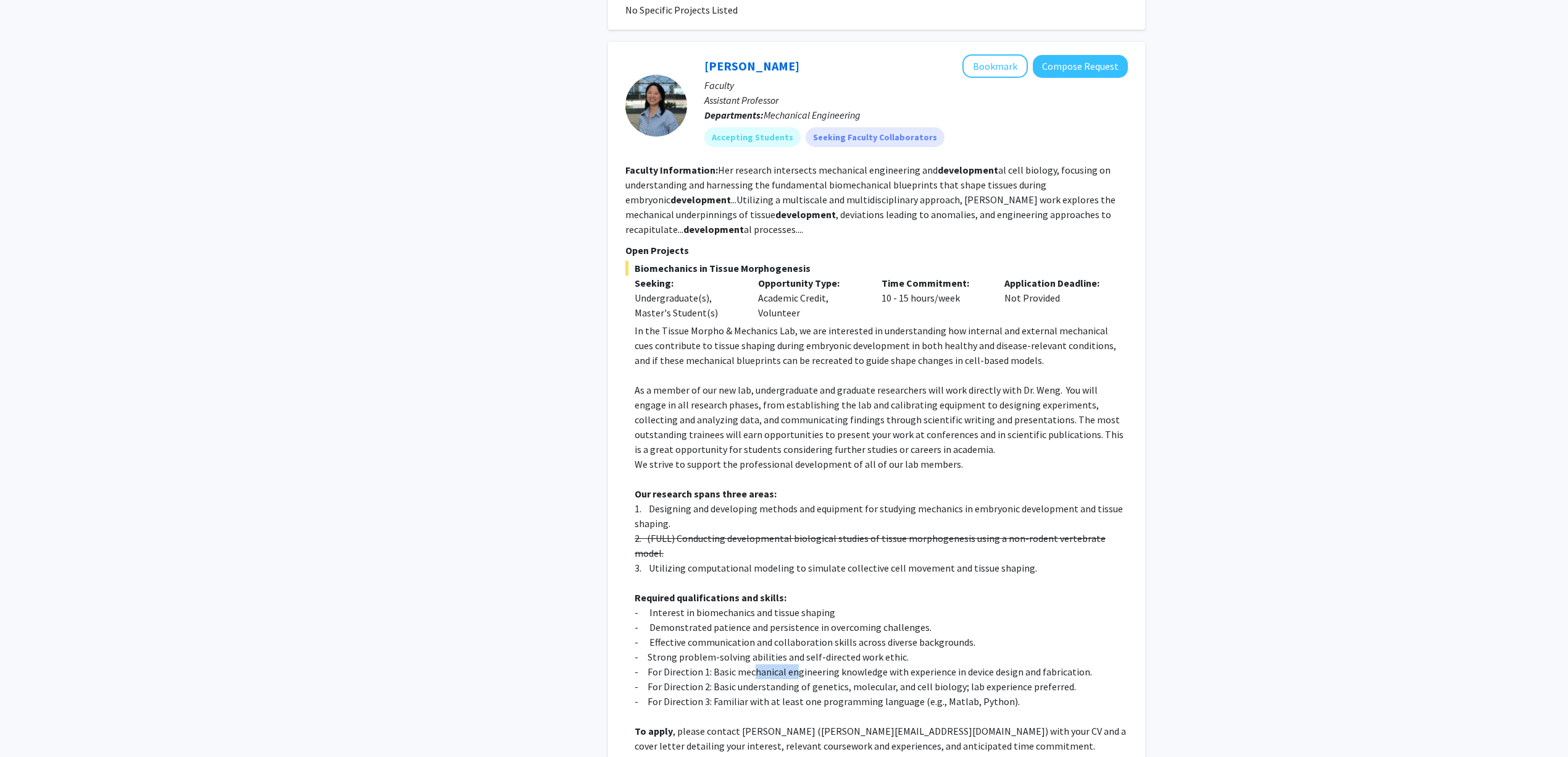
click at [797, 664] on p "- For Direction 1: Basic mechanical engineering knowledge with experience in de…" at bounding box center [880, 671] width 493 height 15
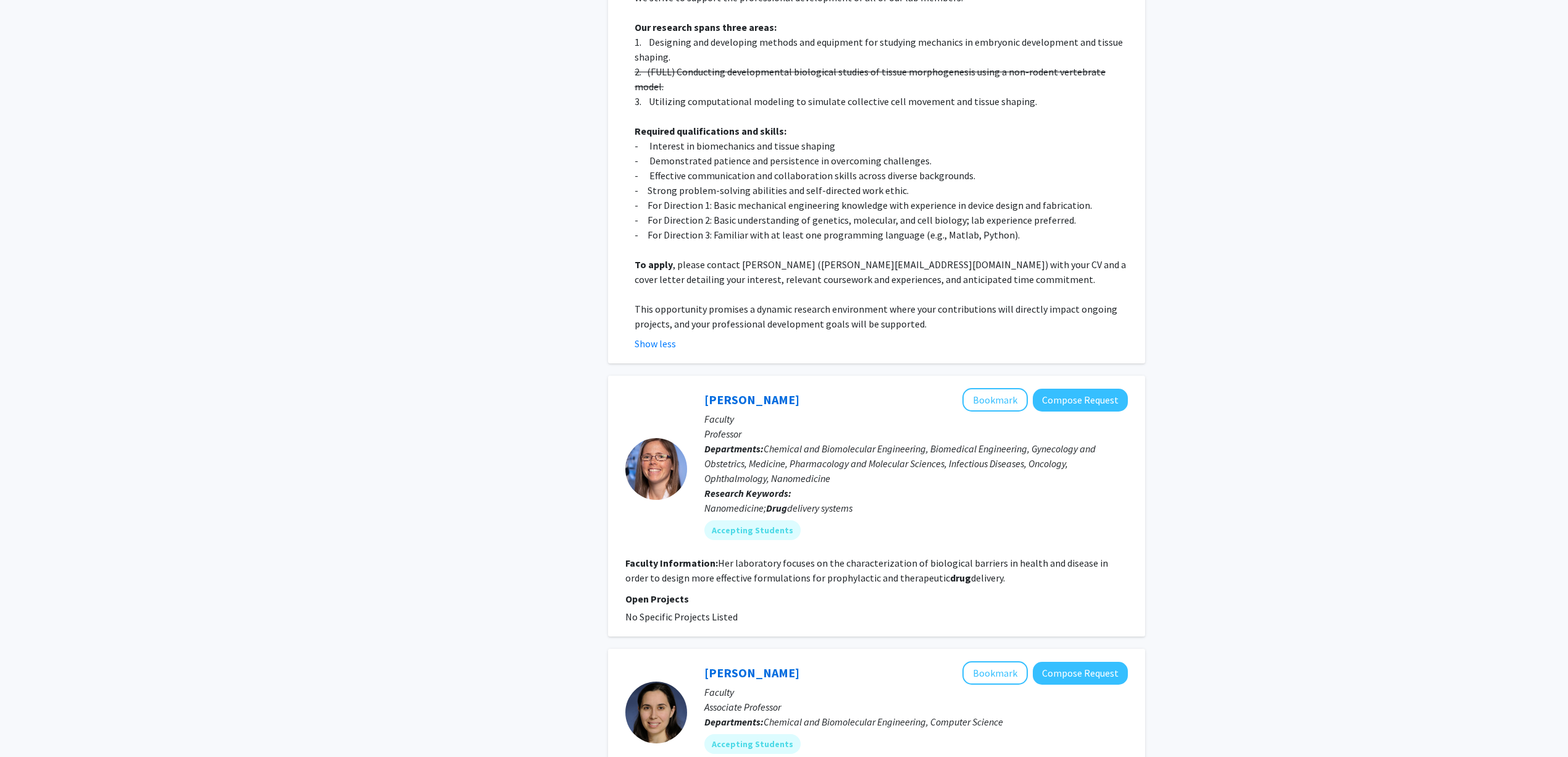
scroll to position [1153, 0]
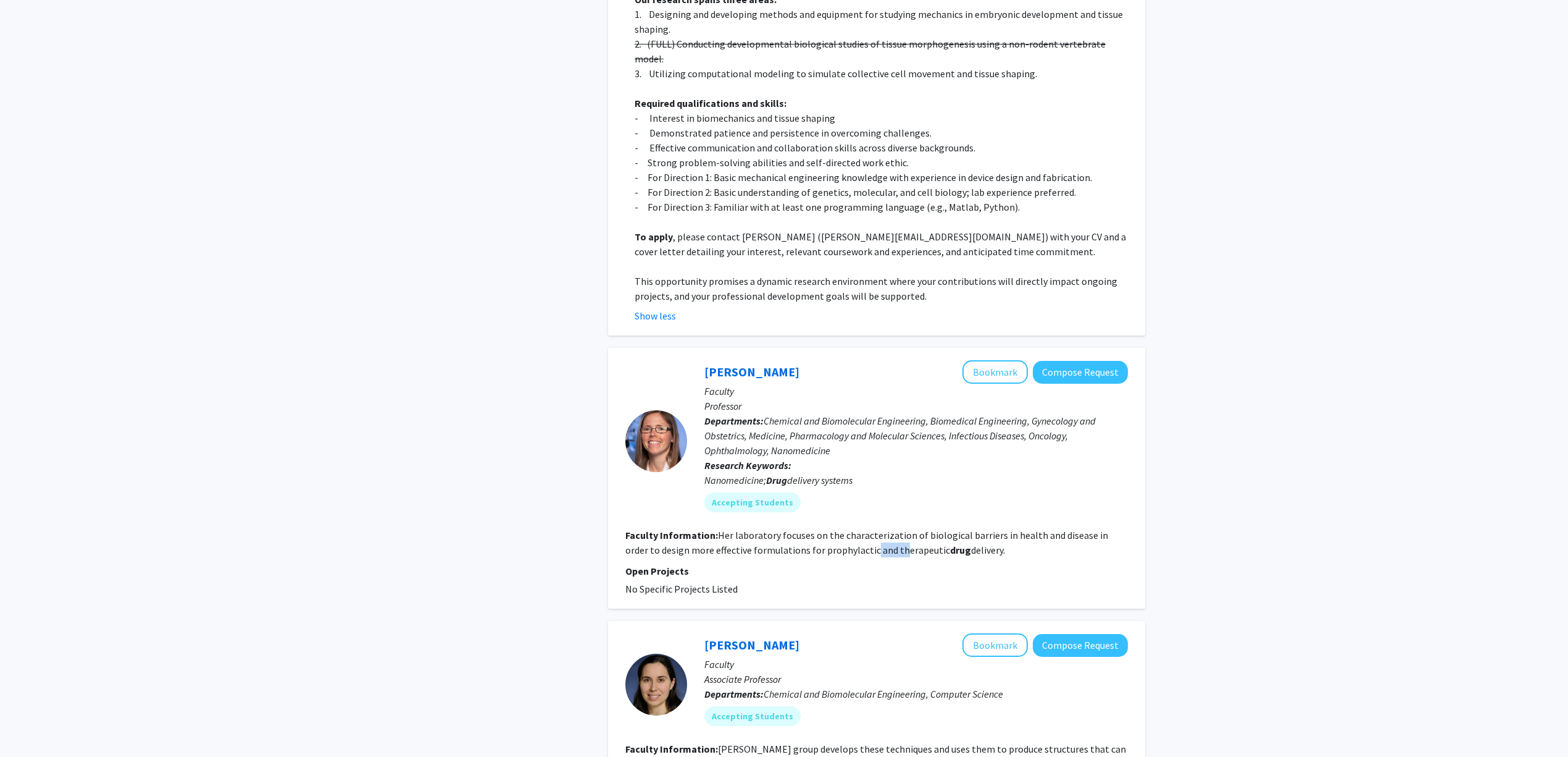
drag, startPoint x: 840, startPoint y: 517, endPoint x: 872, endPoint y: 516, distance: 32.0
click at [866, 529] on fg-read-more "Her laboratory focuses on the characterization of biological barriers in health…" at bounding box center [867, 542] width 483 height 27
click at [872, 529] on fg-read-more "Her laboratory focuses on the characterization of biological barriers in health…" at bounding box center [867, 542] width 483 height 27
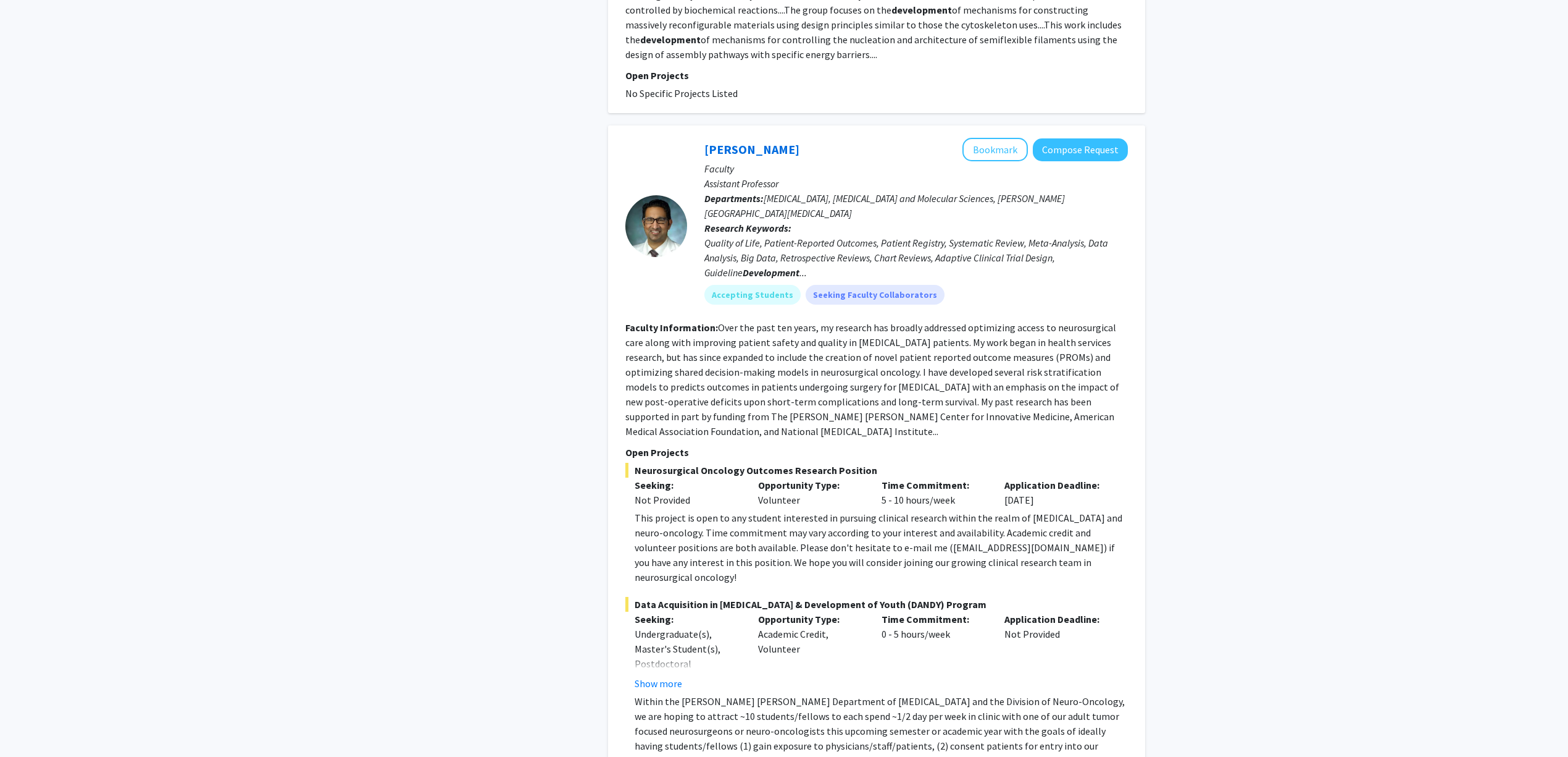
scroll to position [1976, 0]
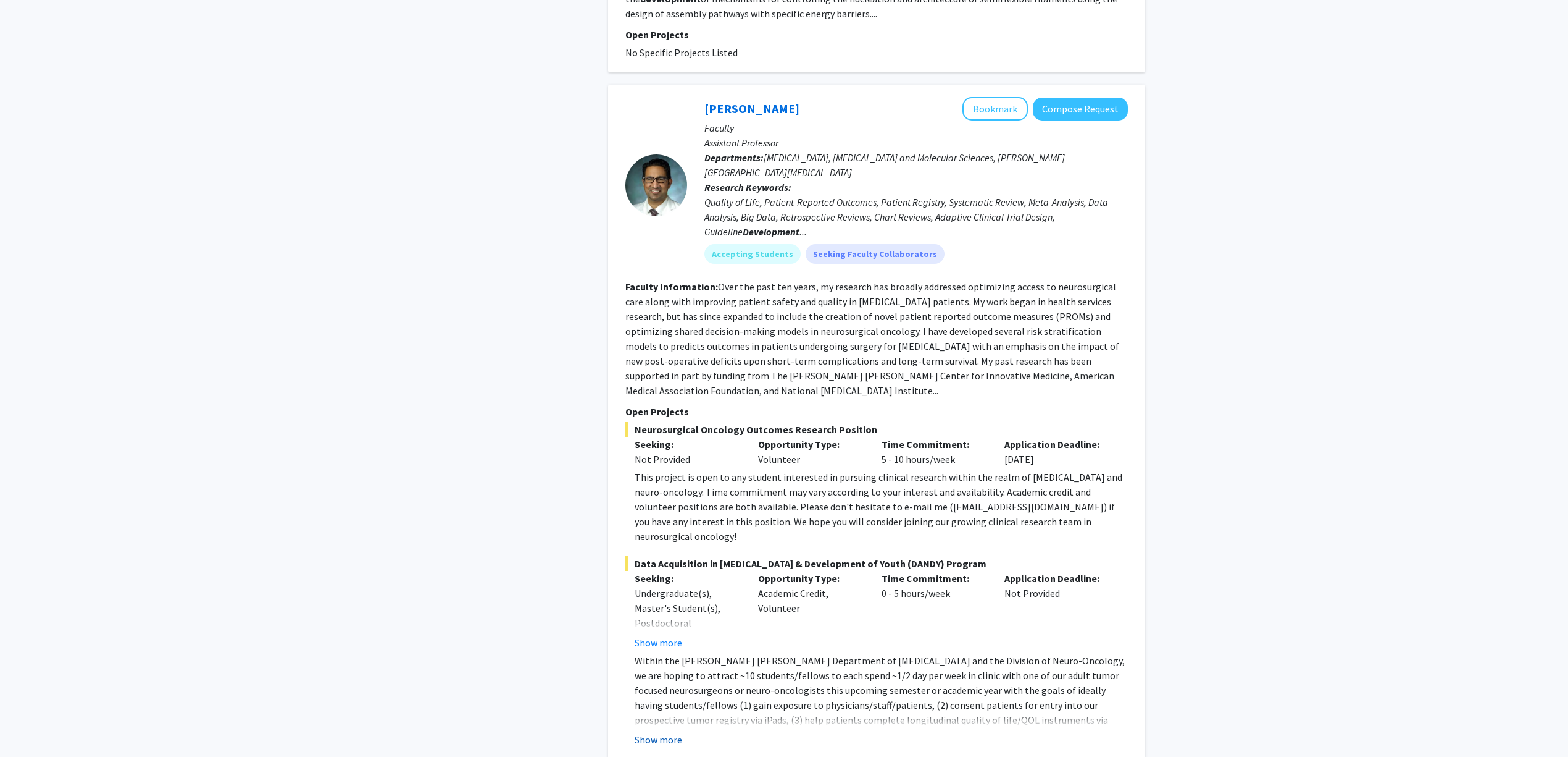
click at [673, 732] on button "Show more" at bounding box center [658, 739] width 48 height 15
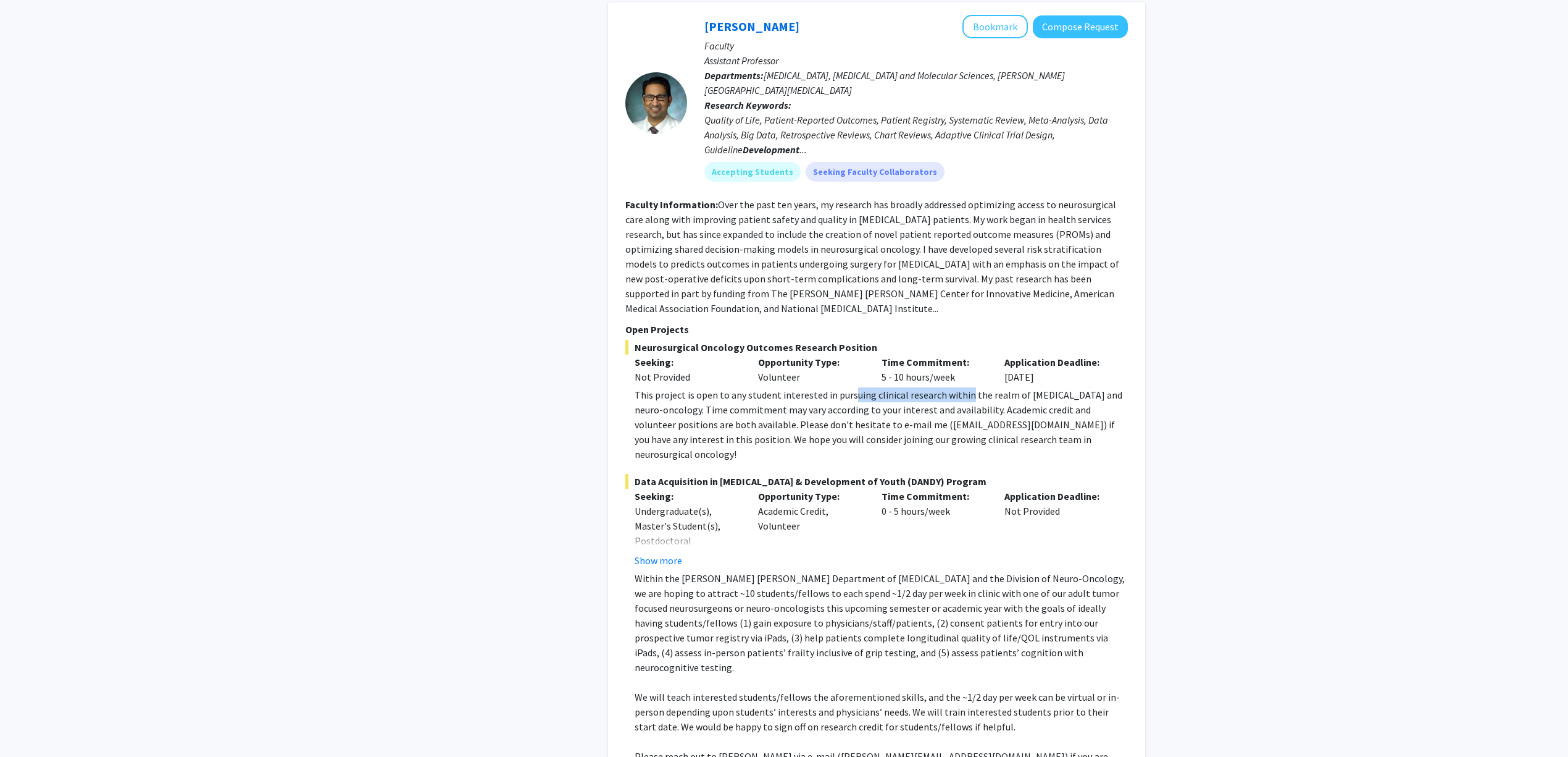
drag, startPoint x: 850, startPoint y: 340, endPoint x: 981, endPoint y: 352, distance: 131.5
click at [972, 387] on div "This project is open to any student interested in pursuing clinical research wi…" at bounding box center [880, 424] width 493 height 74
click at [981, 387] on div "This project is open to any student interested in pursuing clinical research wi…" at bounding box center [880, 424] width 493 height 74
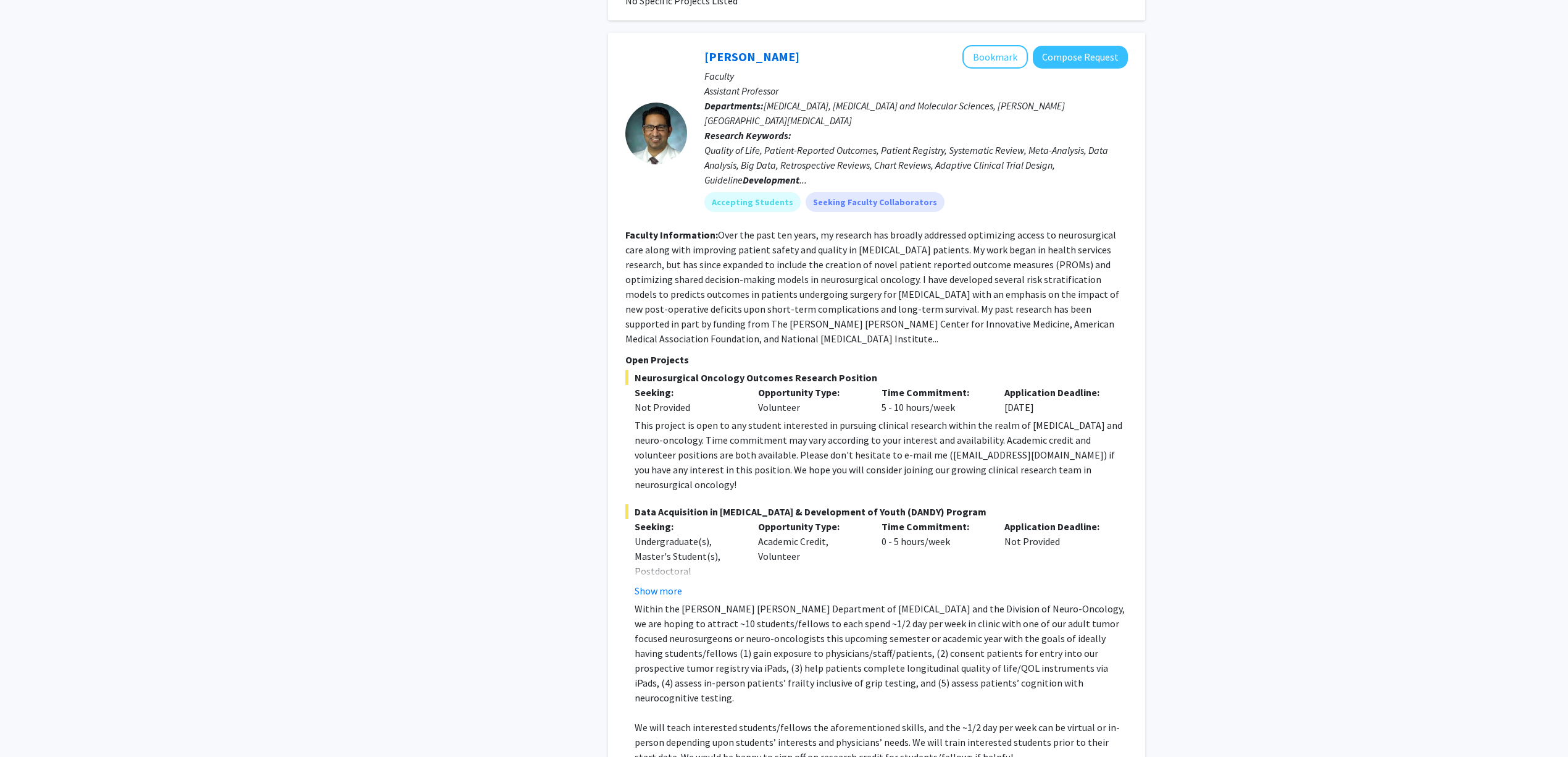
scroll to position [1976, 0]
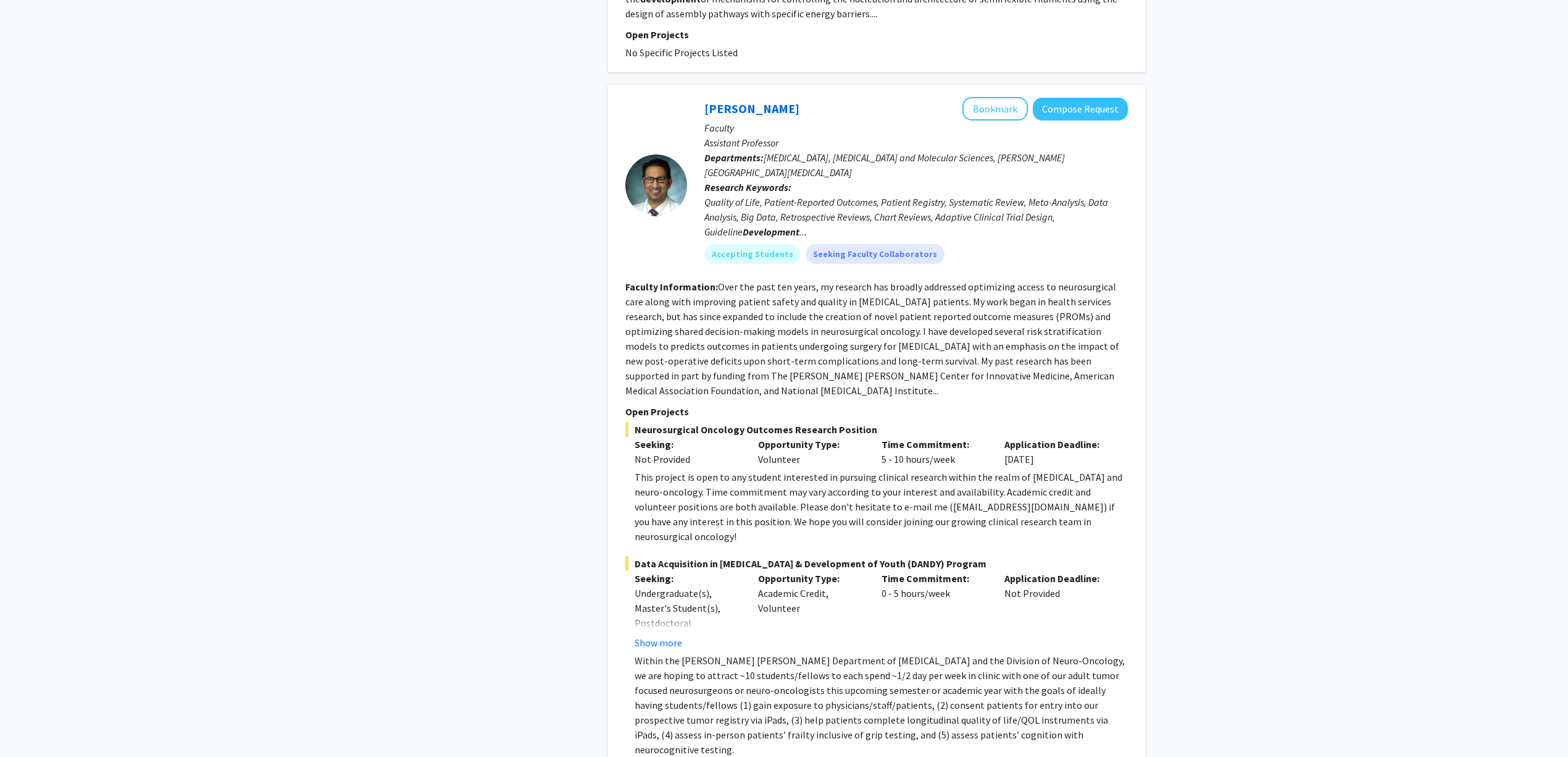
click at [662, 421] on span "Neurosurgical Oncology Outcomes Research Position" at bounding box center [877, 429] width 503 height 15
click at [673, 421] on span "Neurosurgical Oncology Outcomes Research Position" at bounding box center [877, 429] width 503 height 15
click at [778, 404] on p "Open Projects" at bounding box center [877, 411] width 503 height 15
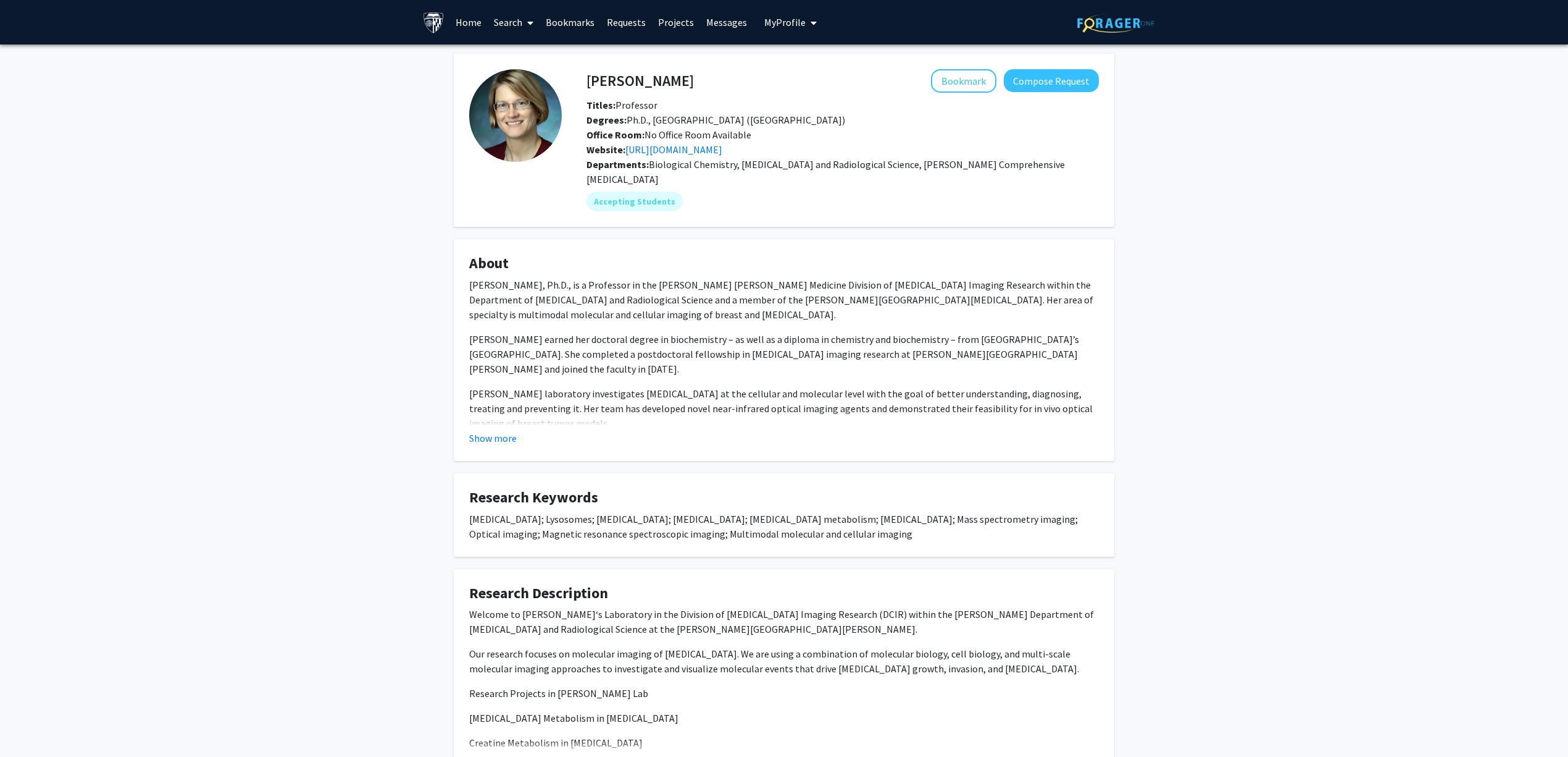
scroll to position [82, 0]
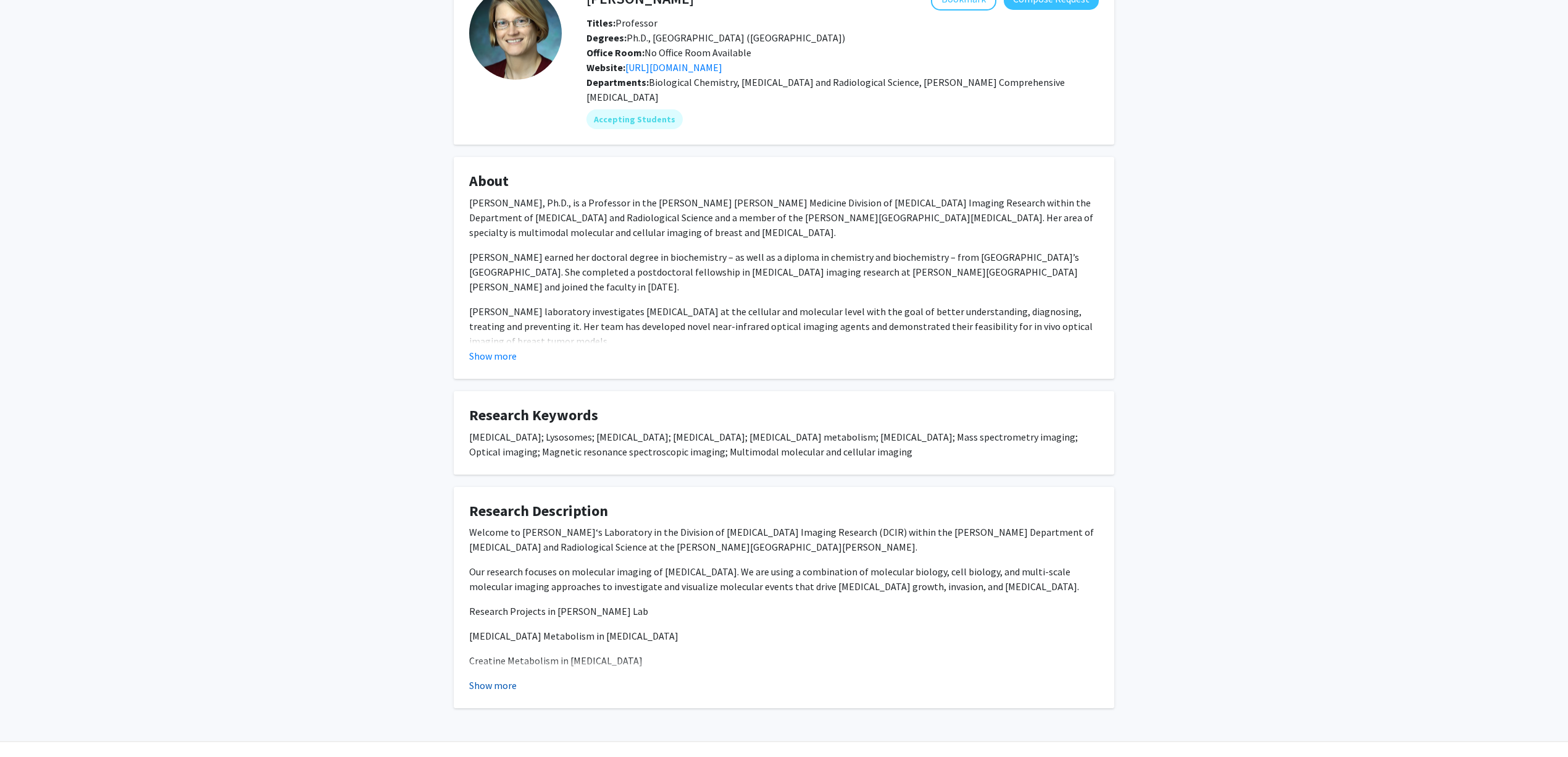
click at [494, 677] on button "Show more" at bounding box center [493, 684] width 48 height 15
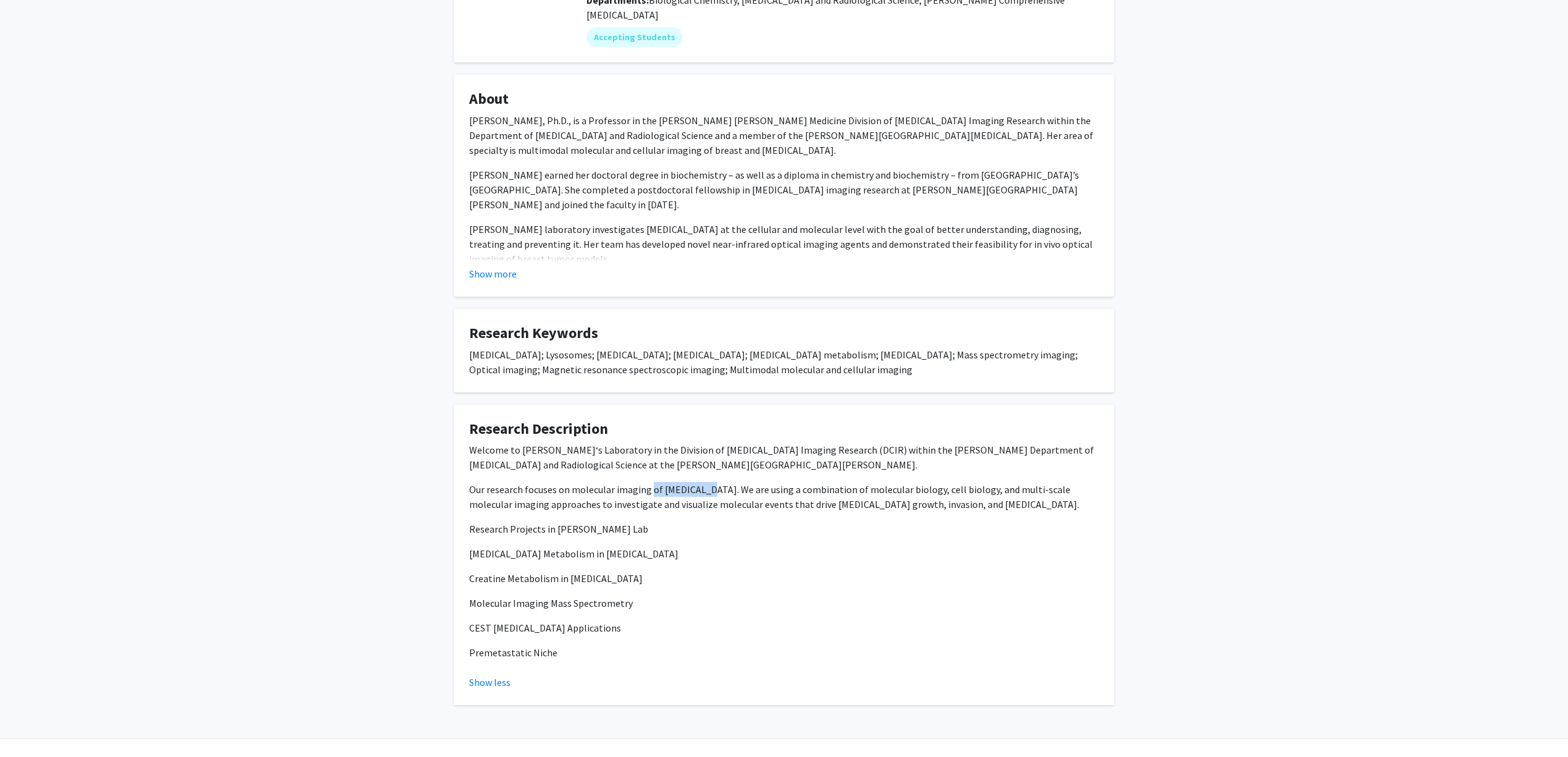
drag, startPoint x: 650, startPoint y: 473, endPoint x: 753, endPoint y: 470, distance: 103.0
click at [744, 482] on p "Our research focuses on molecular imaging of cancer. We are using a combination…" at bounding box center [784, 496] width 630 height 29
click at [754, 482] on p "Our research focuses on molecular imaging of cancer. We are using a combination…" at bounding box center [784, 496] width 630 height 29
drag, startPoint x: 650, startPoint y: 466, endPoint x: 734, endPoint y: 469, distance: 84.1
click at [707, 482] on p "Our research focuses on molecular imaging of cancer. We are using a combination…" at bounding box center [784, 496] width 630 height 29
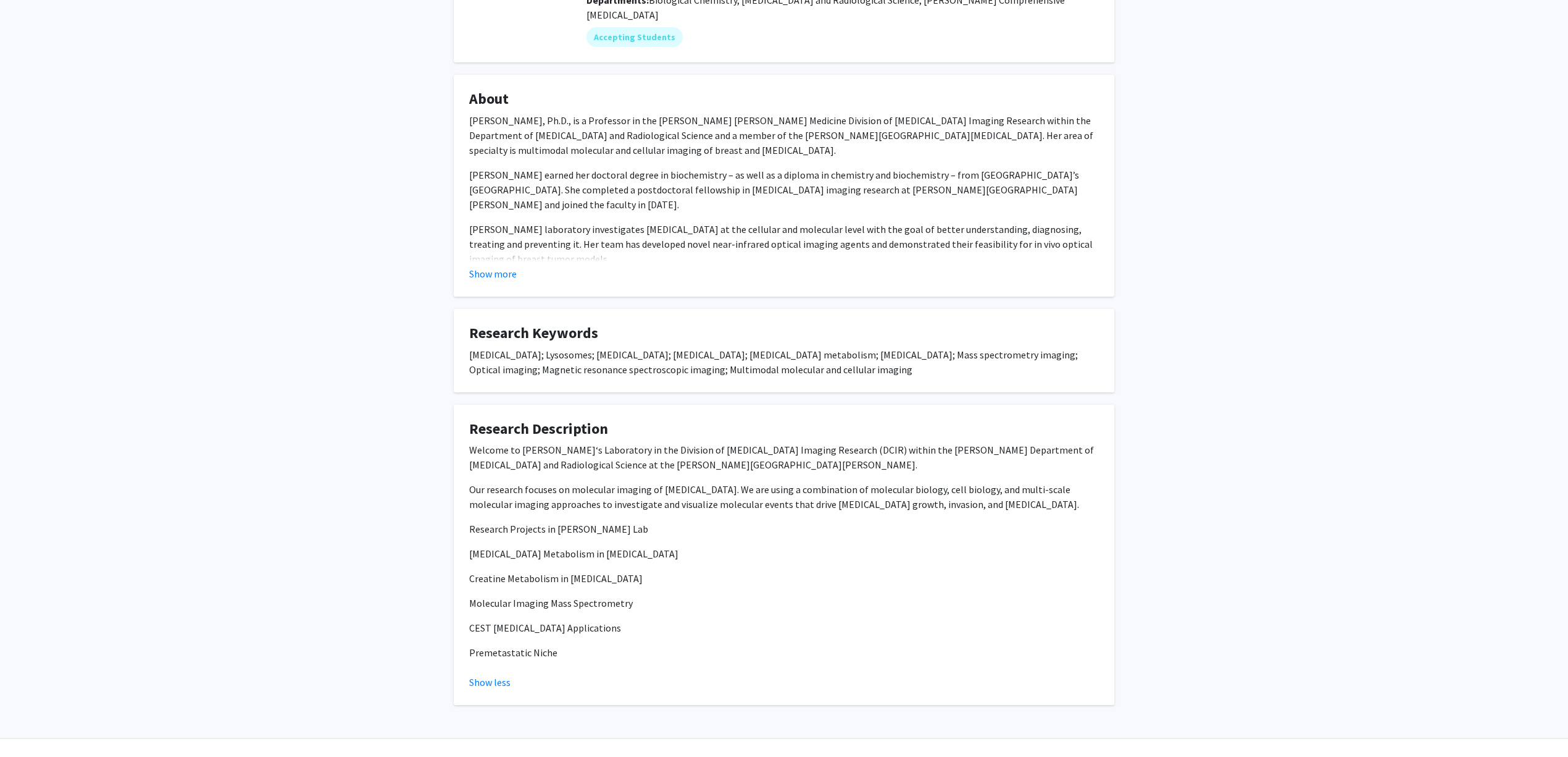
click at [734, 482] on p "Our research focuses on molecular imaging of cancer. We are using a combination…" at bounding box center [784, 496] width 630 height 29
drag, startPoint x: 652, startPoint y: 490, endPoint x: 693, endPoint y: 490, distance: 41.0
click at [693, 490] on p "Our research focuses on molecular imaging of cancer. We are using a combination…" at bounding box center [784, 496] width 630 height 29
drag, startPoint x: 530, startPoint y: 429, endPoint x: 650, endPoint y: 431, distance: 120.0
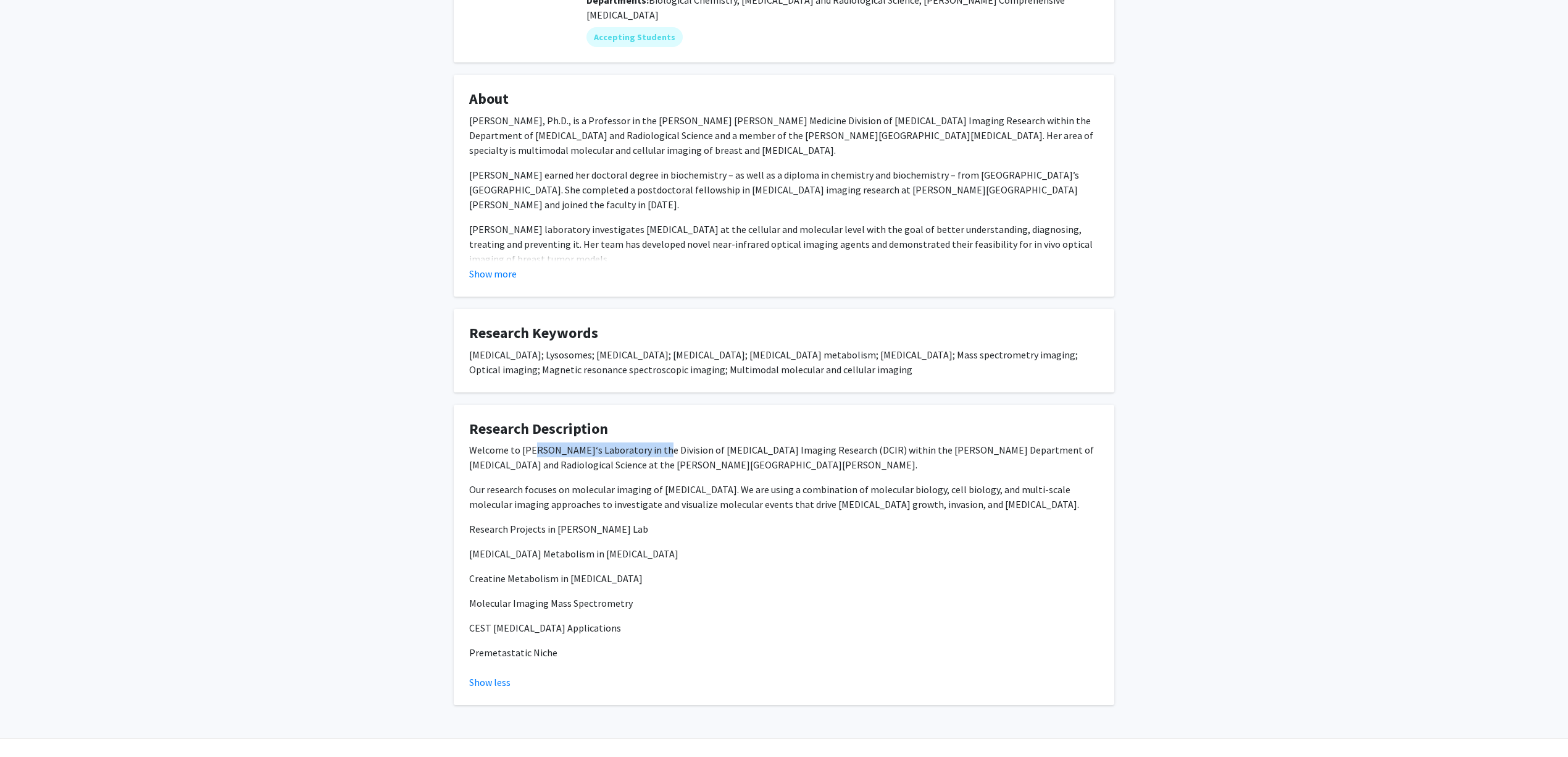
click at [650, 442] on p "Welcome to Dr. Kristine Glunde‘s Laboratory in the Division of Cancer Imaging R…" at bounding box center [784, 456] width 630 height 29
copy p "Kristine Glunde‘s Laboratory"
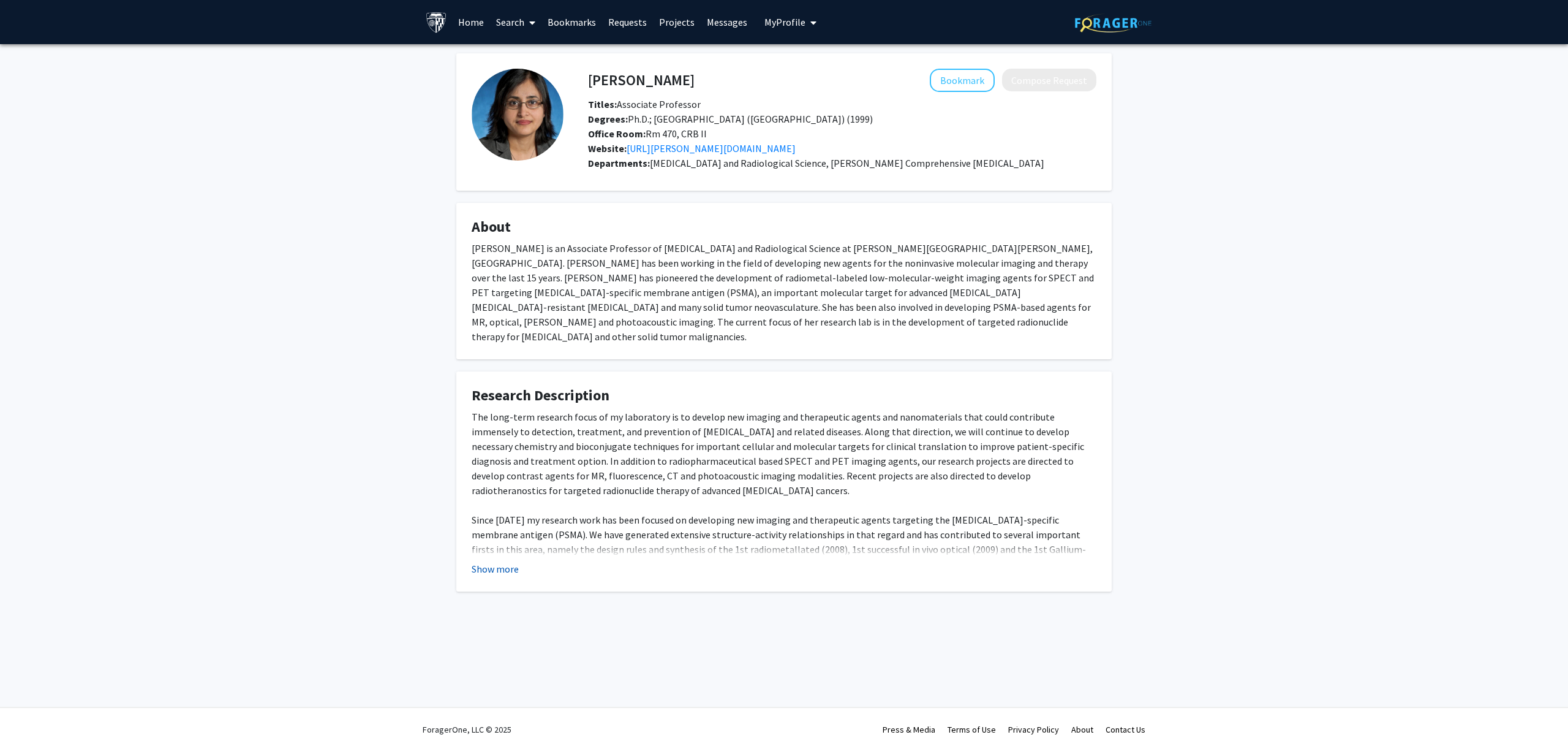
click at [506, 561] on button "Show more" at bounding box center [495, 568] width 47 height 15
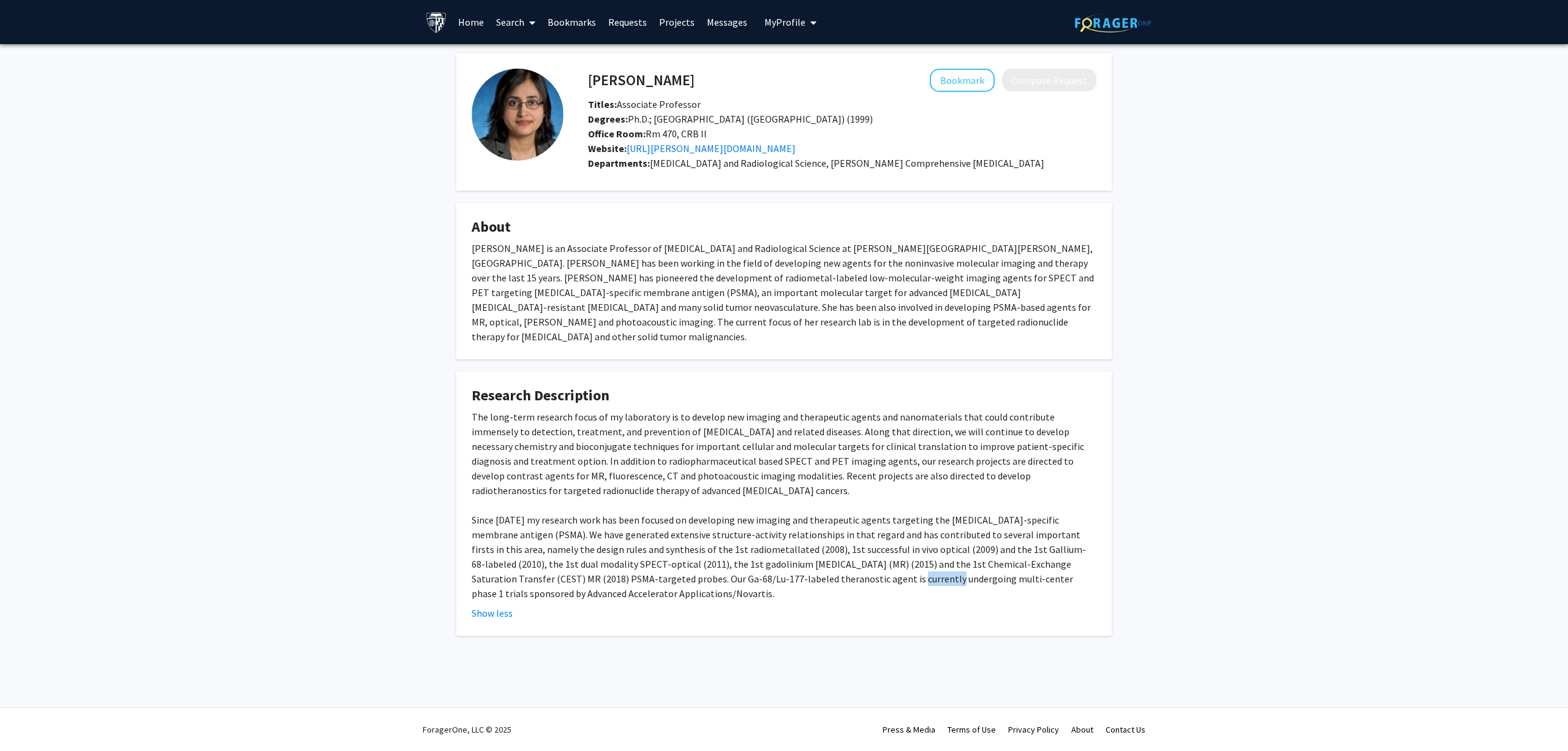
drag, startPoint x: 773, startPoint y: 561, endPoint x: 849, endPoint y: 570, distance: 76.5
click at [844, 570] on div "The long-term research focus of my laboratory is to develop new imaging and the…" at bounding box center [784, 505] width 625 height 191
click at [856, 572] on div "The long-term research focus of my laboratory is to develop new imaging and the…" at bounding box center [784, 505] width 625 height 191
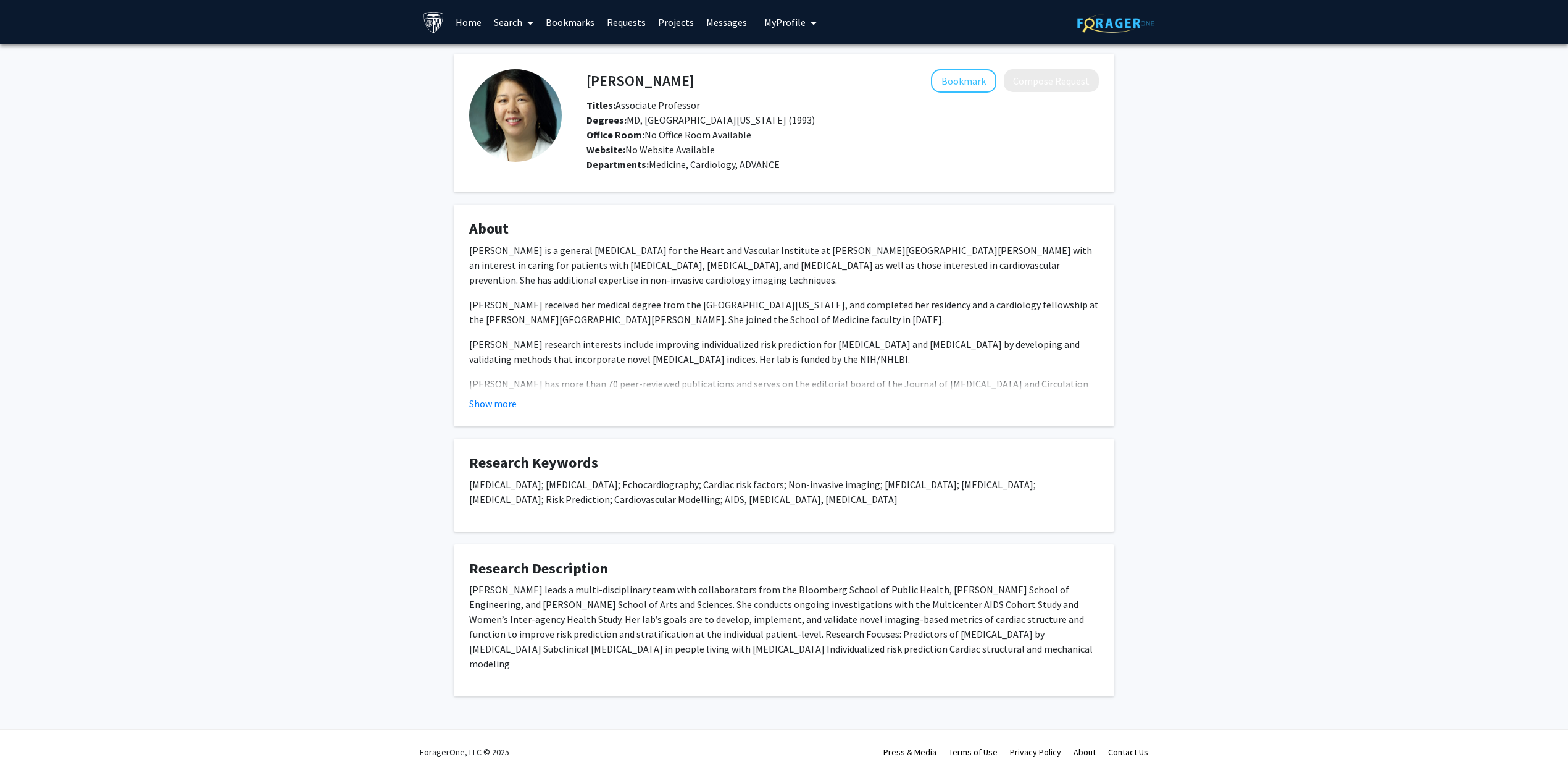
click at [525, 396] on div "Show more" at bounding box center [784, 403] width 630 height 15
click at [503, 401] on button "Show more" at bounding box center [493, 403] width 48 height 15
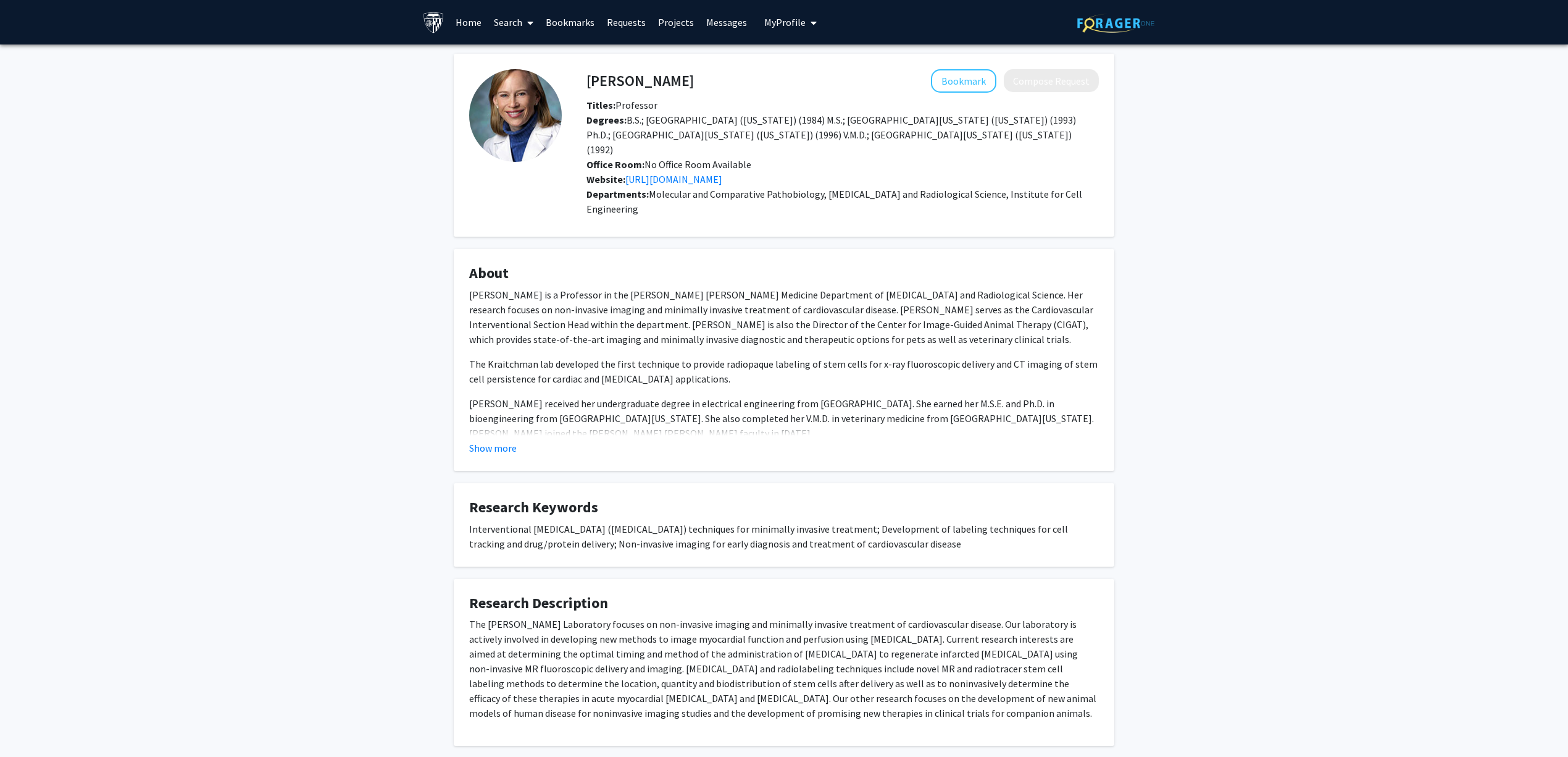
scroll to position [35, 0]
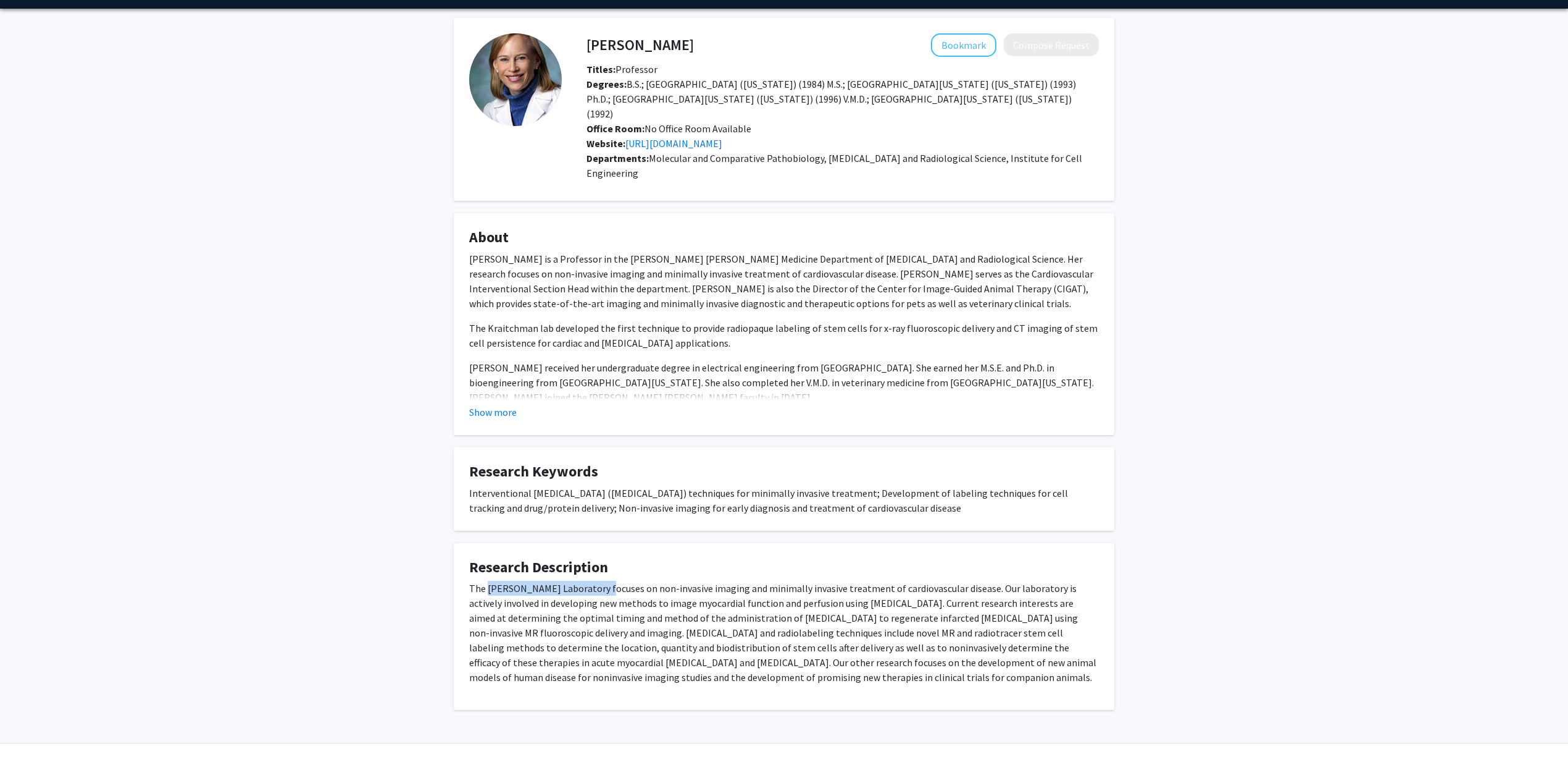
drag, startPoint x: 488, startPoint y: 559, endPoint x: 603, endPoint y: 556, distance: 115.0
click at [603, 581] on p "The [PERSON_NAME] Laboratory focuses on non-invasive imaging and minimally inva…" at bounding box center [784, 632] width 630 height 104
copy p "[PERSON_NAME] Laboratory"
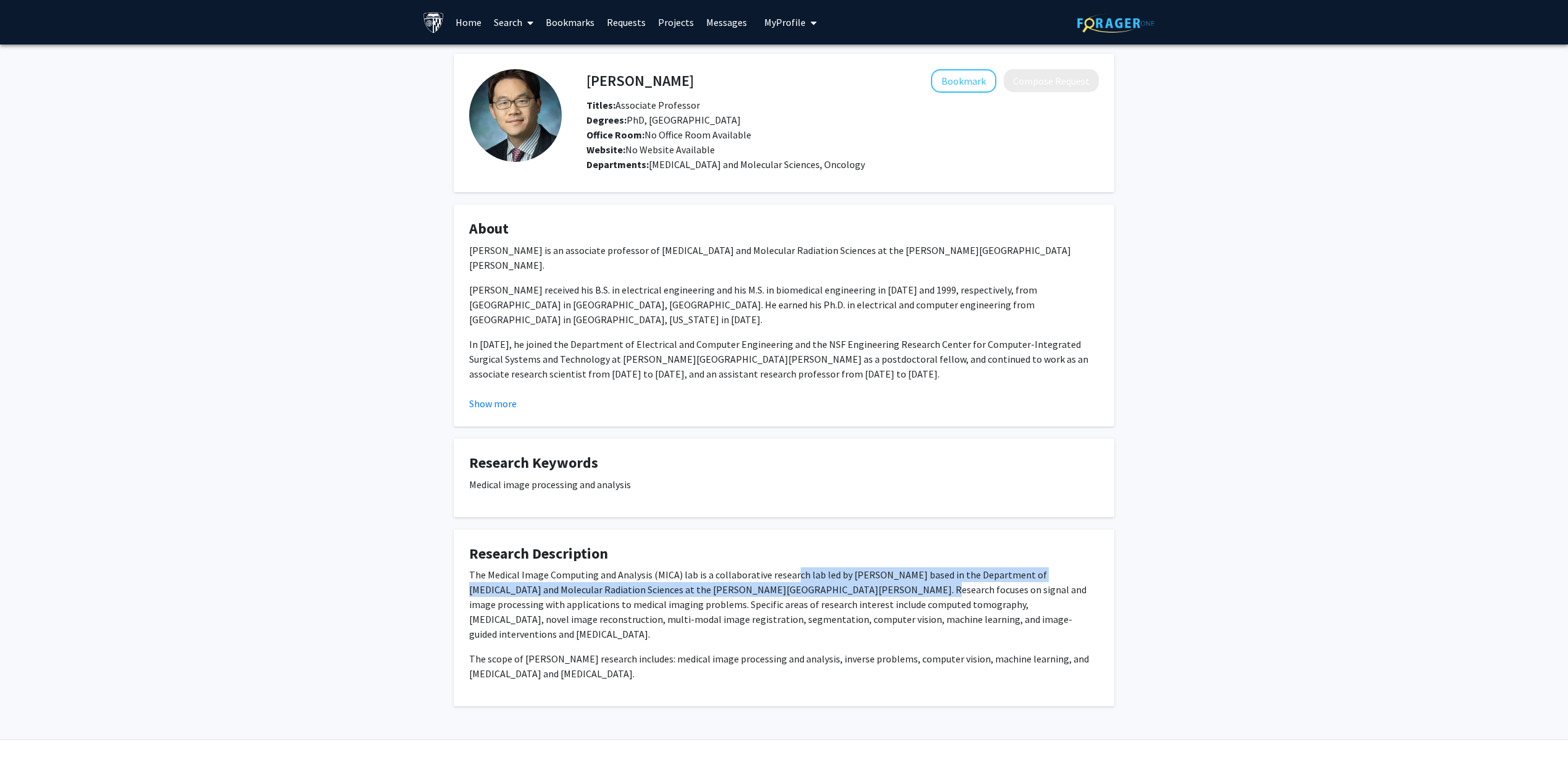
drag, startPoint x: 788, startPoint y: 581, endPoint x: 867, endPoint y: 583, distance: 79.0
click at [862, 583] on p "The Medical Image Computing and Analysis (MICA) lab is a collaborative research…" at bounding box center [784, 604] width 630 height 74
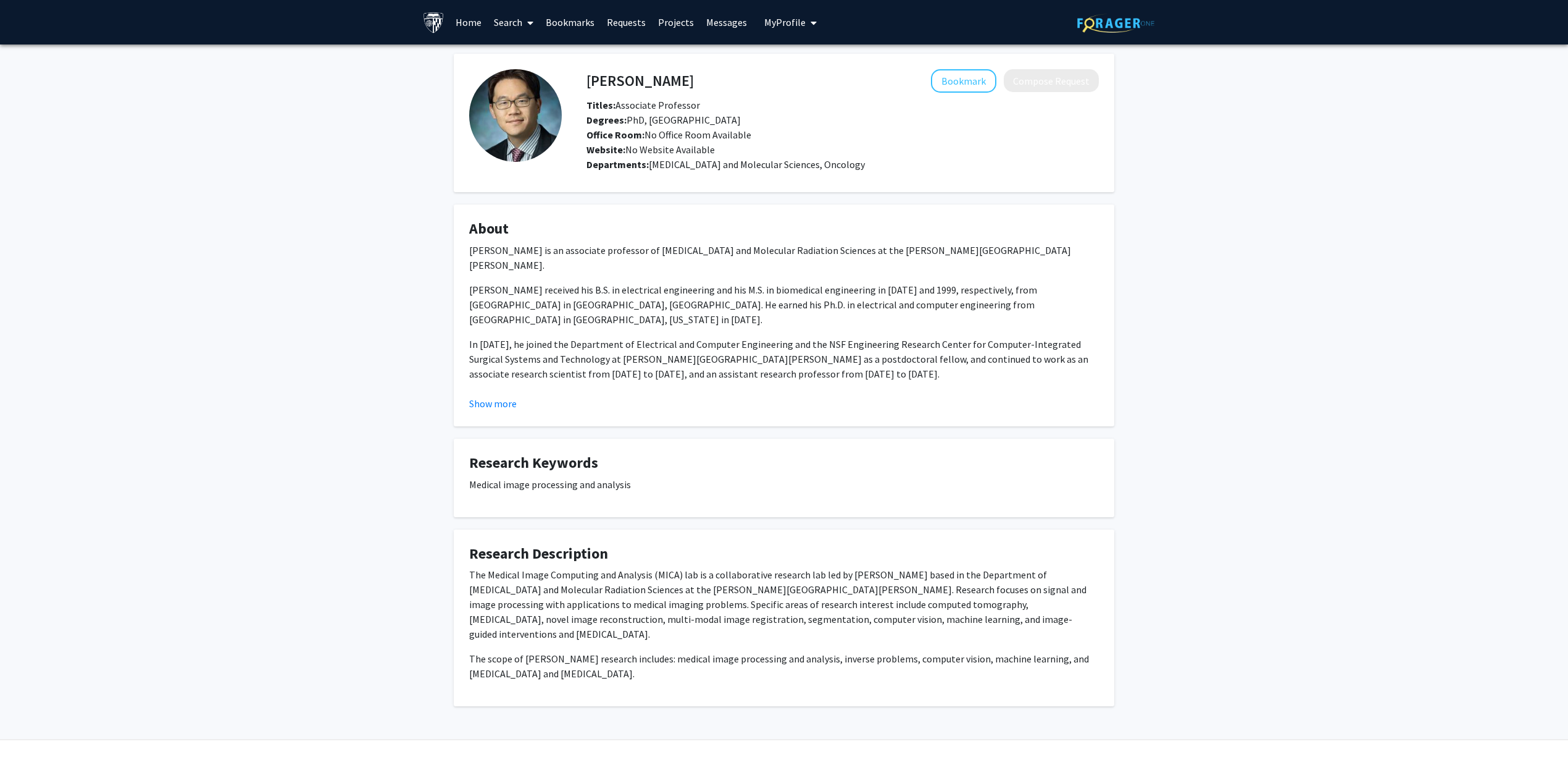
click at [874, 583] on p "The Medical Image Computing and Analysis (MICA) lab is a collaborative research…" at bounding box center [784, 604] width 630 height 74
drag, startPoint x: 487, startPoint y: 572, endPoint x: 648, endPoint y: 574, distance: 161.0
click at [648, 574] on p "The Medical Image Computing and Analysis (MICA) lab is a collaborative research…" at bounding box center [784, 604] width 630 height 74
copy p "Medical Image Computing and Analysis"
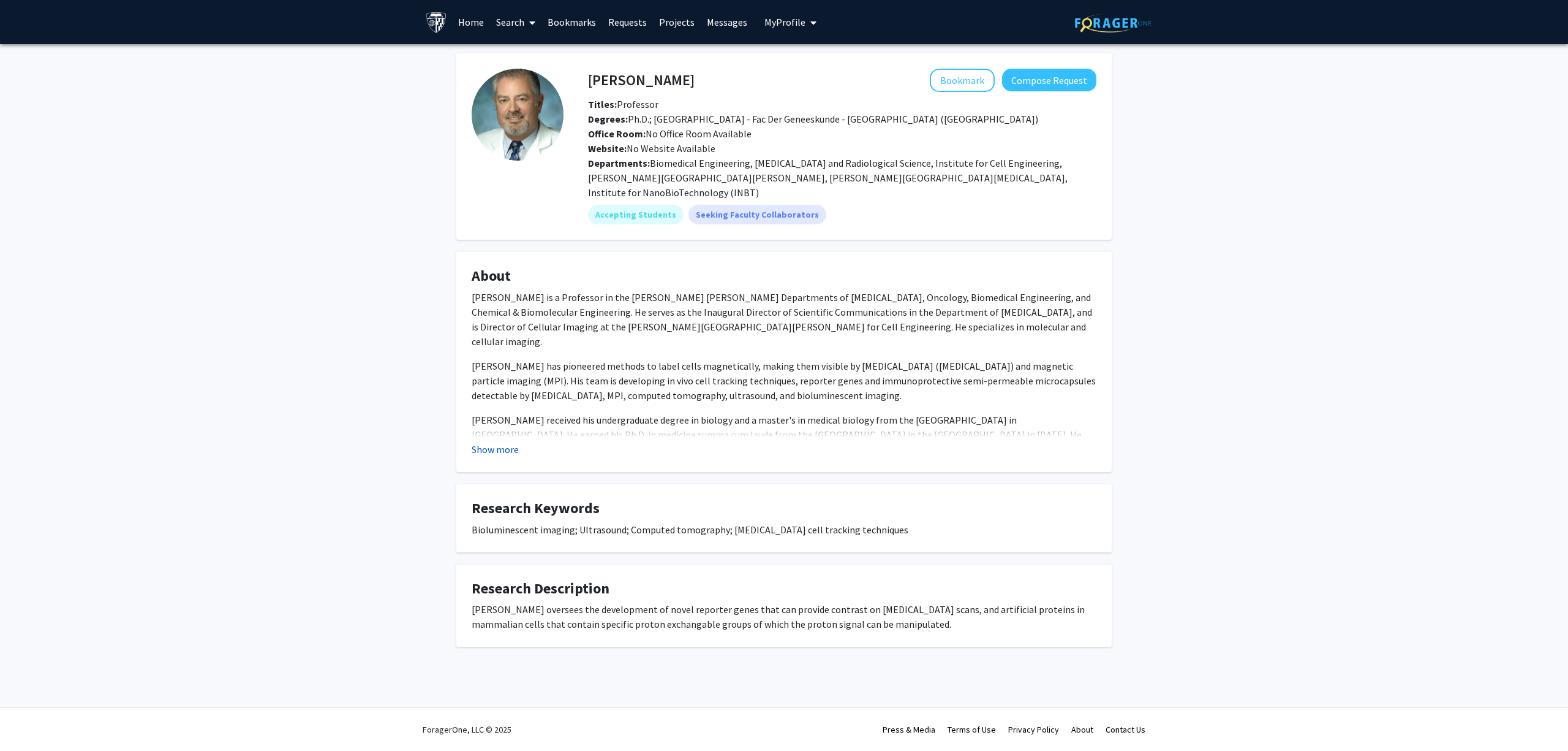
click at [506, 442] on button "Show more" at bounding box center [495, 449] width 47 height 15
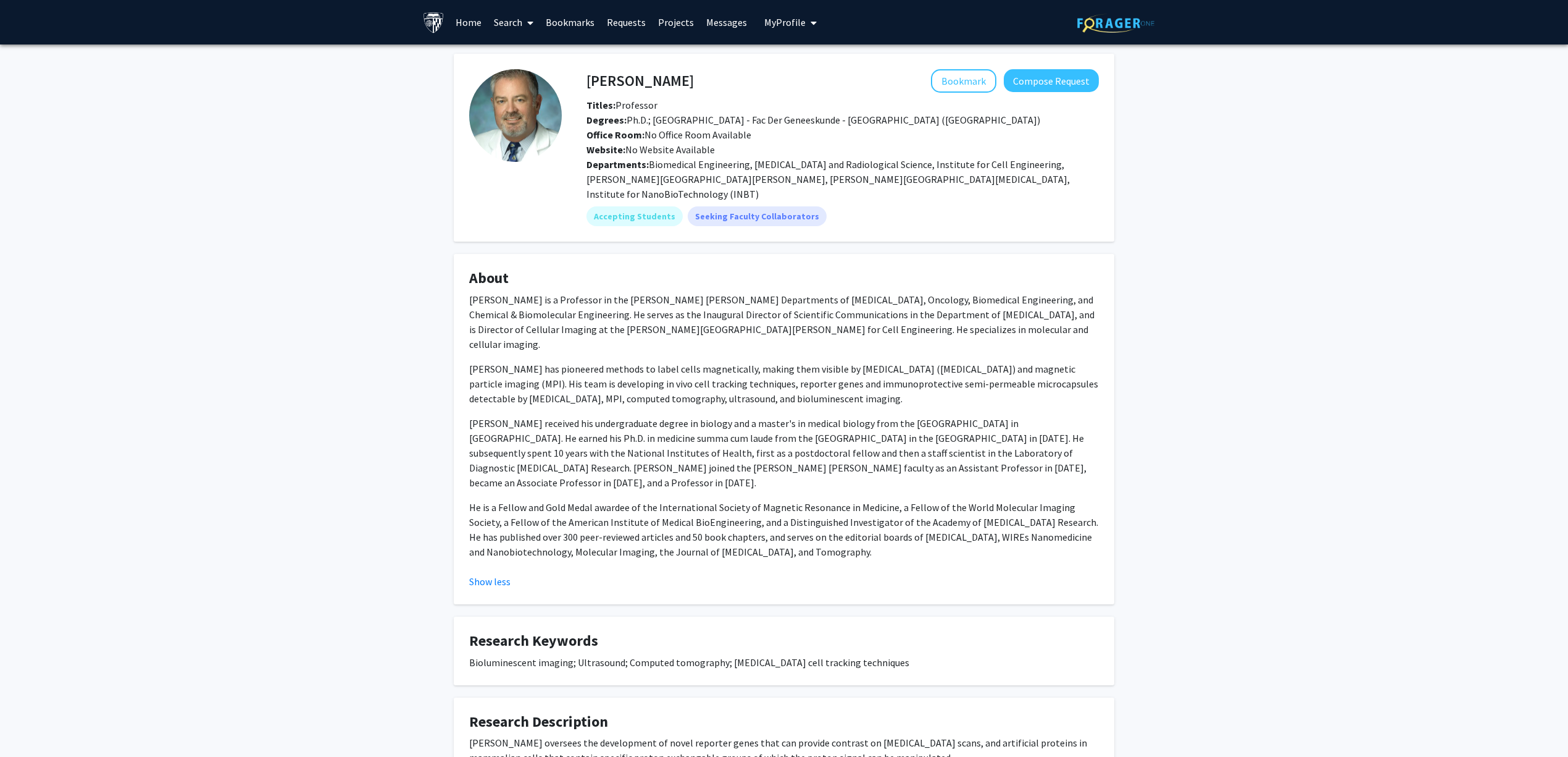
scroll to position [56, 0]
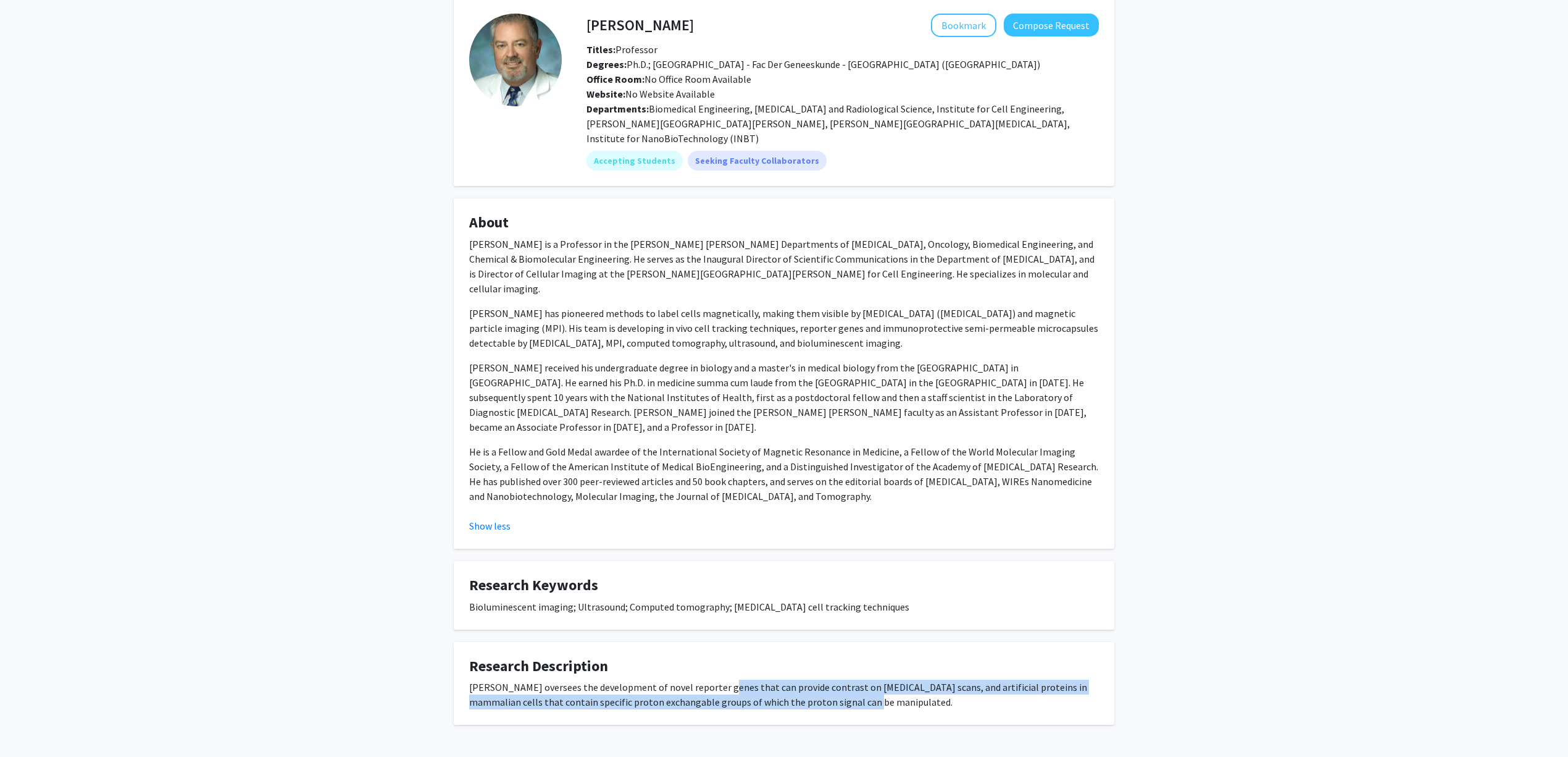
drag, startPoint x: 711, startPoint y: 643, endPoint x: 834, endPoint y: 659, distance: 124.0
click at [830, 679] on div "Dr. Bulte oversees the development of novel reporter genes that can provide con…" at bounding box center [784, 693] width 630 height 29
click at [840, 679] on div "Dr. Bulte oversees the development of novel reporter genes that can provide con…" at bounding box center [784, 693] width 630 height 29
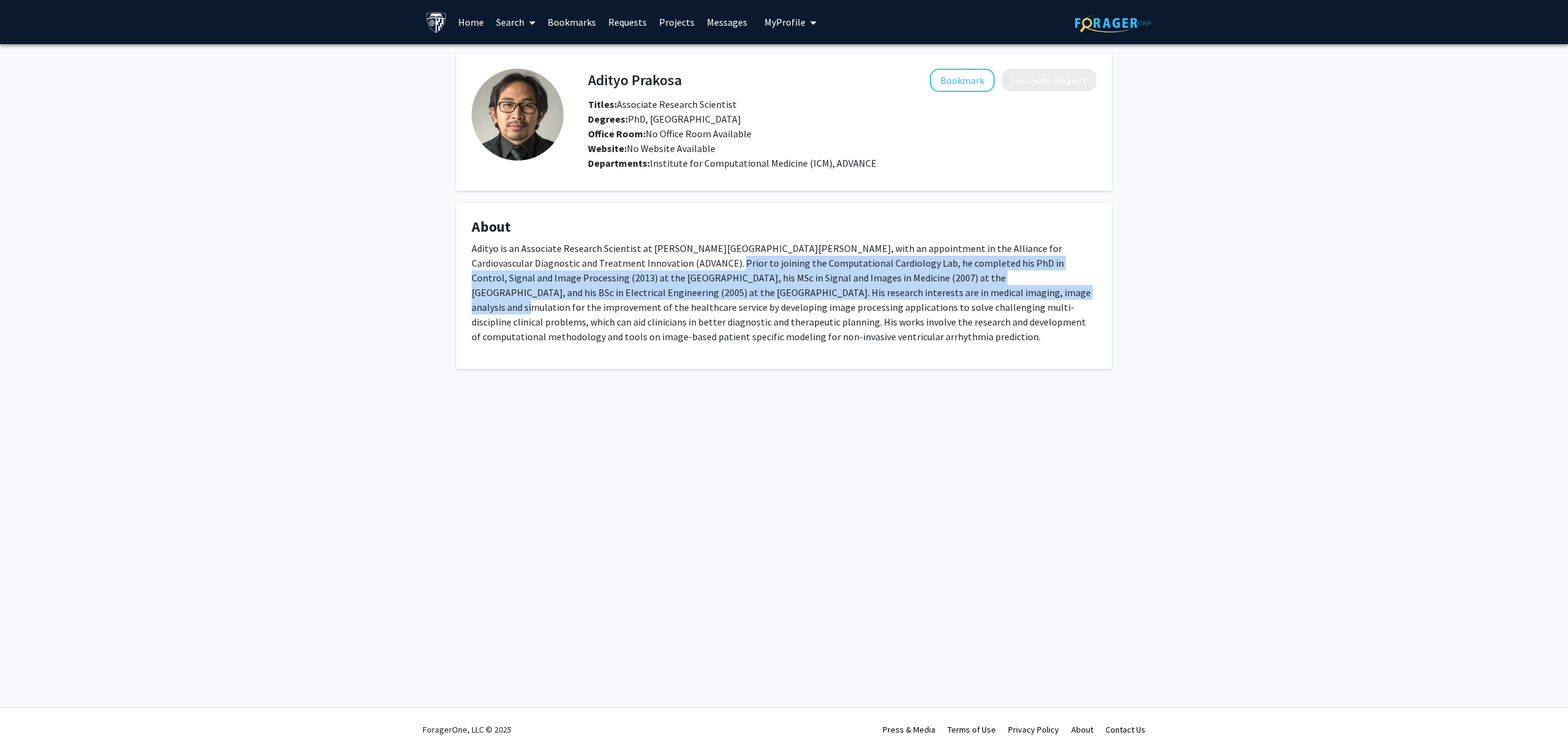
drag, startPoint x: 638, startPoint y: 256, endPoint x: 890, endPoint y: 288, distance: 254.0
click at [890, 288] on p "Adityo is an Associate Research Scientist at [PERSON_NAME][GEOGRAPHIC_DATA][PER…" at bounding box center [784, 292] width 625 height 103
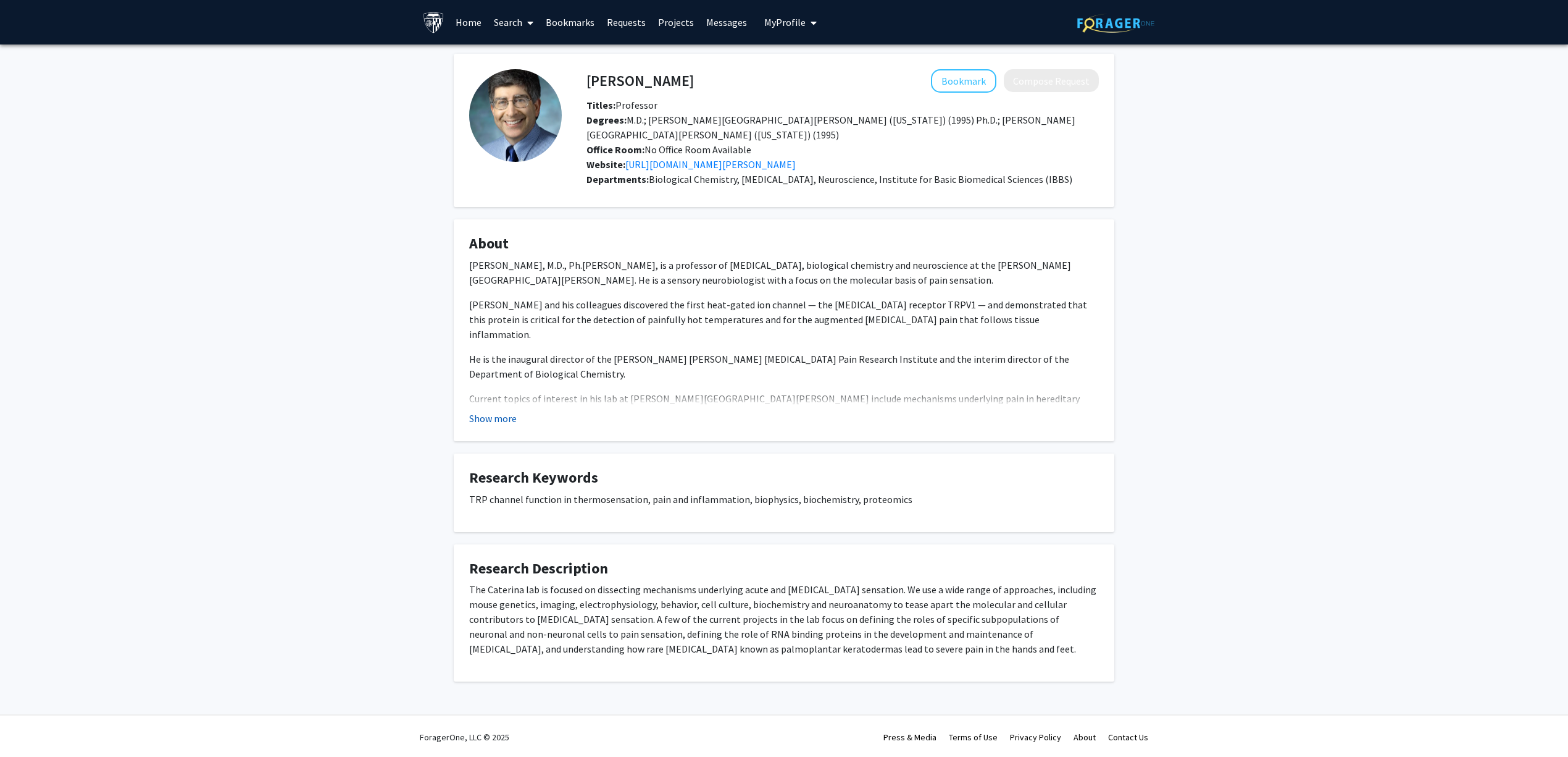
click at [497, 418] on button "Show more" at bounding box center [493, 418] width 48 height 15
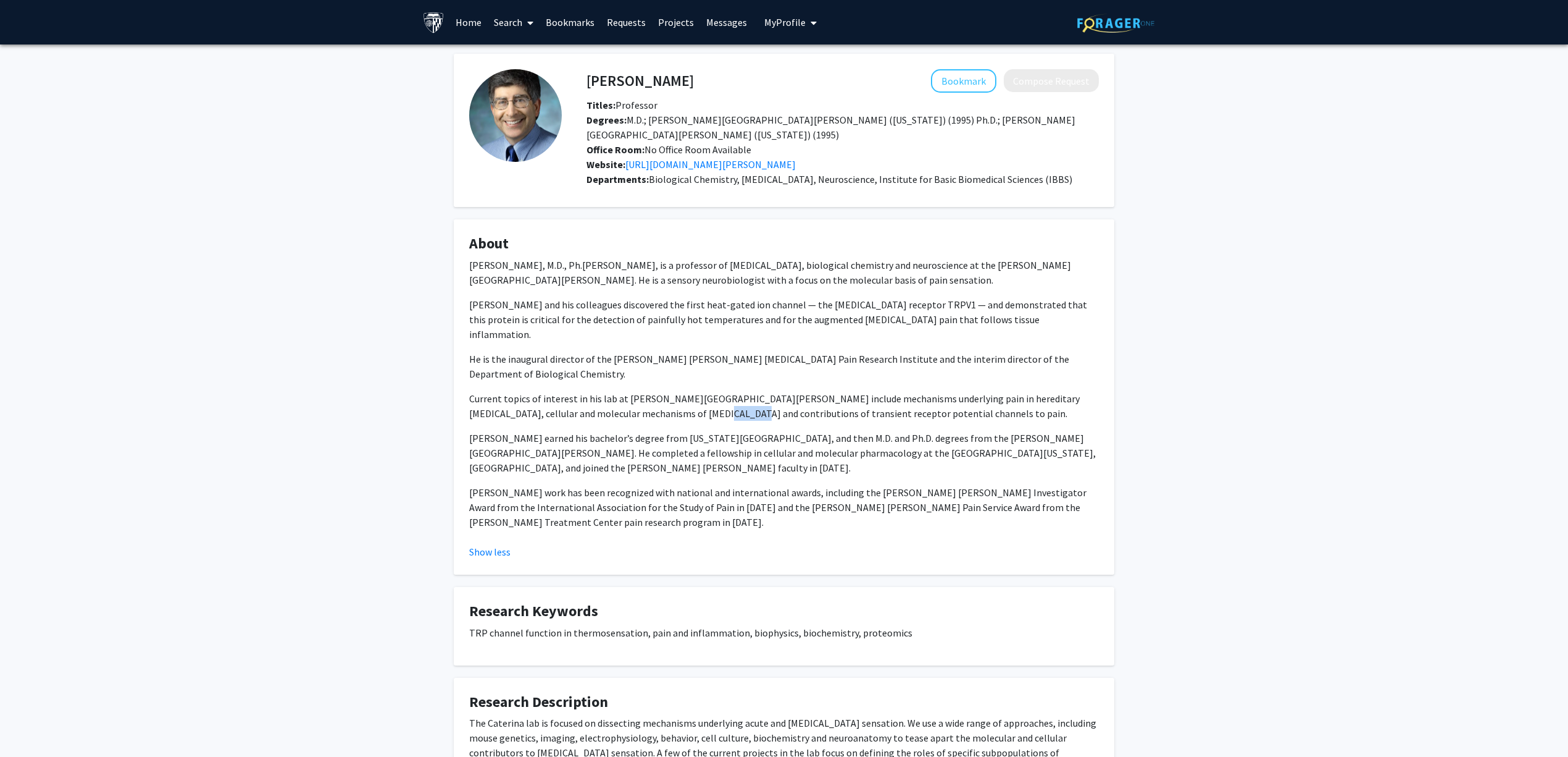
drag, startPoint x: 633, startPoint y: 391, endPoint x: 663, endPoint y: 394, distance: 30.1
click at [663, 394] on p "Current topics of interest in his lab at Johns Hopkins include mechanisms under…" at bounding box center [784, 406] width 630 height 29
drag, startPoint x: 714, startPoint y: 430, endPoint x: 789, endPoint y: 433, distance: 75.1
click at [789, 433] on p "Dr. Caterina earned his bachelor’s degree from Pennsylvania State University, a…" at bounding box center [784, 452] width 630 height 44
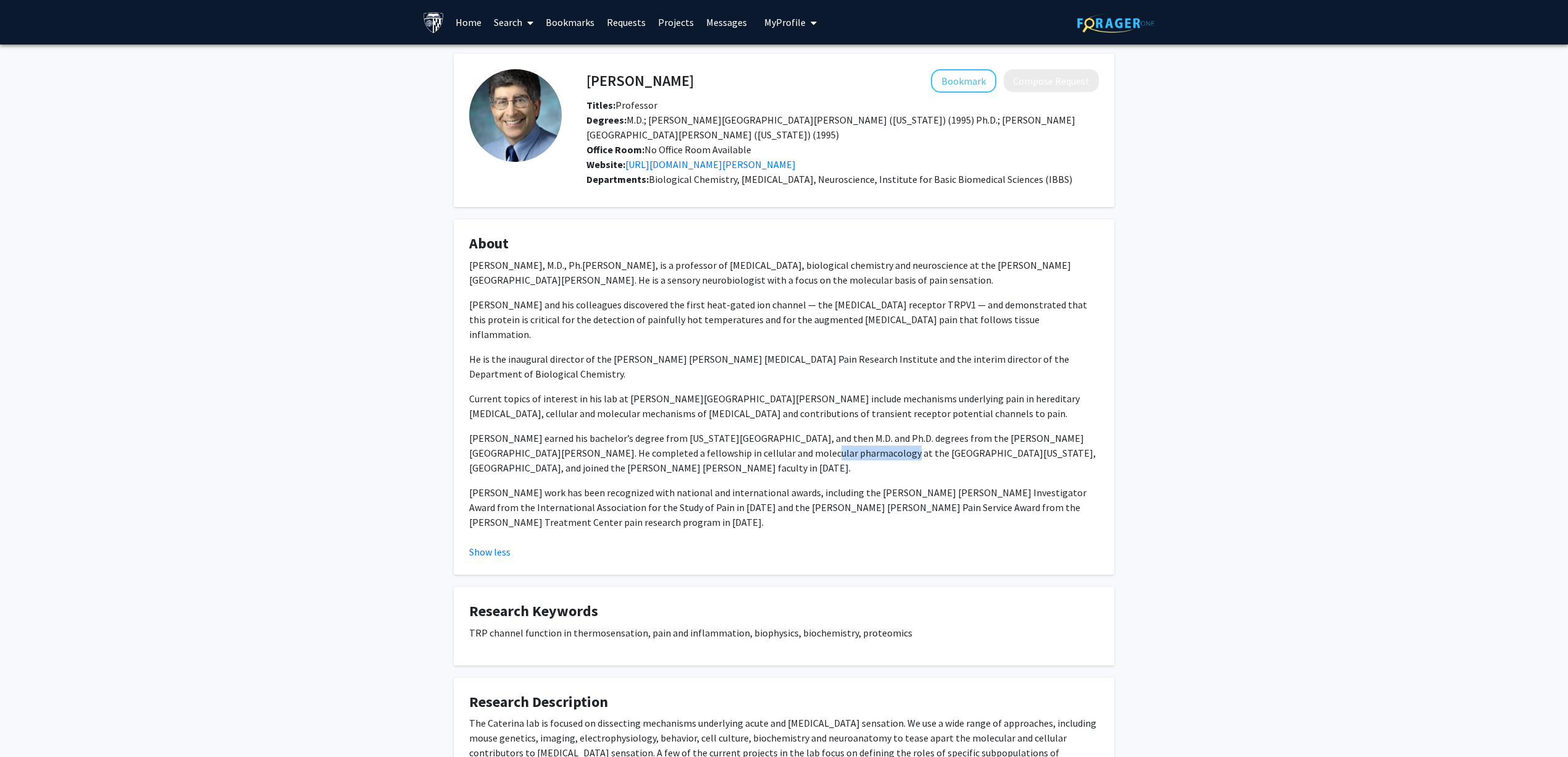
click at [789, 433] on p "Dr. Caterina earned his bachelor’s degree from Pennsylvania State University, a…" at bounding box center [784, 452] width 630 height 44
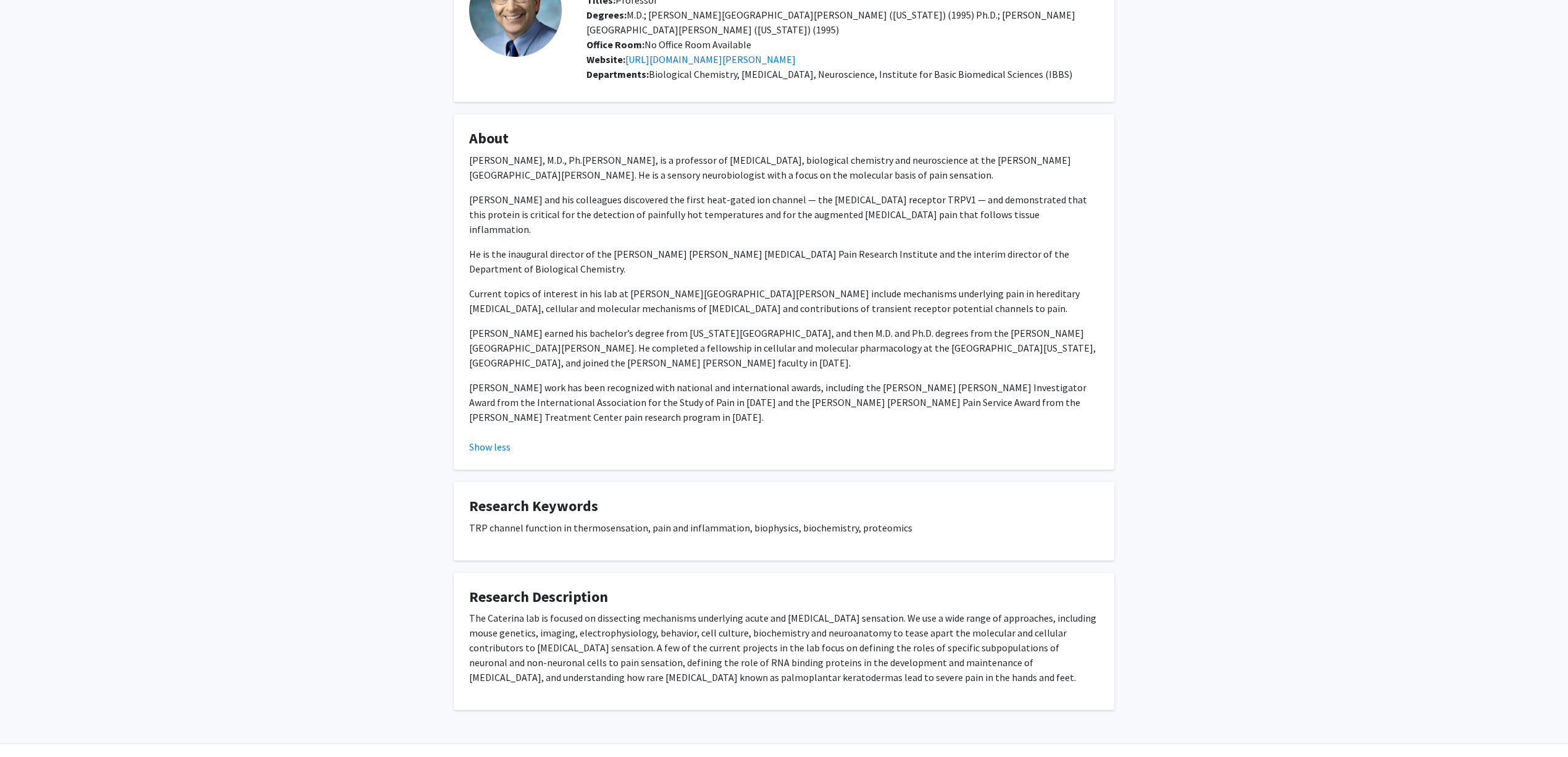
scroll to position [120, 0]
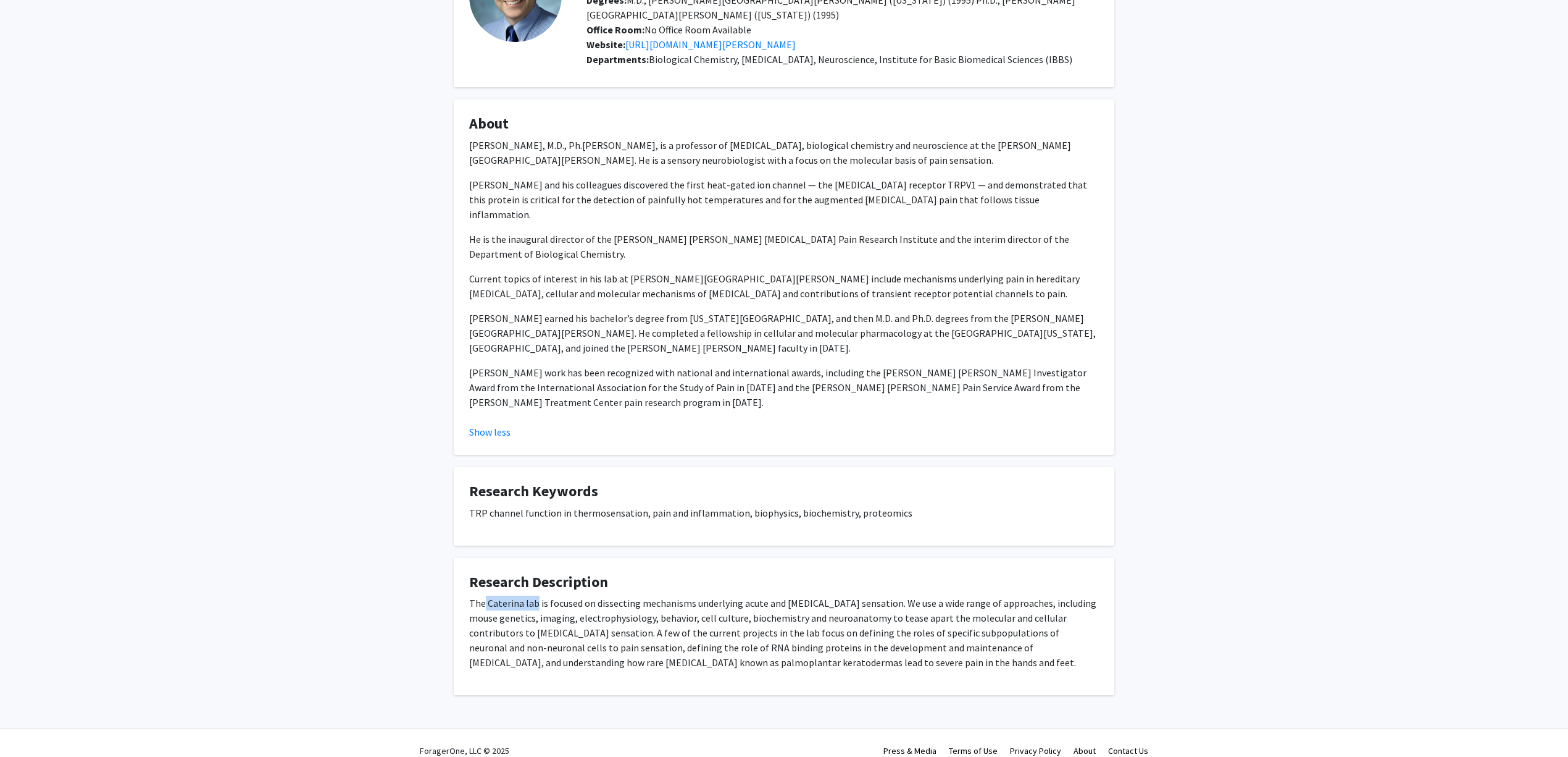
drag, startPoint x: 484, startPoint y: 587, endPoint x: 534, endPoint y: 587, distance: 50.0
click at [534, 595] on p "The Caterina lab is focused on dissecting mechanisms underlying acute and chron…" at bounding box center [784, 632] width 630 height 74
copy p "Caterina lab"
click at [707, 365] on p "Dr. Caterina’s work has been recognized with national and international awards,…" at bounding box center [784, 387] width 630 height 44
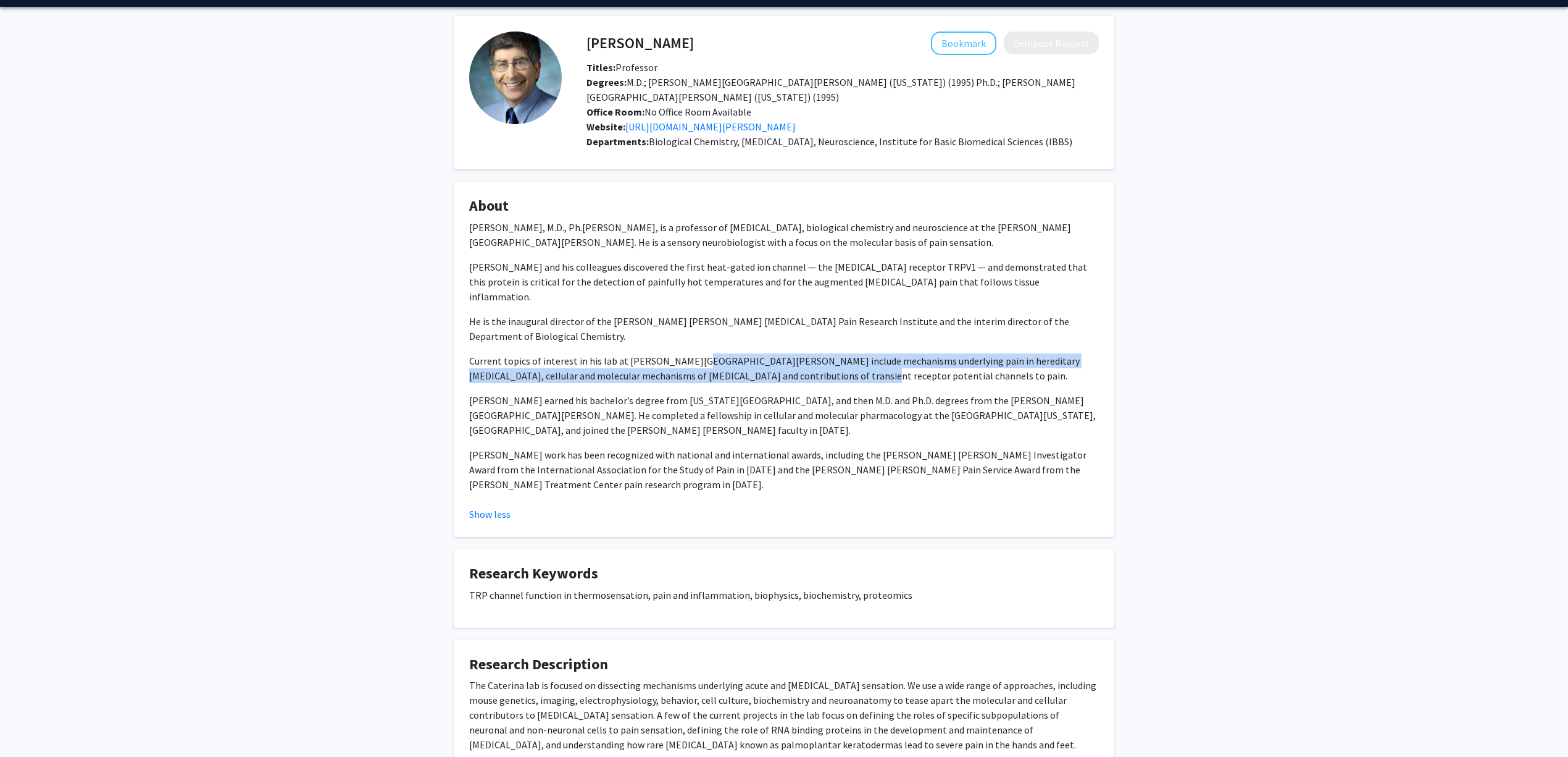
drag, startPoint x: 687, startPoint y: 342, endPoint x: 787, endPoint y: 352, distance: 100.5
click at [787, 353] on p "Current topics of interest in his lab at Johns Hopkins include mechanisms under…" at bounding box center [784, 367] width 630 height 29
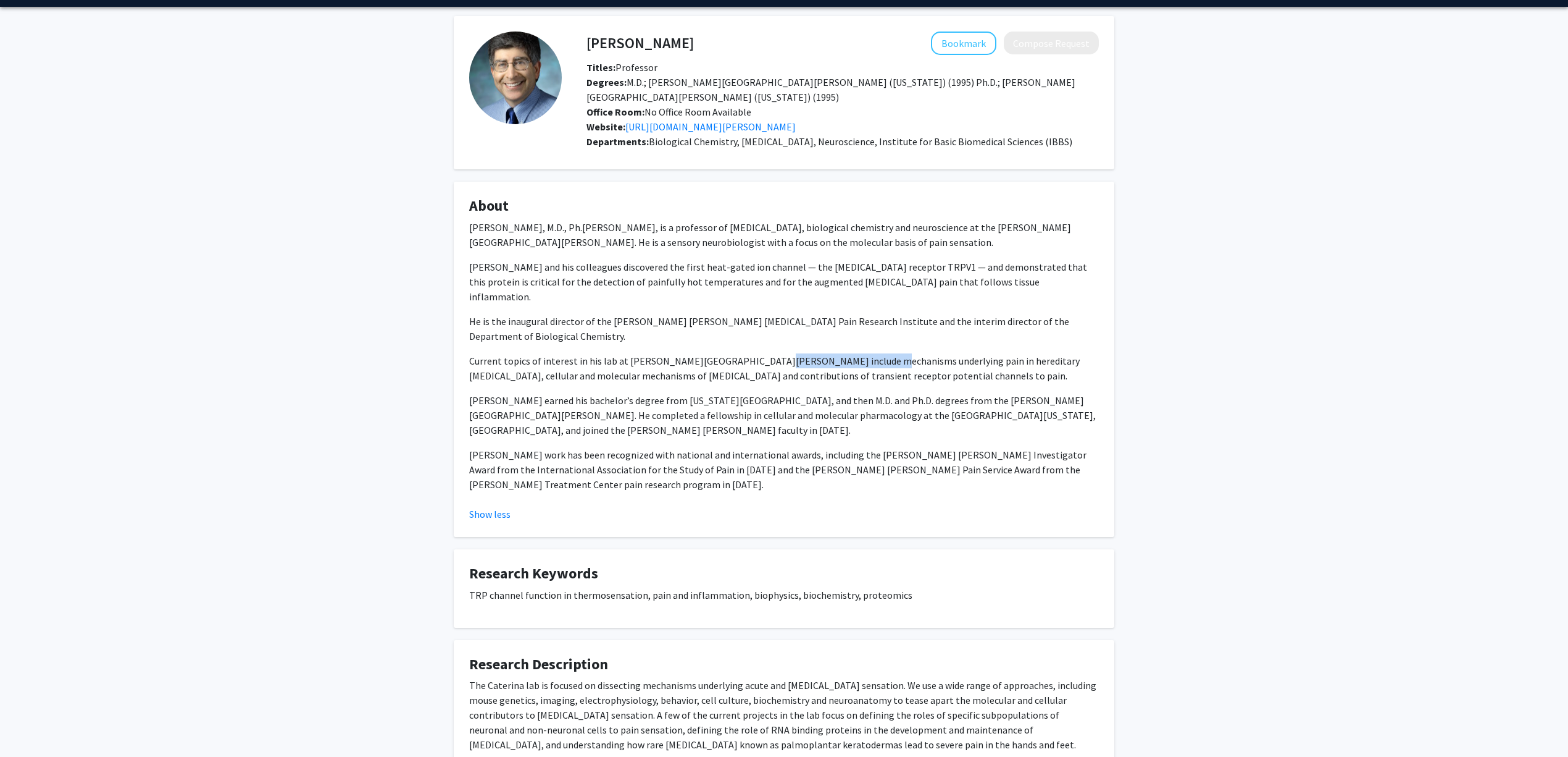
drag, startPoint x: 758, startPoint y: 337, endPoint x: 856, endPoint y: 349, distance: 98.7
click at [856, 353] on p "Current topics of interest in his lab at Johns Hopkins include mechanisms under…" at bounding box center [784, 367] width 630 height 29
drag, startPoint x: 704, startPoint y: 348, endPoint x: 734, endPoint y: 351, distance: 30.1
click at [716, 353] on p "Current topics of interest in his lab at Johns Hopkins include mechanisms under…" at bounding box center [784, 367] width 630 height 29
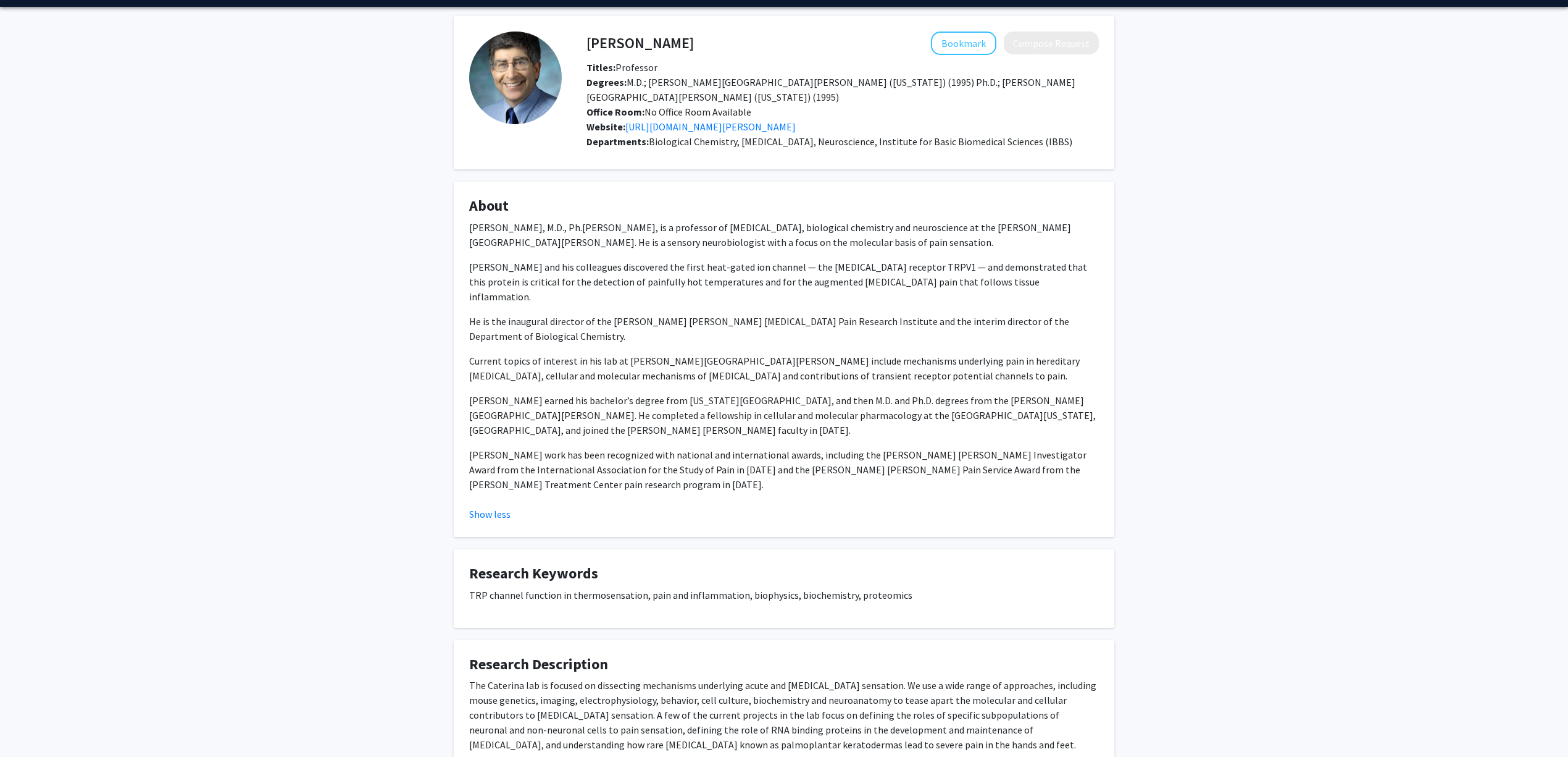
click at [734, 353] on p "Current topics of interest in his lab at Johns Hopkins include mechanisms under…" at bounding box center [784, 367] width 630 height 29
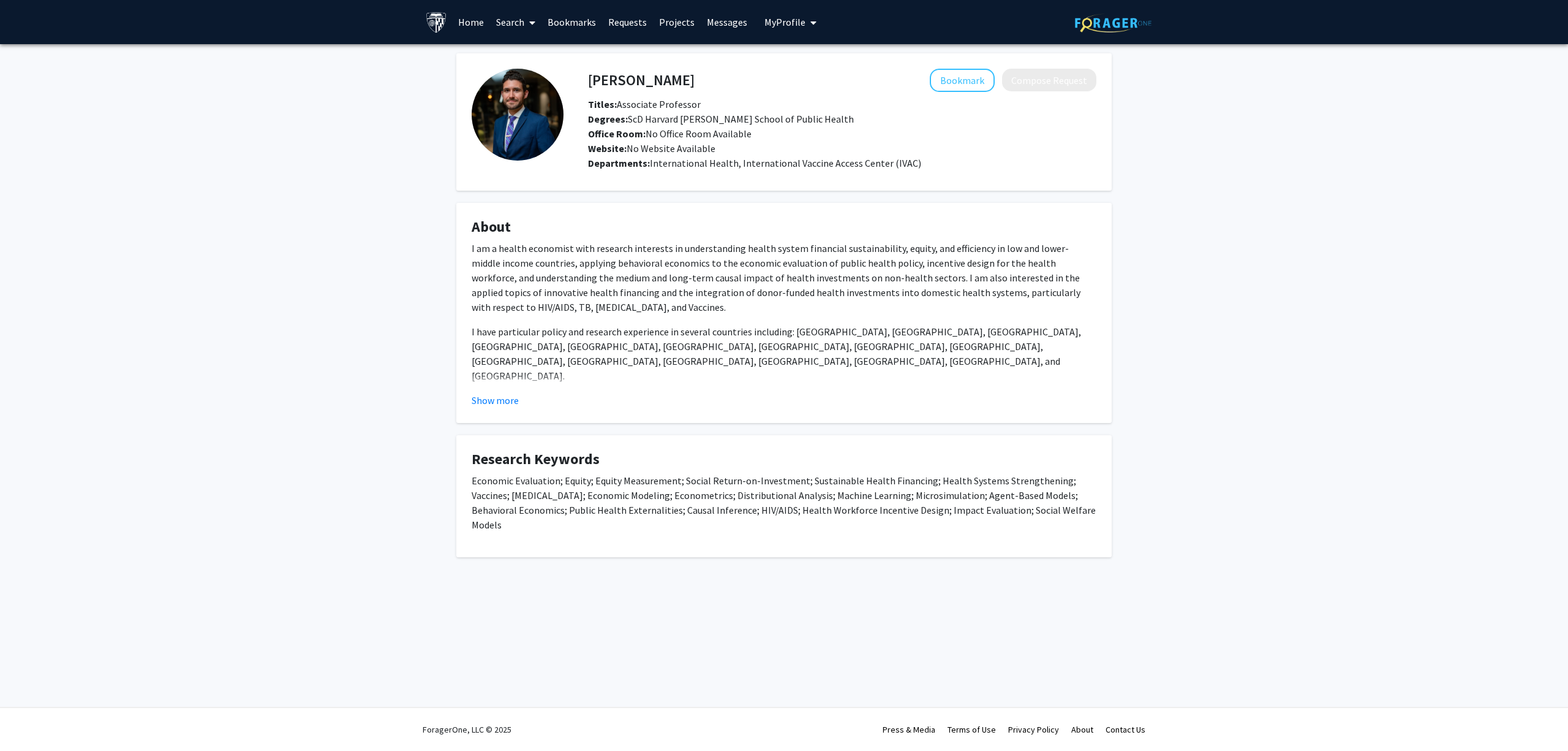
click at [521, 410] on fg-card "About I am a health economist with research interests in understanding health s…" at bounding box center [784, 313] width 655 height 220
click at [514, 402] on button "Show more" at bounding box center [495, 400] width 47 height 15
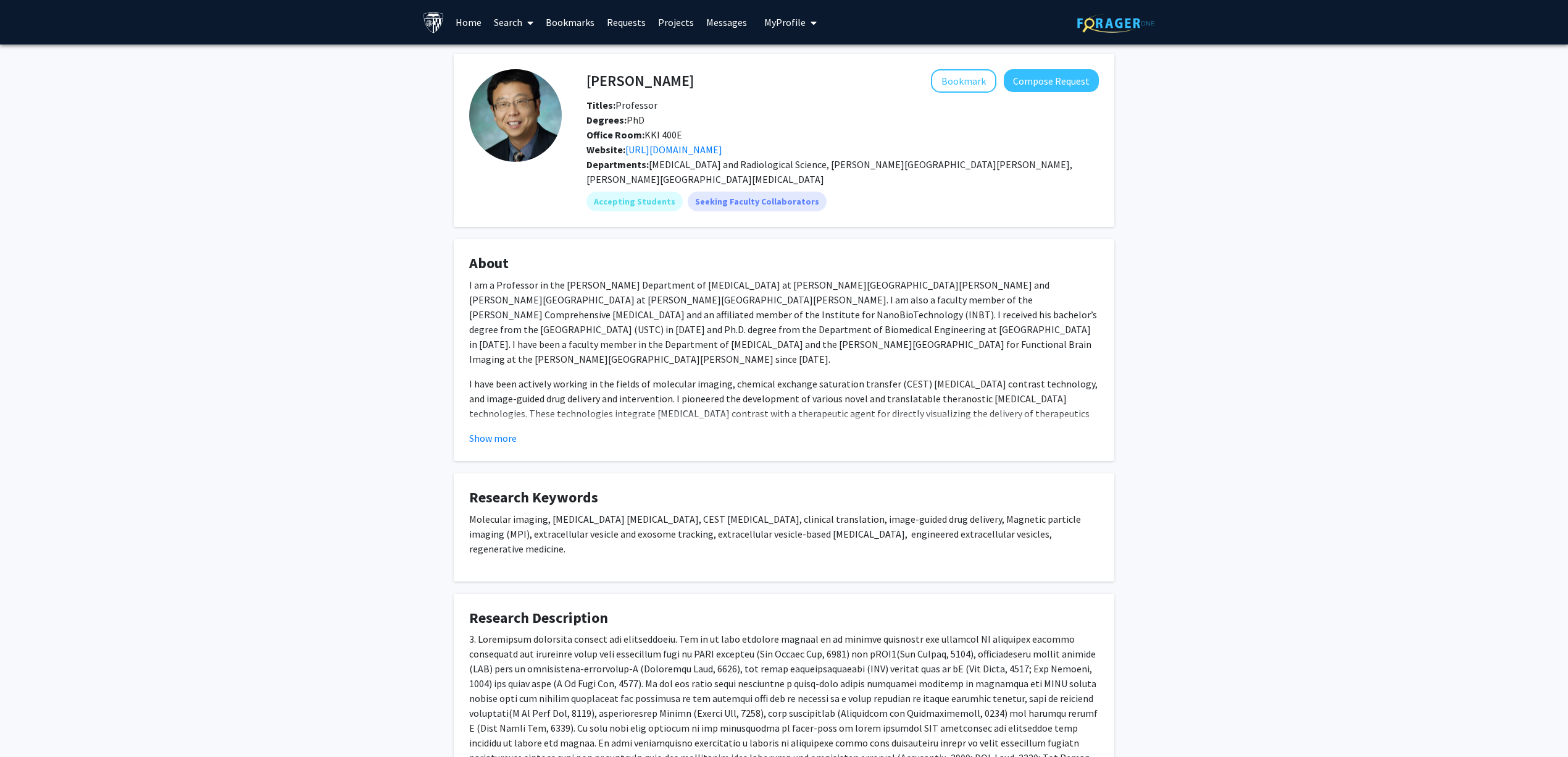
click at [519, 411] on fg-read-more "I am a Professor in the [PERSON_NAME] Department of [MEDICAL_DATA] at [PERSON_N…" at bounding box center [784, 361] width 630 height 168
click at [514, 430] on button "Show more" at bounding box center [493, 437] width 48 height 15
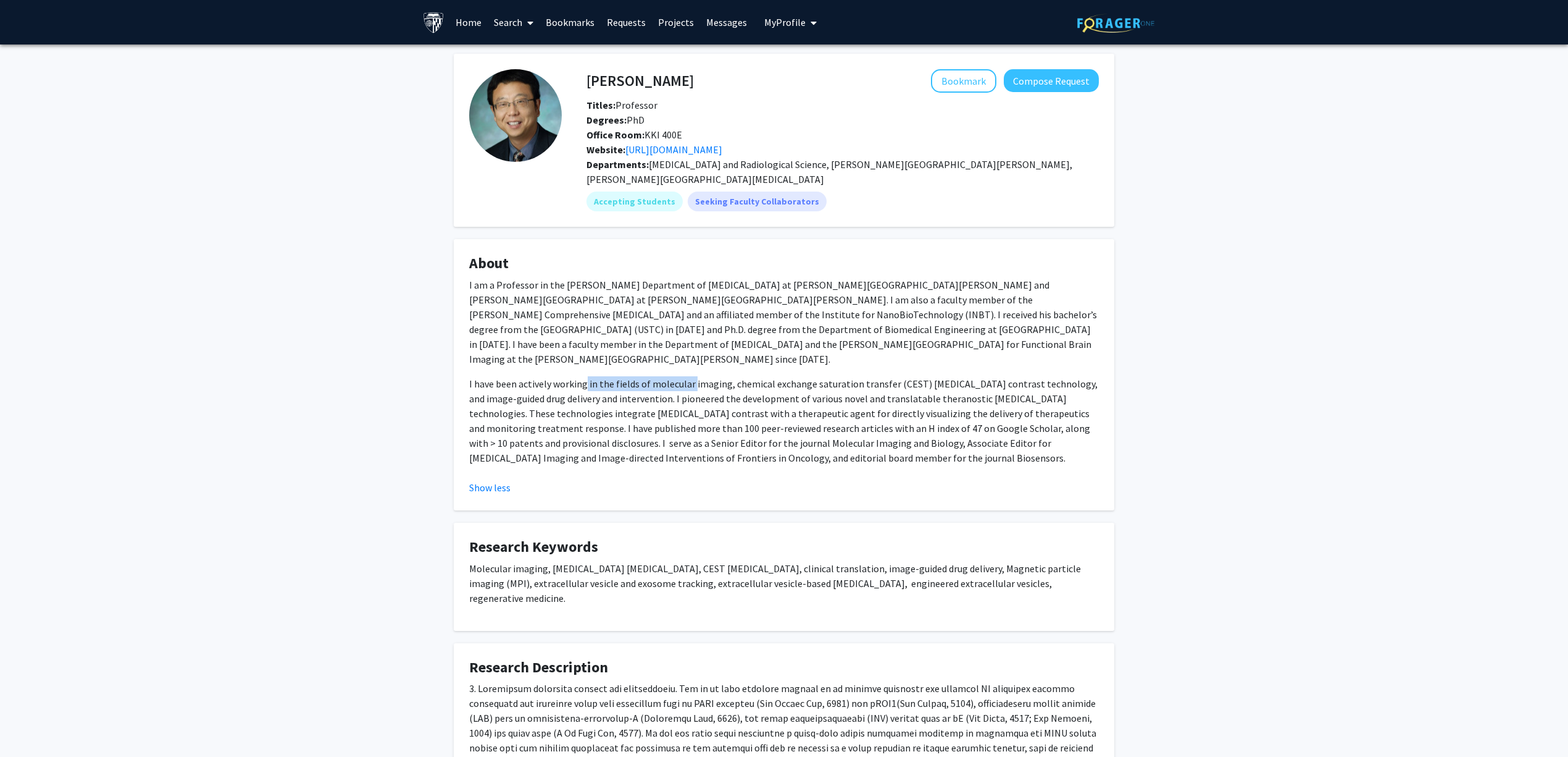
drag, startPoint x: 607, startPoint y: 354, endPoint x: 726, endPoint y: 354, distance: 119.0
click at [711, 377] on span "I have been actively working in the fields of molecular imaging, chemical excha…" at bounding box center [783, 421] width 628 height 87
click at [740, 377] on span "I have been actively working in the fields of molecular imaging, chemical excha…" at bounding box center [783, 421] width 628 height 87
click at [722, 143] on link "[URL][DOMAIN_NAME]" at bounding box center [674, 150] width 97 height 12
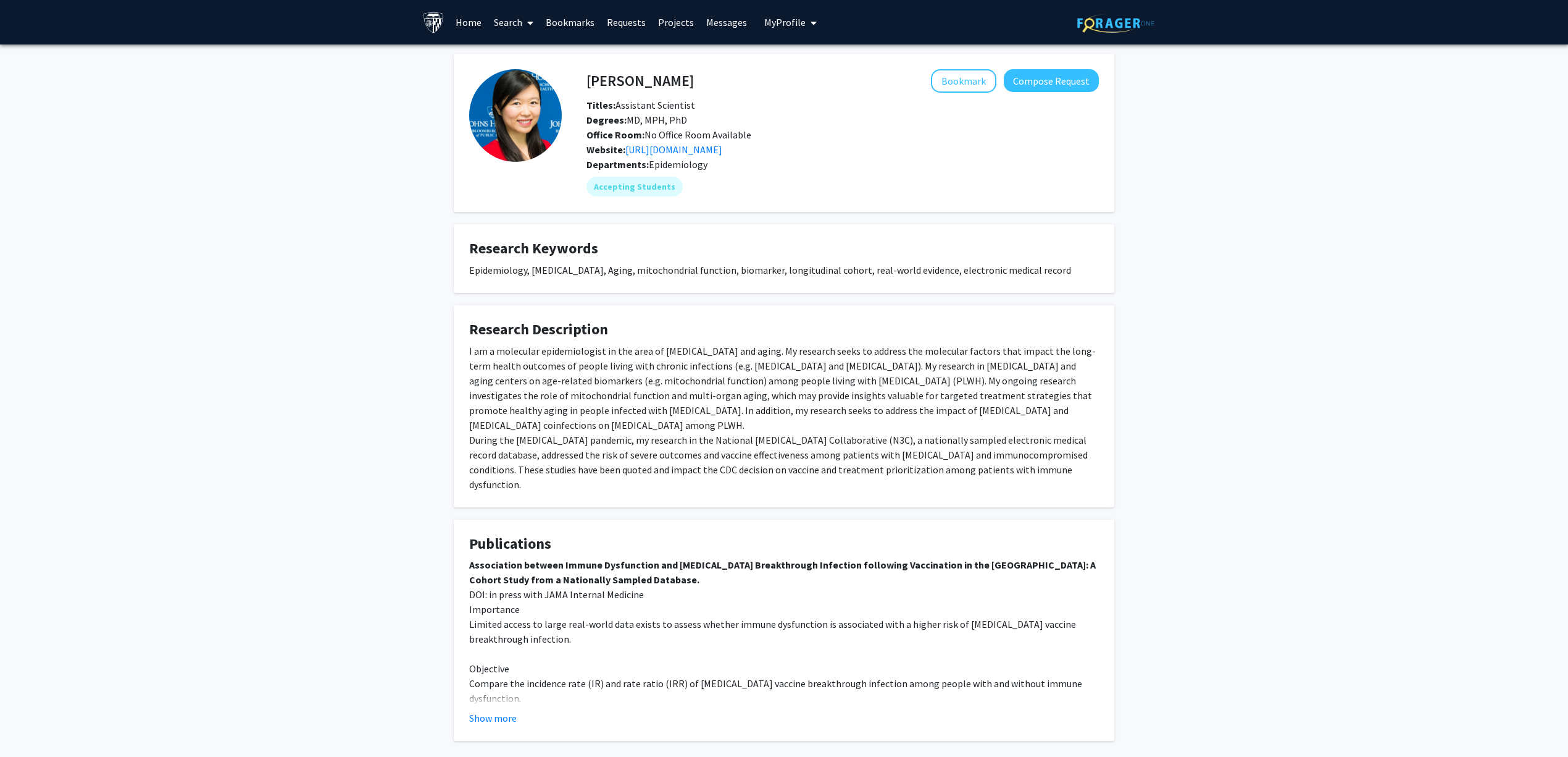
click at [527, 710] on div "Show more" at bounding box center [784, 717] width 630 height 15
click at [510, 710] on button "Show more" at bounding box center [493, 717] width 48 height 15
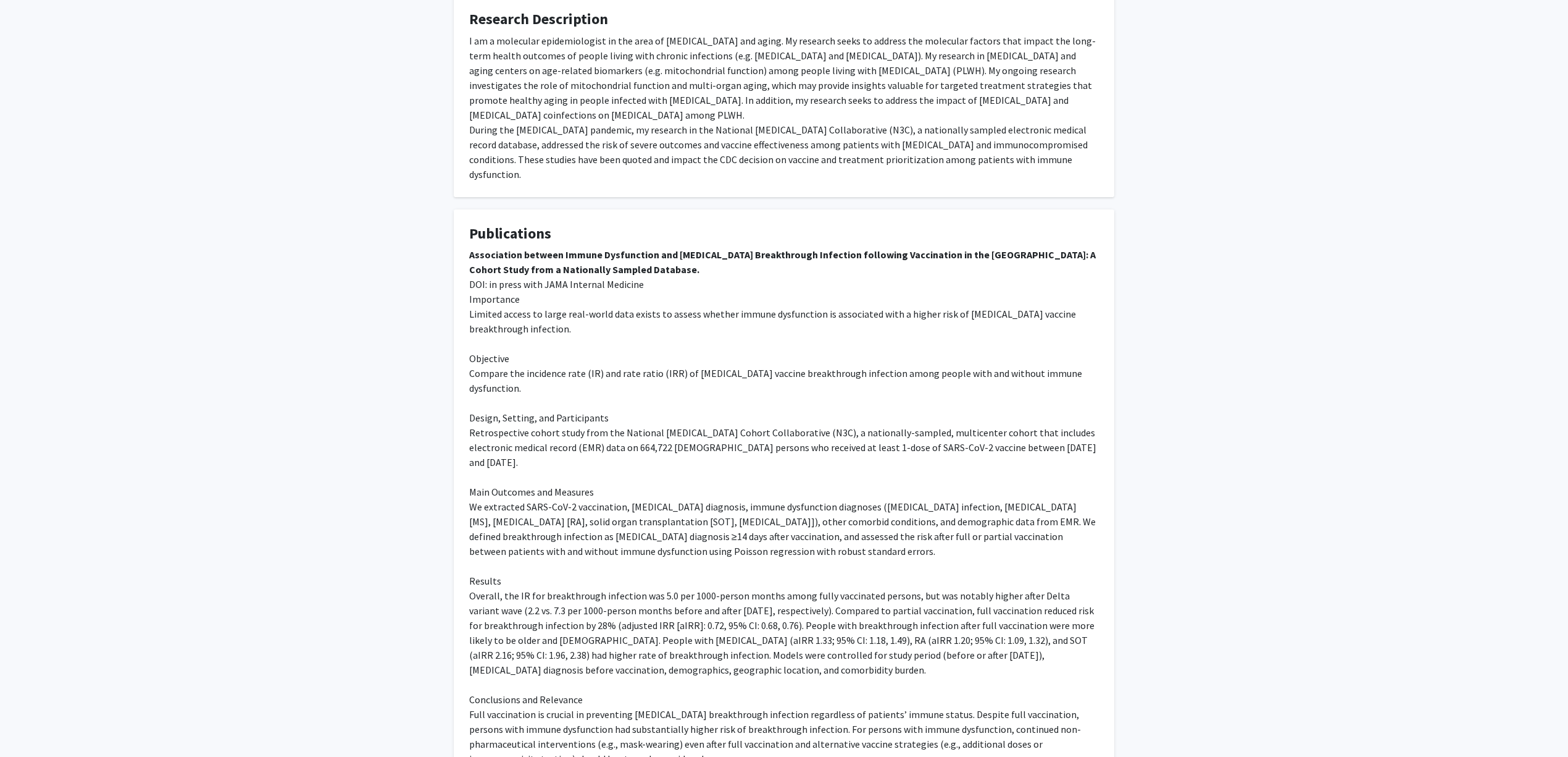
scroll to position [397, 0]
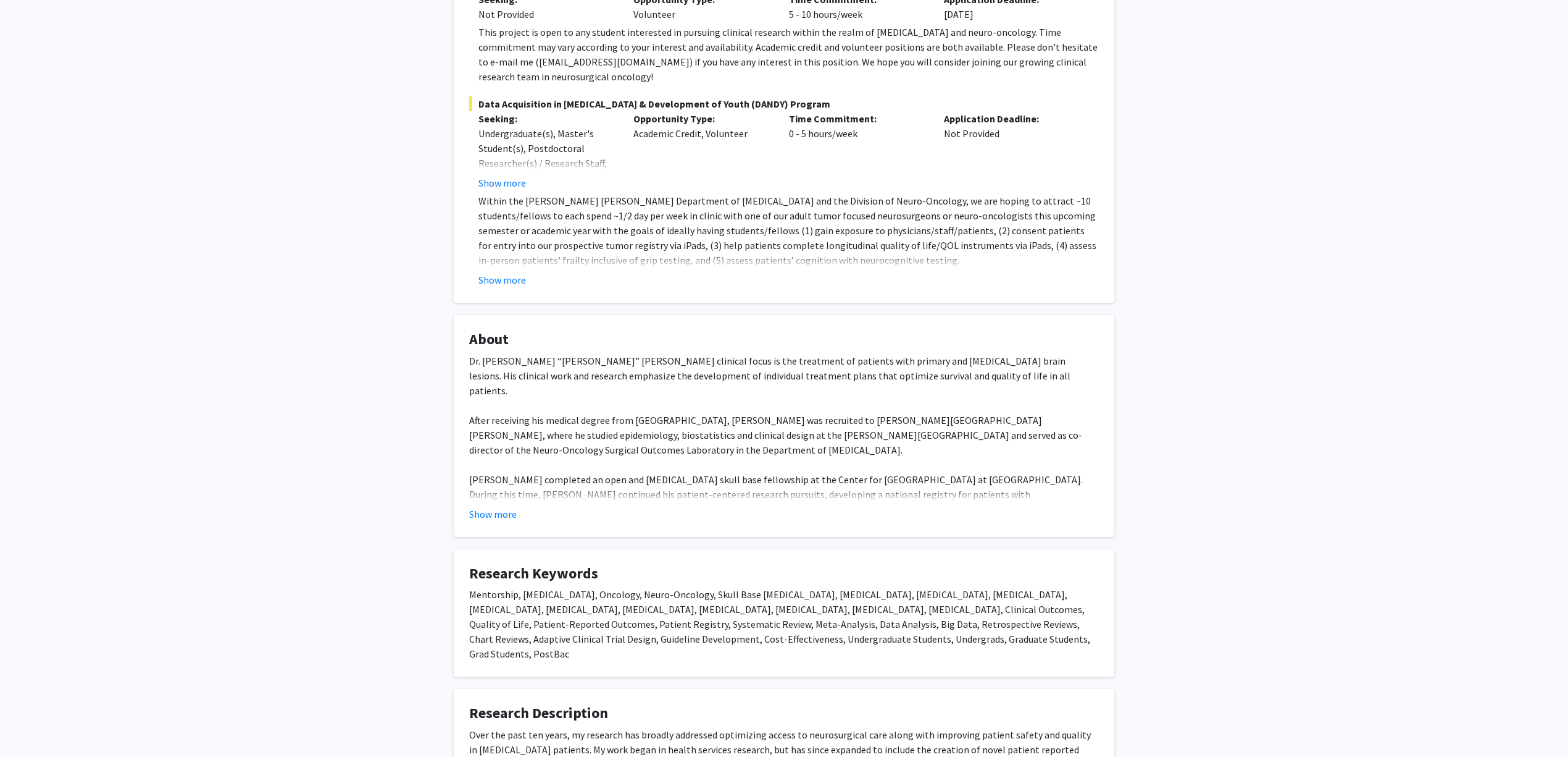
scroll to position [329, 0]
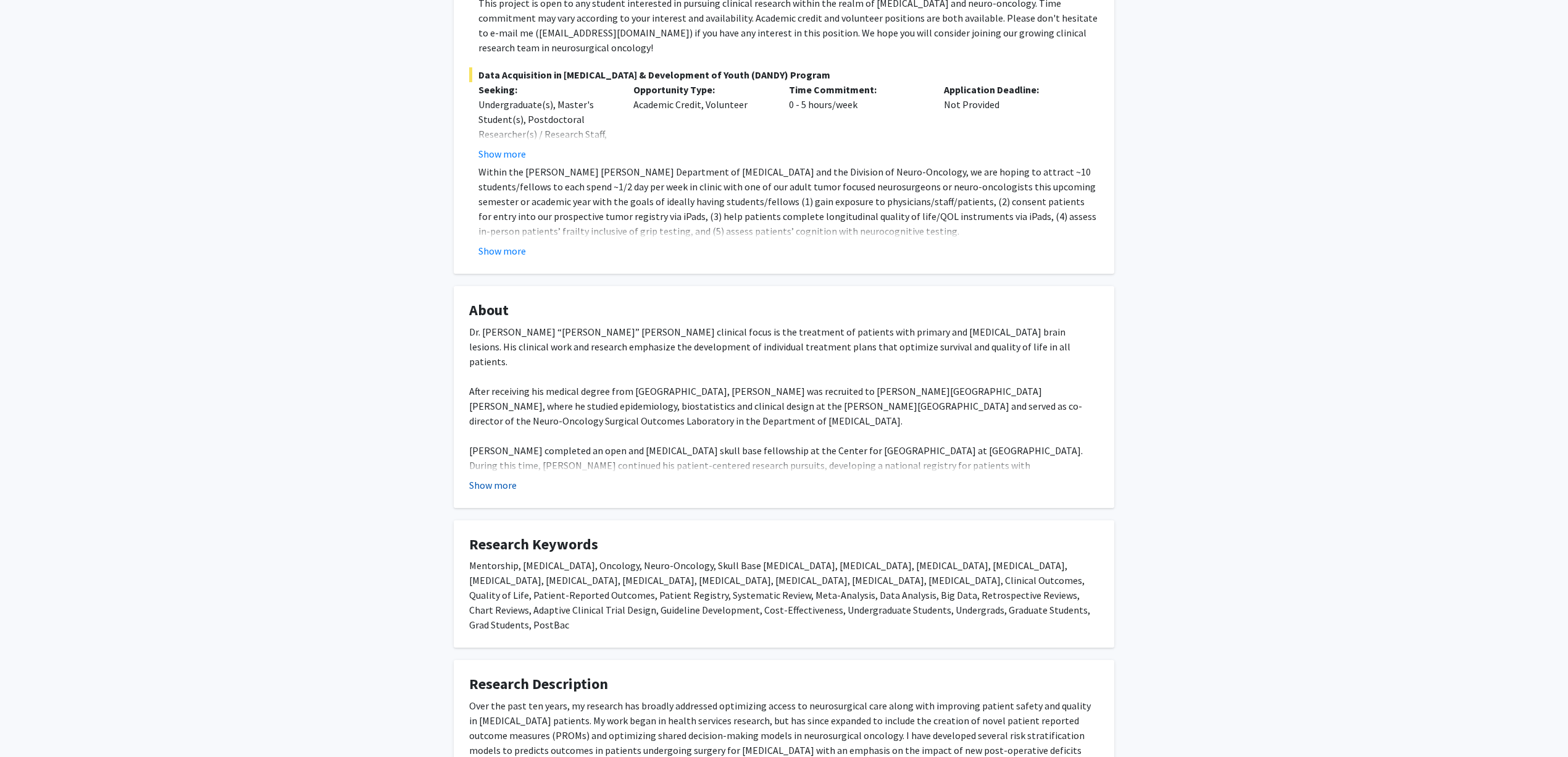
click at [507, 477] on button "Show more" at bounding box center [493, 484] width 48 height 15
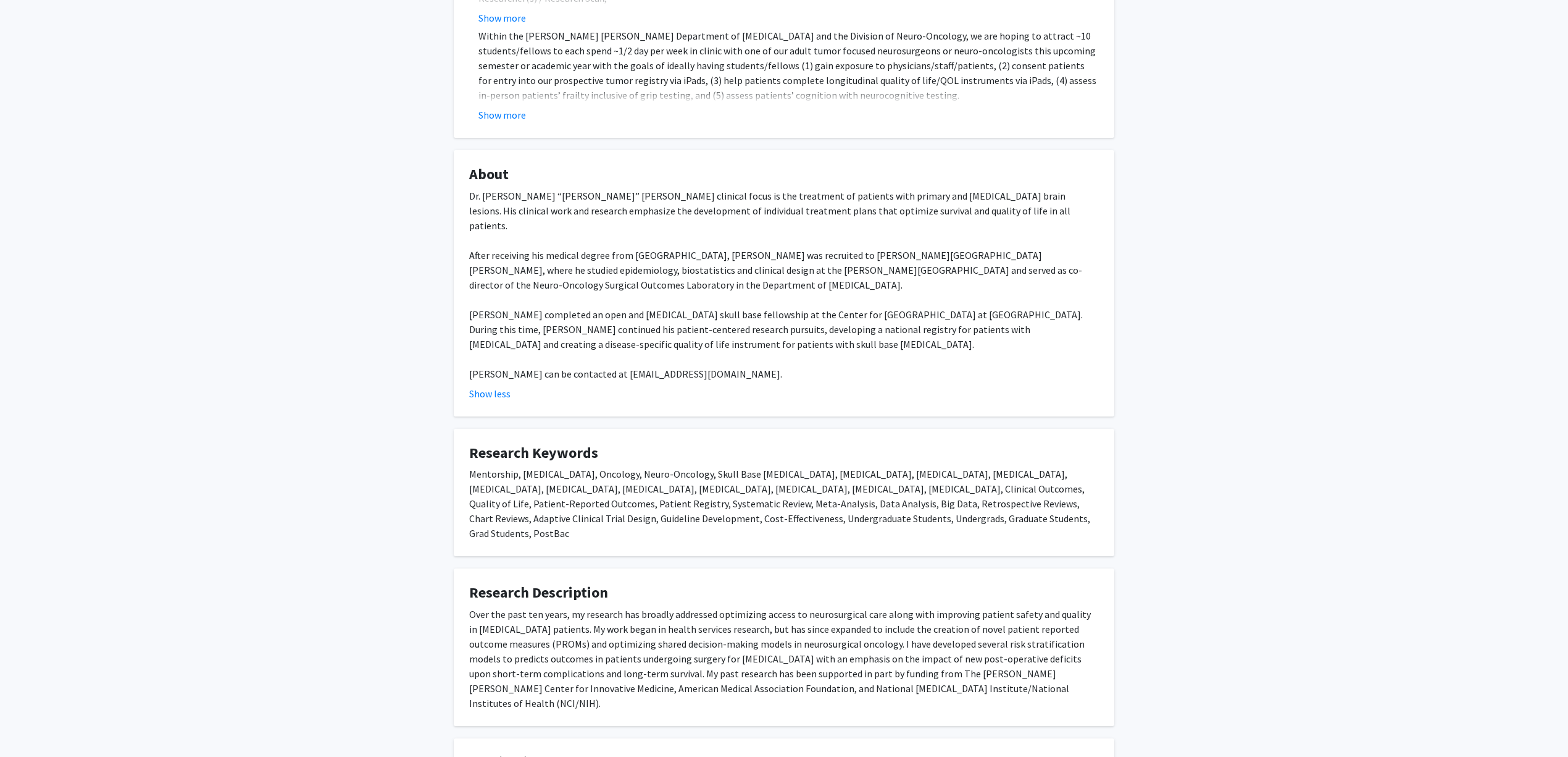
scroll to position [494, 0]
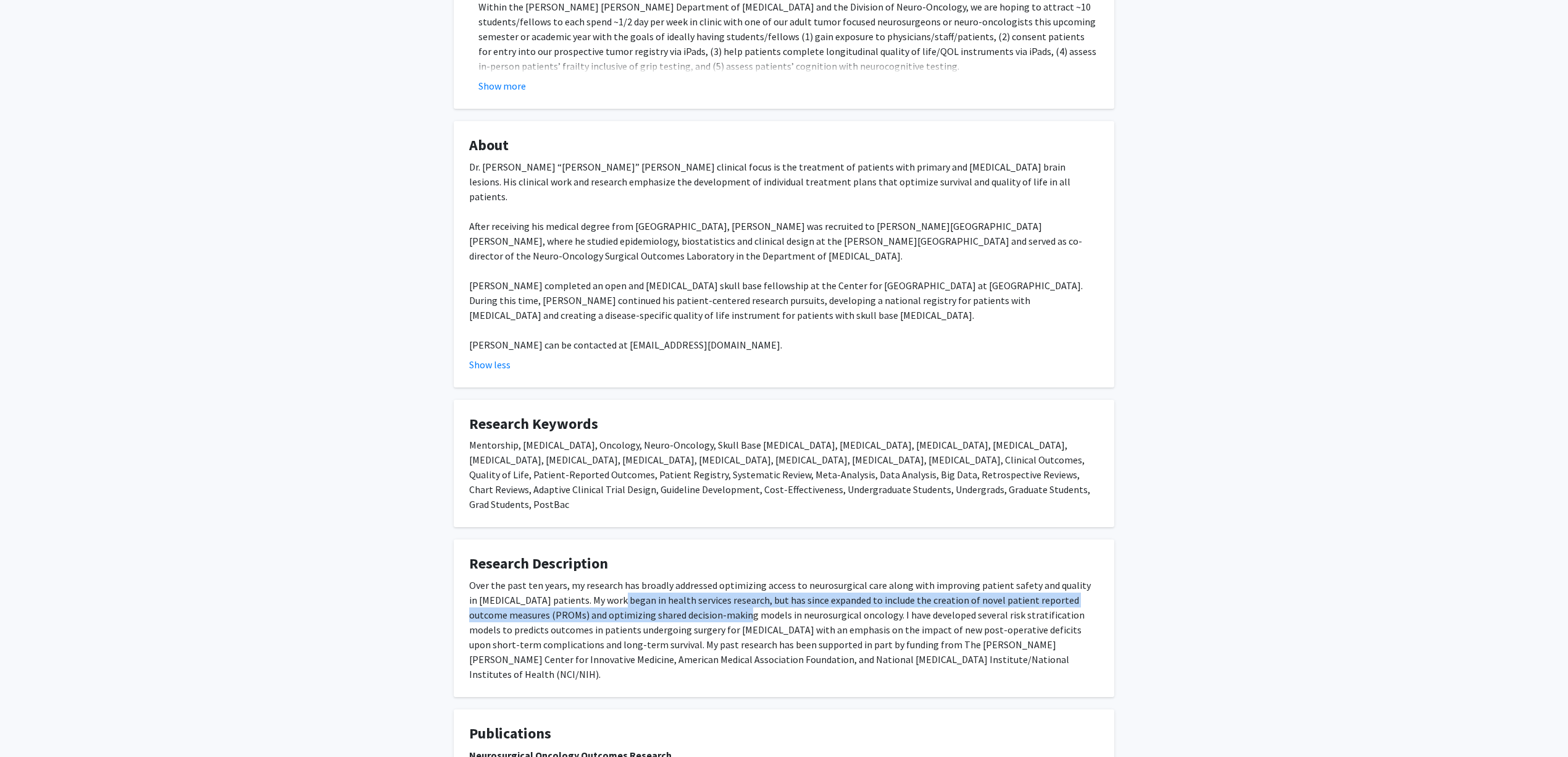
drag, startPoint x: 603, startPoint y: 554, endPoint x: 871, endPoint y: 604, distance: 272.6
click at [803, 586] on div "Over the past ten years, my research has broadly addressed optimizing access to…" at bounding box center [784, 629] width 630 height 104
drag, startPoint x: 871, startPoint y: 604, endPoint x: 778, endPoint y: 604, distance: 93.0
click at [868, 604] on div "Over the past ten years, my research has broadly addressed optimizing access to…" at bounding box center [784, 629] width 630 height 104
drag, startPoint x: 682, startPoint y: 576, endPoint x: 780, endPoint y: 566, distance: 98.5
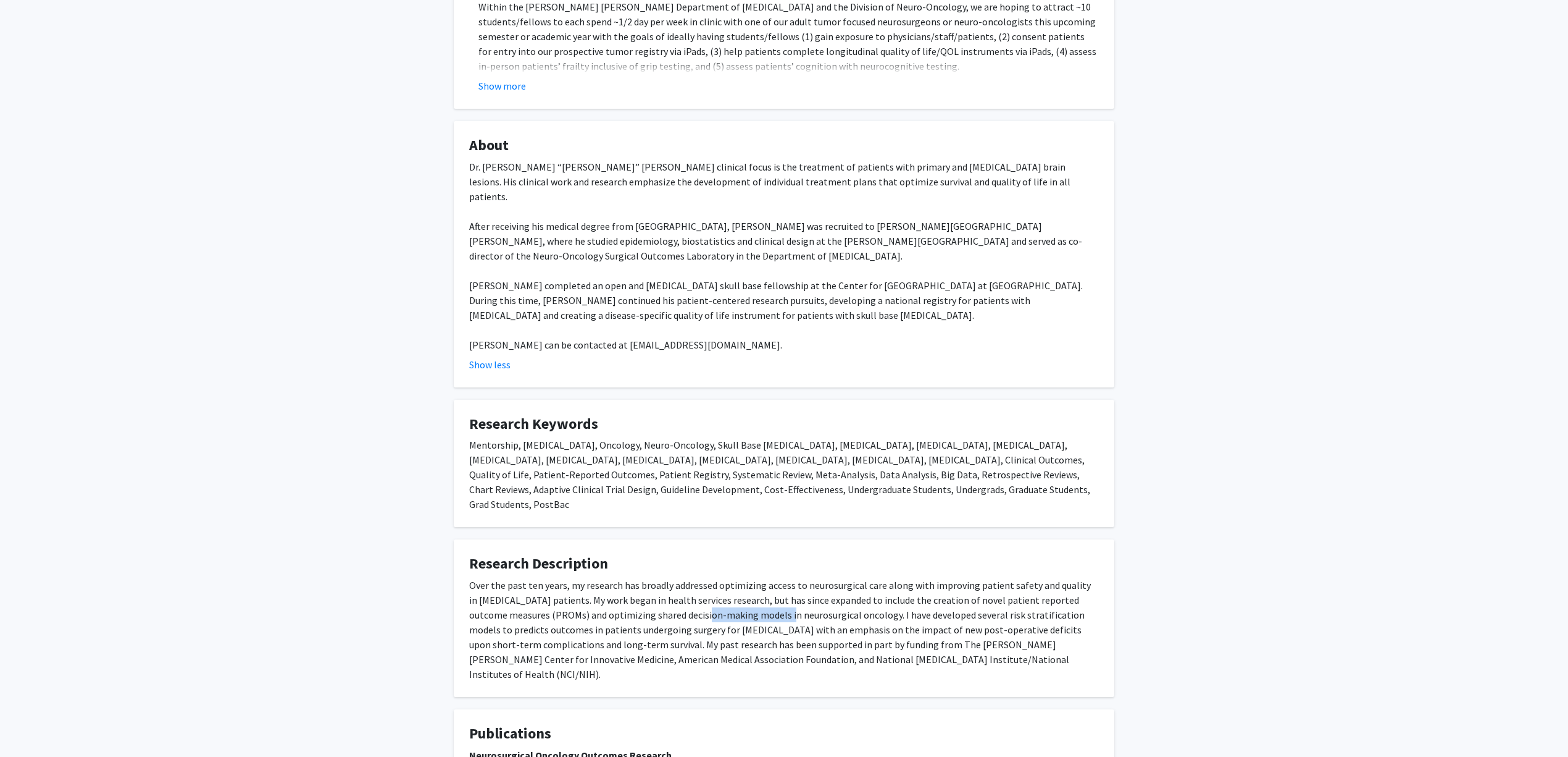
click at [780, 577] on div "Over the past ten years, my research has broadly addressed optimizing access to…" at bounding box center [784, 629] width 630 height 104
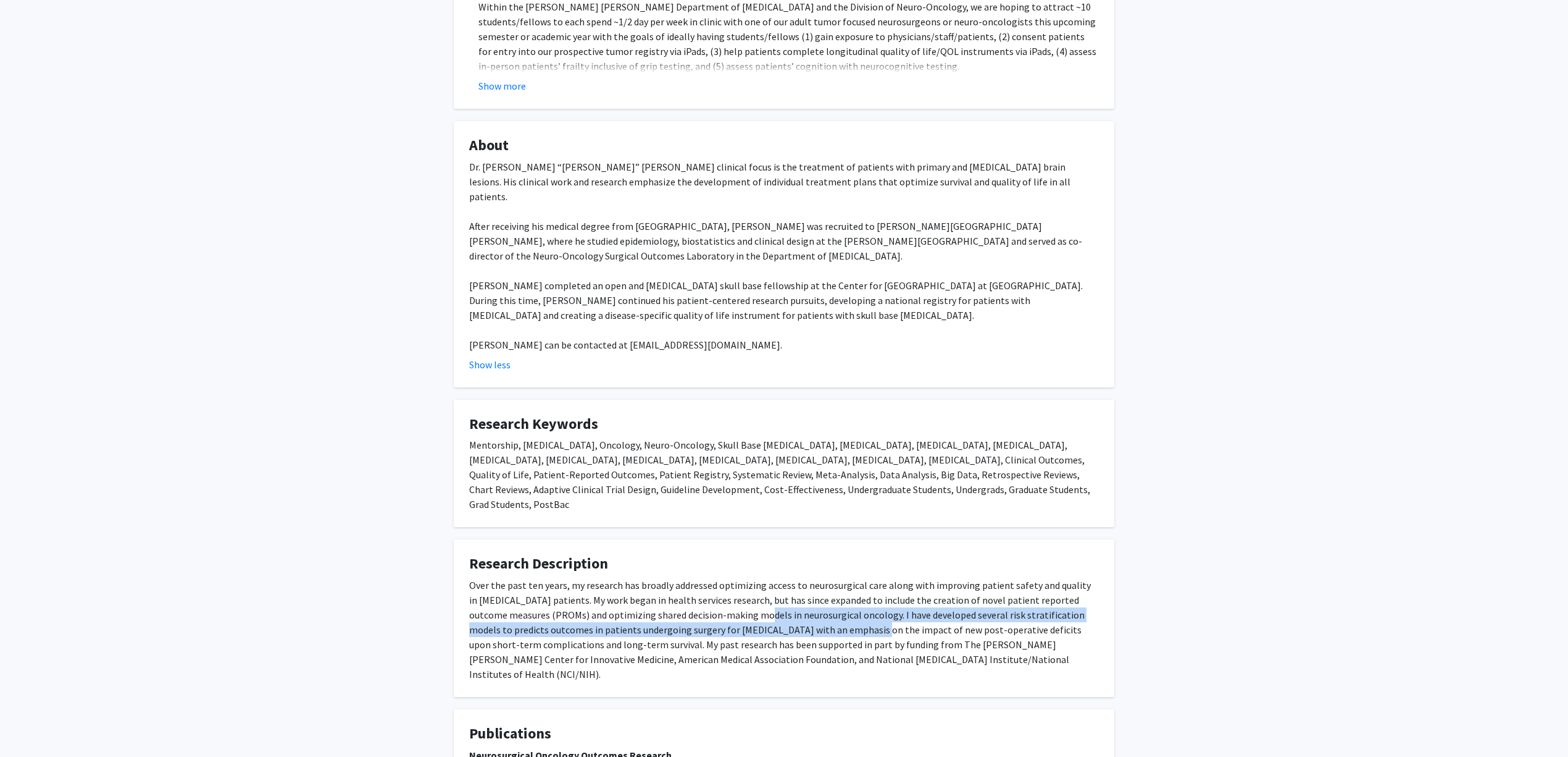
drag, startPoint x: 741, startPoint y: 567, endPoint x: 866, endPoint y: 581, distance: 125.8
click at [865, 581] on div "Over the past ten years, my research has broadly addressed optimizing access to…" at bounding box center [784, 629] width 630 height 104
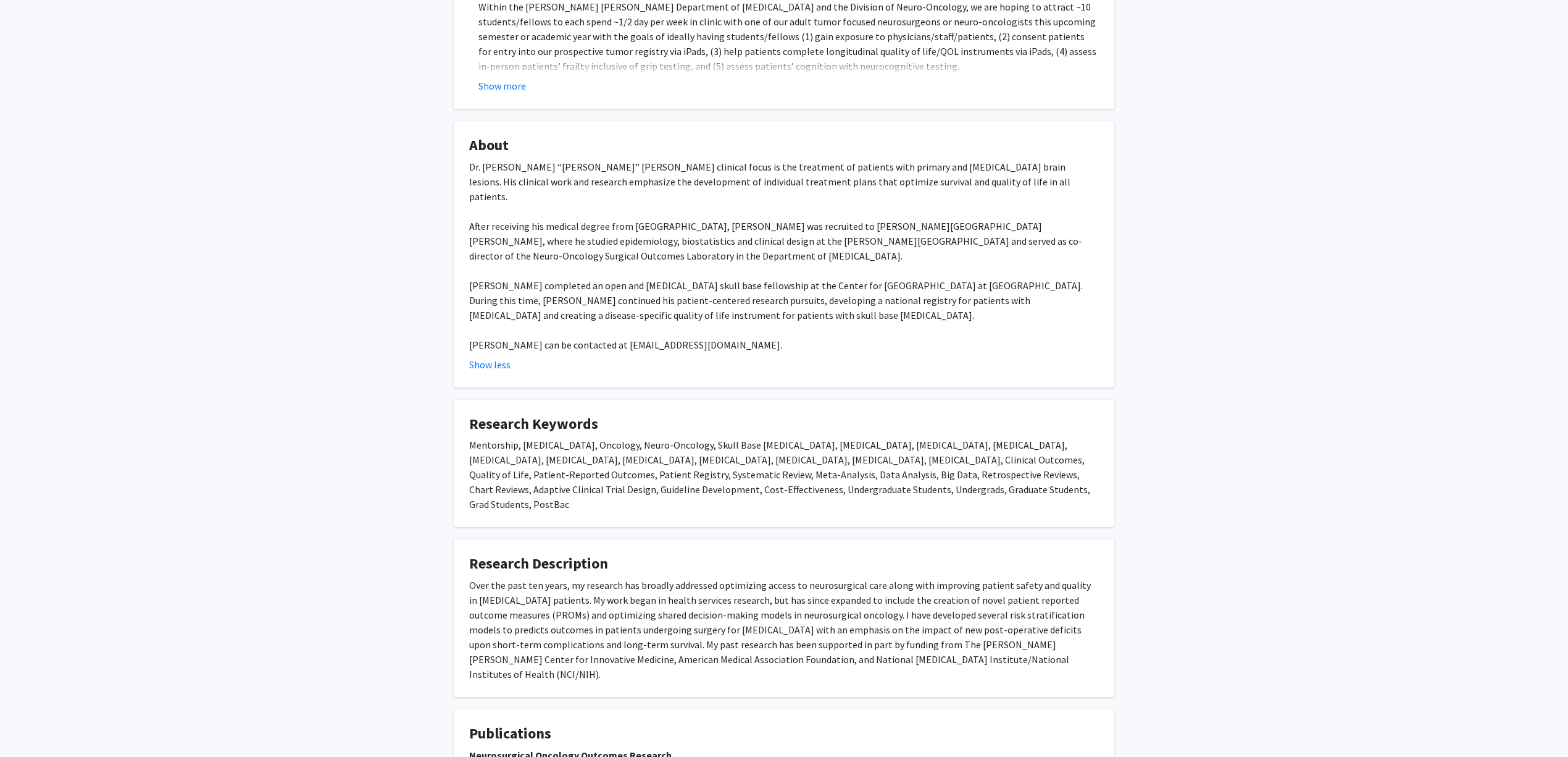
click at [866, 581] on div "Over the past ten years, my research has broadly addressed optimizing access to…" at bounding box center [784, 629] width 630 height 104
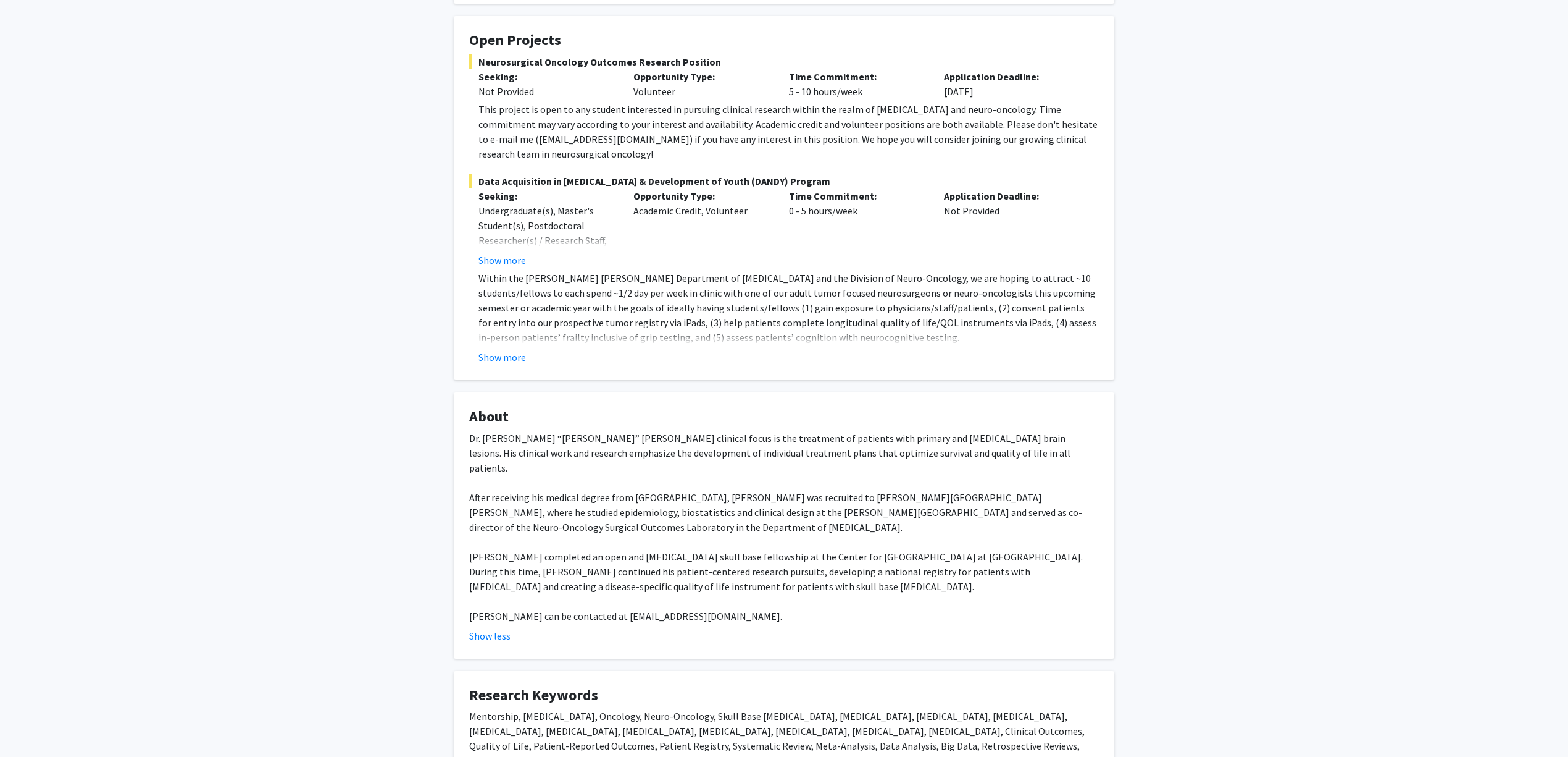
scroll to position [82, 0]
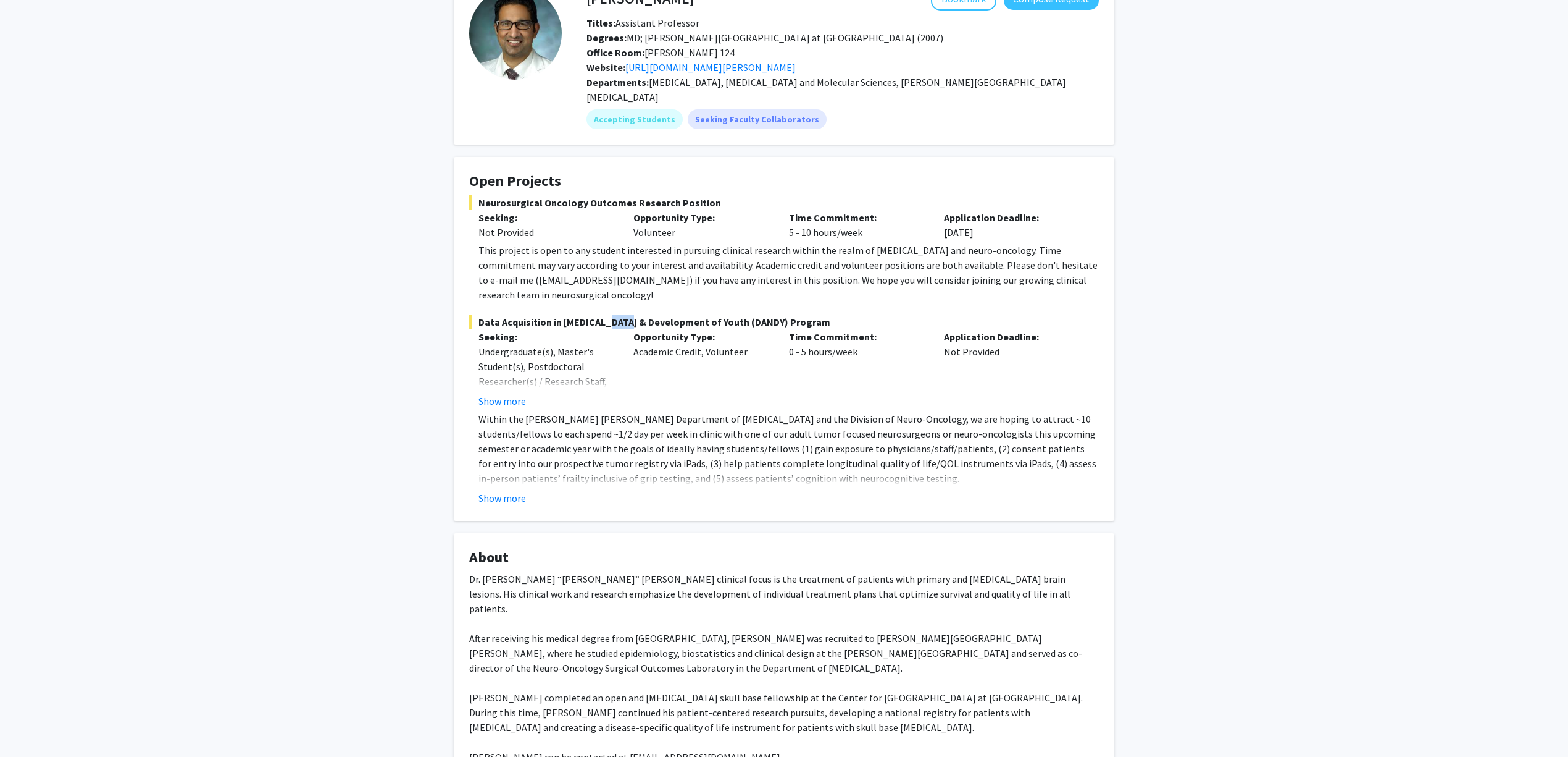
drag, startPoint x: 603, startPoint y: 303, endPoint x: 654, endPoint y: 305, distance: 51.0
click at [640, 314] on span "Data Acquisition in Neurosurgery & Development of Youth (DANDY) Program" at bounding box center [784, 321] width 630 height 15
click at [654, 314] on span "Data Acquisition in Neurosurgery & Development of Youth (DANDY) Program" at bounding box center [784, 321] width 630 height 15
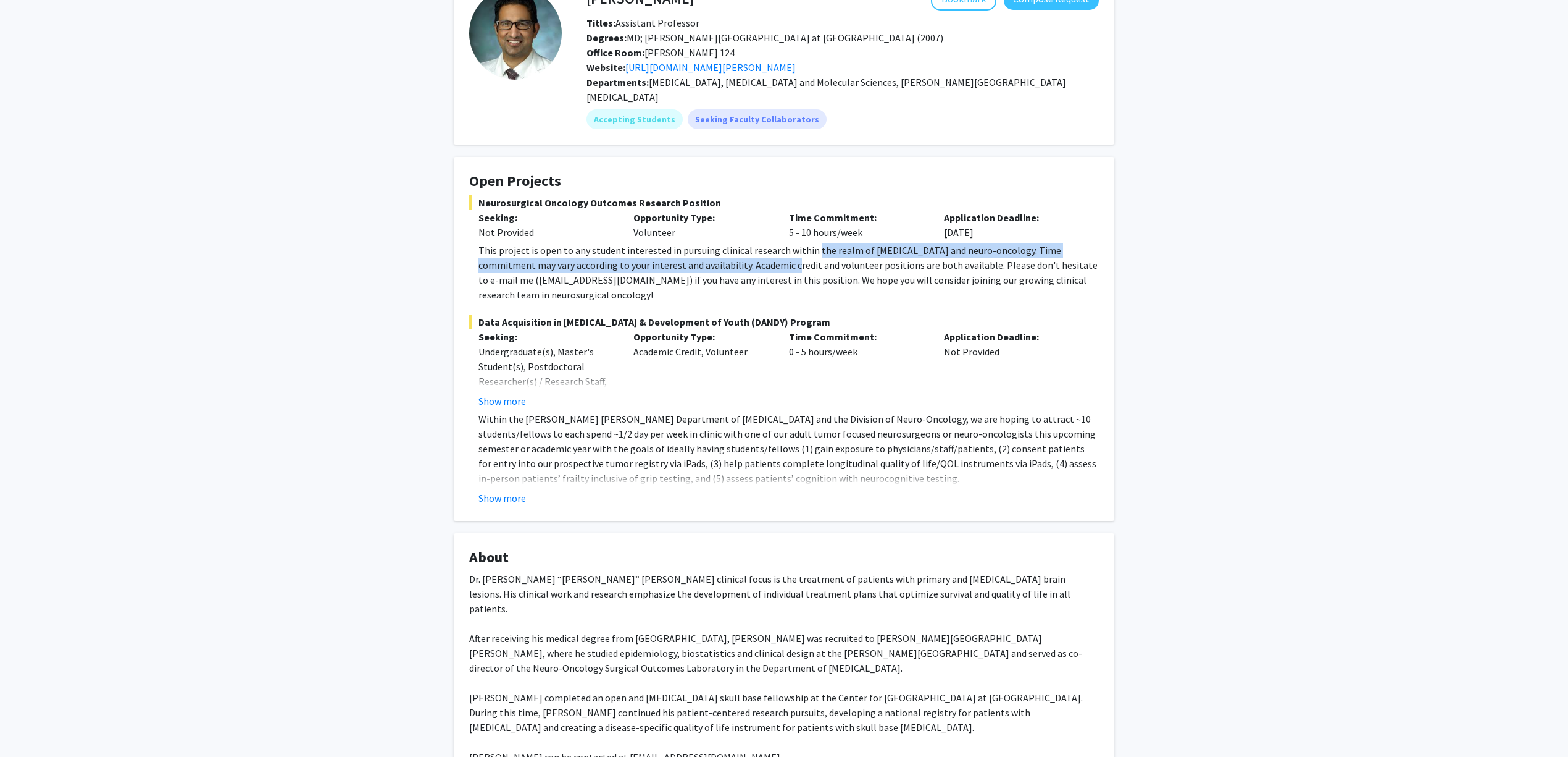
drag, startPoint x: 749, startPoint y: 247, endPoint x: 811, endPoint y: 240, distance: 62.4
click at [811, 243] on div "This project is open to any student interested in pursuing clinical research wi…" at bounding box center [788, 272] width 620 height 59
drag, startPoint x: 830, startPoint y: 241, endPoint x: 891, endPoint y: 251, distance: 61.8
click at [880, 251] on div "This project is open to any student interested in pursuing clinical research wi…" at bounding box center [788, 272] width 620 height 59
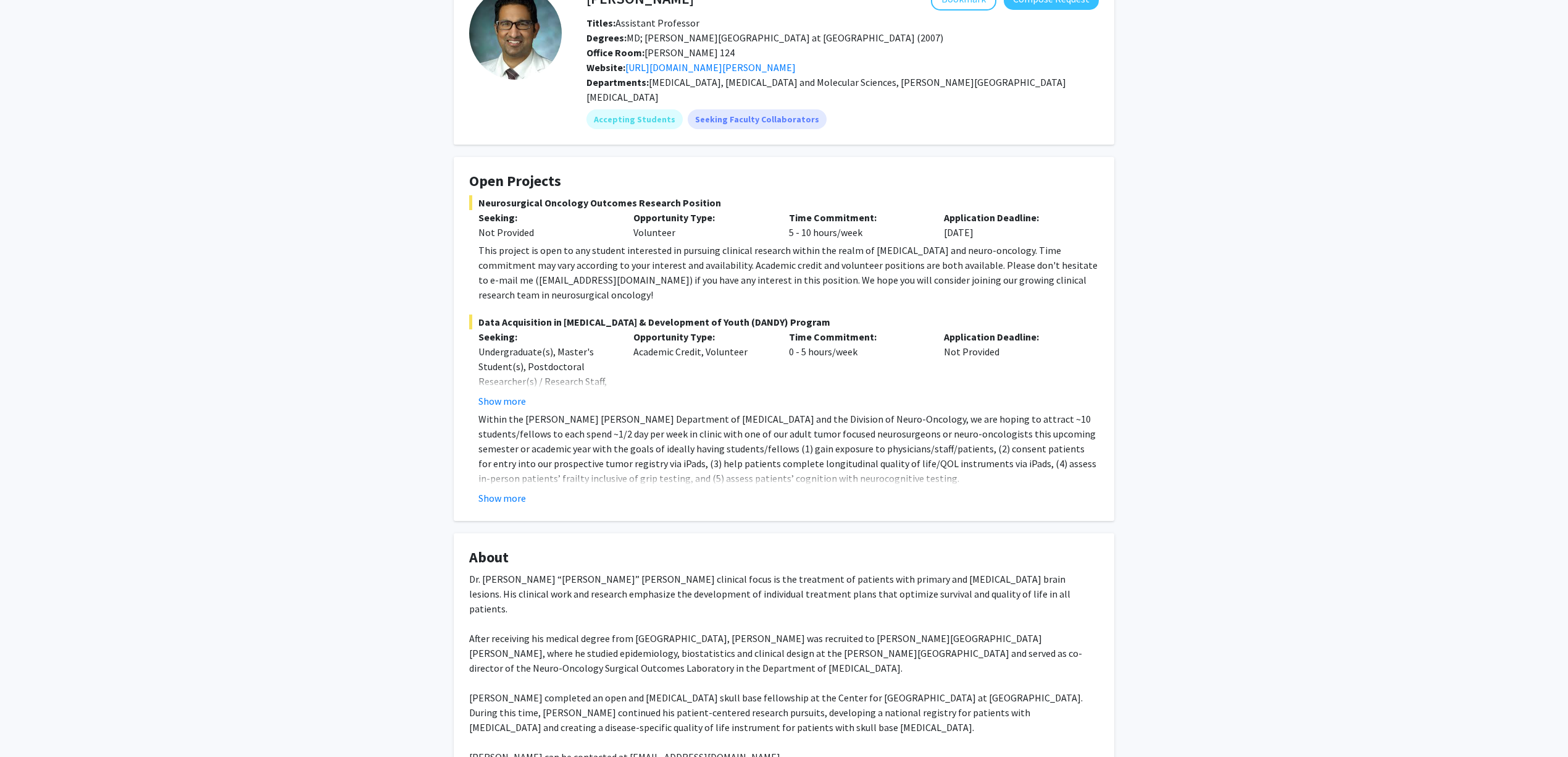
click at [895, 251] on div "This project is open to any student interested in pursuing clinical research wi…" at bounding box center [788, 272] width 620 height 59
click at [796, 70] on link "https://www.hopkinsmedicine.org/profiles/results/directory/profile/10004317/deb…" at bounding box center [711, 67] width 171 height 12
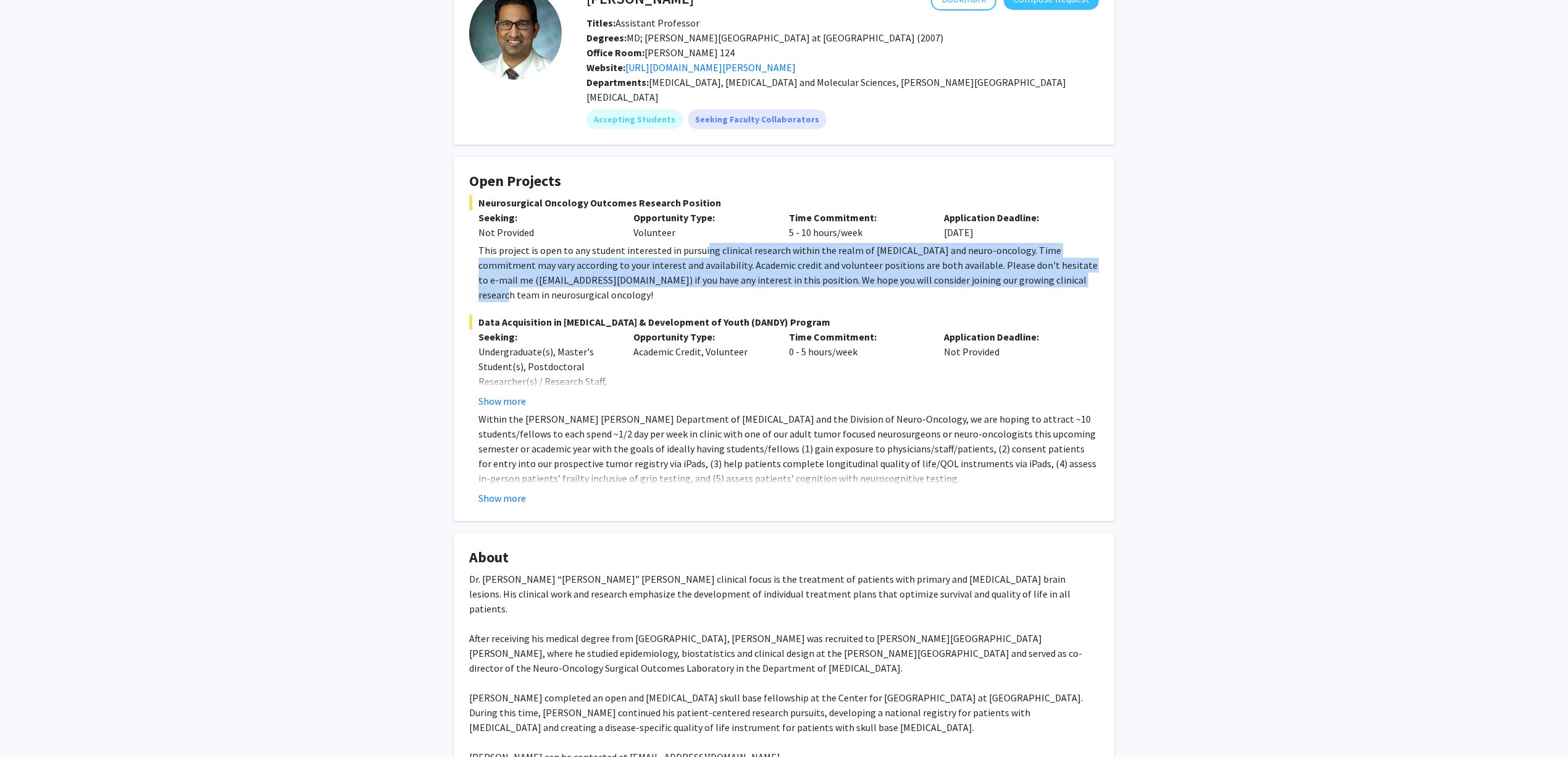
drag, startPoint x: 955, startPoint y: 260, endPoint x: 697, endPoint y: 238, distance: 258.9
click at [699, 243] on div "This project is open to any student interested in pursuing clinical research wi…" at bounding box center [788, 272] width 620 height 59
click at [695, 243] on div "This project is open to any student interested in pursuing clinical research wi…" at bounding box center [788, 272] width 620 height 59
click at [747, 267] on div "This project is open to any student interested in pursuing clinical research wi…" at bounding box center [788, 272] width 620 height 59
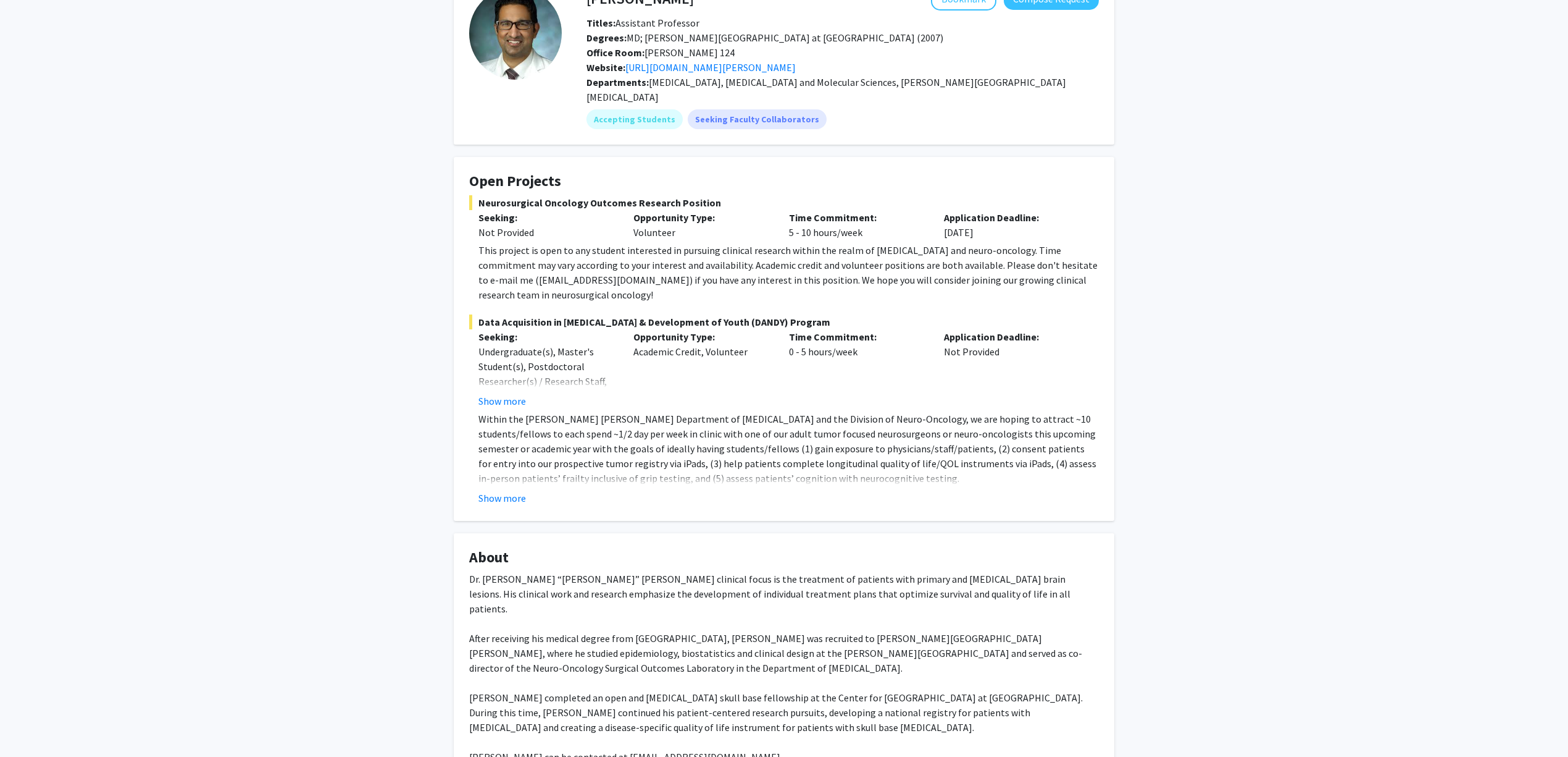
click at [803, 259] on div "This project is open to any student interested in pursuing clinical research wi…" at bounding box center [788, 272] width 620 height 59
drag, startPoint x: 796, startPoint y: 259, endPoint x: 884, endPoint y: 271, distance: 88.8
click at [882, 270] on div "This project is open to any student interested in pursuing clinical research wi…" at bounding box center [788, 272] width 620 height 59
click at [884, 271] on div "This project is open to any student interested in pursuing clinical research wi…" at bounding box center [788, 272] width 620 height 59
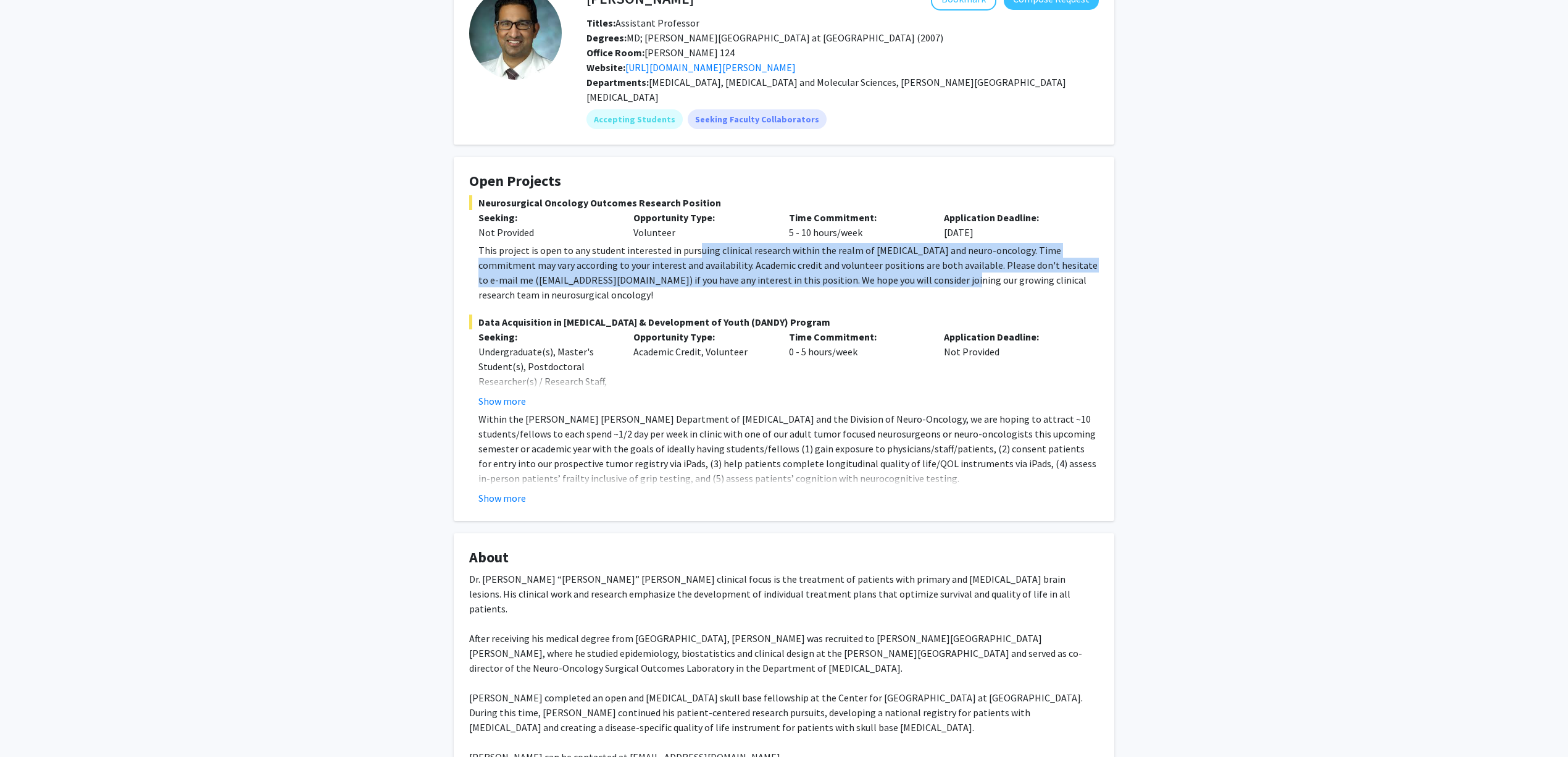
drag, startPoint x: 906, startPoint y: 259, endPoint x: 691, endPoint y: 236, distance: 216.2
click at [691, 243] on div "This project is open to any student interested in pursuing clinical research wi…" at bounding box center [788, 272] width 620 height 59
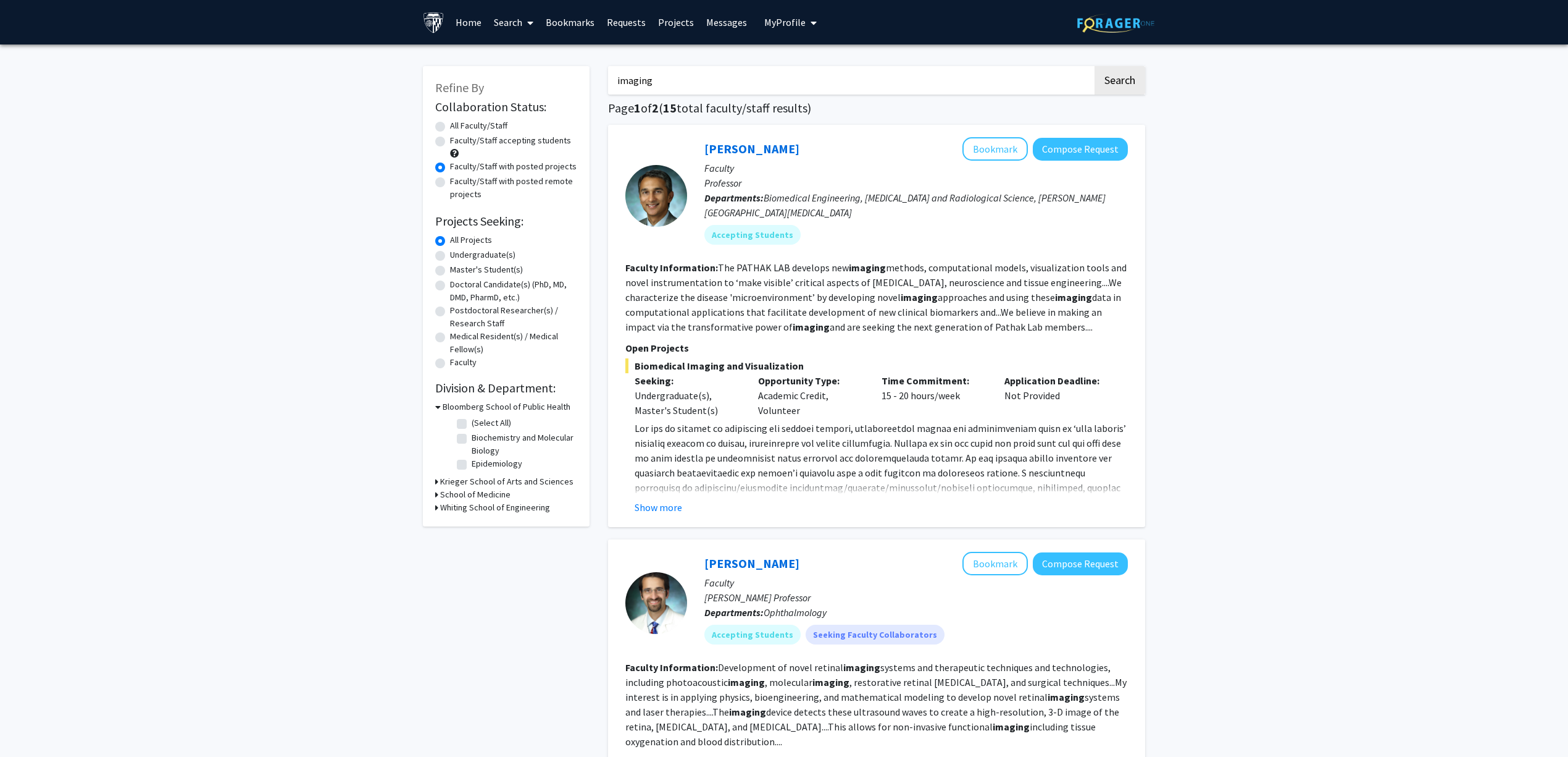
scroll to position [1153, 0]
